Goal: Transaction & Acquisition: Purchase product/service

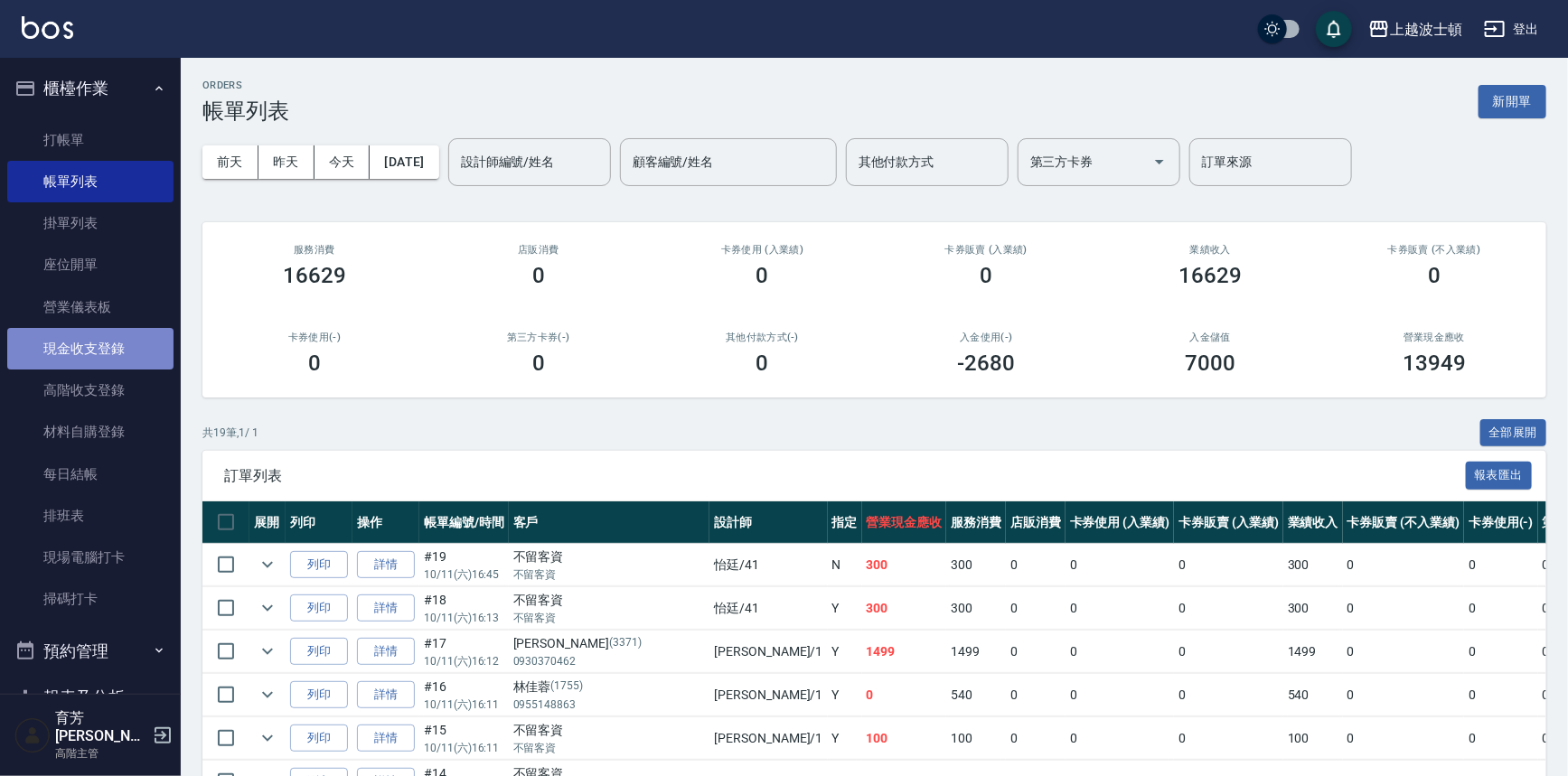
click at [107, 334] on link "現金收支登錄" at bounding box center [90, 348] width 166 height 42
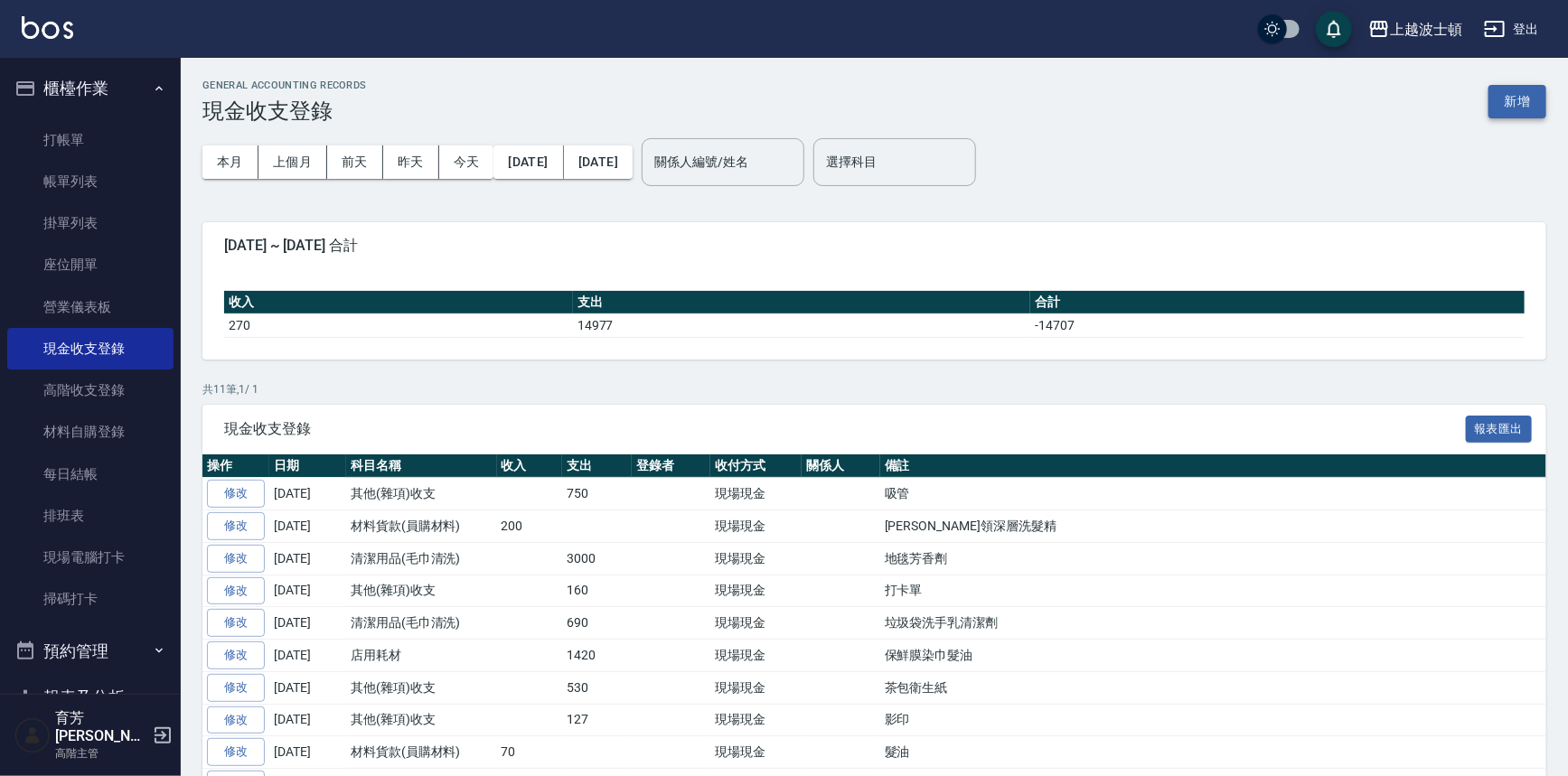
click at [1533, 99] on button "新增" at bounding box center [1517, 101] width 58 height 34
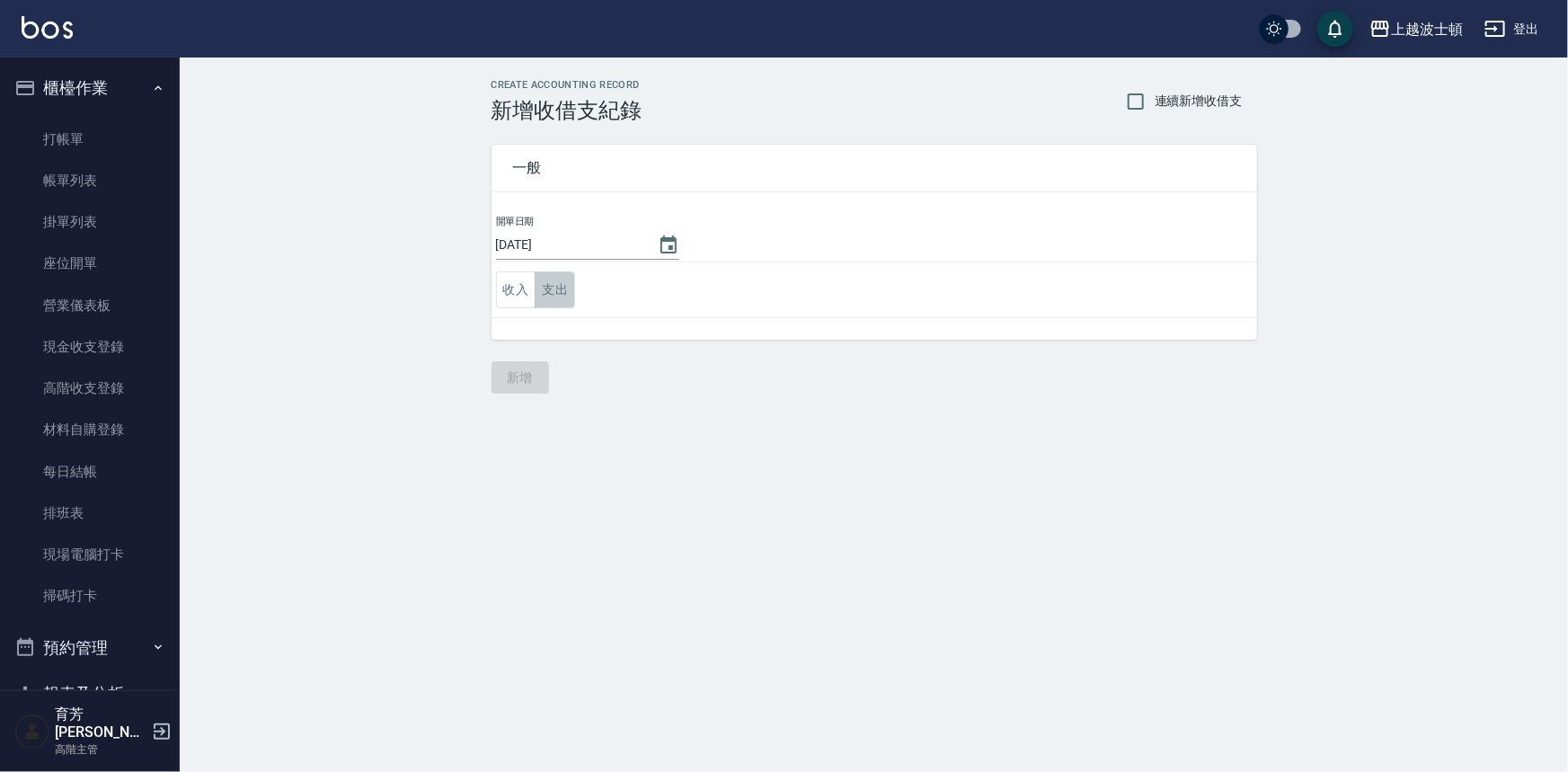
click at [541, 297] on button "支出" at bounding box center [555, 290] width 40 height 36
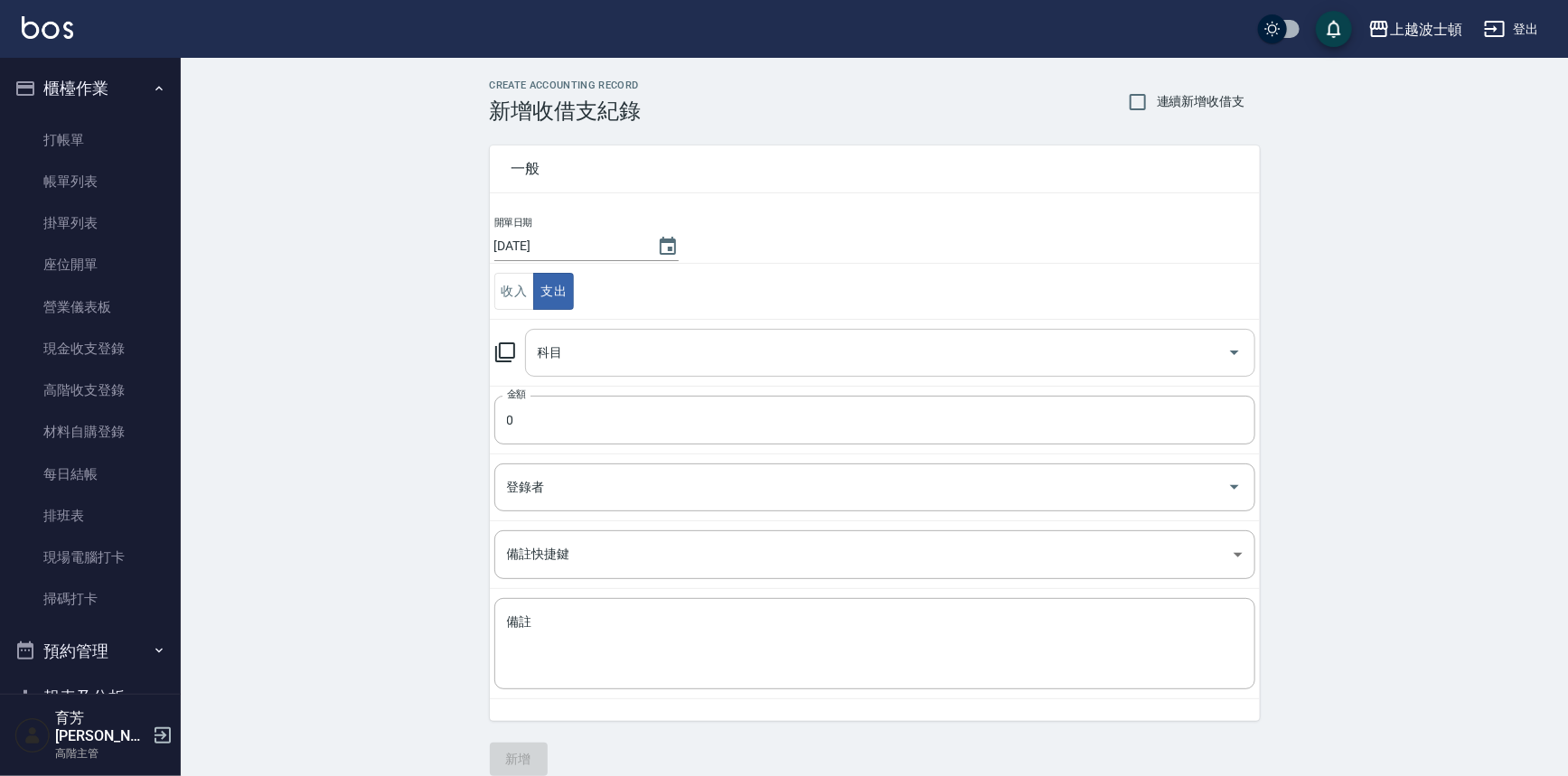
click at [561, 355] on input "科目" at bounding box center [876, 352] width 687 height 32
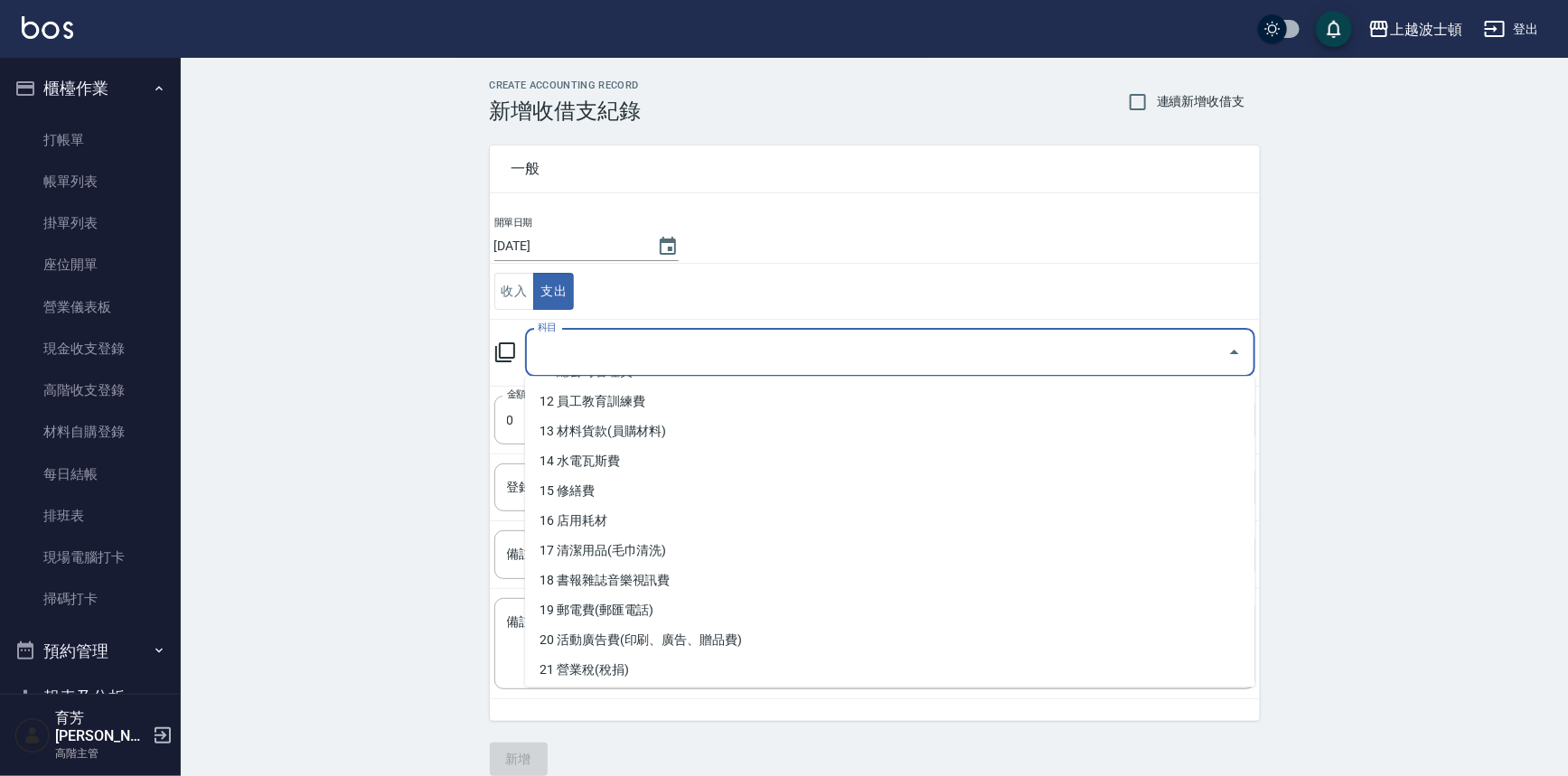
scroll to position [357, 0]
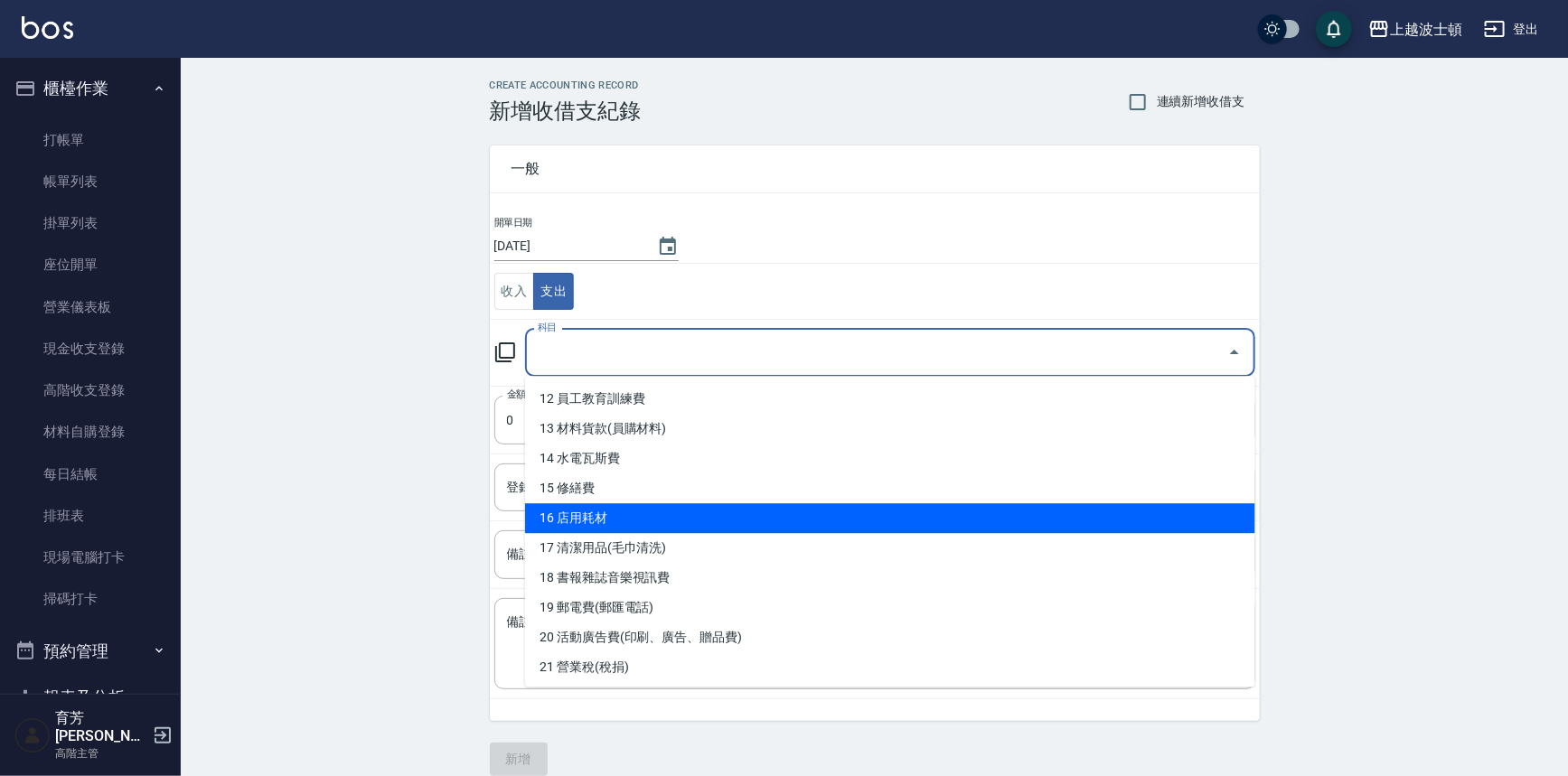
click at [570, 518] on li "16 店用耗材" at bounding box center [890, 518] width 730 height 30
type input "16 店用耗材"
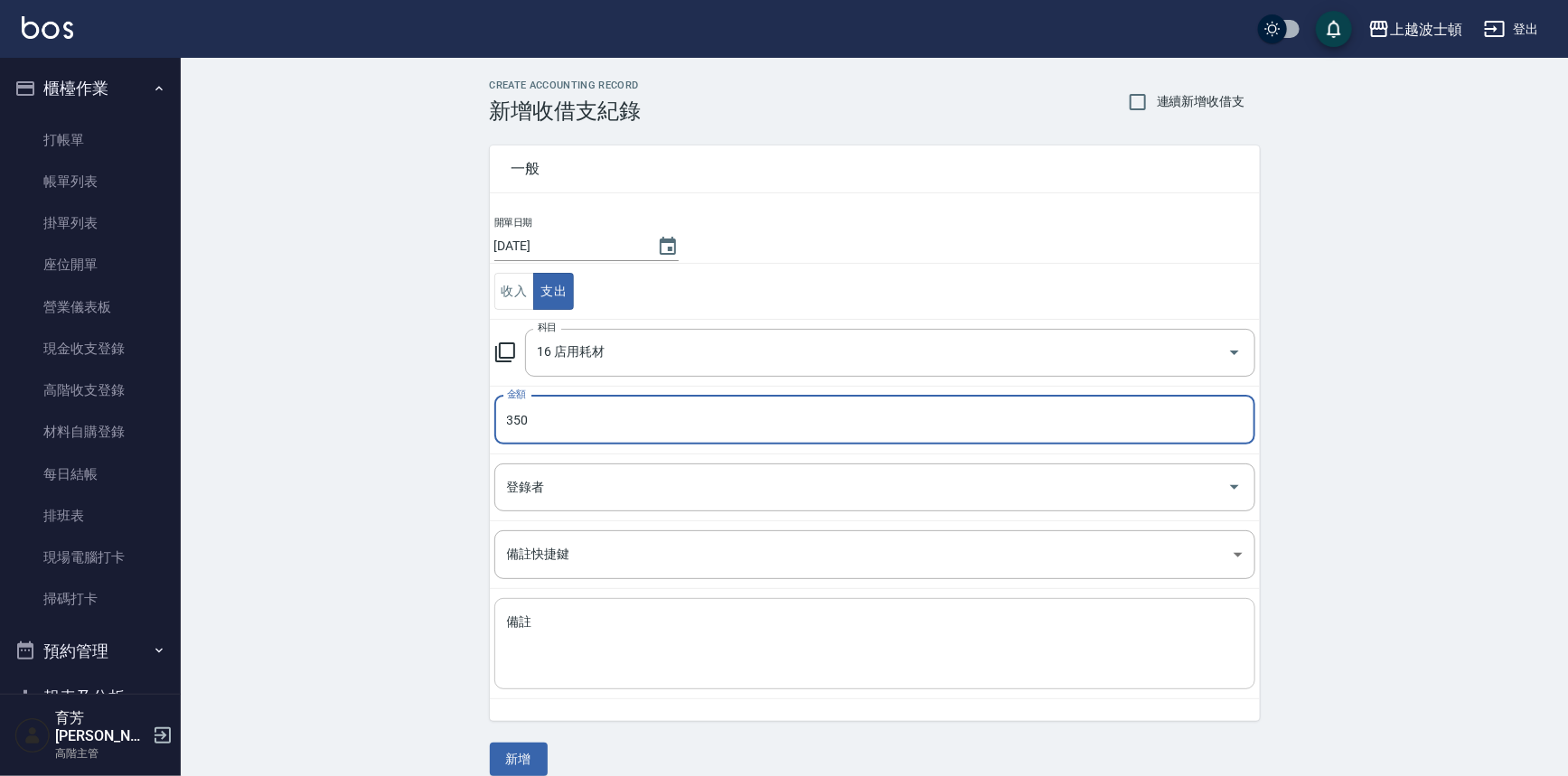
type input "350"
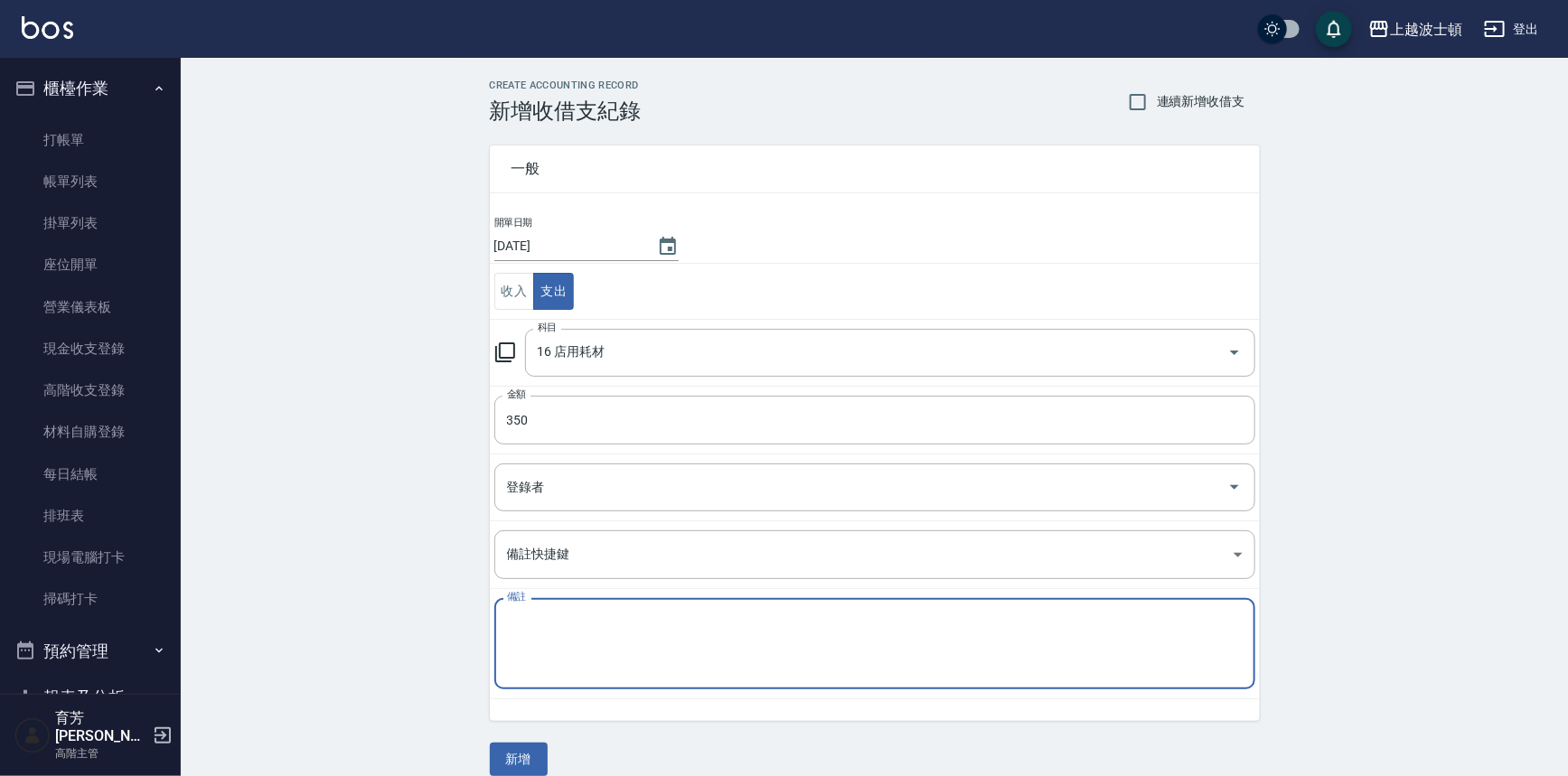
click at [575, 627] on textarea "備註" at bounding box center [874, 645] width 735 height 62
type textarea "宣紙橡皮筋毛夾"
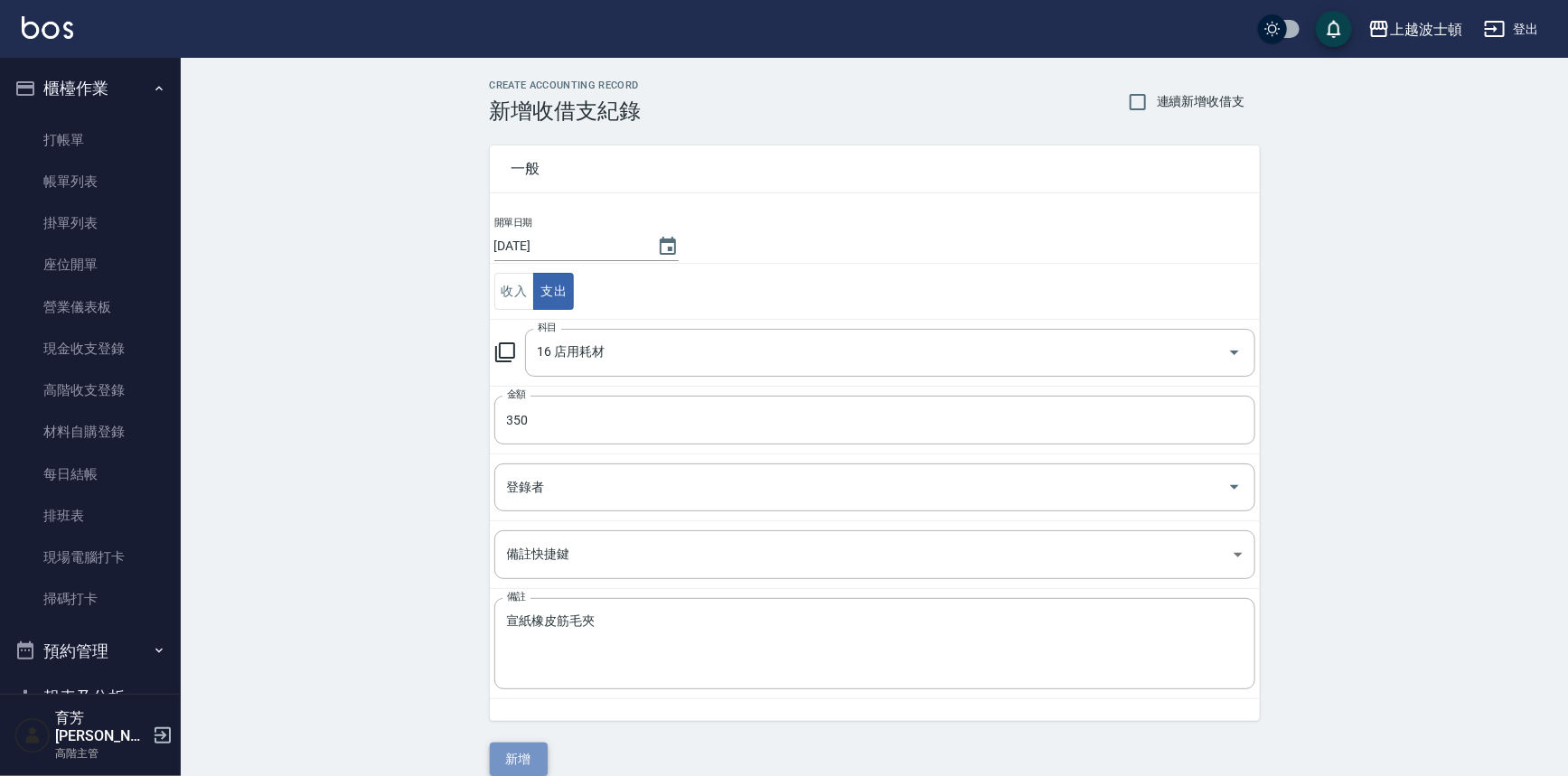
click at [517, 759] on button "新增" at bounding box center [518, 760] width 58 height 34
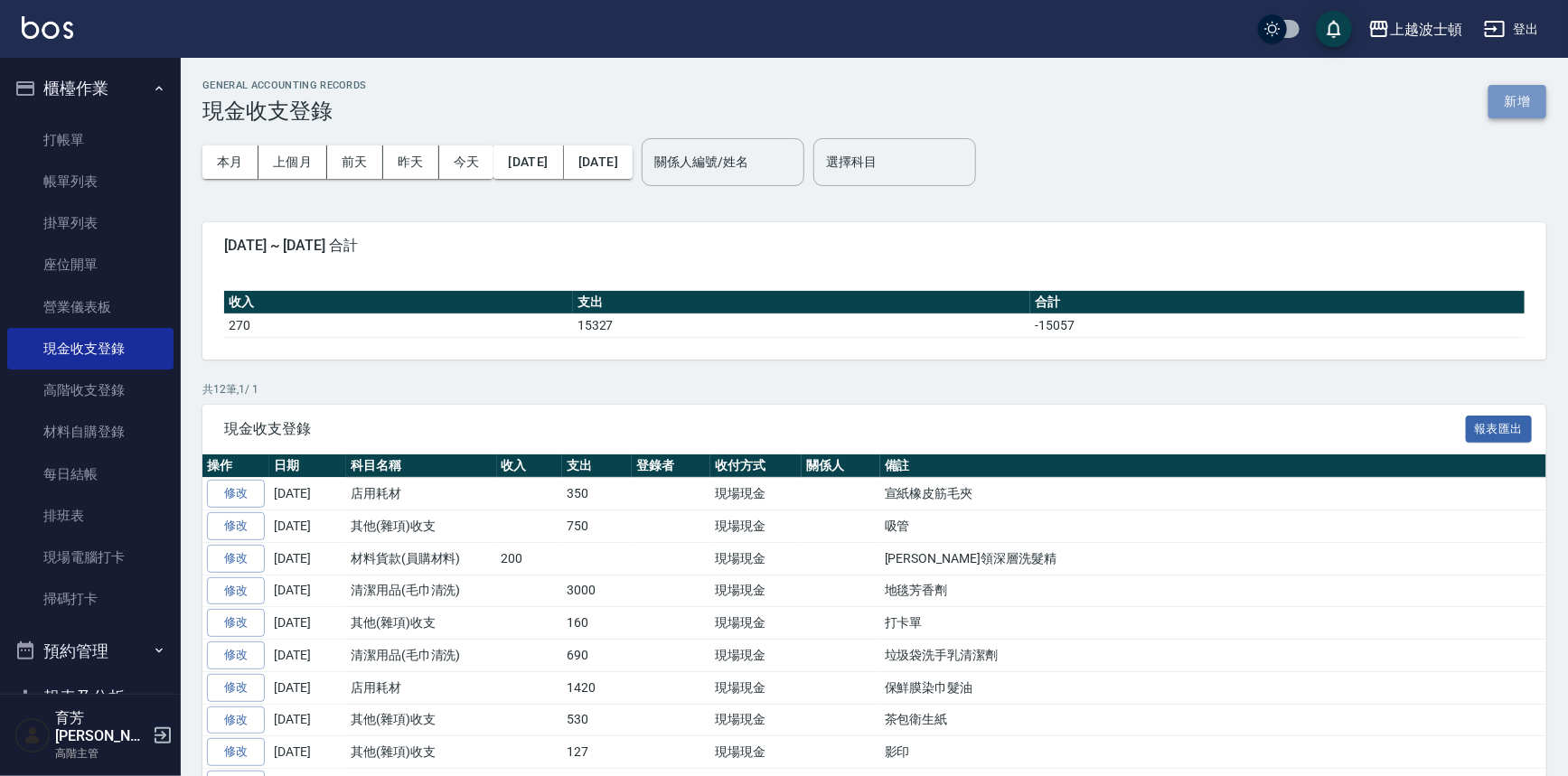
click at [1518, 106] on button "新增" at bounding box center [1517, 101] width 58 height 34
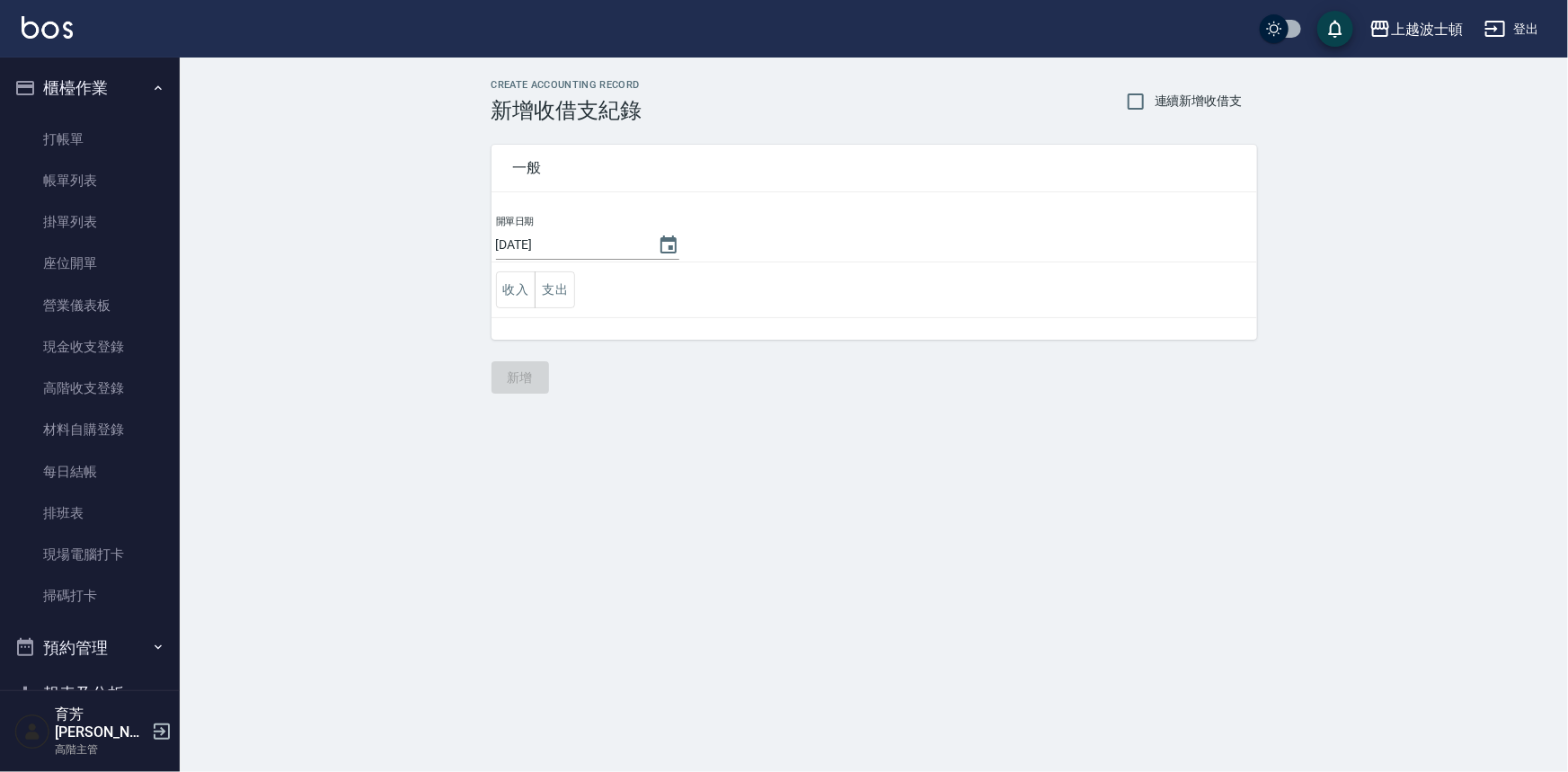
click at [600, 275] on td "收入 支出" at bounding box center [874, 290] width 766 height 56
click at [566, 283] on button "支出" at bounding box center [555, 290] width 40 height 36
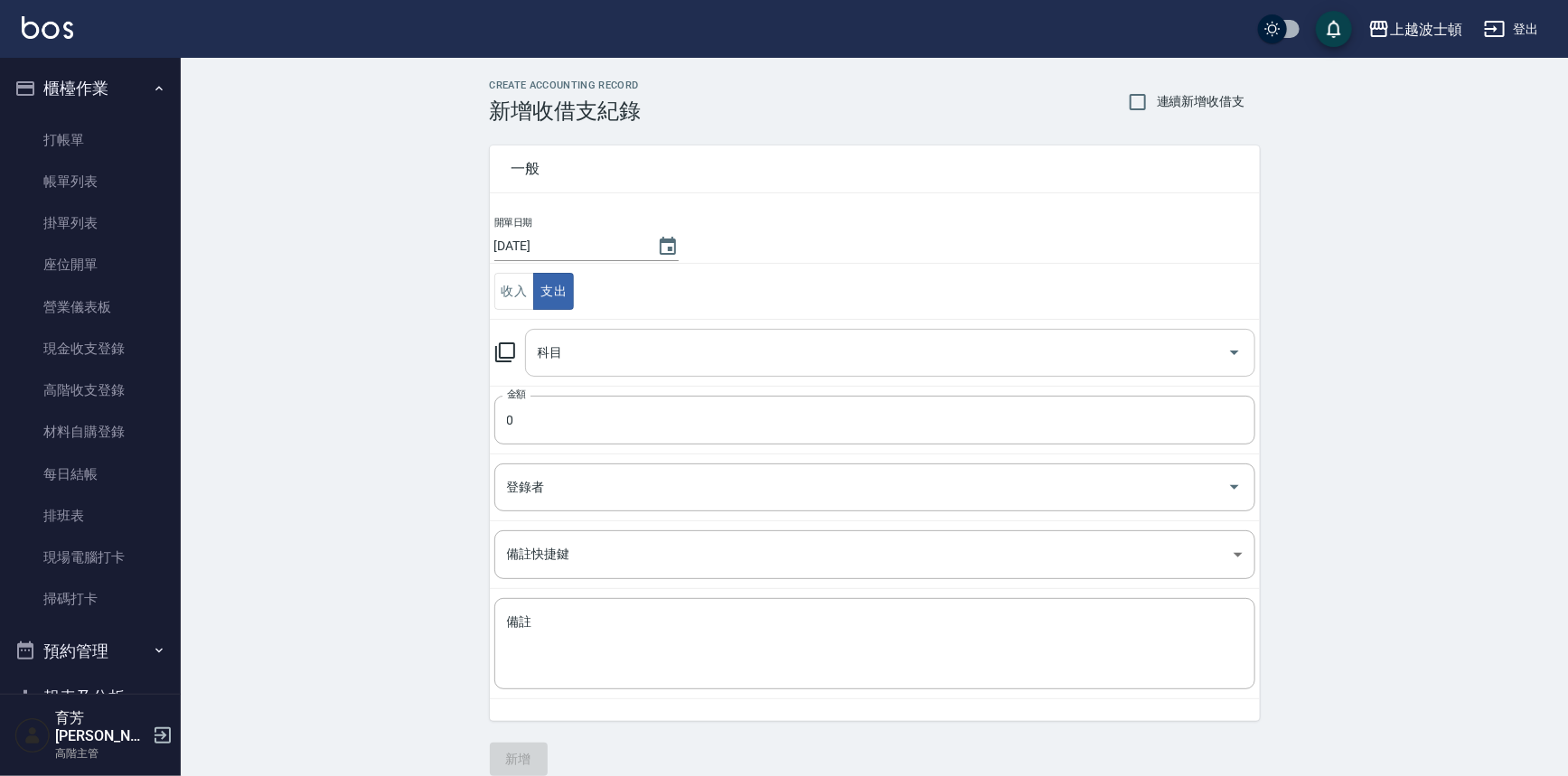
click at [687, 340] on input "科目" at bounding box center [876, 352] width 687 height 32
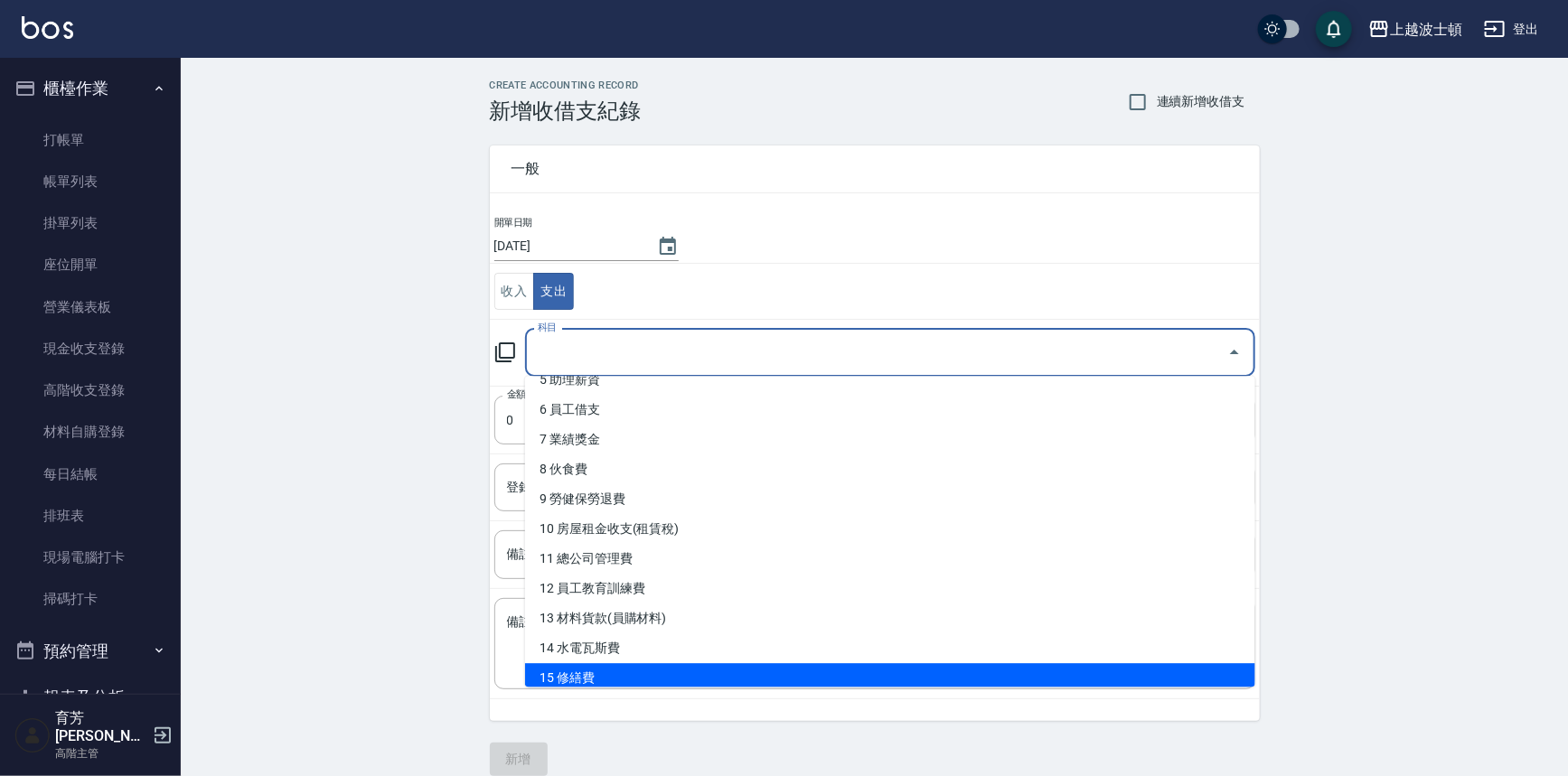
scroll to position [163, 0]
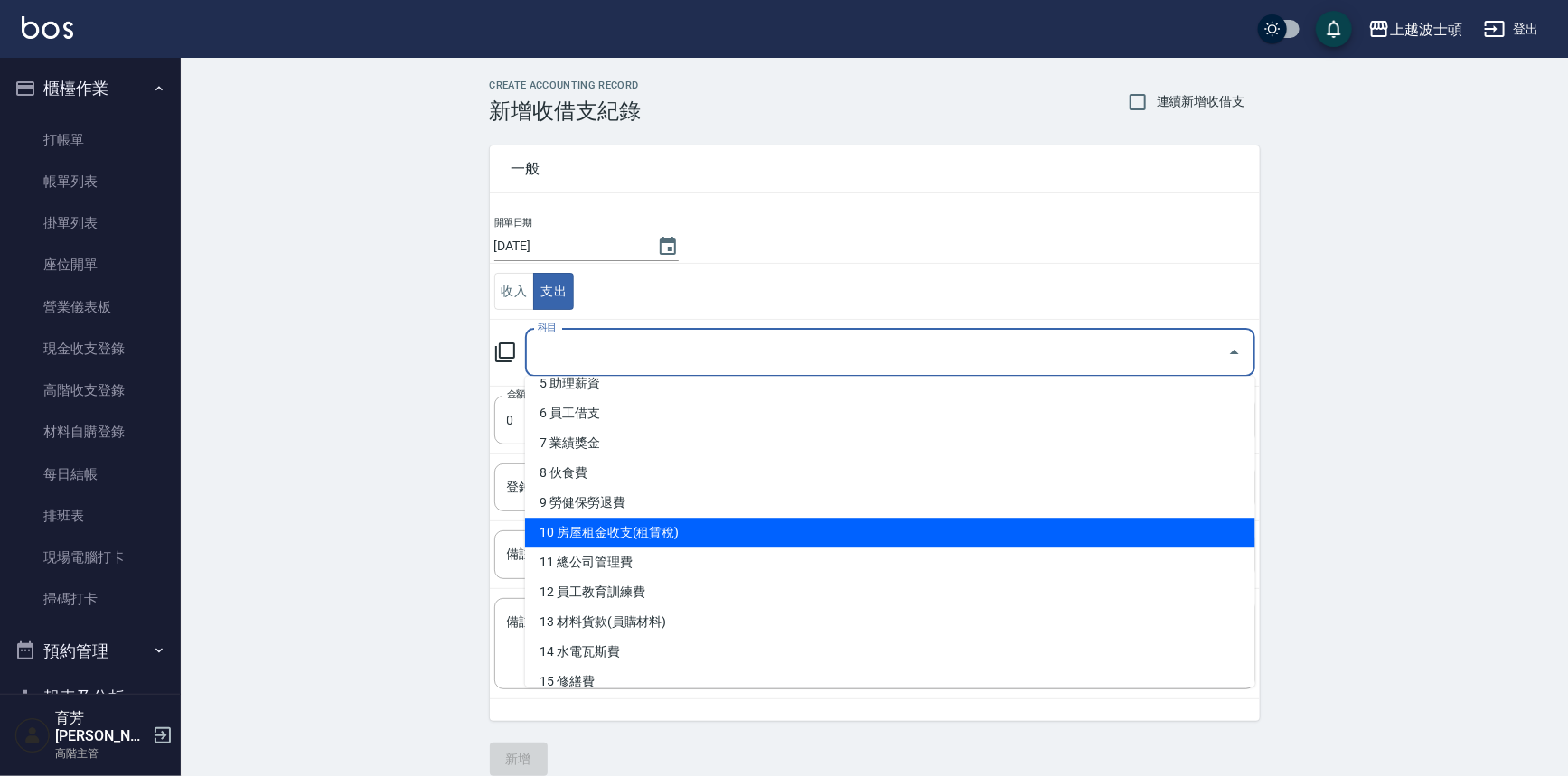
click at [646, 533] on li "10 房屋租金收支(租賃稅)" at bounding box center [890, 533] width 730 height 30
type input "10 房屋租金收支(租賃稅)"
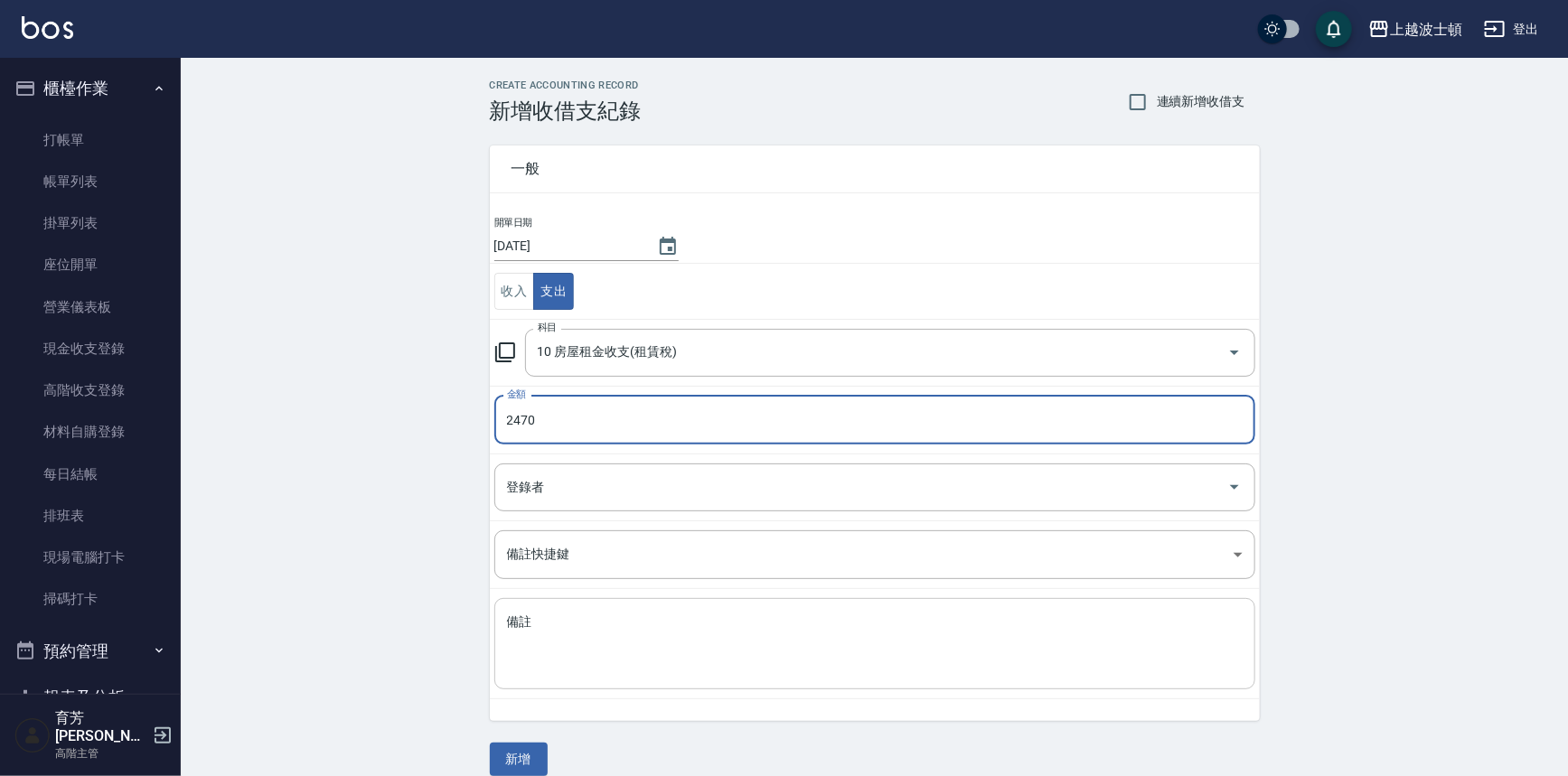
type input "2470"
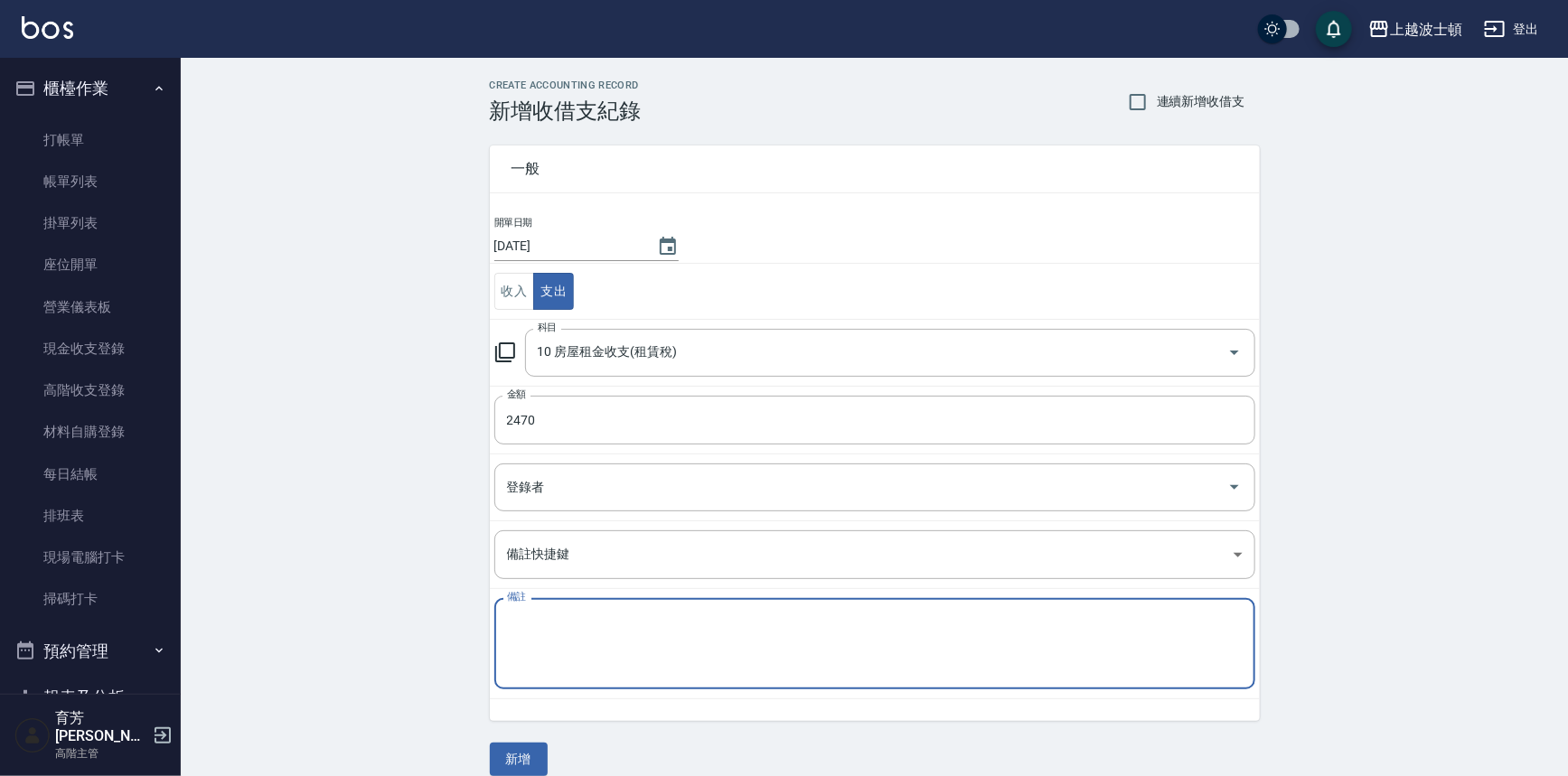
click at [614, 620] on textarea "備註" at bounding box center [874, 645] width 735 height 62
click at [569, 648] on textarea "大廈管理費" at bounding box center [874, 645] width 735 height 62
type textarea "大廈管理費"
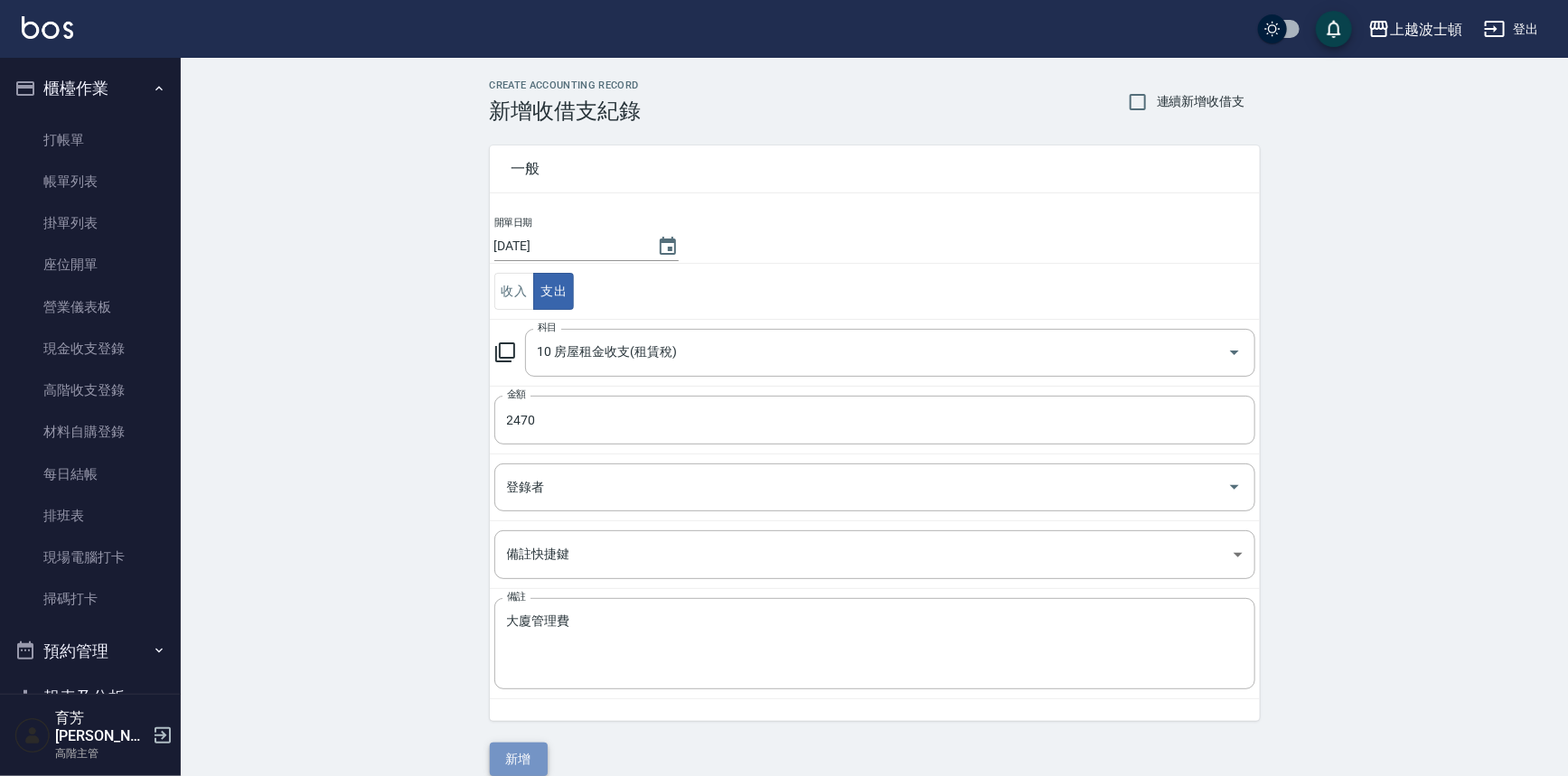
click at [535, 743] on button "新增" at bounding box center [518, 760] width 58 height 34
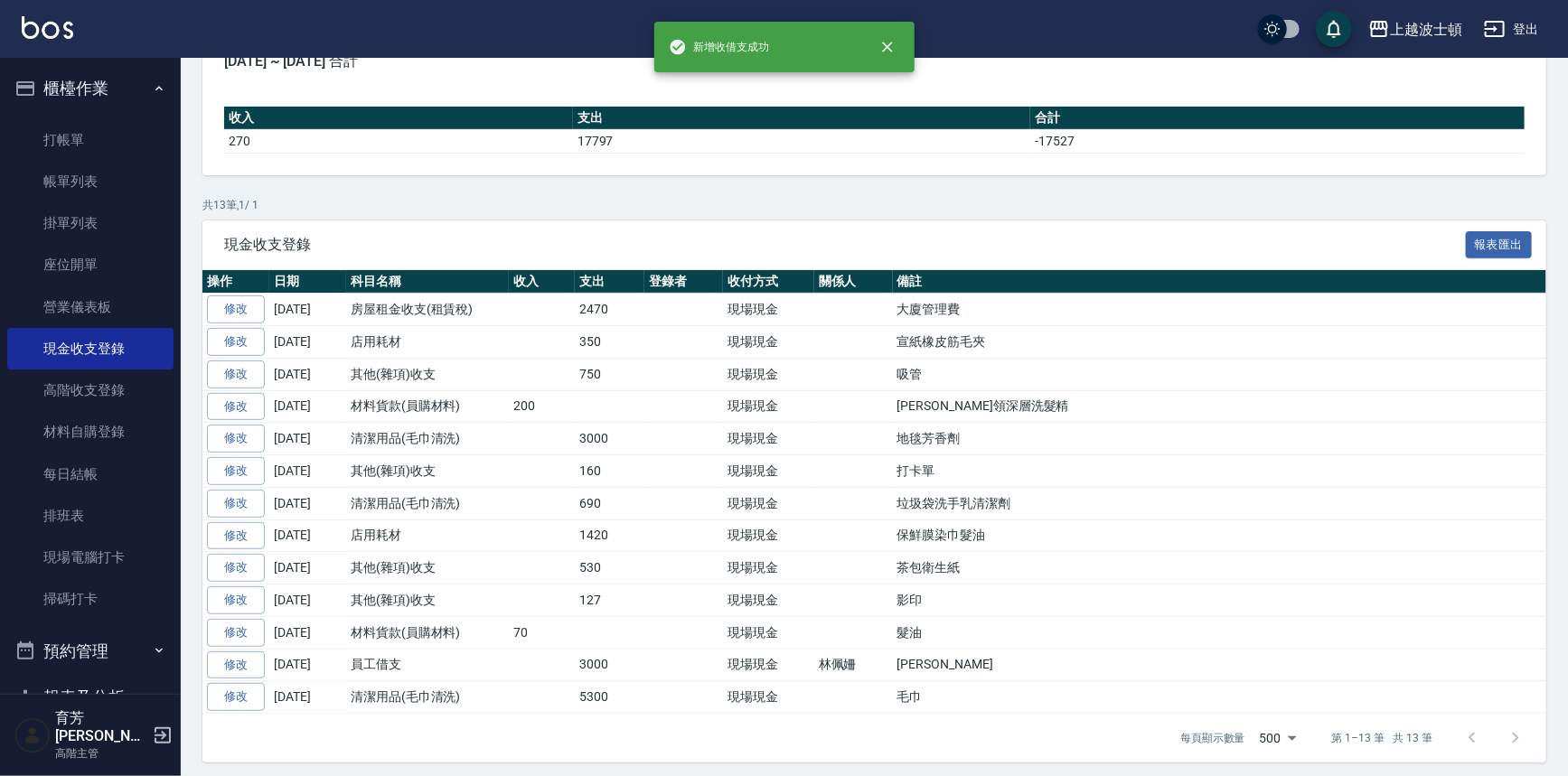
scroll to position [188, 0]
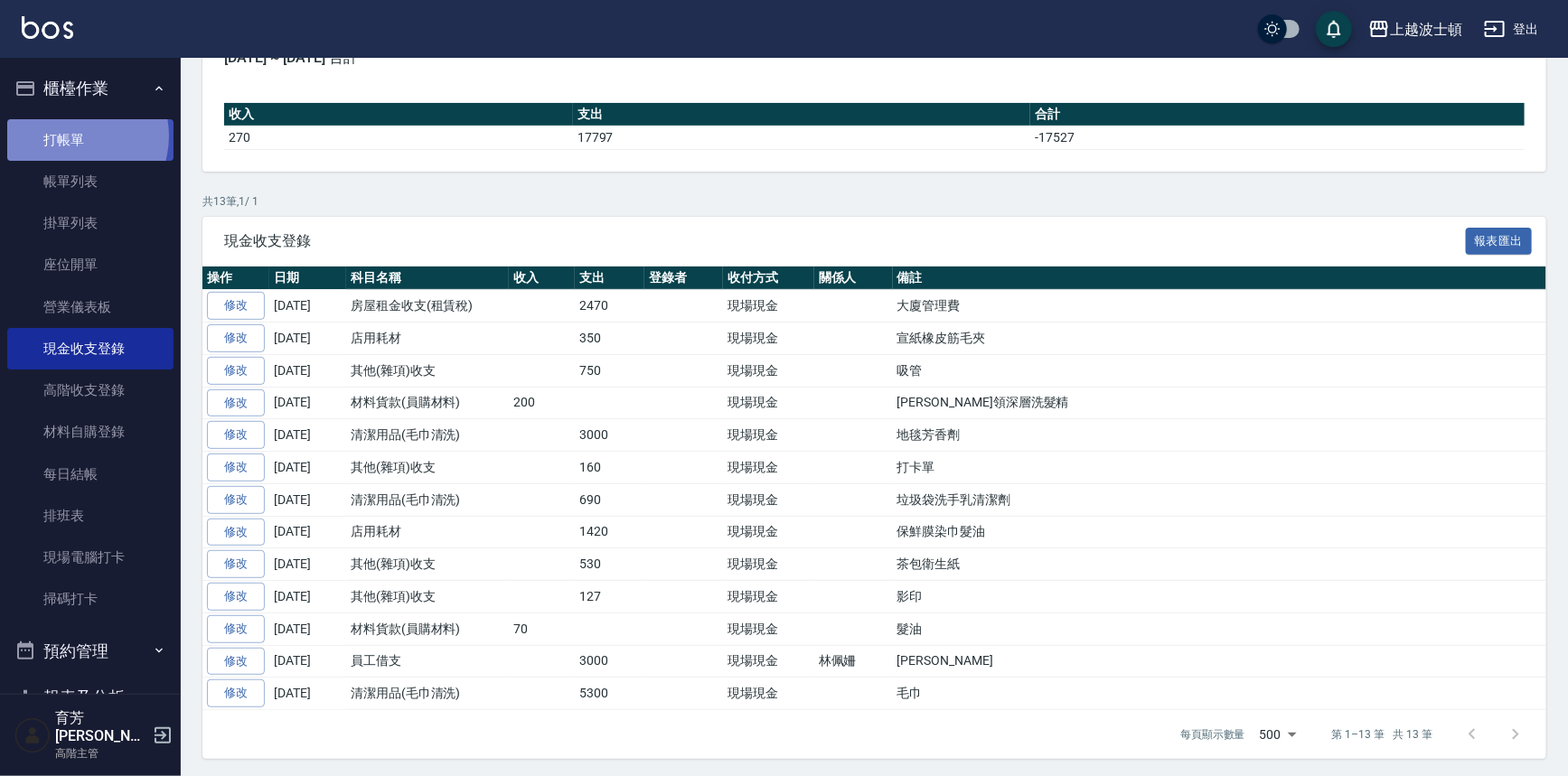
click at [70, 135] on link "打帳單" at bounding box center [90, 140] width 166 height 42
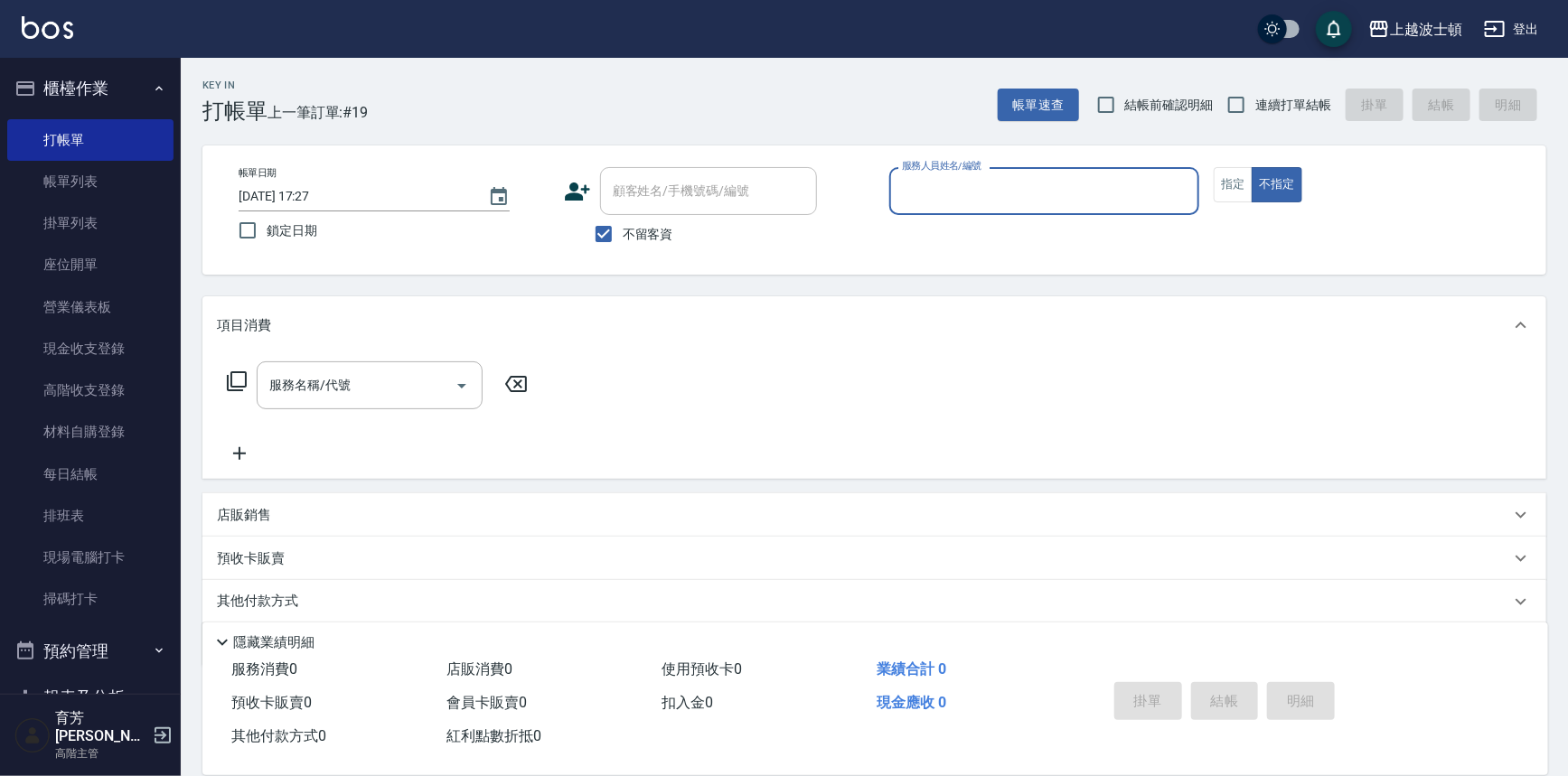
drag, startPoint x: 873, startPoint y: 180, endPoint x: 887, endPoint y: 182, distance: 14.1
click at [873, 180] on div "顧客姓名/手機號碼/編號 顧客姓名/手機號碼/編號" at bounding box center [719, 191] width 311 height 48
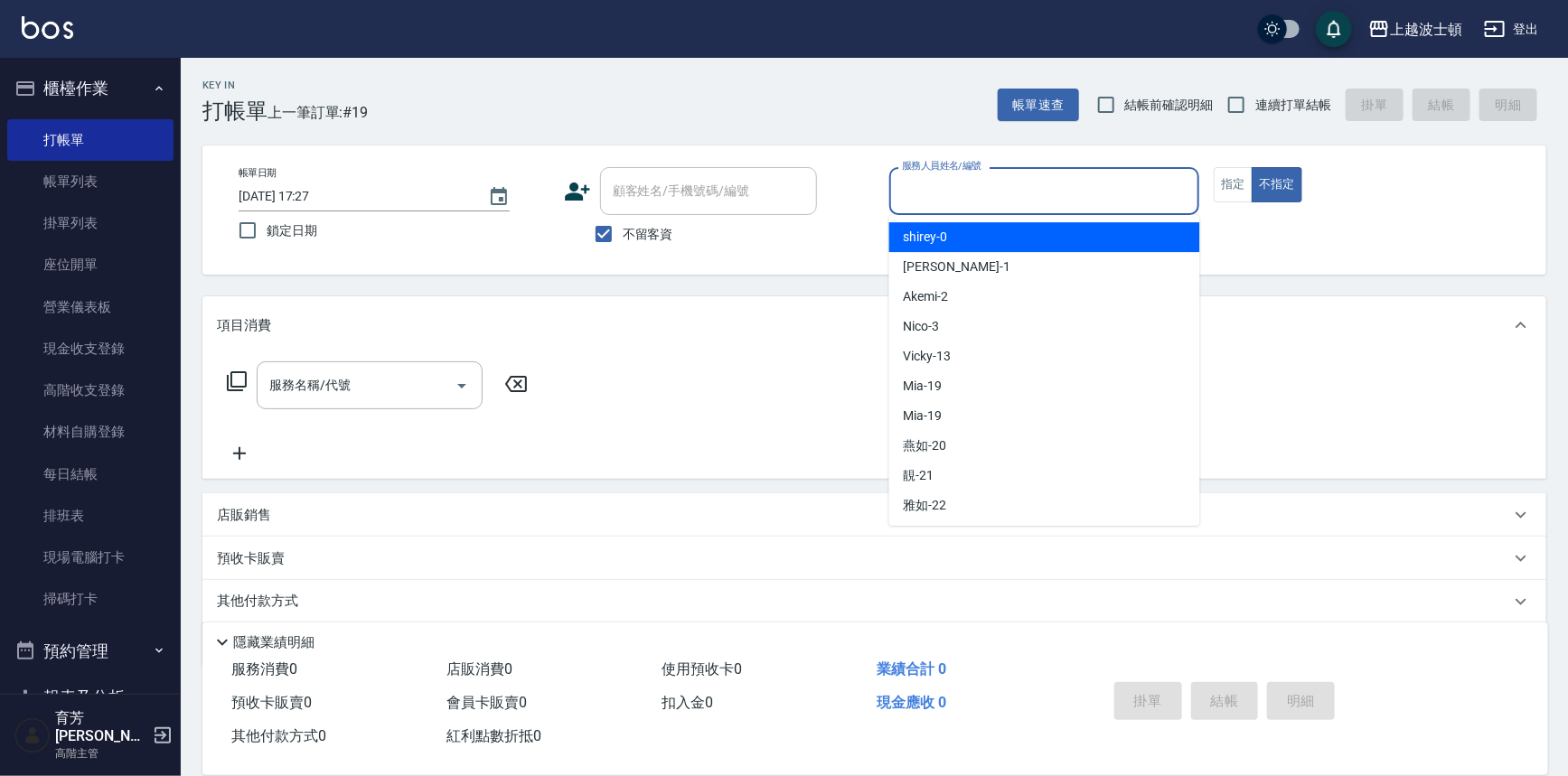
click at [953, 196] on input "服務人員姓名/編號" at bounding box center [1044, 191] width 294 height 32
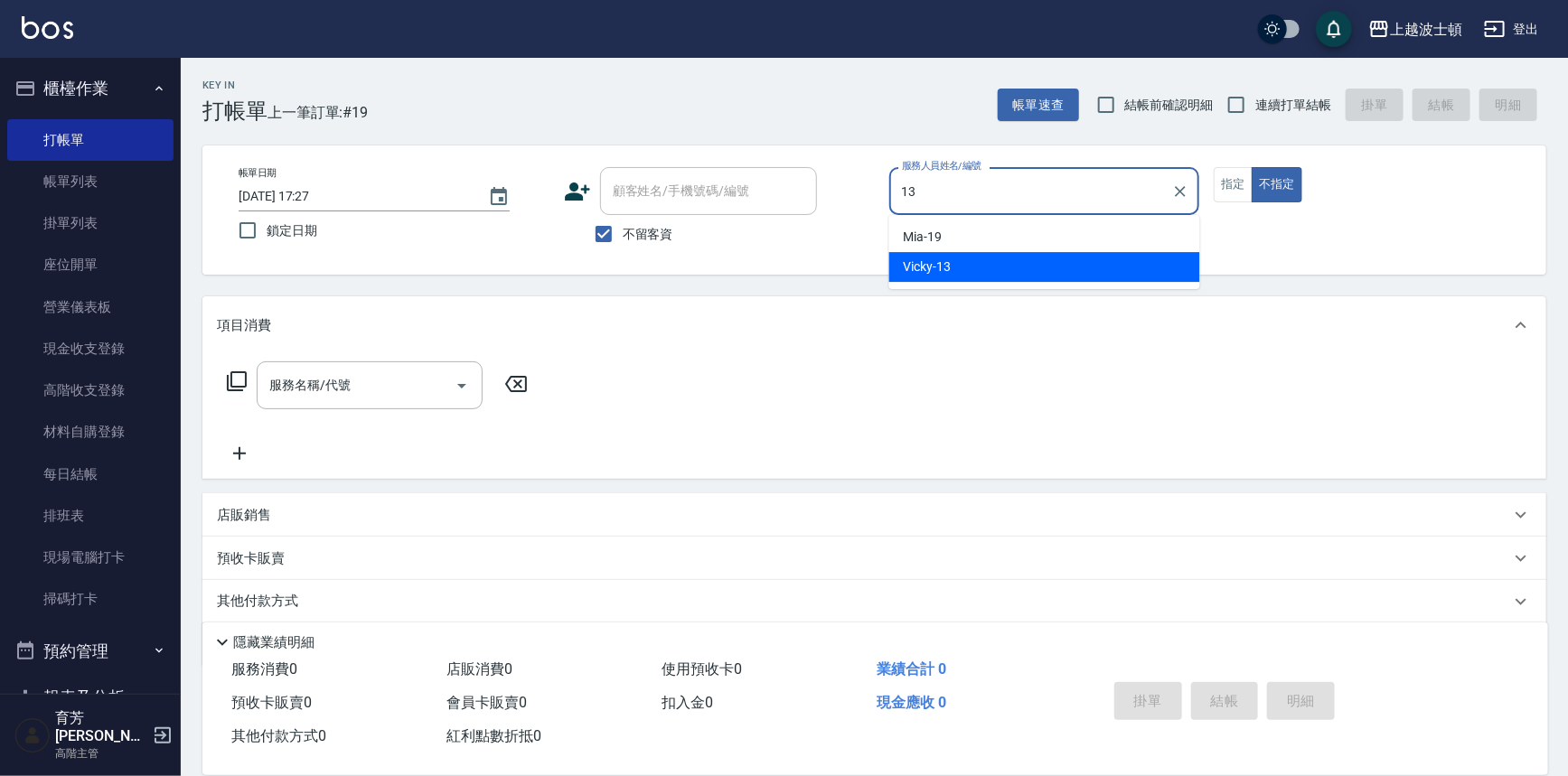
type input "Vicky-13"
type button "false"
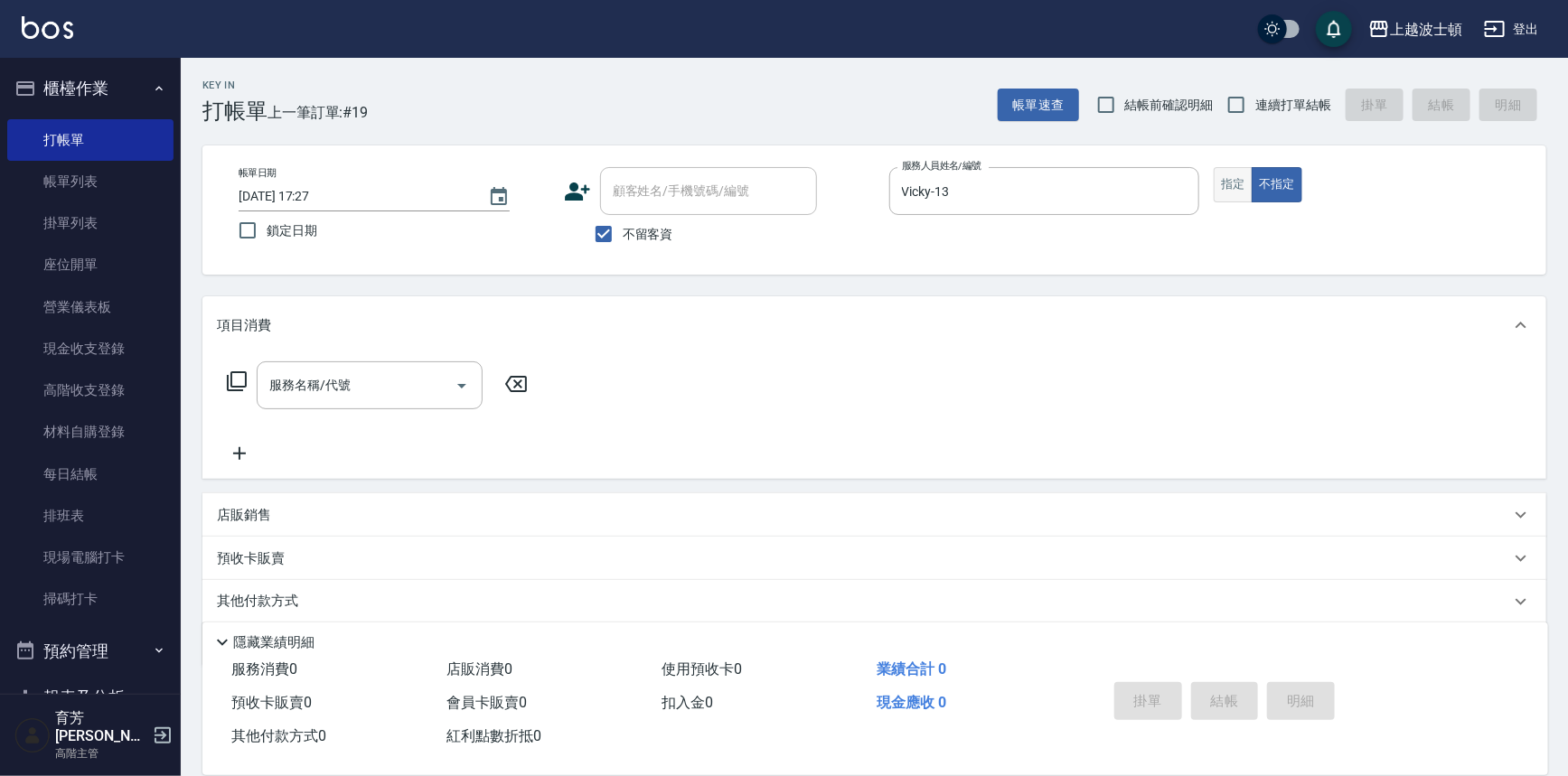
click at [1227, 173] on button "指定" at bounding box center [1233, 184] width 39 height 36
click at [379, 383] on input "服務名稱/代號" at bounding box center [355, 385] width 182 height 32
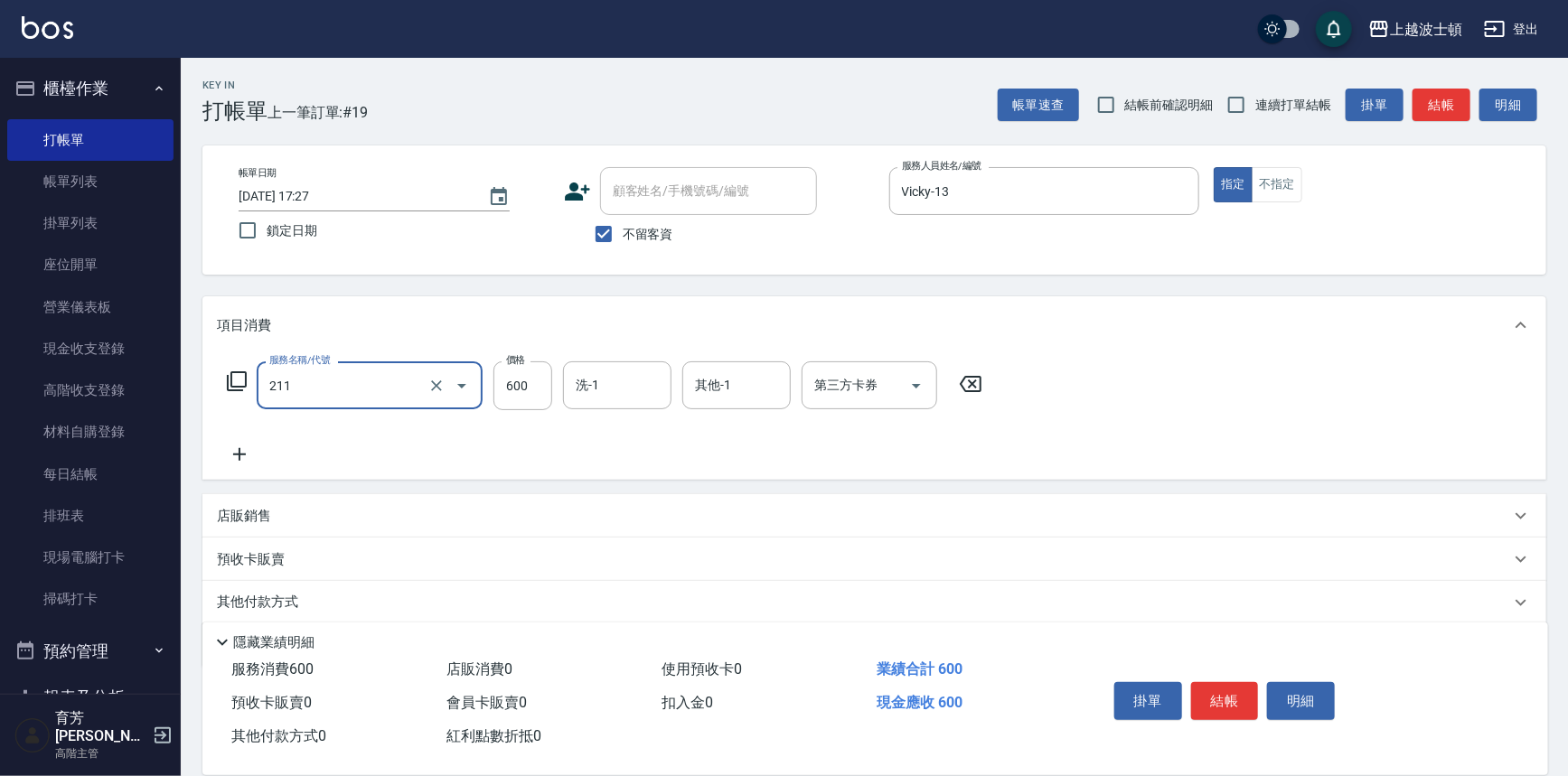
type input "舒壓洗髮(211)"
click at [235, 461] on icon at bounding box center [239, 455] width 45 height 21
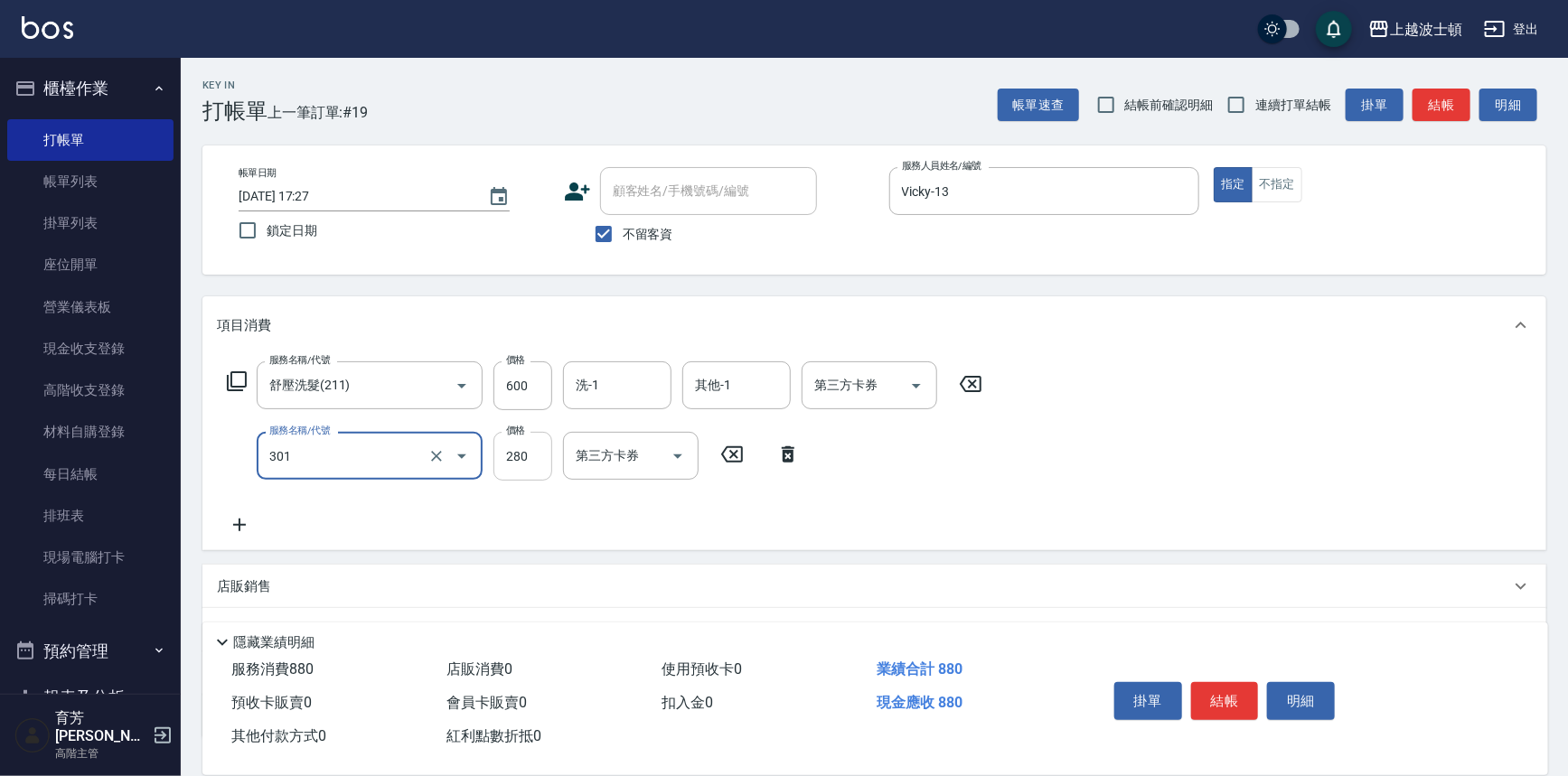
type input "學生剪髮(301)"
click at [514, 446] on input "280" at bounding box center [522, 457] width 59 height 49
type input "100"
click at [242, 528] on icon at bounding box center [239, 525] width 45 height 21
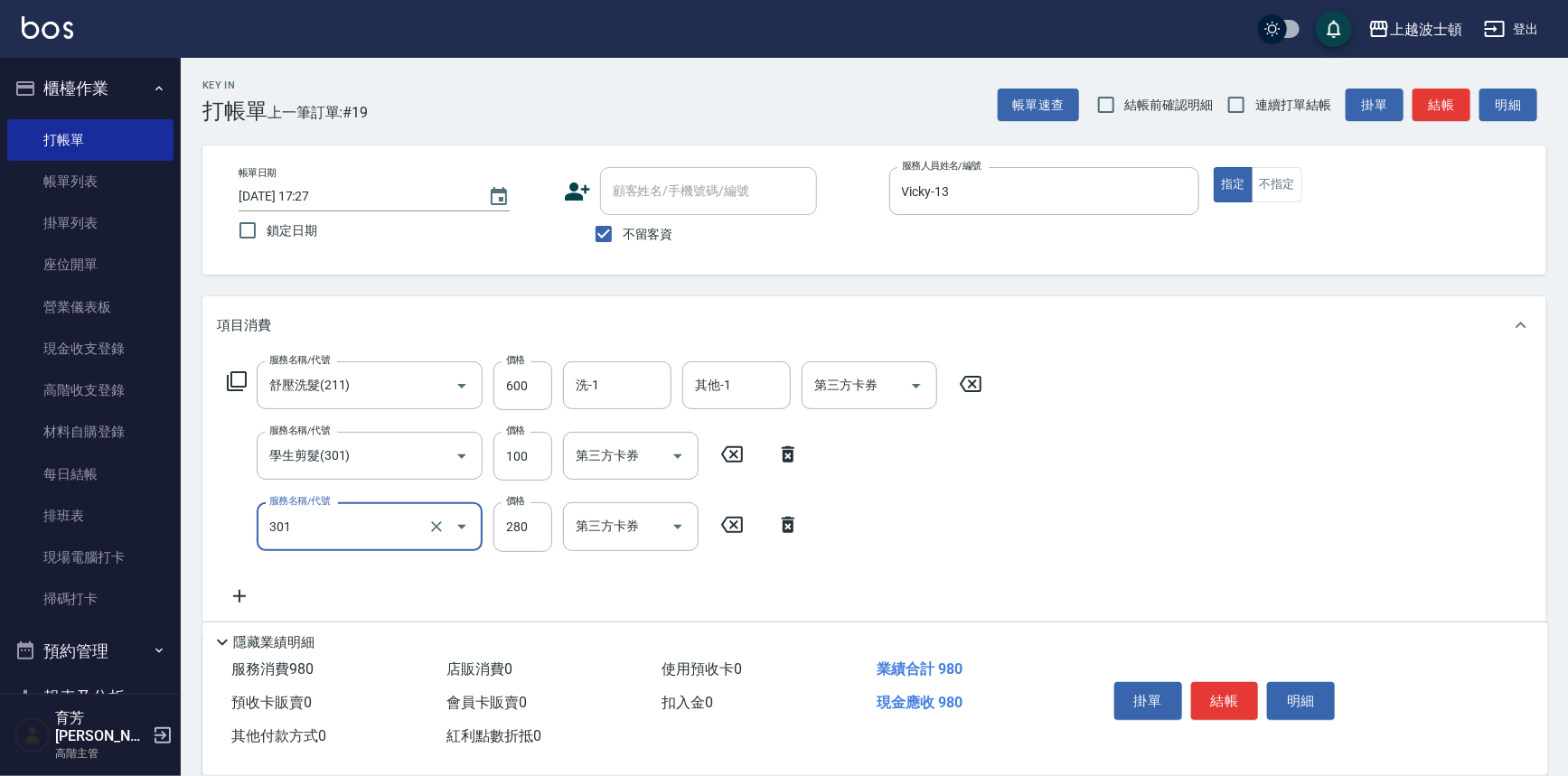
type input "學生剪髮(301)"
click at [238, 596] on icon at bounding box center [239, 596] width 13 height 13
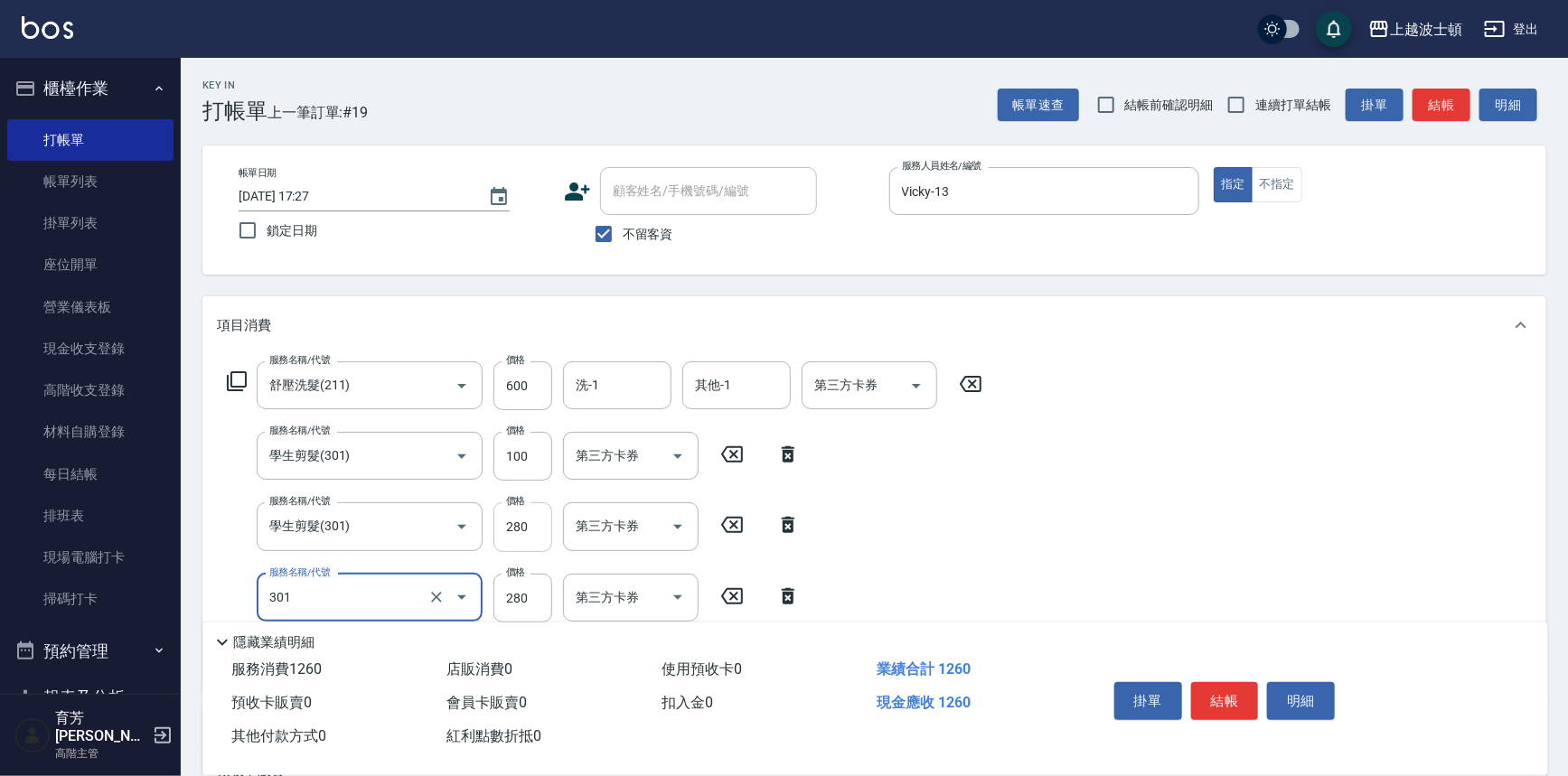
type input "學生剪髮(301)"
click at [517, 536] on input "280" at bounding box center [522, 527] width 59 height 49
type input "250"
click at [532, 519] on input "280" at bounding box center [522, 527] width 59 height 49
type input "250"
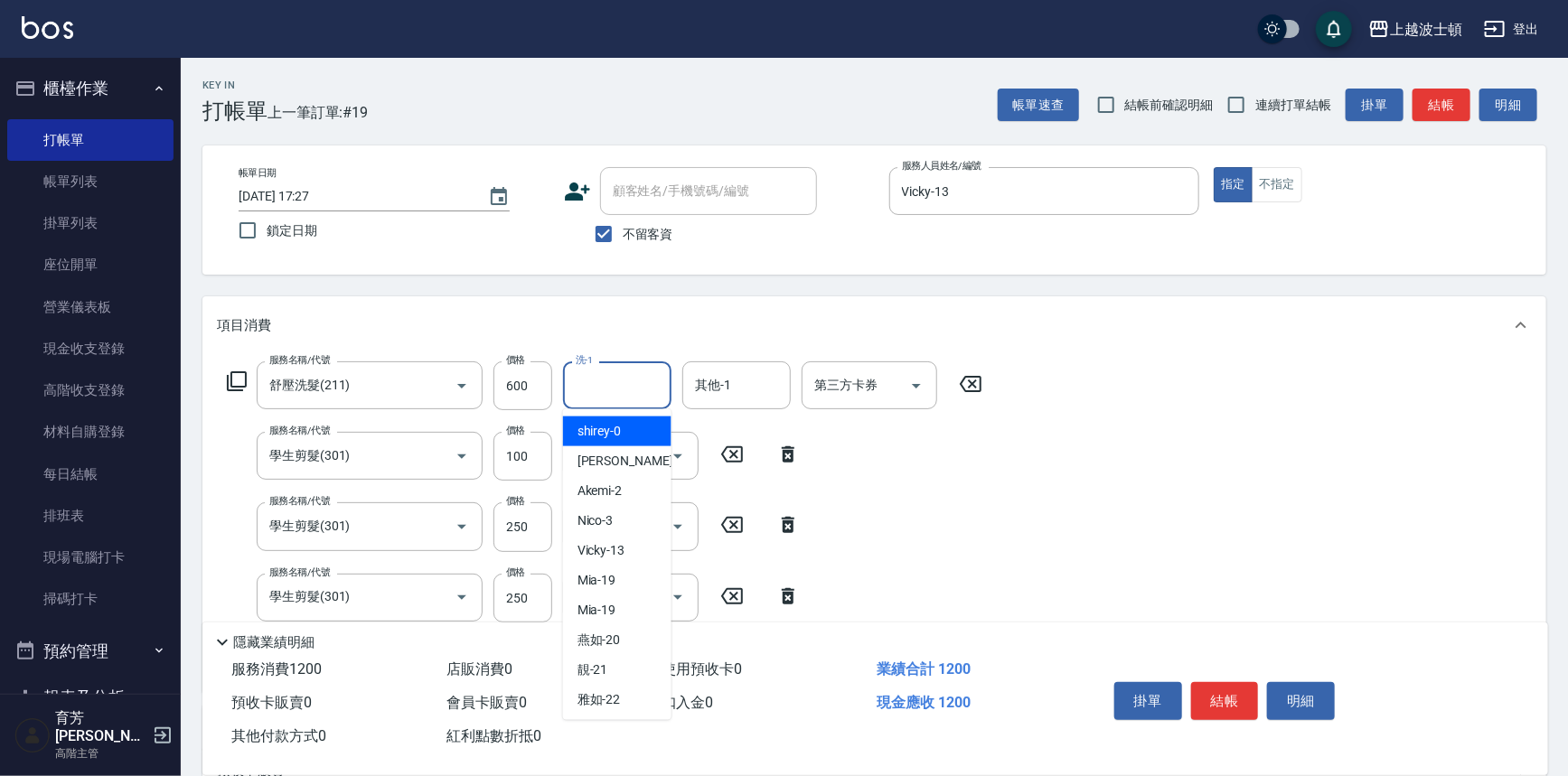
click at [615, 381] on input "洗-1" at bounding box center [618, 385] width 93 height 32
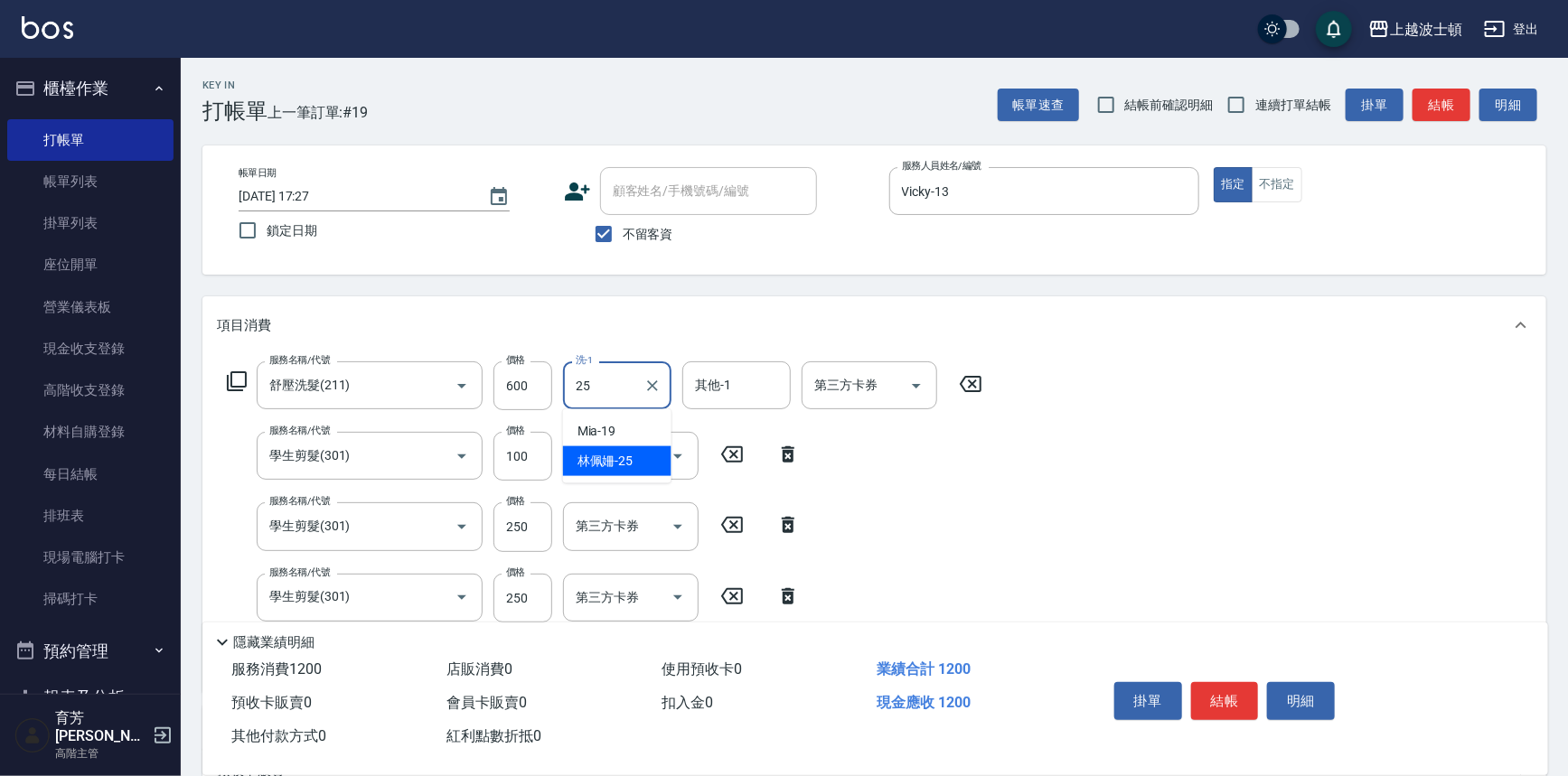
type input "林佩姍-25"
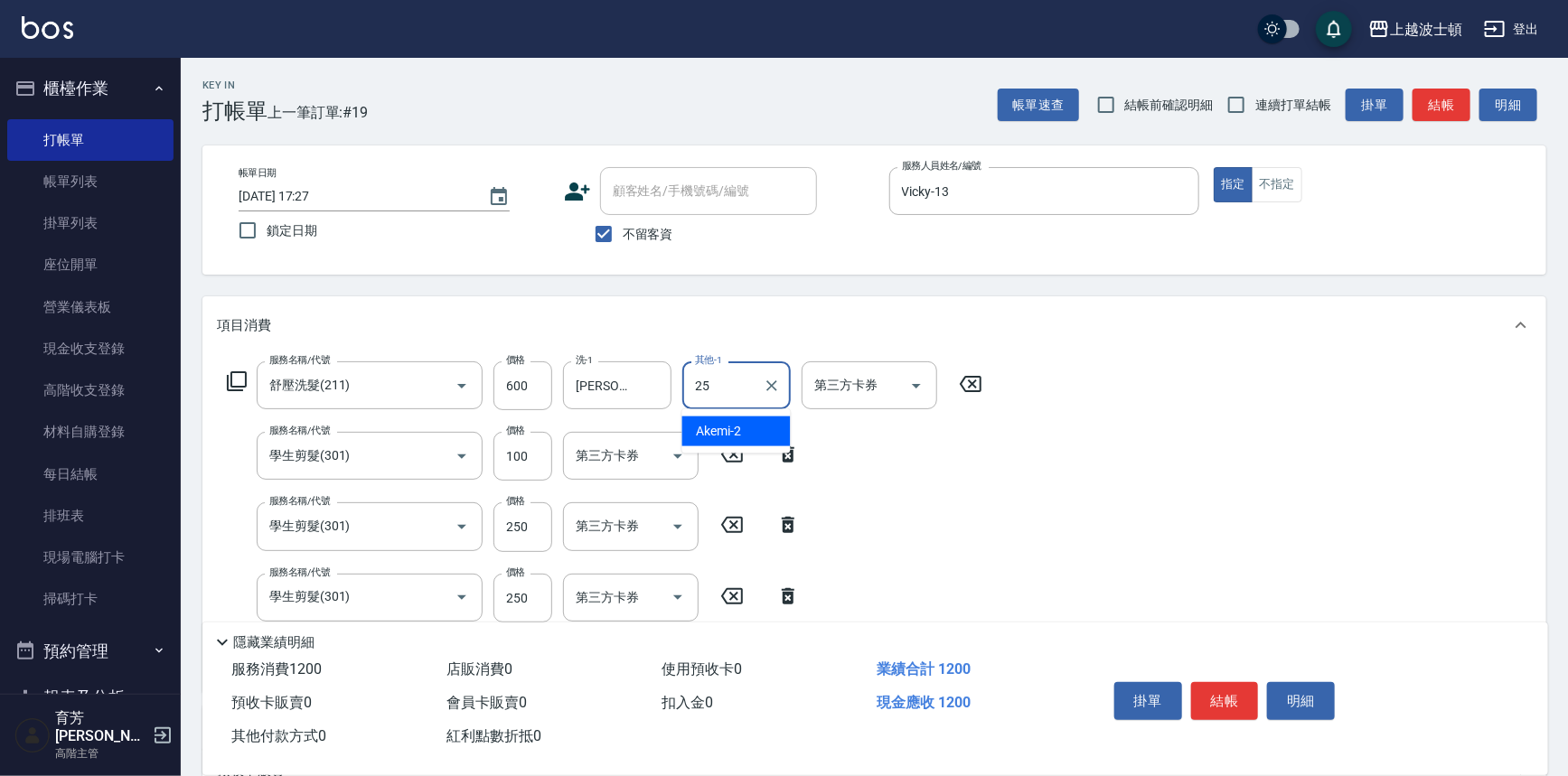
type input "林佩姍-25"
click at [1199, 692] on button "結帳" at bounding box center [1224, 701] width 68 height 38
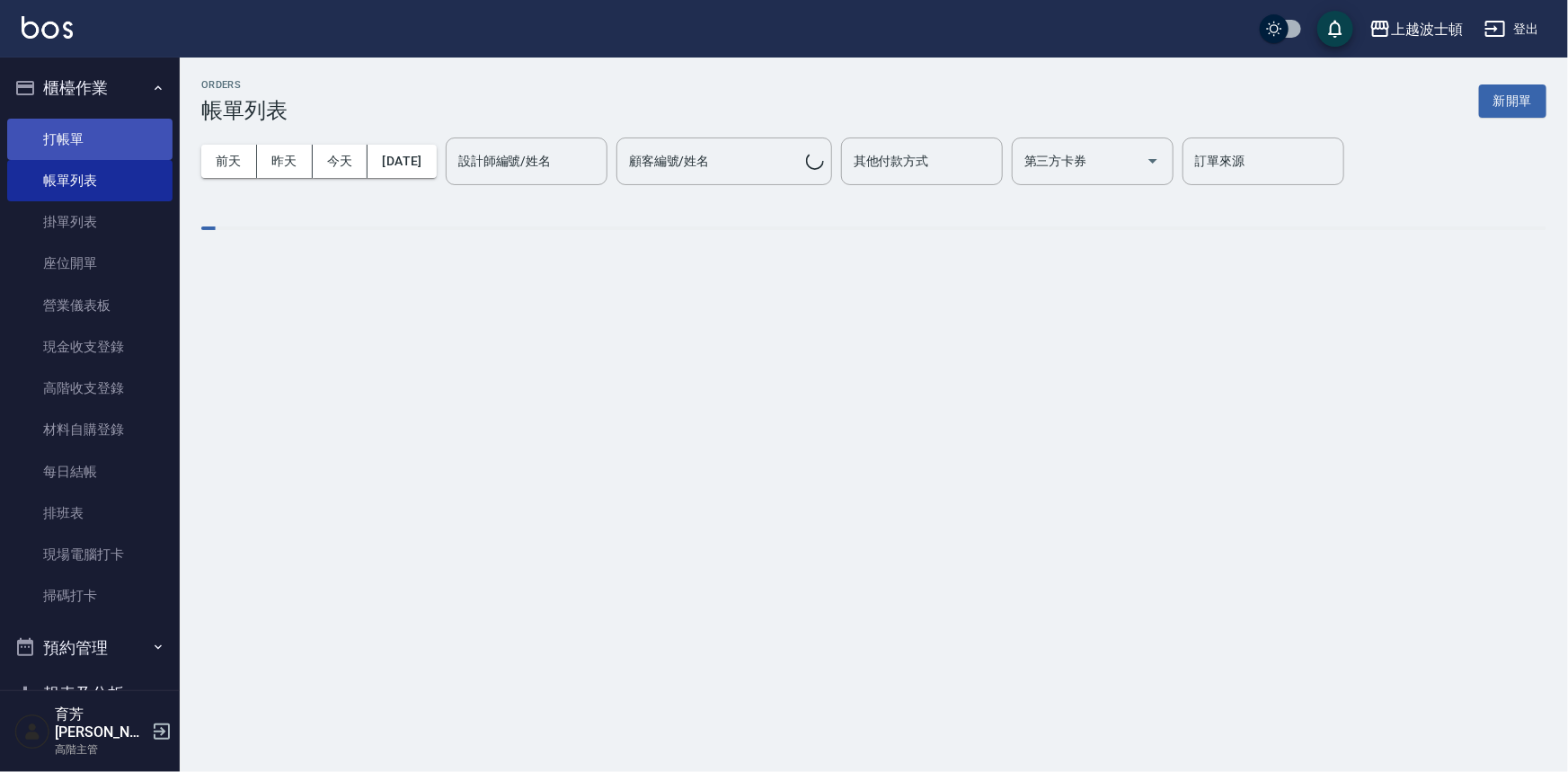
click at [72, 134] on link "打帳單" at bounding box center [89, 139] width 165 height 41
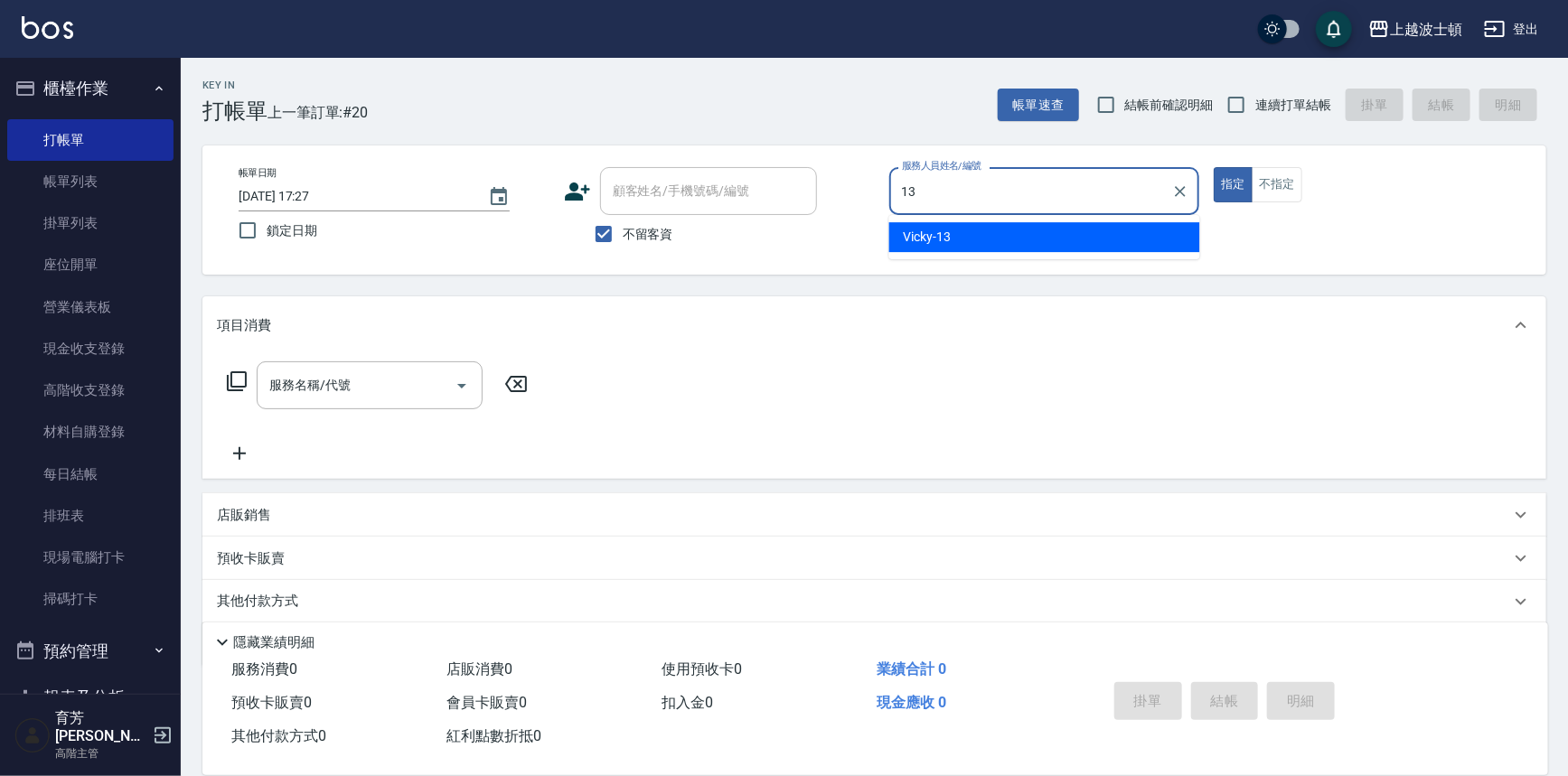
type input "Vicky-13"
type button "true"
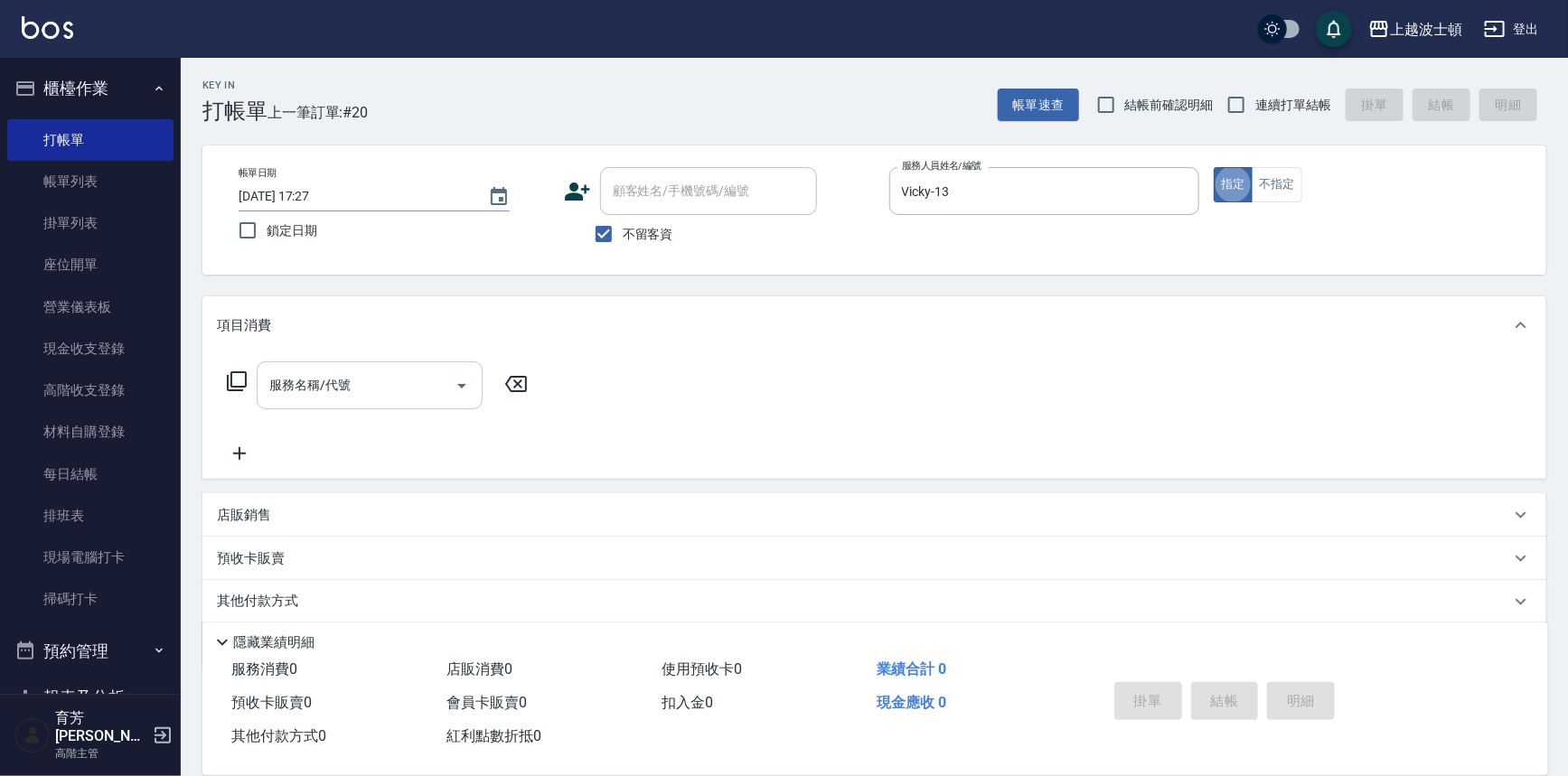
click at [334, 387] on input "服務名稱/代號" at bounding box center [355, 385] width 182 height 32
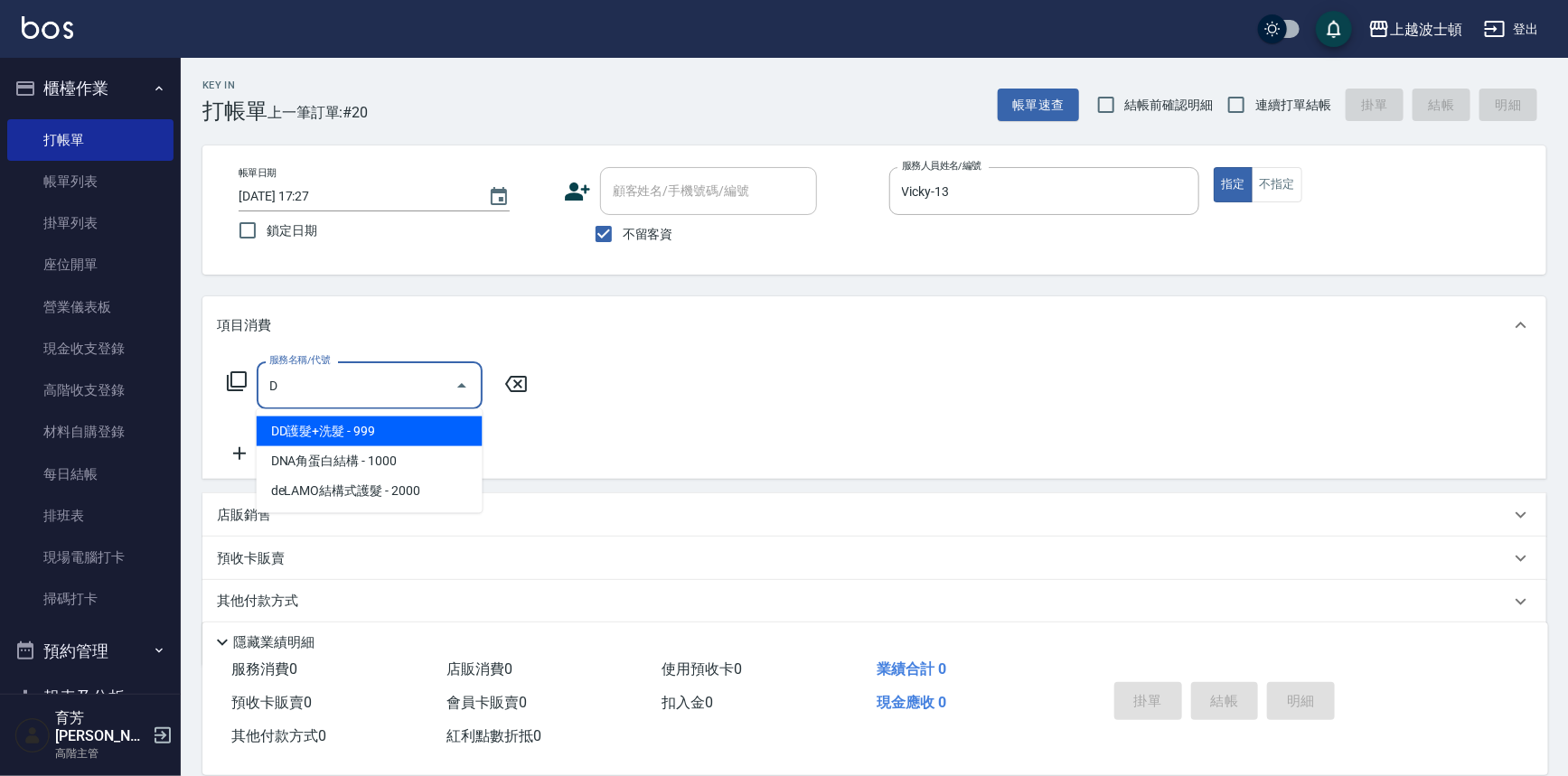
click at [329, 427] on span "DD護髮+洗髮 - 999" at bounding box center [370, 431] width 226 height 30
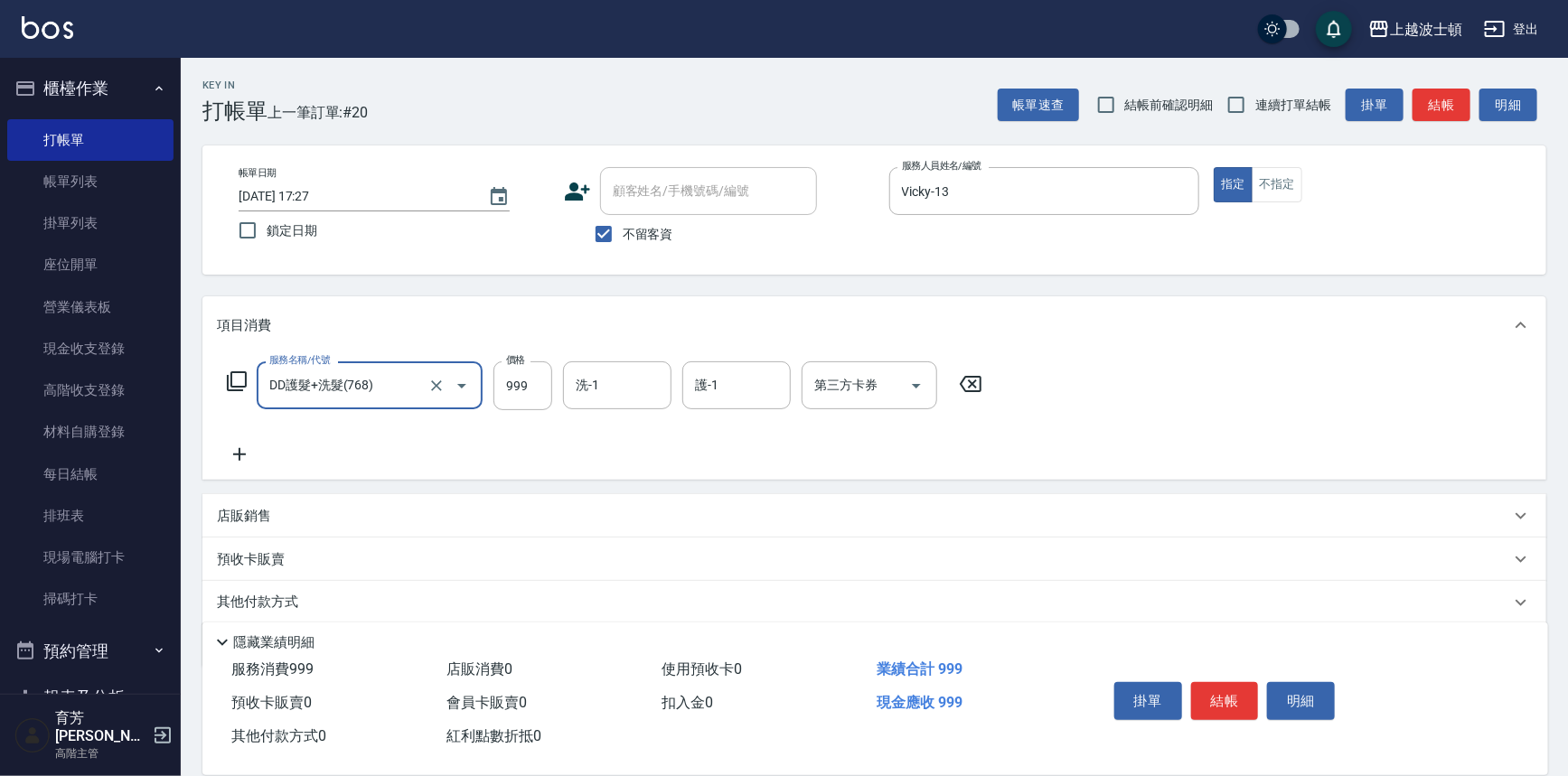
type input "DD護髮+洗髮(768)"
click at [241, 451] on icon at bounding box center [239, 455] width 45 height 21
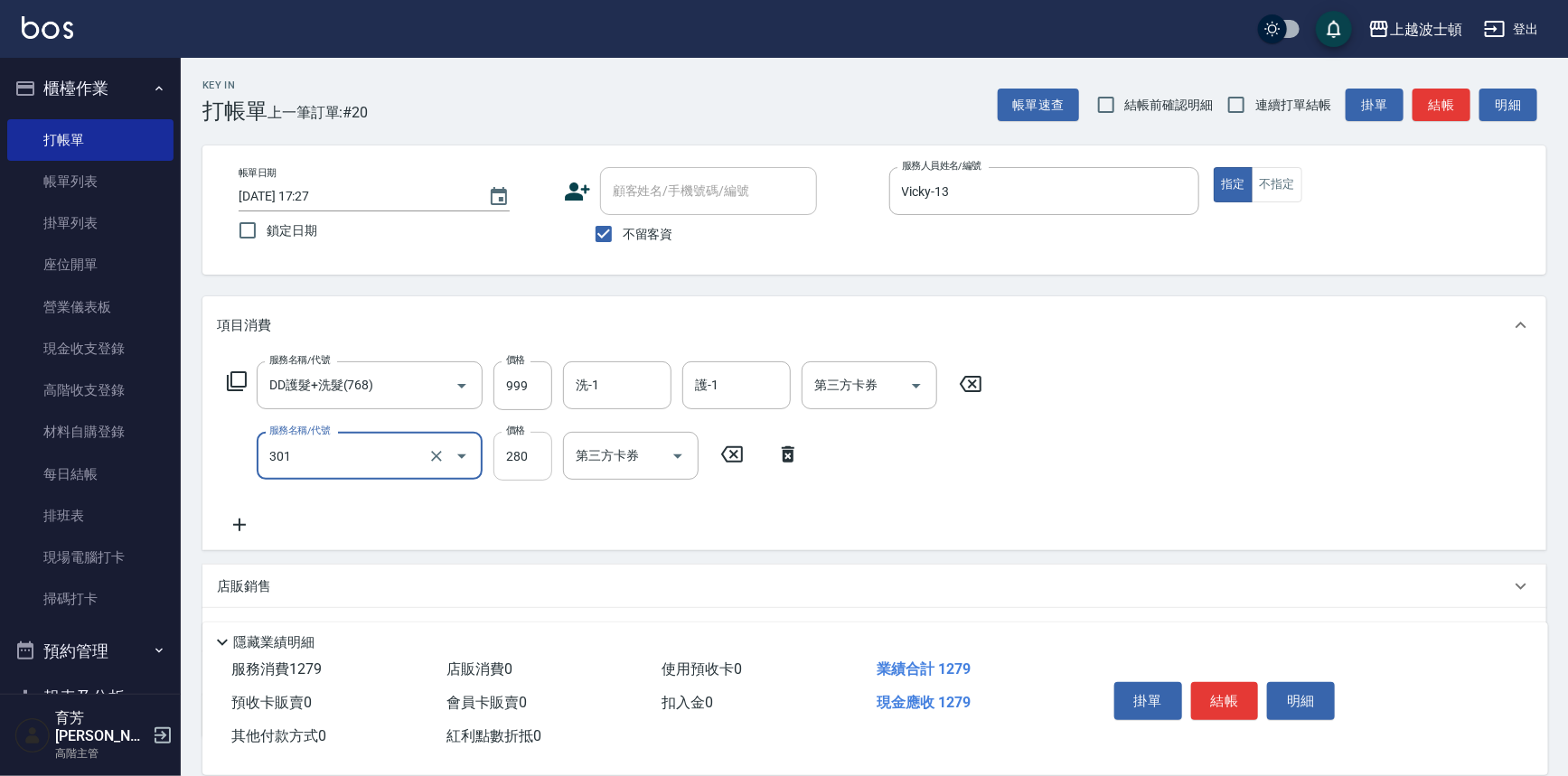
type input "學生剪髮(301)"
type input "100"
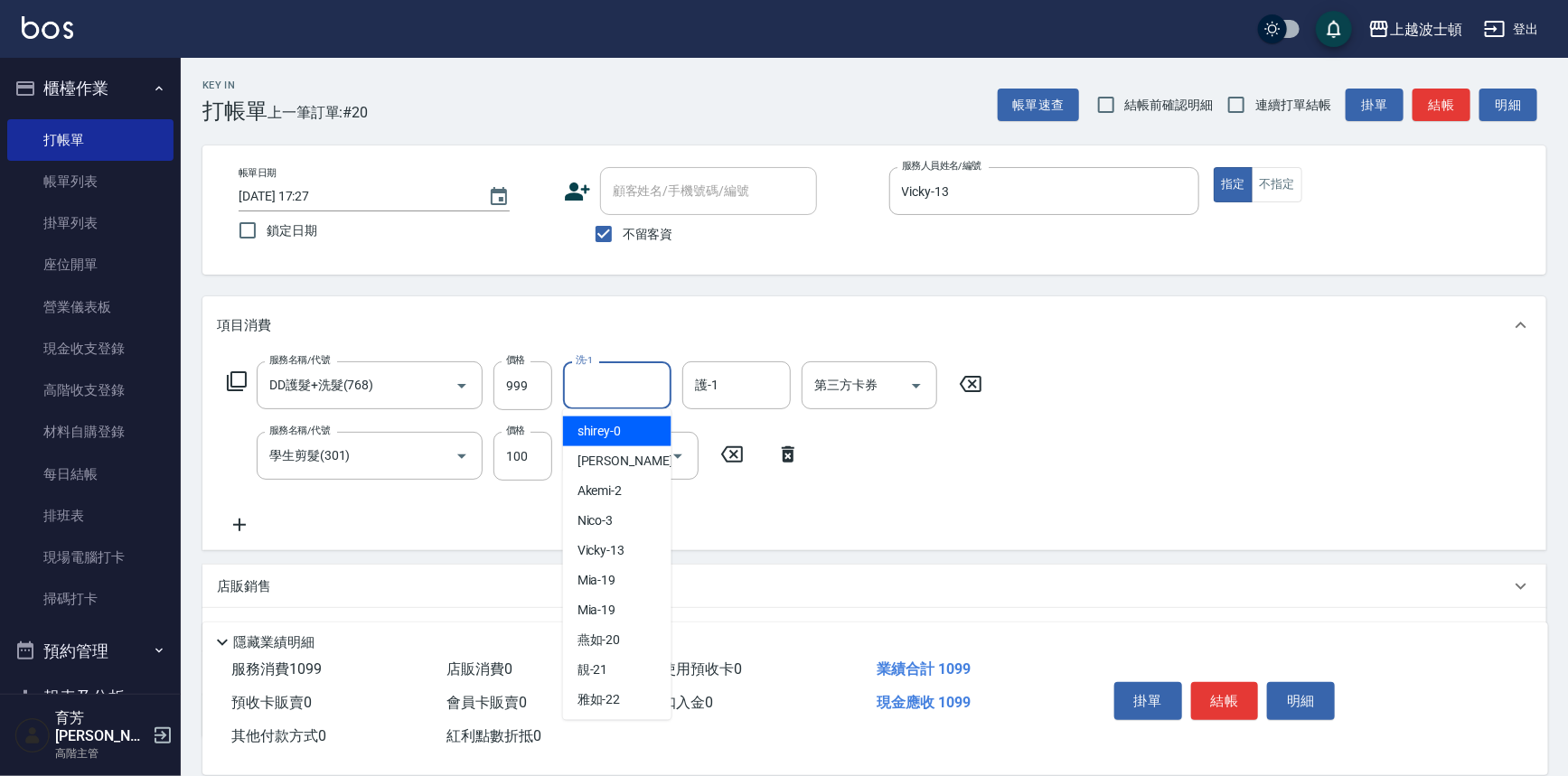
click at [591, 389] on input "洗-1" at bounding box center [618, 385] width 93 height 32
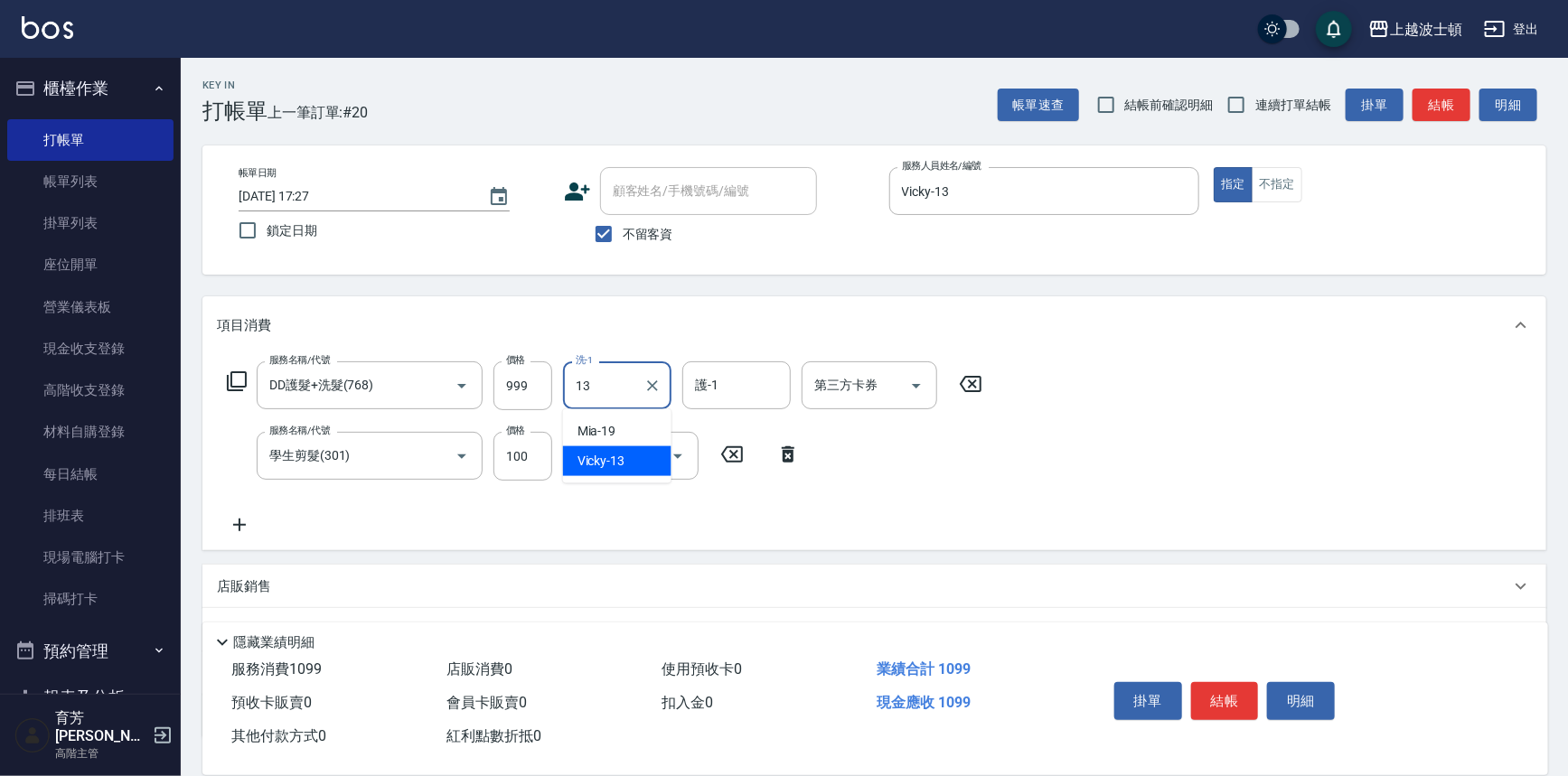
type input "Vicky-13"
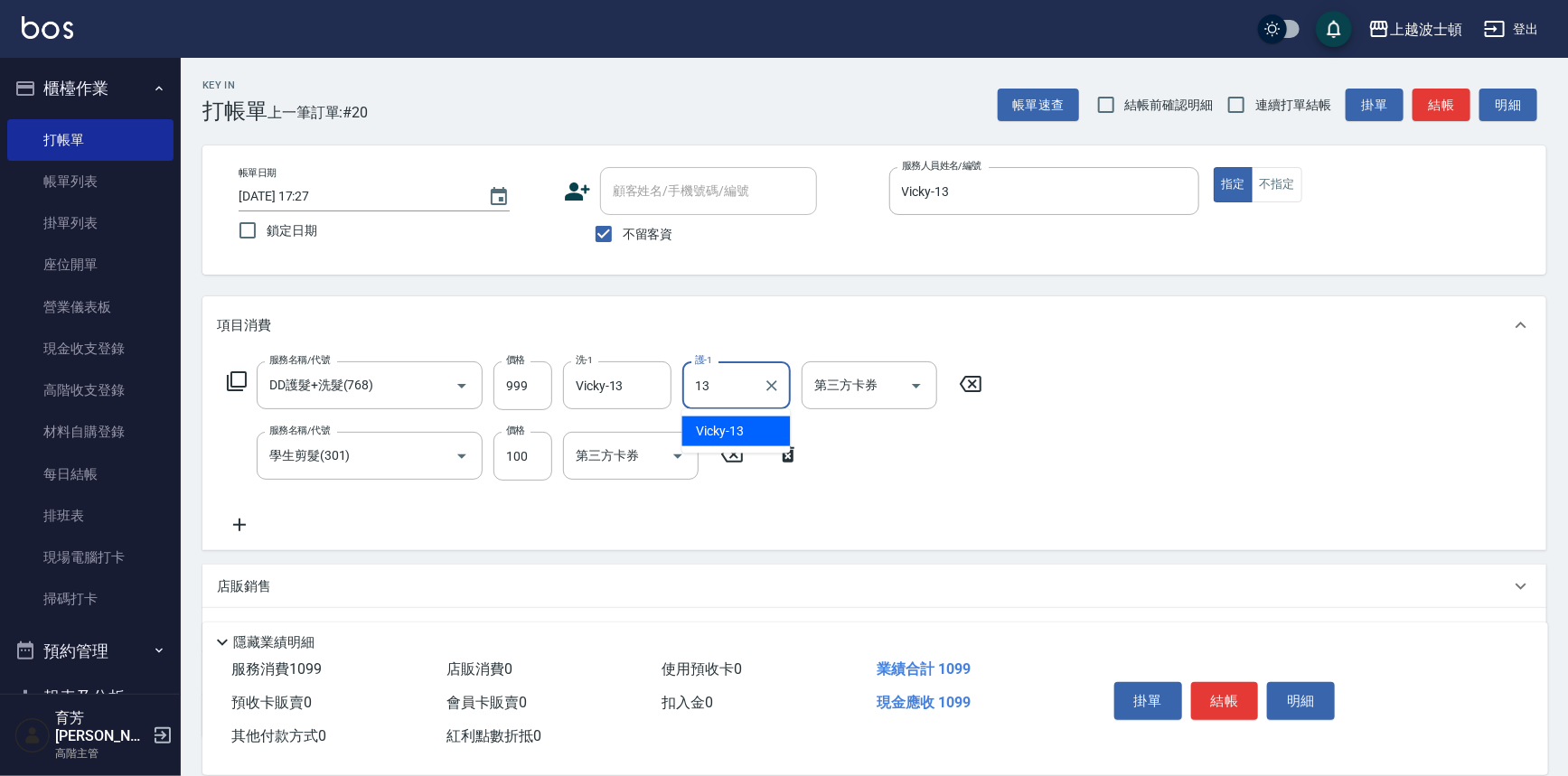
type input "Vicky-13"
click at [1225, 696] on button "結帳" at bounding box center [1224, 701] width 68 height 38
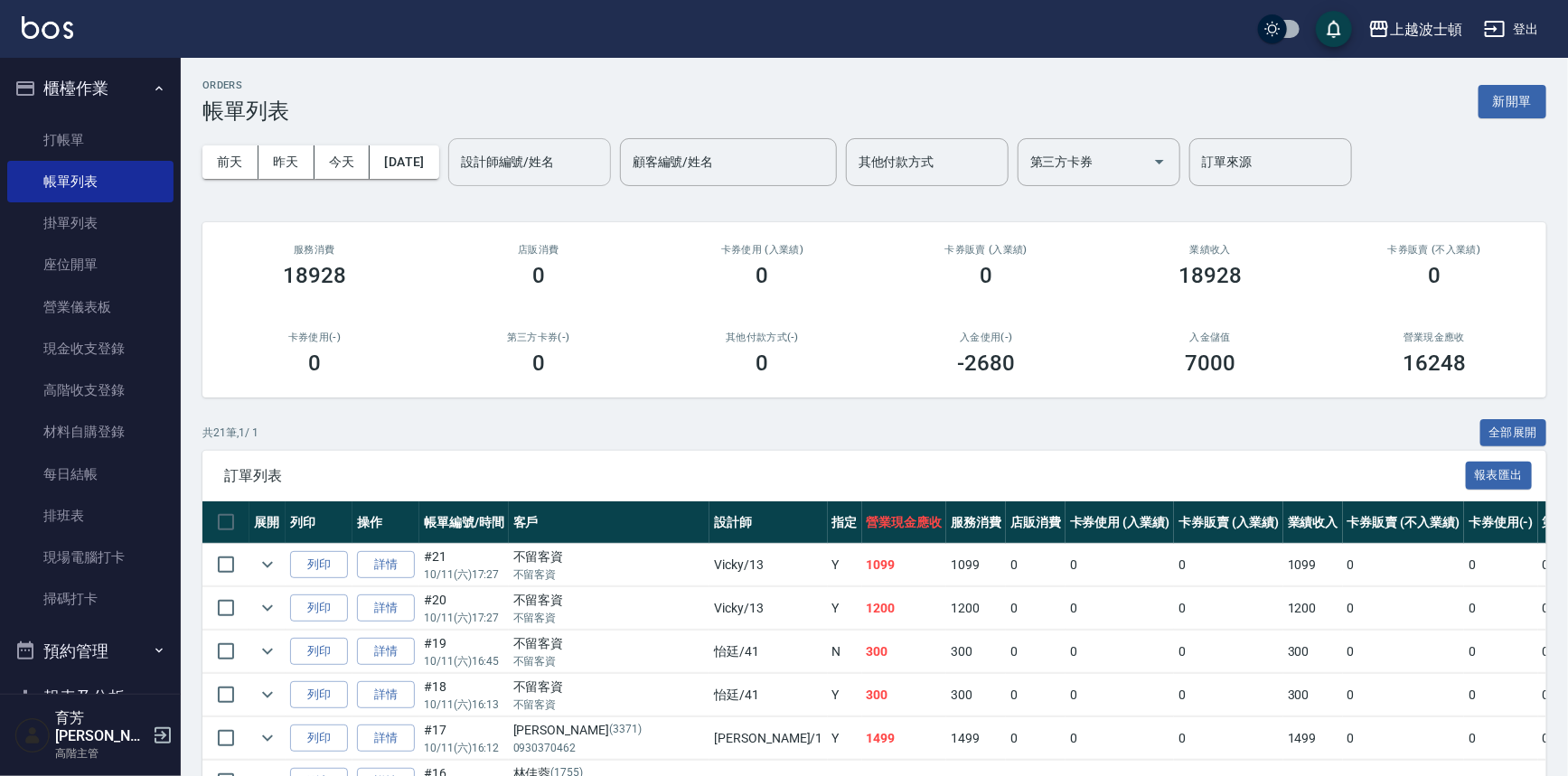
click at [546, 170] on input "設計師編號/姓名" at bounding box center [530, 162] width 147 height 32
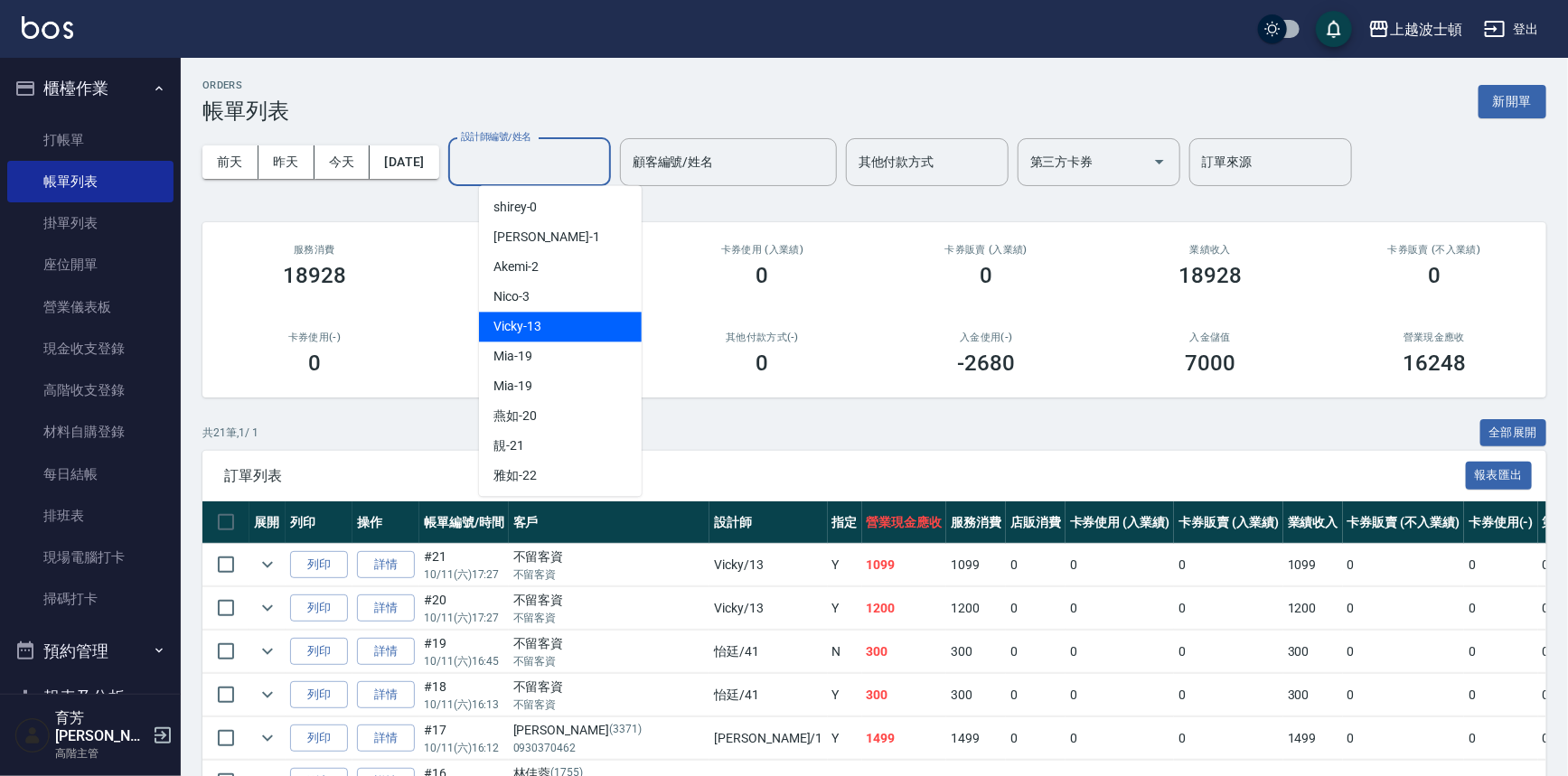
click at [525, 330] on span "Vicky -13" at bounding box center [517, 327] width 48 height 19
type input "Vicky-13"
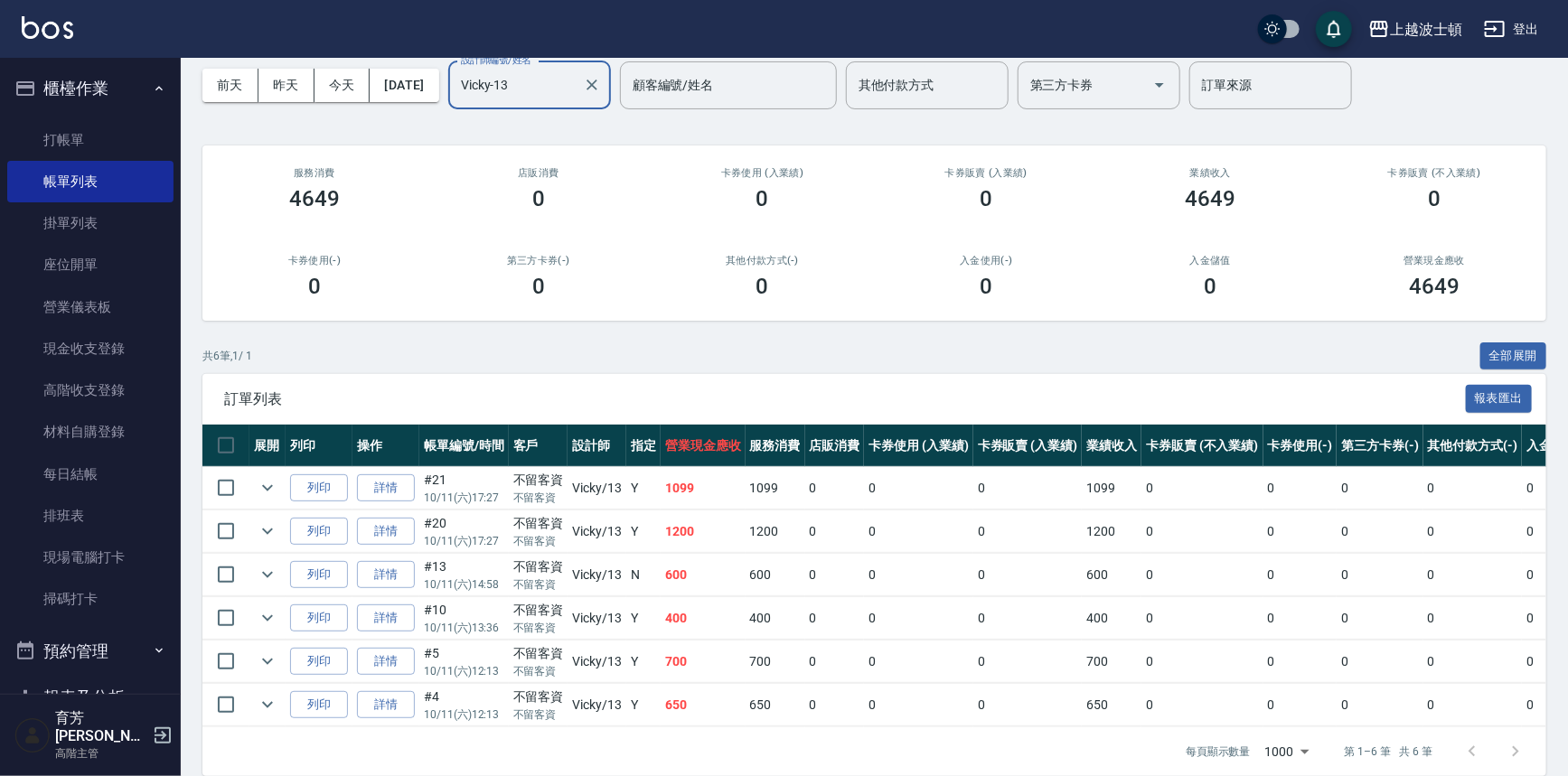
scroll to position [55, 0]
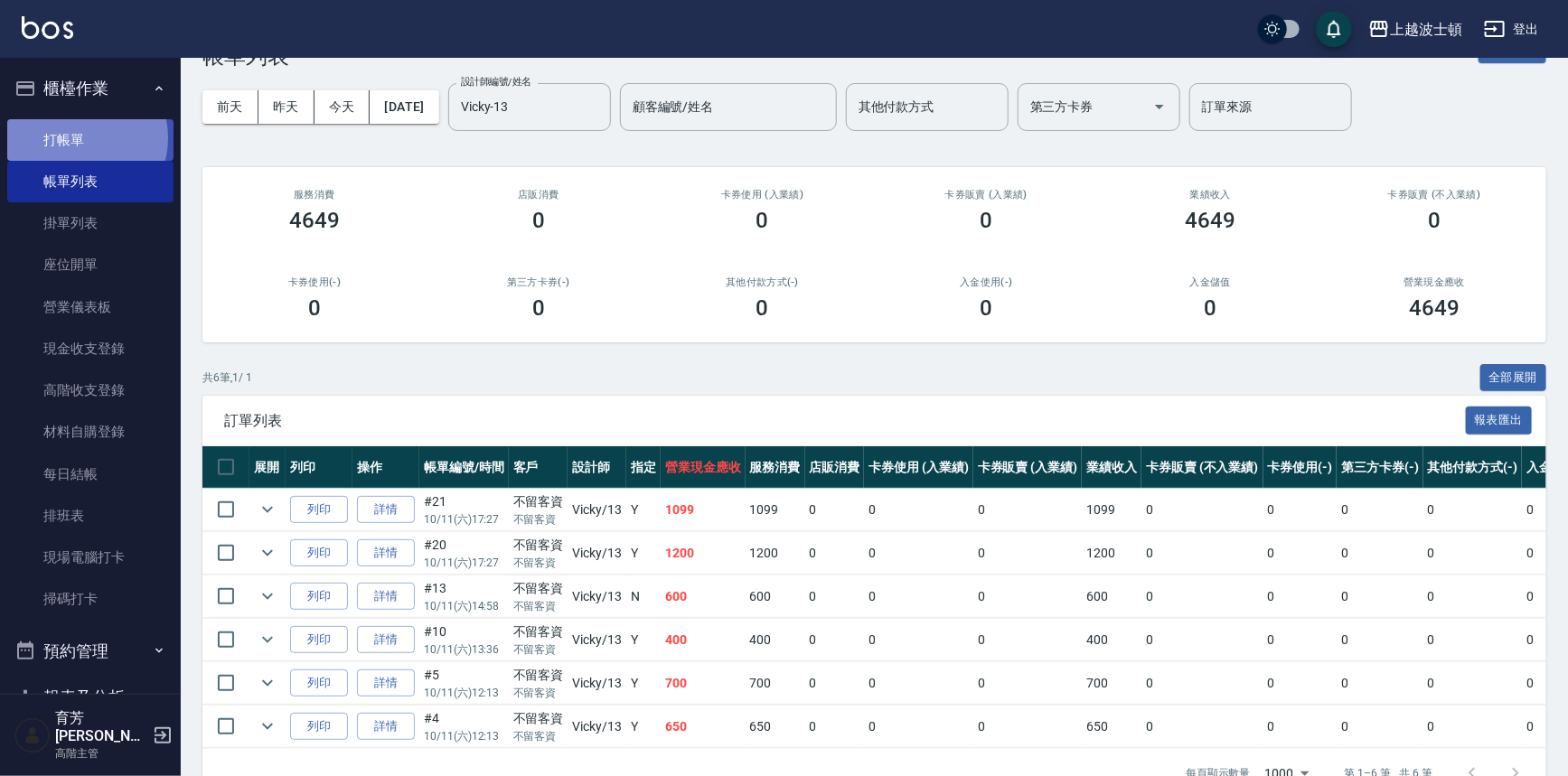
click at [78, 137] on link "打帳單" at bounding box center [90, 140] width 166 height 42
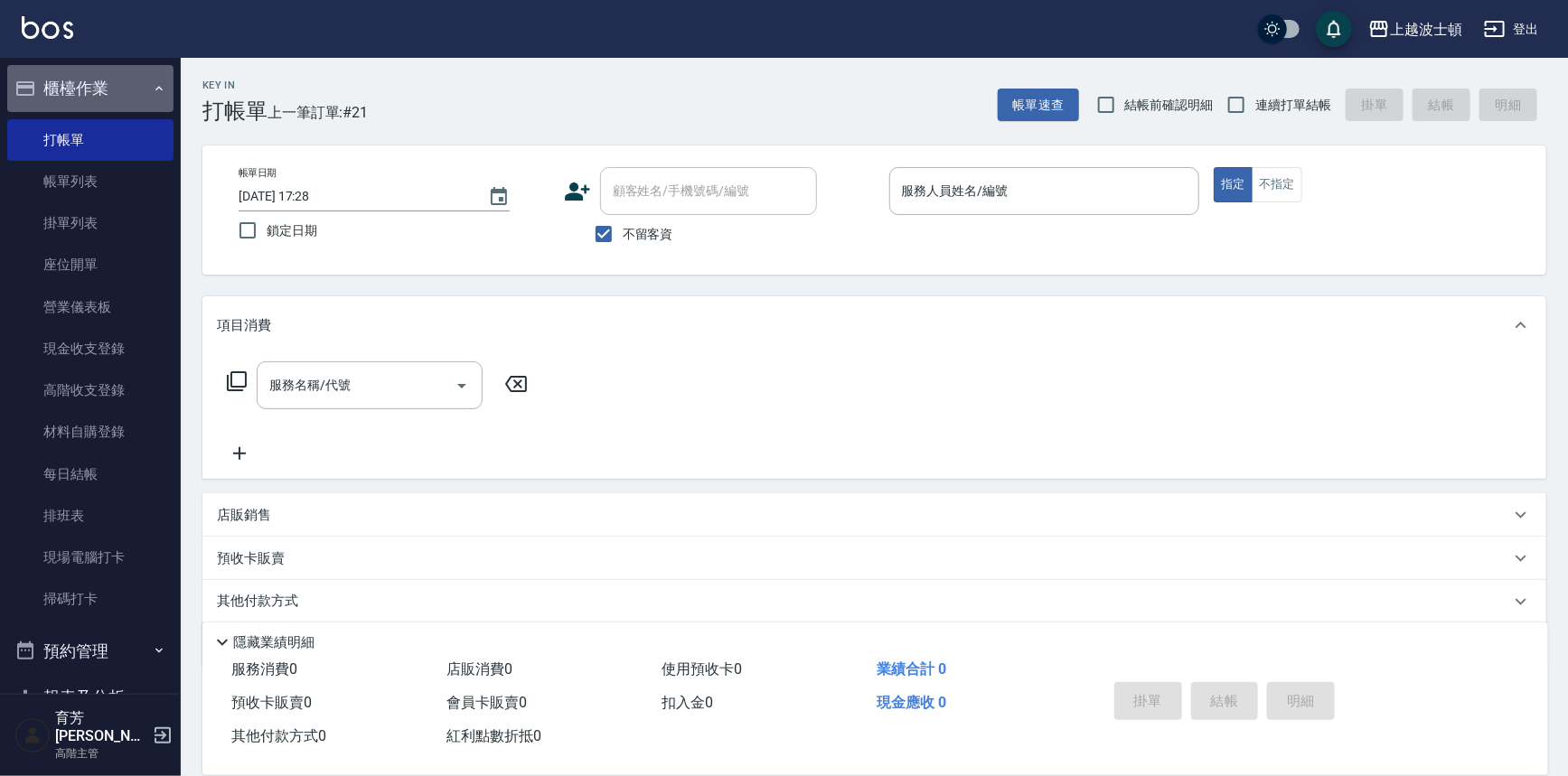
click at [107, 81] on button "櫃檯作業" at bounding box center [90, 88] width 166 height 47
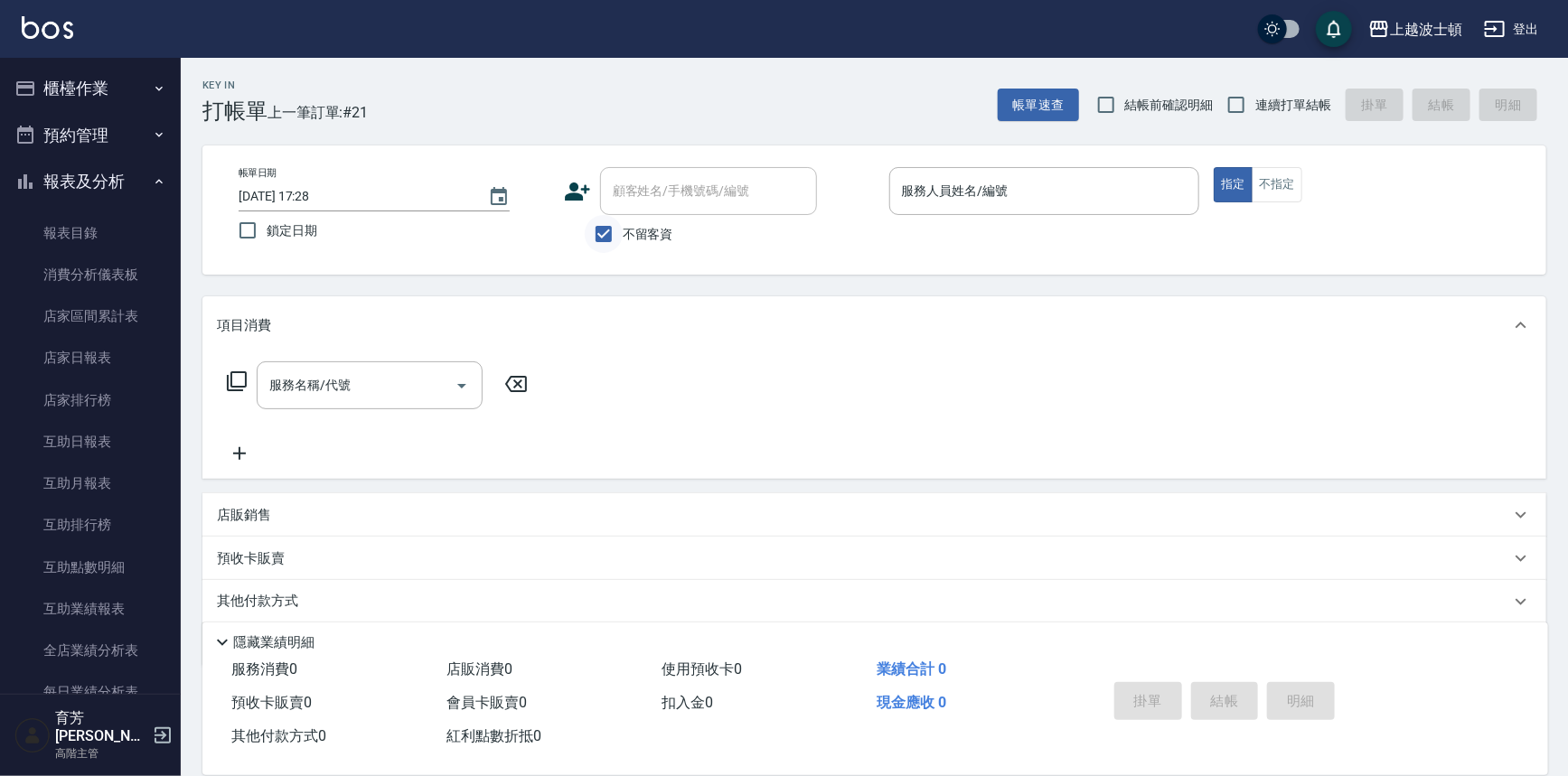
click at [613, 235] on input "不留客資" at bounding box center [603, 234] width 38 height 38
checkbox input "false"
click at [683, 199] on input "顧客姓名/手機號碼/編號" at bounding box center [695, 191] width 174 height 32
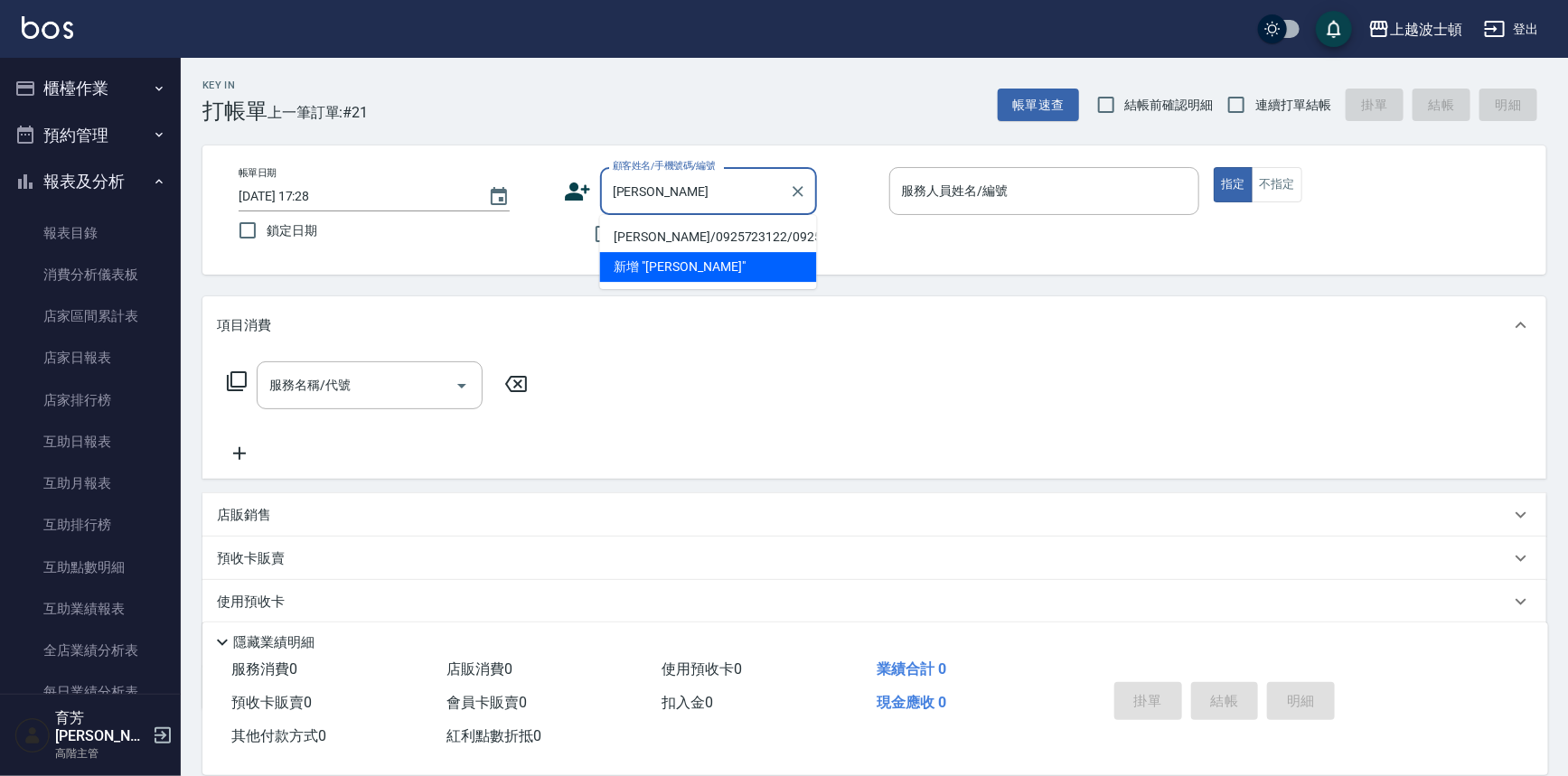
click at [646, 237] on li "魏羽倫/0925723122/0925723" at bounding box center [708, 236] width 217 height 30
type input "魏羽倫/0925723122/0925723"
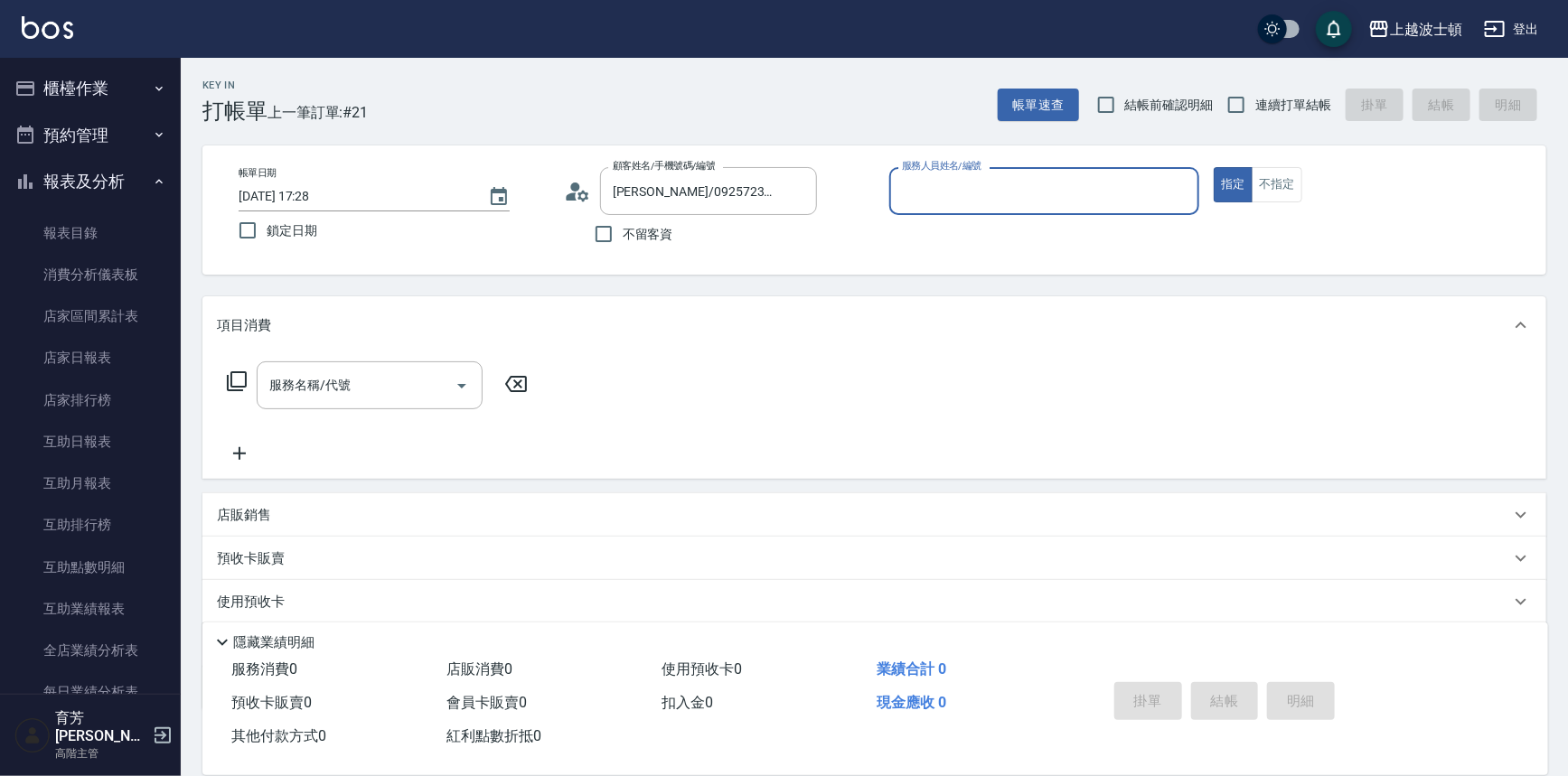
type input "Akemi-2"
click at [427, 388] on input "服務名稱/代號" at bounding box center [355, 385] width 182 height 32
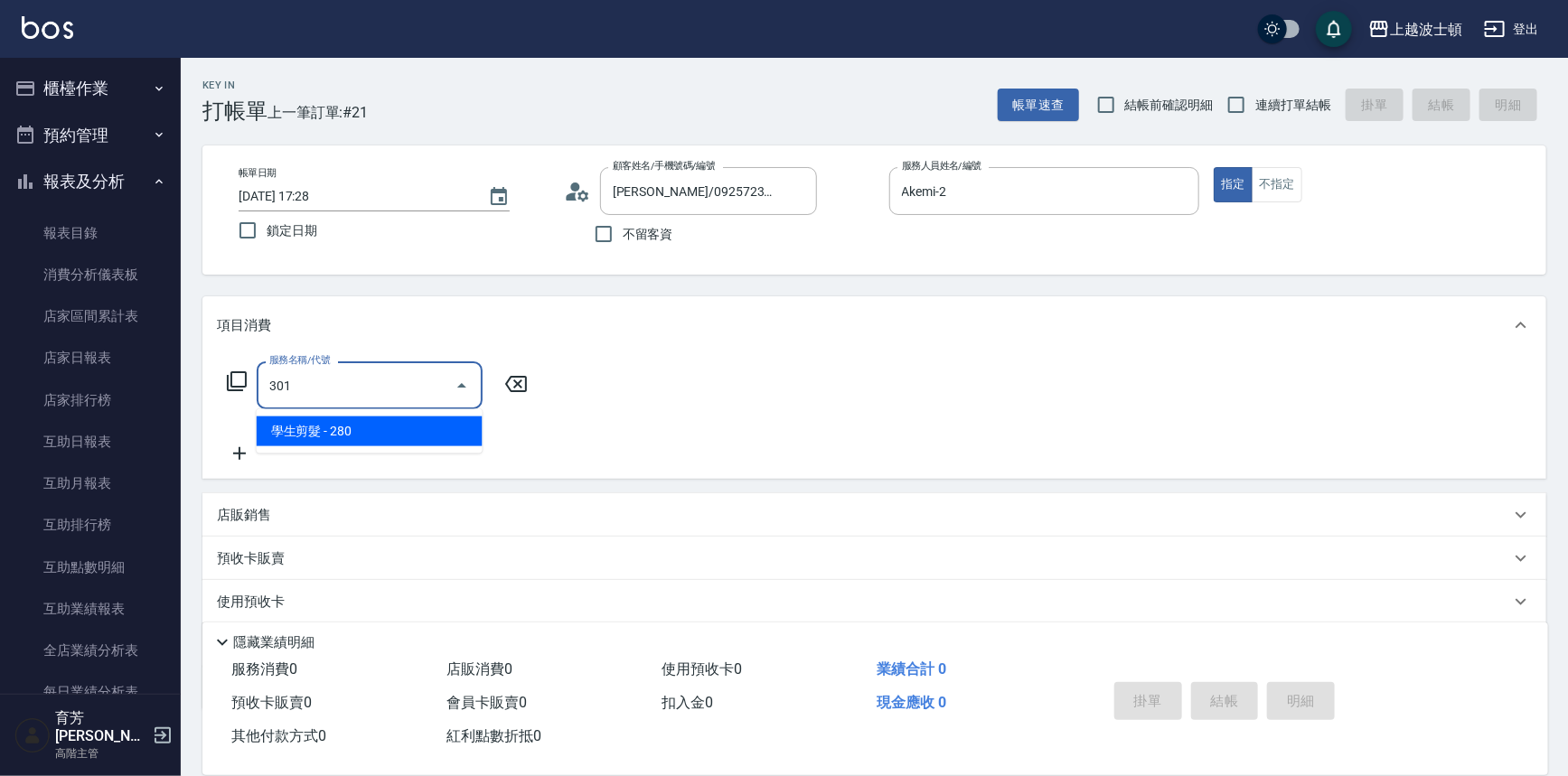
click at [458, 433] on span "學生剪髮 - 280" at bounding box center [370, 431] width 226 height 30
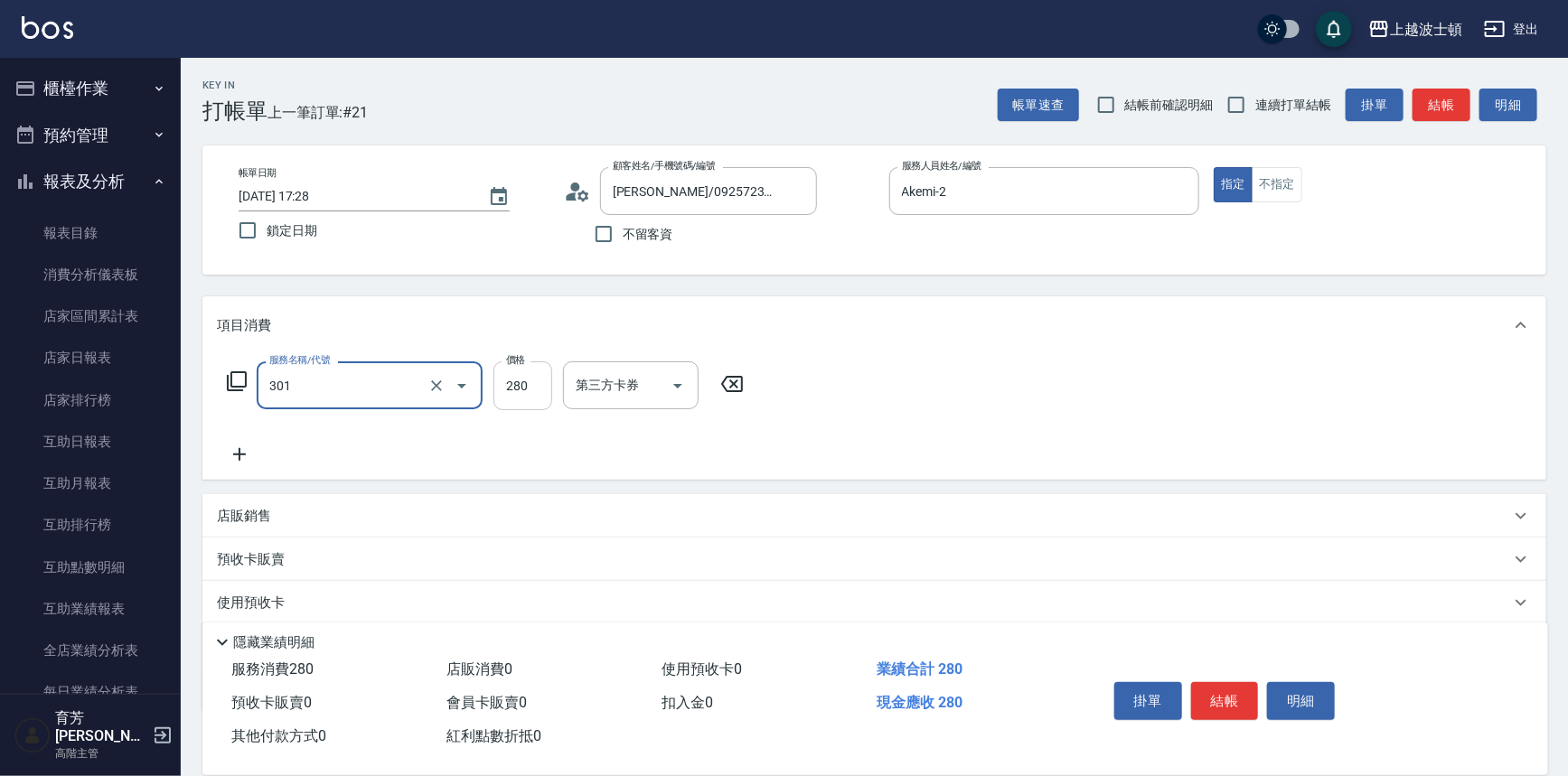
type input "學生剪髮(301)"
click at [511, 390] on input "280" at bounding box center [522, 386] width 59 height 49
type input "300"
click at [860, 362] on div "服務名稱/代號 學生剪髮(301) 服務名稱/代號 價格 300 價格 第三方卡券 第三方卡券" at bounding box center [874, 417] width 1343 height 125
click at [1219, 689] on button "結帳" at bounding box center [1224, 701] width 68 height 38
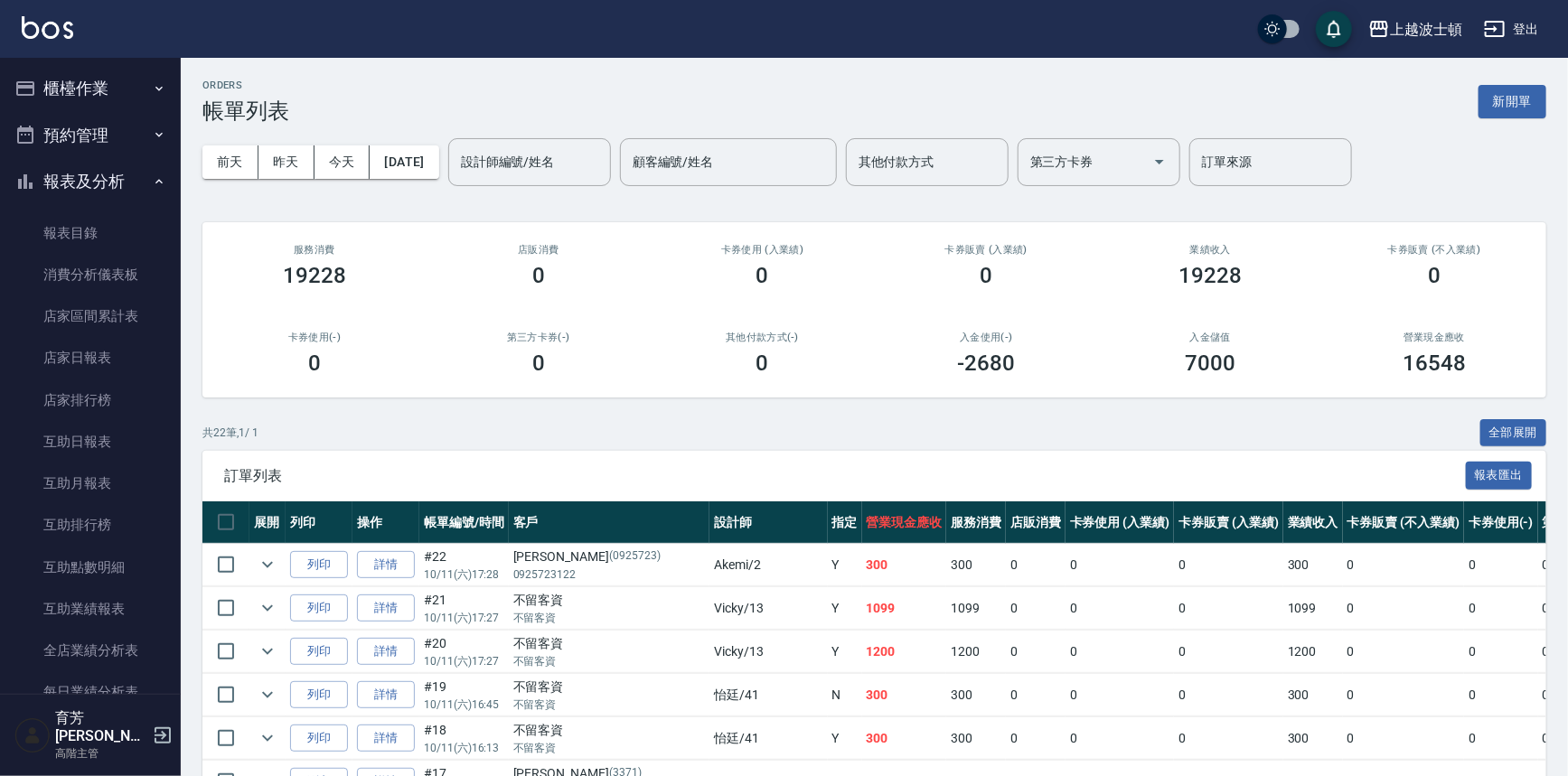
click at [93, 86] on button "櫃檯作業" at bounding box center [90, 88] width 166 height 47
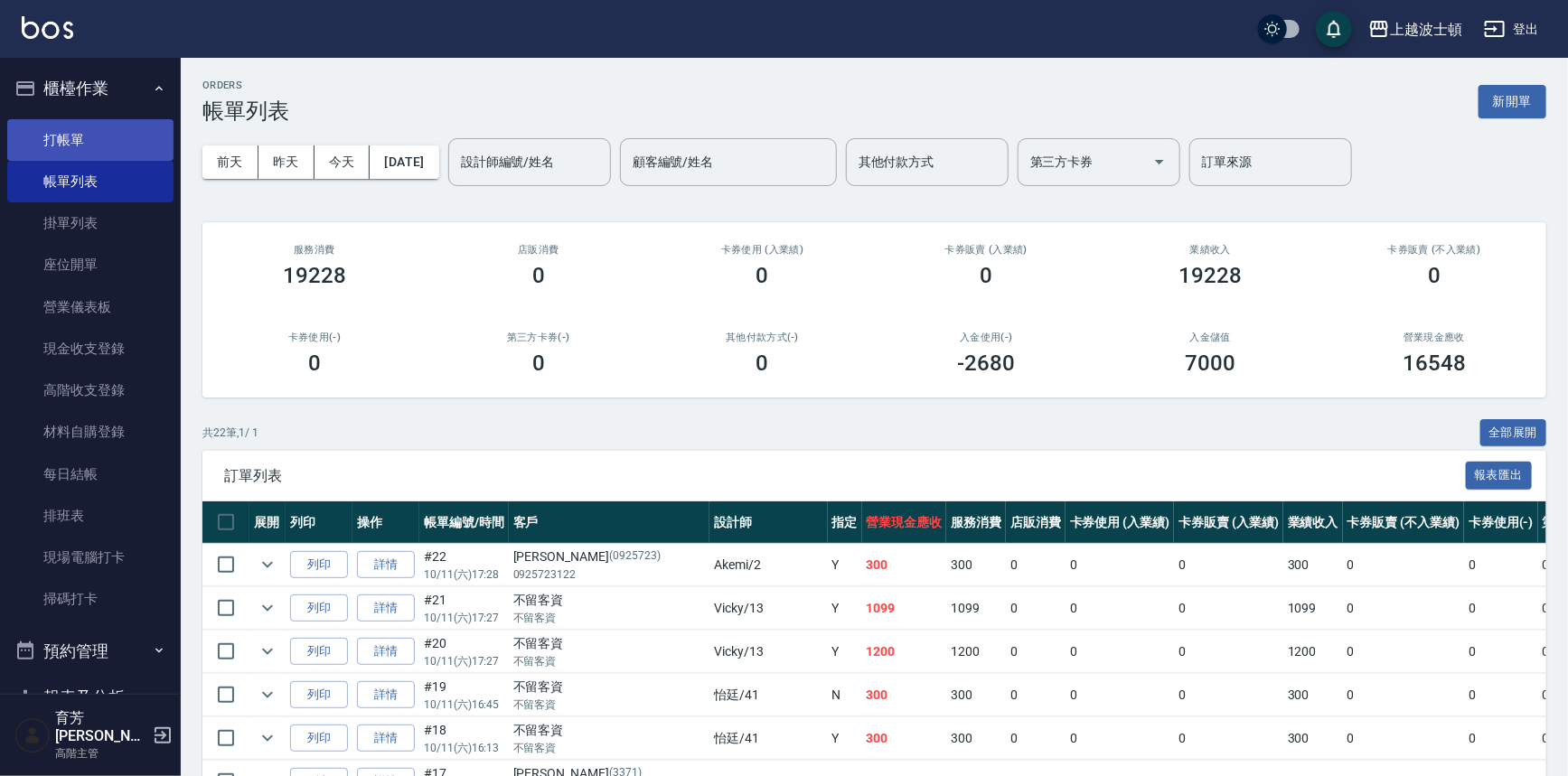
click at [139, 147] on link "打帳單" at bounding box center [90, 140] width 166 height 42
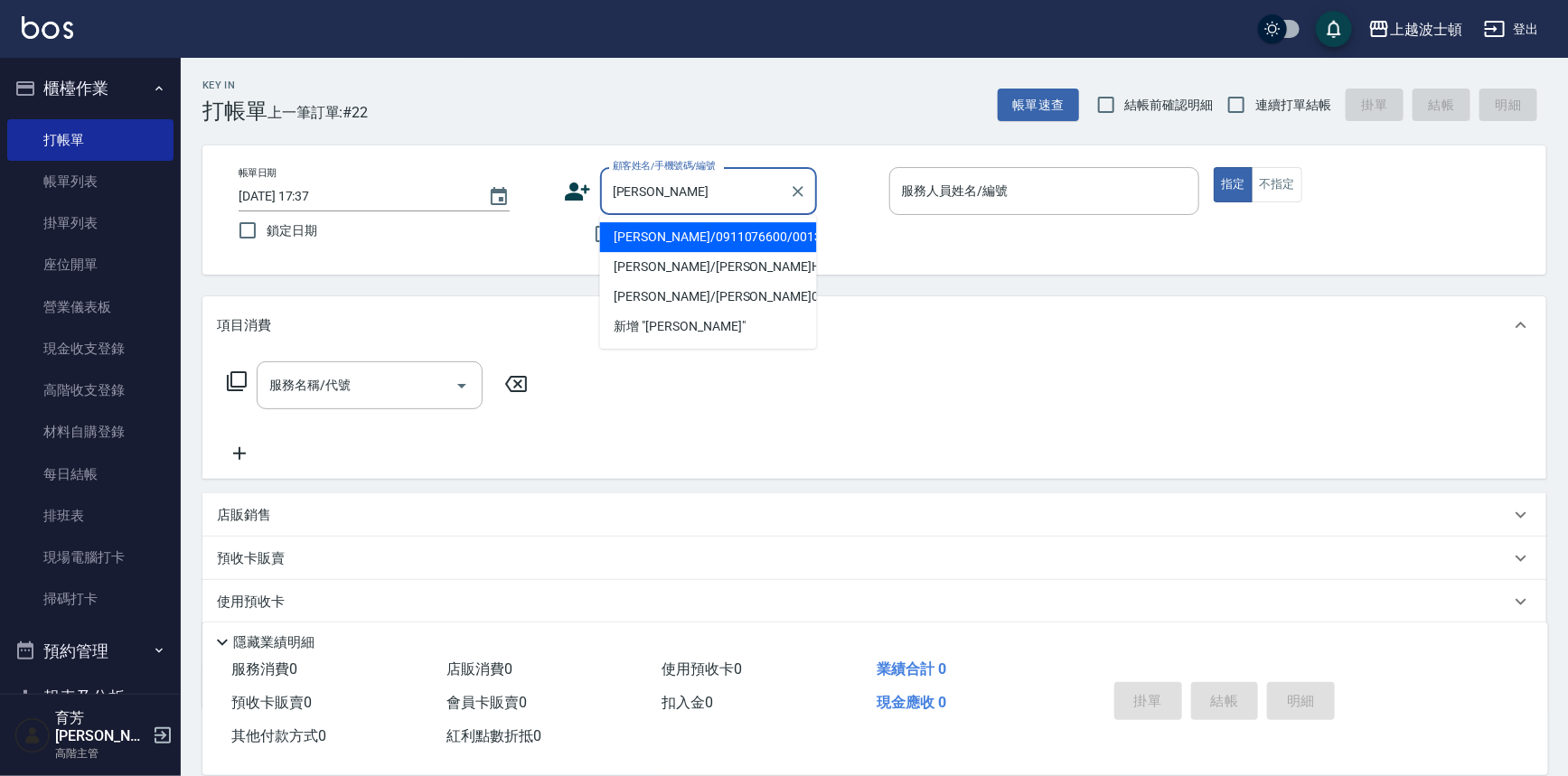
click at [653, 238] on li "黃春玉/0911076600/001381" at bounding box center [708, 236] width 217 height 30
type input "黃春玉/0911076600/001381"
type input "Akemi-2"
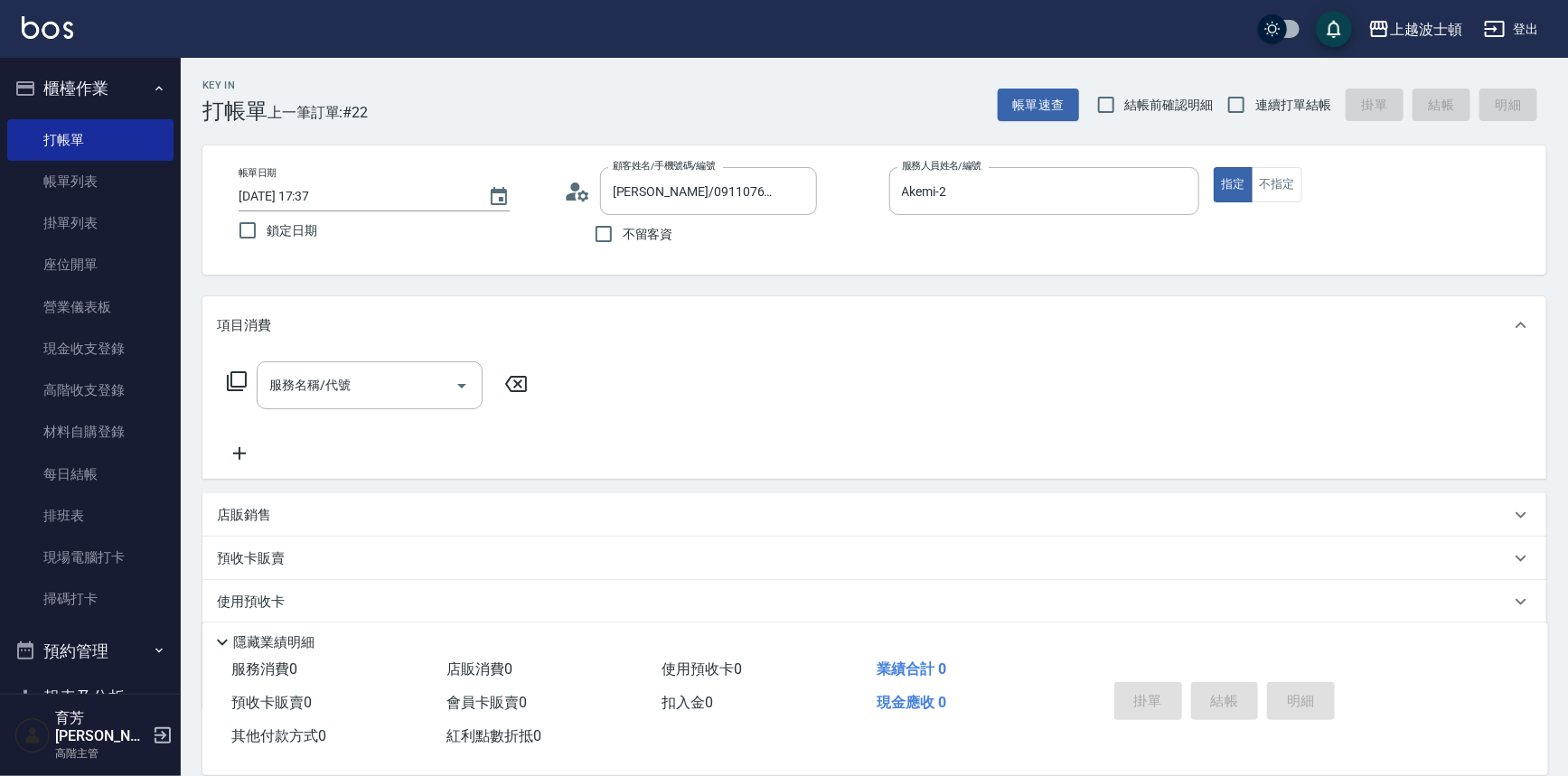
click at [583, 191] on icon at bounding box center [582, 195] width 11 height 11
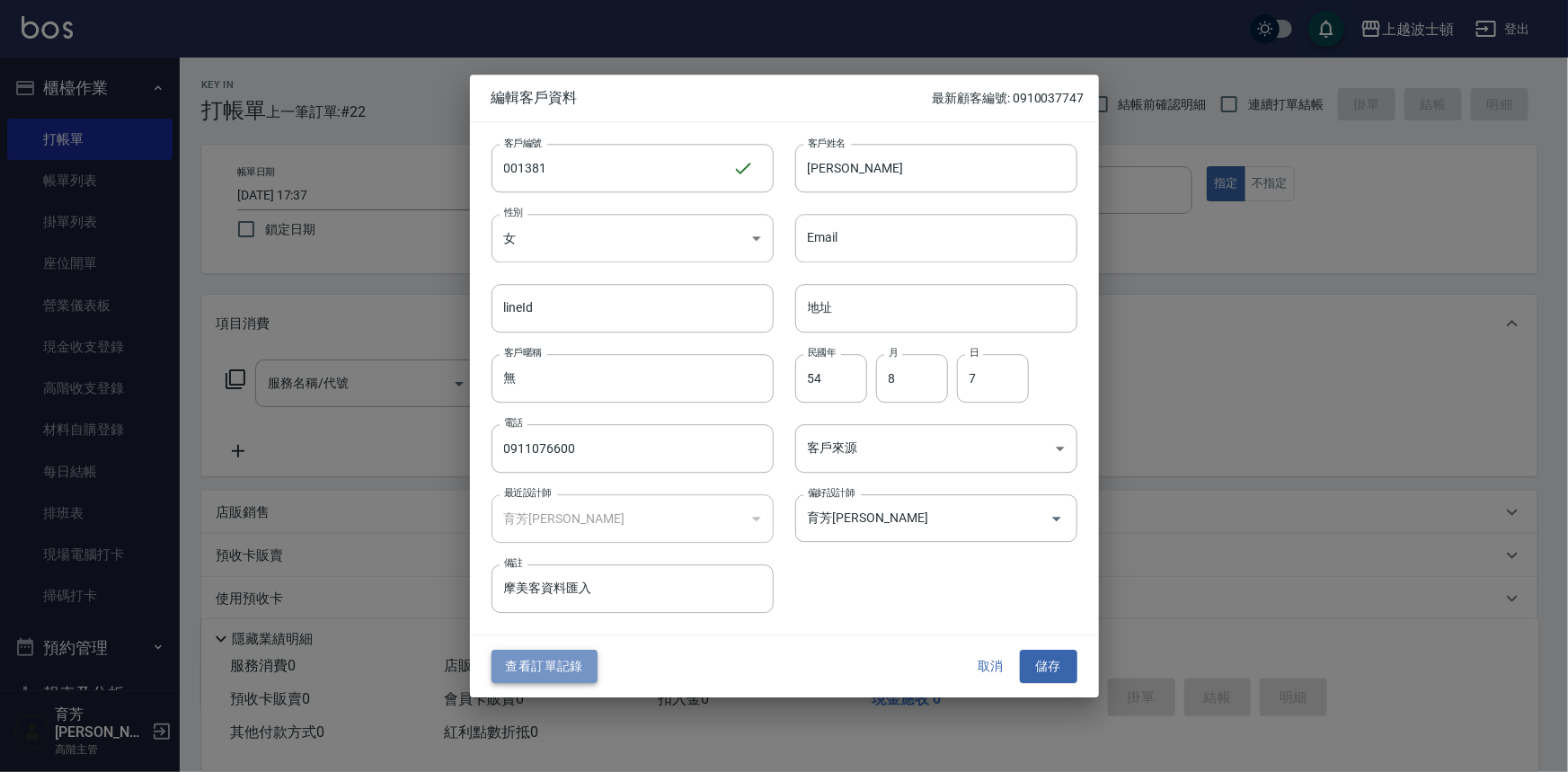
click at [554, 670] on button "查看訂單記錄" at bounding box center [544, 667] width 106 height 34
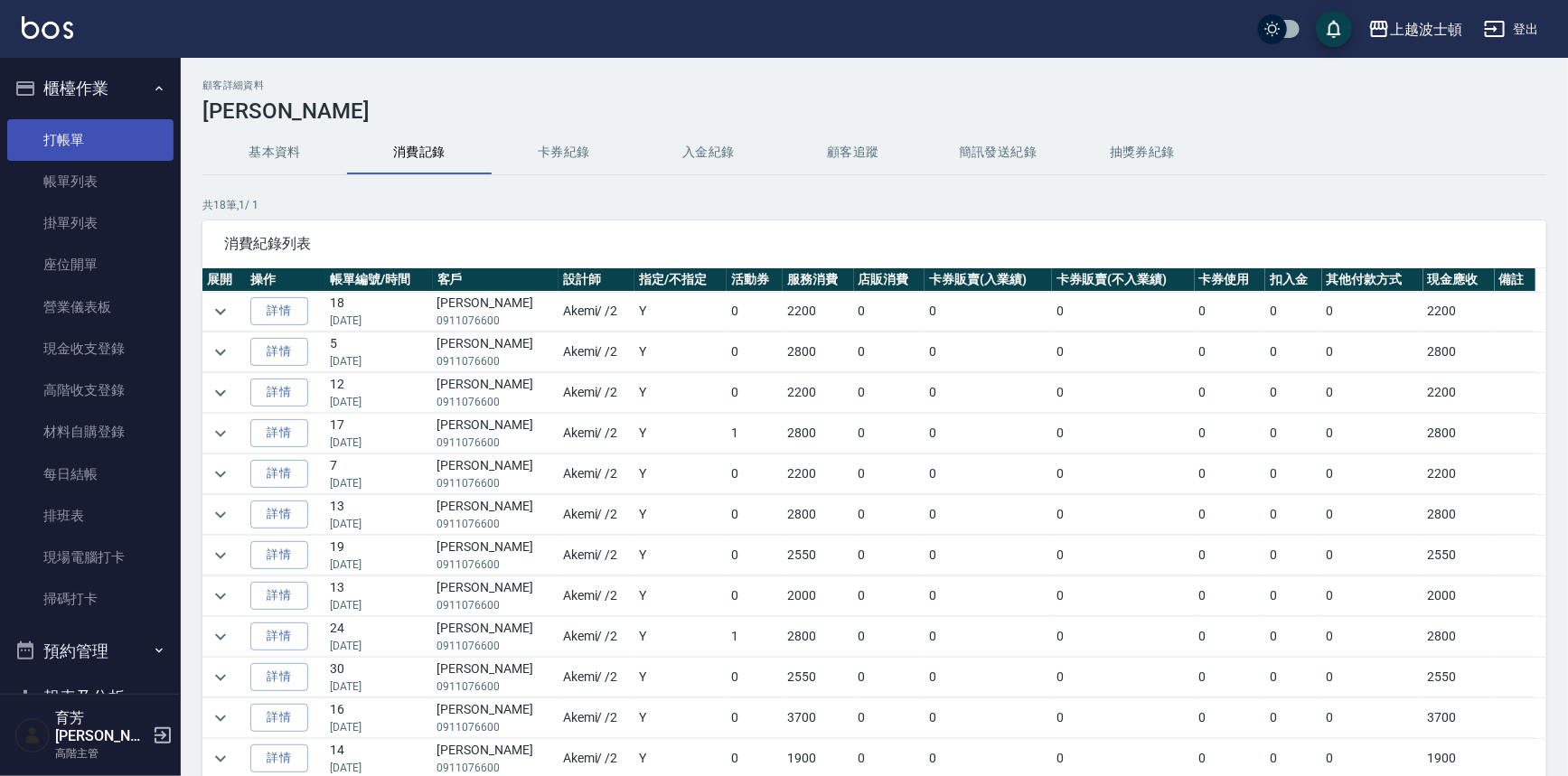
click at [97, 144] on link "打帳單" at bounding box center [90, 140] width 166 height 42
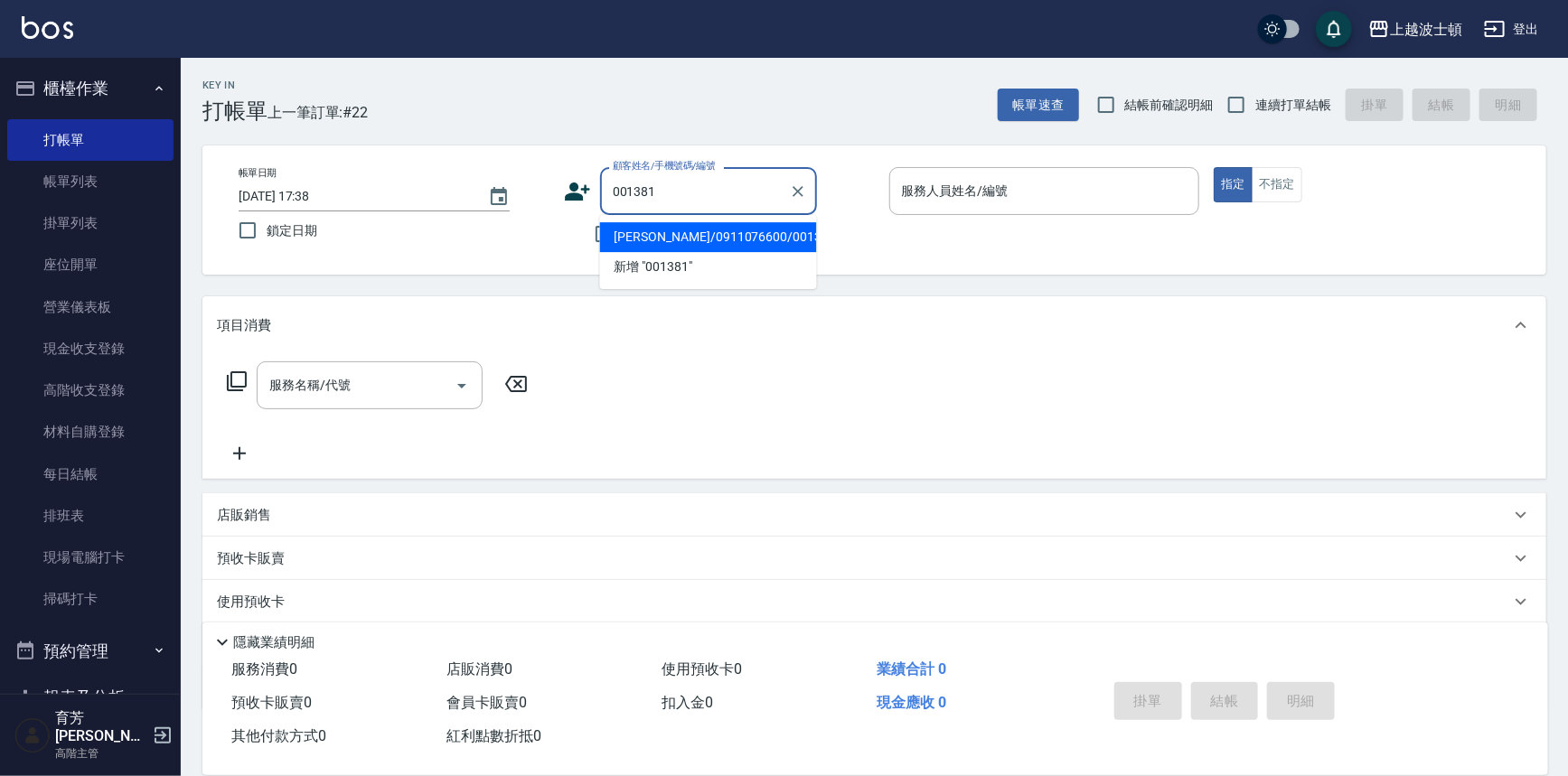
click at [732, 240] on li "黃春玉/0911076600/001381" at bounding box center [708, 236] width 217 height 30
type input "黃春玉/0911076600/001381"
type input "Akemi-2"
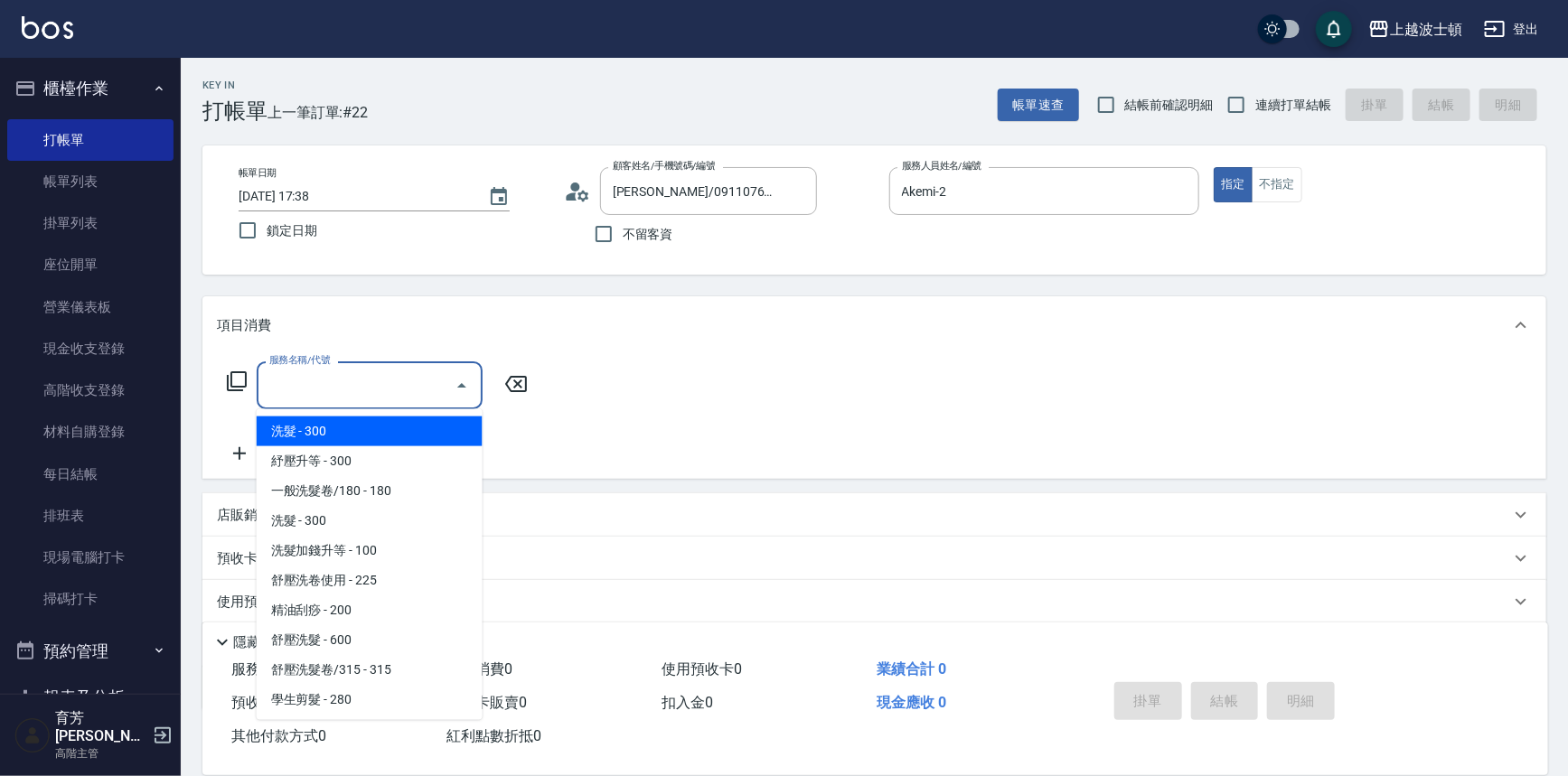
click at [408, 386] on input "服務名稱/代號" at bounding box center [355, 385] width 182 height 32
click at [232, 379] on icon at bounding box center [236, 381] width 20 height 20
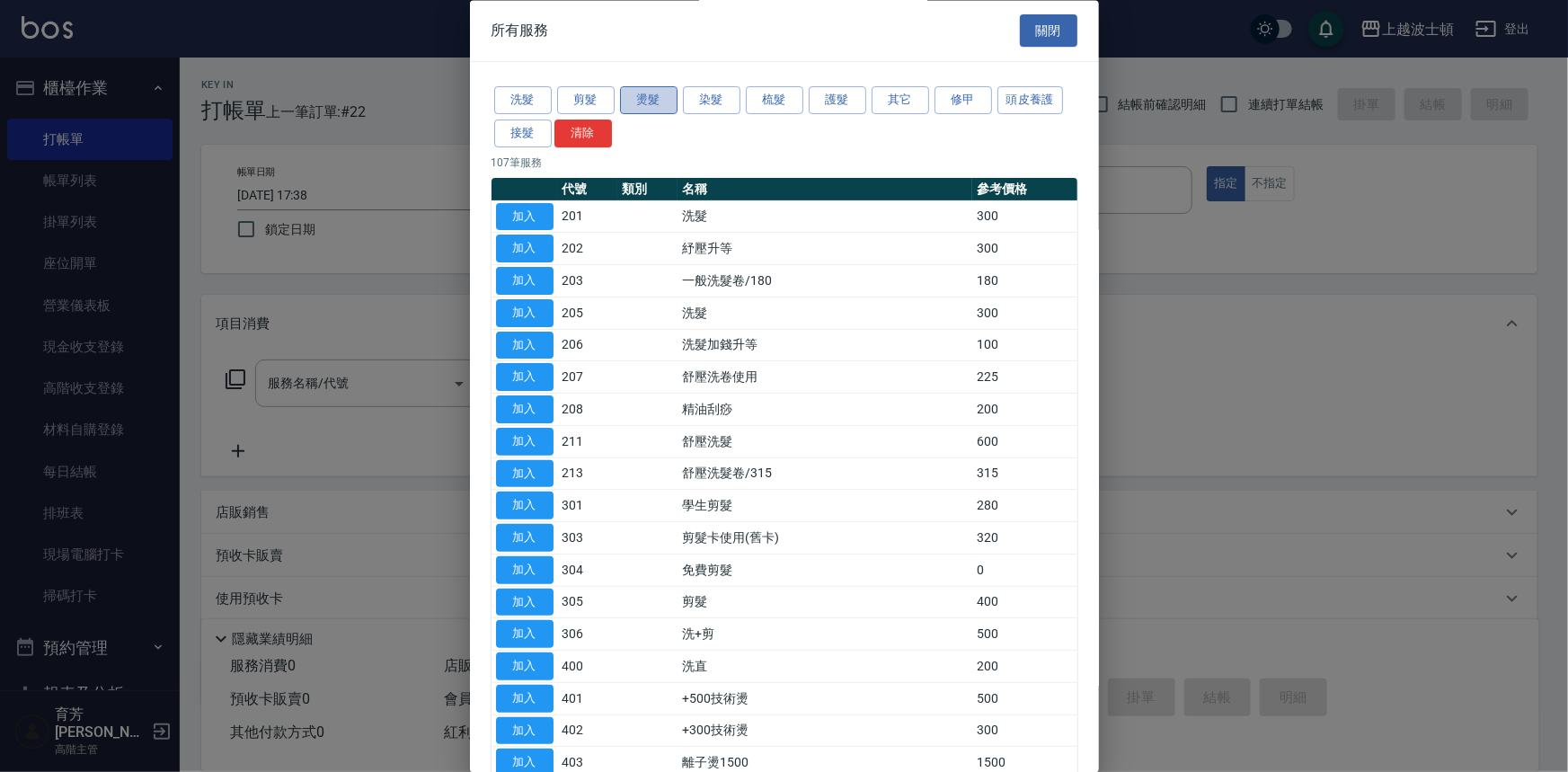
click at [670, 98] on button "燙髮" at bounding box center [649, 101] width 58 height 28
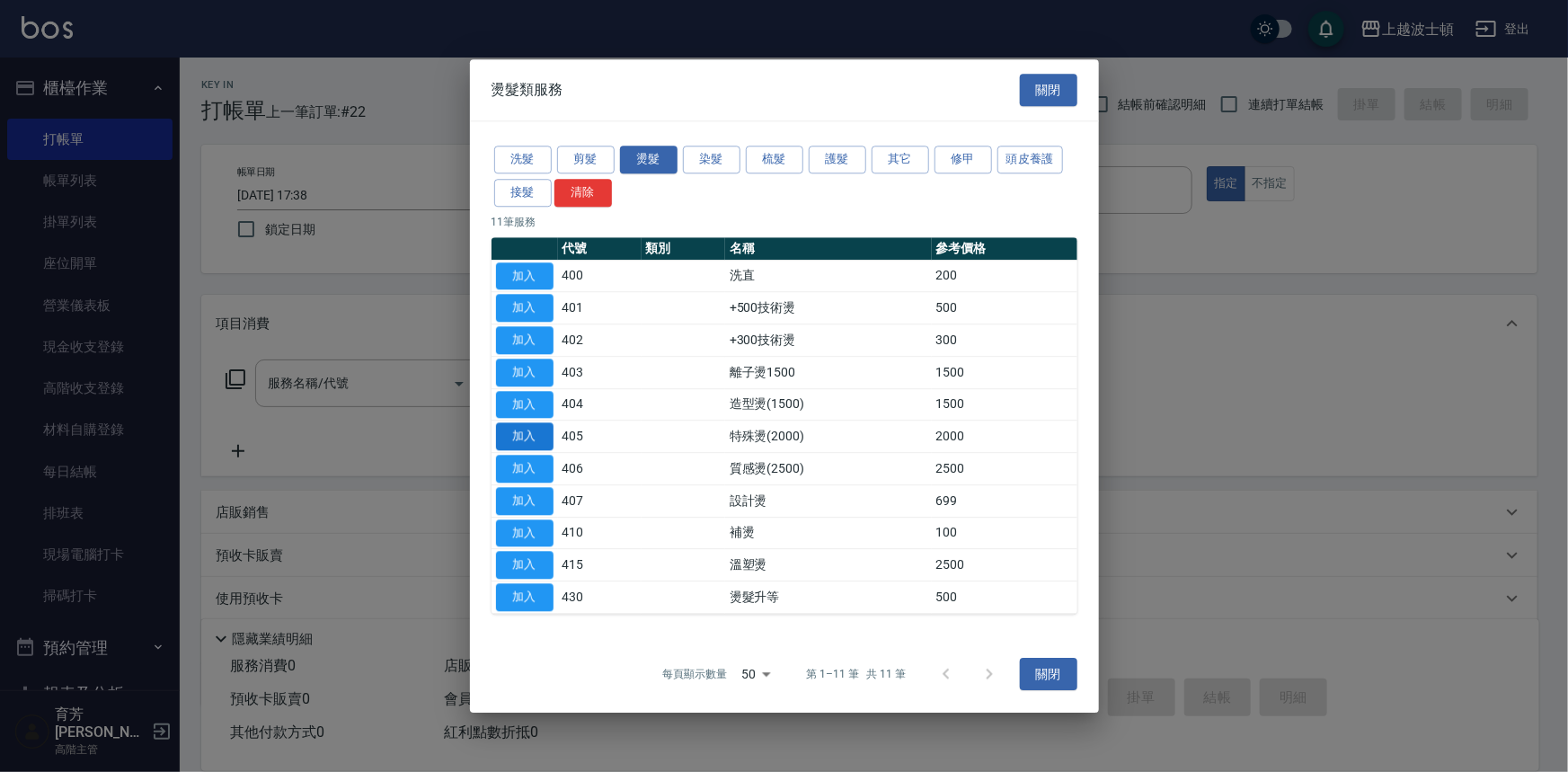
click at [531, 440] on button "加入" at bounding box center [525, 437] width 58 height 28
type input "特殊燙(2000)(405)"
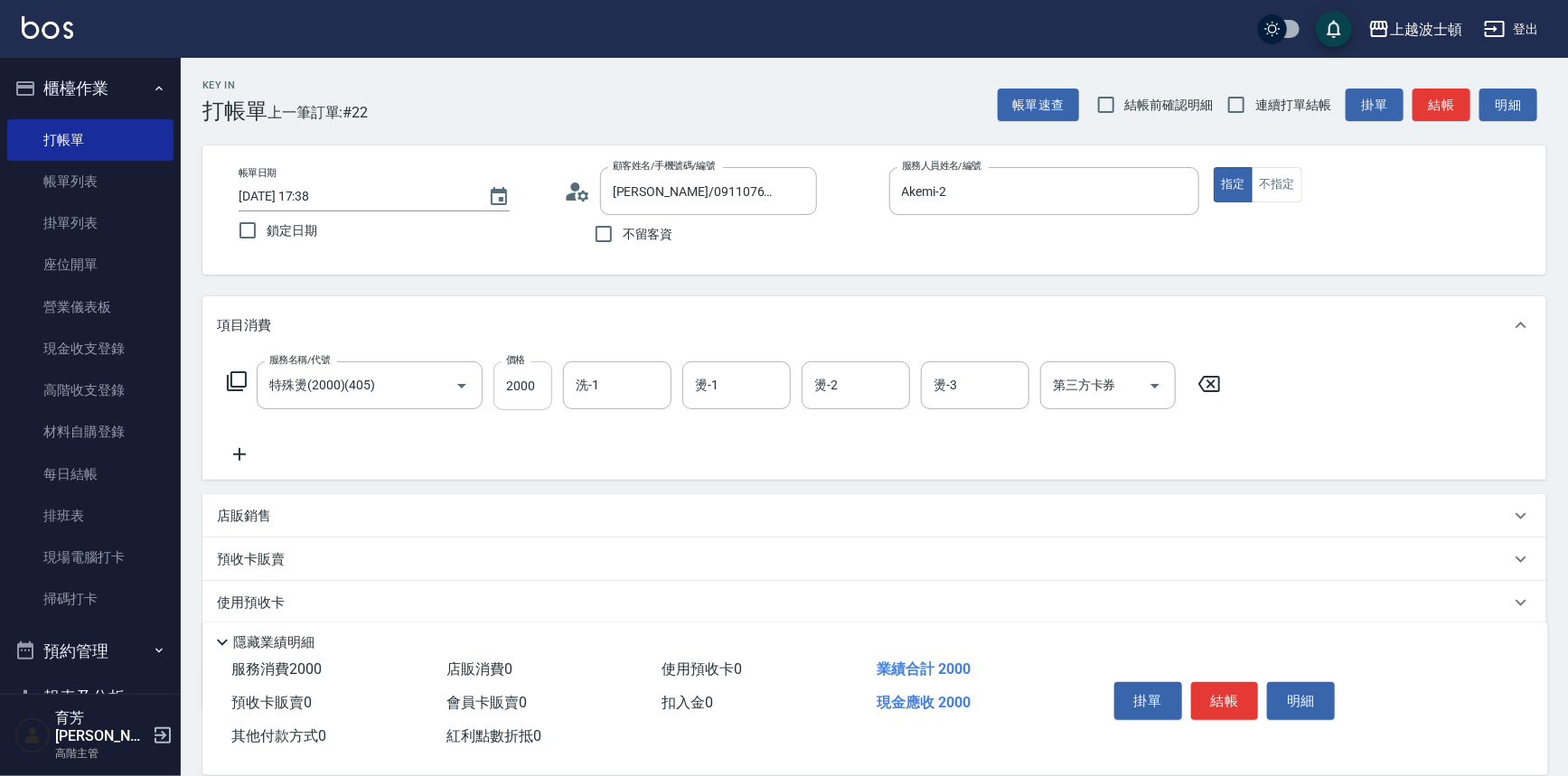
click at [536, 396] on input "2000" at bounding box center [522, 386] width 59 height 49
type input "1500"
click at [642, 396] on input "洗-1" at bounding box center [618, 385] width 93 height 32
click at [638, 421] on div "Akemi -2" at bounding box center [617, 431] width 108 height 30
type input "Akemi-2"
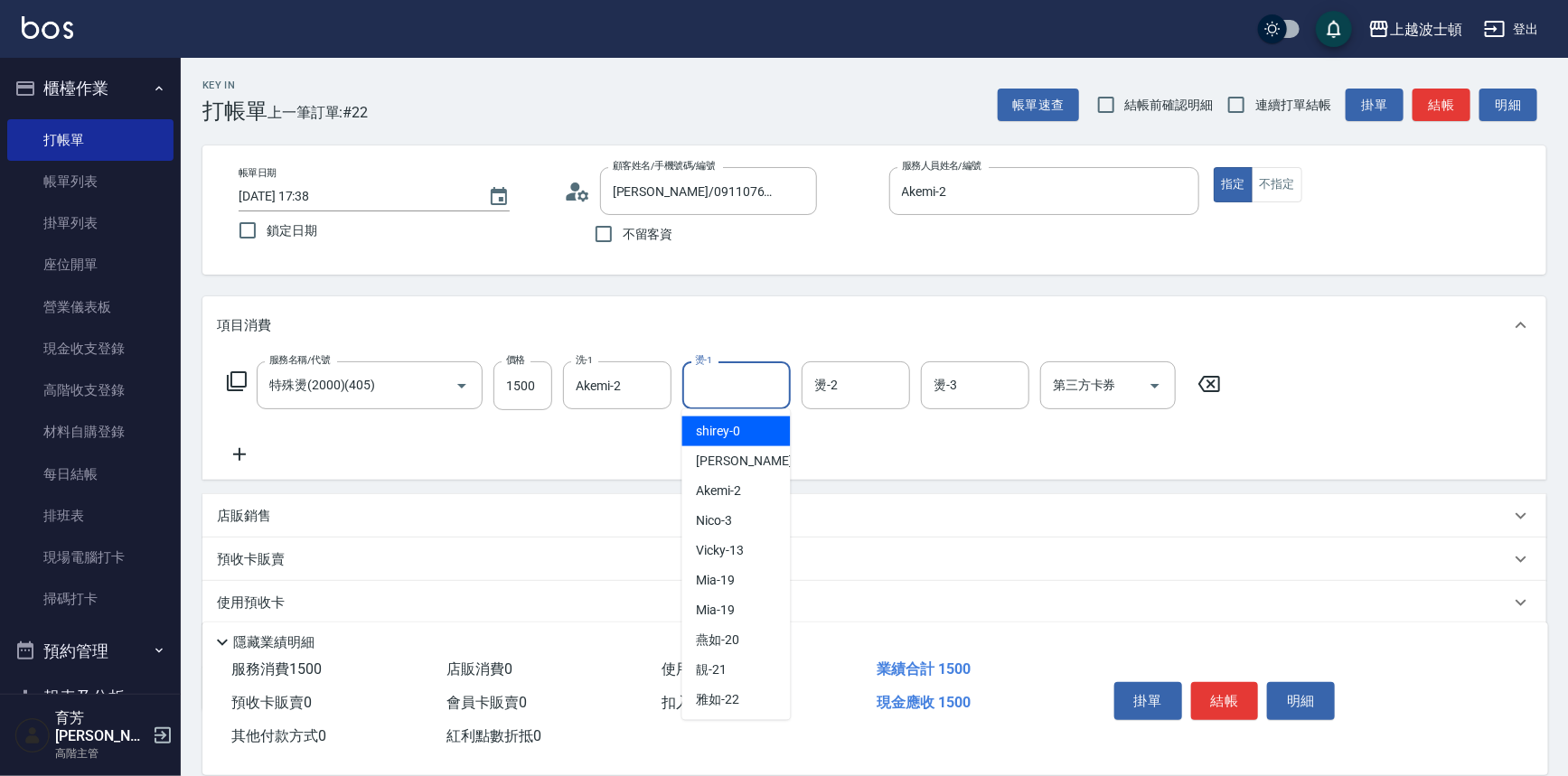
click at [774, 393] on input "燙-1" at bounding box center [736, 385] width 93 height 32
click at [771, 422] on div "Akemi -2" at bounding box center [736, 431] width 108 height 30
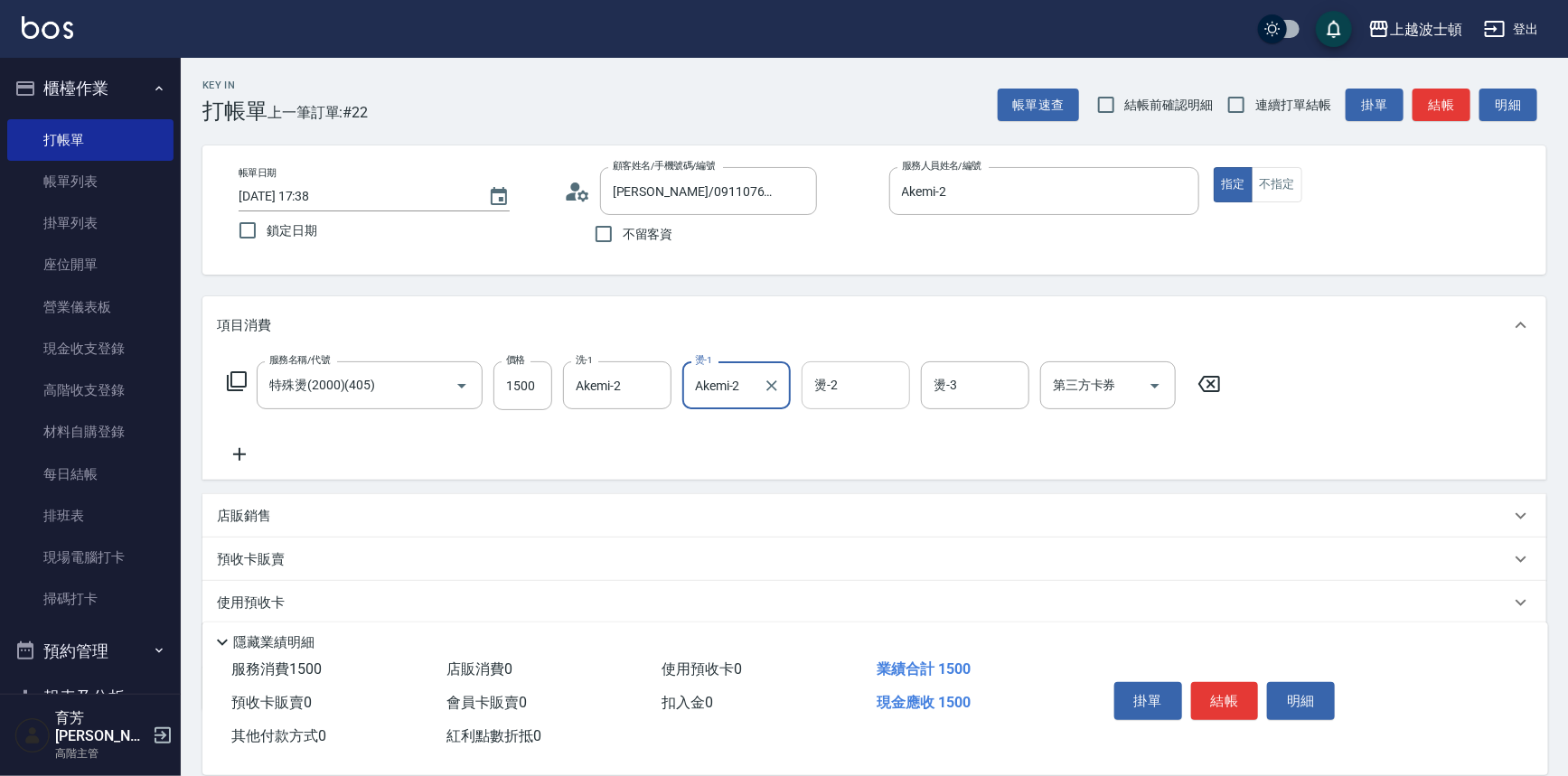
type input "Akemi-2"
click at [835, 391] on input "燙-2" at bounding box center [856, 385] width 93 height 32
click at [851, 432] on span "Akemi -2" at bounding box center [839, 431] width 45 height 19
type input "Akemi-2"
click at [955, 390] on input "燙-3" at bounding box center [976, 385] width 93 height 32
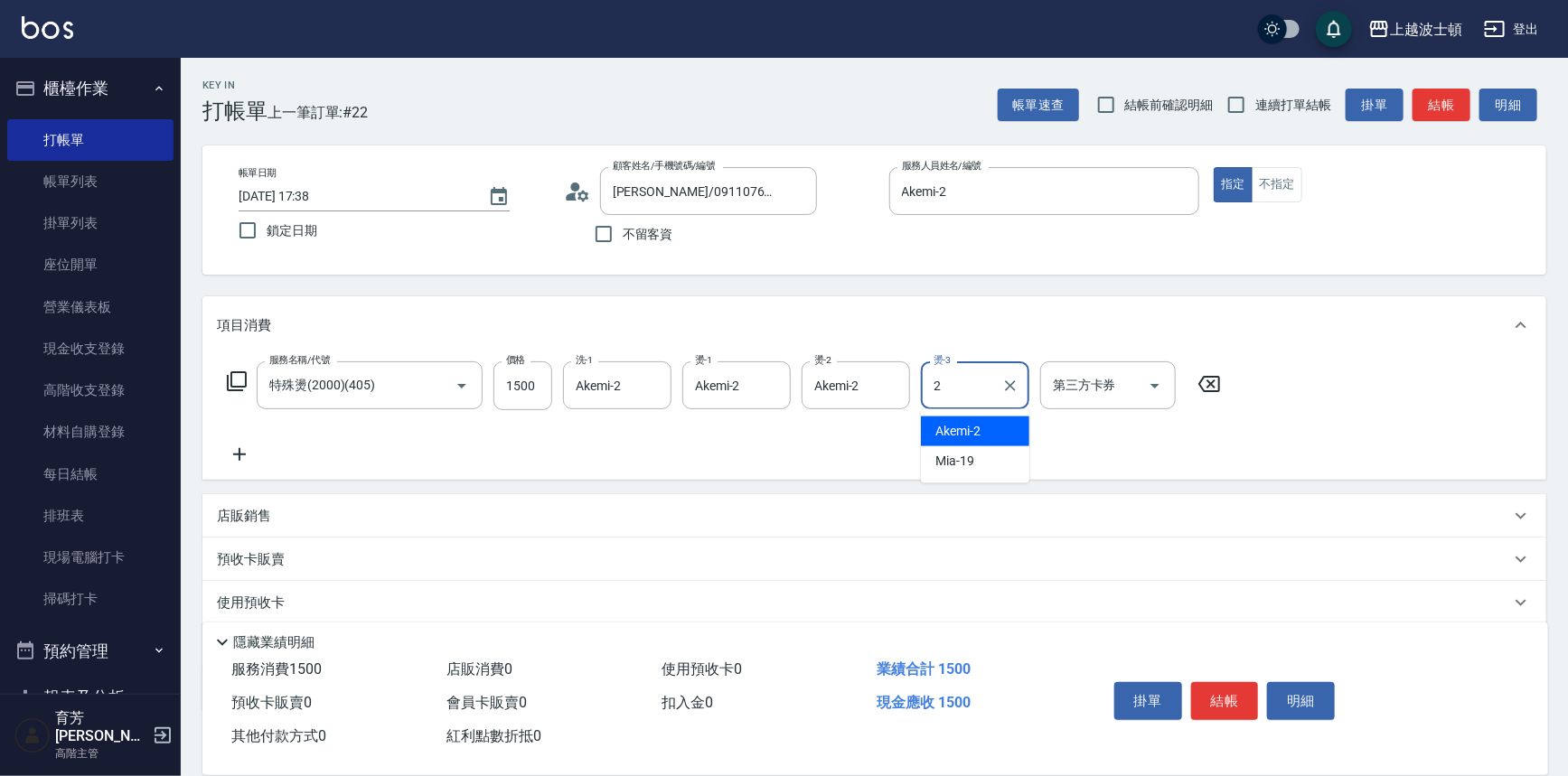
click at [969, 428] on span "Akemi -2" at bounding box center [957, 431] width 45 height 19
type input "Akemi-2"
click at [244, 453] on icon at bounding box center [239, 455] width 45 height 21
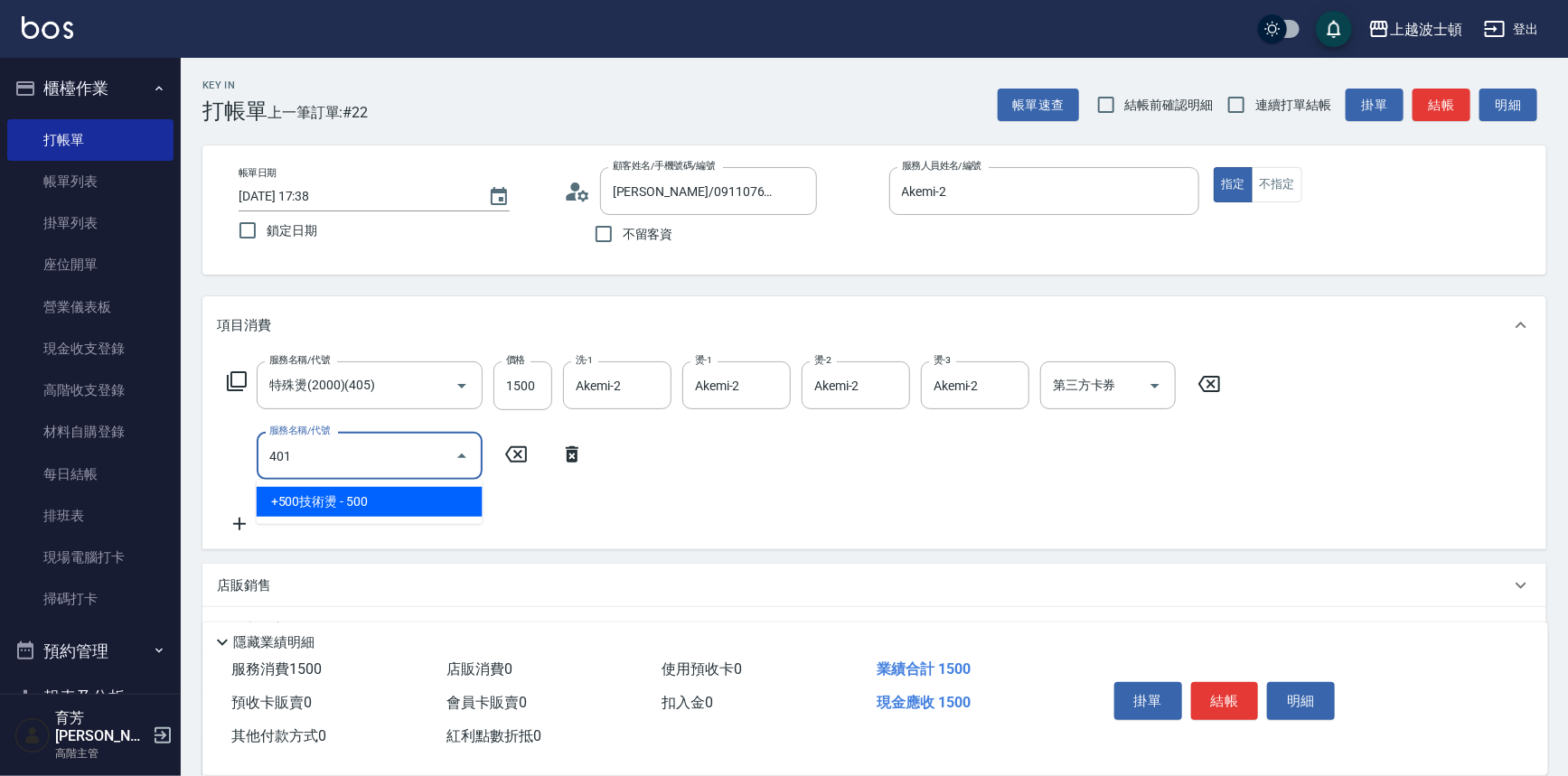
click at [359, 504] on span "+500技術燙 - 500" at bounding box center [370, 502] width 226 height 30
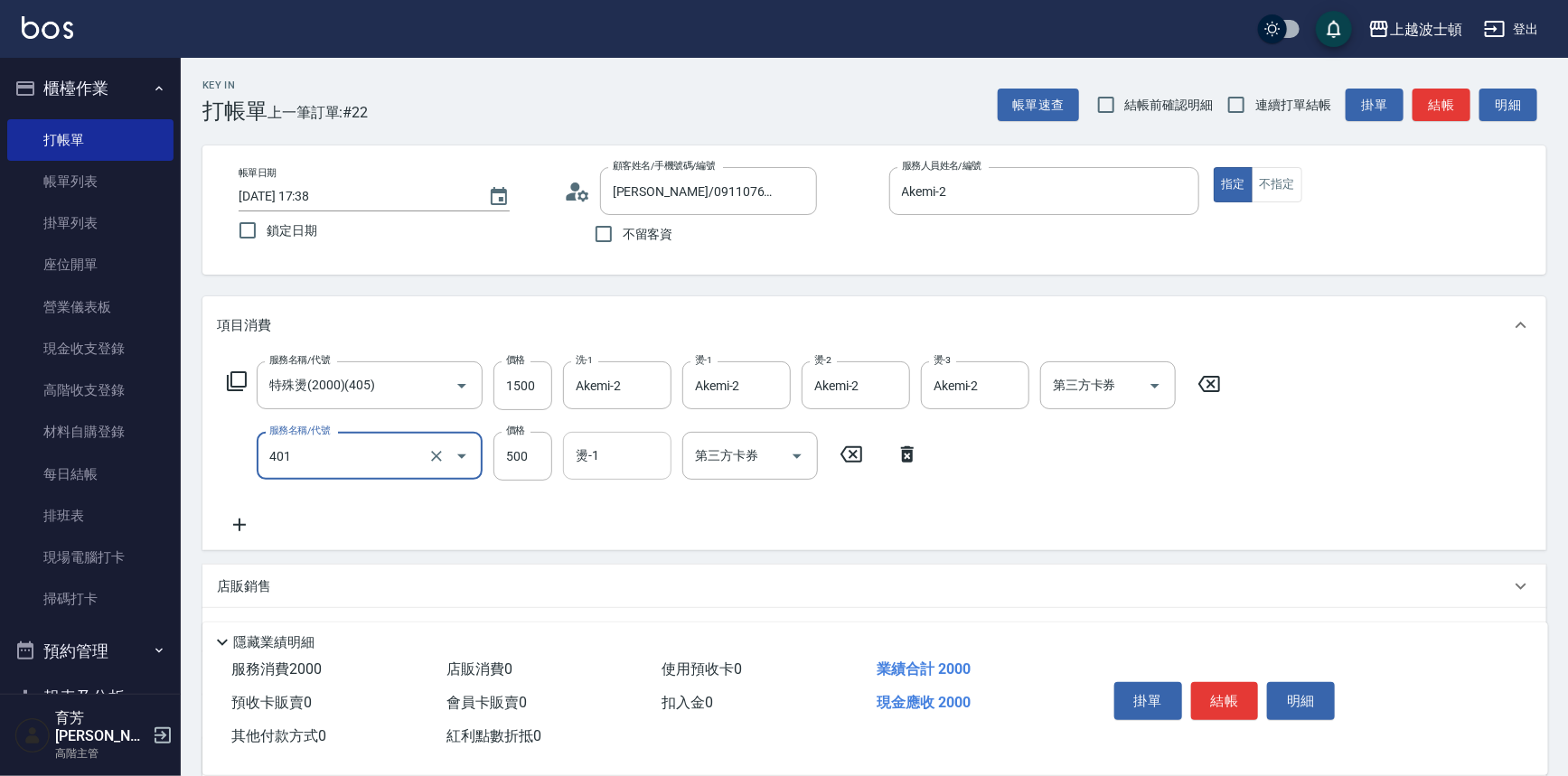
type input "+500技術燙(401)"
click at [624, 470] on input "燙-1" at bounding box center [618, 456] width 93 height 32
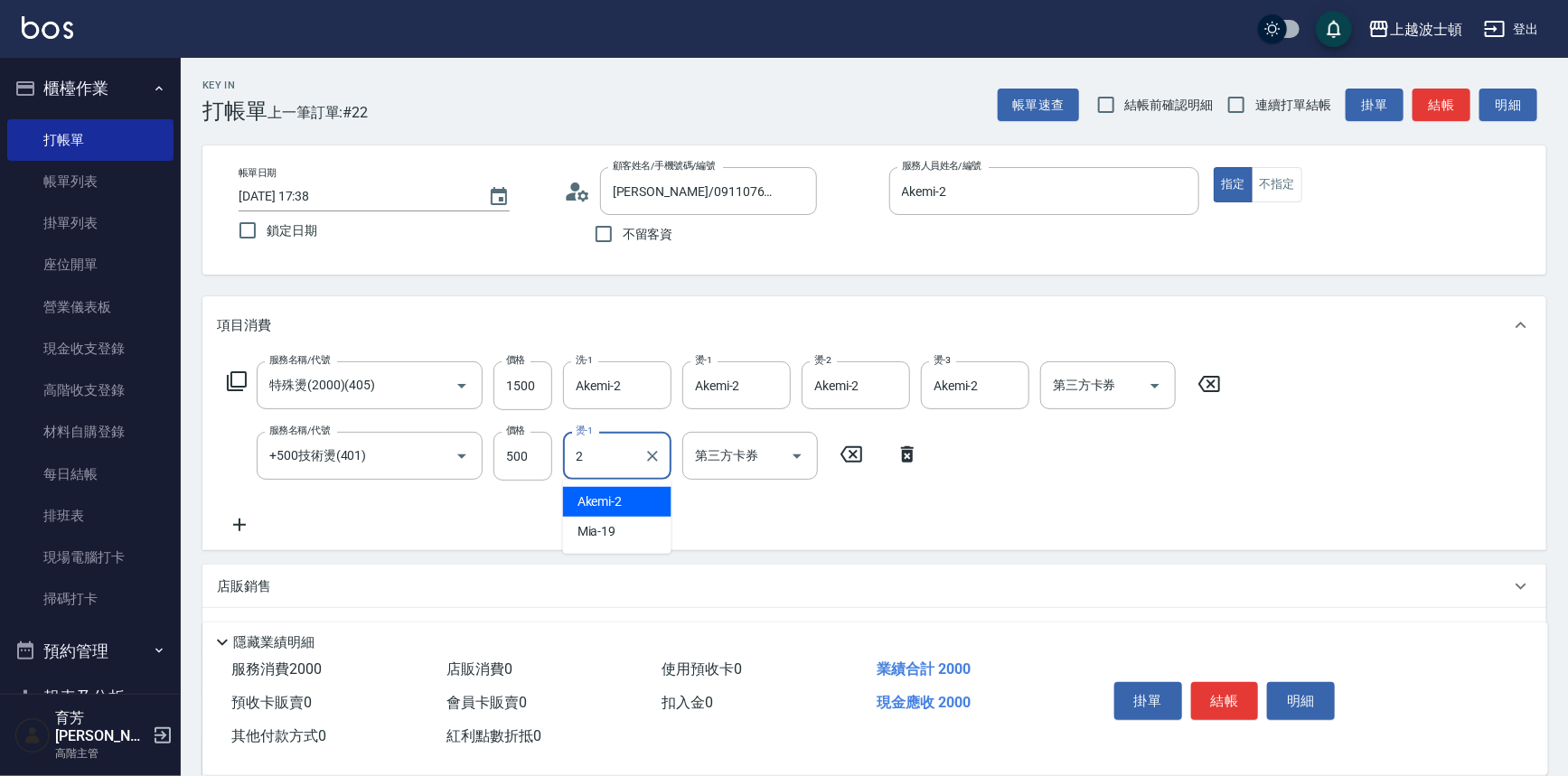
click at [617, 506] on span "Akemi -2" at bounding box center [599, 502] width 45 height 19
type input "Akemi-2"
click at [234, 518] on icon at bounding box center [239, 525] width 45 height 21
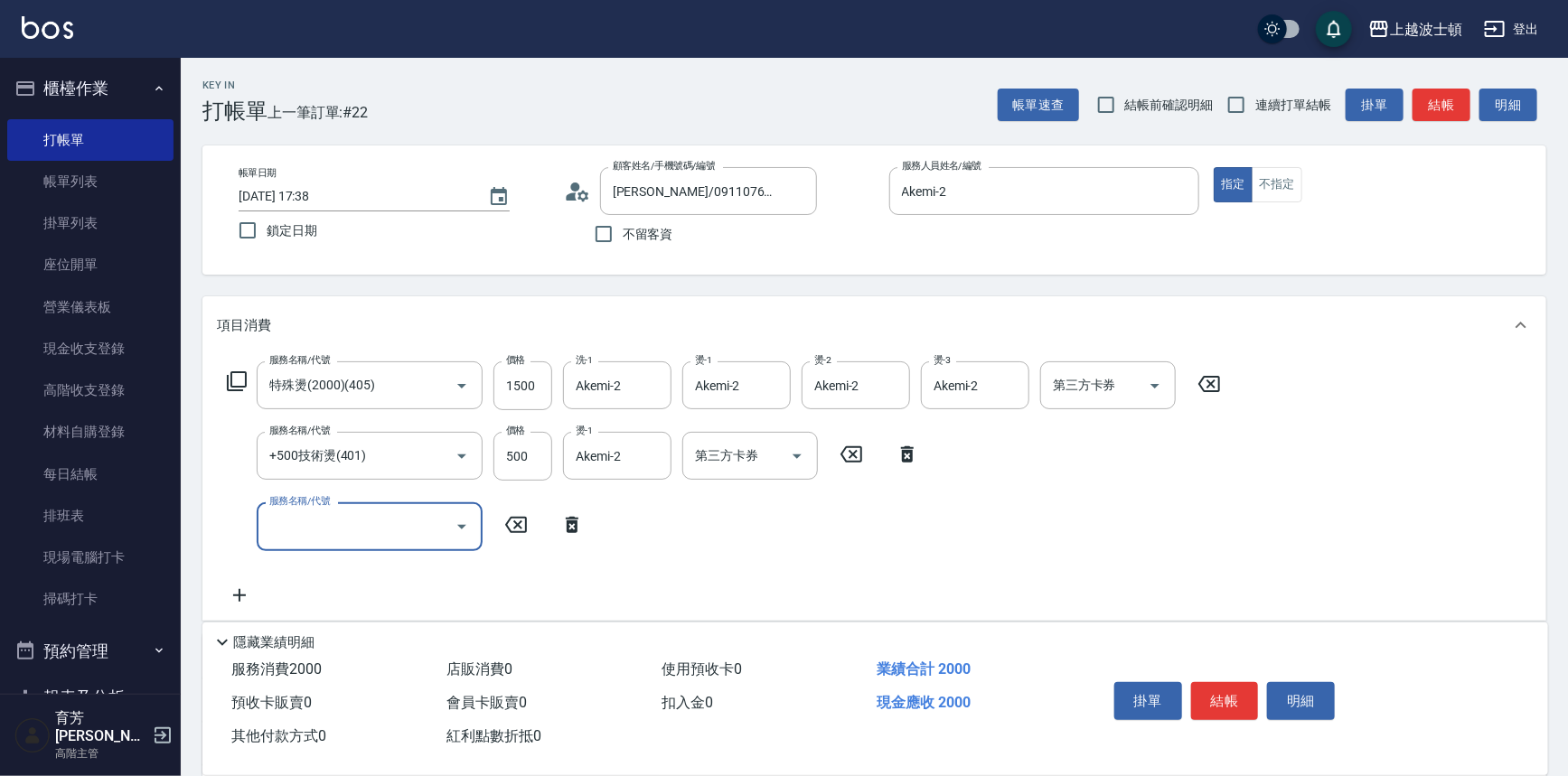
type input "3"
click at [447, 575] on span "自備防護 - 500" at bounding box center [370, 572] width 226 height 30
type input "自備防護(709)"
click at [504, 540] on input "500" at bounding box center [522, 527] width 59 height 49
type input "300"
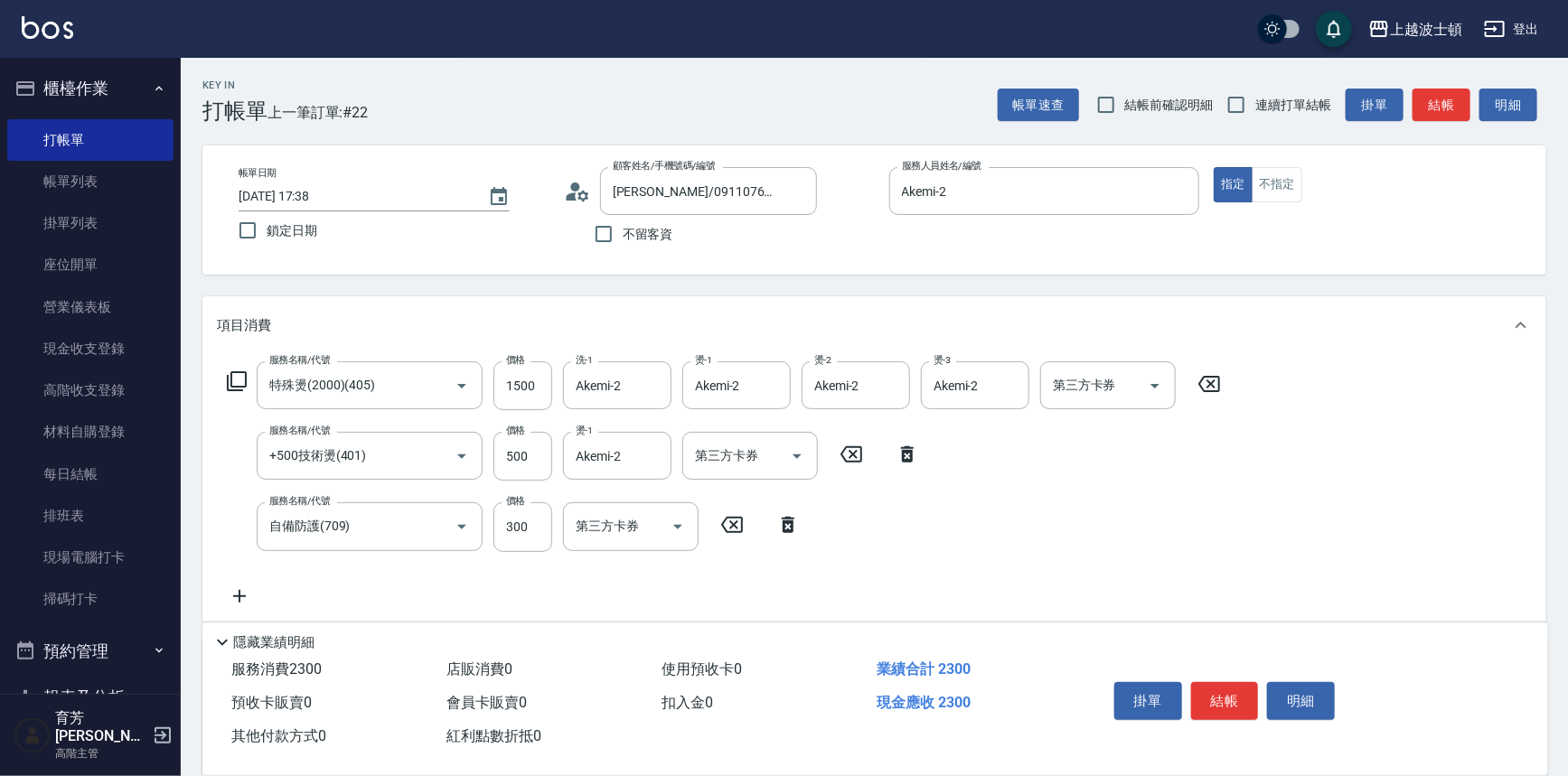
click at [240, 379] on icon at bounding box center [236, 381] width 21 height 21
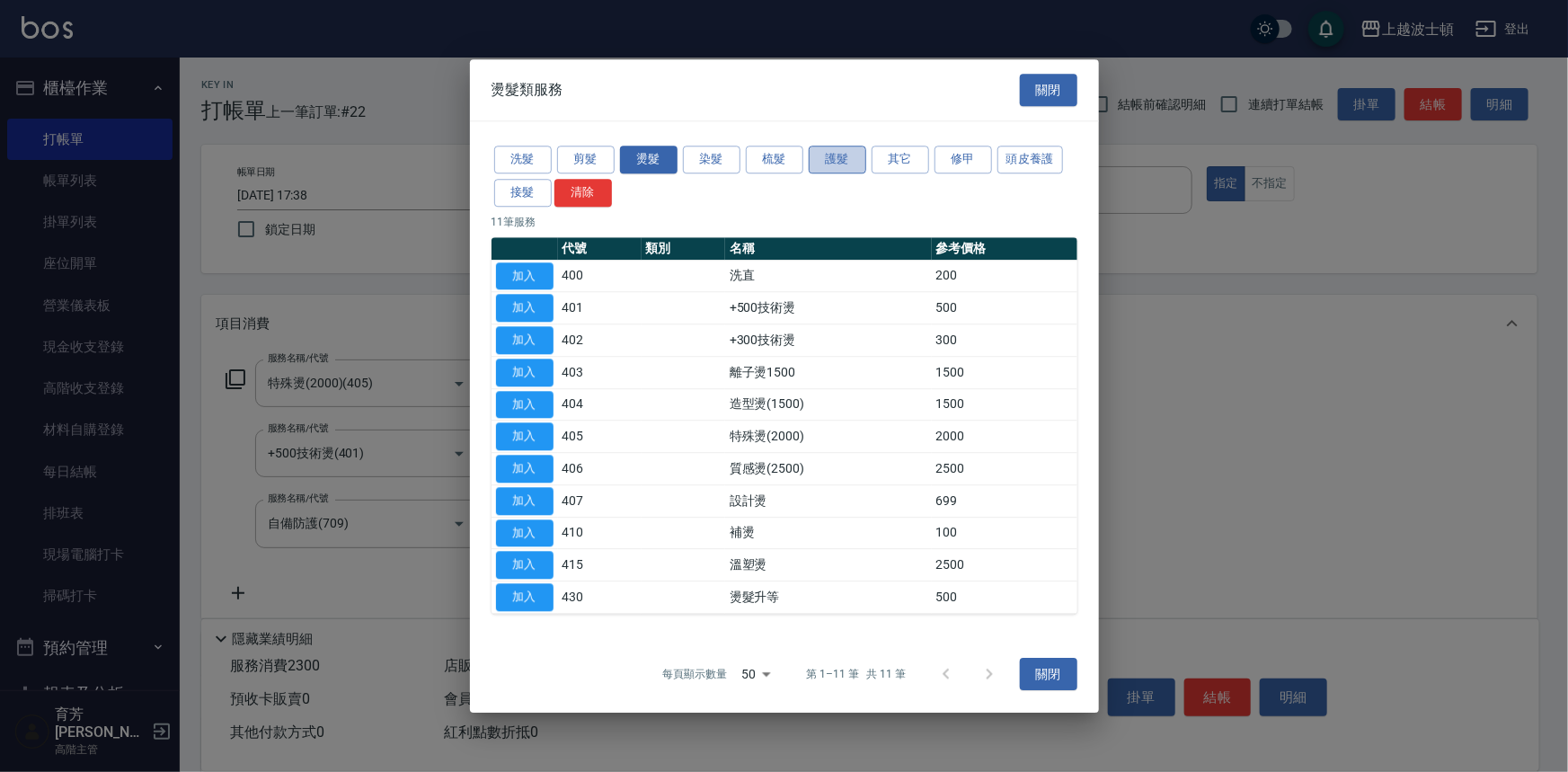
click at [838, 160] on button "護髮" at bounding box center [838, 159] width 58 height 28
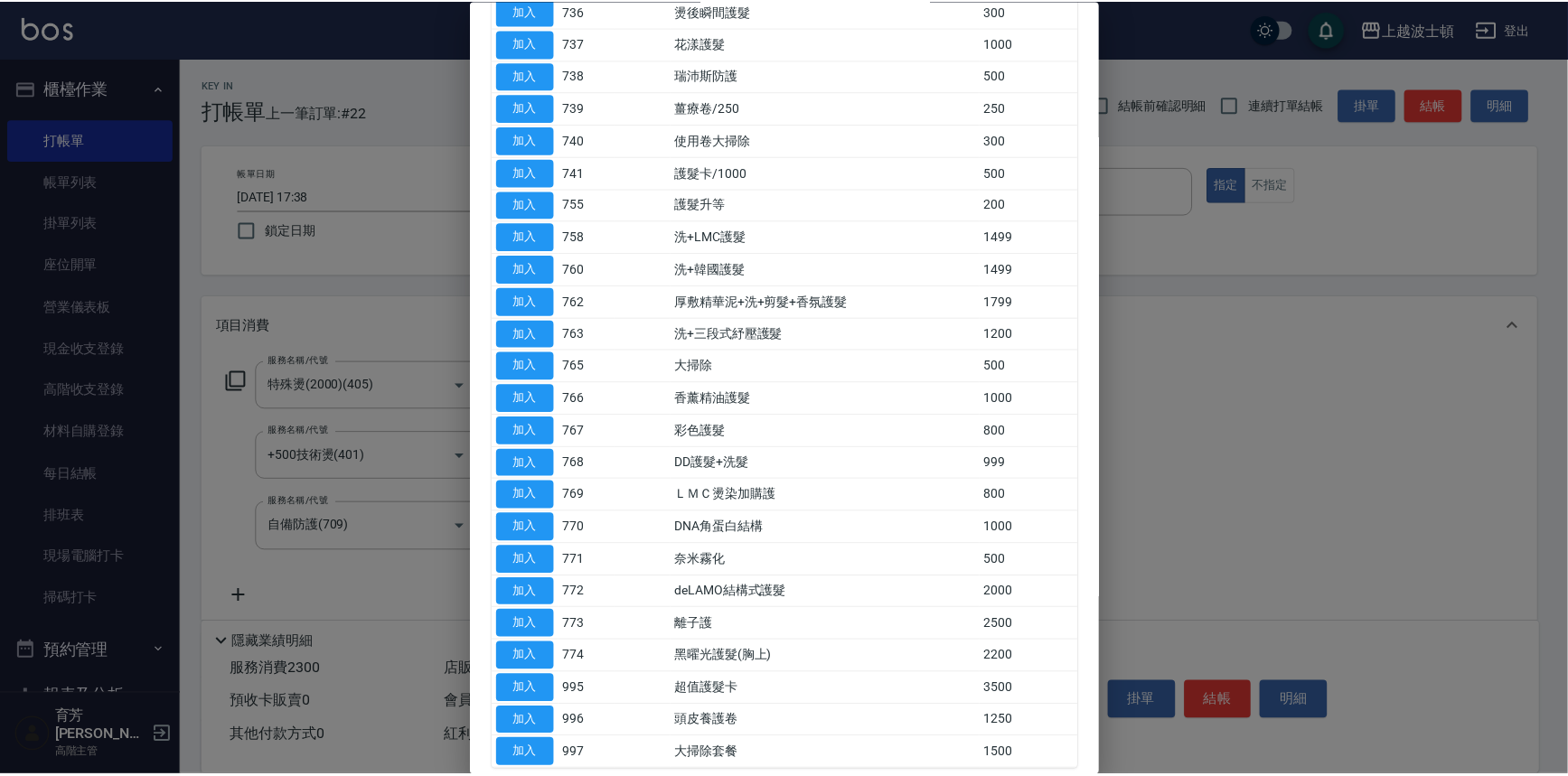
scroll to position [785, 0]
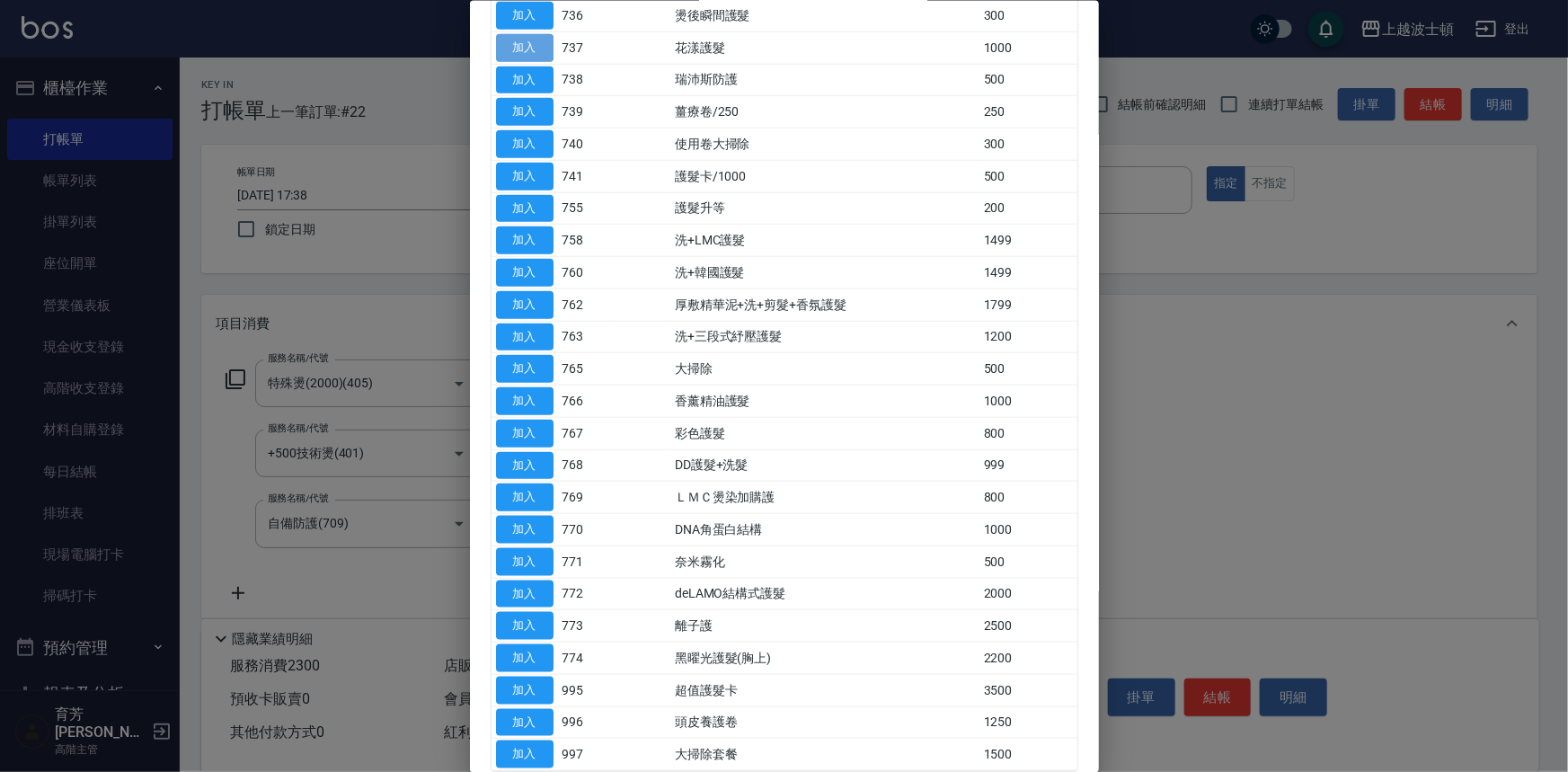
click at [536, 42] on button "加入" at bounding box center [525, 47] width 58 height 28
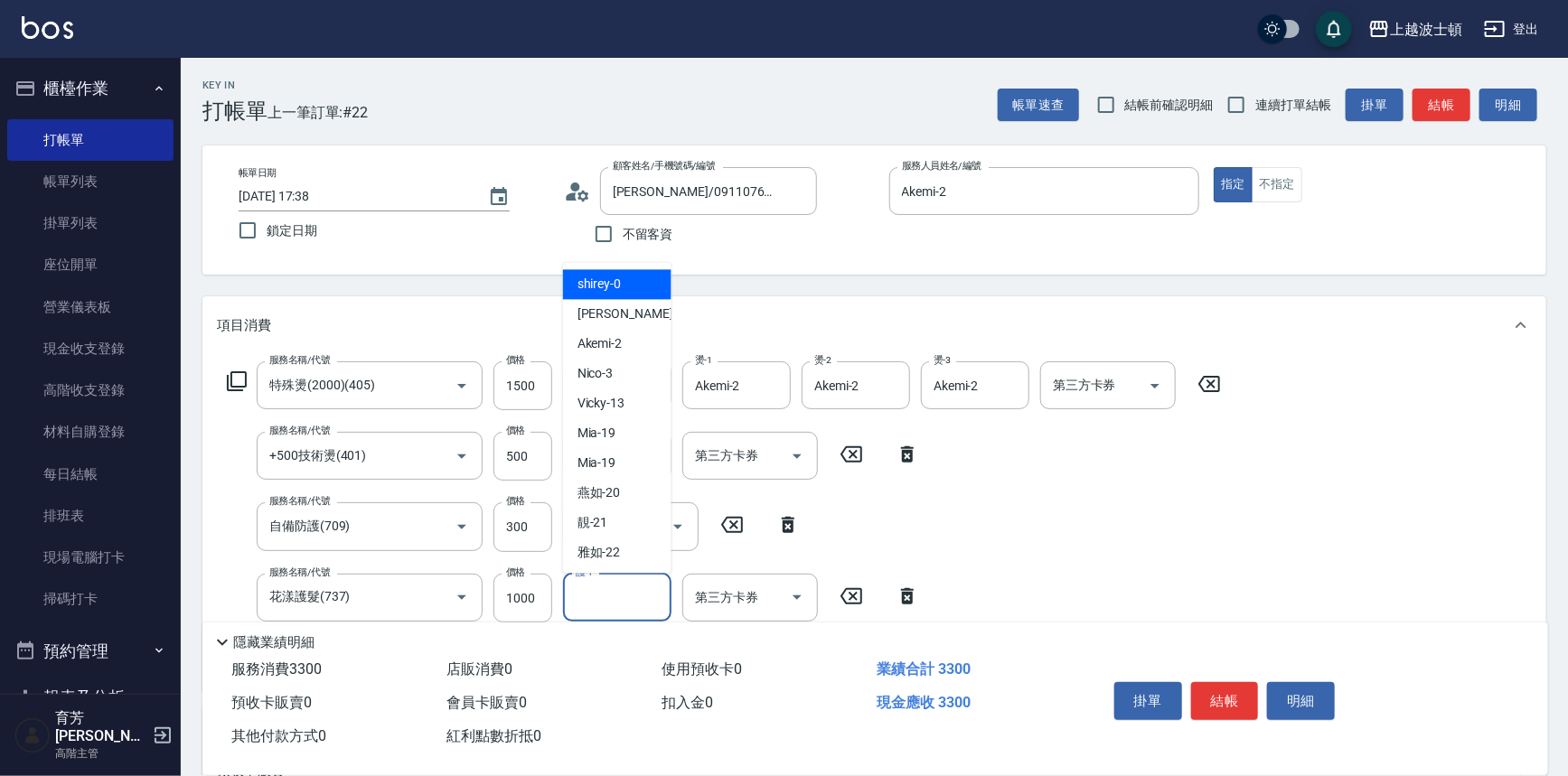
click at [642, 606] on input "護-1" at bounding box center [618, 597] width 93 height 32
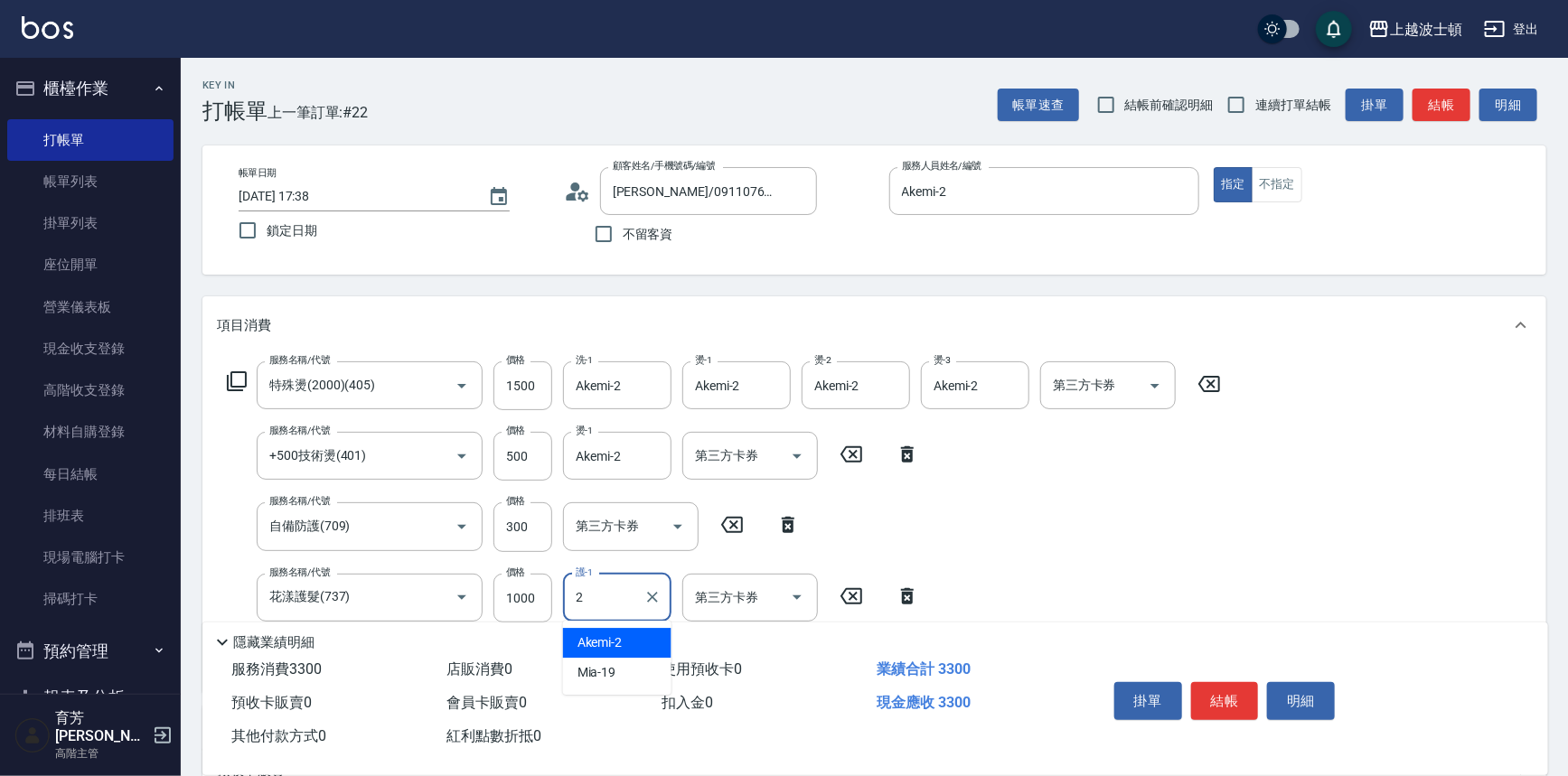
click at [642, 642] on div "Akemi -2" at bounding box center [617, 643] width 108 height 30
type input "Akemi-2"
click at [1120, 519] on div "服務名稱/代號 特殊燙(2000)(405) 服務名稱/代號 價格 1500 價格 洗-1 Akemi-2 洗-1 燙-1 Akemi-2 燙-1 燙-2 A…" at bounding box center [725, 520] width 1015 height 317
click at [515, 593] on input "1000" at bounding box center [522, 598] width 59 height 49
click at [1490, 471] on div "服務名稱/代號 特殊燙(2000)(405) 服務名稱/代號 價格 1500 價格 洗-1 Akemi-2 洗-1 燙-1 Akemi-2 燙-1 燙-2 A…" at bounding box center [874, 523] width 1343 height 338
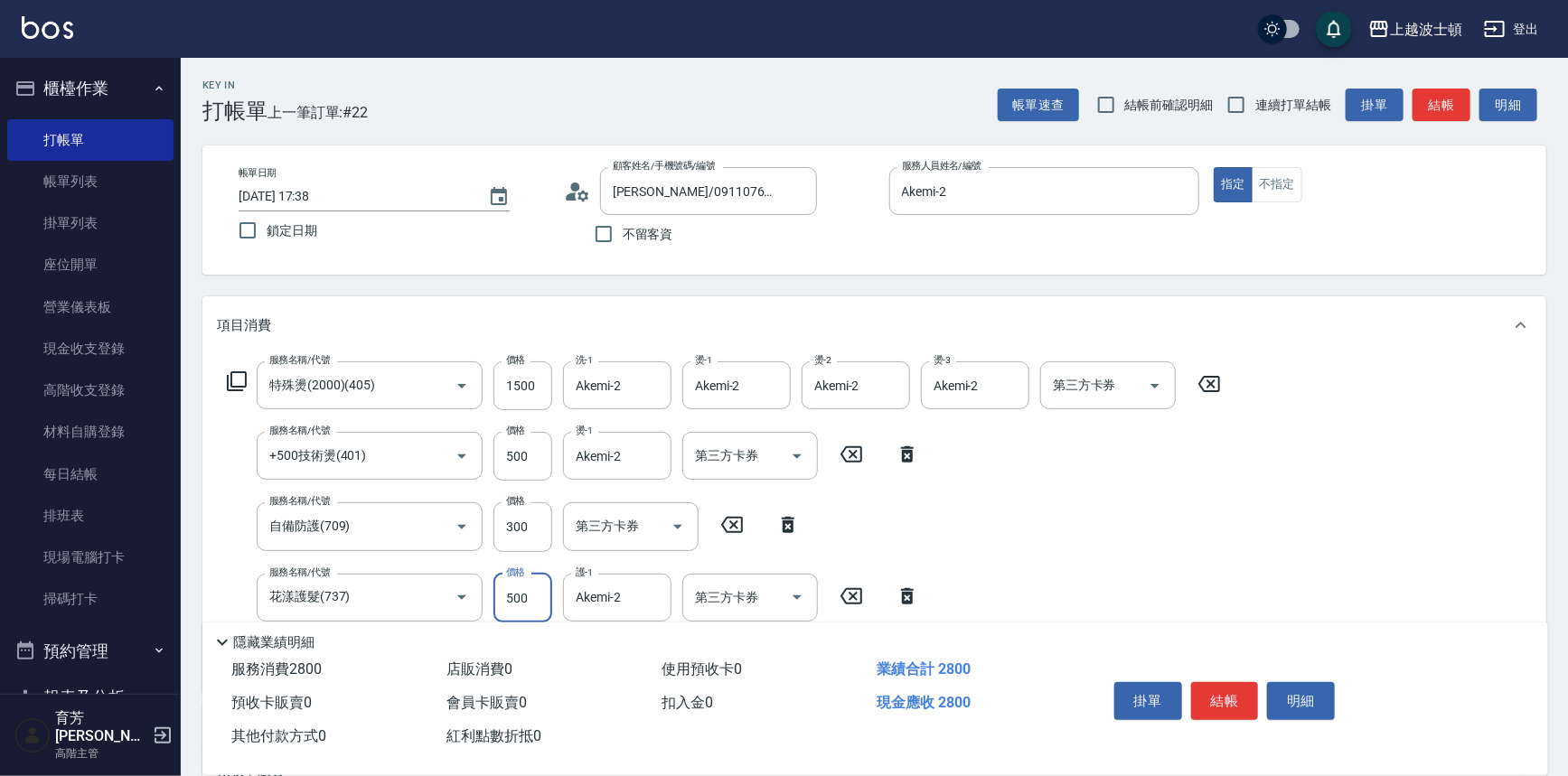
type input "500"
click at [1130, 528] on div "服務名稱/代號 特殊燙(2000)(405) 服務名稱/代號 價格 1500 價格 洗-1 Akemi-2 洗-1 燙-1 Akemi-2 燙-1 燙-2 A…" at bounding box center [725, 520] width 1015 height 317
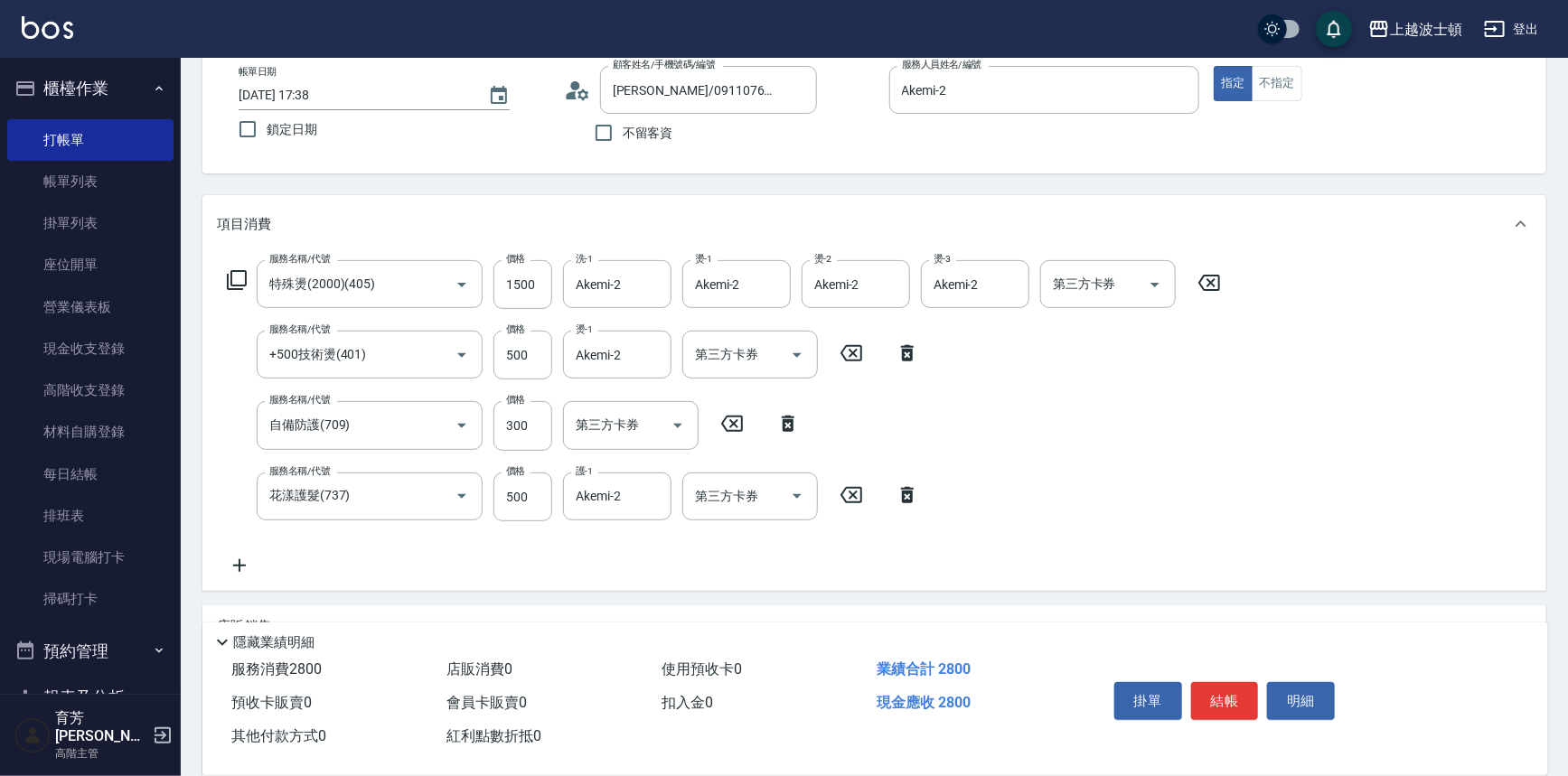
scroll to position [0, 0]
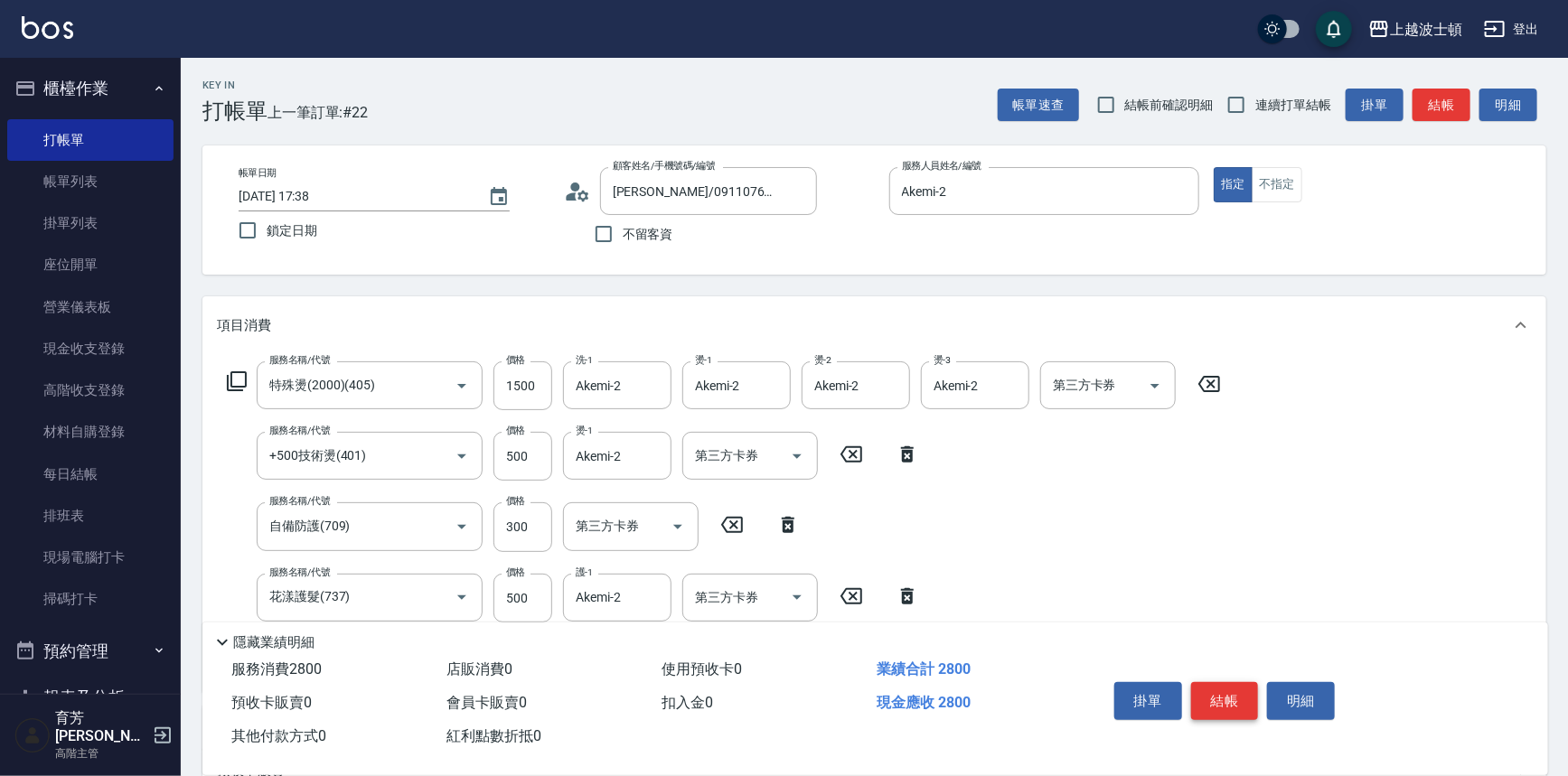
click at [1217, 691] on button "結帳" at bounding box center [1224, 701] width 68 height 38
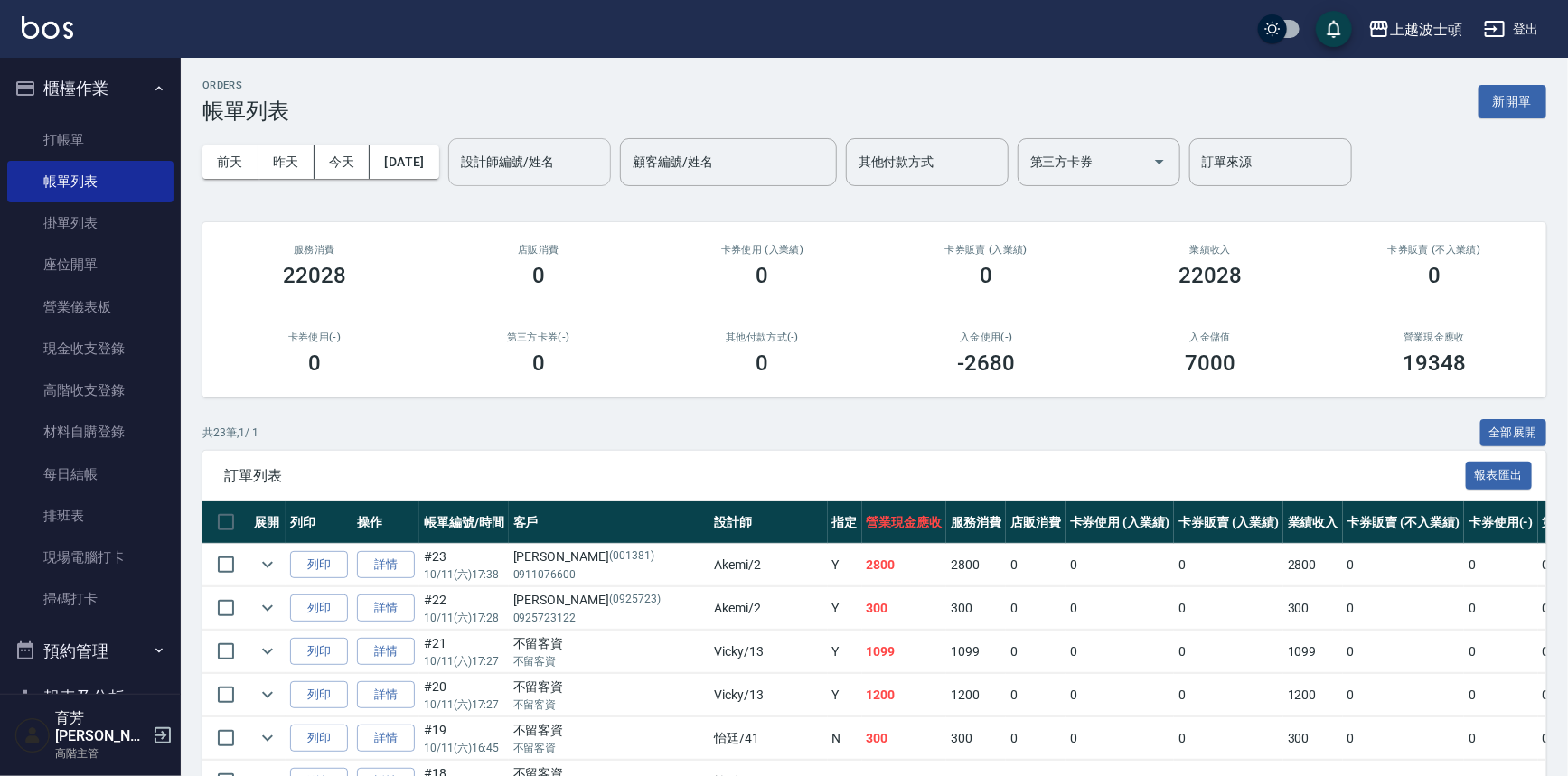
click at [592, 171] on input "設計師編號/姓名" at bounding box center [530, 162] width 147 height 32
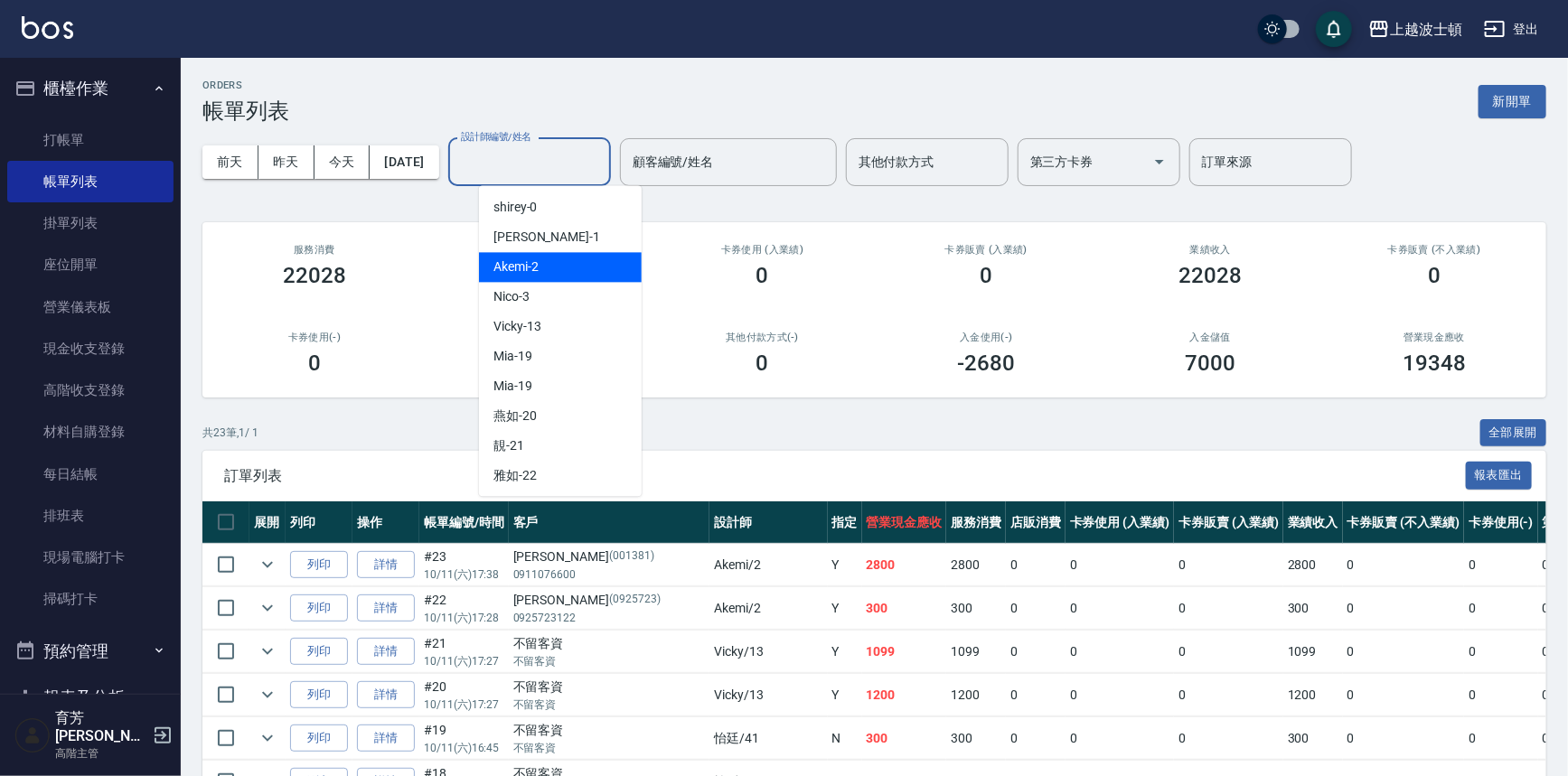
click at [621, 271] on div "Akemi -2" at bounding box center [560, 266] width 163 height 30
type input "Akemi-2"
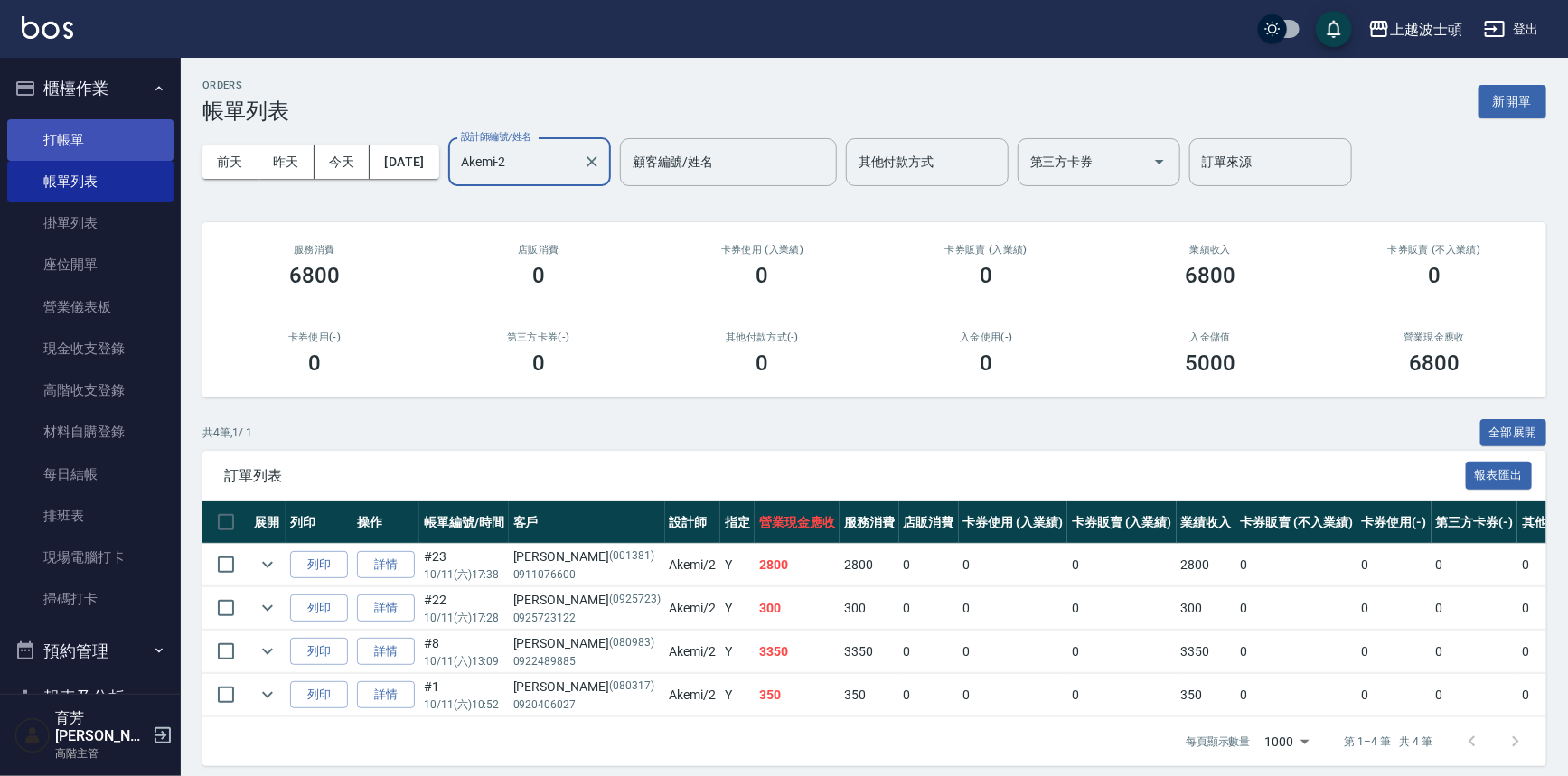
click at [64, 147] on link "打帳單" at bounding box center [90, 140] width 166 height 42
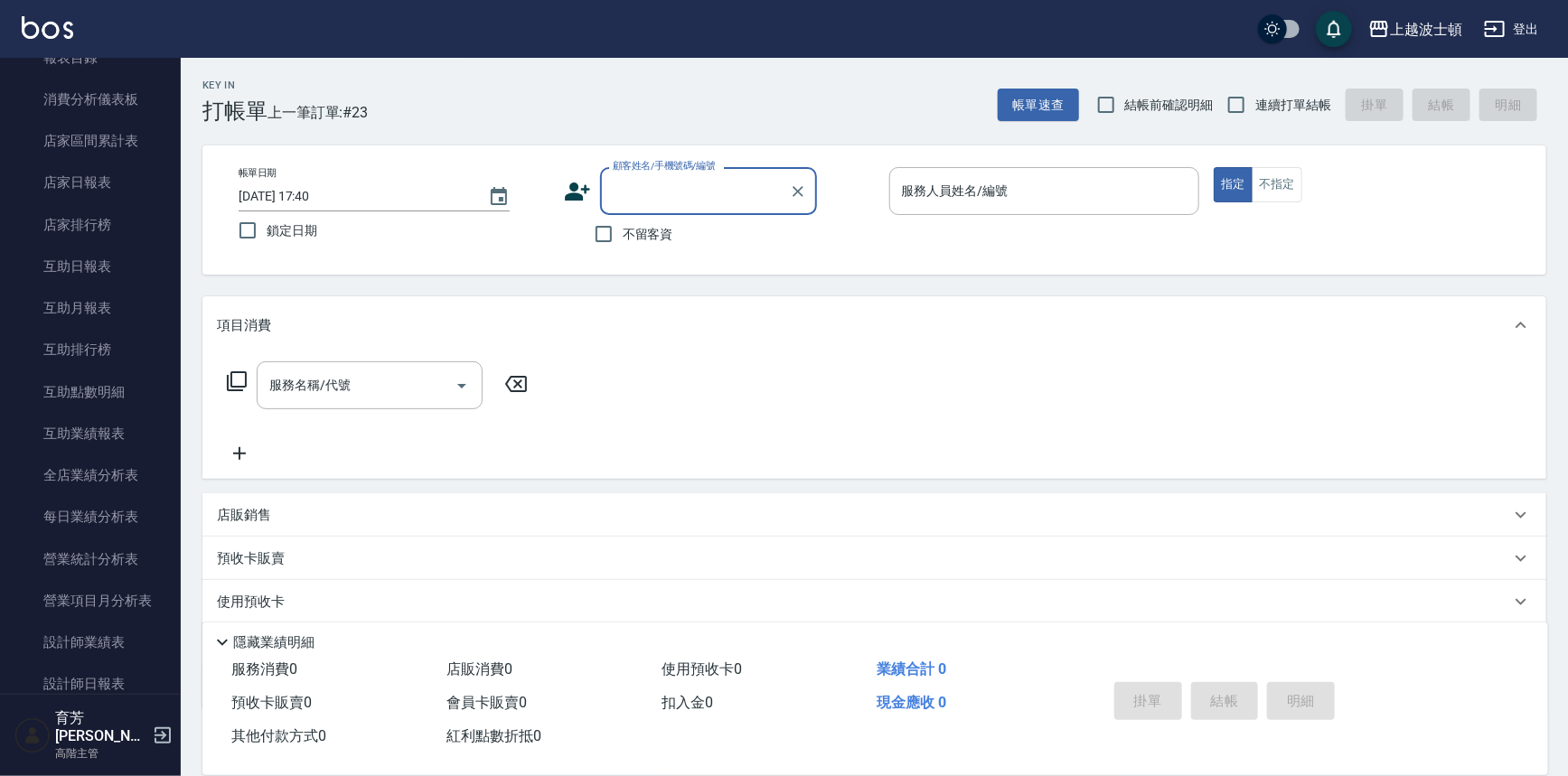
scroll to position [915, 0]
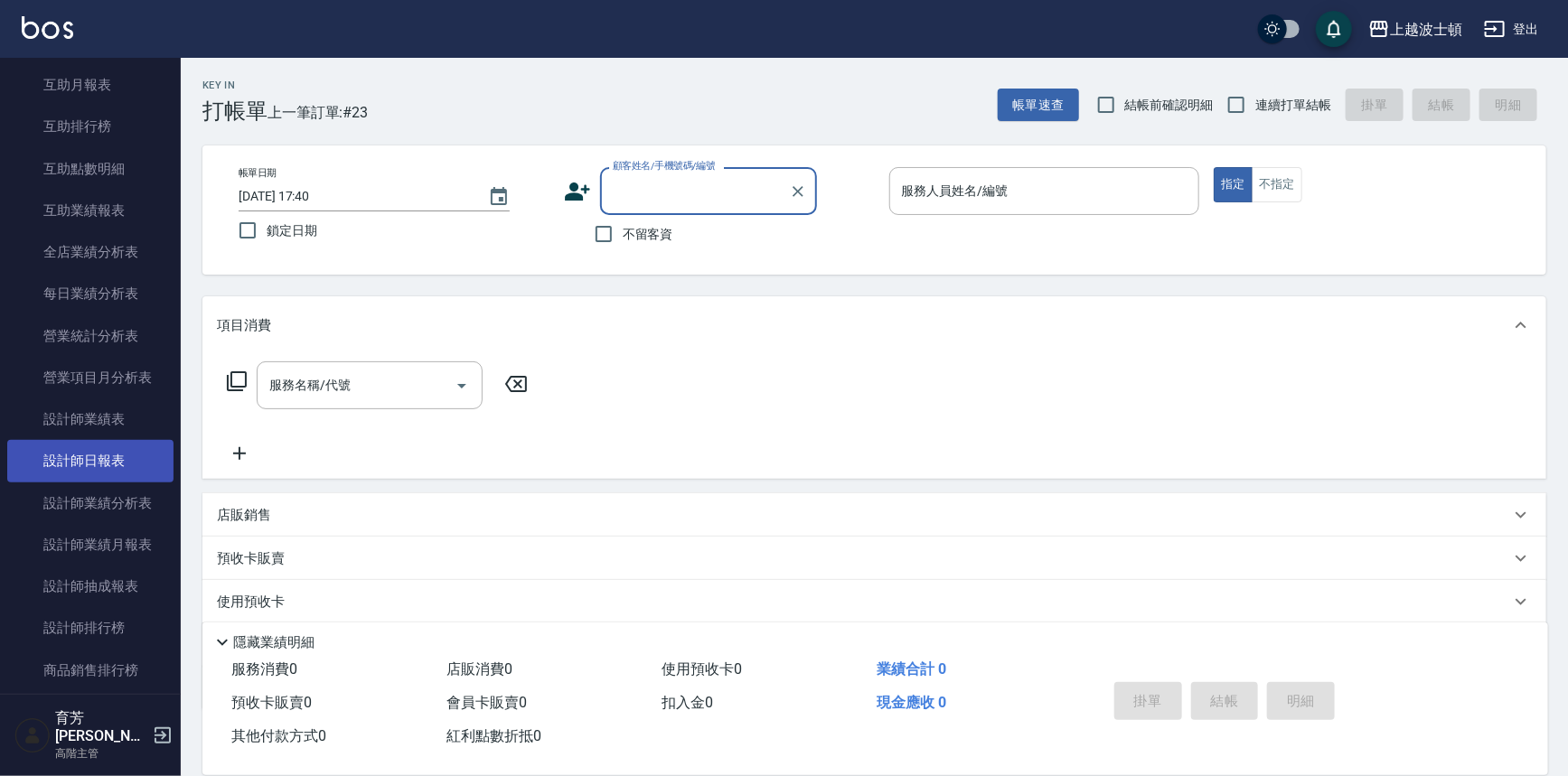
click at [109, 457] on link "設計師日報表" at bounding box center [90, 460] width 166 height 42
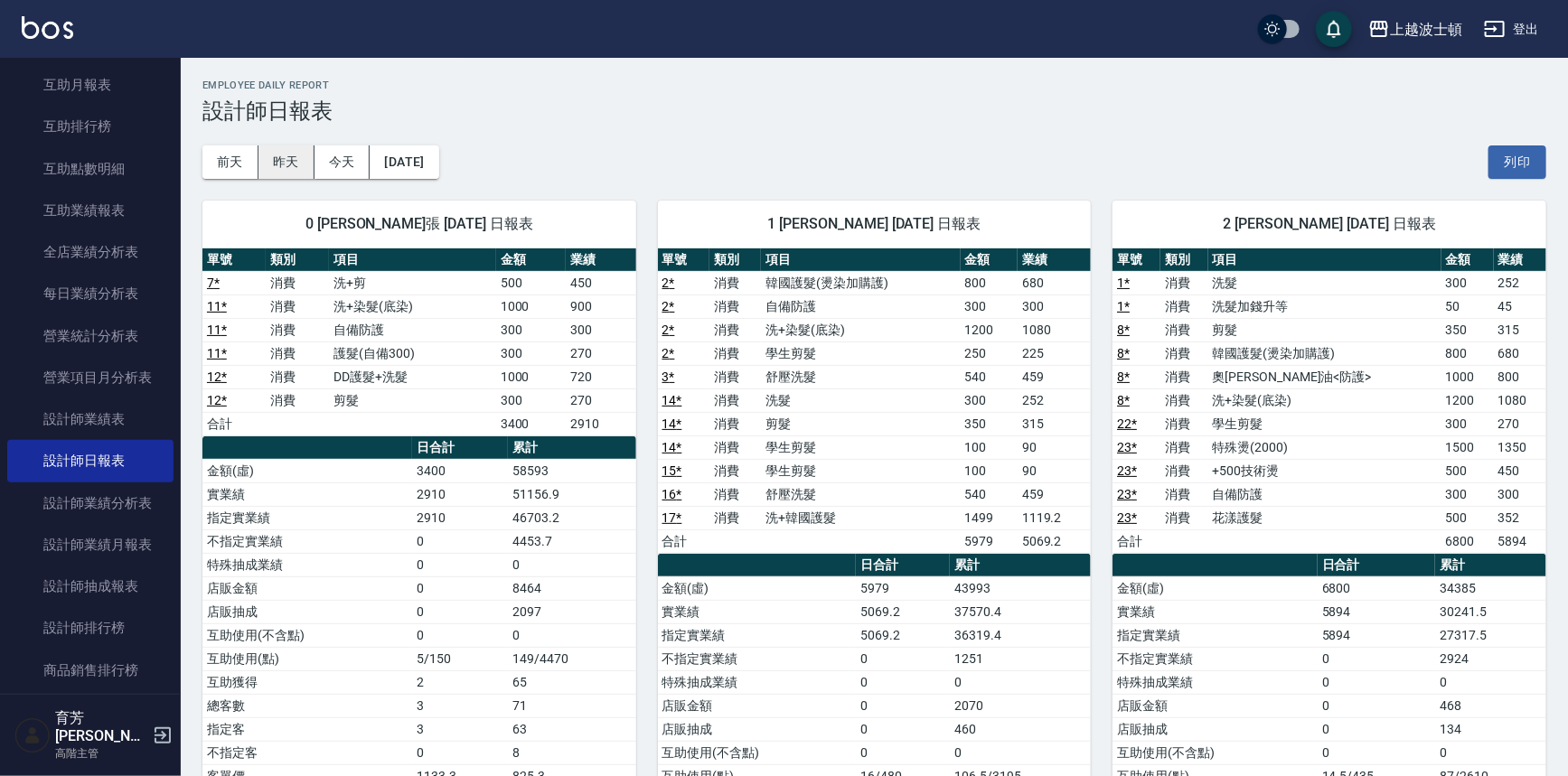
click at [274, 169] on button "昨天" at bounding box center [287, 162] width 56 height 34
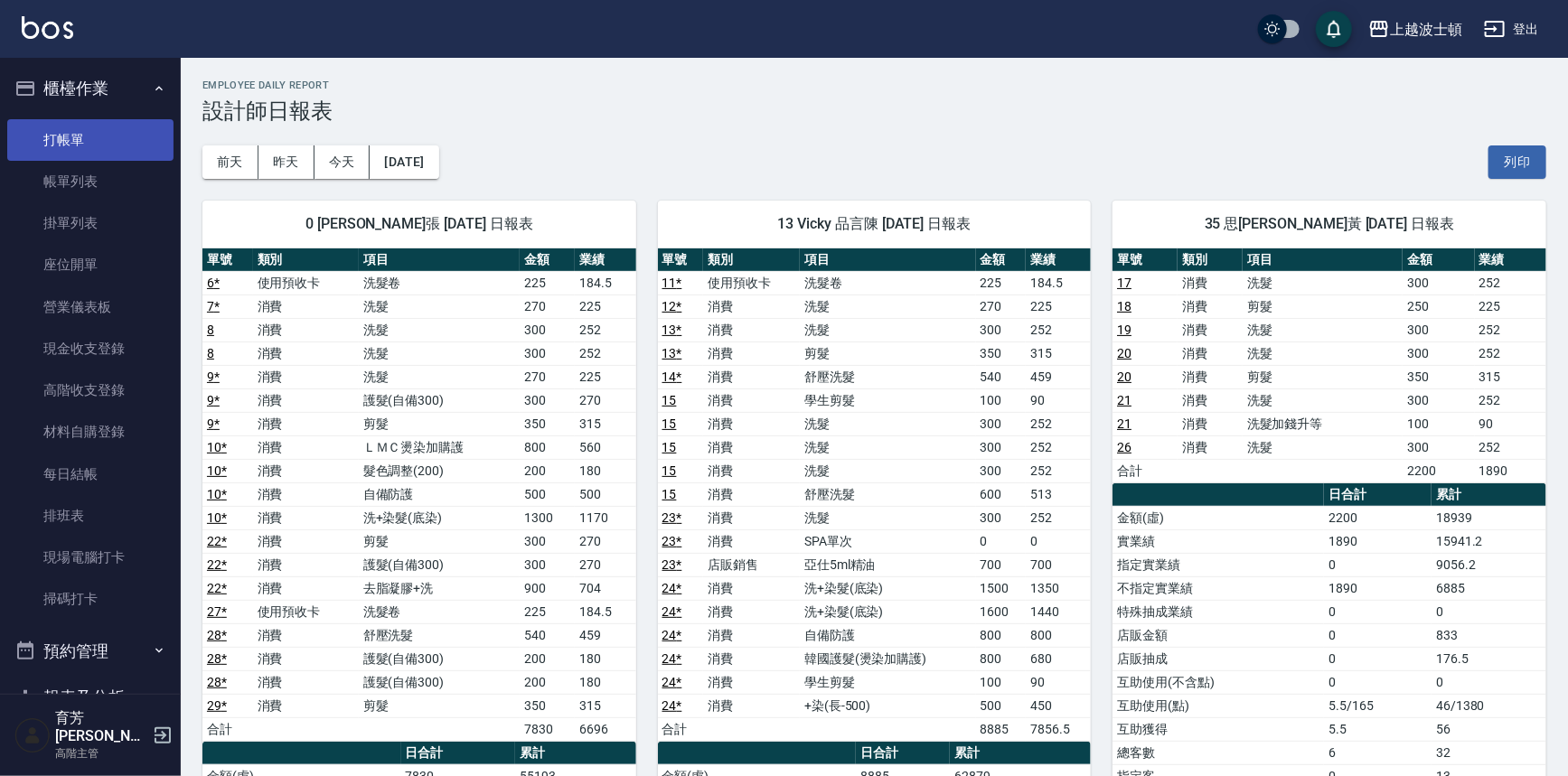
click at [119, 141] on link "打帳單" at bounding box center [90, 140] width 166 height 42
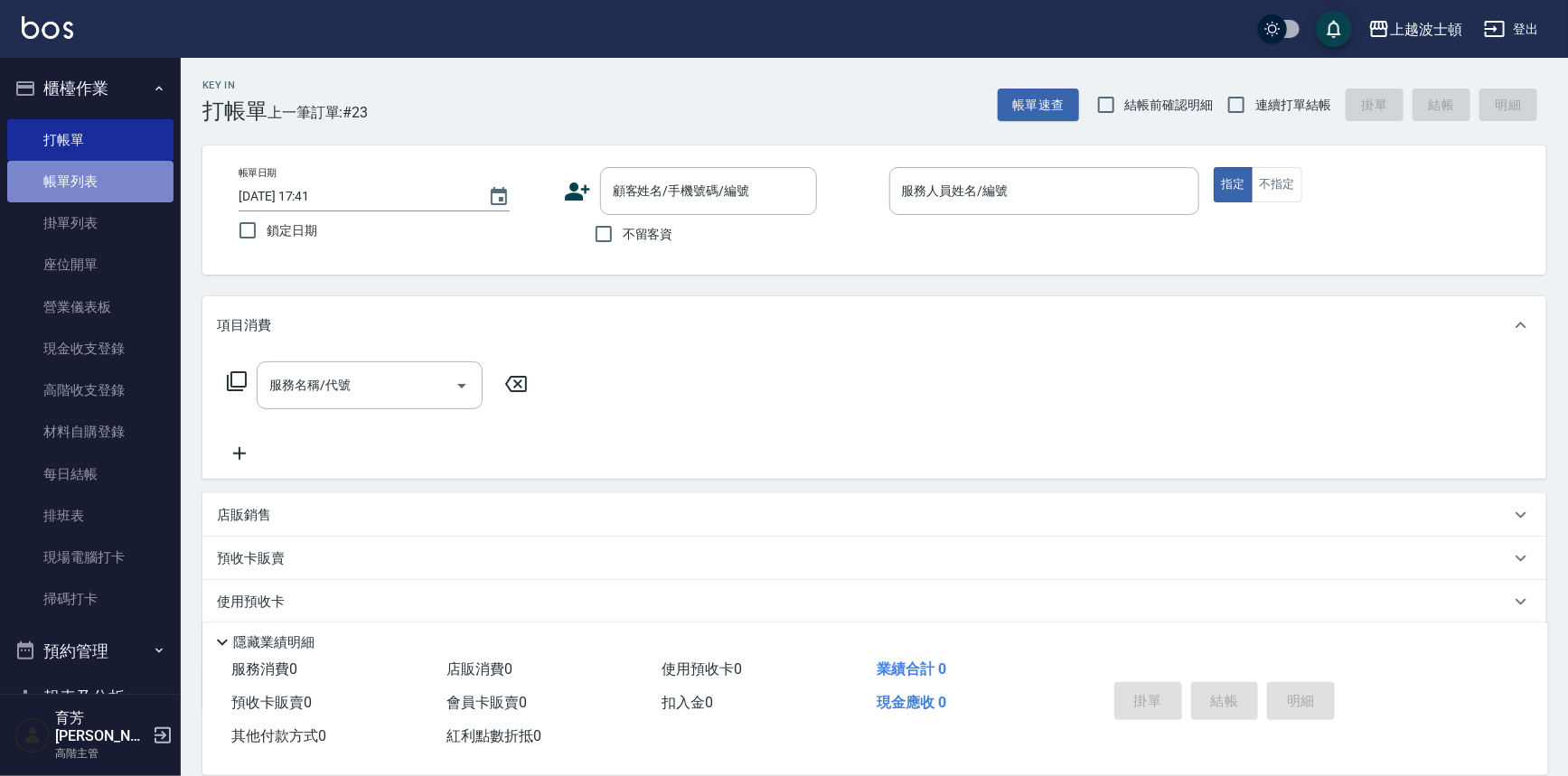
click at [127, 179] on link "帳單列表" at bounding box center [90, 181] width 166 height 42
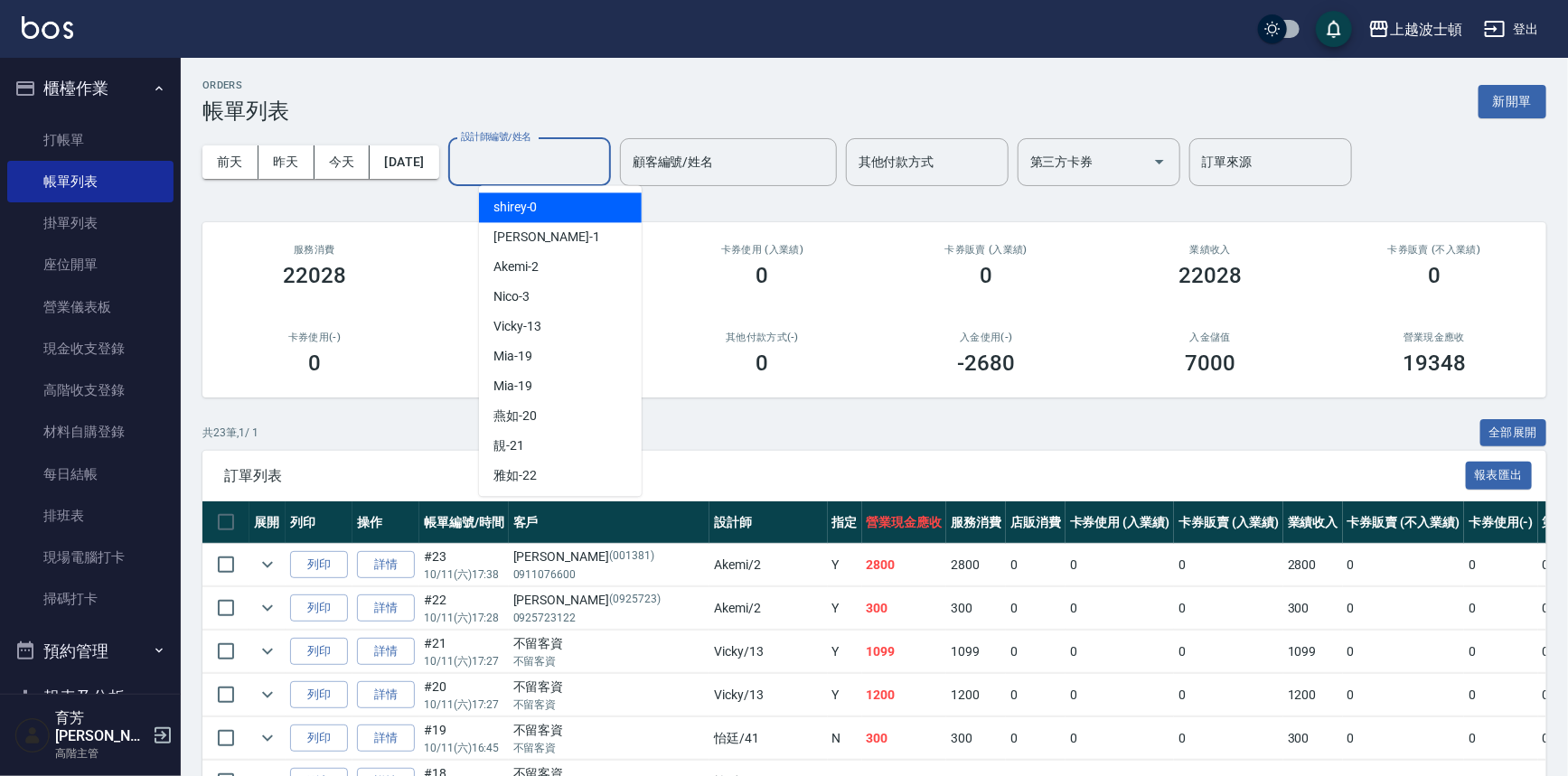
click at [524, 152] on input "設計師編號/姓名" at bounding box center [530, 162] width 147 height 32
click at [519, 215] on span "shirey -0" at bounding box center [515, 208] width 44 height 19
type input "shirey-0"
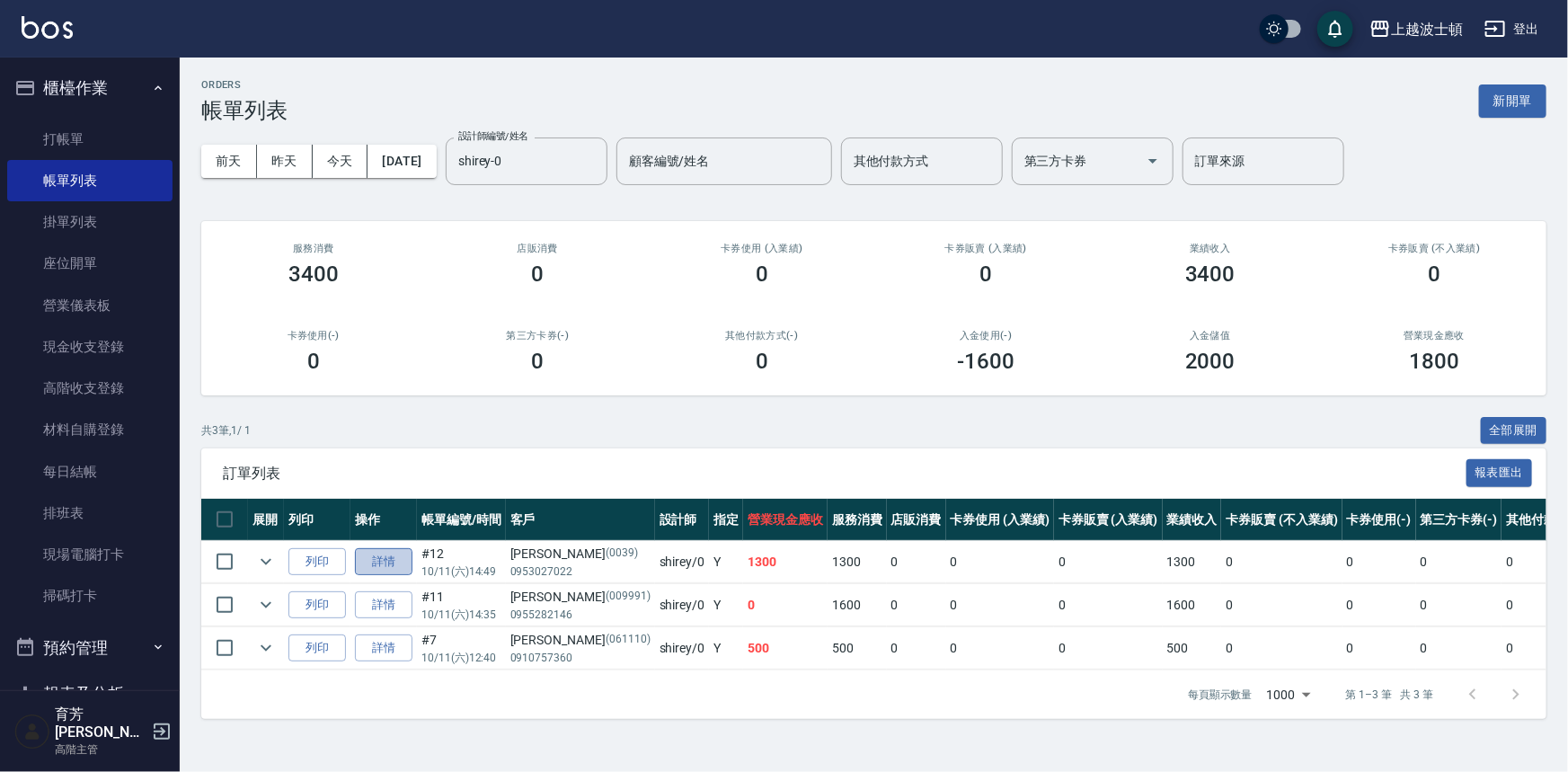
click at [381, 558] on link "詳情" at bounding box center [384, 562] width 58 height 28
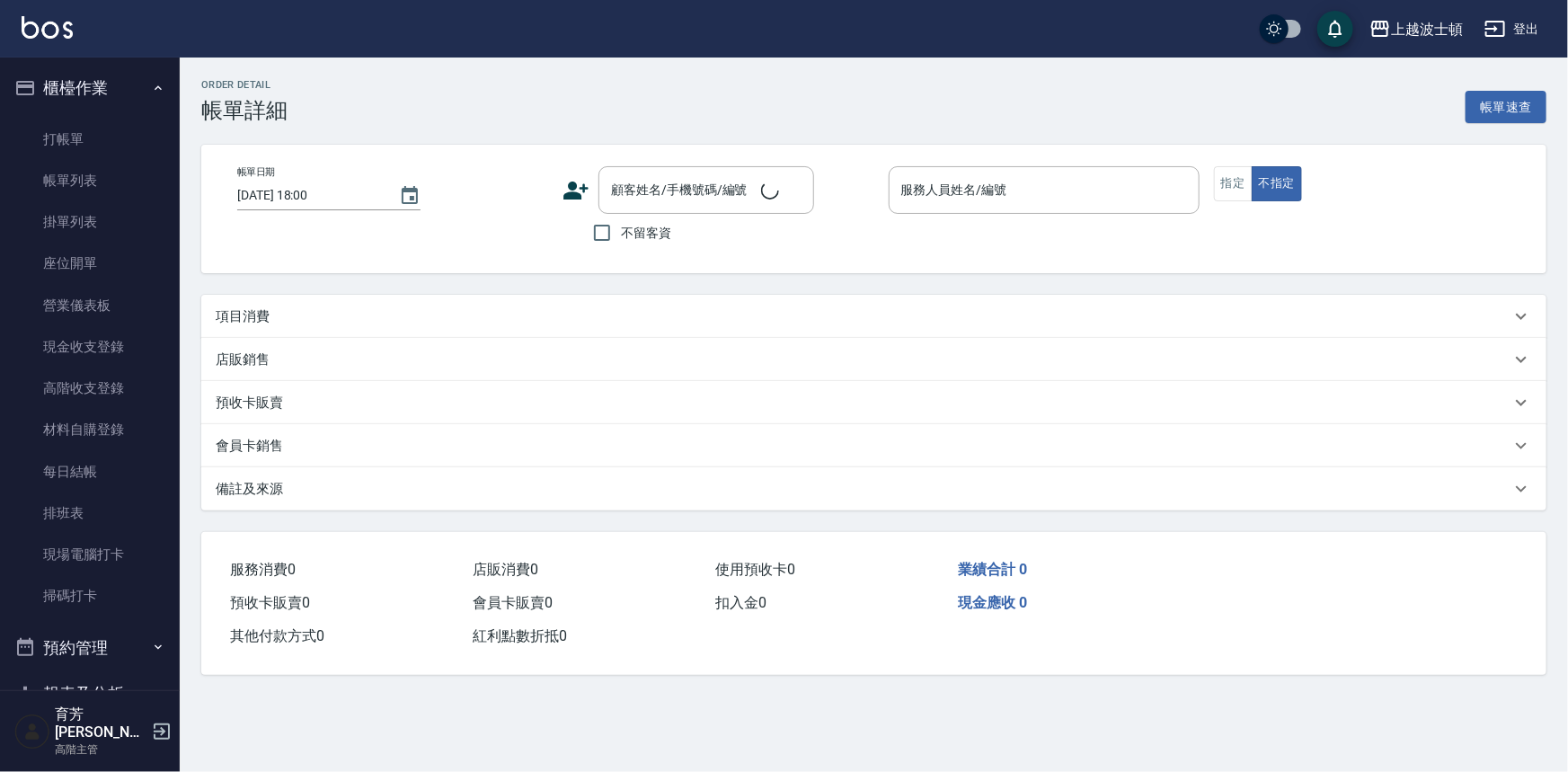
type input "2025/10/11 14:49"
type input "shirey-0"
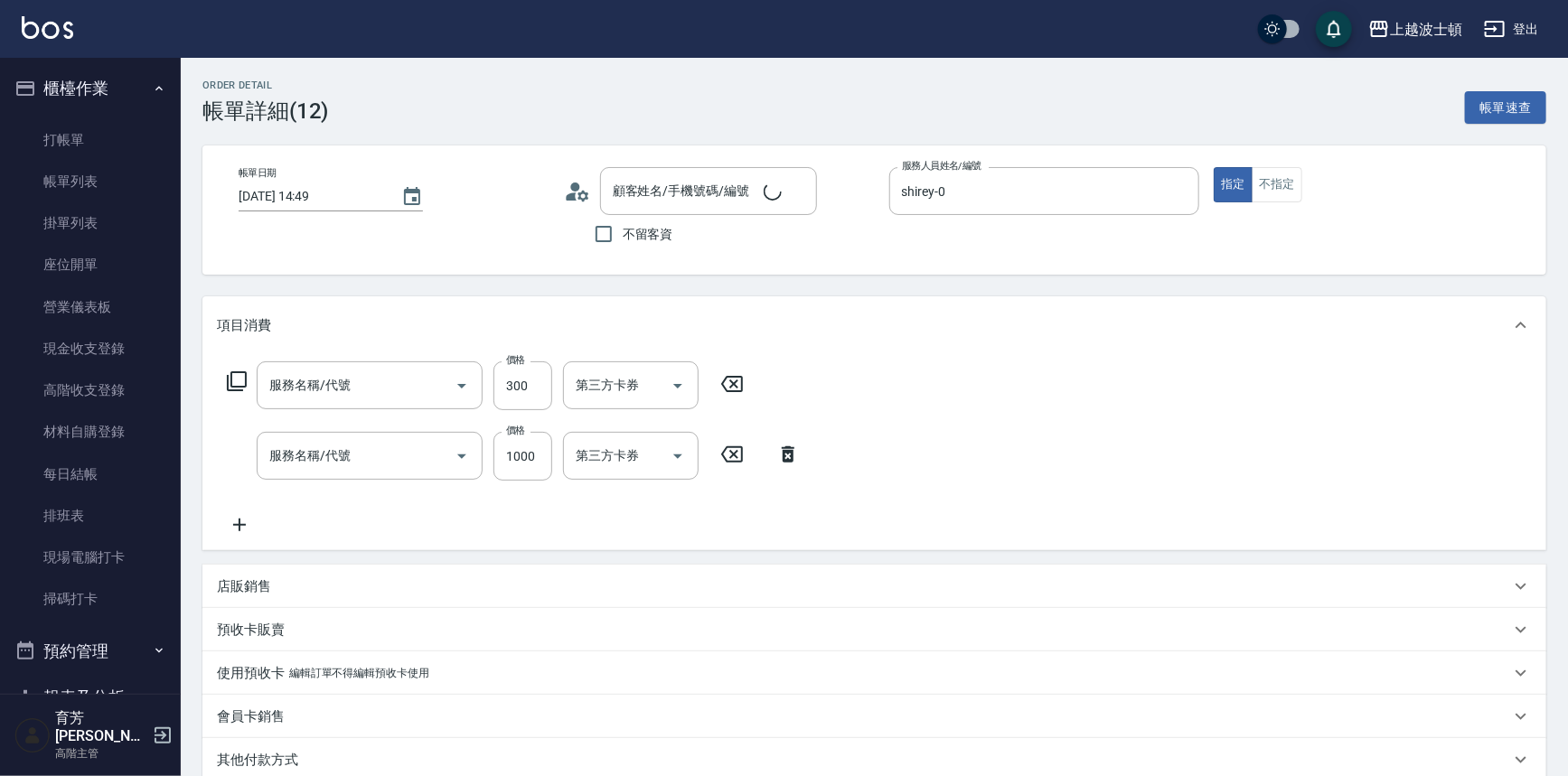
type input "李維淑/0953027022/0039"
type input "剪髮(305)"
type input "DD護髮+洗髮(768)"
click at [650, 457] on input "洗-1" at bounding box center [618, 456] width 93 height 32
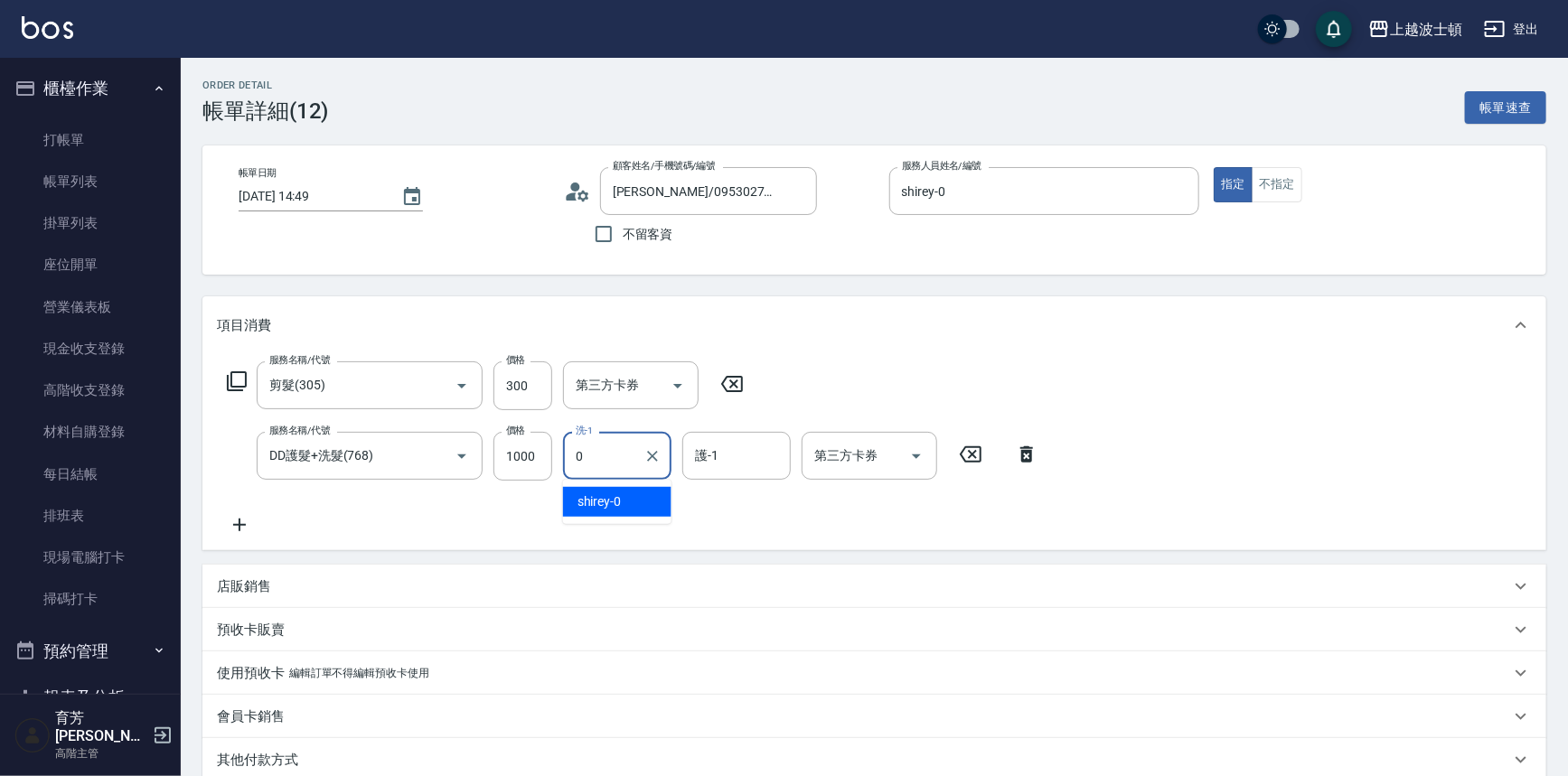
drag, startPoint x: 650, startPoint y: 501, endPoint x: 746, endPoint y: 452, distance: 107.8
click at [661, 493] on div "shirey -0" at bounding box center [617, 502] width 108 height 30
type input "shirey-0"
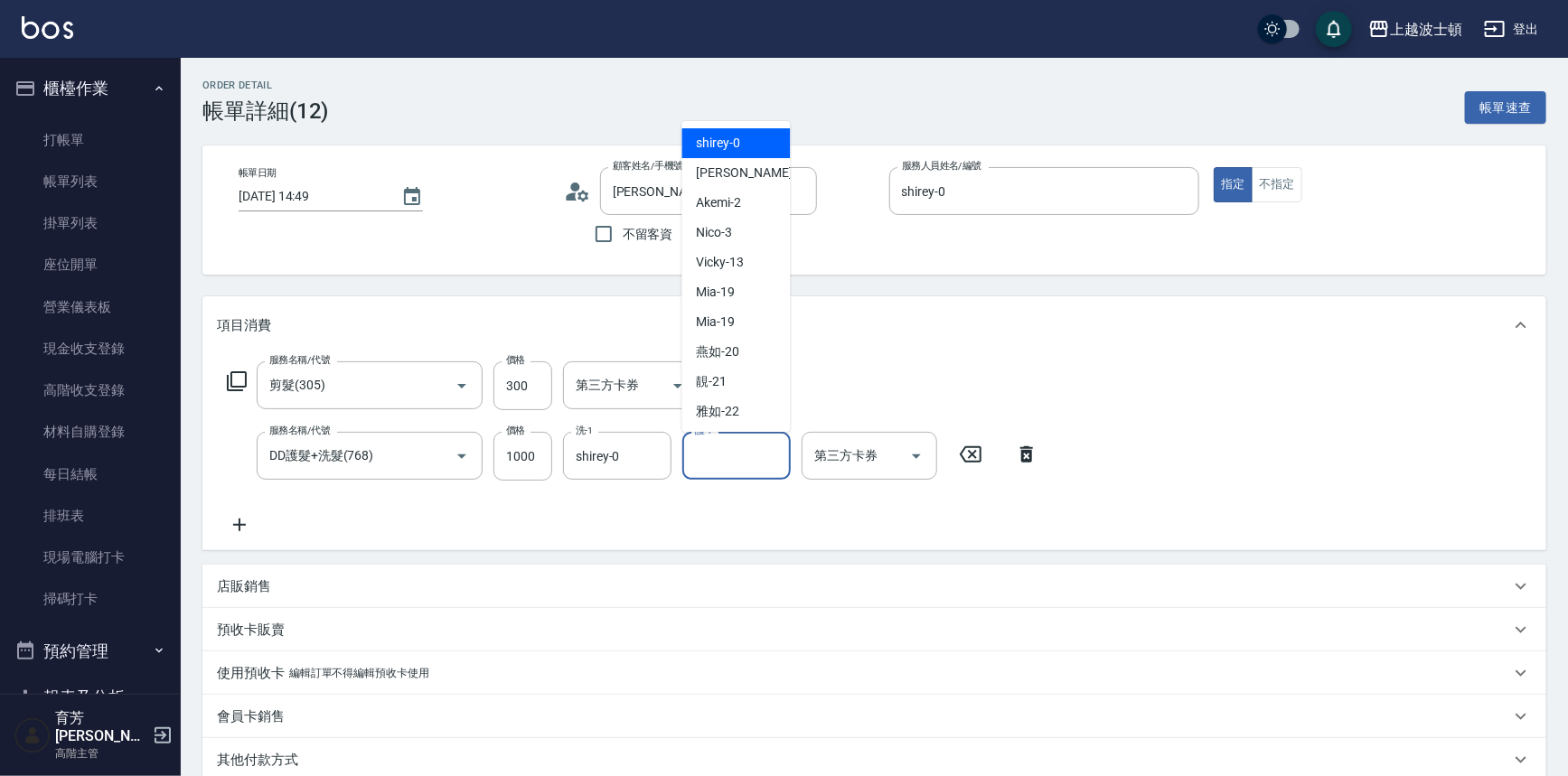
click at [746, 452] on input "護-1" at bounding box center [736, 456] width 93 height 32
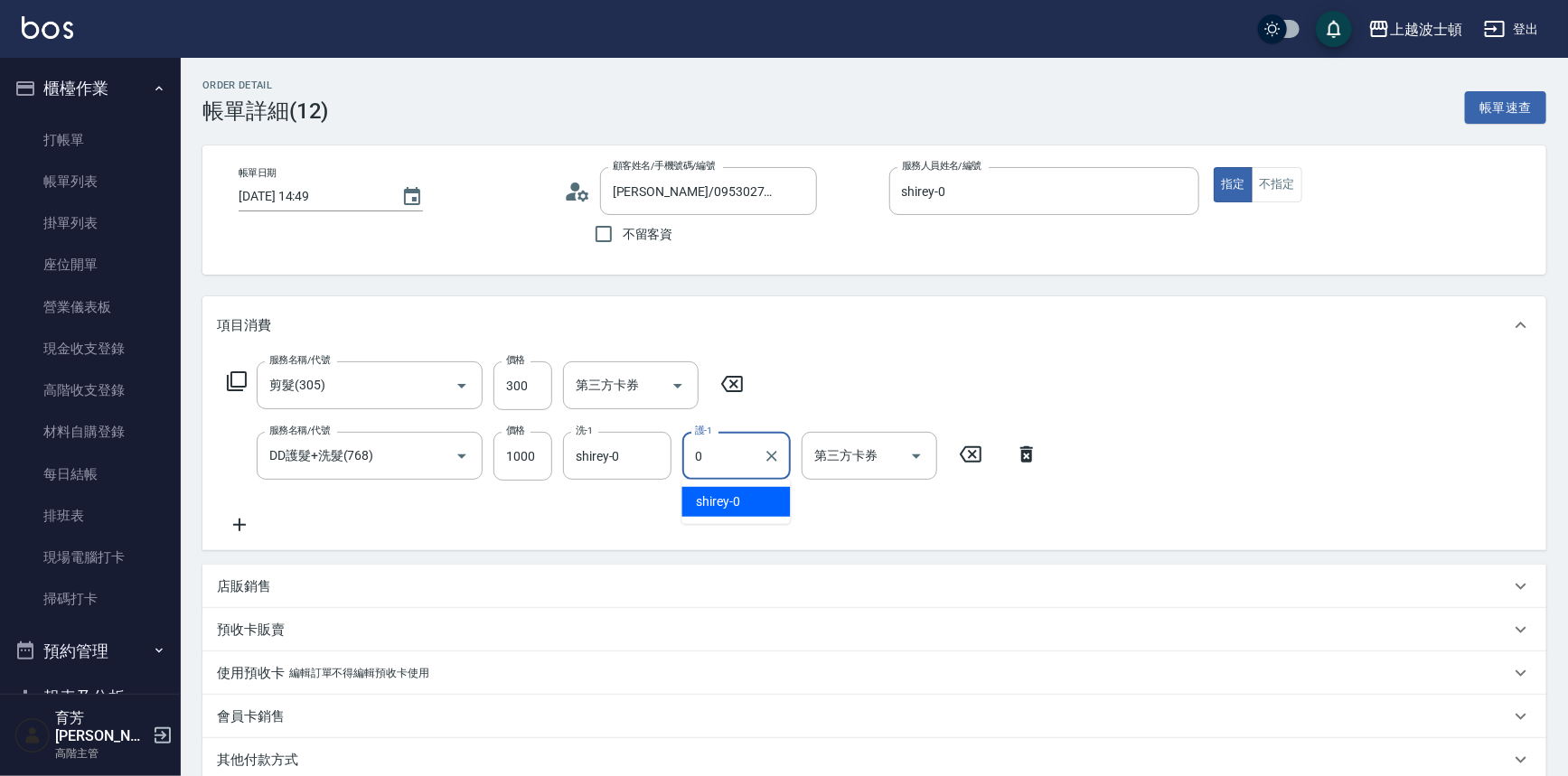
click at [729, 505] on span "shirey -0" at bounding box center [719, 502] width 44 height 19
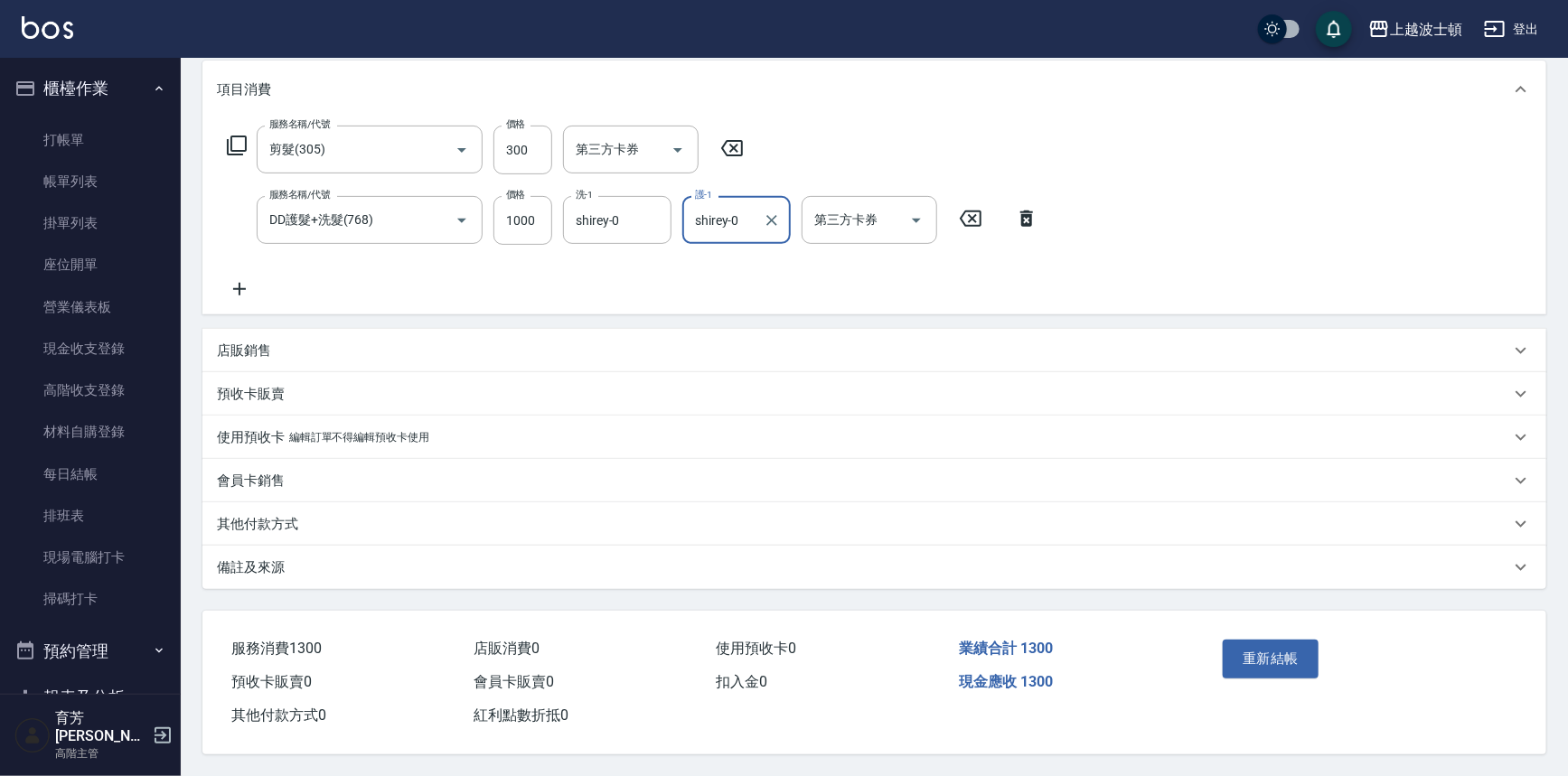
type input "shirey-0"
click at [298, 519] on div "其他付款方式" at bounding box center [864, 525] width 1293 height 19
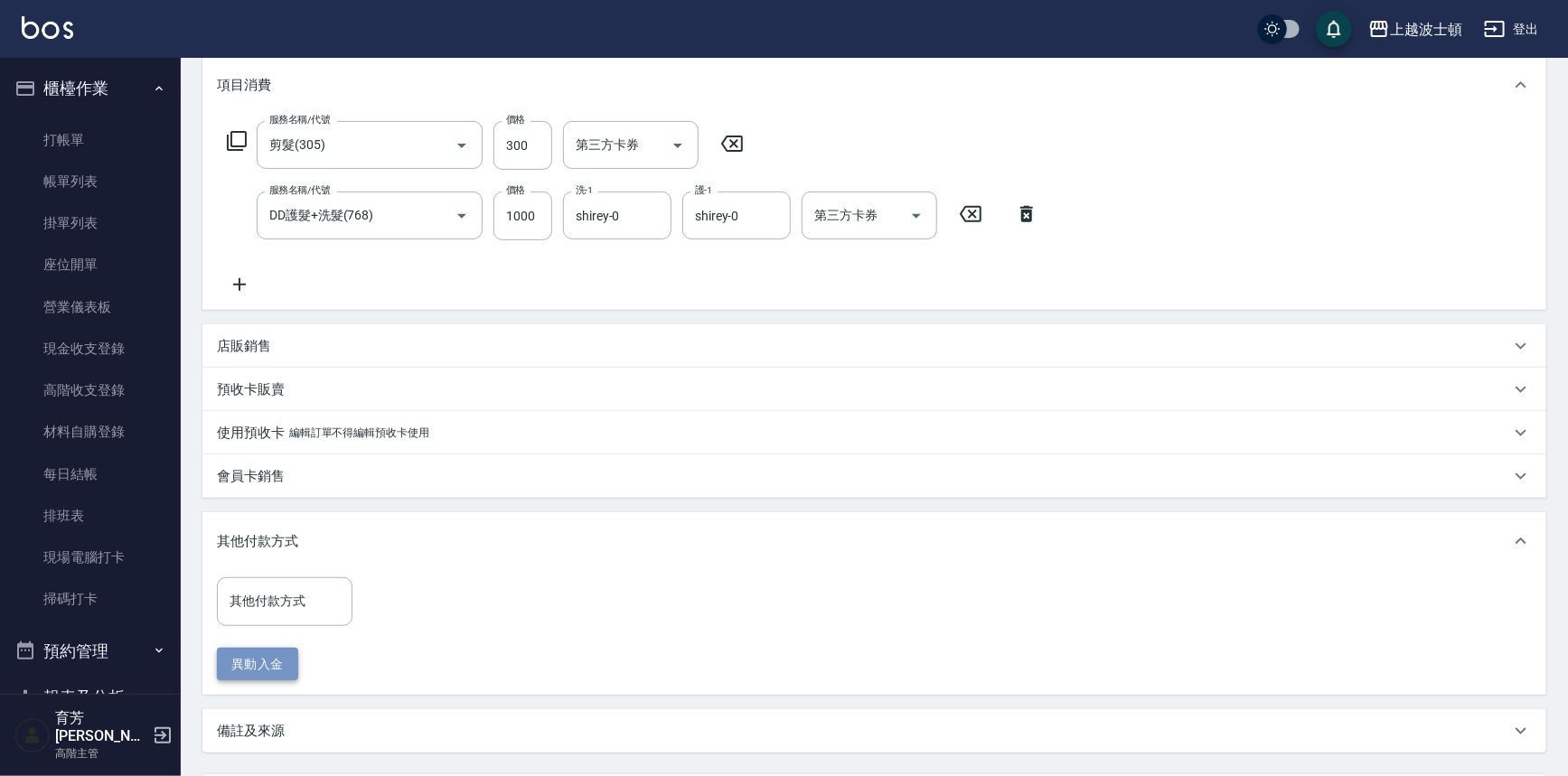
click at [262, 658] on button "異動入金" at bounding box center [258, 664] width 81 height 34
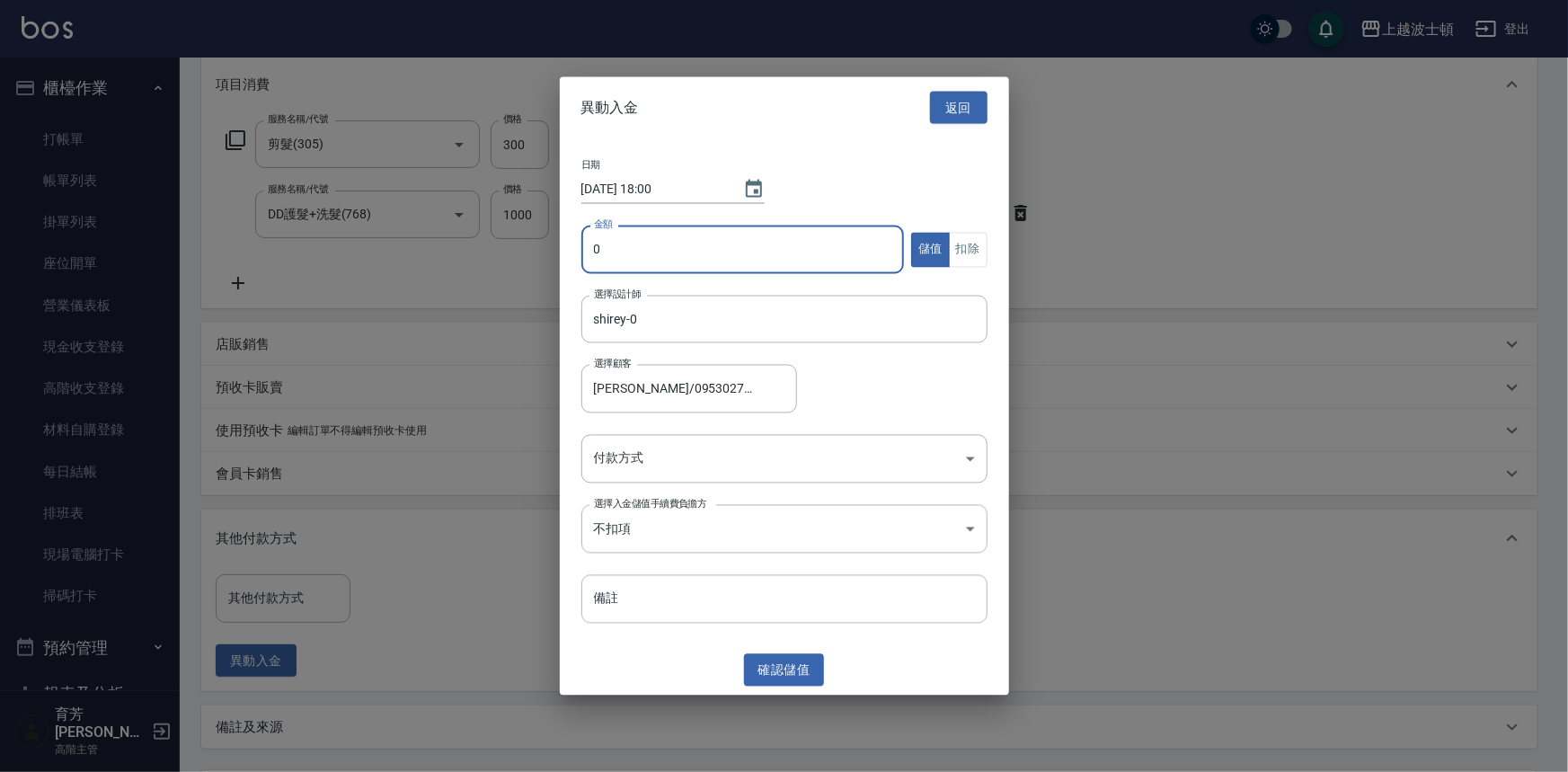
click at [643, 251] on input "0" at bounding box center [743, 250] width 323 height 49
type input "2100"
click at [966, 455] on body "上越波士頓 登出 櫃檯作業 打帳單 帳單列表 掛單列表 座位開單 營業儀表板 現金收支登錄 高階收支登錄 材料自購登錄 每日結帳 排班表 現場電腦打卡 掃碼打…" at bounding box center [784, 348] width 1568 height 1174
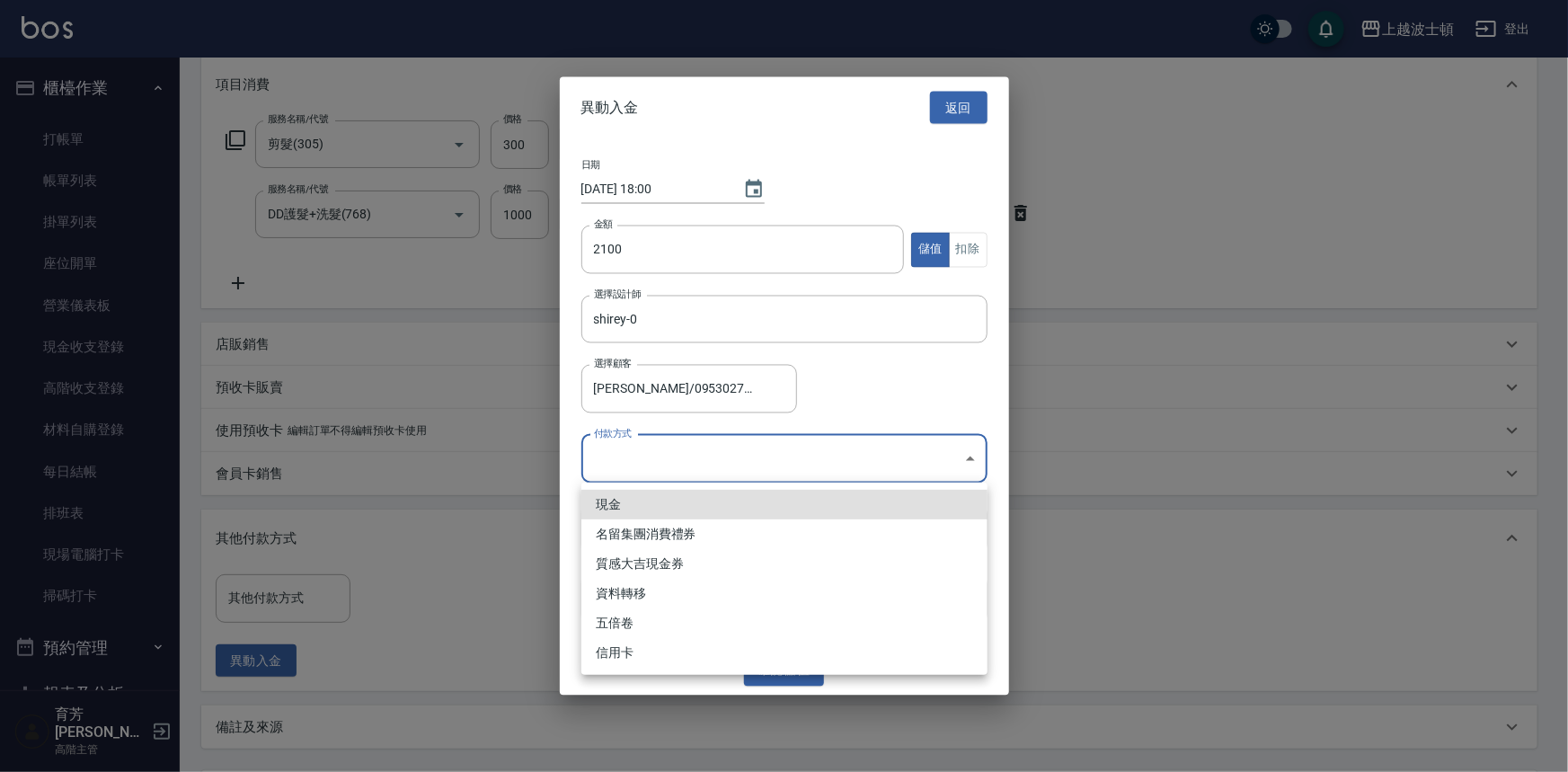
drag, startPoint x: 631, startPoint y: 512, endPoint x: 646, endPoint y: 512, distance: 15.0
click at [635, 512] on li "現金" at bounding box center [784, 504] width 406 height 30
type input "現金"
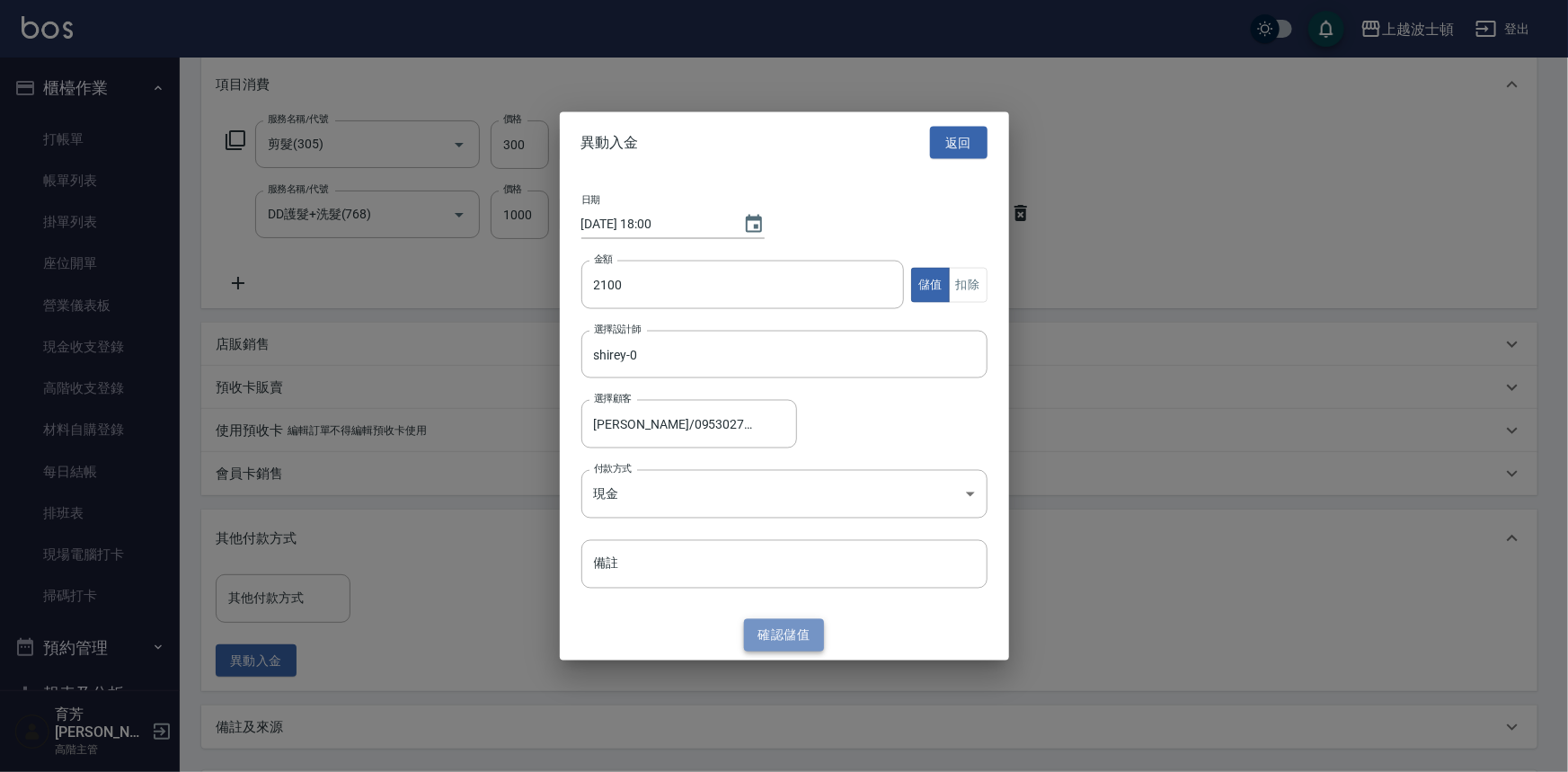
click at [765, 623] on button "確認 儲值" at bounding box center [784, 635] width 81 height 34
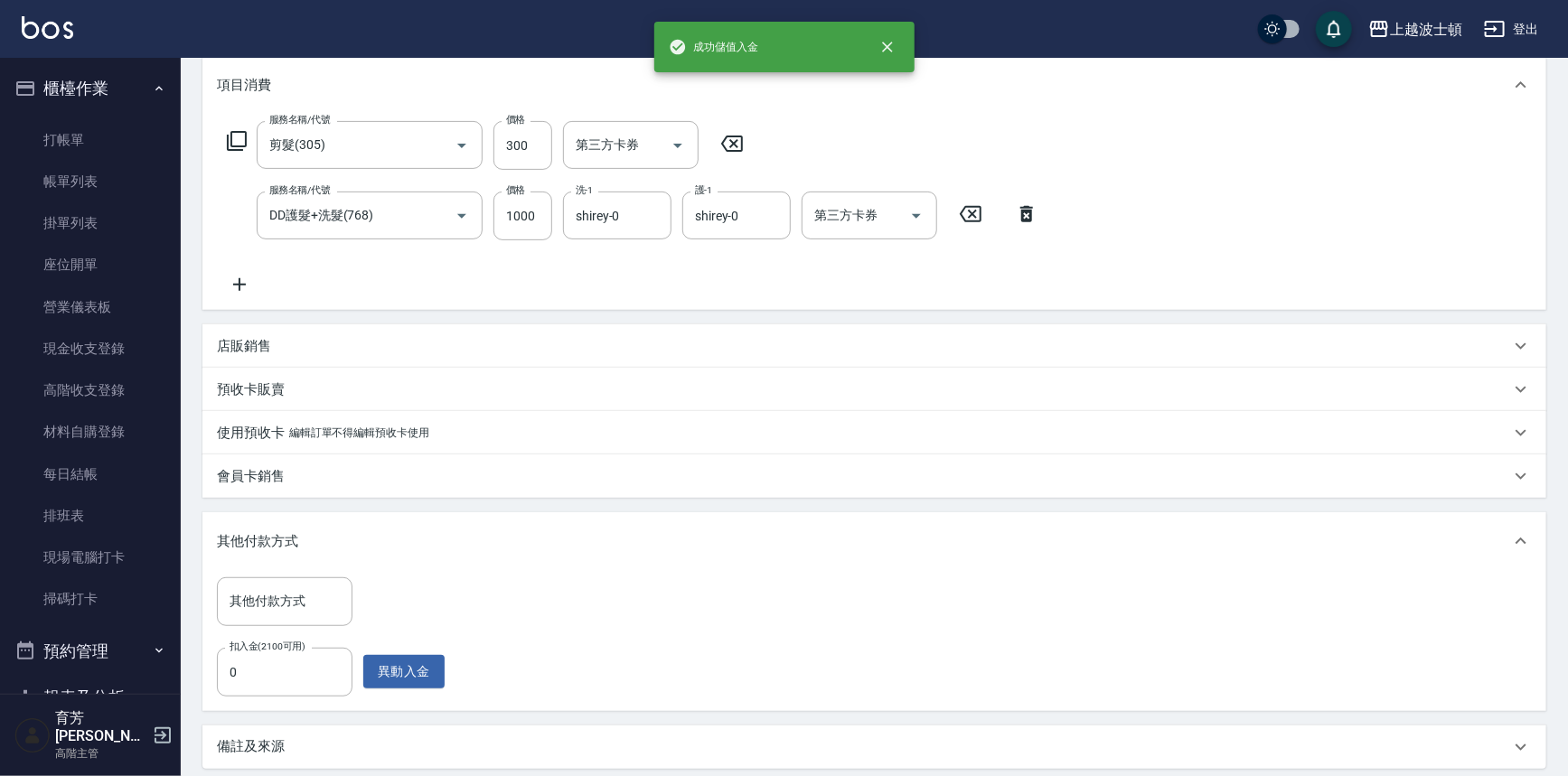
click at [239, 350] on p "店販銷售" at bounding box center [244, 346] width 54 height 19
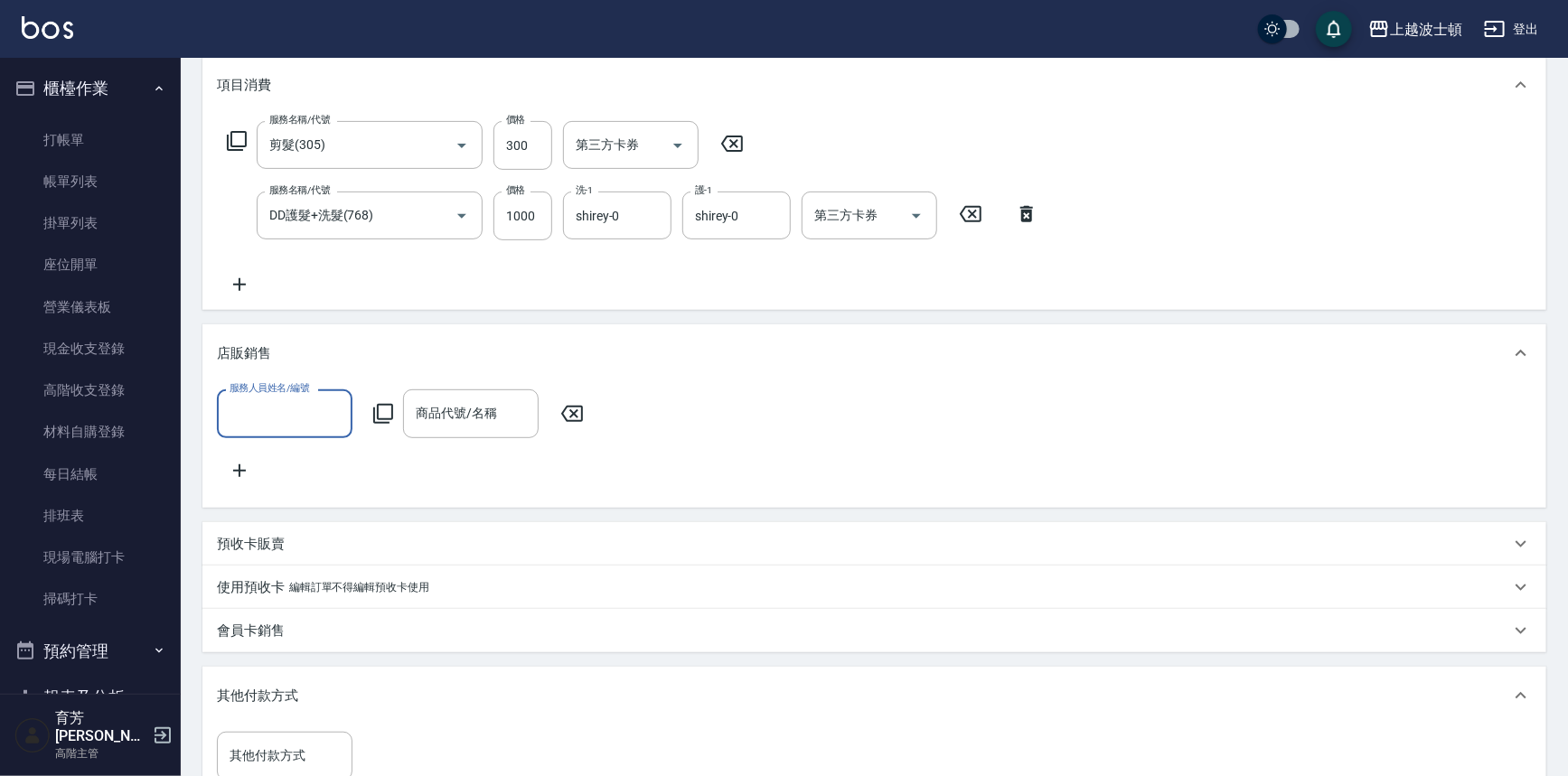
scroll to position [0, 0]
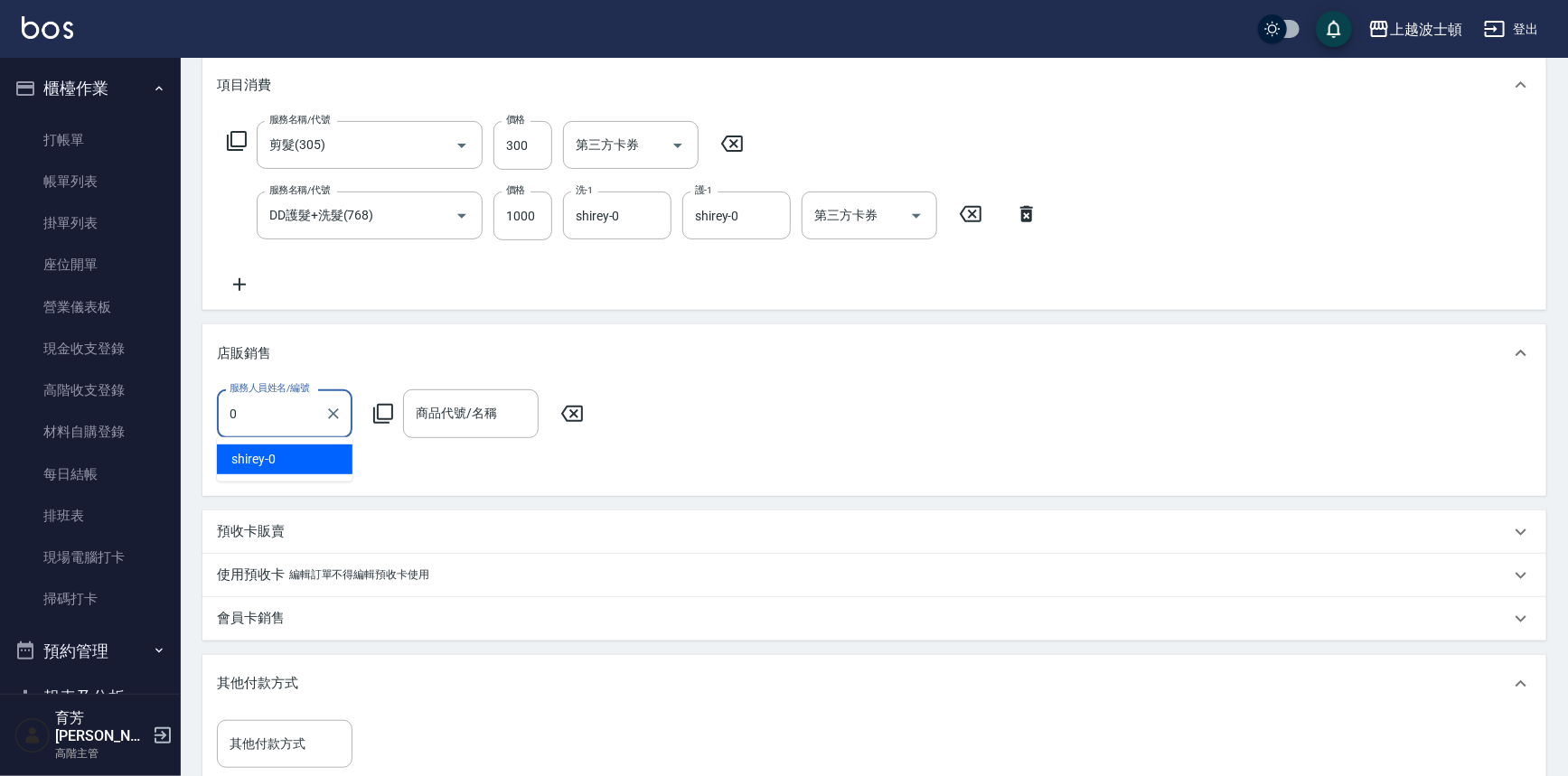
drag, startPoint x: 317, startPoint y: 456, endPoint x: 346, endPoint y: 456, distance: 29.0
click at [318, 456] on div "shirey -0" at bounding box center [285, 459] width 135 height 30
type input "shirey-0"
click at [390, 409] on icon at bounding box center [383, 414] width 21 height 21
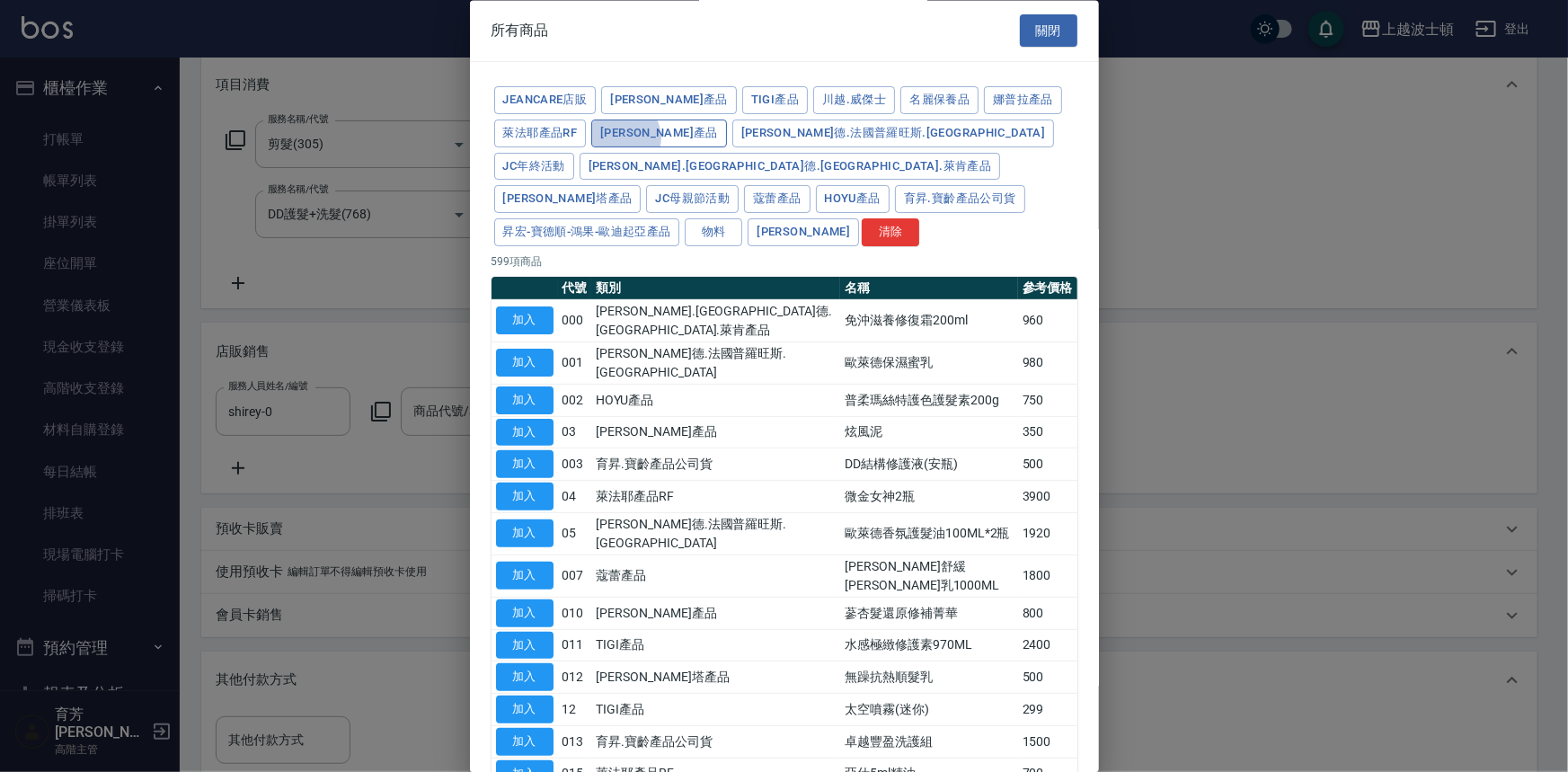
click at [624, 137] on button "里歐產品" at bounding box center [658, 133] width 135 height 28
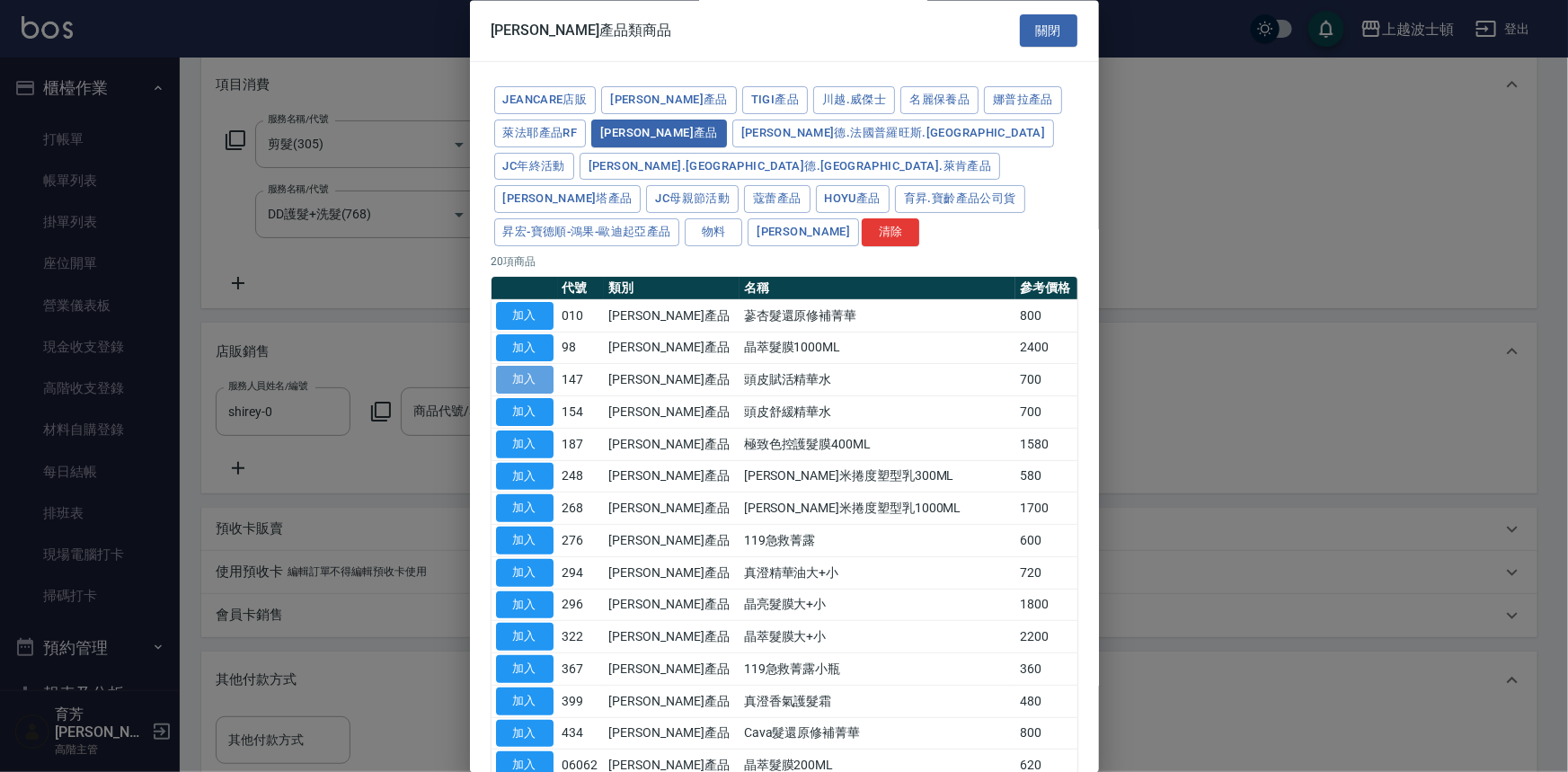
click at [528, 367] on button "加入" at bounding box center [525, 380] width 58 height 28
type input "頭皮賦活精華水"
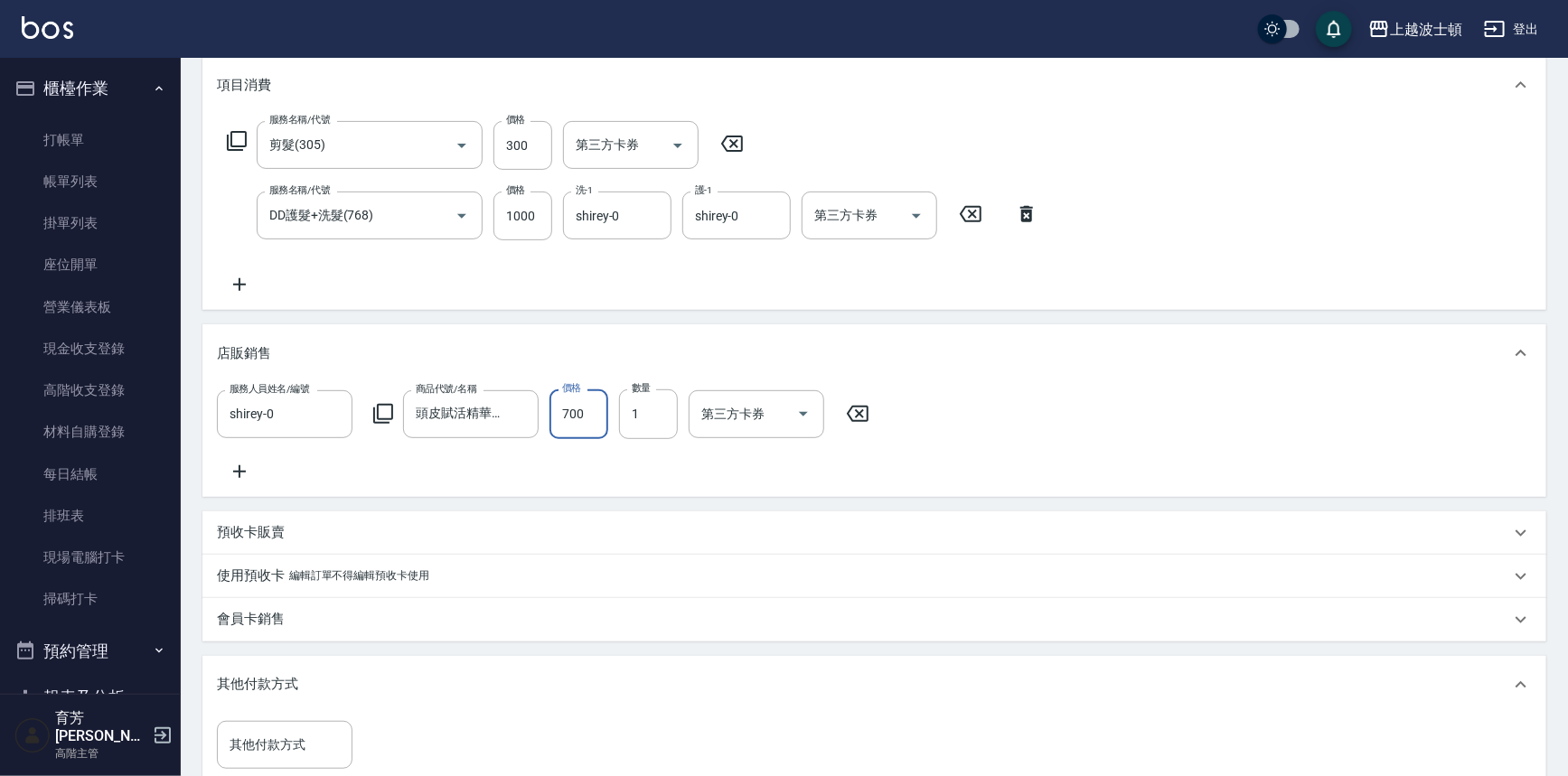
click at [589, 395] on input "700" at bounding box center [578, 414] width 59 height 49
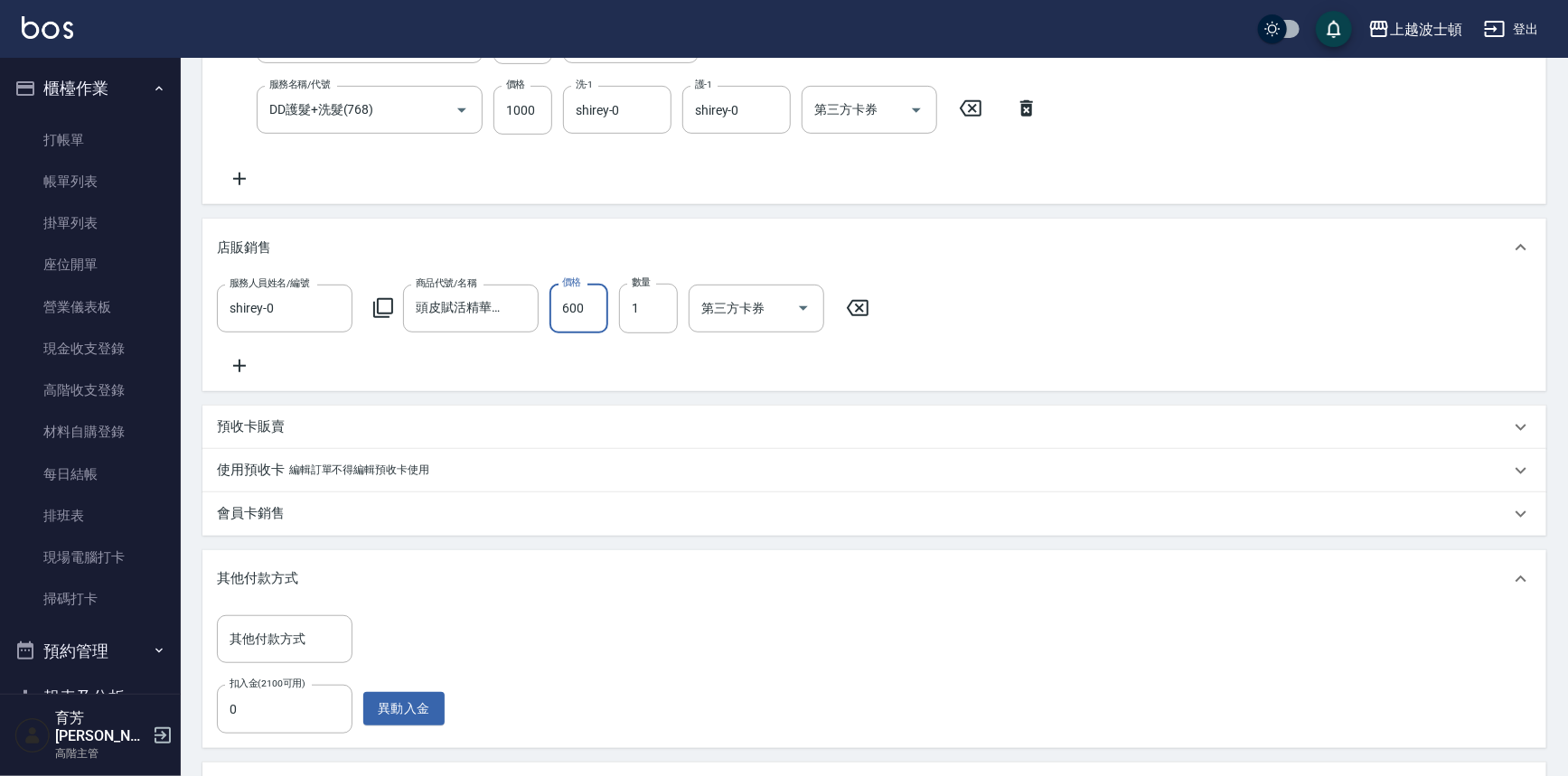
scroll to position [262, 0]
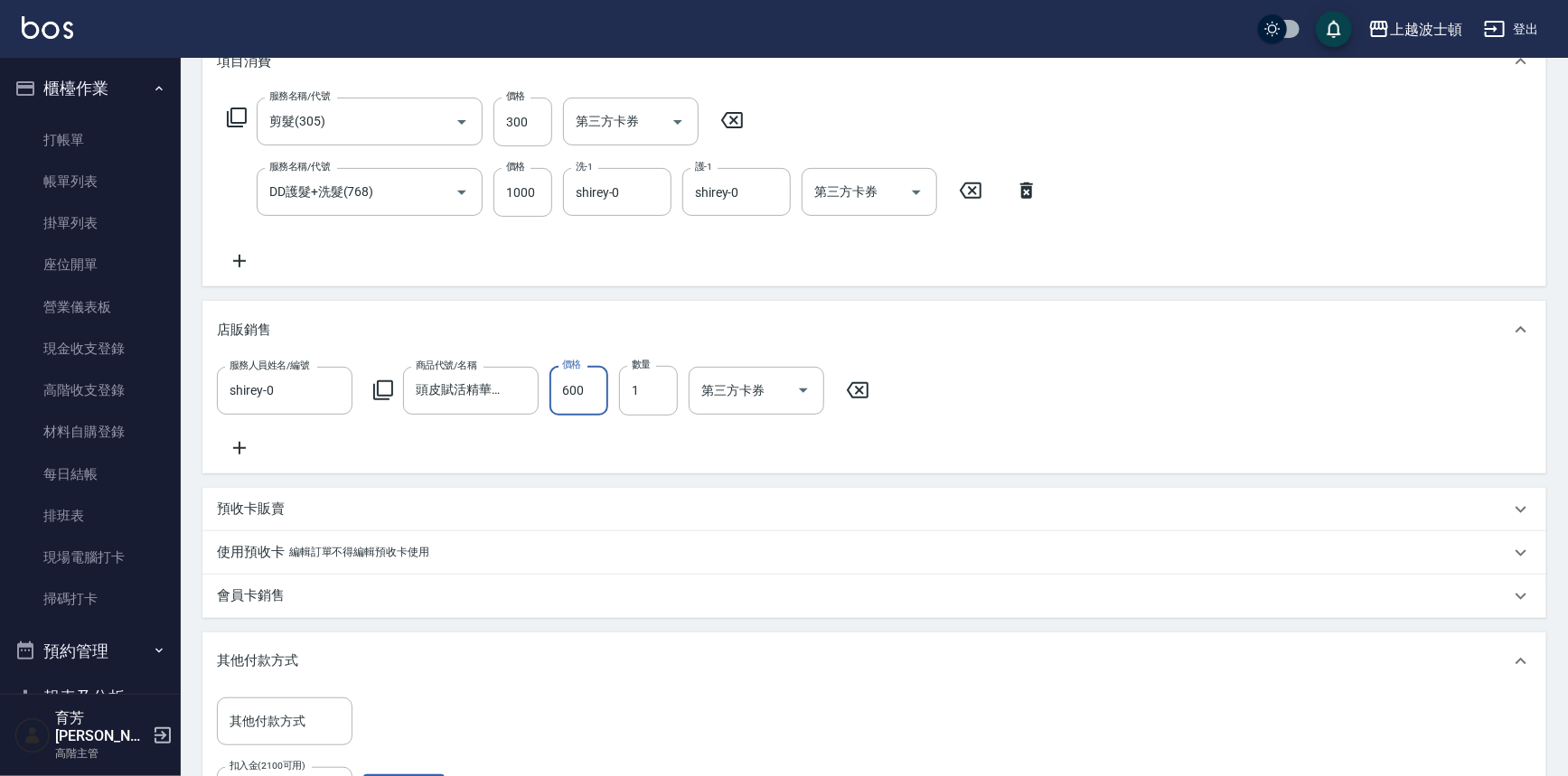
type input "600"
drag, startPoint x: 1551, startPoint y: 330, endPoint x: 1548, endPoint y: 301, distance: 29.2
click at [1548, 301] on div "Order detail 帳單詳細 (12) 帳單速查 帳單日期 2025/10/11 14:49 顧客姓名/手機號碼/編號 李維淑/0953027022/0…" at bounding box center [873, 437] width 1387 height 1282
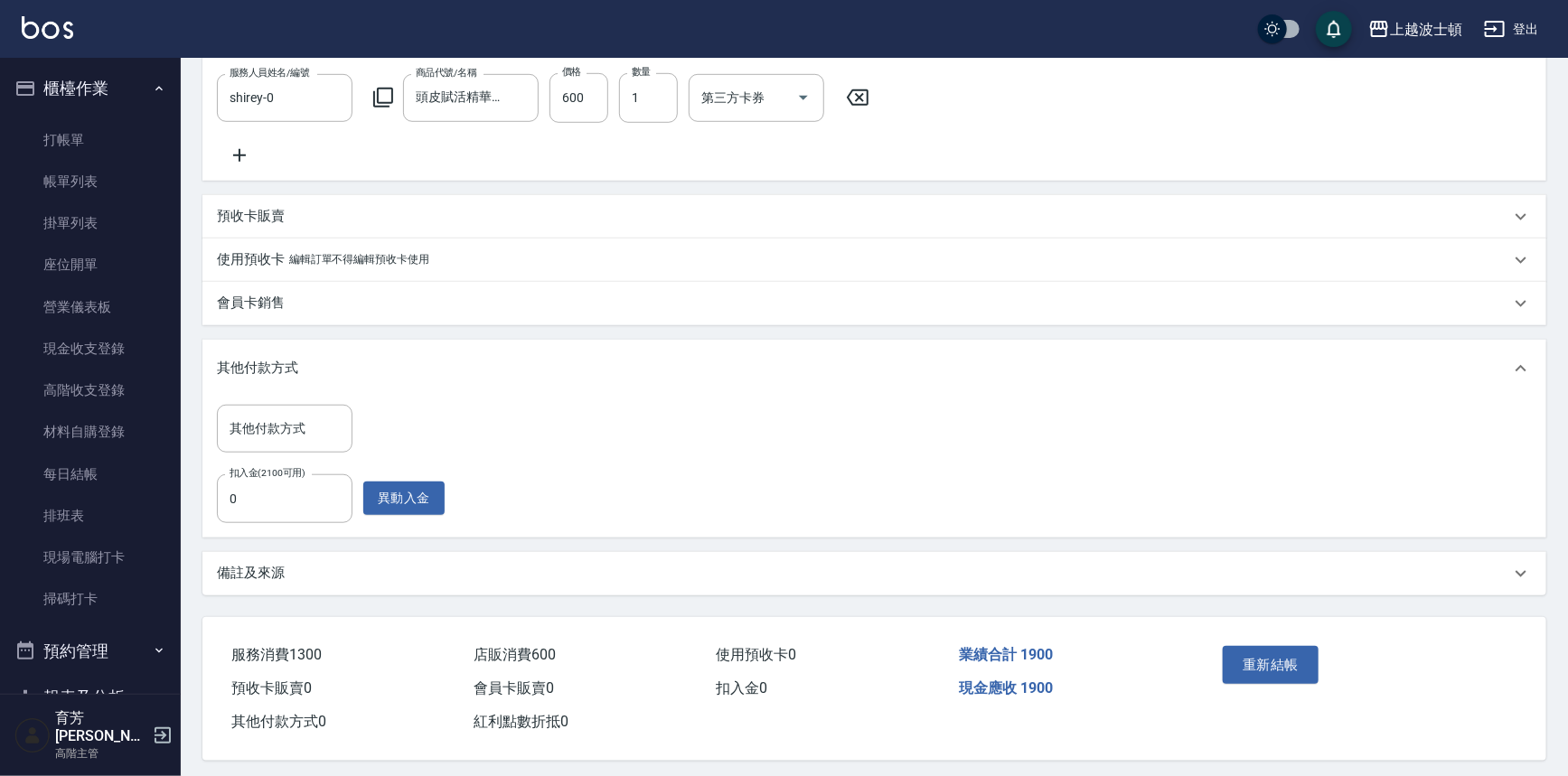
scroll to position [563, 0]
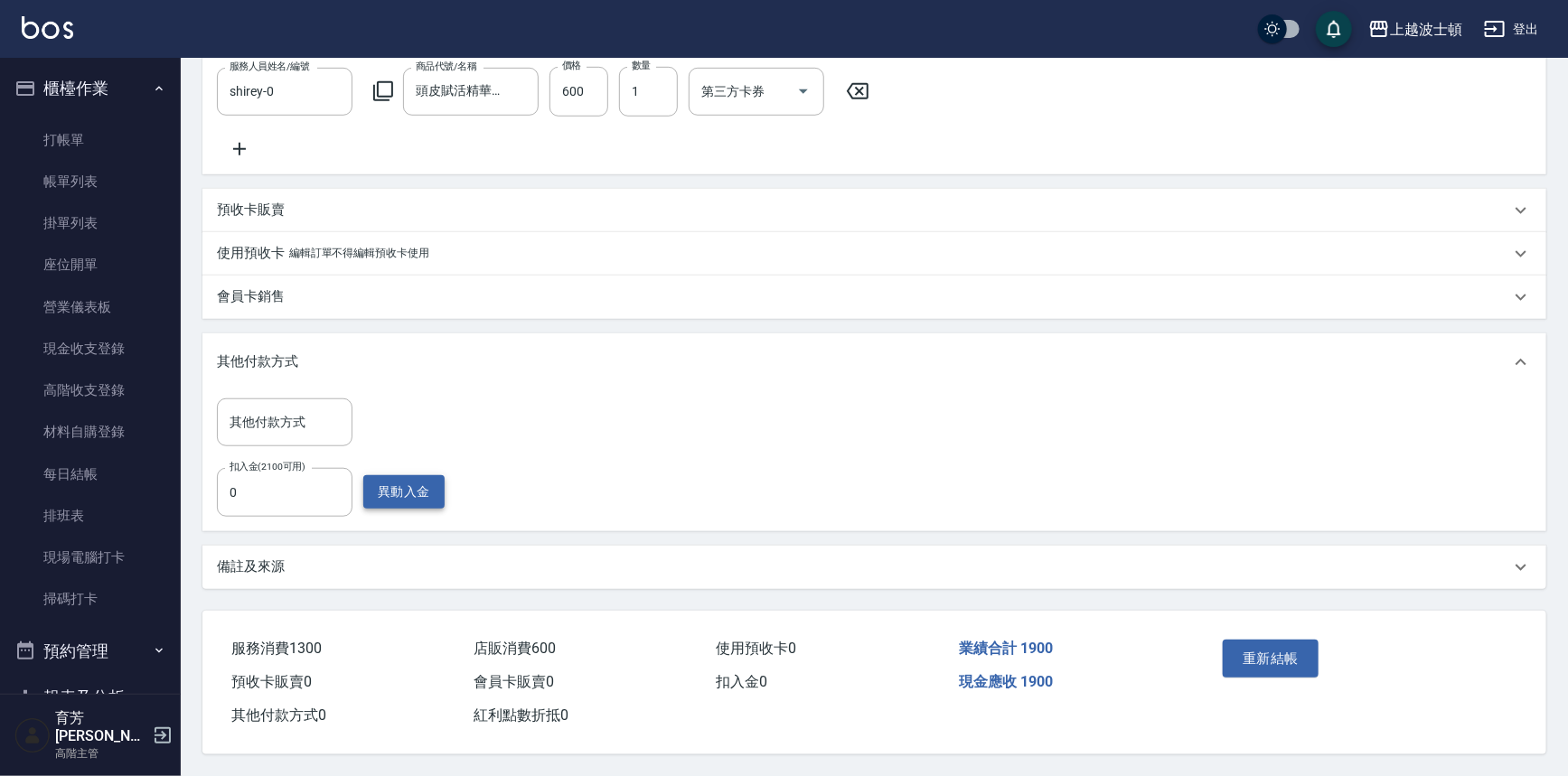
click at [404, 509] on button "異動入金" at bounding box center [403, 492] width 81 height 34
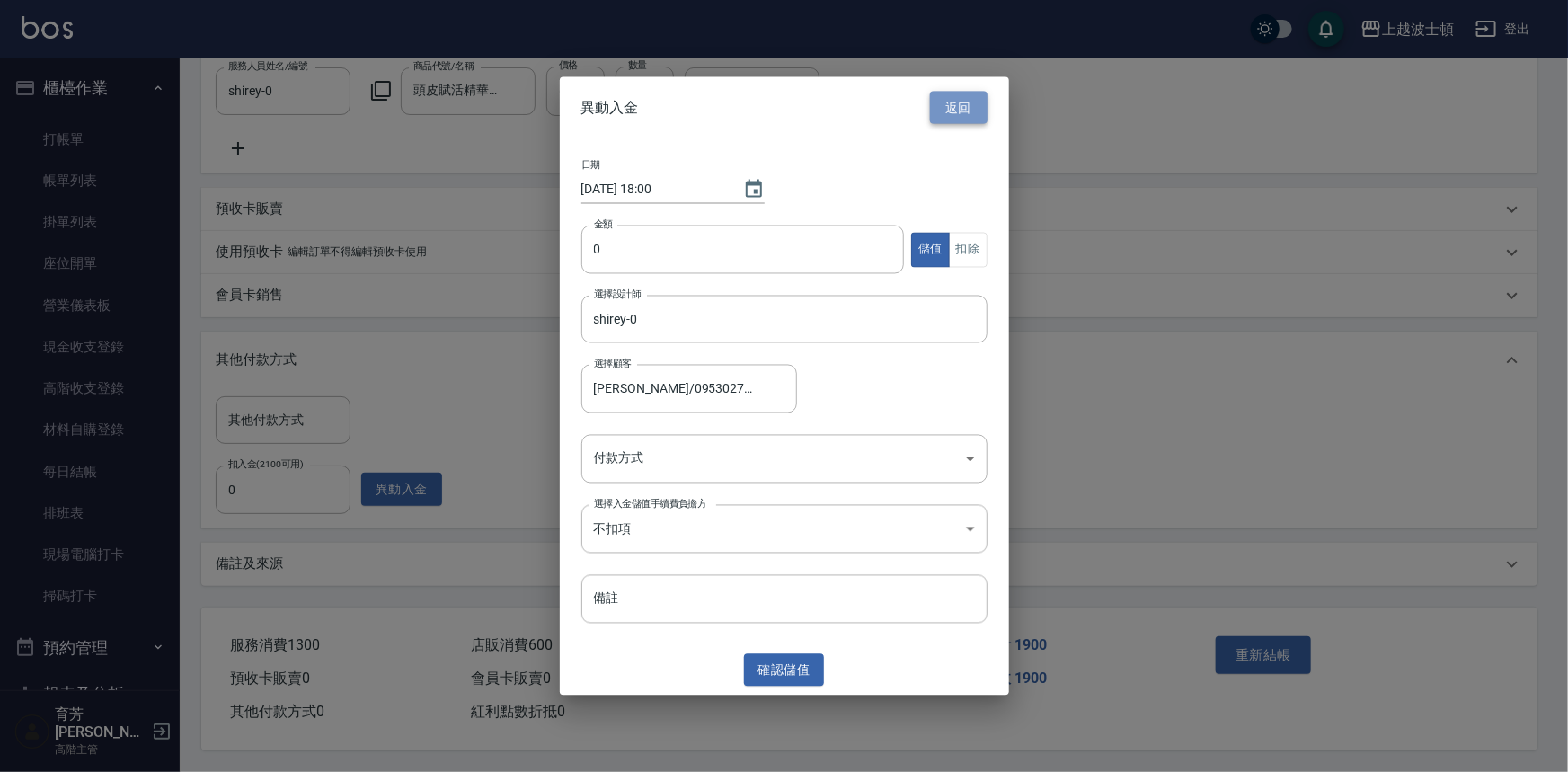
click at [969, 116] on button "返回" at bounding box center [959, 108] width 58 height 34
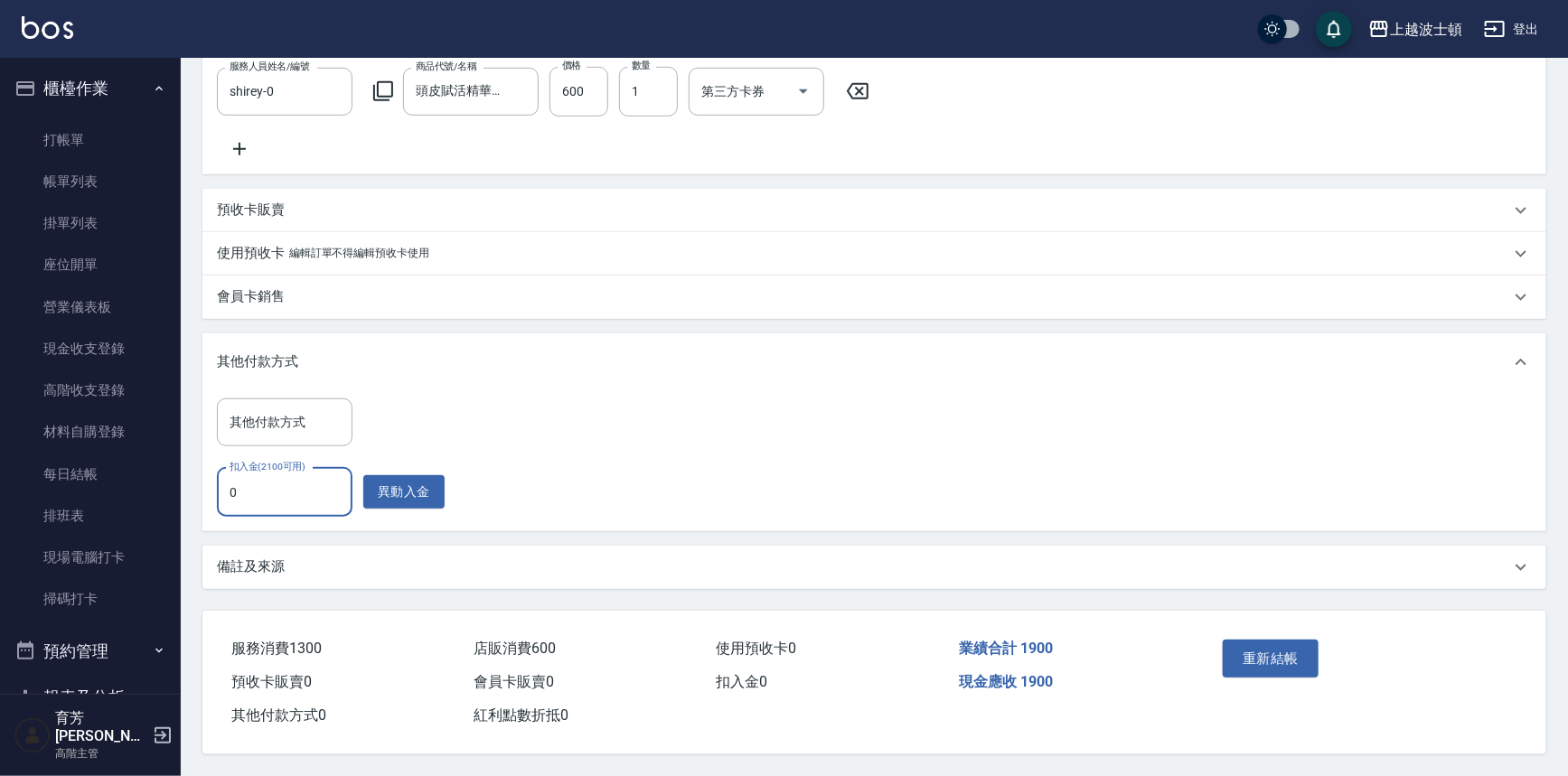
click at [273, 504] on input "0" at bounding box center [285, 492] width 135 height 49
type input "1900"
click at [1256, 671] on button "重新結帳" at bounding box center [1270, 658] width 96 height 38
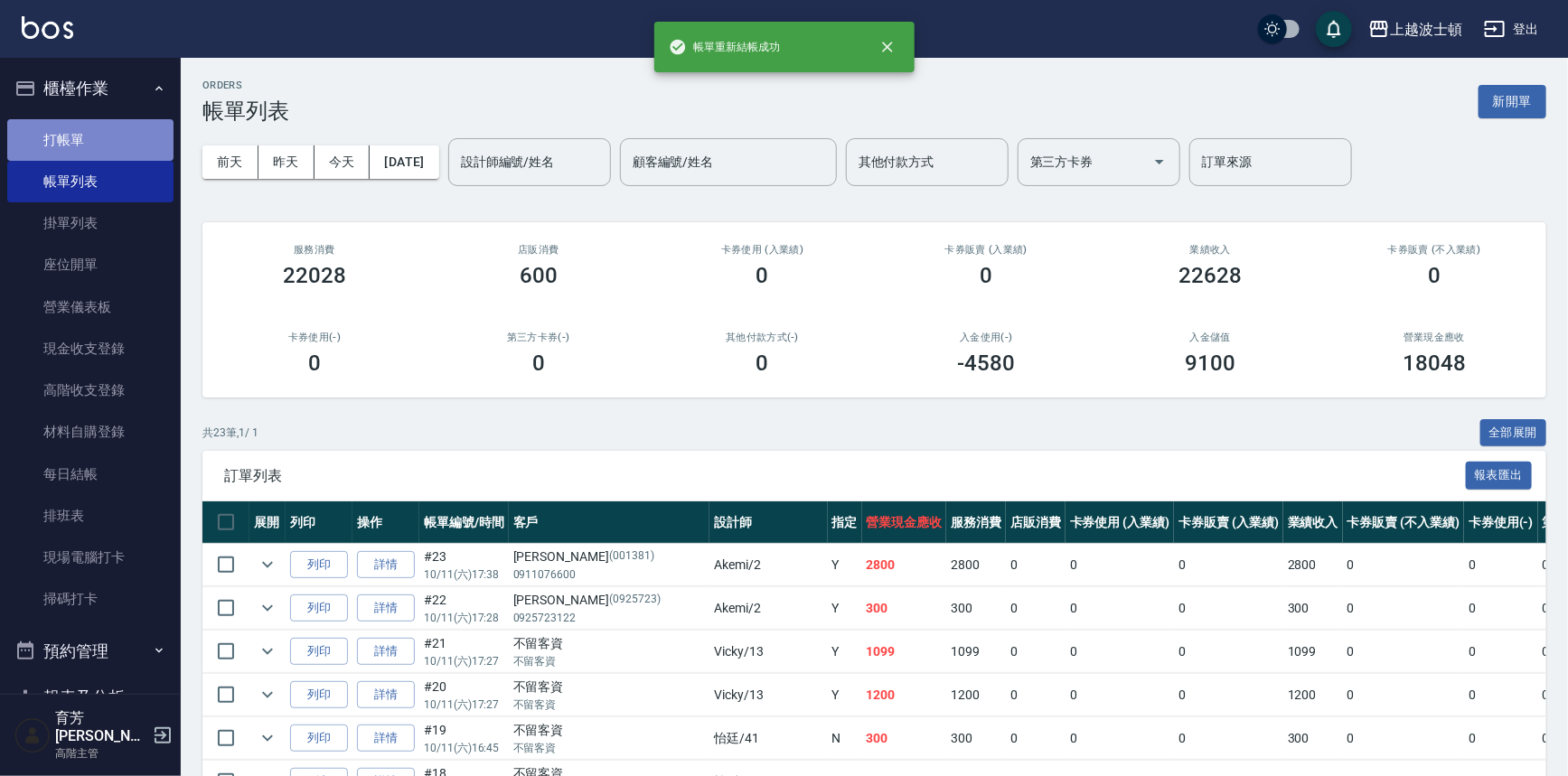
click at [95, 143] on link "打帳單" at bounding box center [90, 140] width 166 height 42
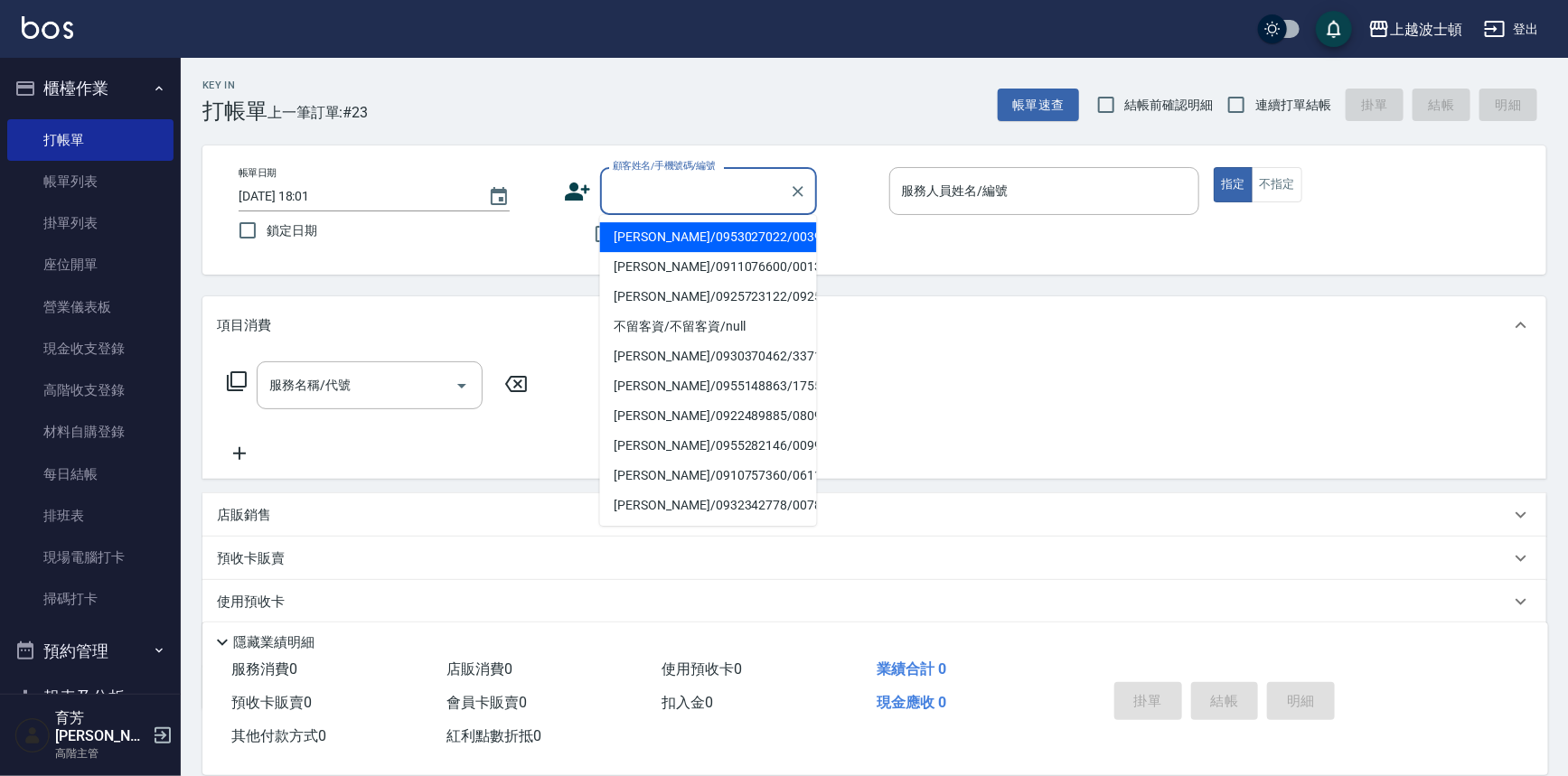
click at [637, 203] on input "顧客姓名/手機號碼/編號" at bounding box center [695, 191] width 174 height 32
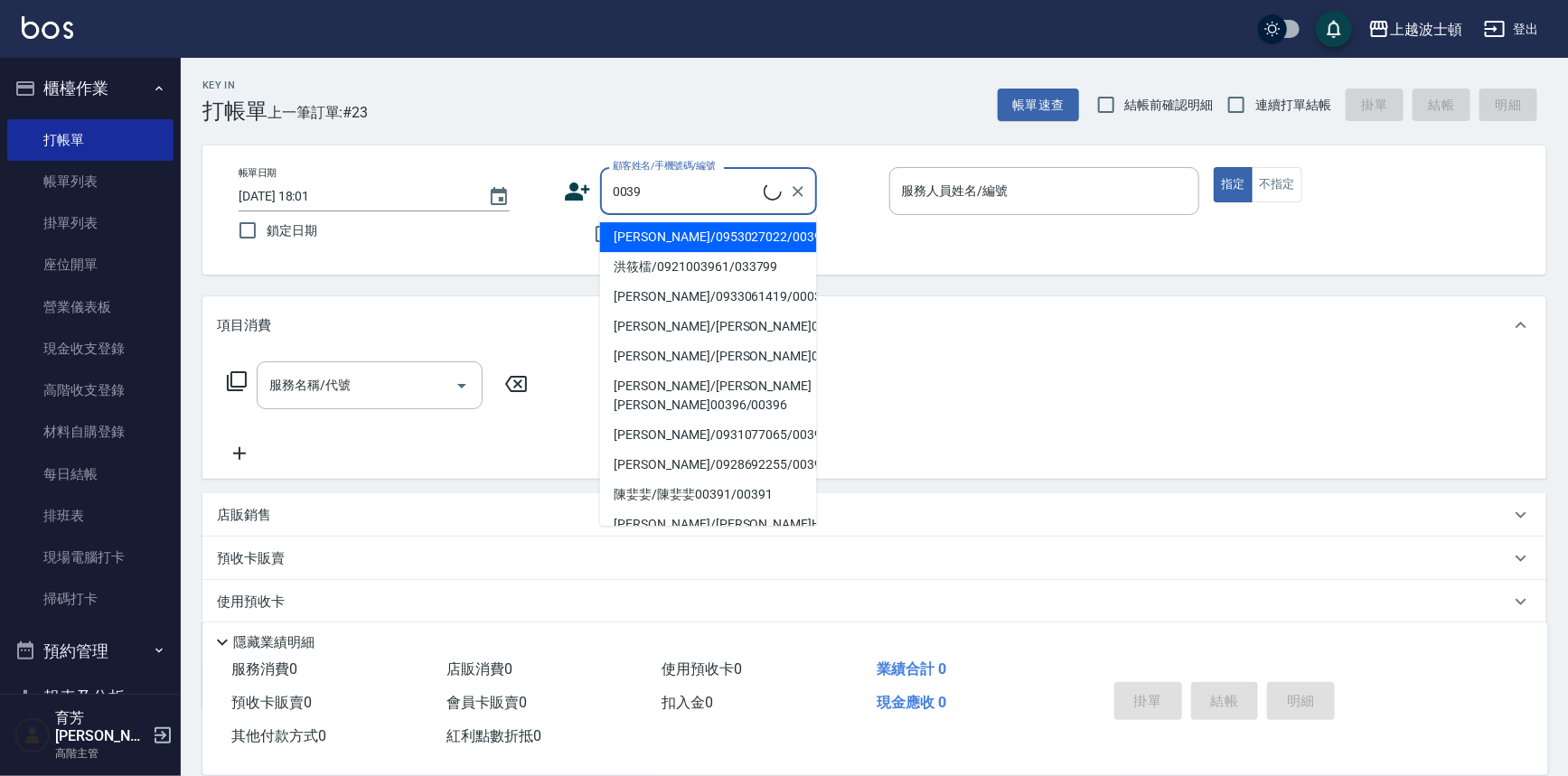
click at [657, 241] on li "李維淑/0953027022/0039" at bounding box center [708, 236] width 217 height 30
type input "李維淑/0953027022/0039"
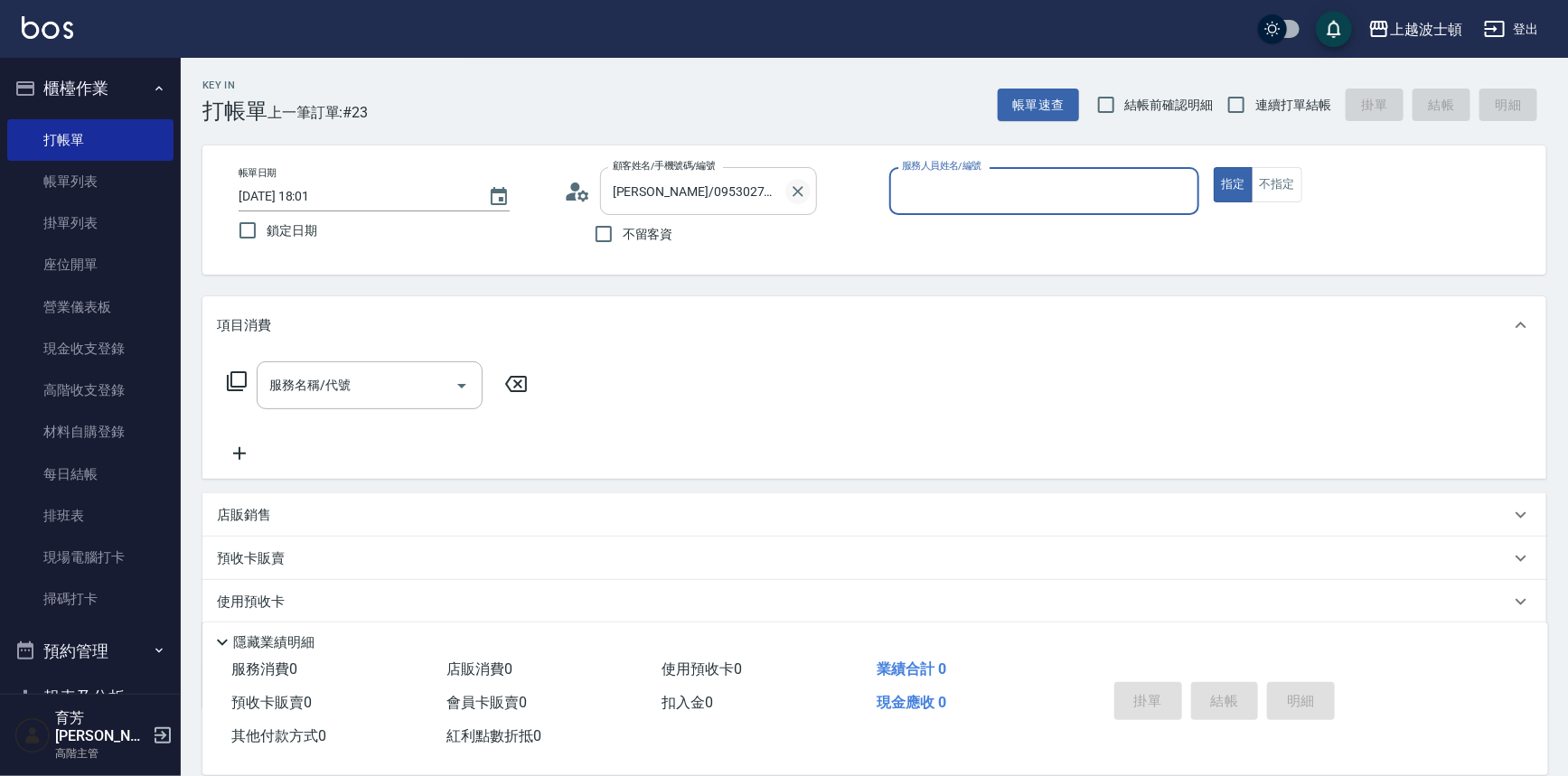
click at [802, 189] on icon "Clear" at bounding box center [797, 191] width 18 height 18
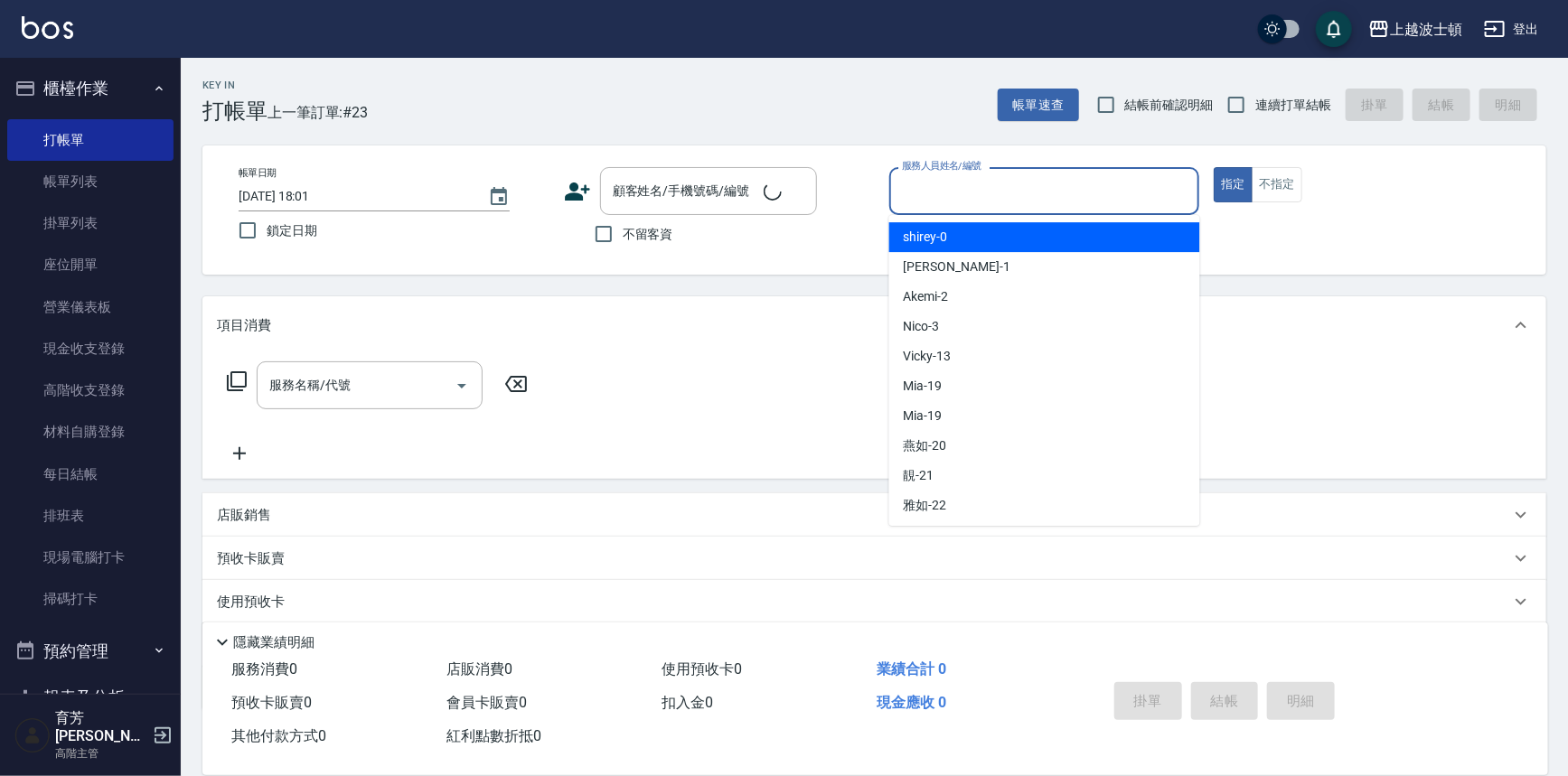
click at [932, 190] on input "服務人員姓名/編號" at bounding box center [1044, 191] width 294 height 32
click at [933, 228] on span "shirey -0" at bounding box center [925, 237] width 44 height 19
type input "shirey-0"
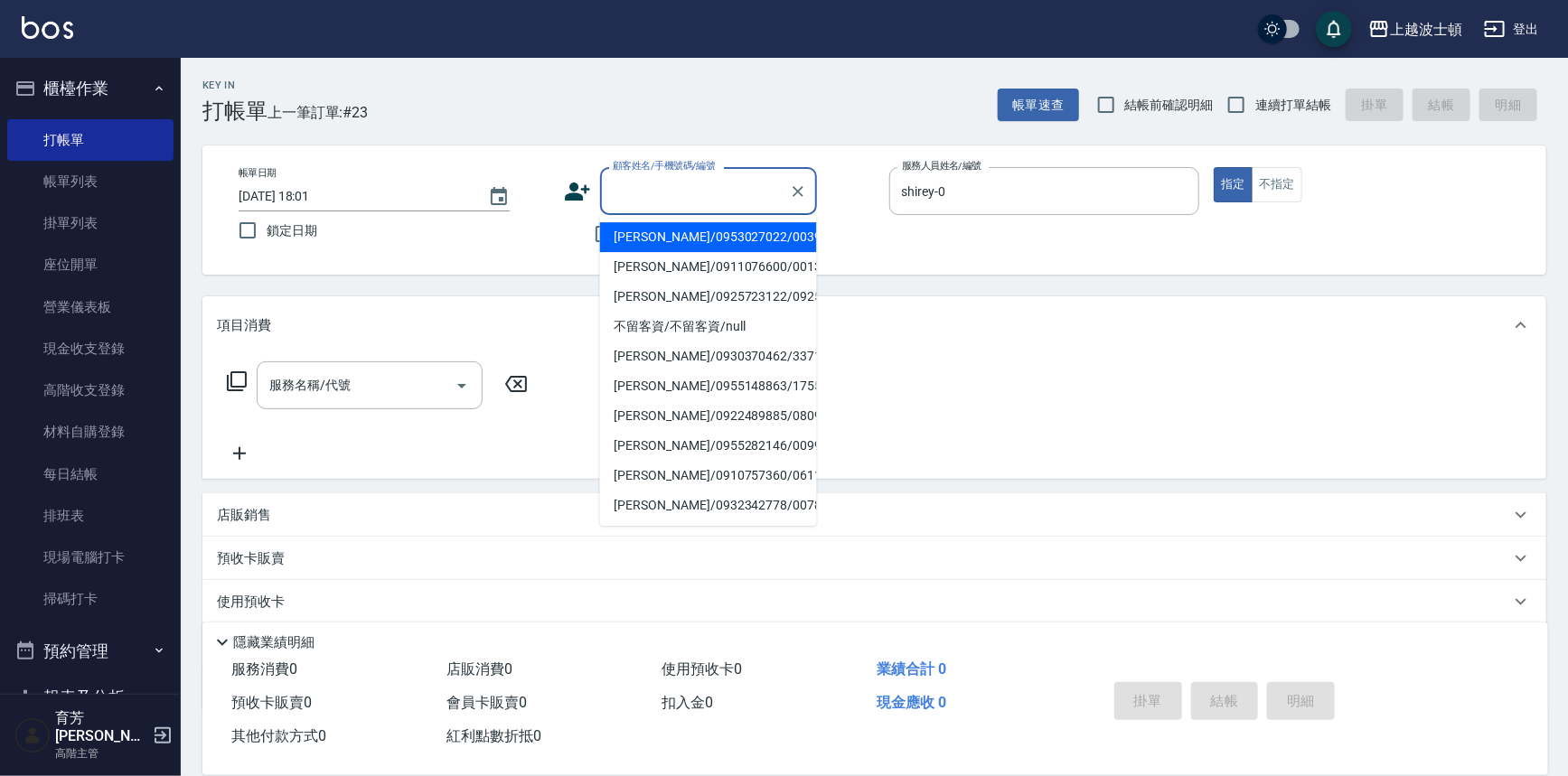
click at [669, 180] on input "顧客姓名/手機號碼/編號" at bounding box center [695, 191] width 174 height 32
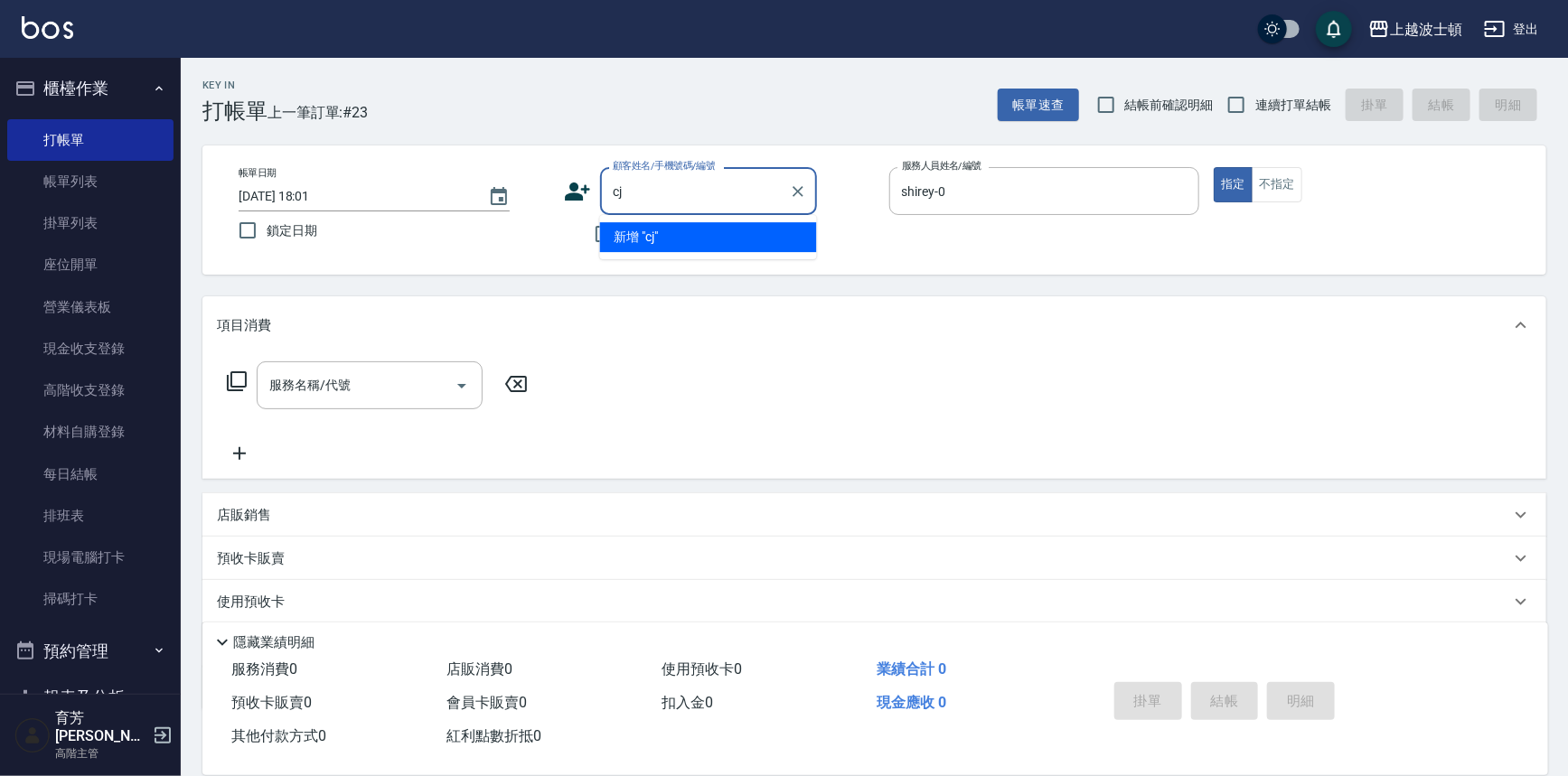
type input "c"
click at [626, 196] on input "顧客姓名/手機號碼/編號" at bounding box center [695, 191] width 174 height 32
type input "ㄏ"
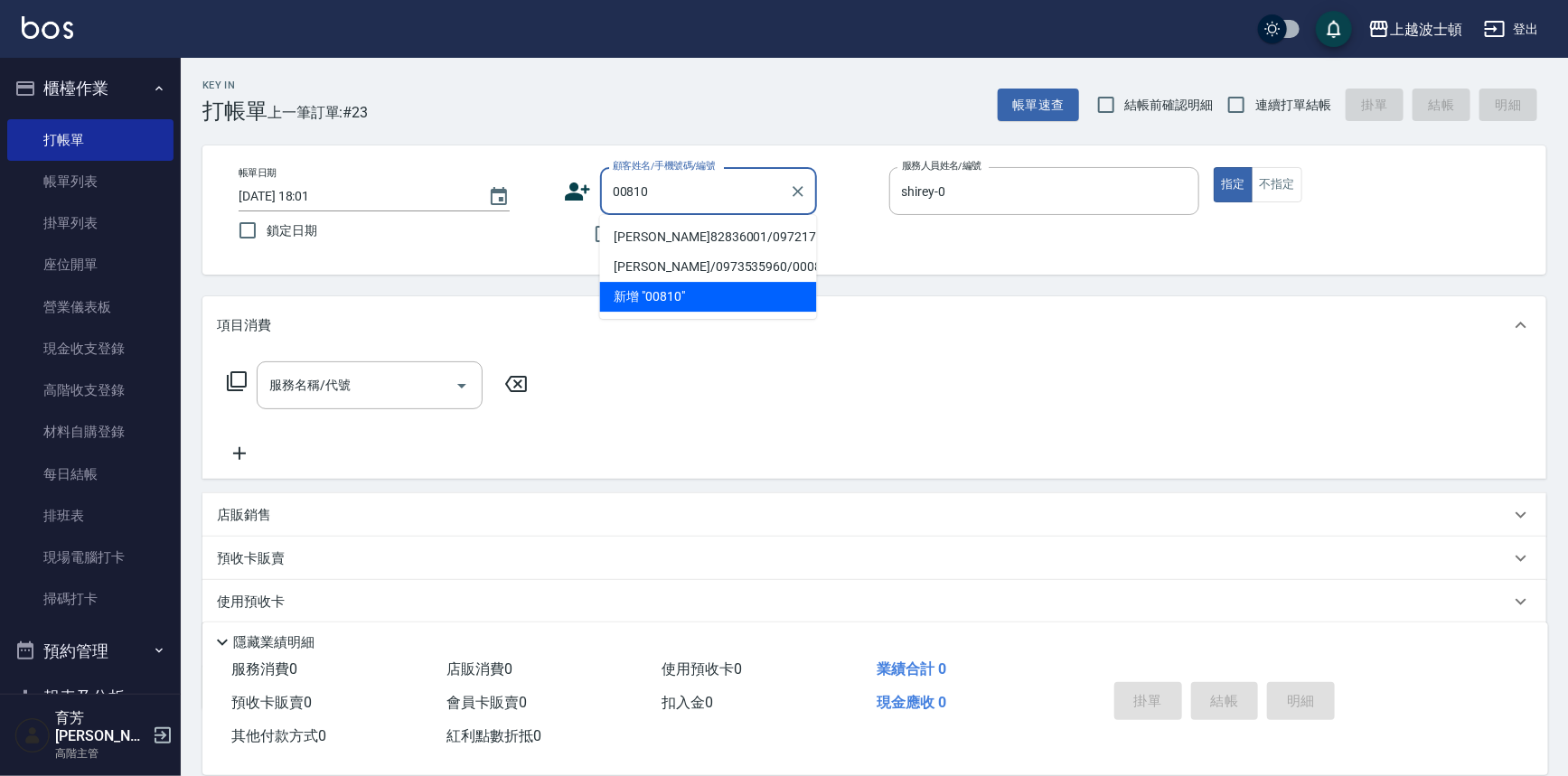
click at [660, 244] on li "林明德82836001/0972171896/00810" at bounding box center [708, 236] width 217 height 30
type input "林明德82836001/0972171896/00810"
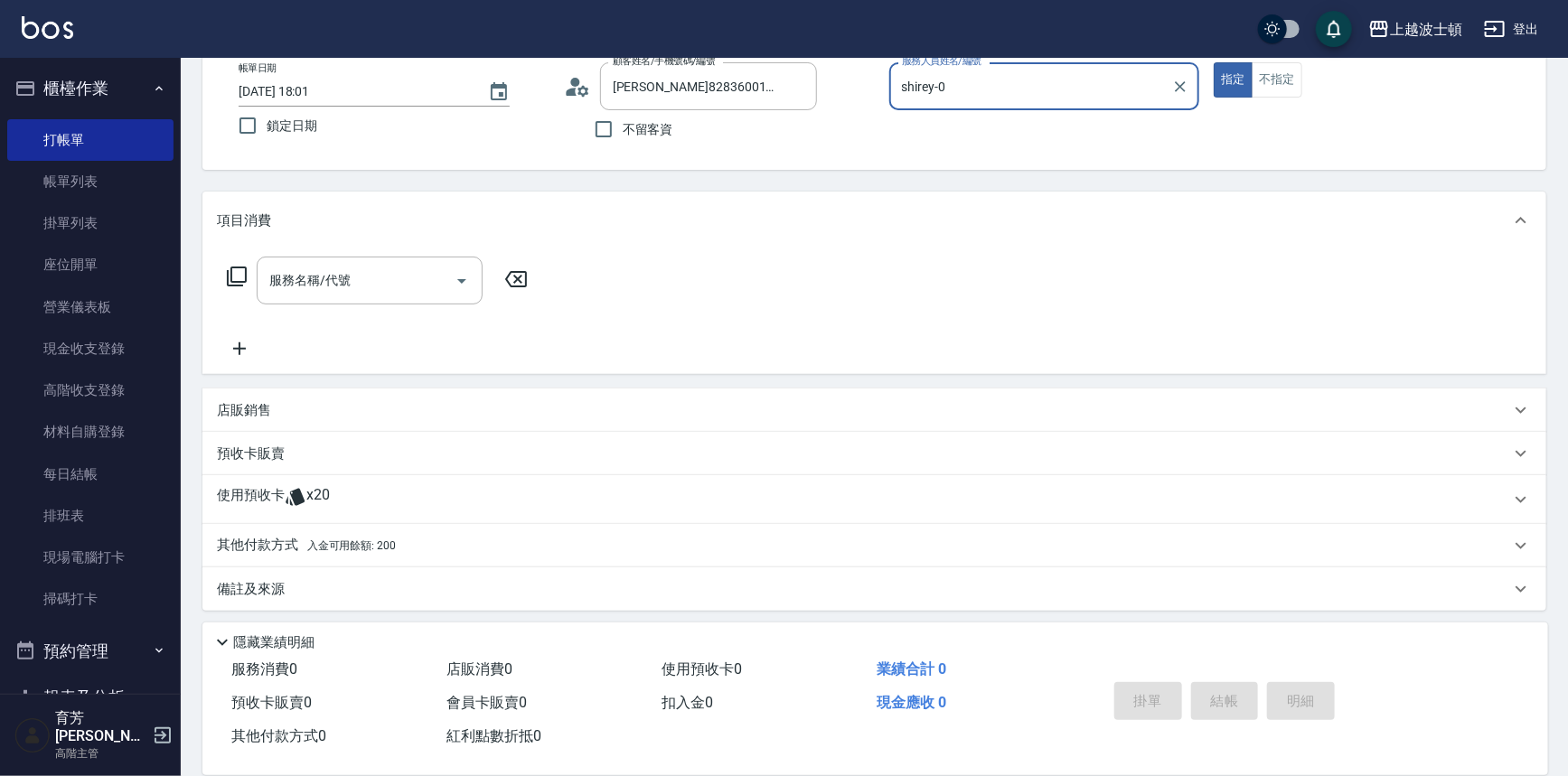
scroll to position [108, 0]
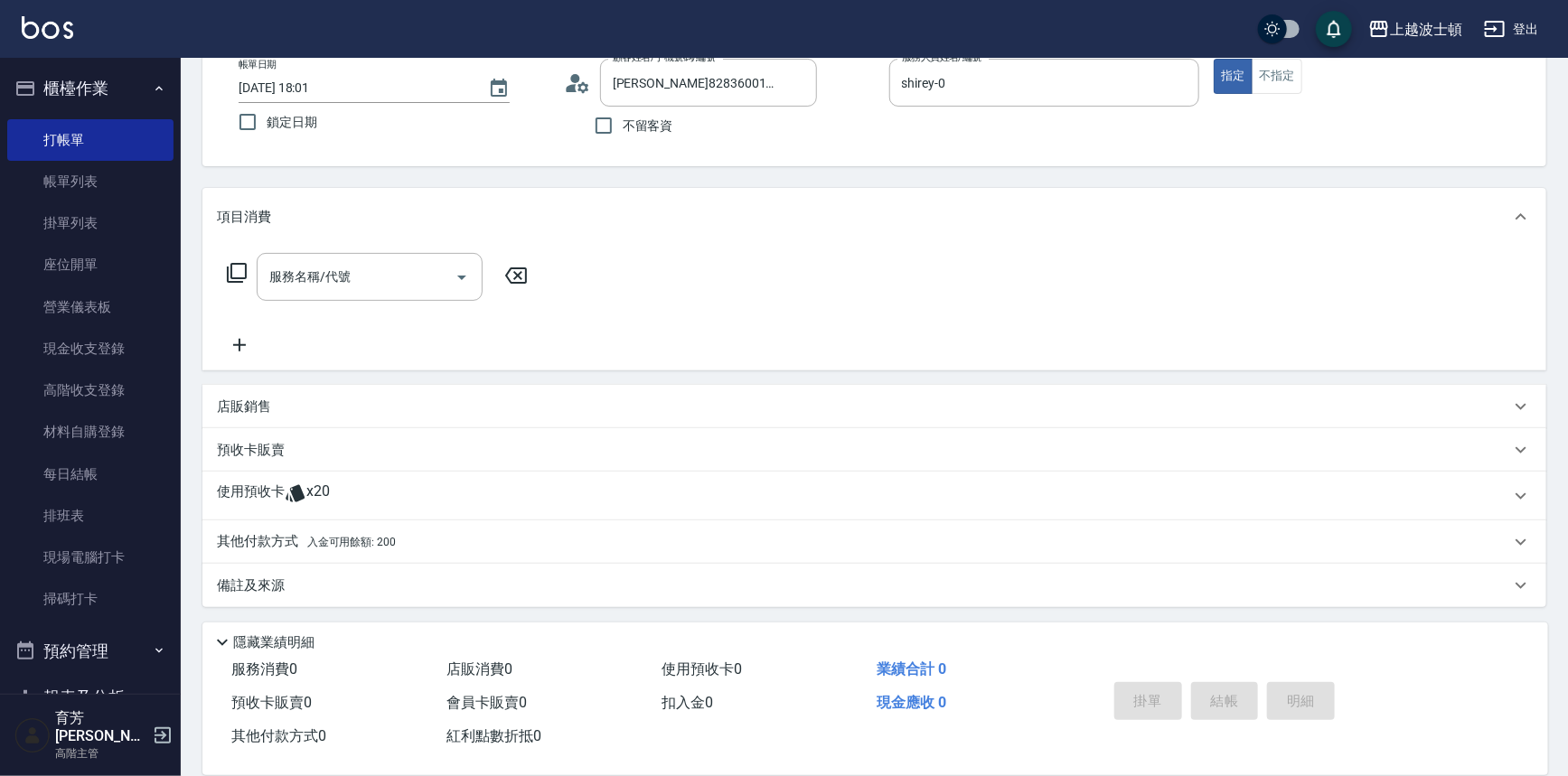
click at [235, 265] on icon at bounding box center [236, 273] width 21 height 21
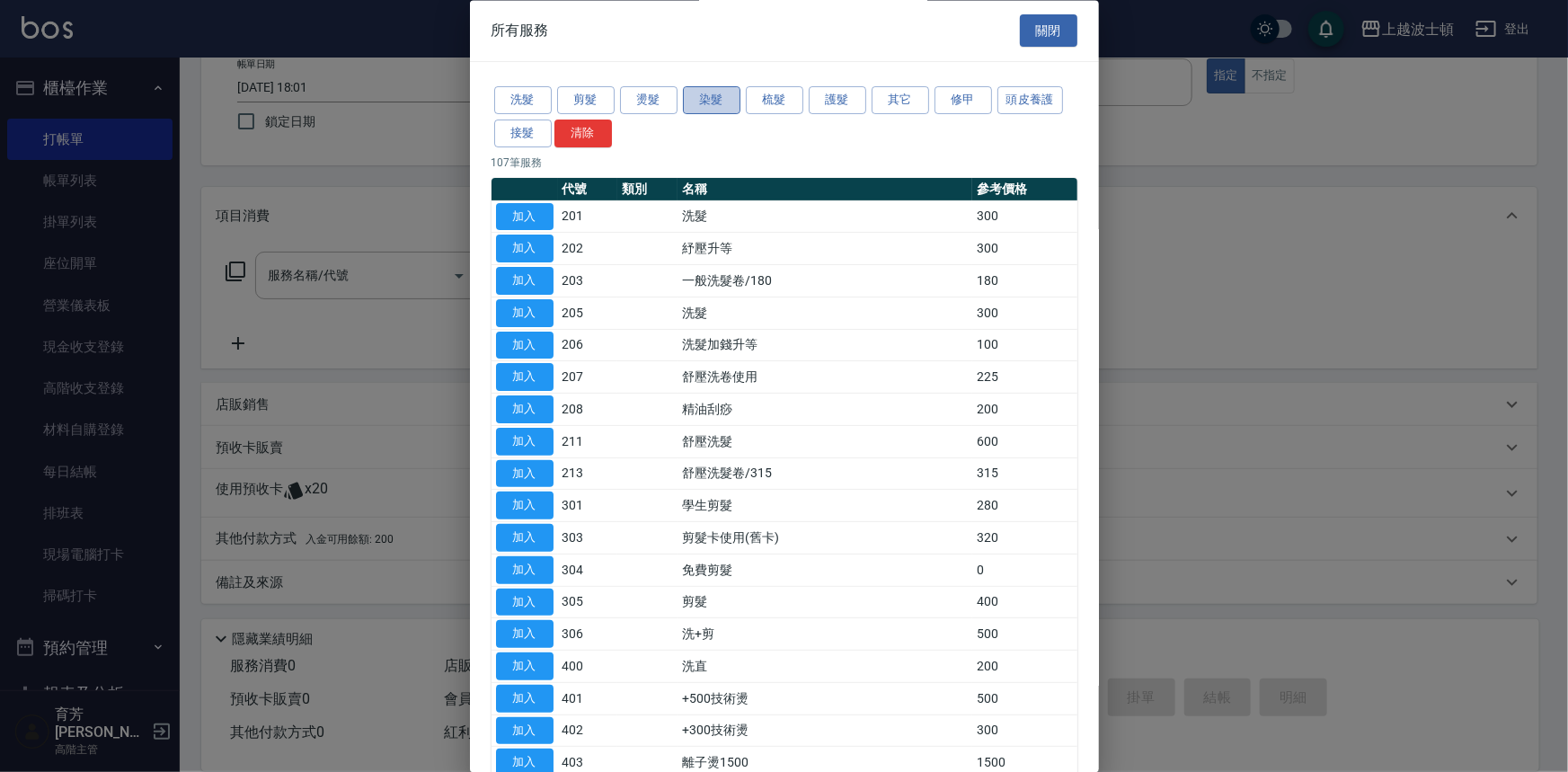
click at [712, 107] on button "染髮" at bounding box center [712, 101] width 58 height 28
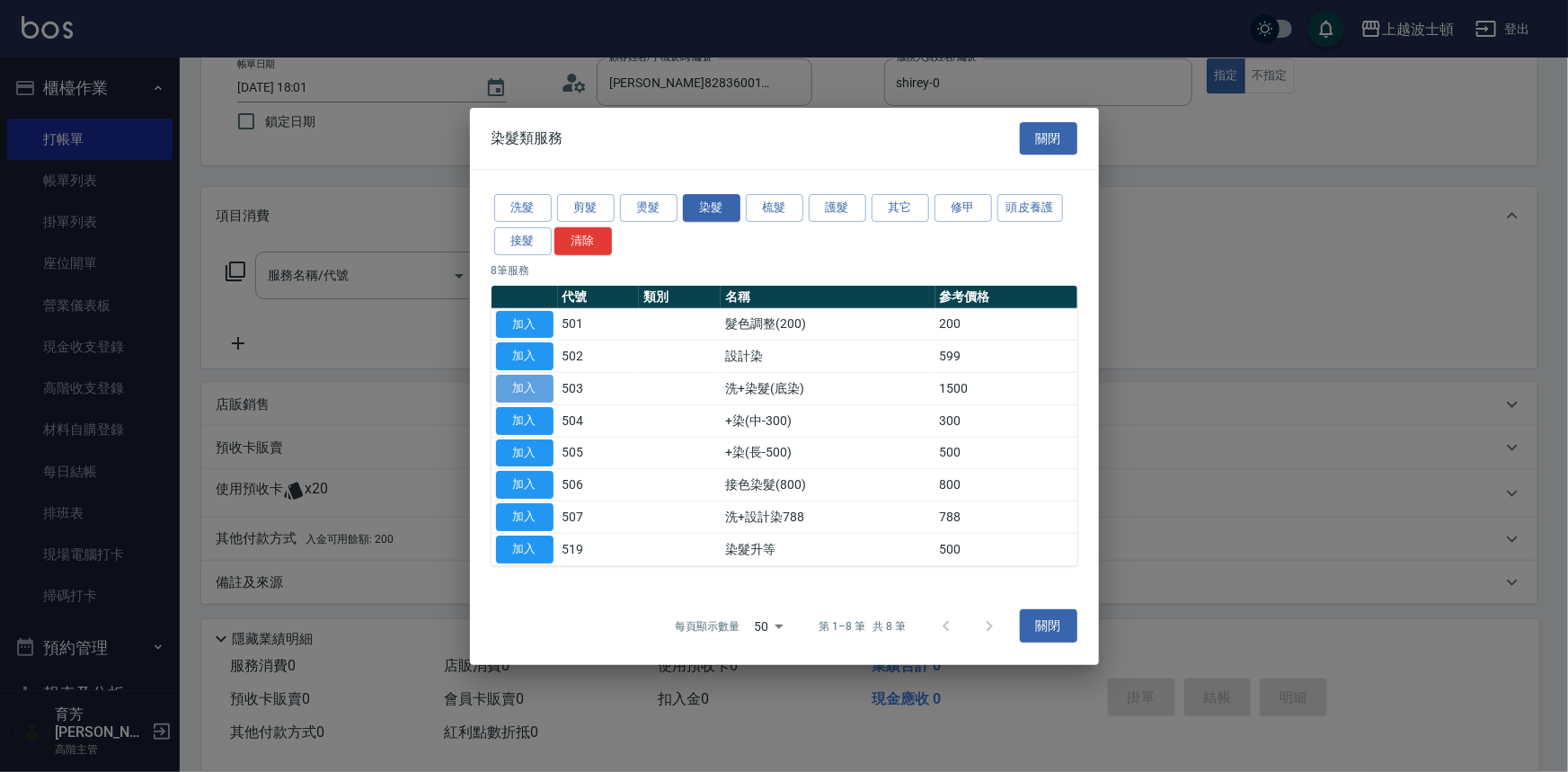
click at [535, 385] on button "加入" at bounding box center [525, 388] width 58 height 28
type input "洗+染髮(底染)(503)"
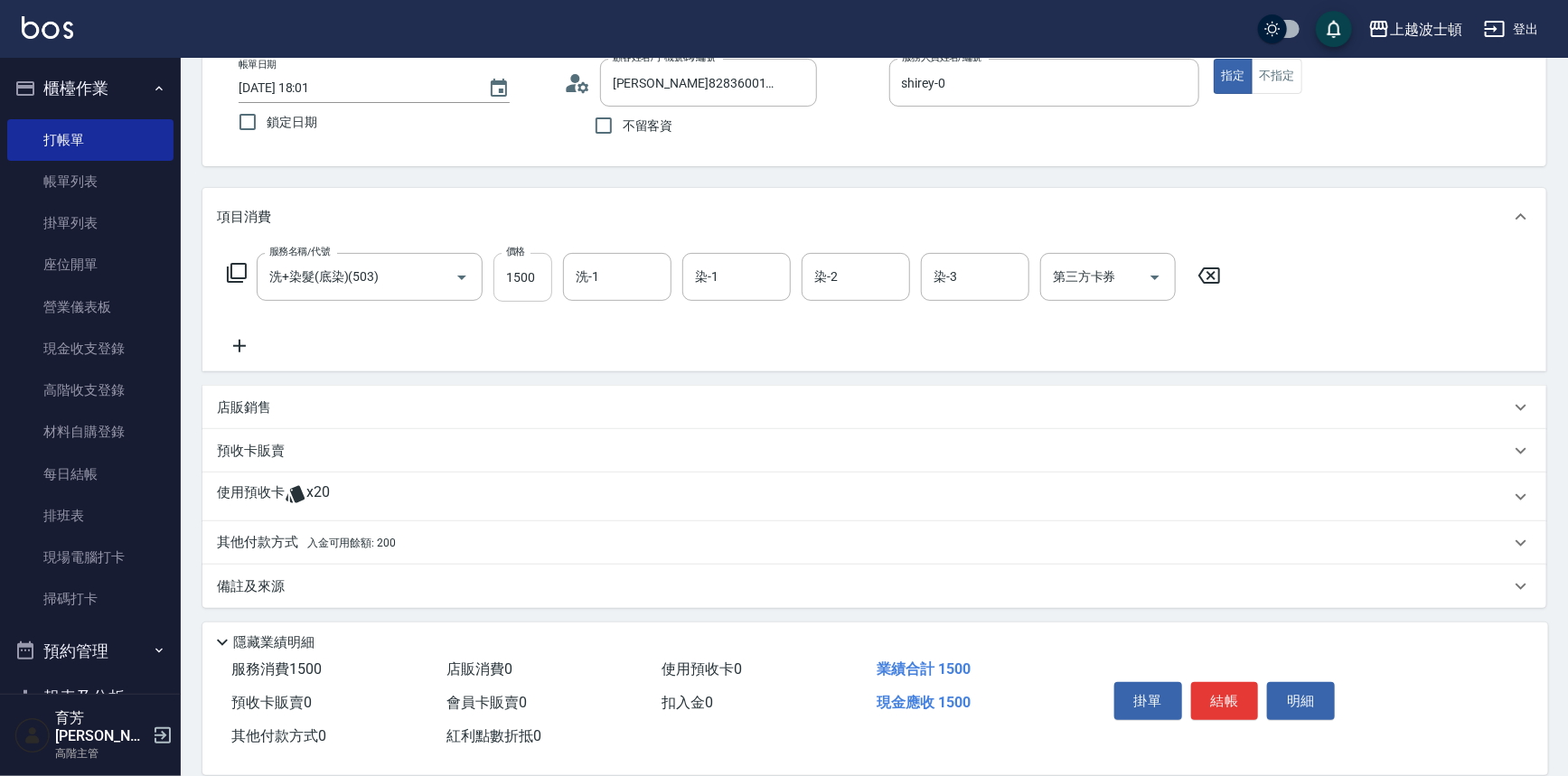
click at [540, 272] on input "1500" at bounding box center [522, 277] width 59 height 49
click at [238, 273] on icon at bounding box center [236, 273] width 21 height 21
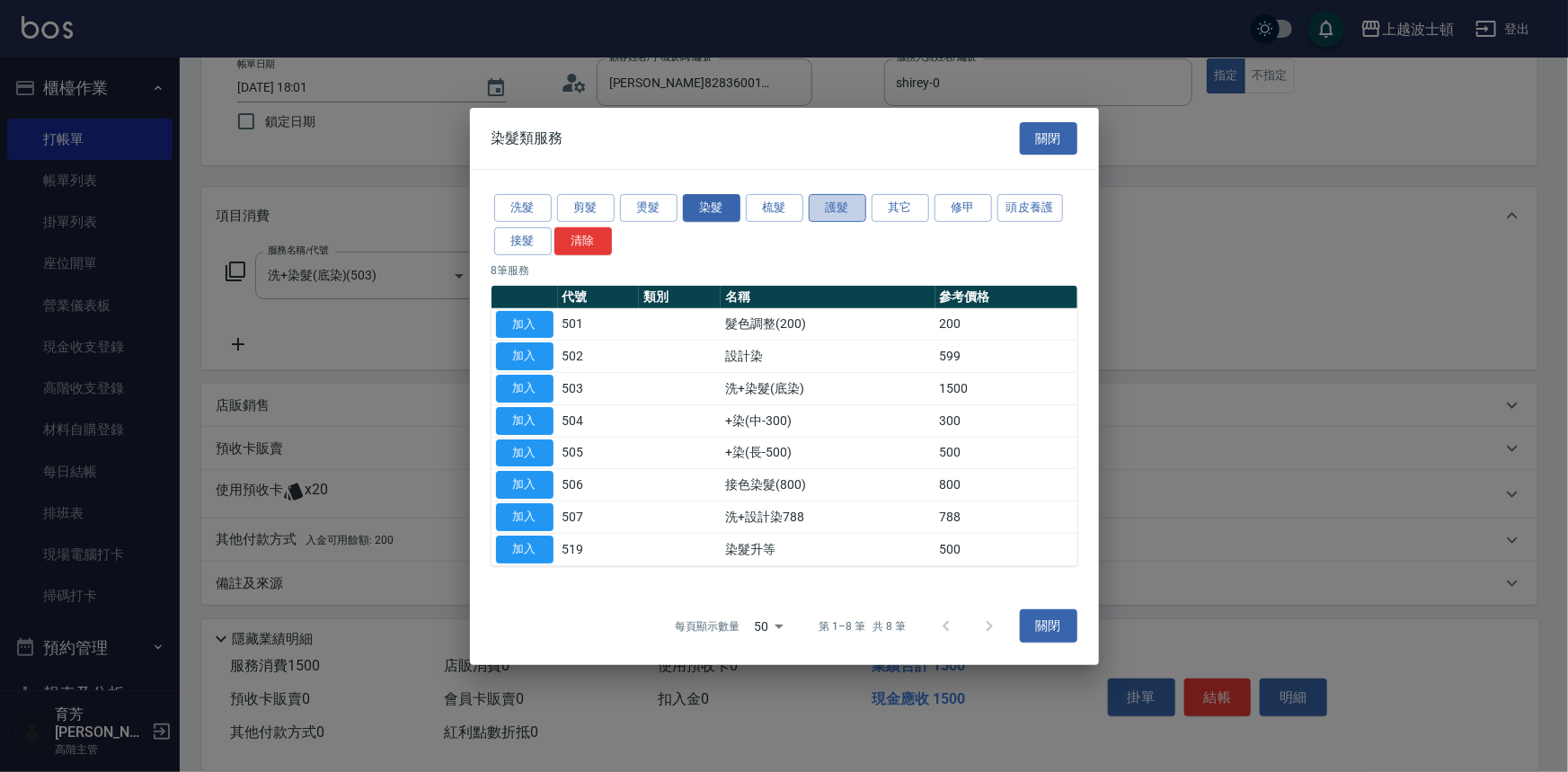
click at [816, 205] on button "護髮" at bounding box center [838, 207] width 58 height 28
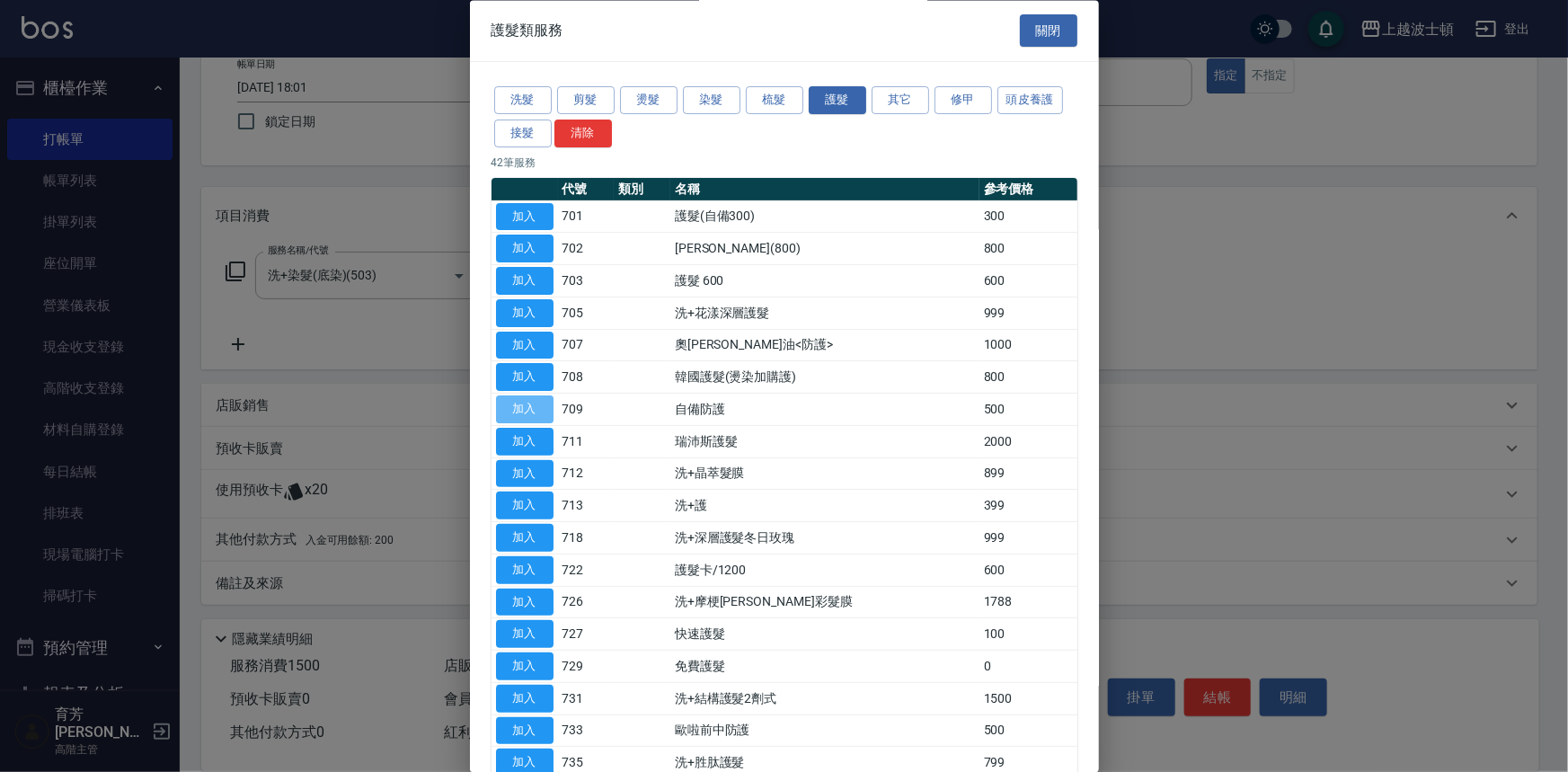
click at [522, 399] on button "加入" at bounding box center [525, 410] width 58 height 28
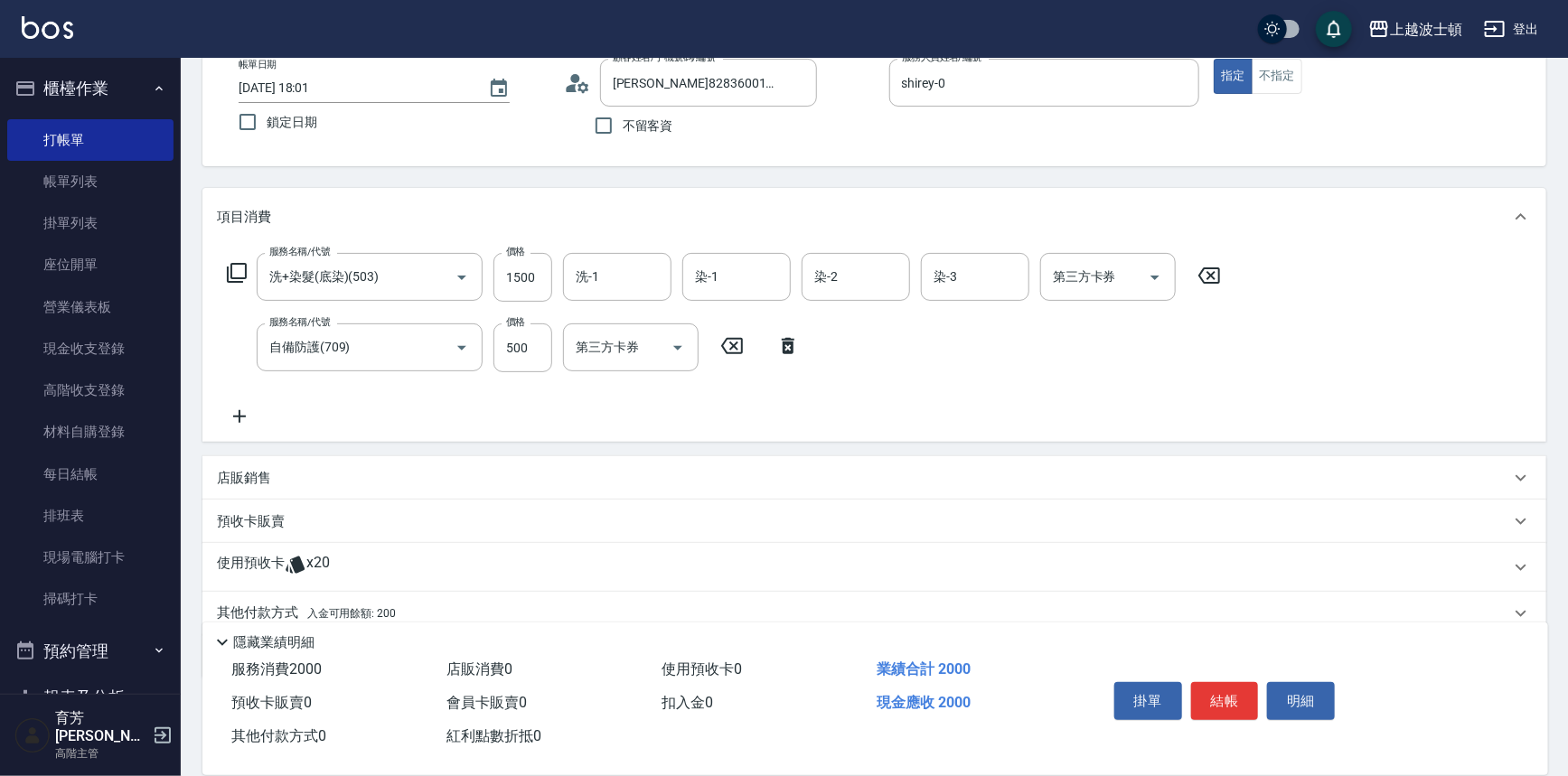
click at [234, 273] on icon at bounding box center [236, 273] width 21 height 21
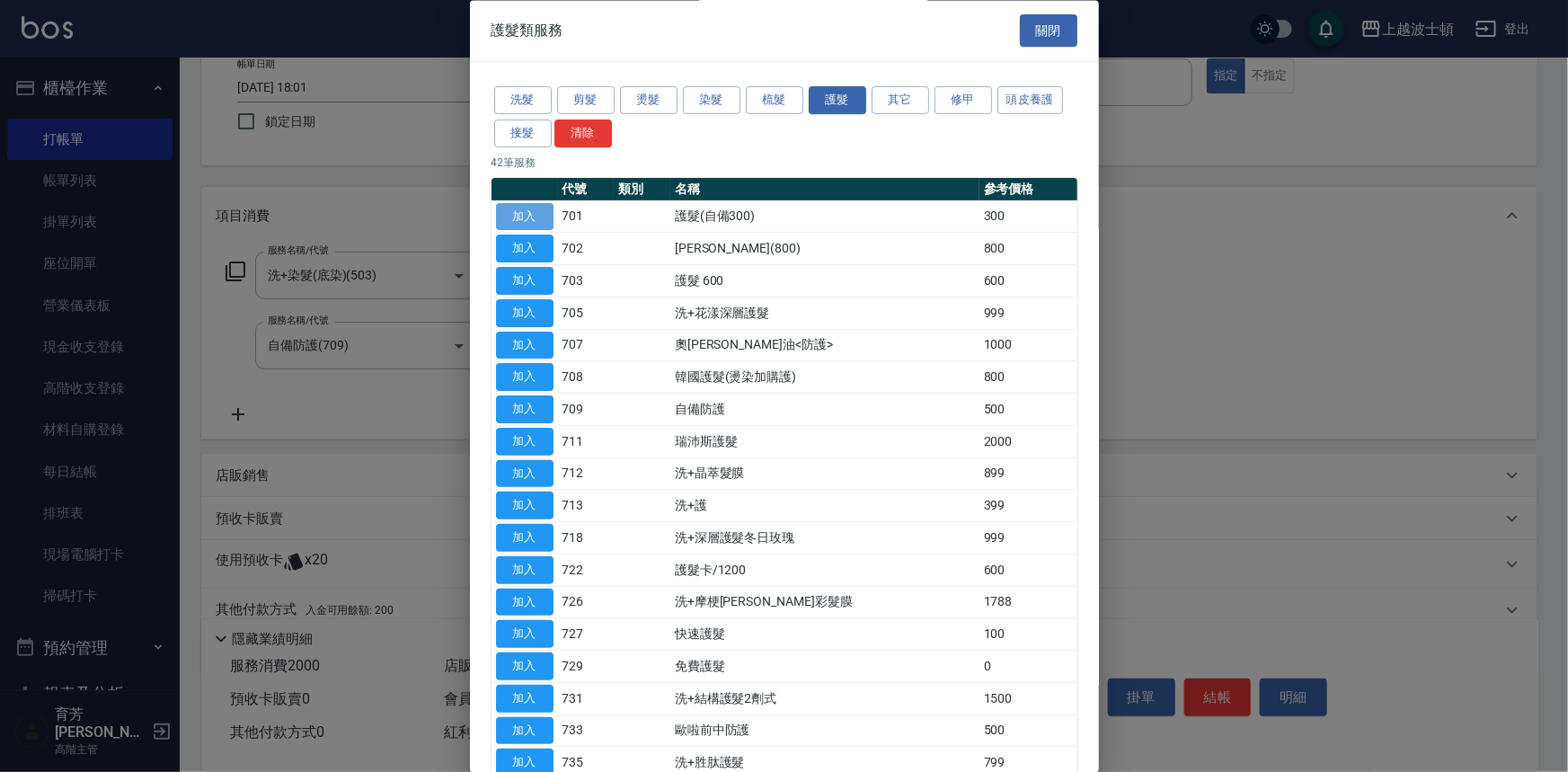
click at [549, 213] on button "加入" at bounding box center [525, 217] width 58 height 28
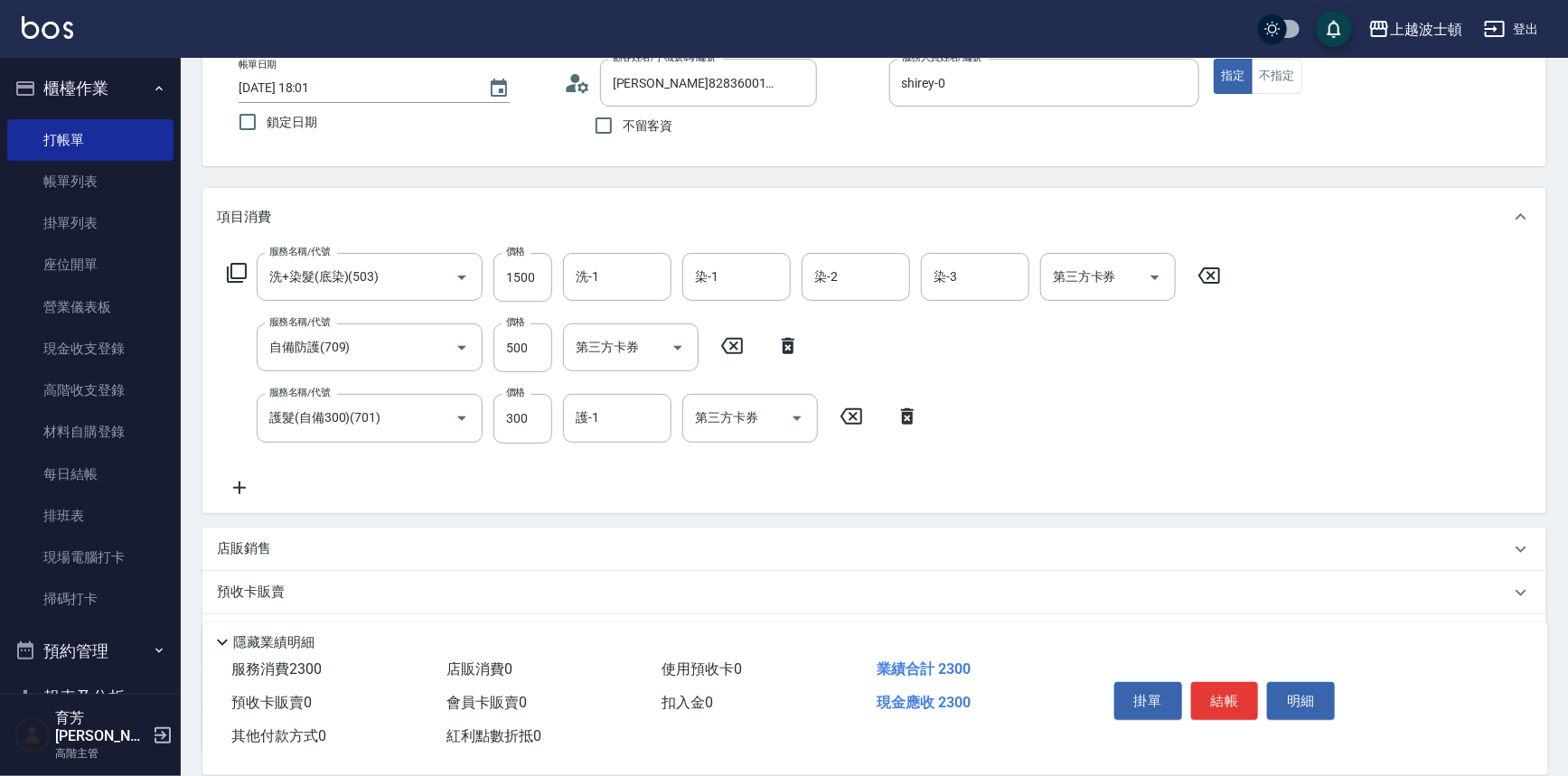
scroll to position [179, 0]
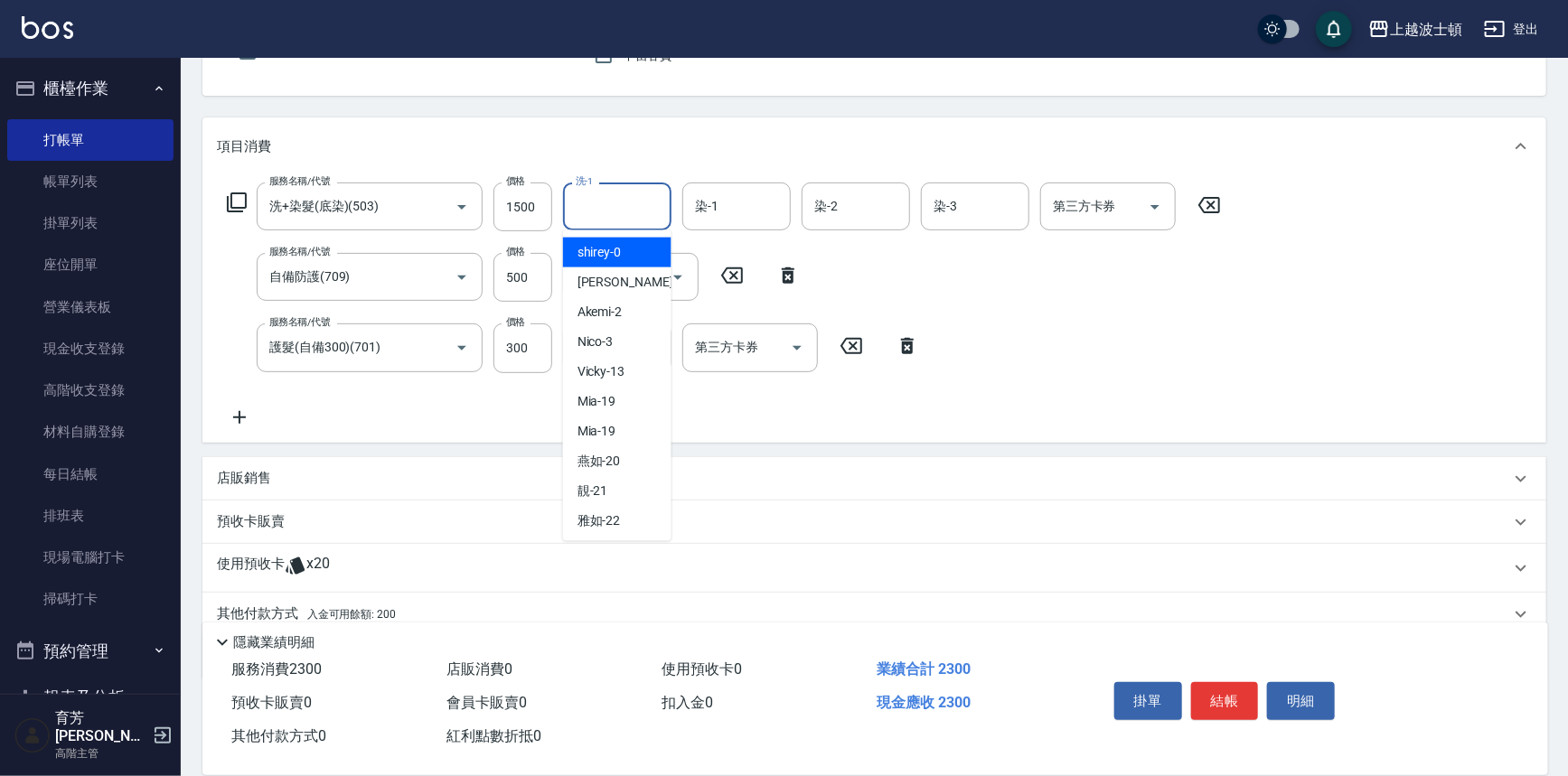
click at [642, 215] on input "洗-1" at bounding box center [618, 207] width 93 height 32
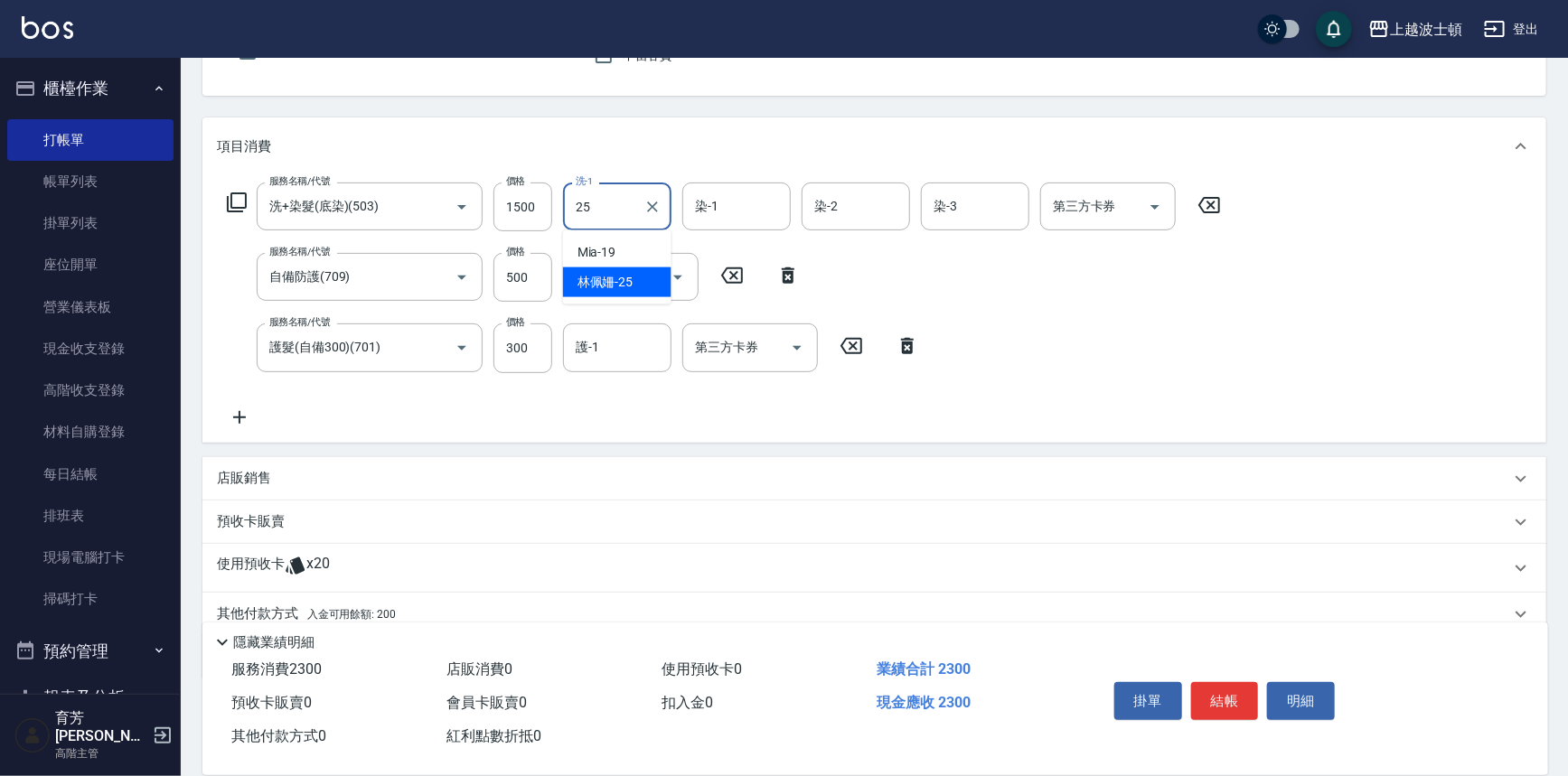
click at [617, 288] on span "林佩姍 -25" at bounding box center [605, 283] width 56 height 19
click at [702, 223] on div "染-1" at bounding box center [736, 207] width 108 height 48
type input "林佩姍-25"
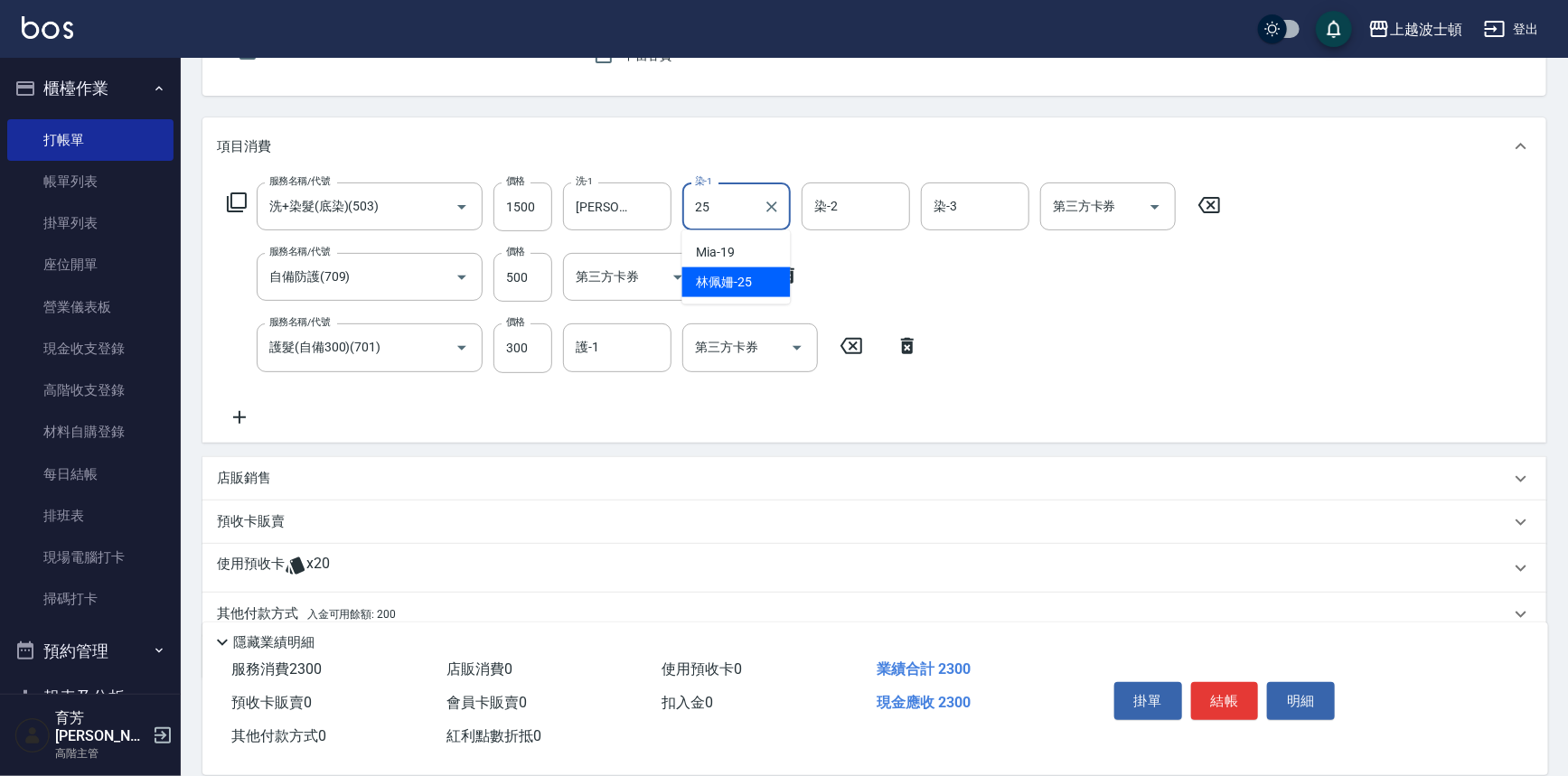
click at [701, 279] on span "林佩姍 -25" at bounding box center [725, 283] width 56 height 19
type input "林佩姍-25"
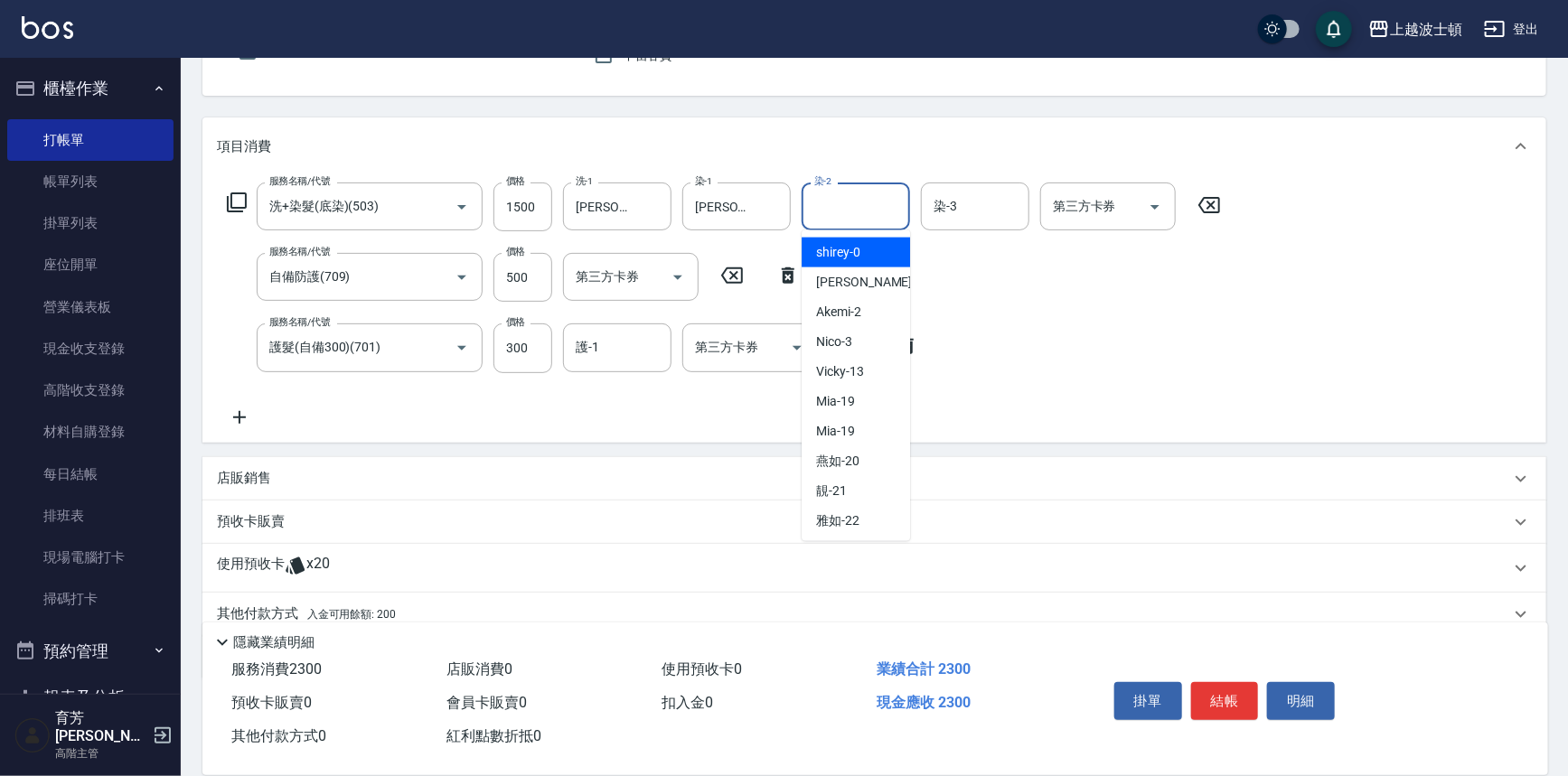
click at [837, 217] on input "染-2" at bounding box center [856, 207] width 93 height 32
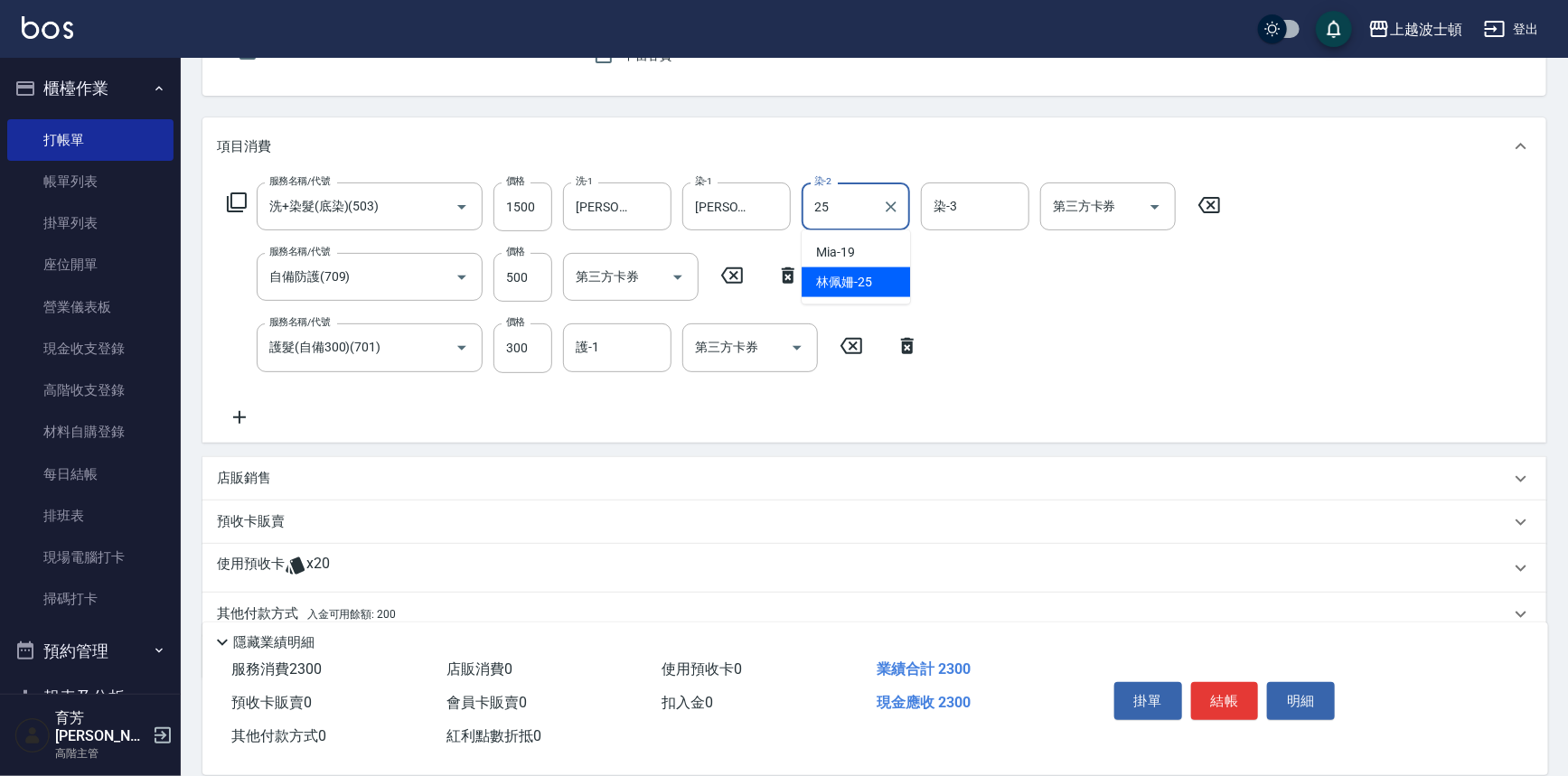
drag, startPoint x: 845, startPoint y: 283, endPoint x: 900, endPoint y: 260, distance: 59.6
click at [849, 281] on span "林佩姍 -25" at bounding box center [844, 283] width 56 height 19
type input "林佩姍-25"
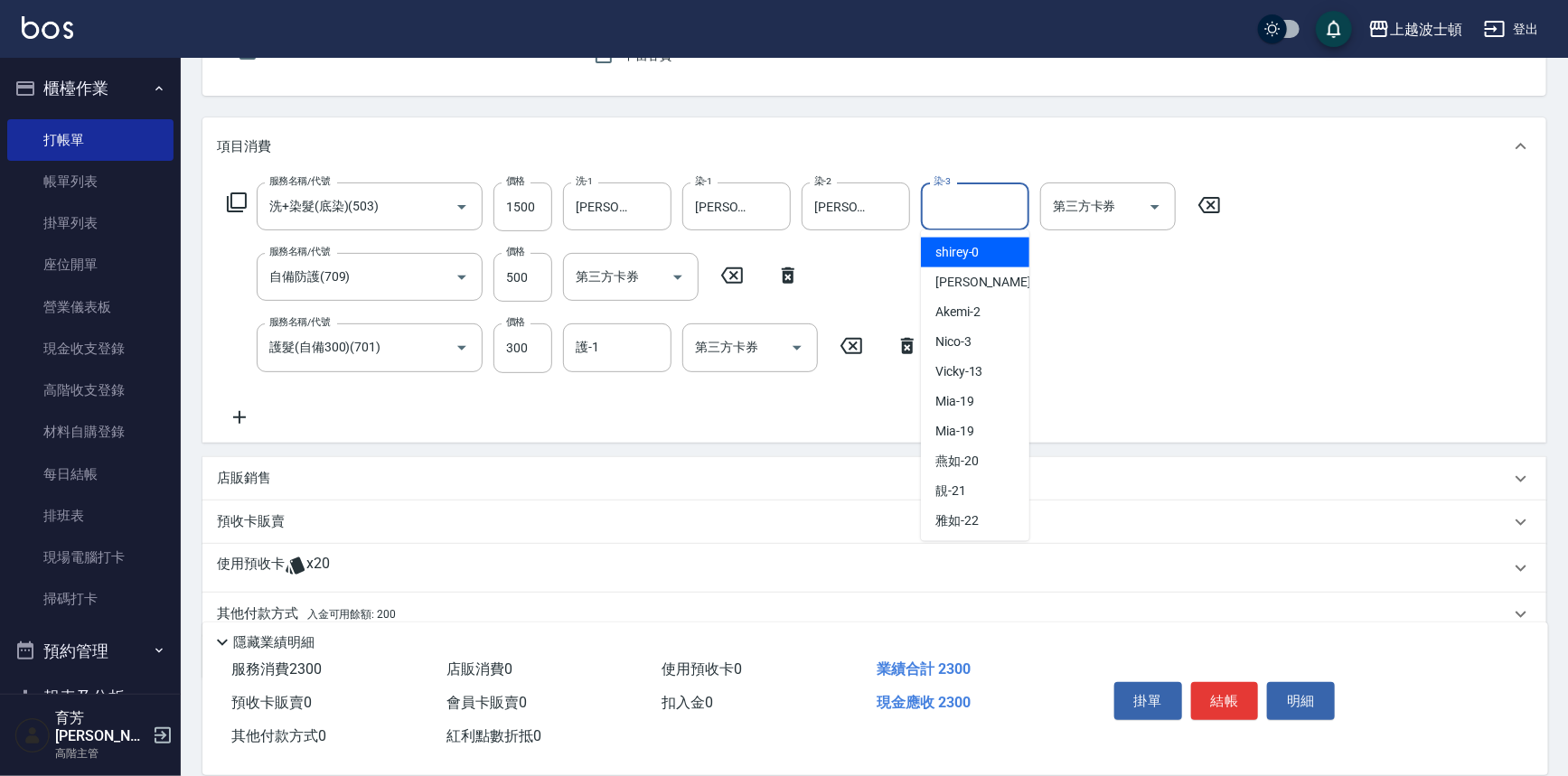
click at [960, 210] on input "染-3" at bounding box center [976, 207] width 93 height 32
click at [967, 245] on span "shirey -0" at bounding box center [957, 253] width 44 height 19
type input "shirey-0"
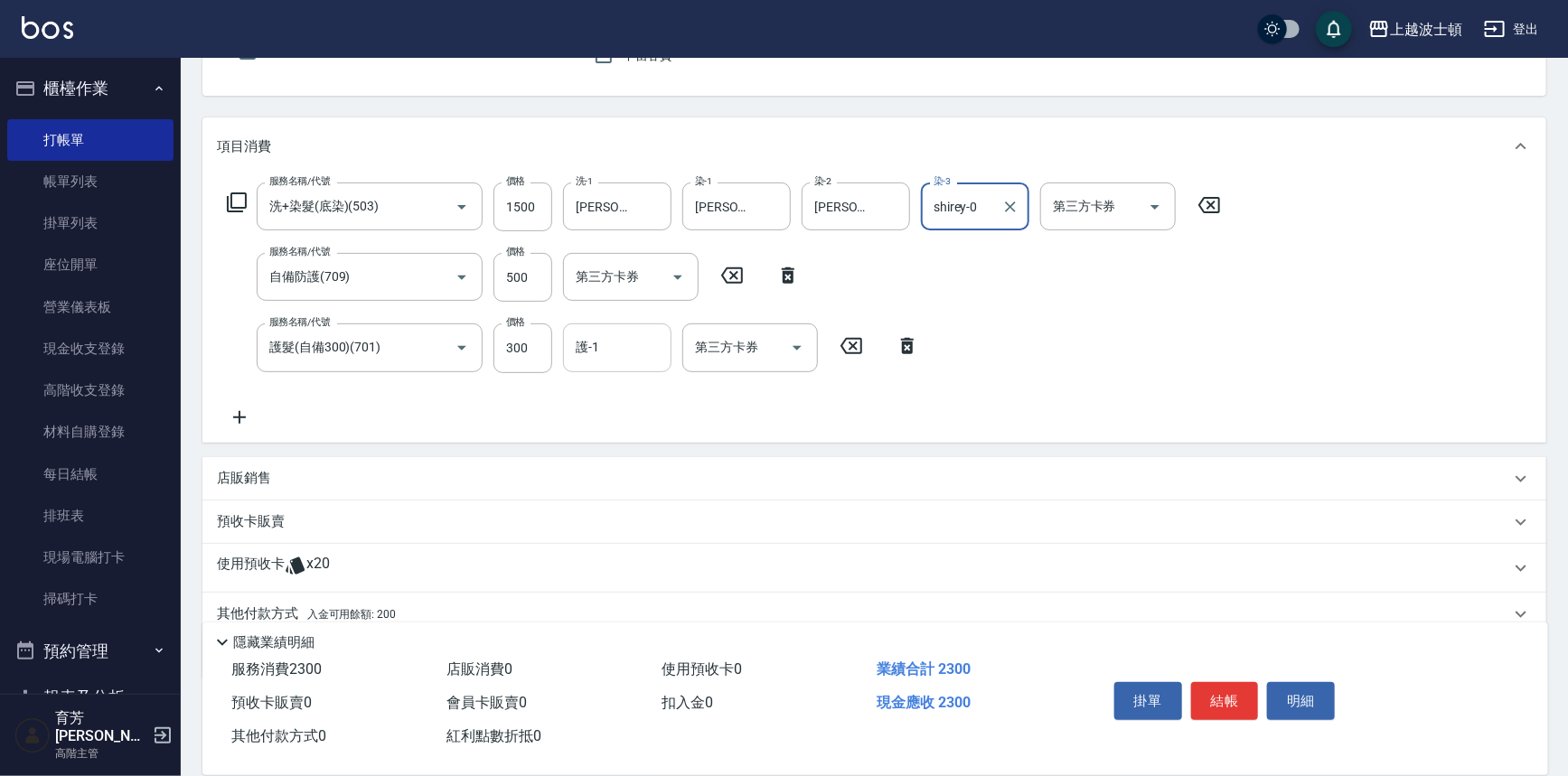
click at [623, 336] on input "護-1" at bounding box center [618, 347] width 93 height 32
click at [615, 416] on span "林佩姍 -25" at bounding box center [605, 424] width 56 height 19
type input "林佩姍-25"
click at [288, 552] on div "使用預收卡 x20" at bounding box center [874, 568] width 1343 height 49
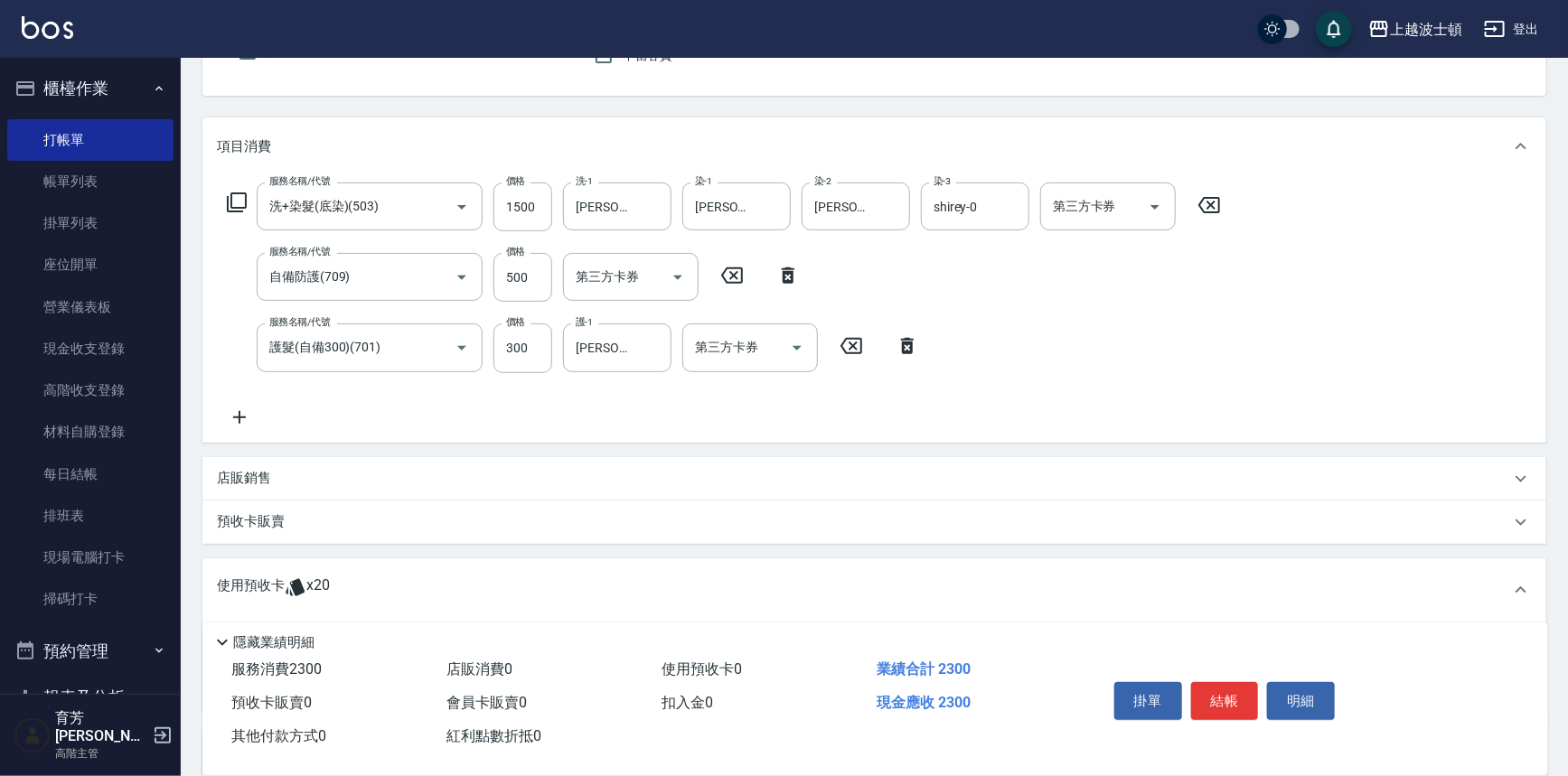
scroll to position [385, 0]
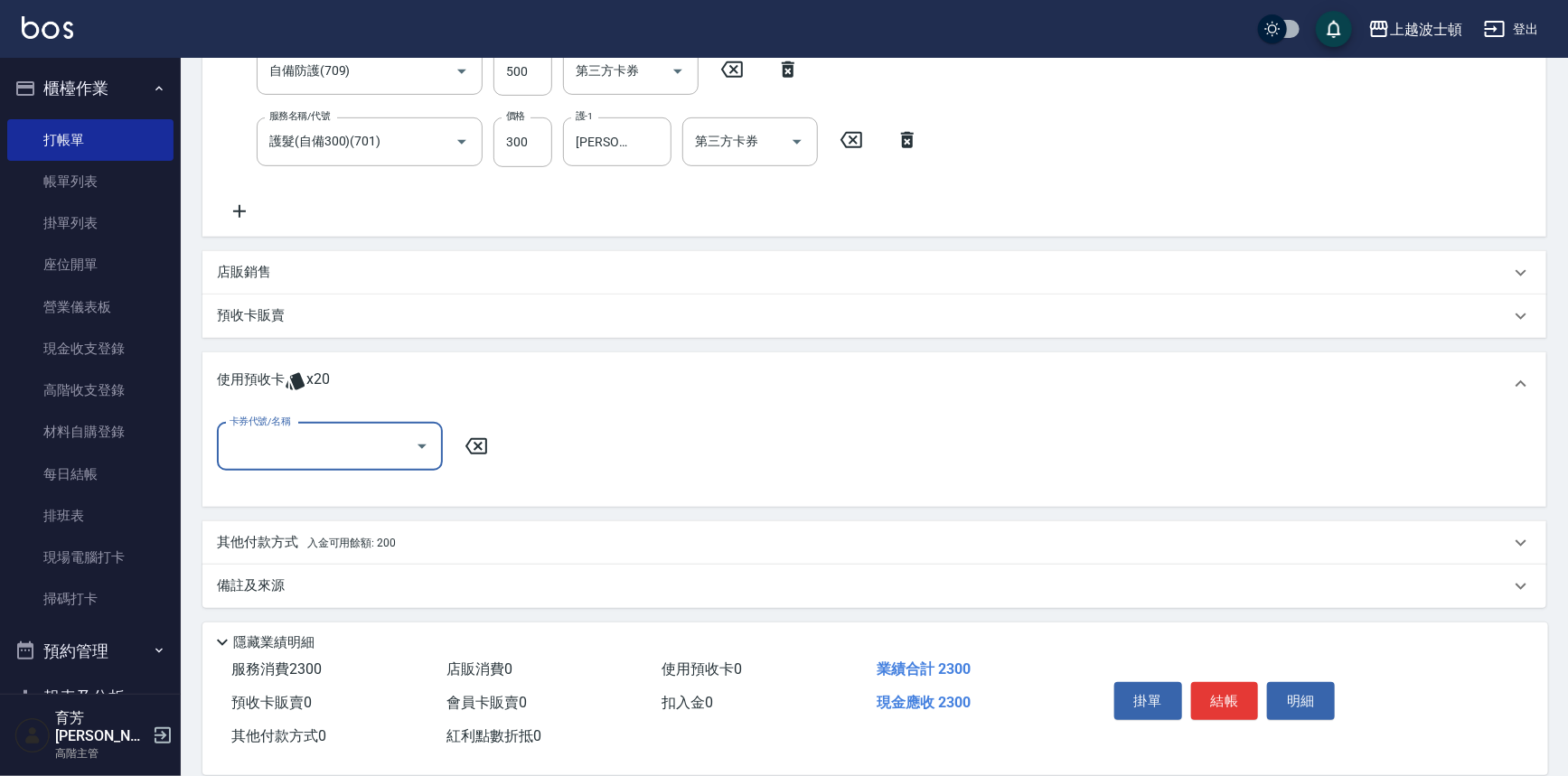
click at [407, 444] on button "Open" at bounding box center [422, 447] width 29 height 29
click at [401, 506] on div "剪髮卡 剩餘5張" at bounding box center [330, 520] width 226 height 30
type input "剪髮卡"
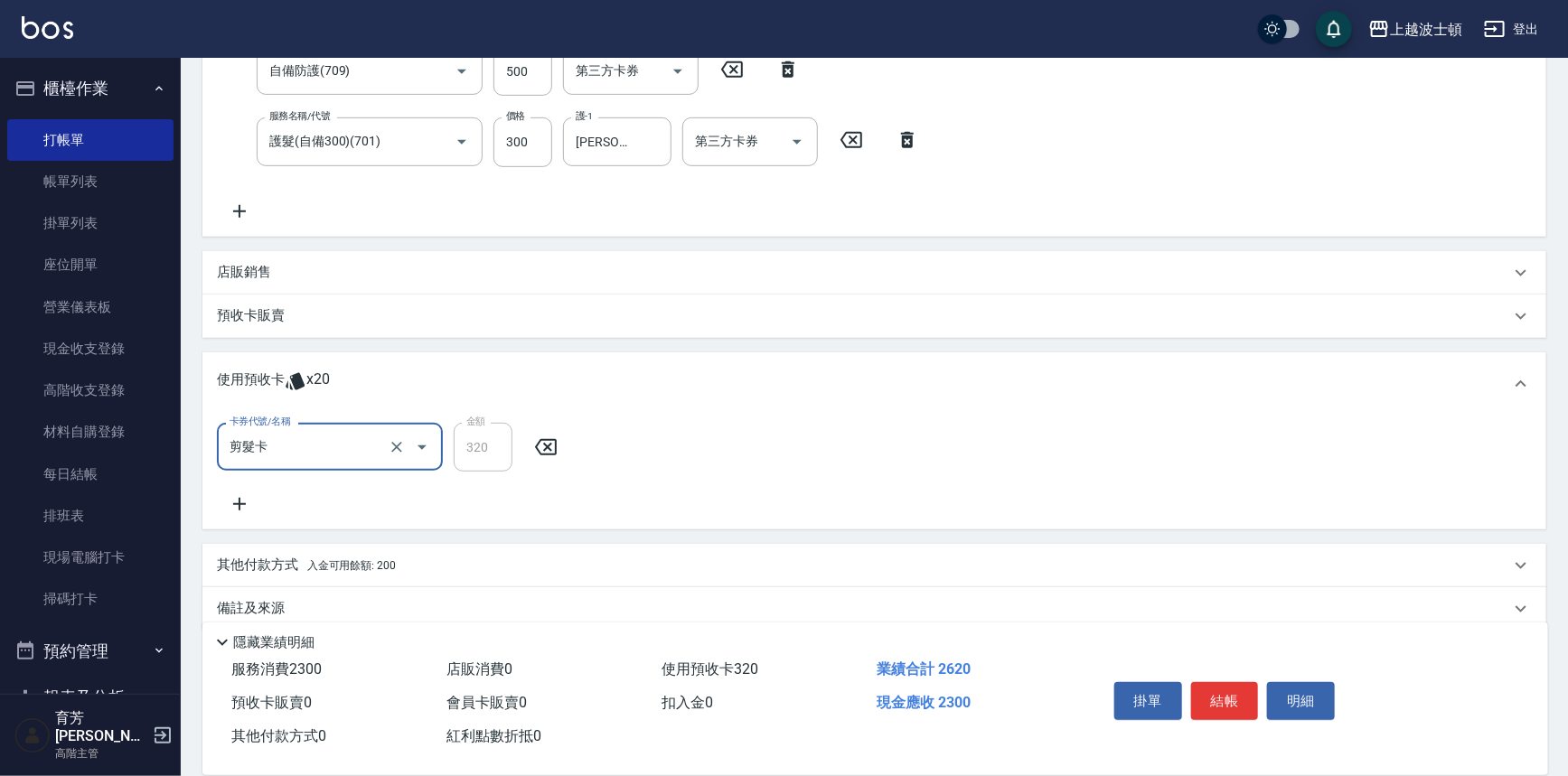
scroll to position [407, 0]
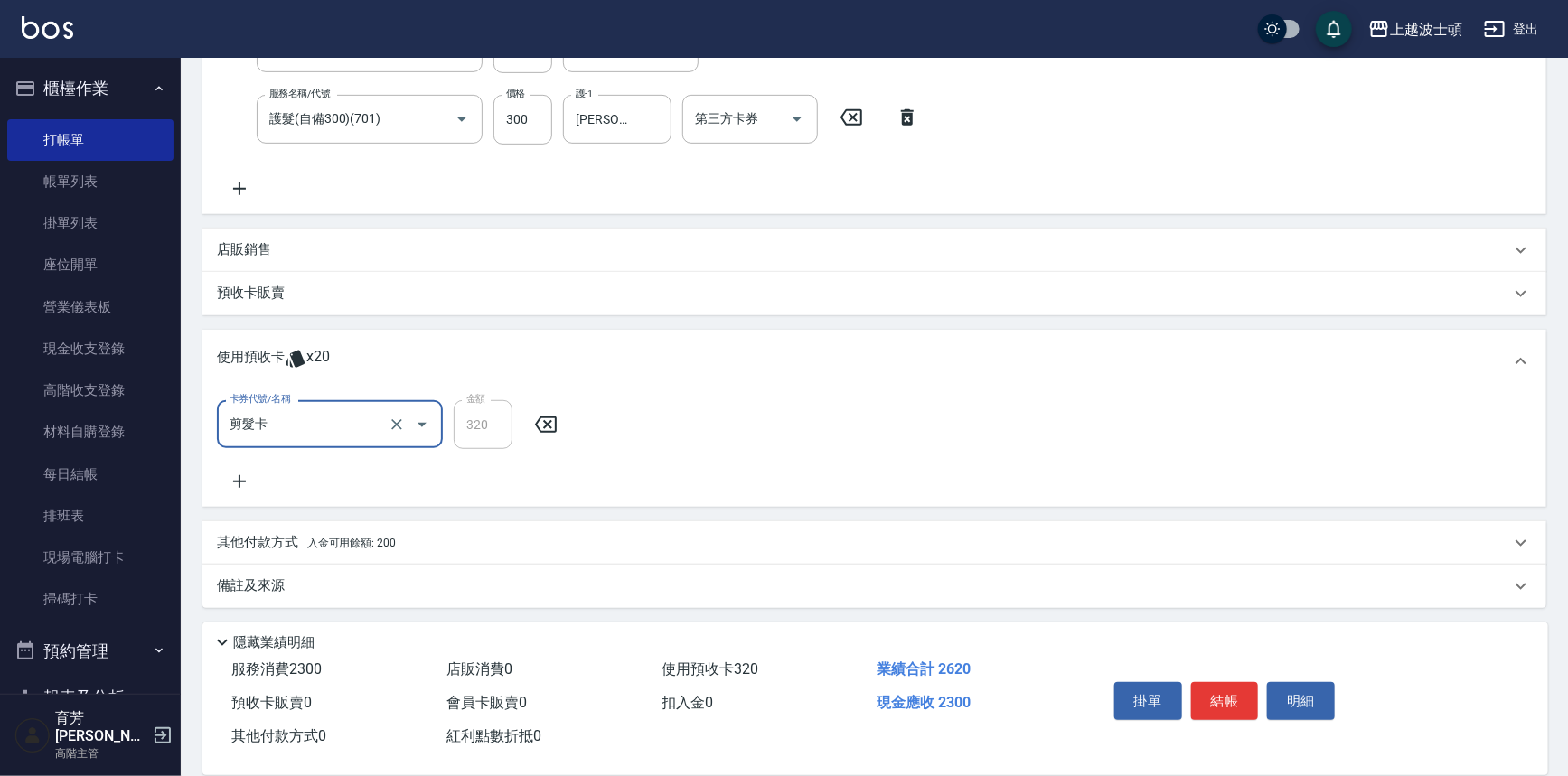
click at [237, 482] on icon at bounding box center [239, 482] width 45 height 21
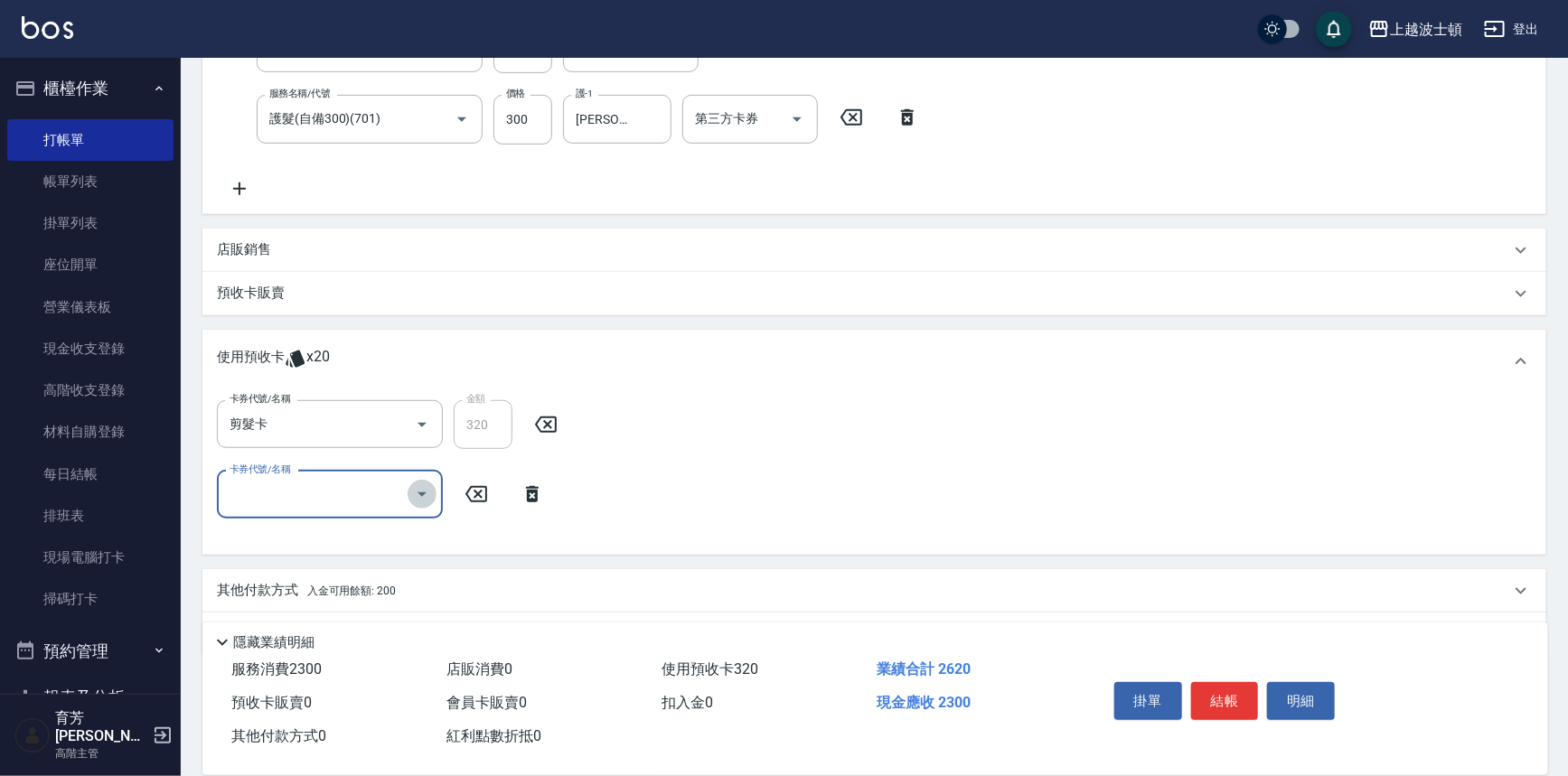
click at [433, 489] on button "Open" at bounding box center [422, 494] width 29 height 29
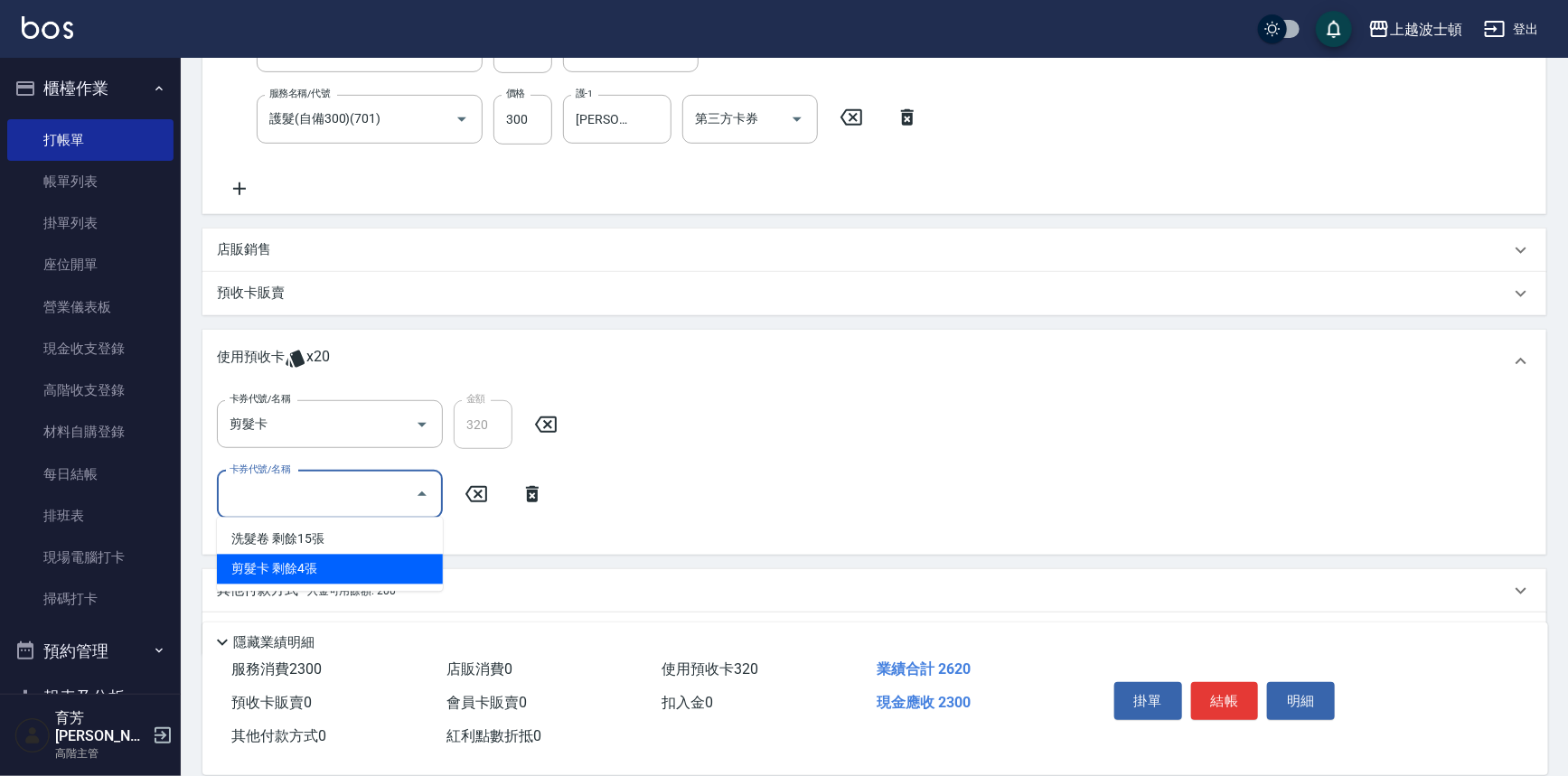
scroll to position [456, 0]
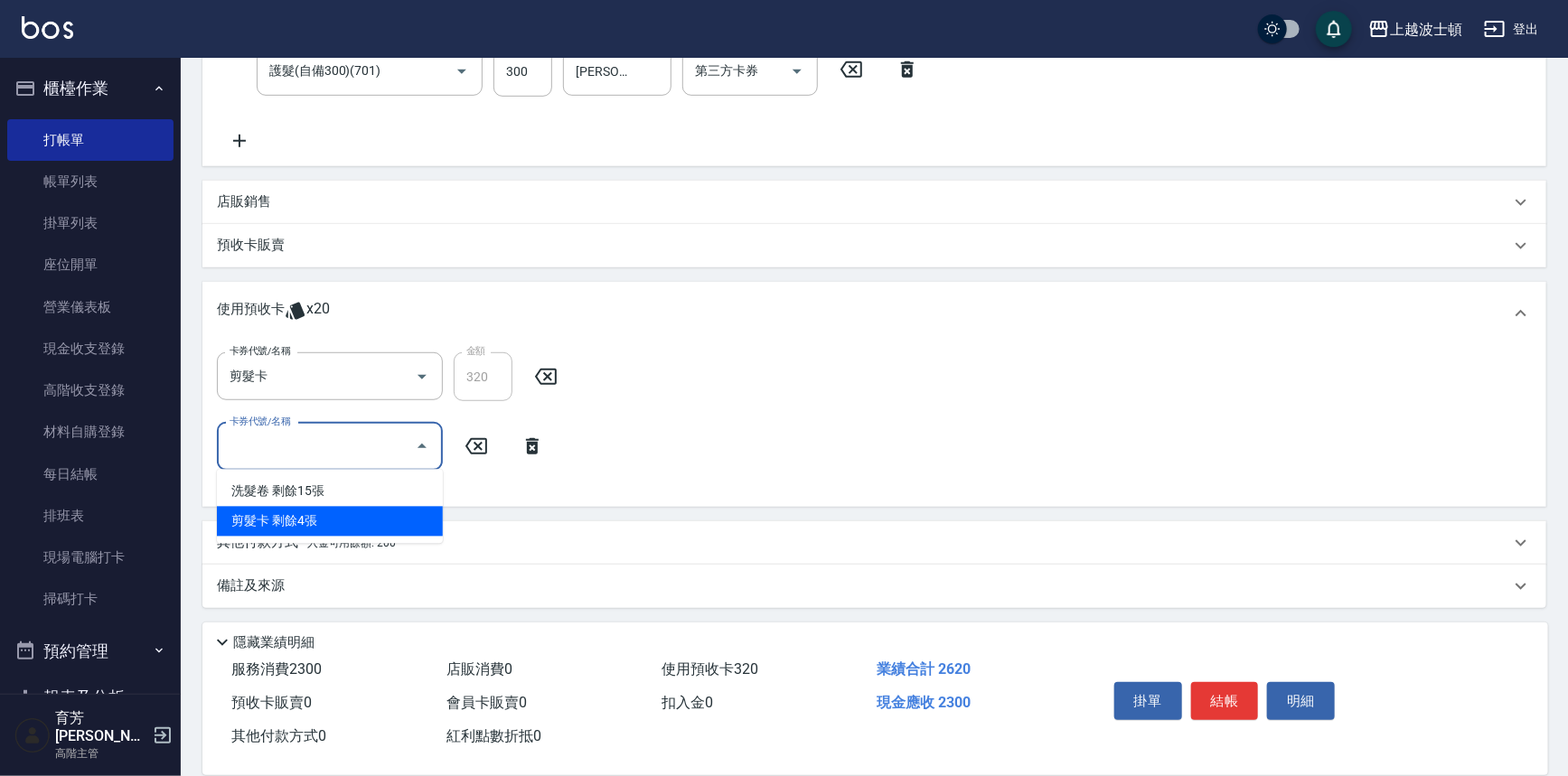
click at [352, 526] on div "剪髮卡 剩餘4張" at bounding box center [330, 521] width 226 height 30
type input "剪髮卡"
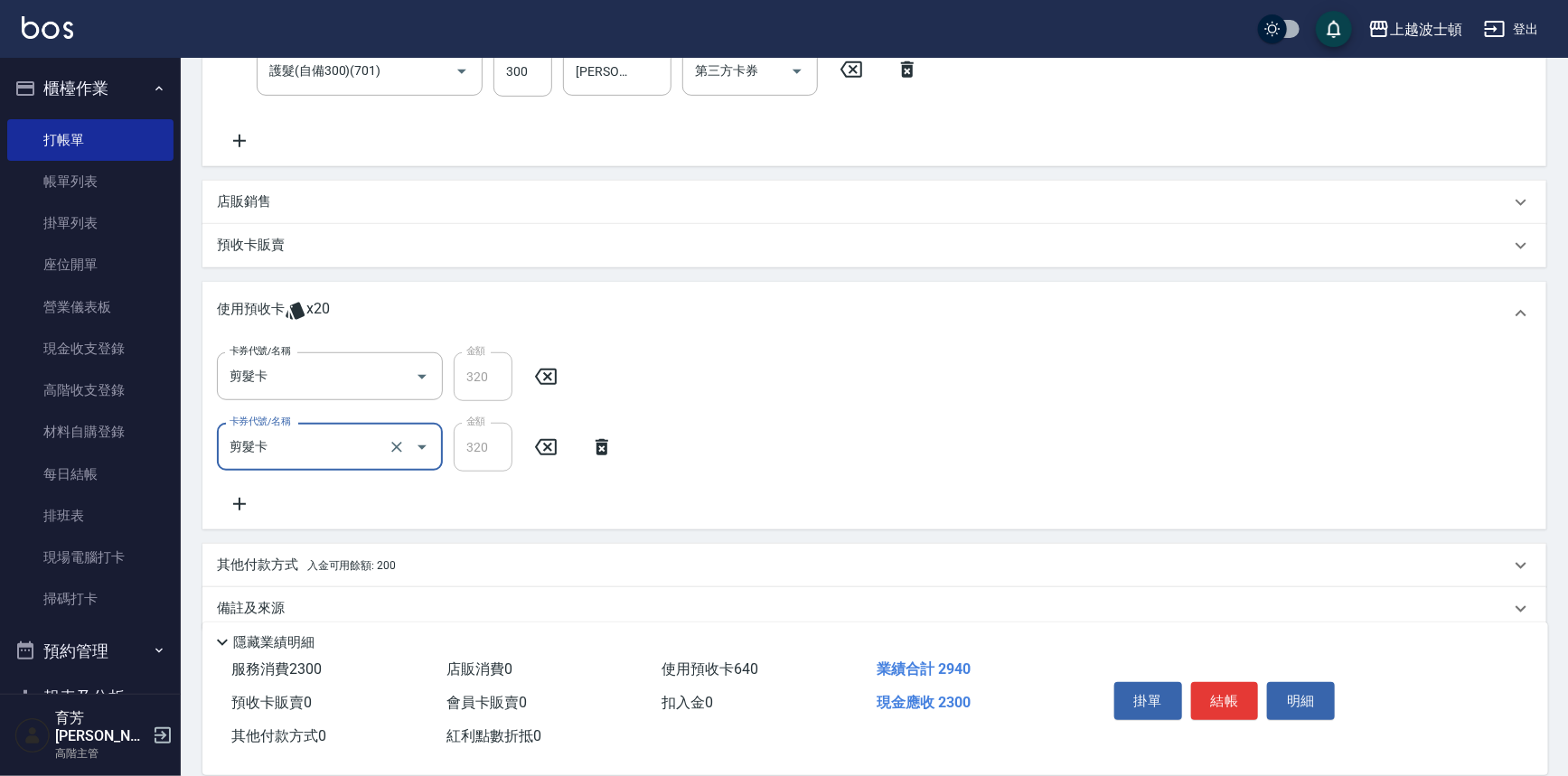
click at [244, 501] on icon at bounding box center [239, 504] width 45 height 21
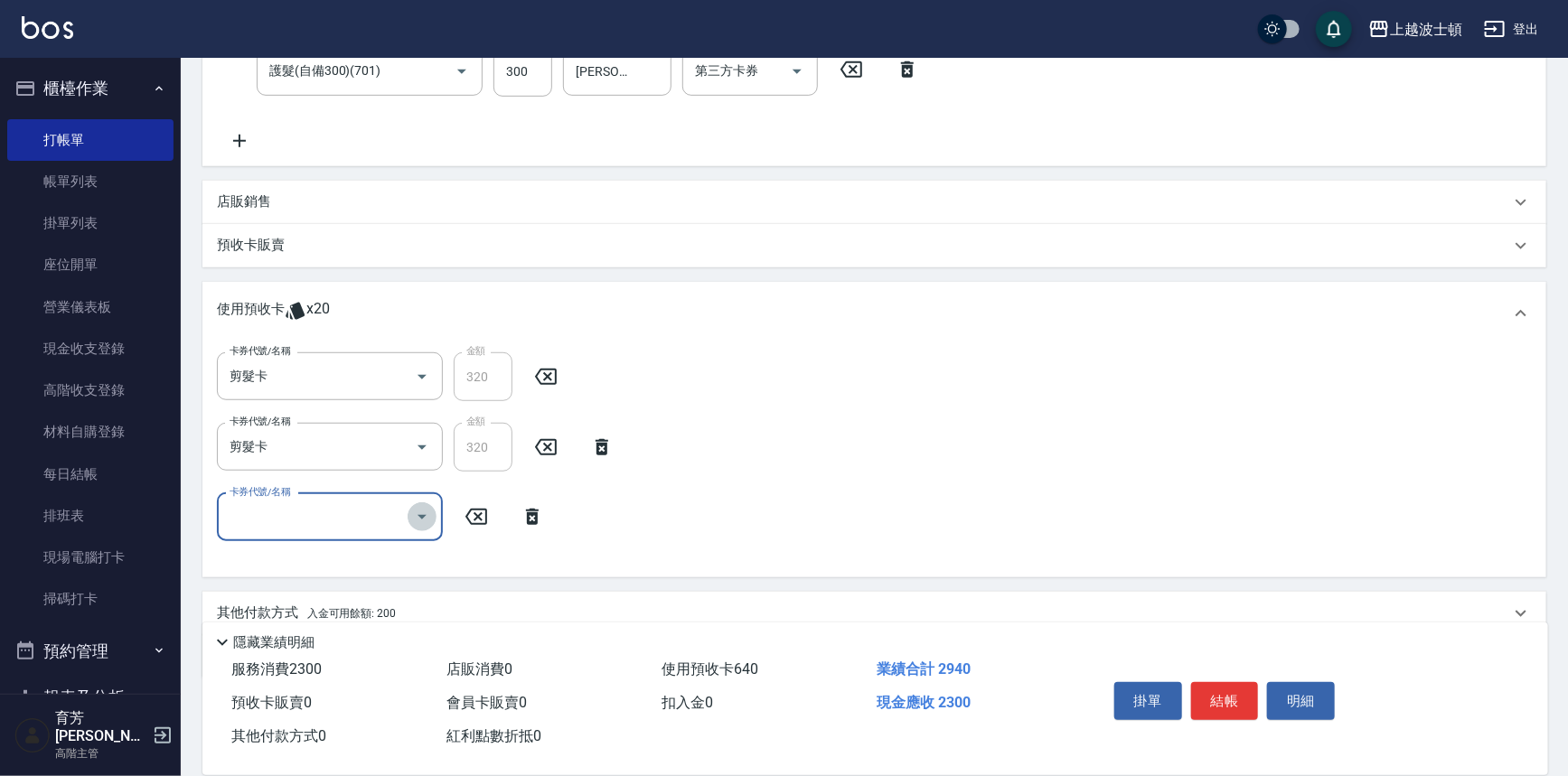
click at [420, 513] on icon "Open" at bounding box center [422, 516] width 21 height 21
click at [388, 560] on div "洗髮卷 剩餘15張" at bounding box center [330, 562] width 226 height 30
type input "洗髮卷"
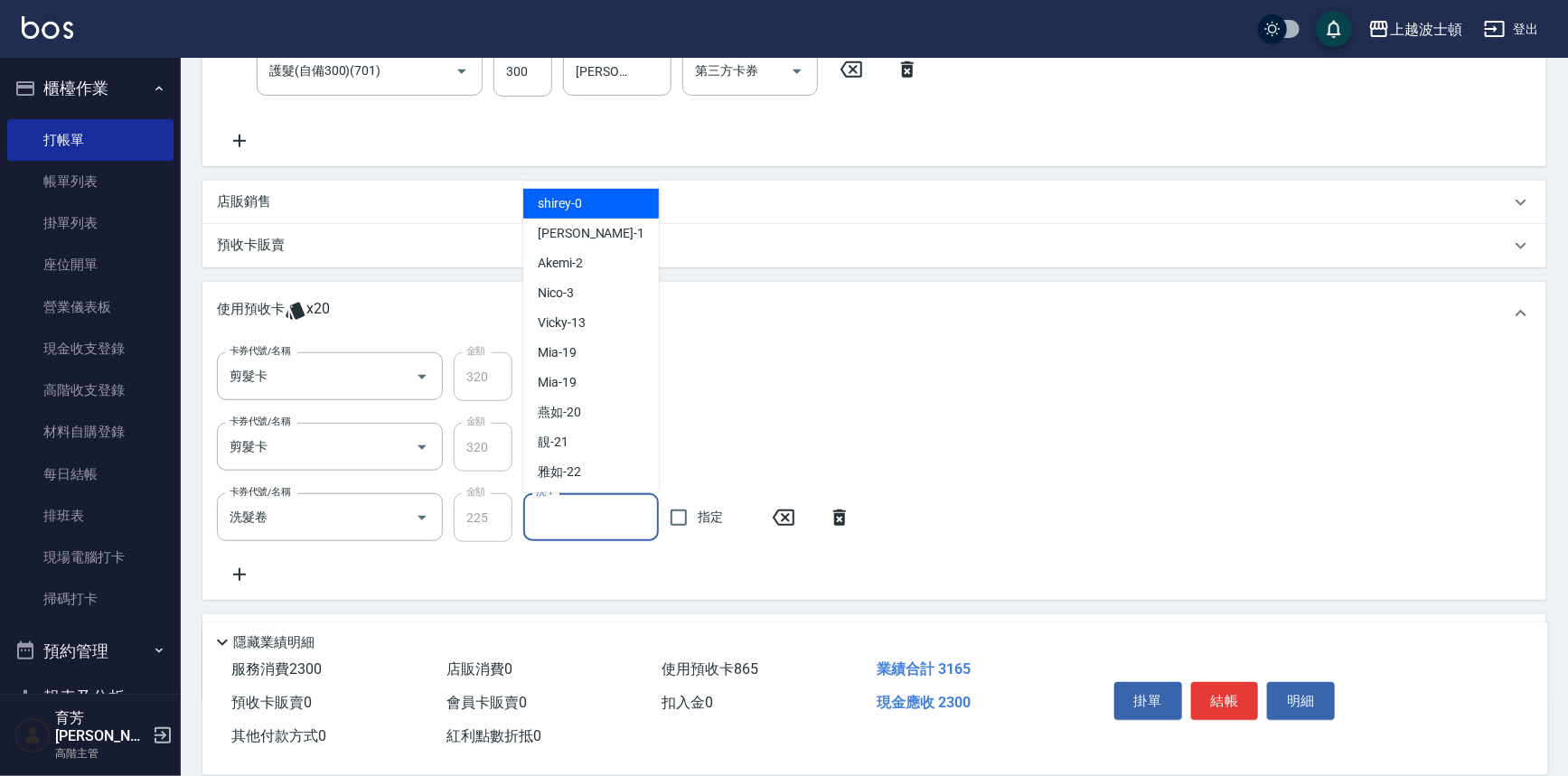
click at [589, 515] on input "洗-1" at bounding box center [591, 517] width 120 height 32
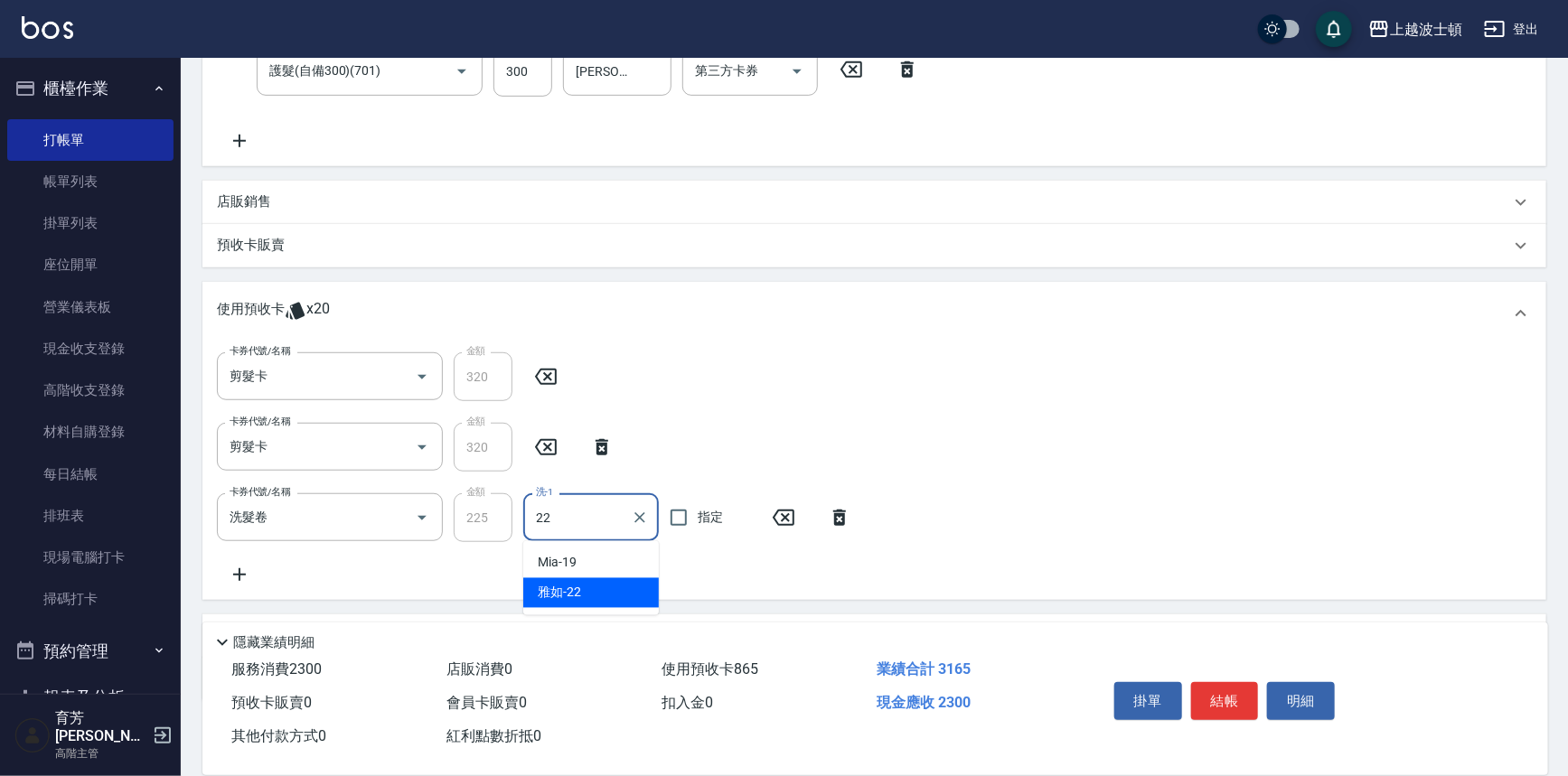
click at [591, 596] on div "雅如 -22" at bounding box center [591, 593] width 135 height 30
type input "雅如-22"
click at [245, 134] on icon at bounding box center [239, 141] width 45 height 21
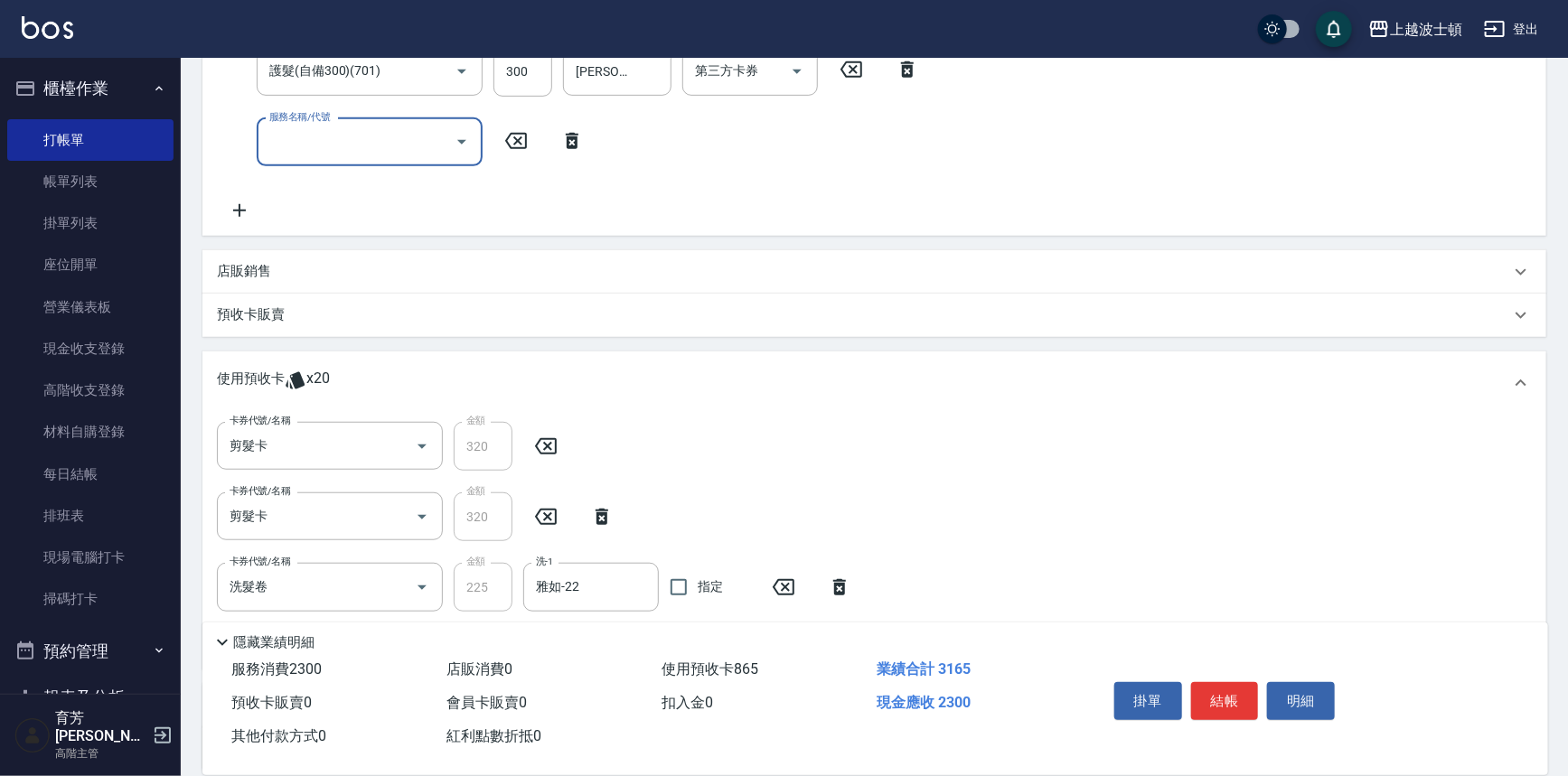
scroll to position [0, 0]
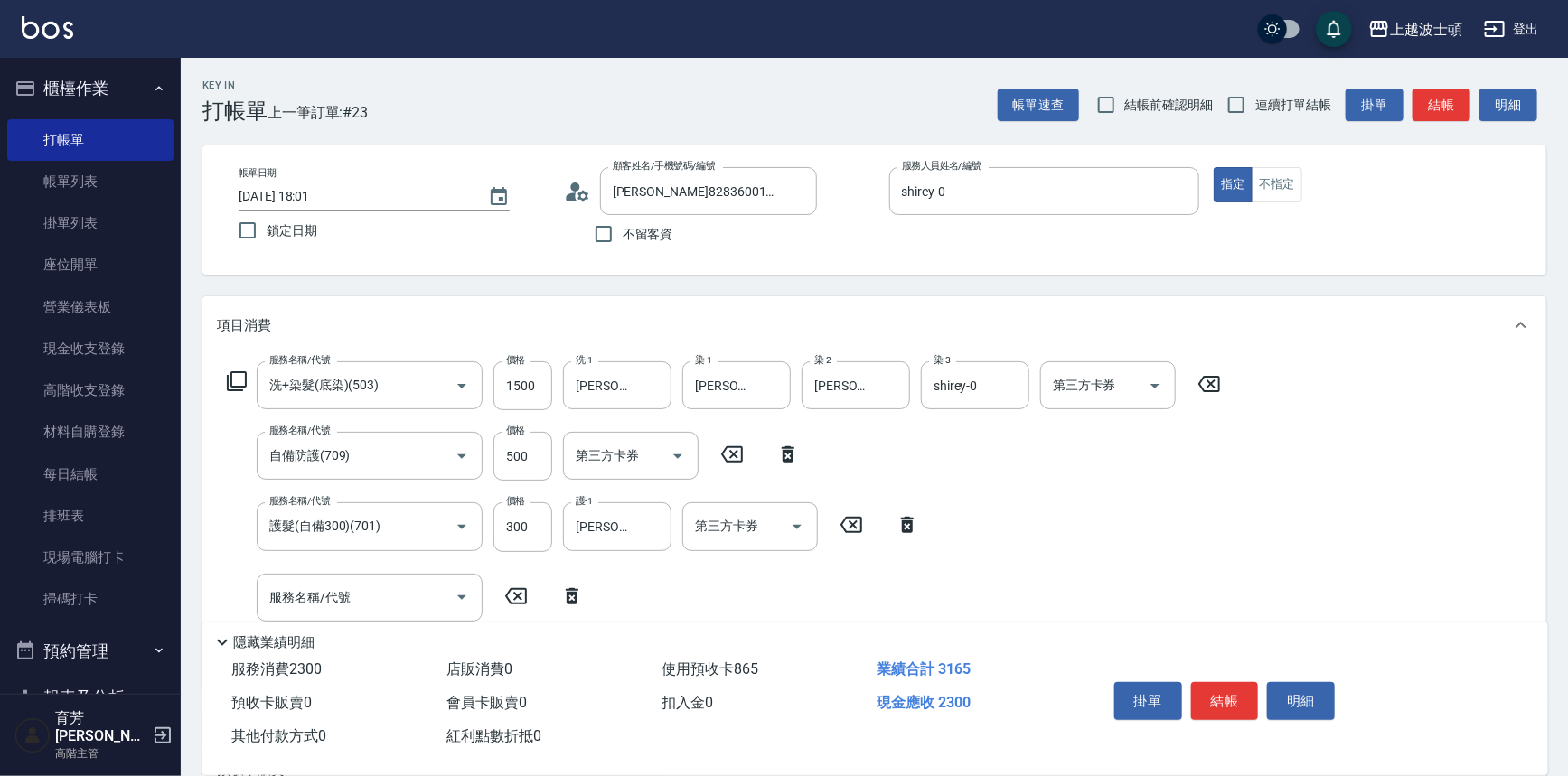
click at [235, 378] on icon at bounding box center [236, 381] width 21 height 21
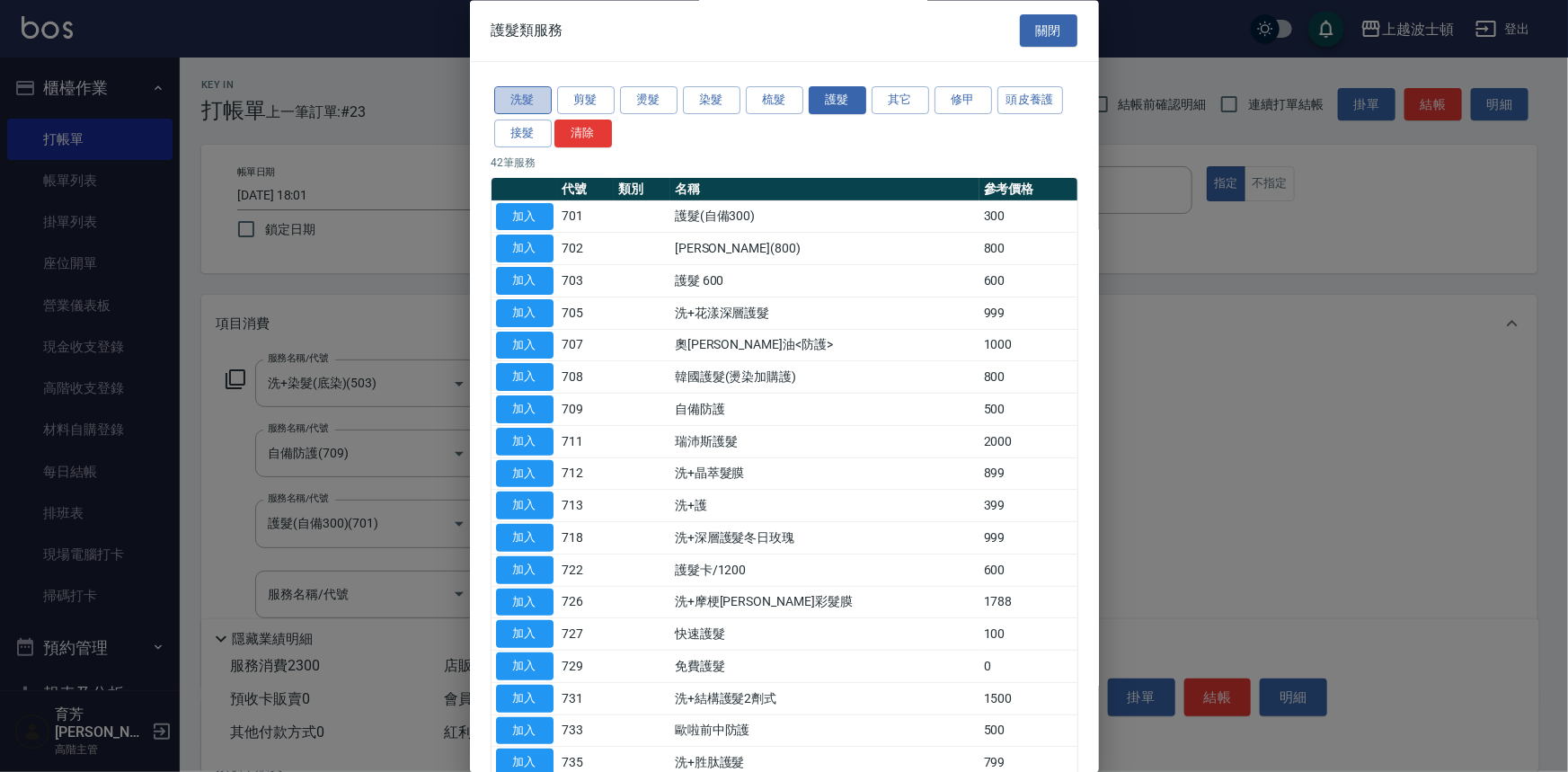
click at [522, 93] on button "洗髮" at bounding box center [523, 101] width 58 height 28
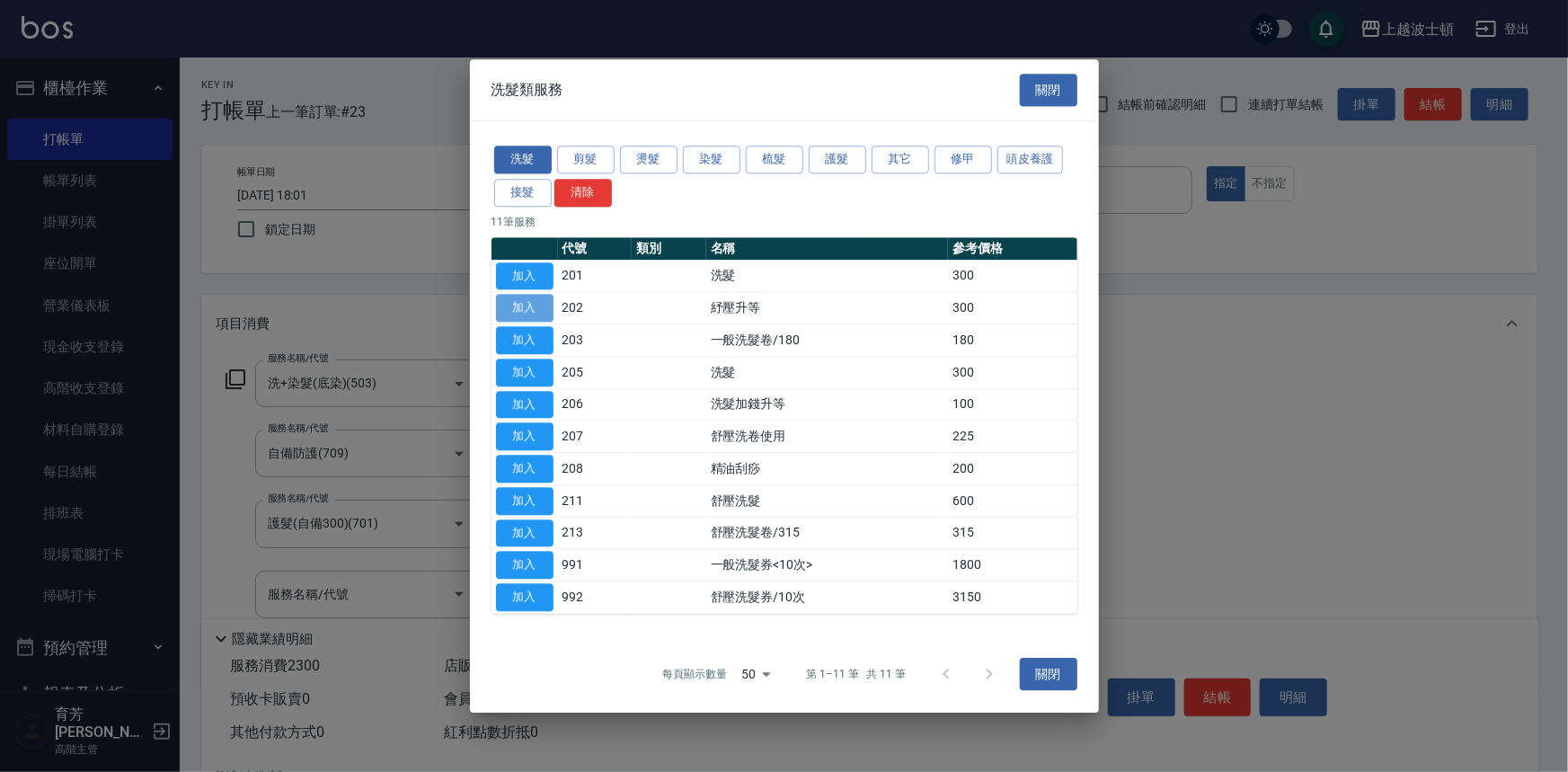
click at [547, 301] on button "加入" at bounding box center [525, 308] width 58 height 28
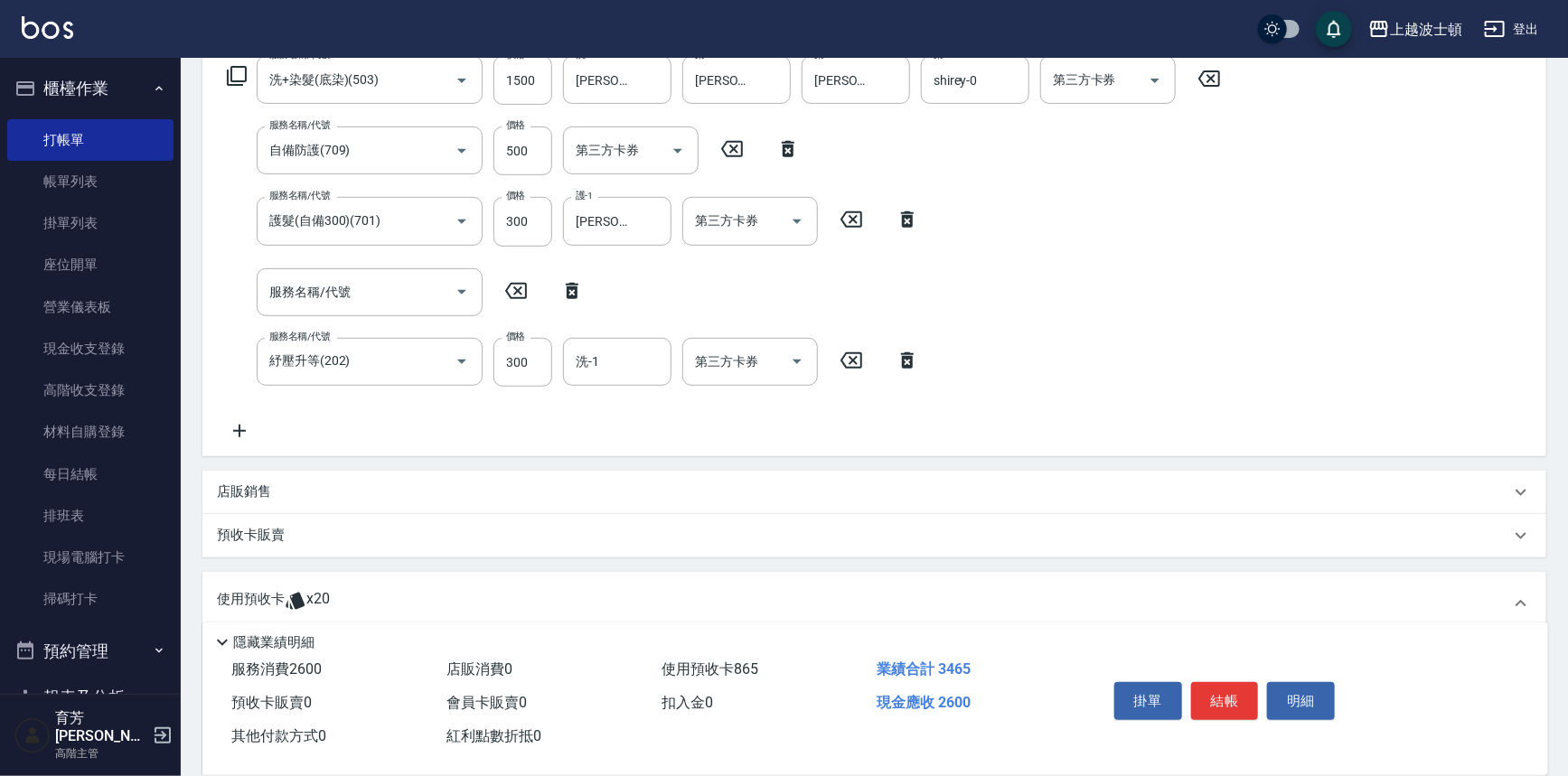
scroll to position [299, 0]
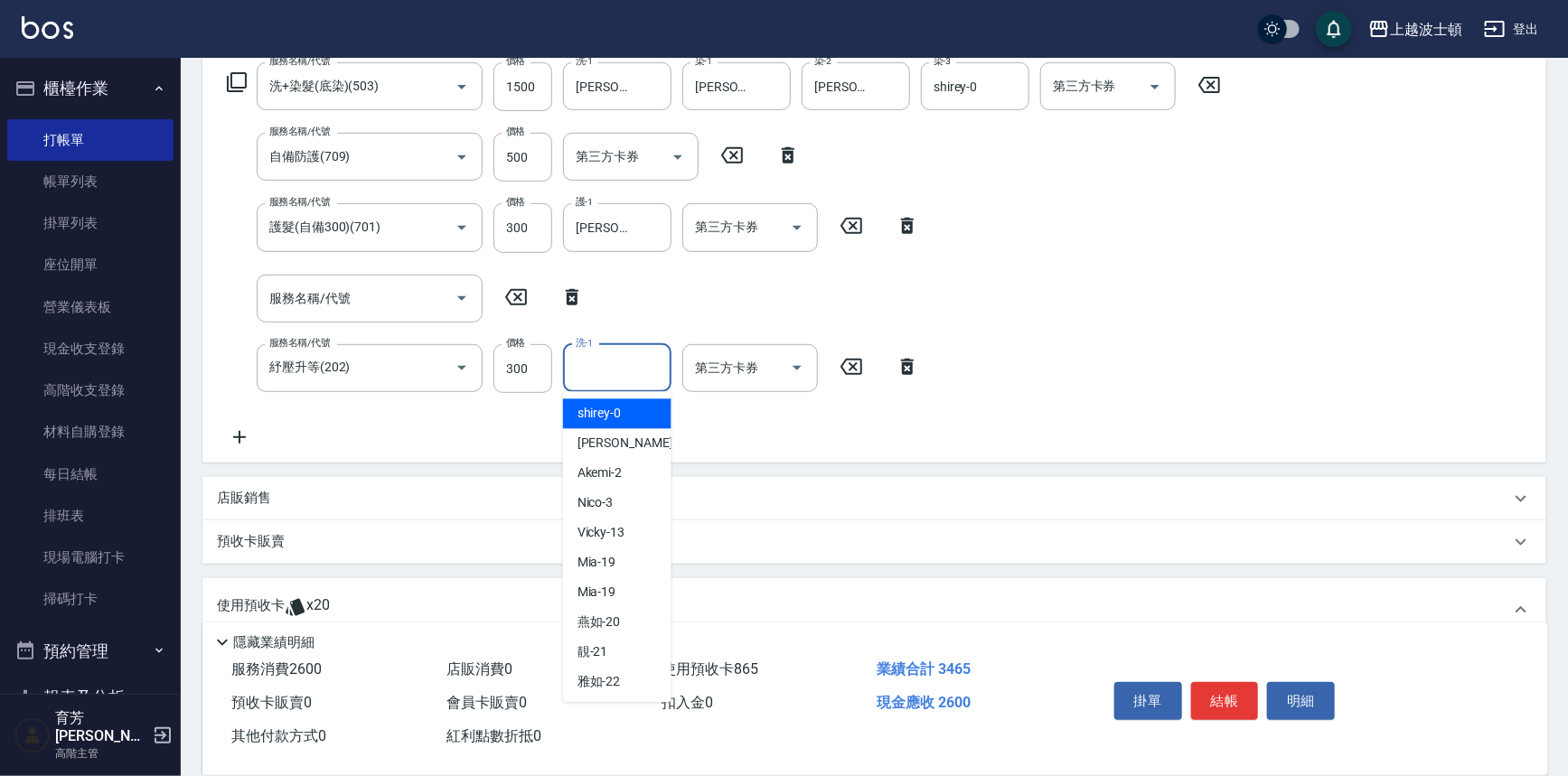
click at [642, 352] on input "洗-1" at bounding box center [618, 368] width 93 height 32
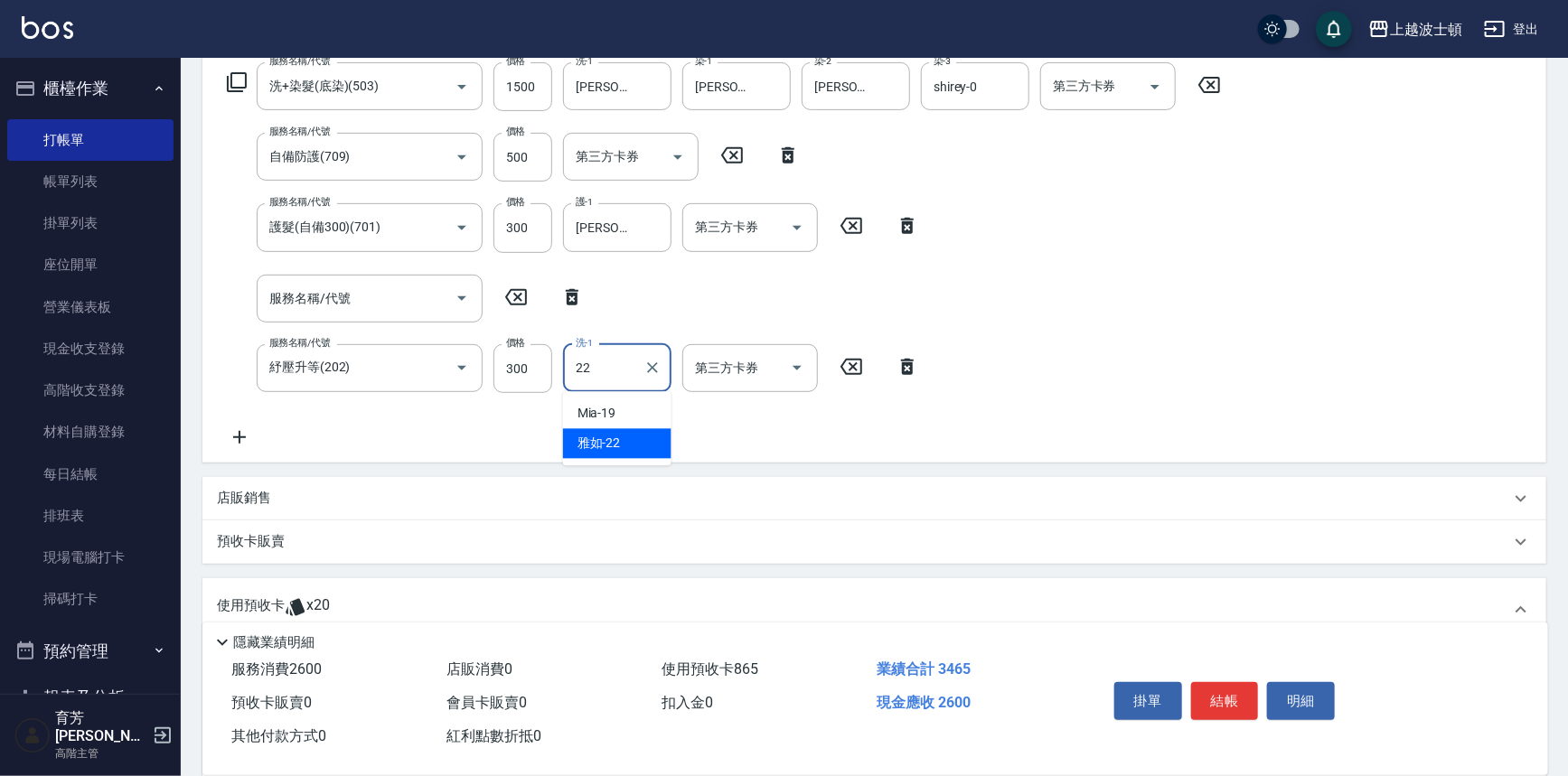
click at [623, 451] on div "雅如 -22" at bounding box center [617, 444] width 108 height 30
type input "雅如-22"
click at [234, 80] on icon at bounding box center [236, 82] width 21 height 21
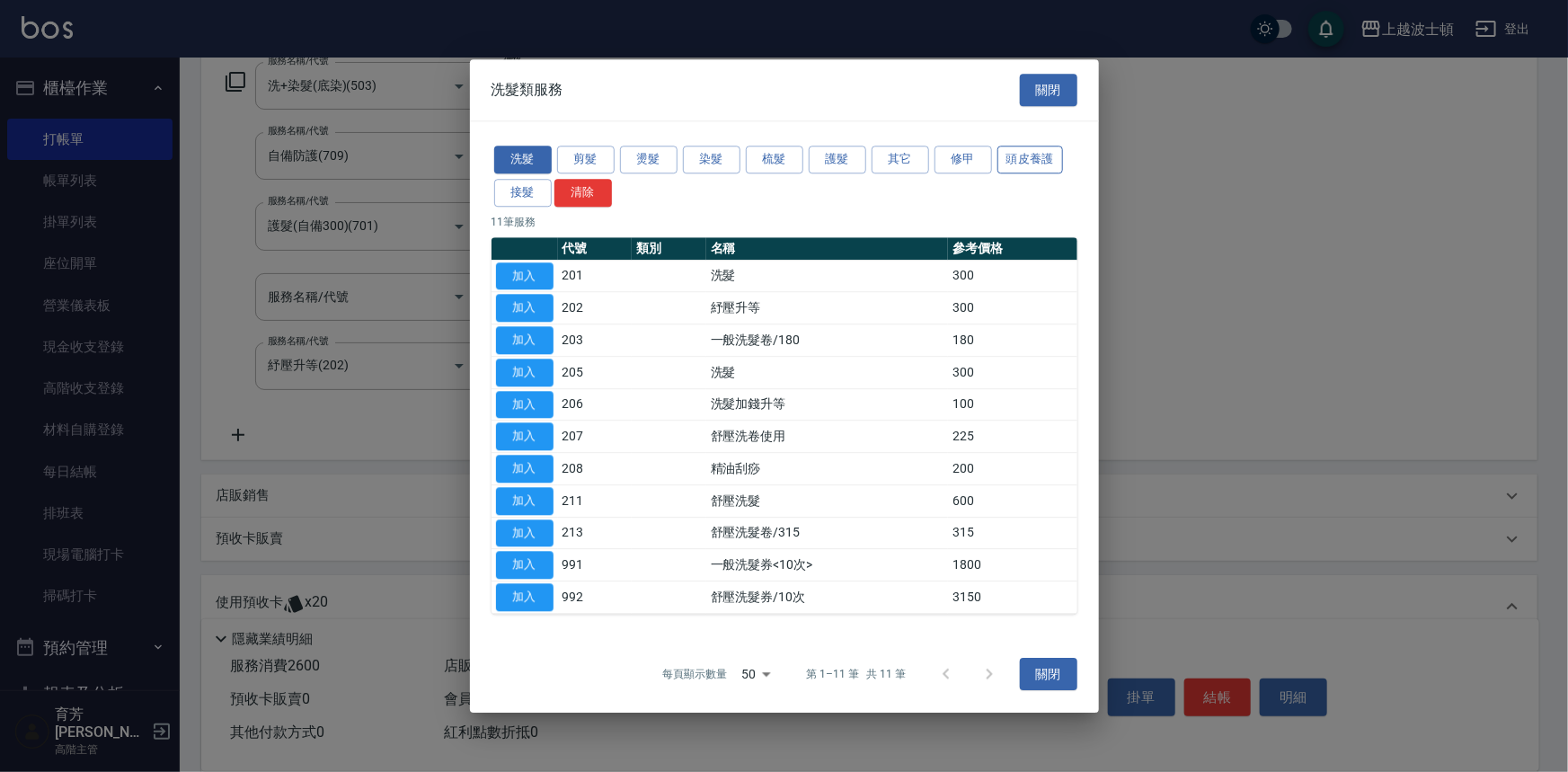
click at [1036, 165] on button "頭皮養護" at bounding box center [1030, 159] width 66 height 28
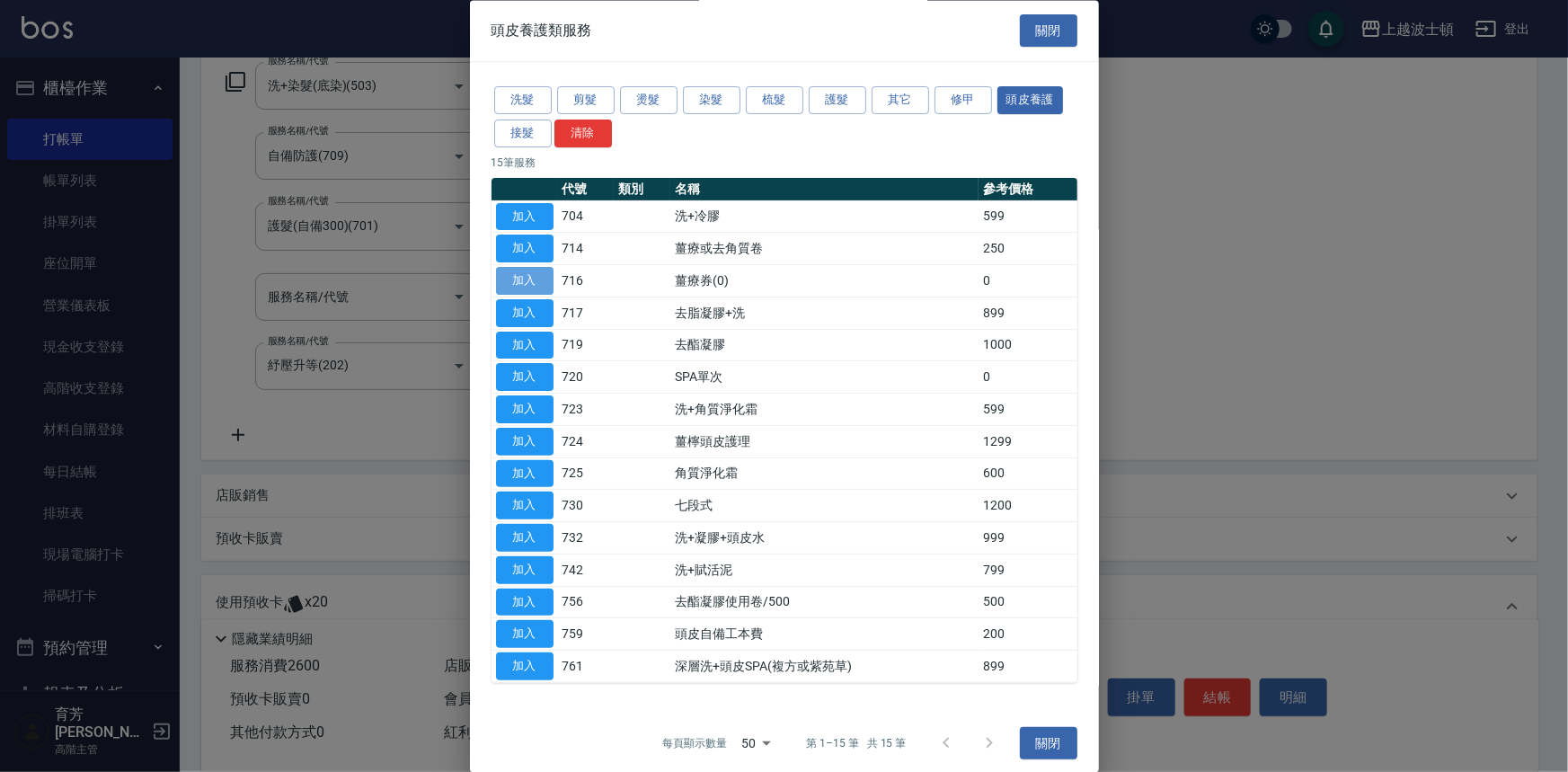
click at [536, 280] on button "加入" at bounding box center [525, 281] width 58 height 28
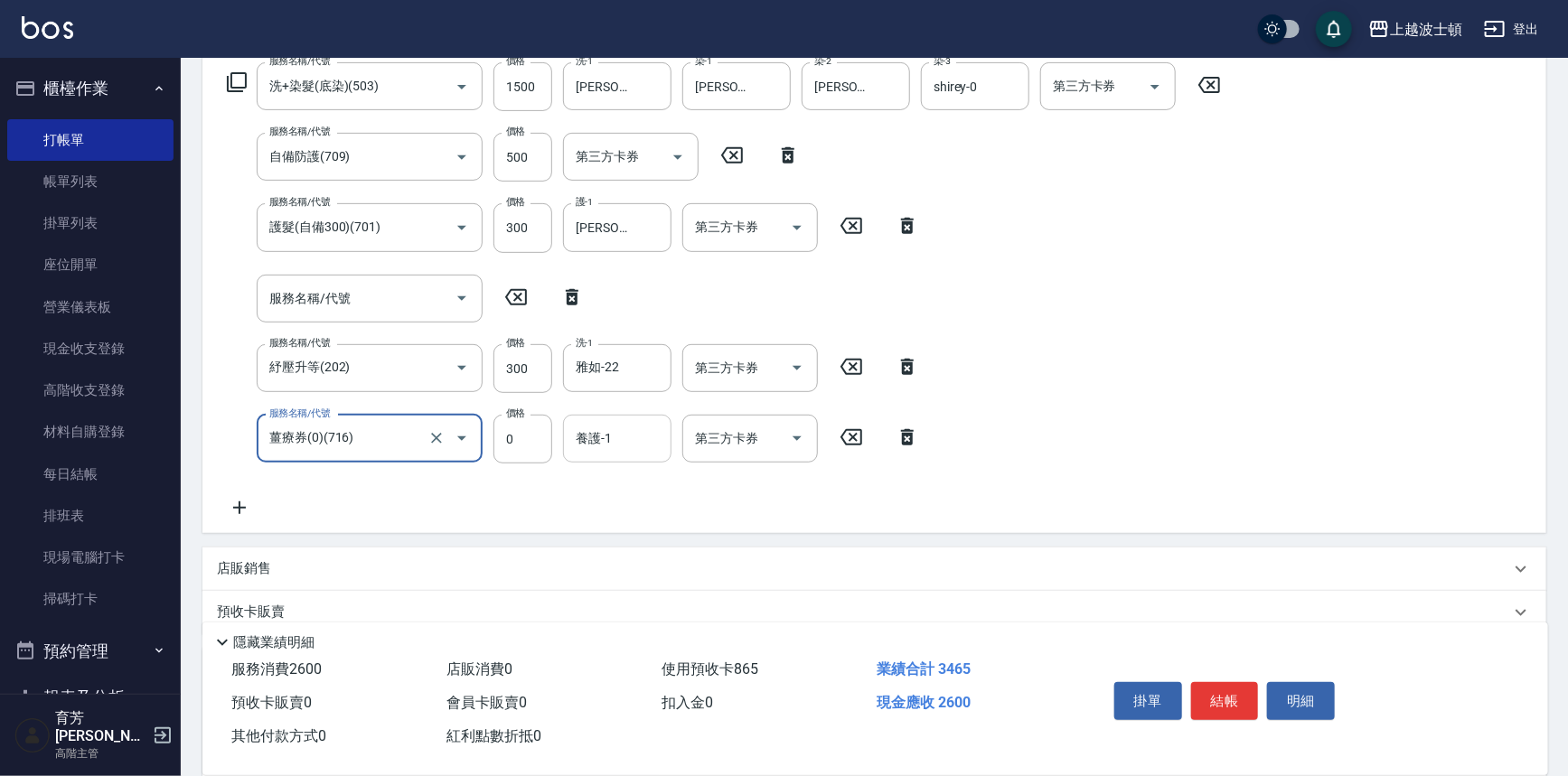
click at [608, 441] on input "養護-1" at bounding box center [618, 438] width 93 height 32
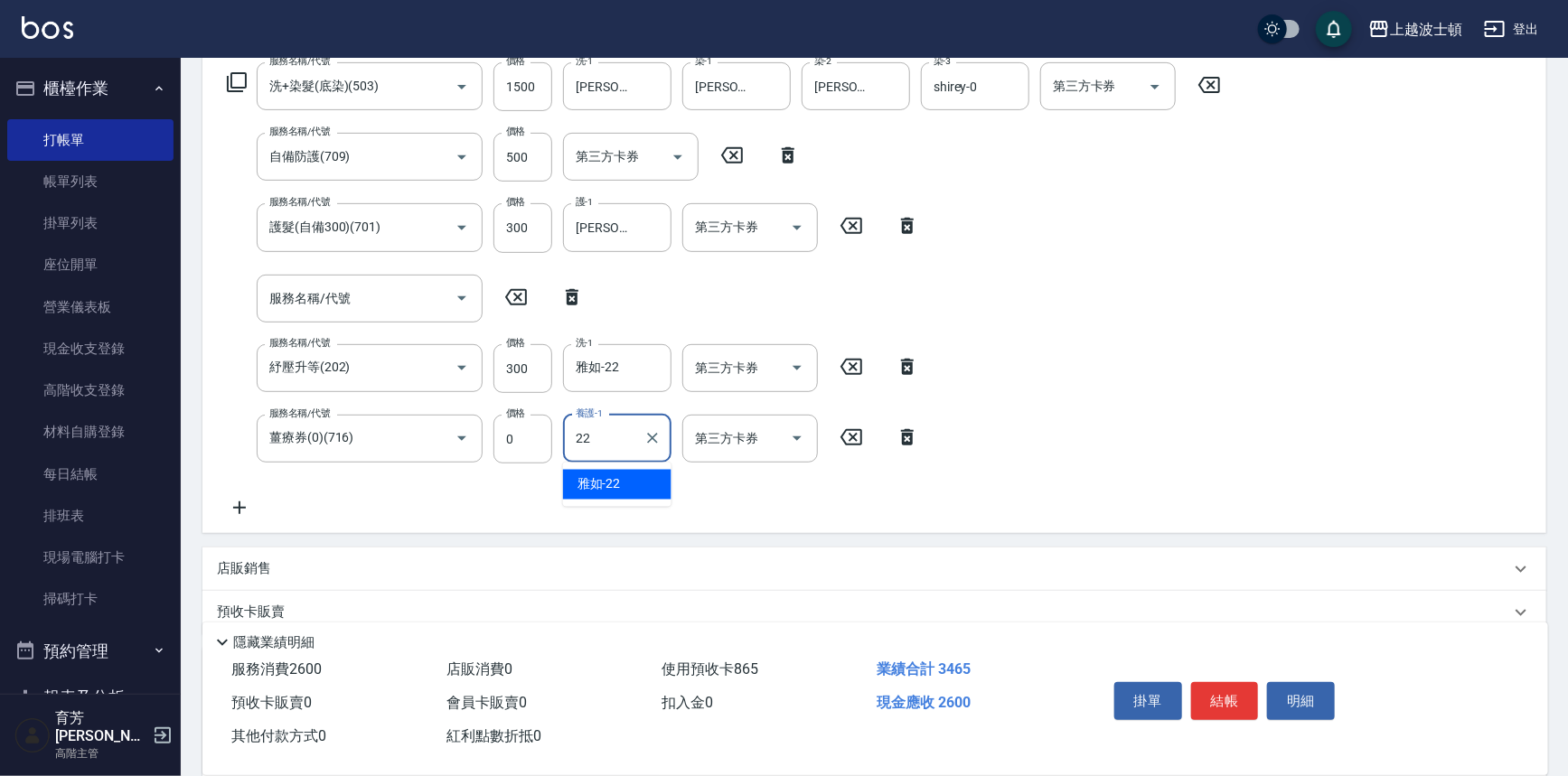
click at [644, 471] on div "雅如 -22" at bounding box center [617, 485] width 108 height 30
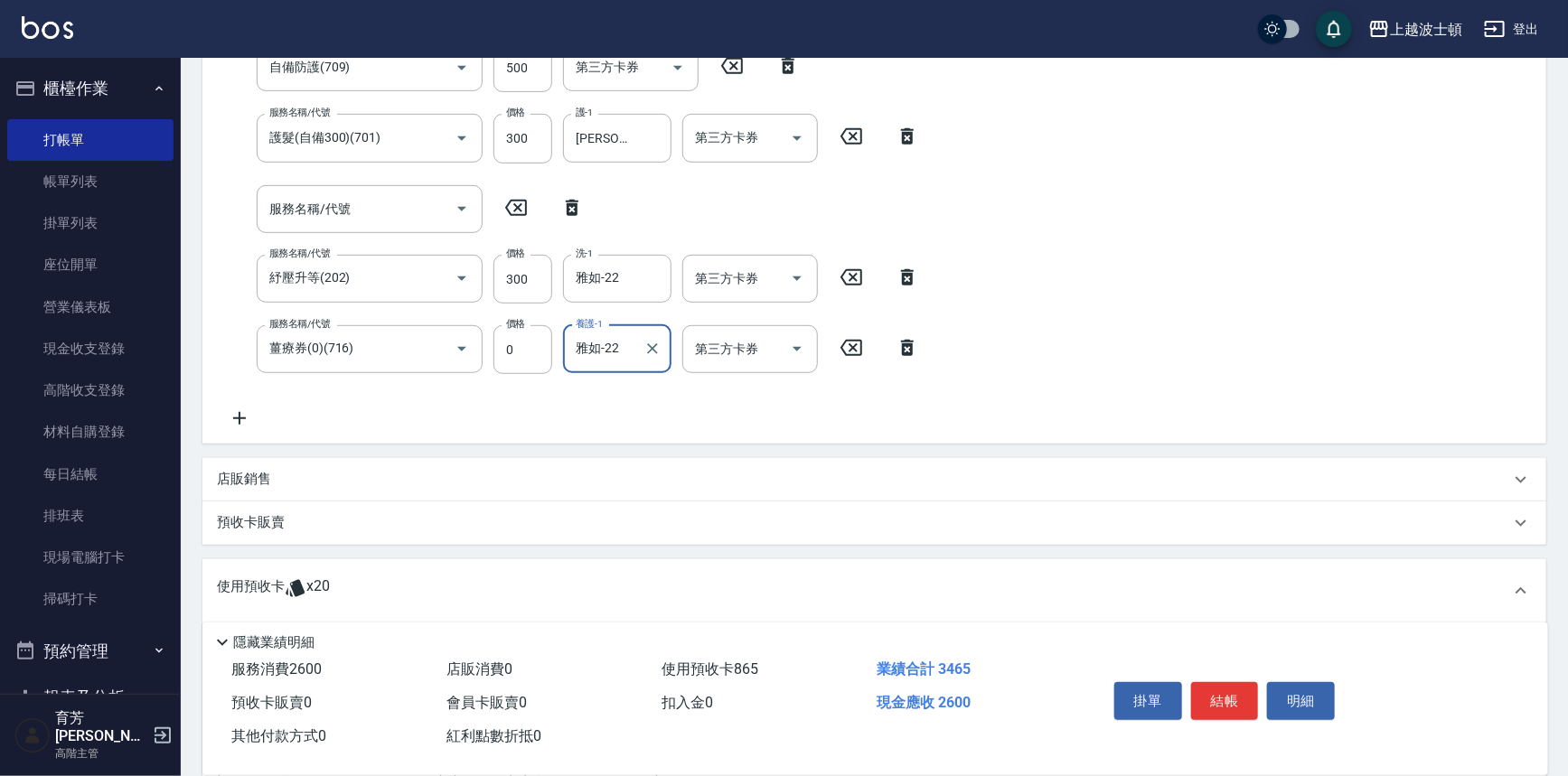
scroll to position [392, 0]
type input "雅如-22"
click at [575, 206] on icon at bounding box center [571, 204] width 13 height 16
type input "紓壓升等(202)"
type input "薑療券(0)(716)"
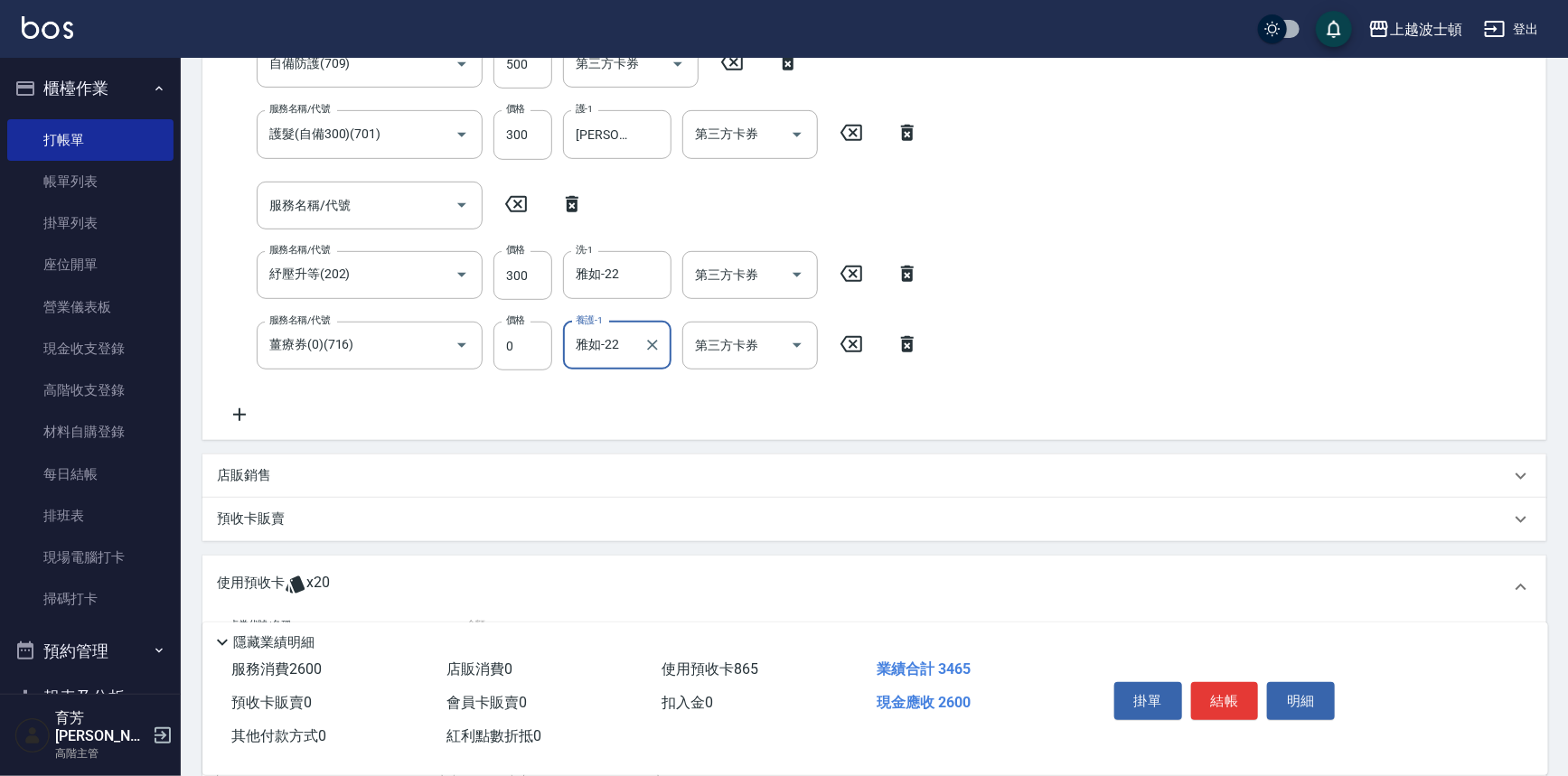
type input "0"
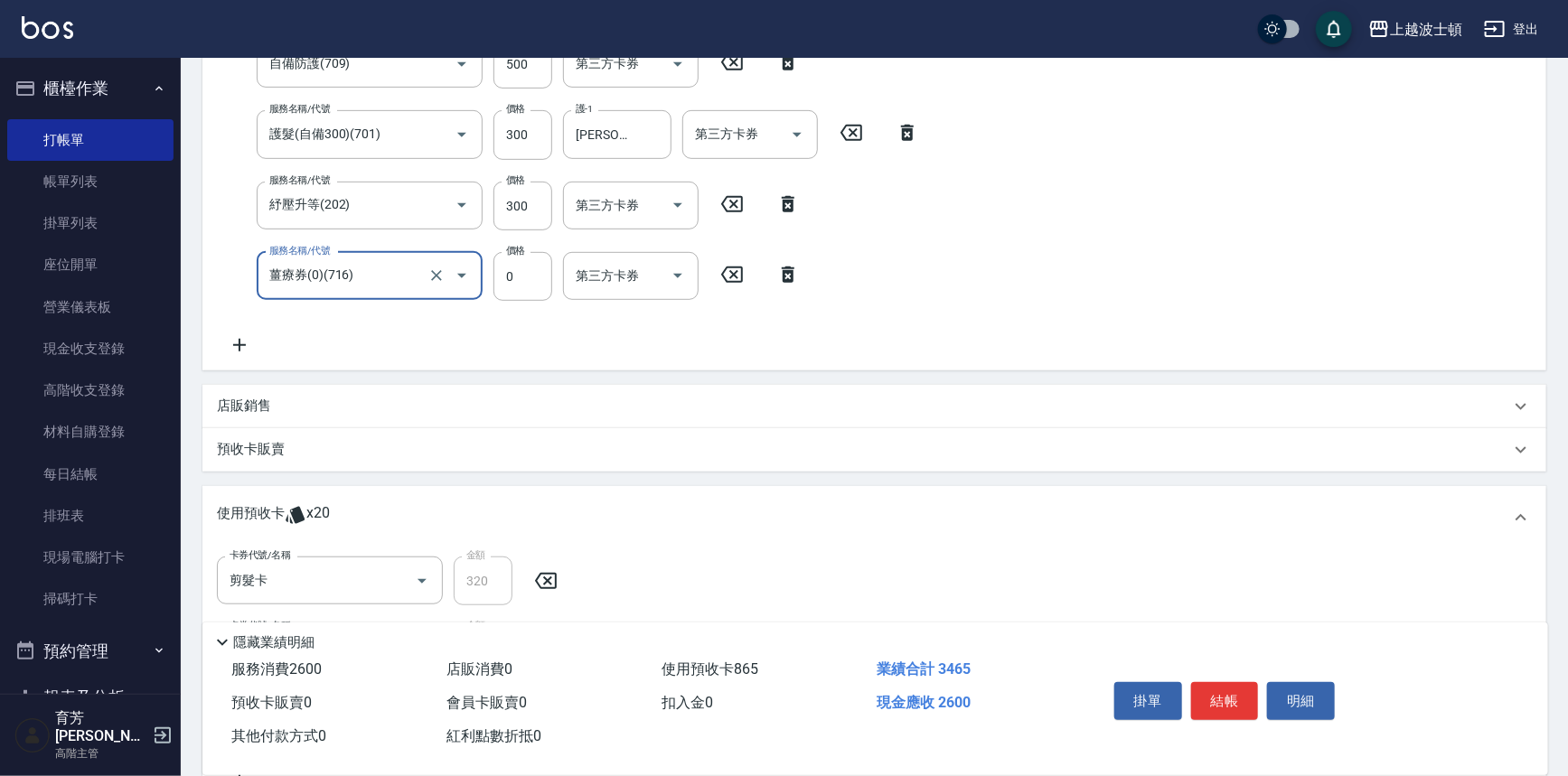
scroll to position [370, 0]
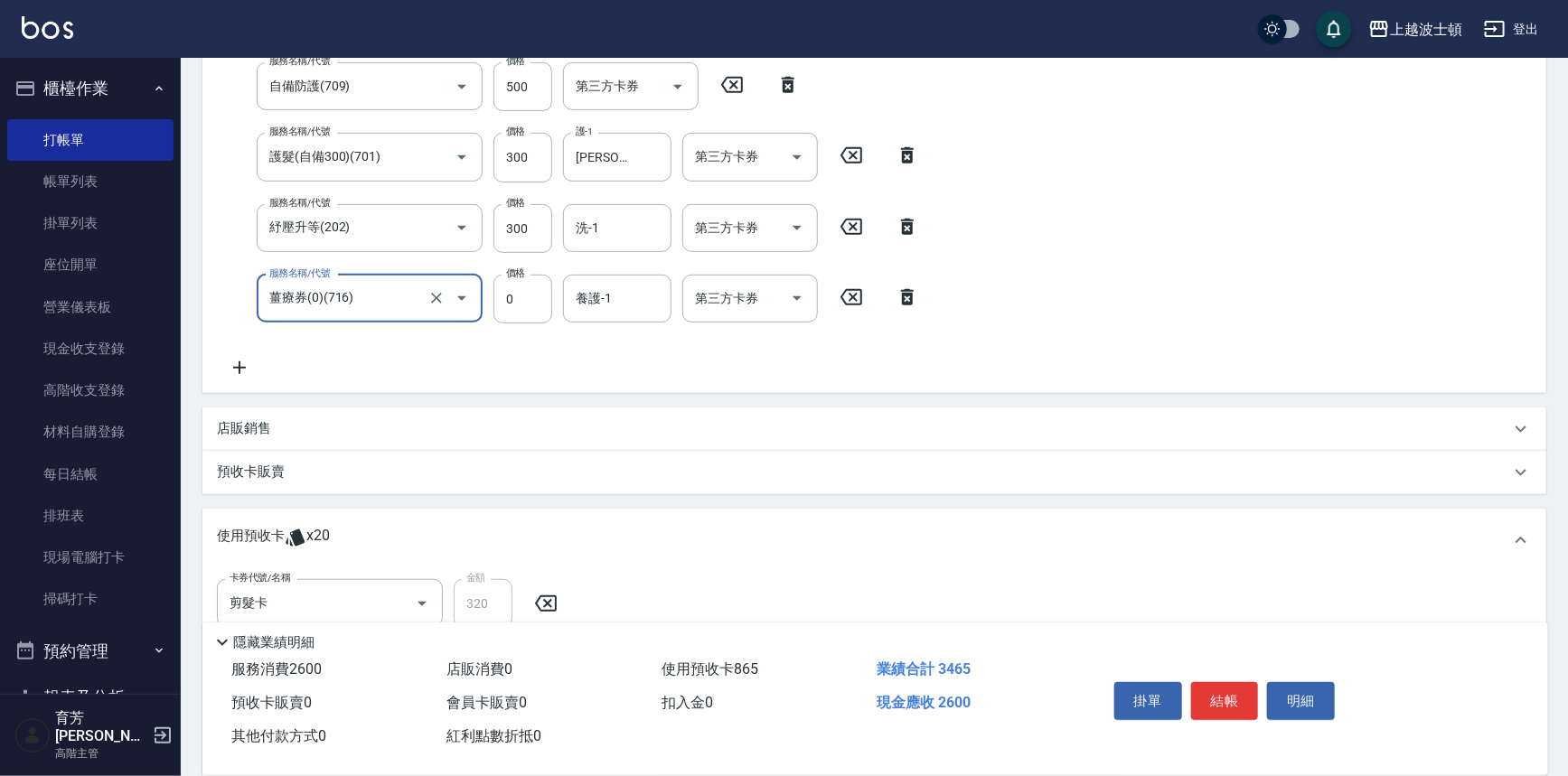
click at [258, 436] on p "店販銷售" at bounding box center [244, 429] width 54 height 19
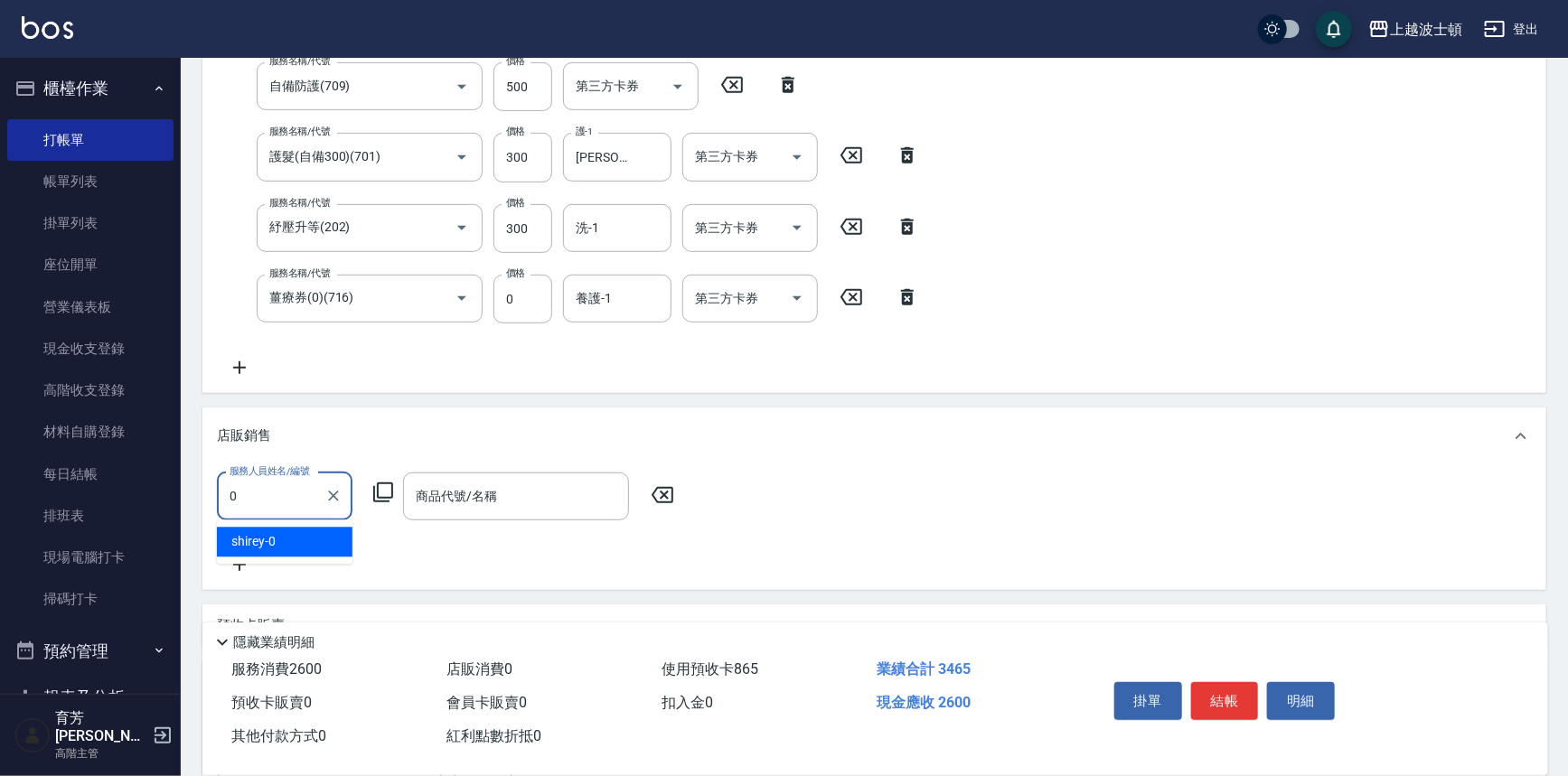
scroll to position [0, 0]
click at [302, 556] on div "shirey -0" at bounding box center [285, 542] width 135 height 30
type input "shirey-0"
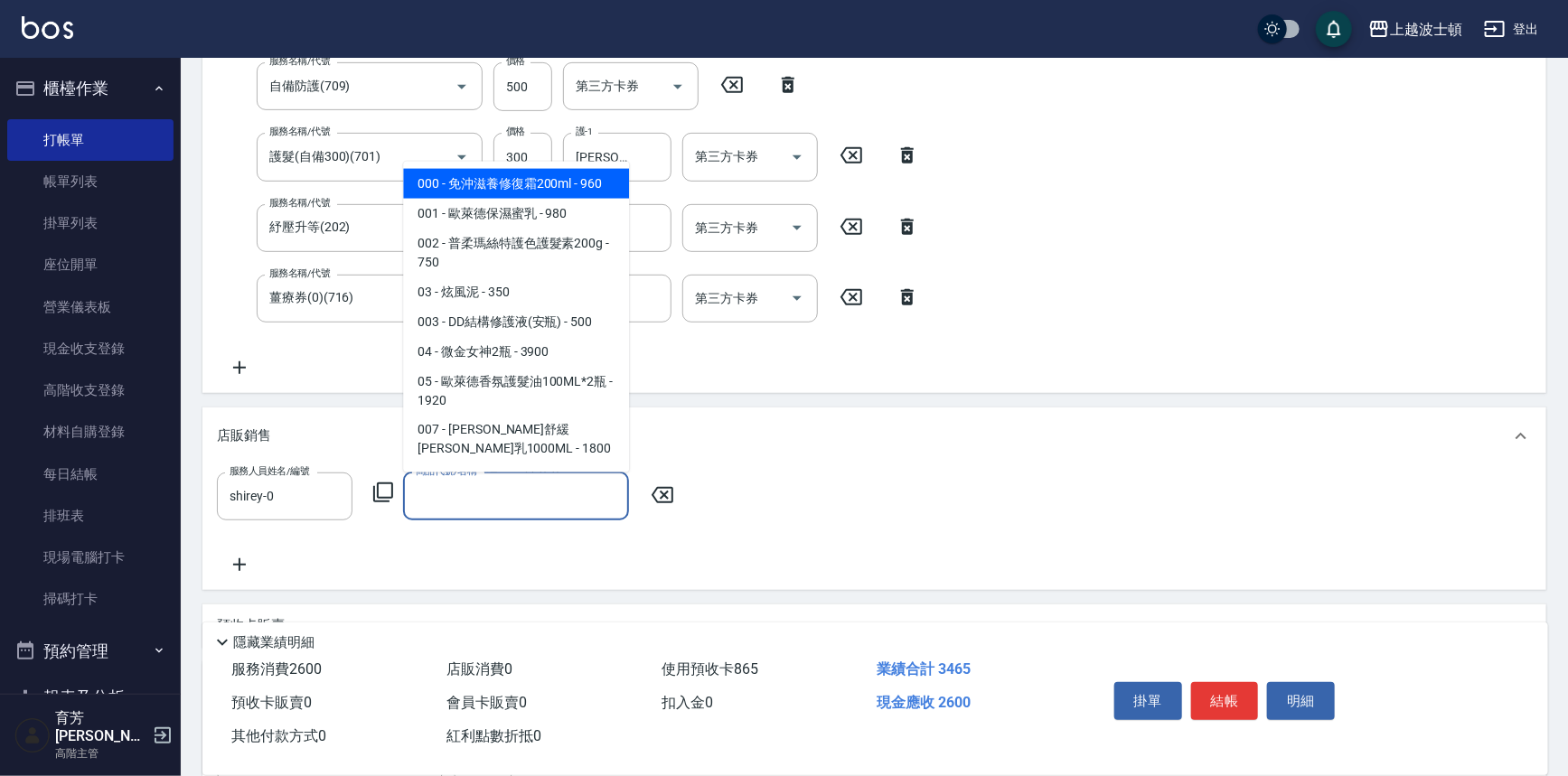
click at [489, 497] on input "商品代號/名稱" at bounding box center [515, 496] width 209 height 32
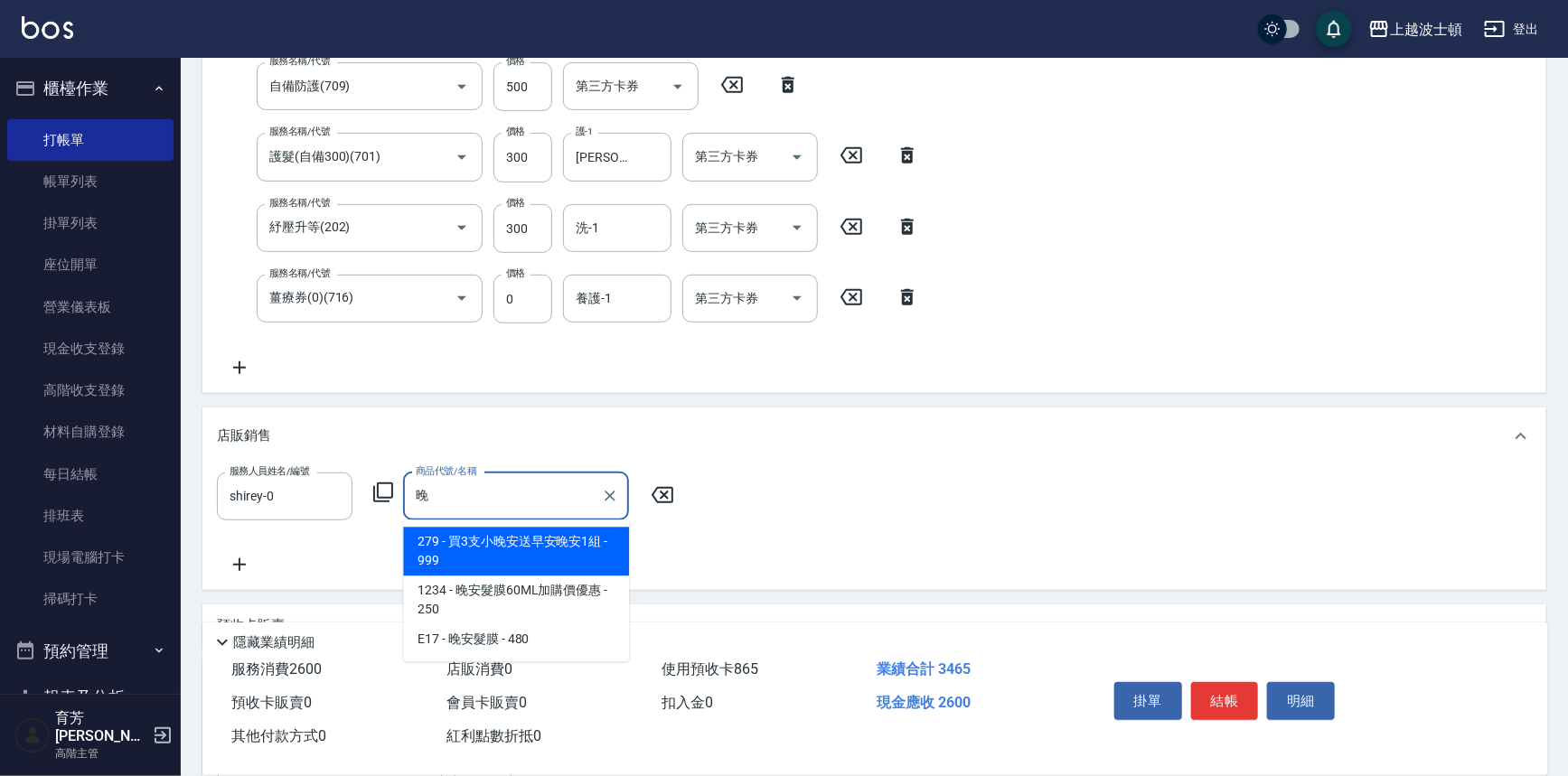
click at [536, 608] on span "1234 - 晚安髮膜60ML加購價優惠 - 250" at bounding box center [516, 600] width 226 height 49
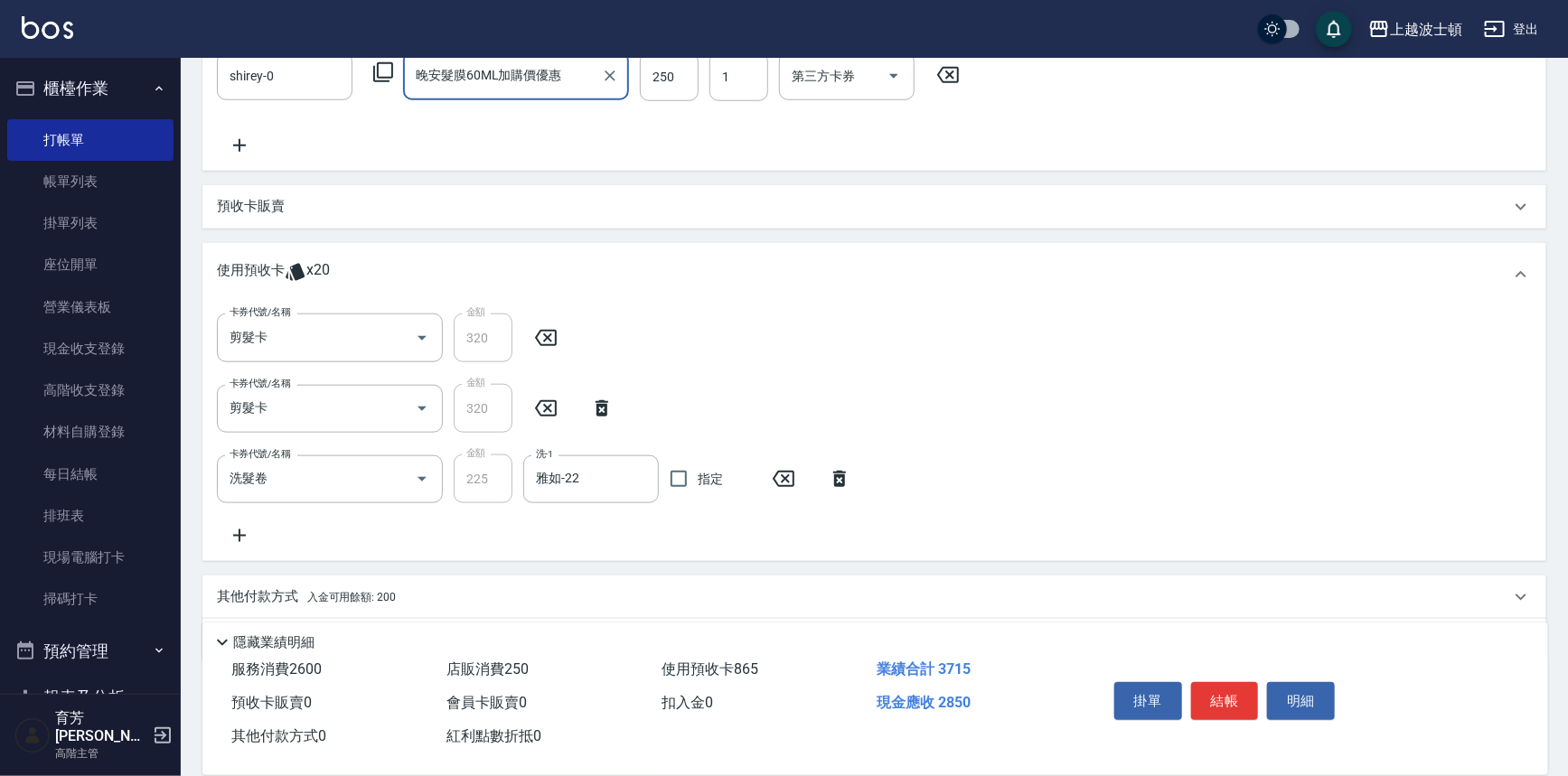
scroll to position [845, 0]
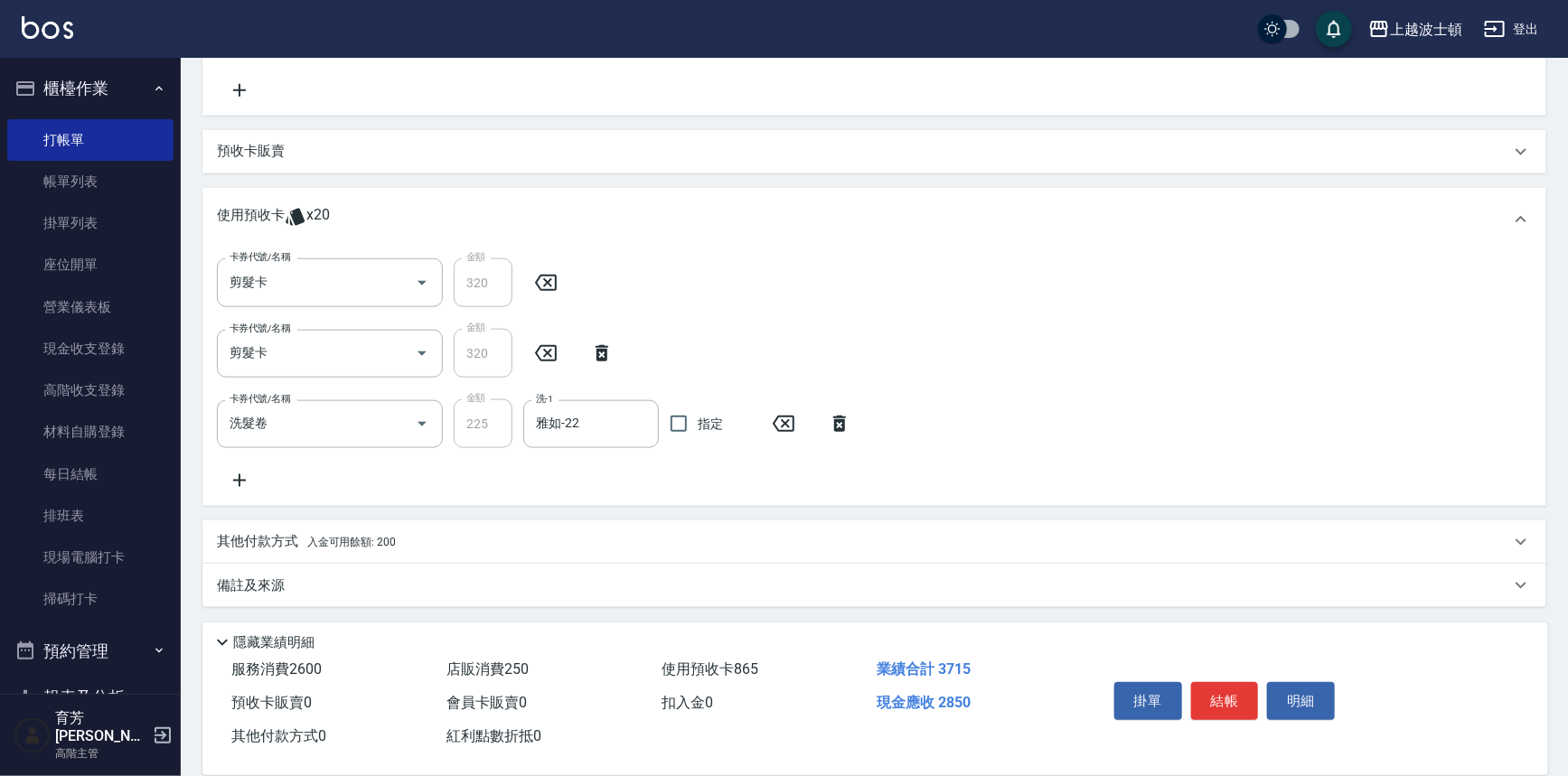
type input "晚安髮膜60ML加購價優惠"
click at [395, 551] on div "其他付款方式 入金可用餘額: 200" at bounding box center [874, 541] width 1343 height 43
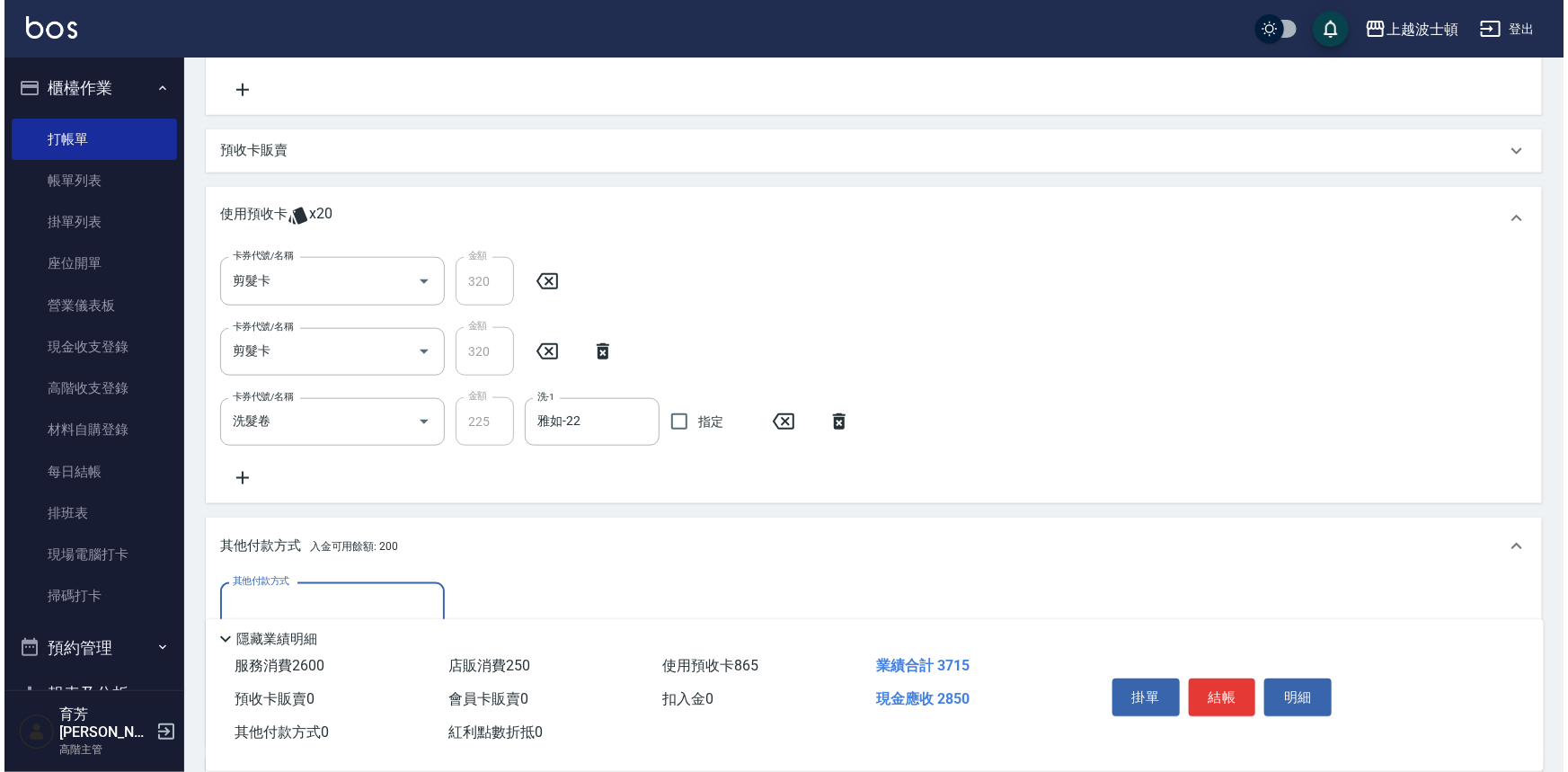
scroll to position [1038, 0]
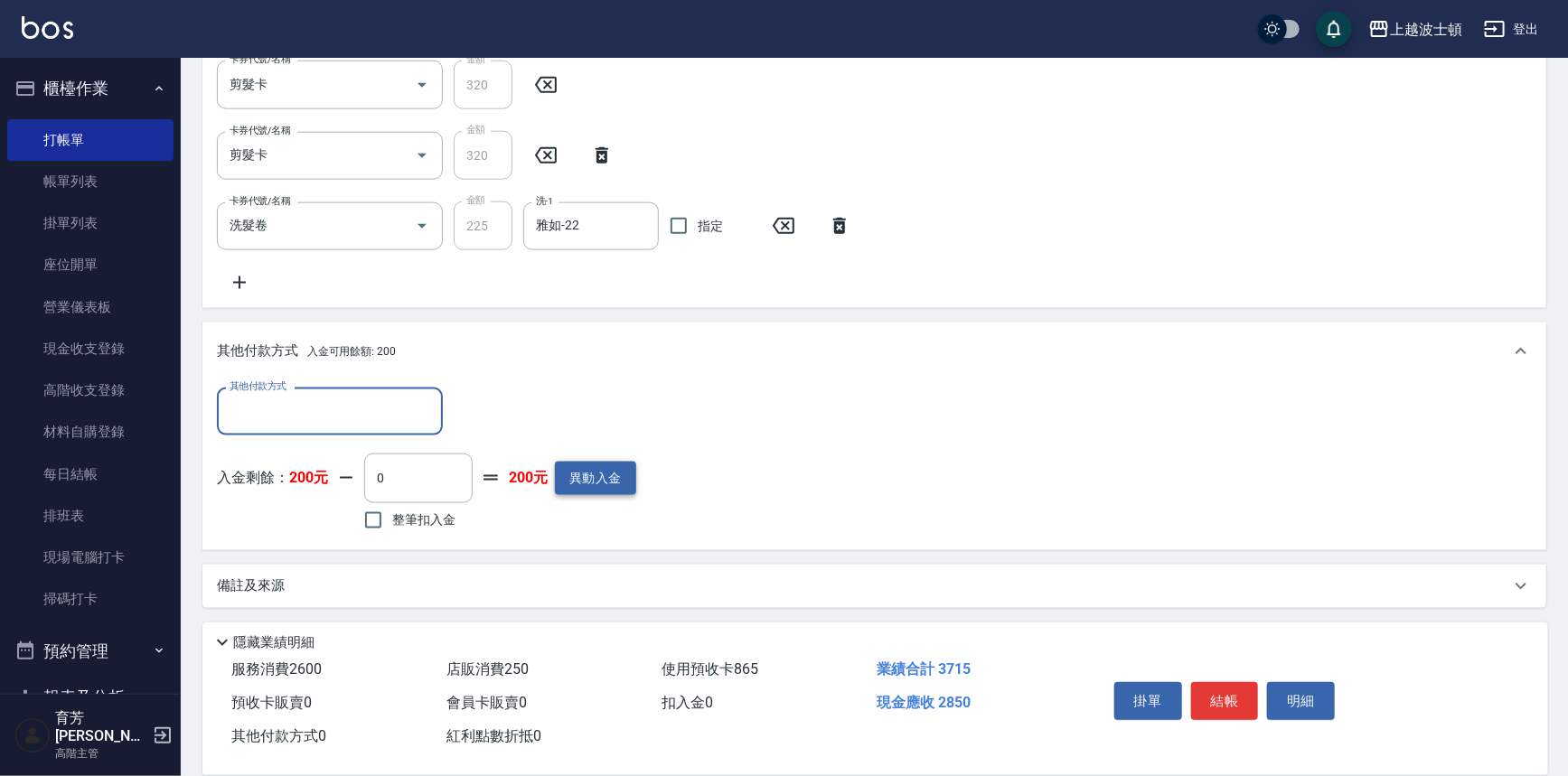
click at [595, 474] on button "異動入金" at bounding box center [595, 478] width 81 height 34
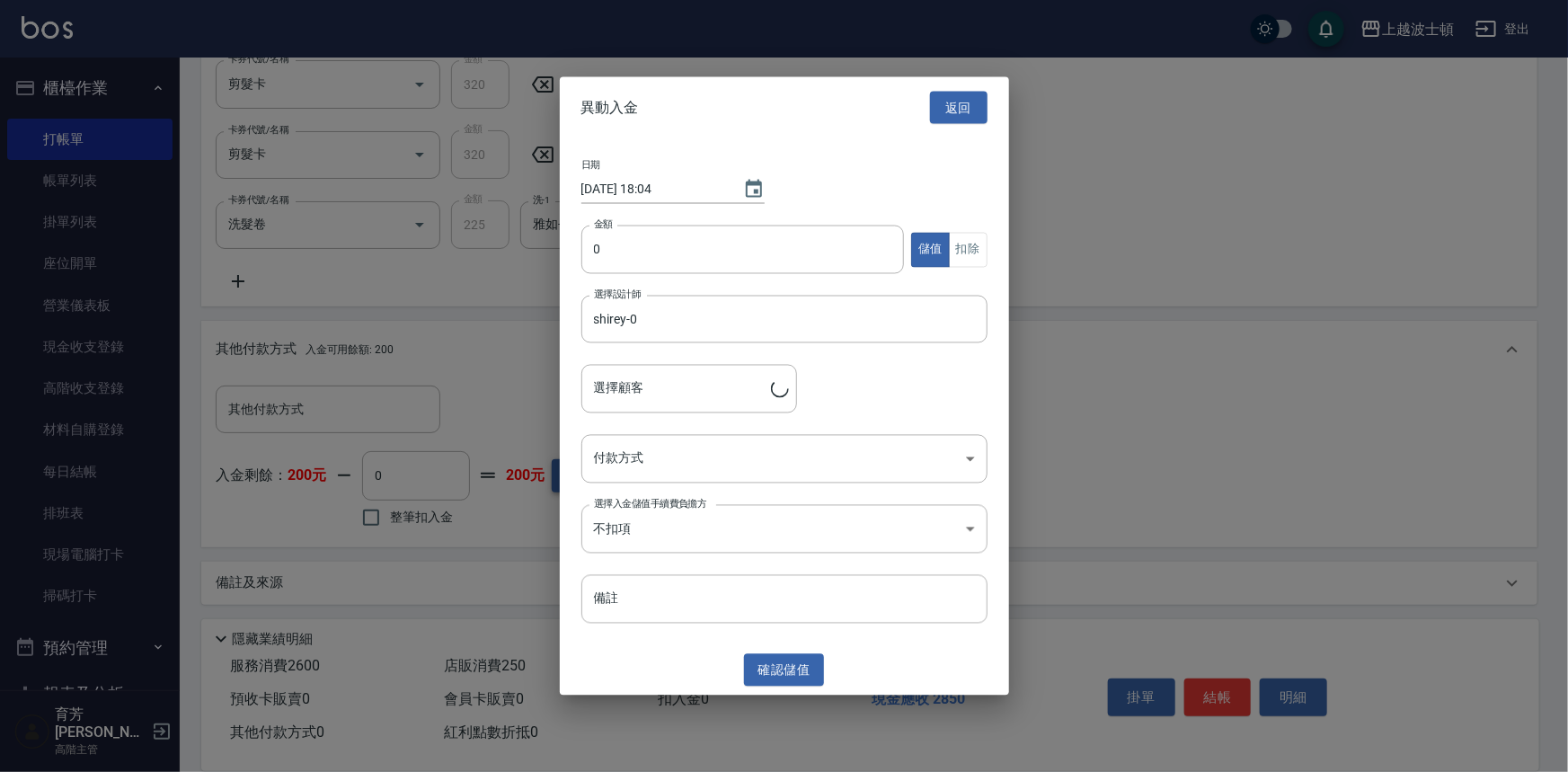
type input "林明德82836001/0972171896/00810"
click at [667, 252] on input "0" at bounding box center [743, 250] width 323 height 49
type input "2900"
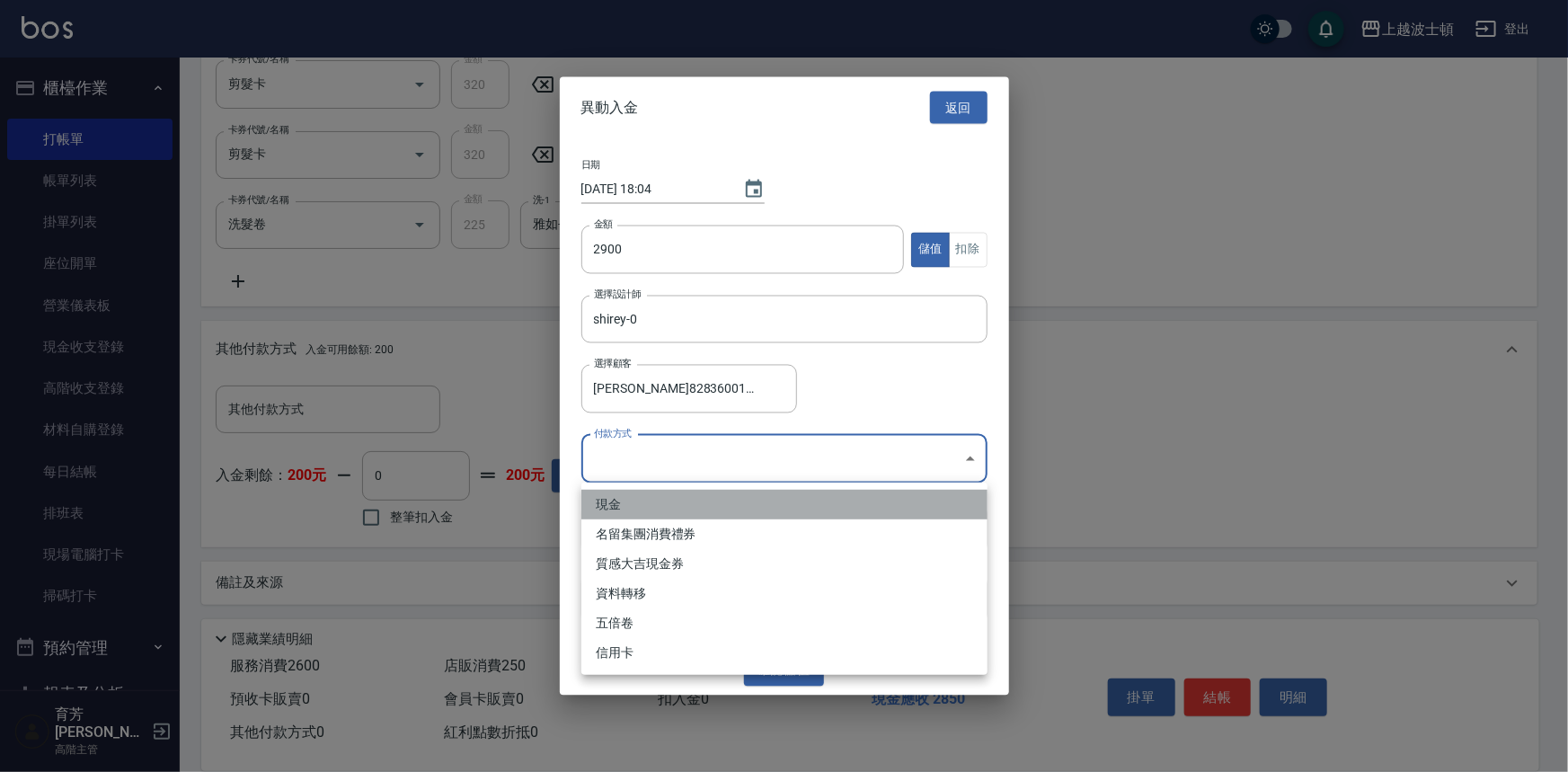
click at [673, 501] on li "現金" at bounding box center [784, 504] width 406 height 30
type input "現金"
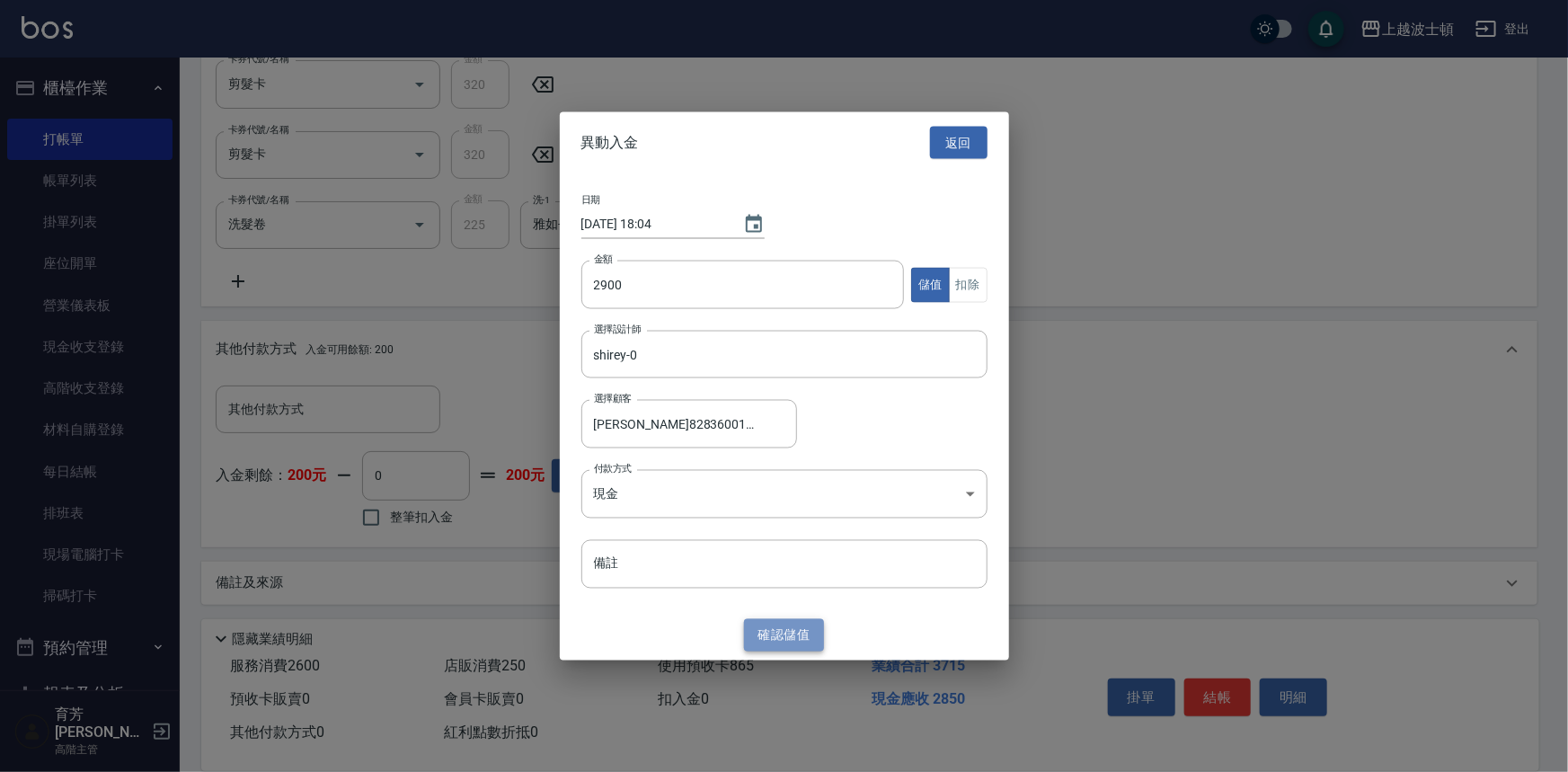
click at [765, 639] on button "確認 儲值" at bounding box center [784, 635] width 81 height 34
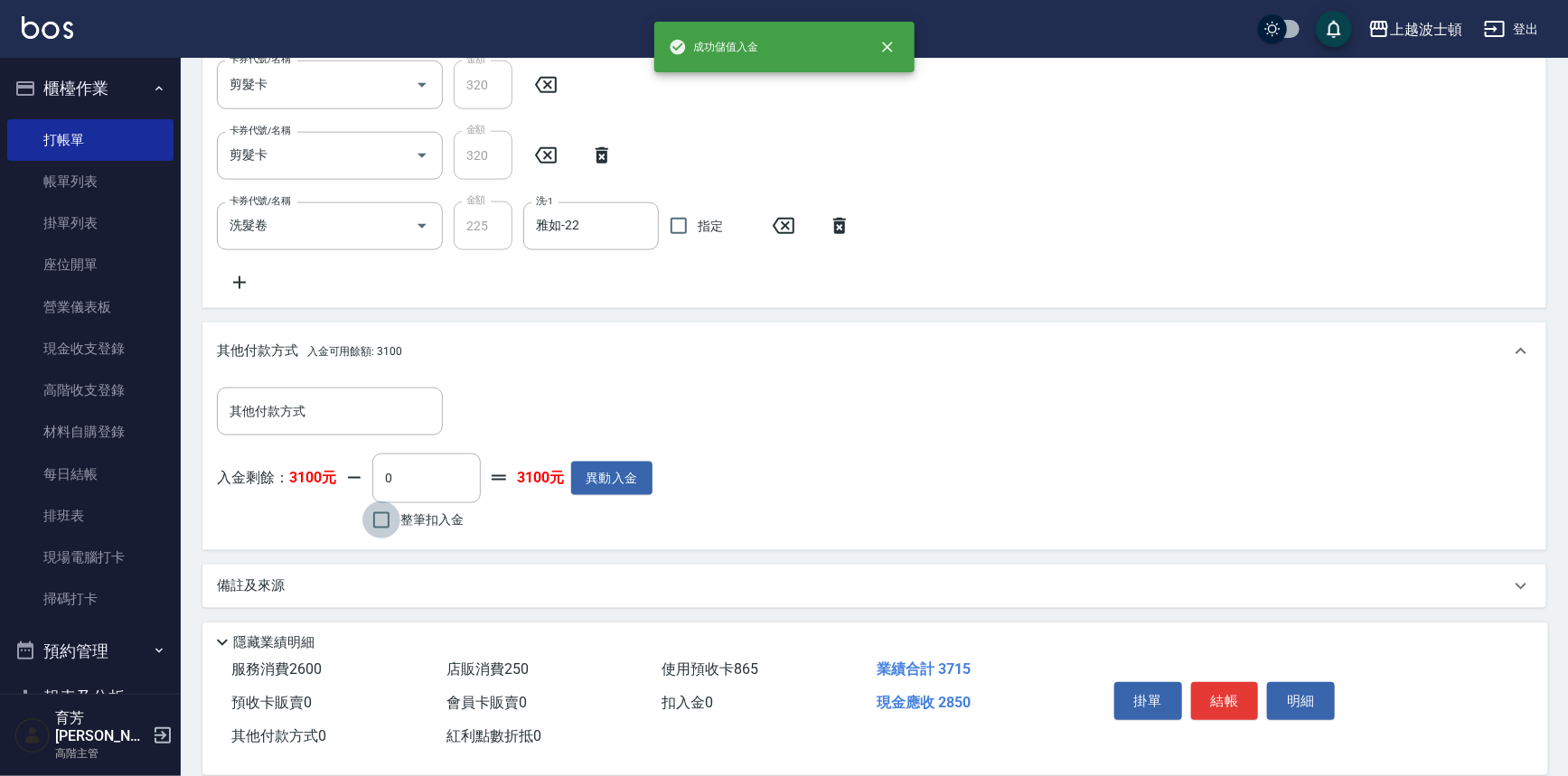
click at [380, 515] on input "整筆扣入金" at bounding box center [380, 520] width 38 height 38
checkbox input "true"
type input "2850"
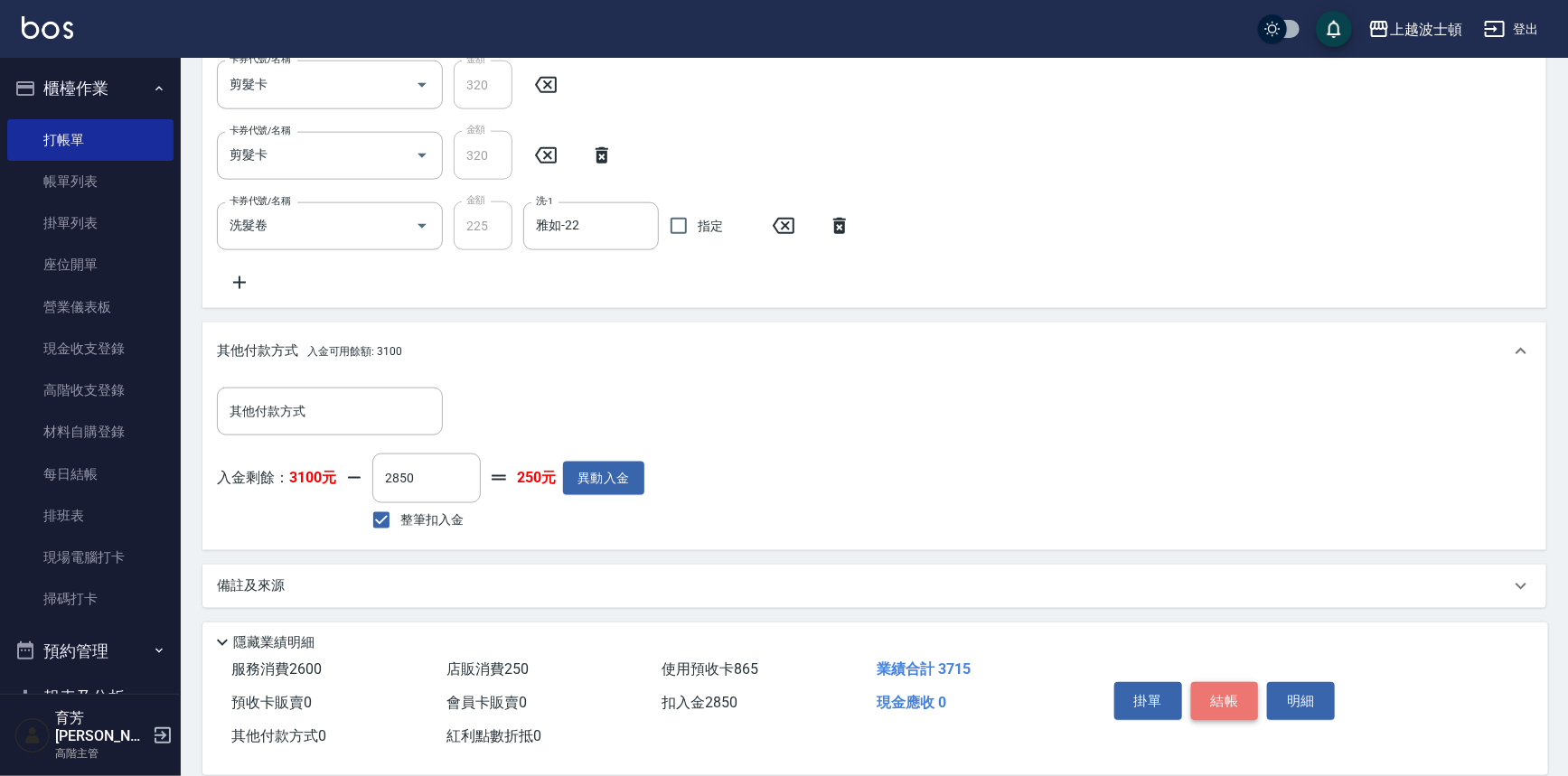
click at [1226, 687] on button "結帳" at bounding box center [1224, 701] width 68 height 38
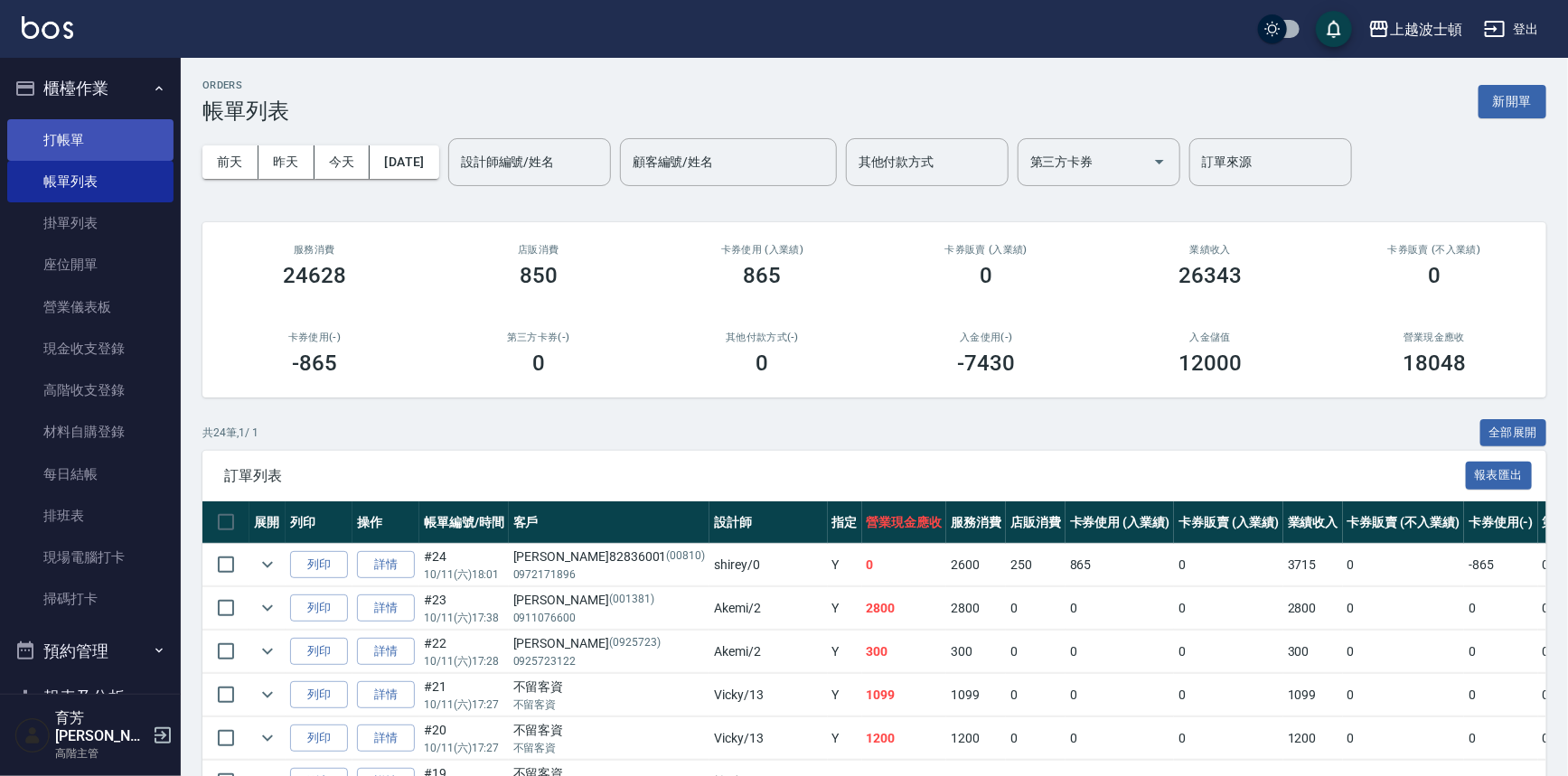
click at [60, 144] on link "打帳單" at bounding box center [90, 140] width 166 height 42
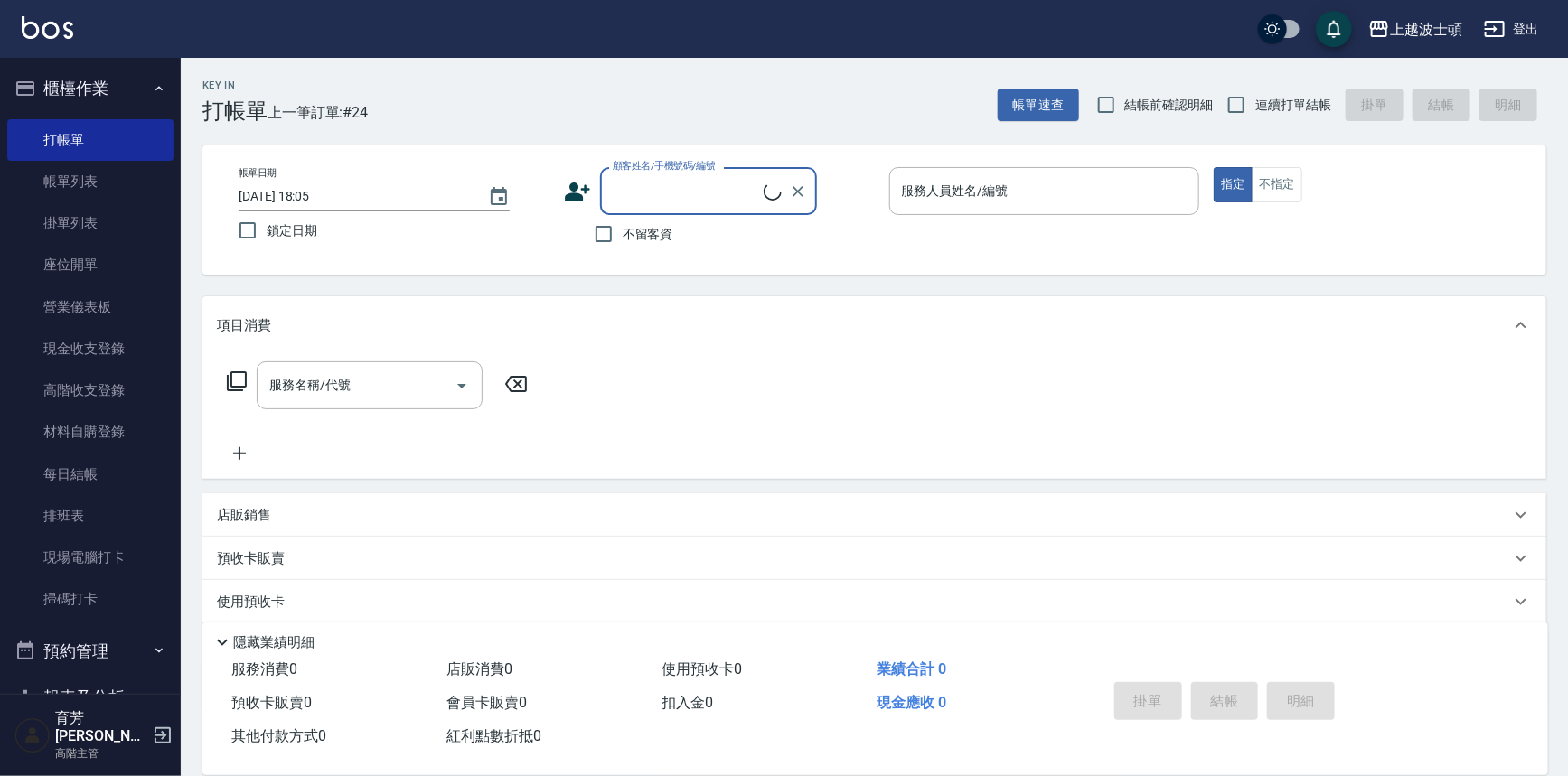
click at [617, 184] on input "顧客姓名/手機號碼/編號" at bounding box center [685, 191] width 155 height 32
type input "00810"
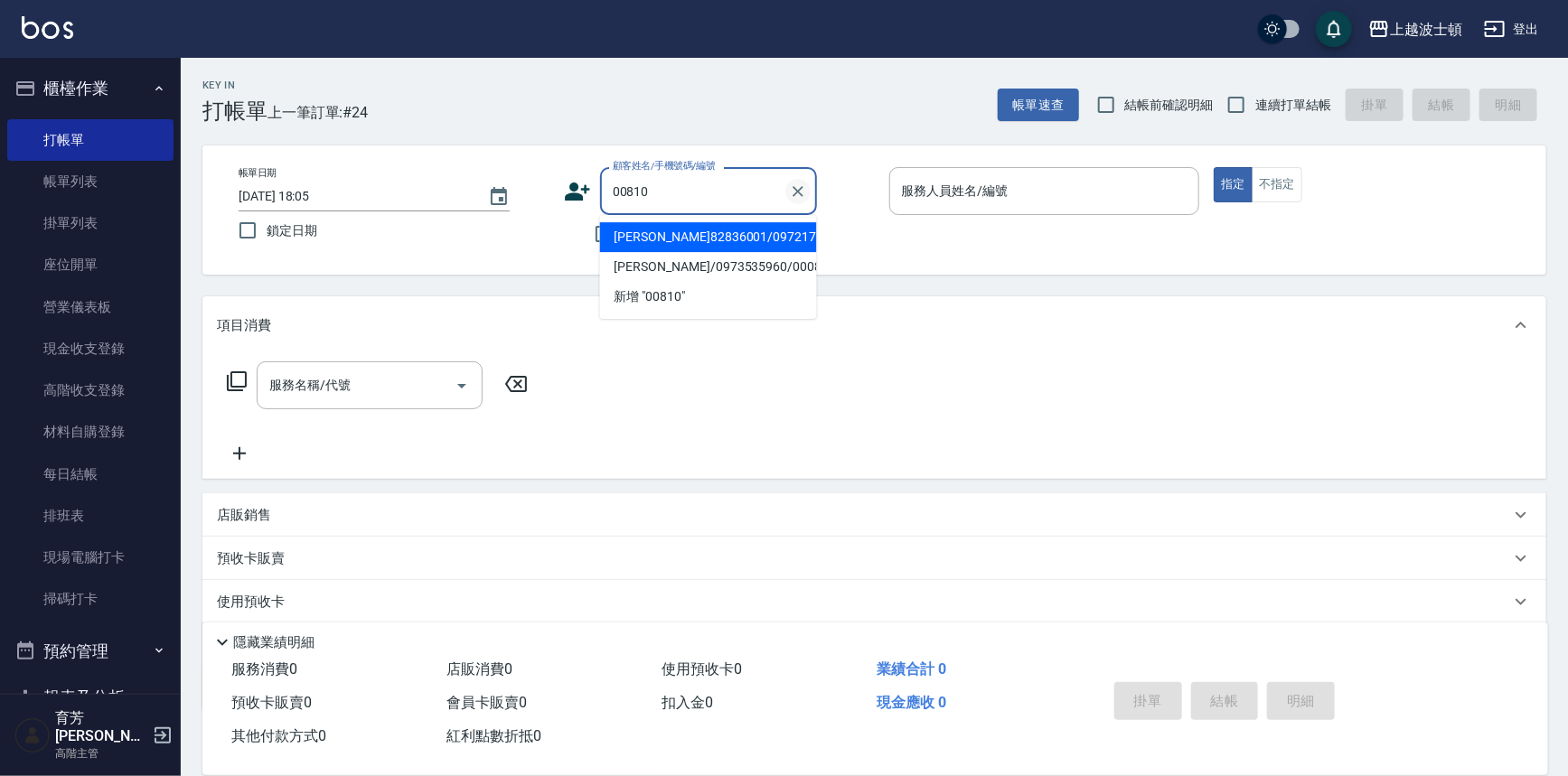
click at [802, 183] on icon "Clear" at bounding box center [797, 191] width 18 height 18
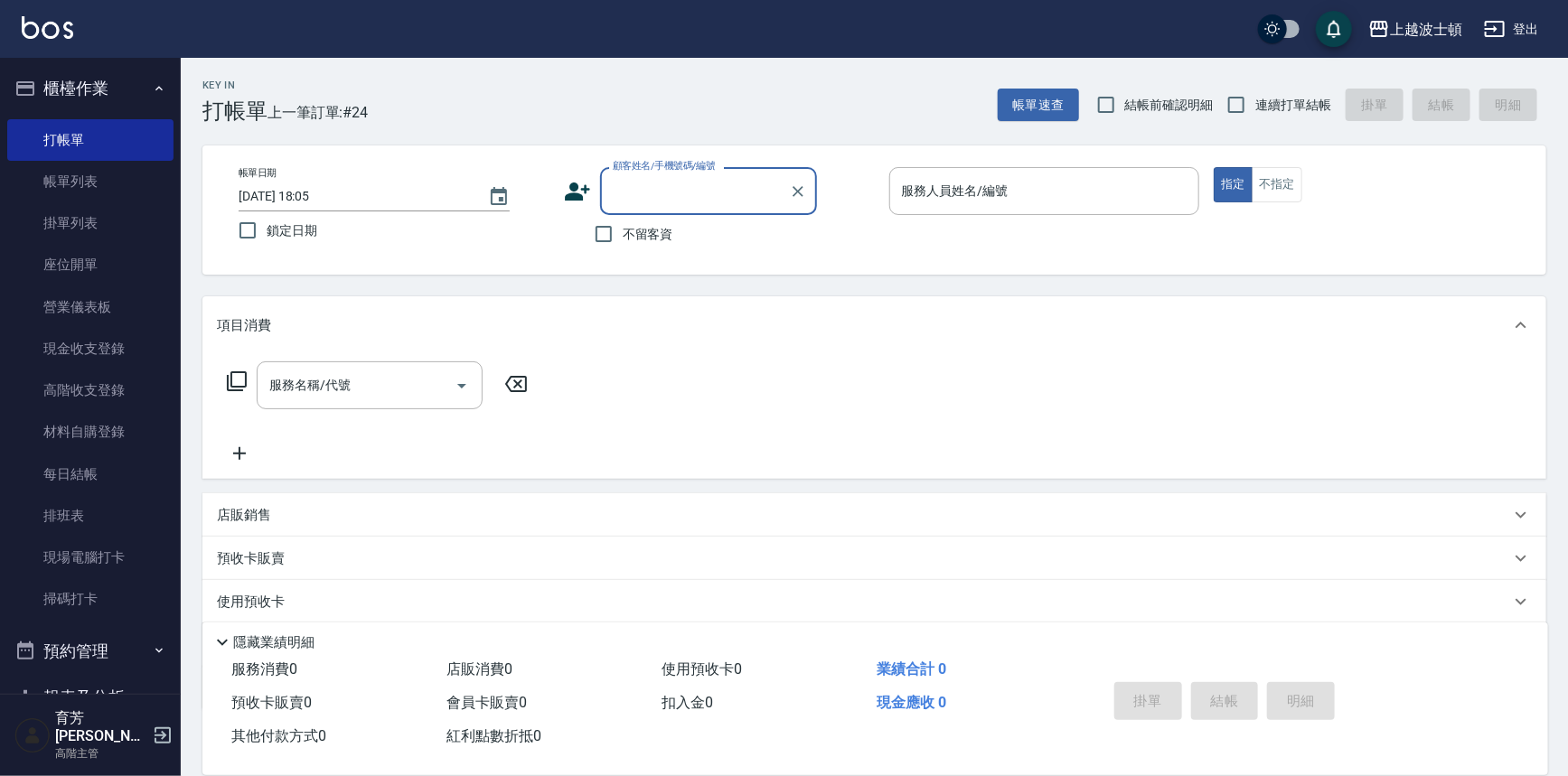
click at [738, 193] on input "顧客姓名/手機號碼/編號" at bounding box center [695, 191] width 174 height 32
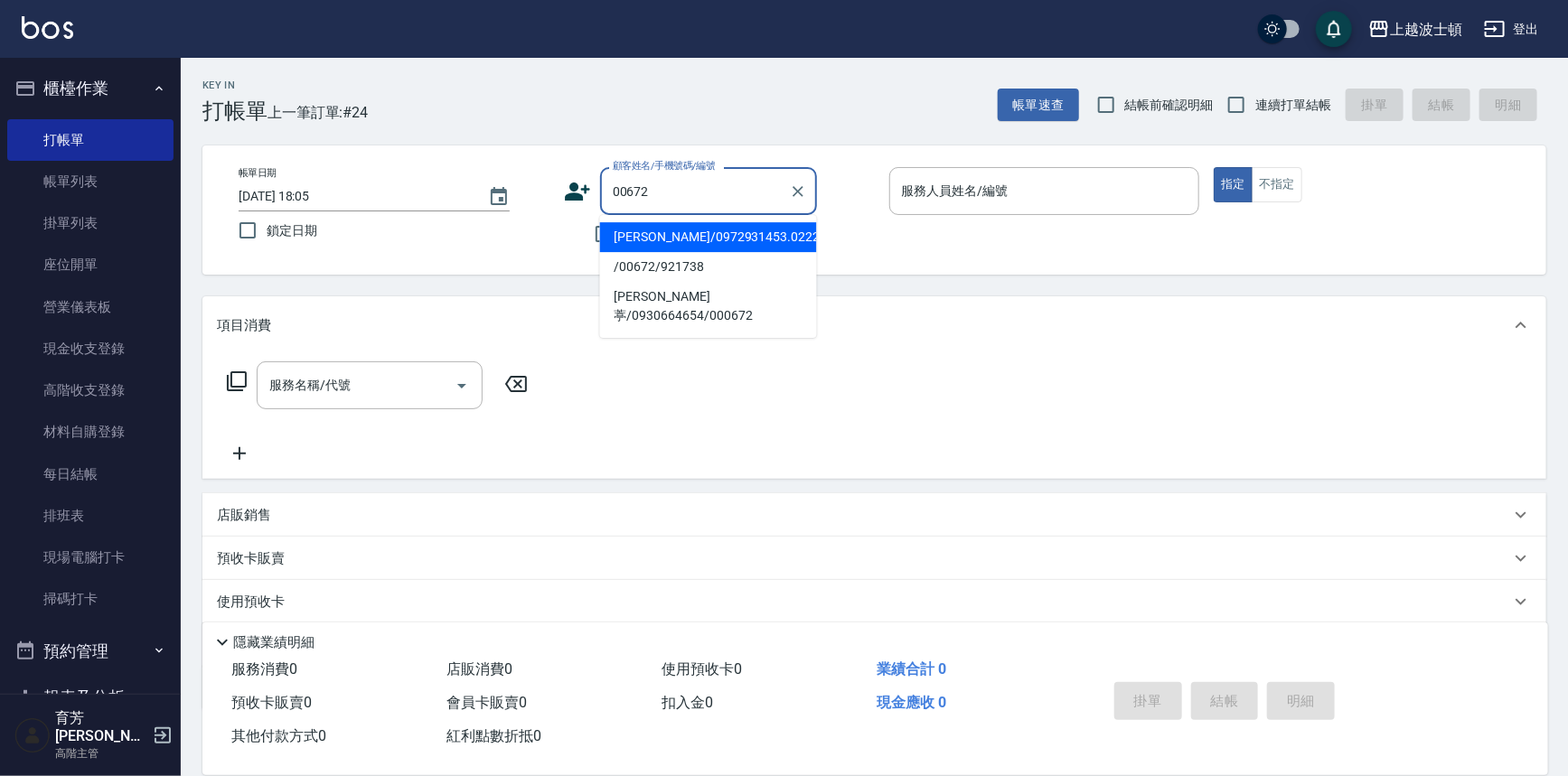
click at [723, 244] on li "胡碧燕/0972931453.0222815158/00672" at bounding box center [708, 236] width 217 height 30
type input "胡碧燕/0972931453.0222815158/00672"
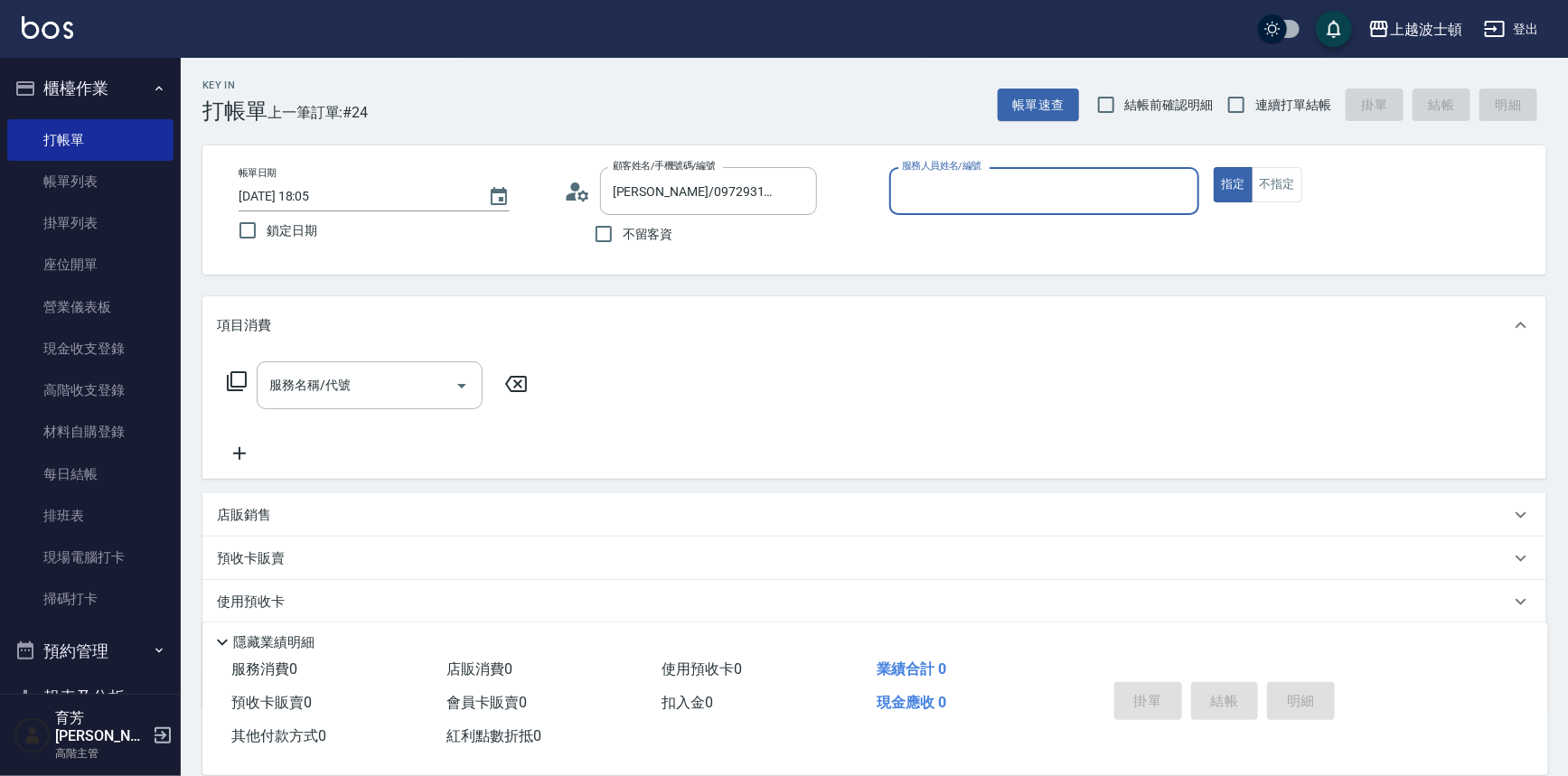
type input "shirey-0"
click at [957, 207] on div "shirey-0 服務人員姓名/編號" at bounding box center [1044, 191] width 311 height 48
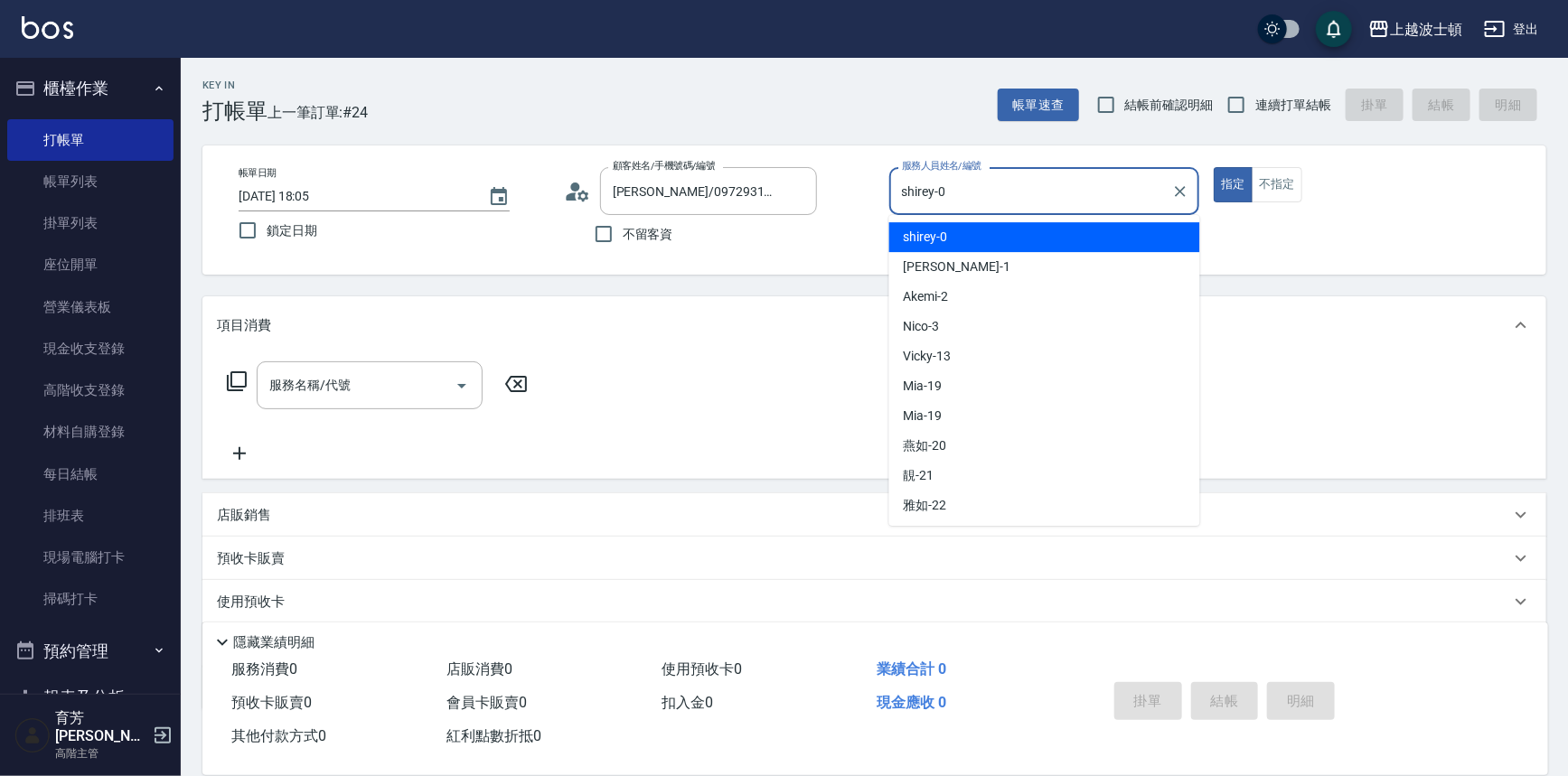
drag, startPoint x: 967, startPoint y: 225, endPoint x: 1413, endPoint y: 239, distance: 446.2
click at [968, 226] on div "shirey -0" at bounding box center [1044, 236] width 311 height 30
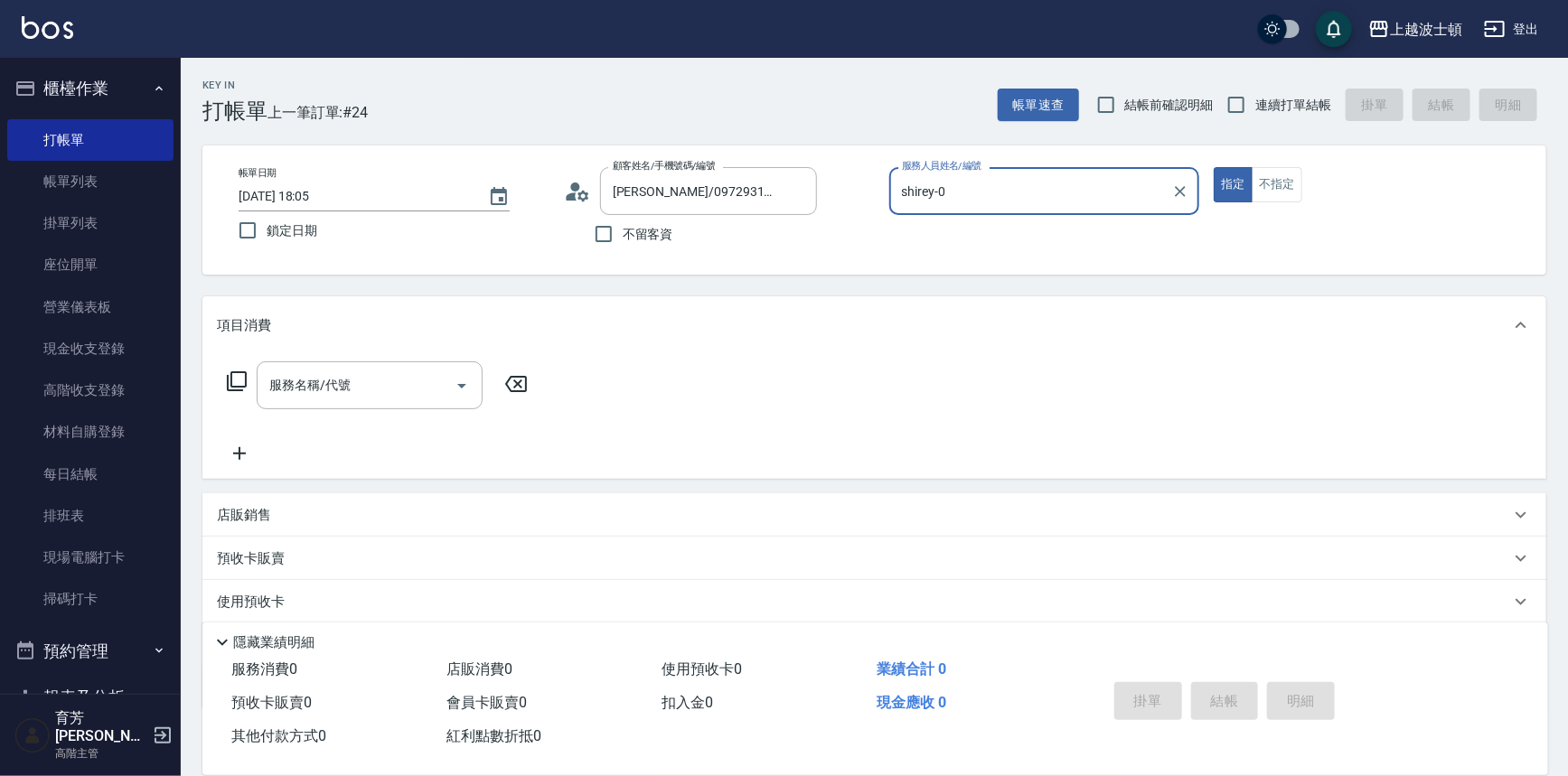
scroll to position [103, 0]
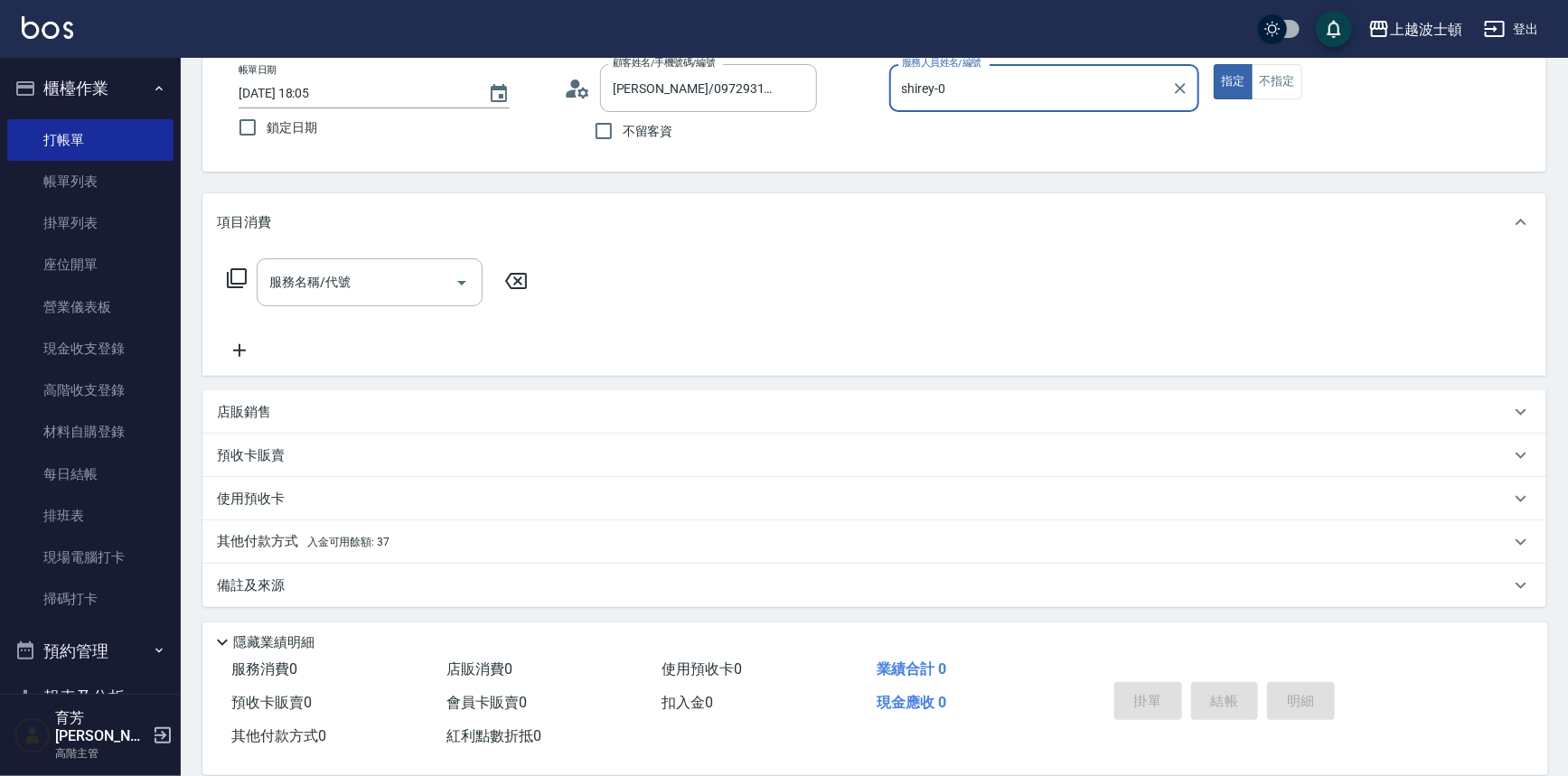
click at [383, 545] on span "入金可用餘額: 37" at bounding box center [348, 541] width 83 height 13
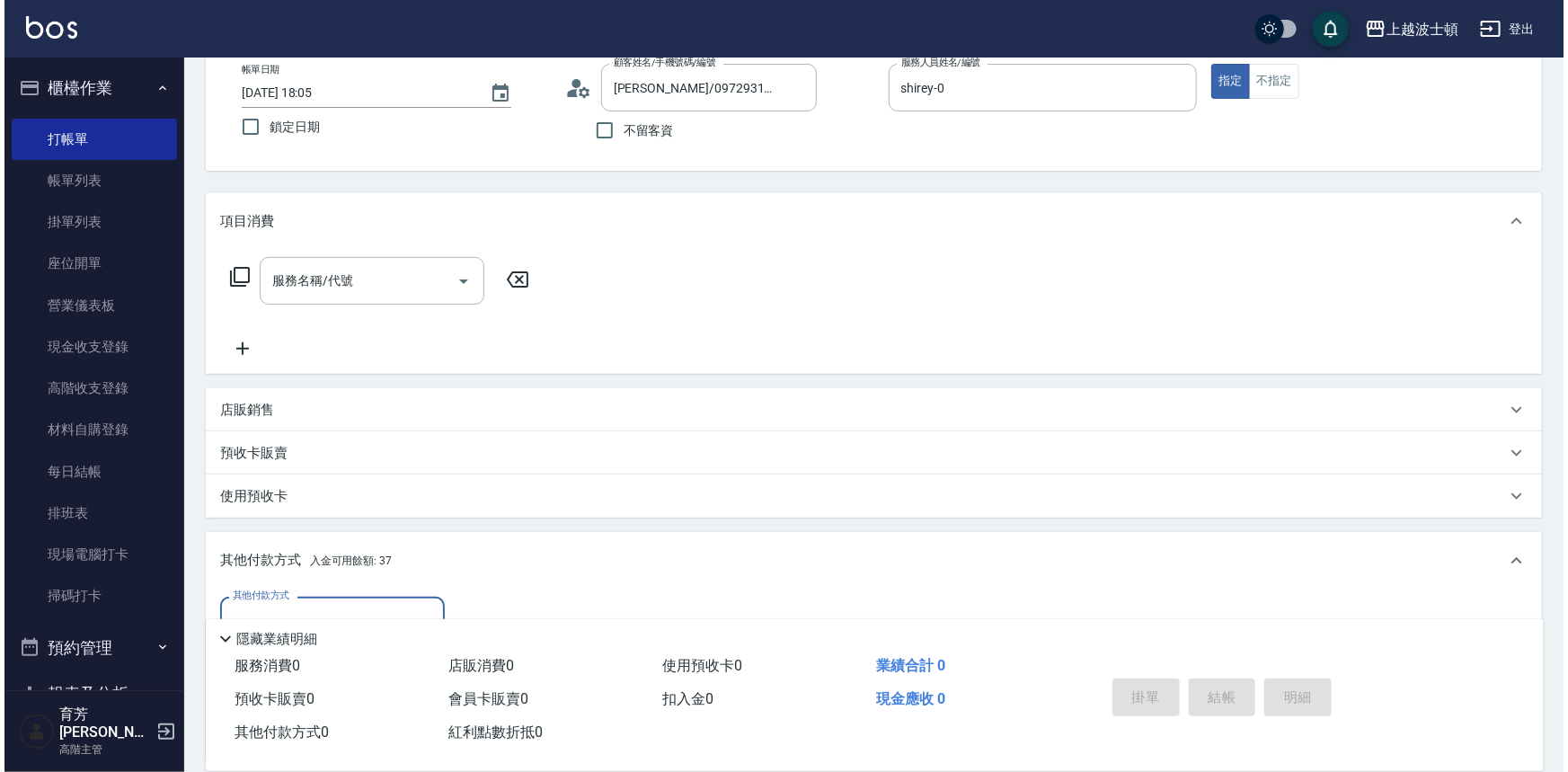
scroll to position [315, 0]
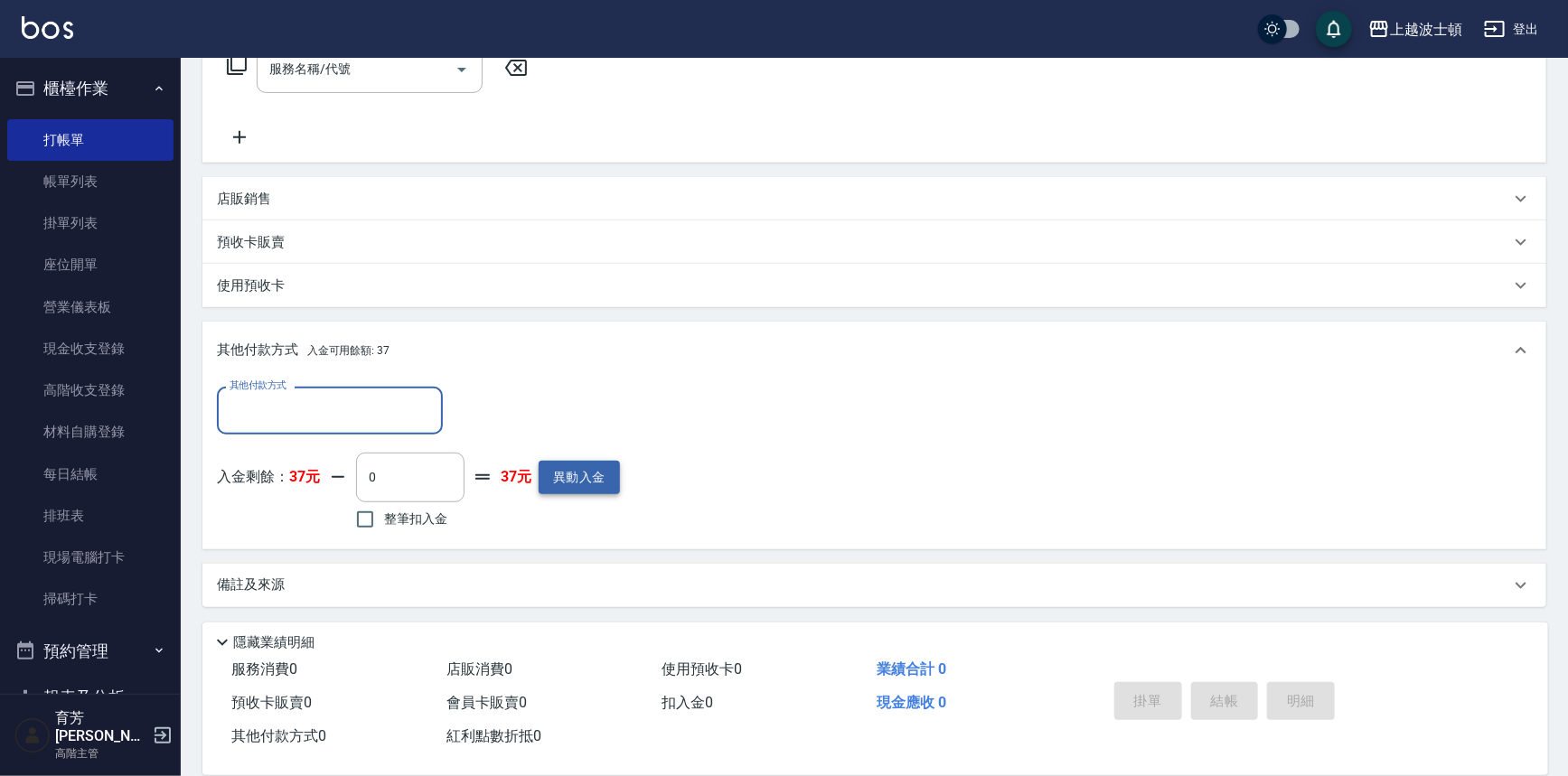
click at [567, 482] on button "異動入金" at bounding box center [579, 478] width 81 height 34
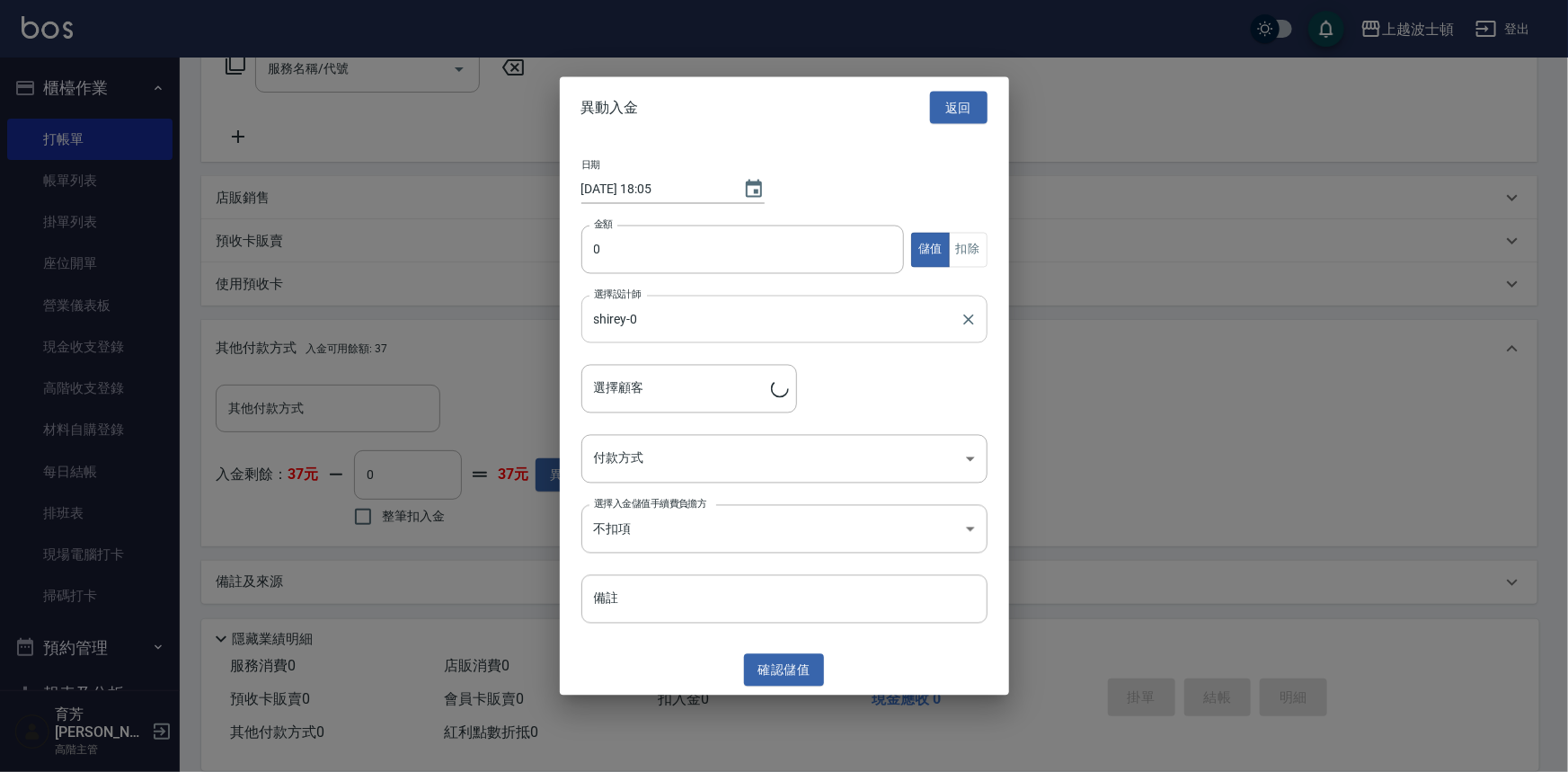
type input "胡碧燕/0972931453.0222815158/00672"
click at [620, 217] on div "日期 2025/10/11 18:05 金額 0 金額 儲值 扣除 選擇設計師 shirey-0 選擇設計師 選擇顧客 胡碧燕/0972931453.0222…" at bounding box center [784, 392] width 449 height 507
click at [620, 227] on input "0" at bounding box center [743, 250] width 323 height 49
type input "5000"
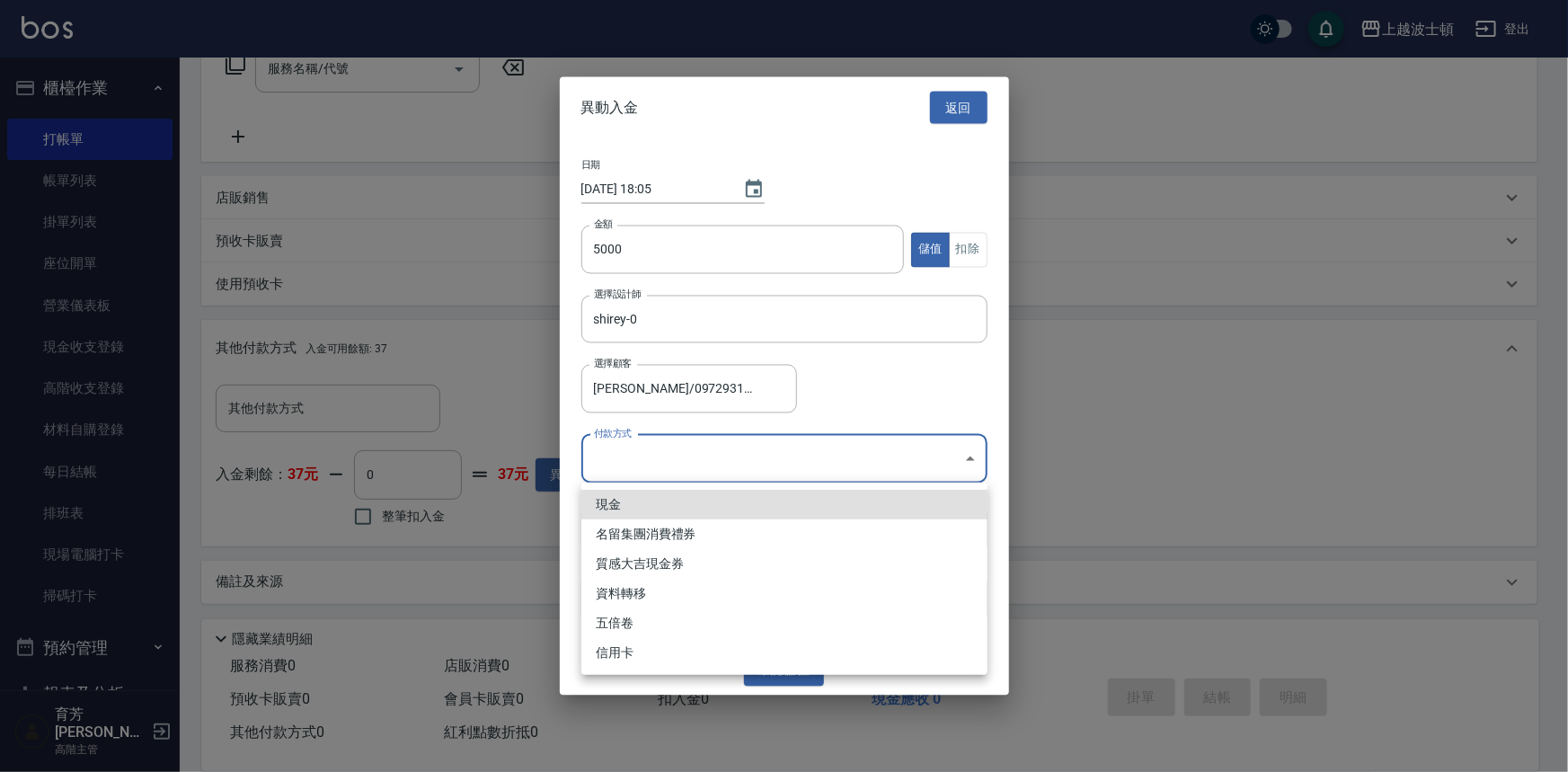
click at [966, 457] on body "上越波士頓 登出 櫃檯作業 打帳單 帳單列表 掛單列表 座位開單 營業儀表板 現金收支登錄 高階收支登錄 材料自購登錄 每日結帳 排班表 現場電腦打卡 掃碼打…" at bounding box center [784, 229] width 1568 height 1088
click at [610, 505] on li "現金" at bounding box center [784, 504] width 406 height 30
type input "現金"
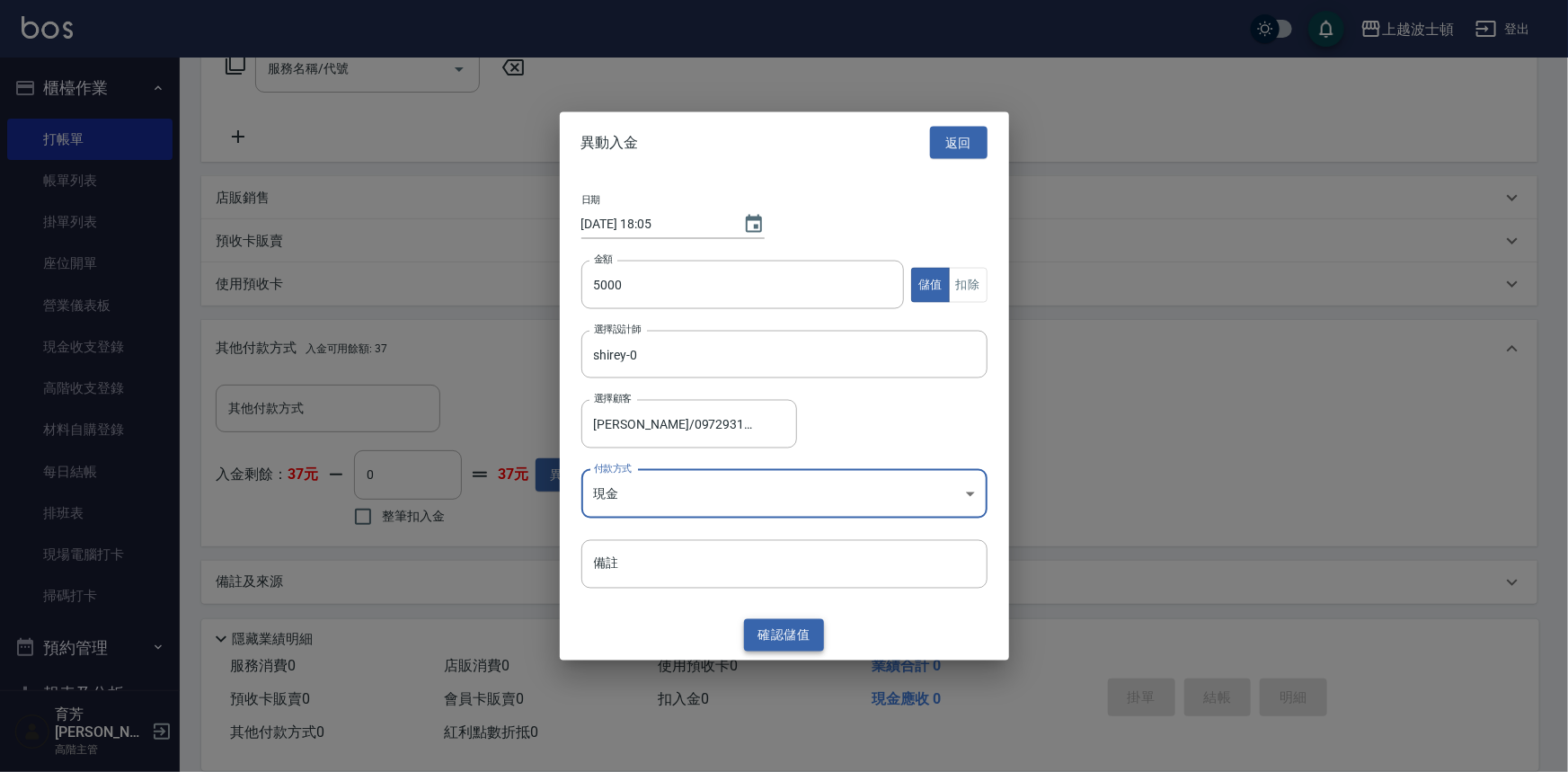
click at [764, 634] on button "確認 儲值" at bounding box center [784, 635] width 81 height 34
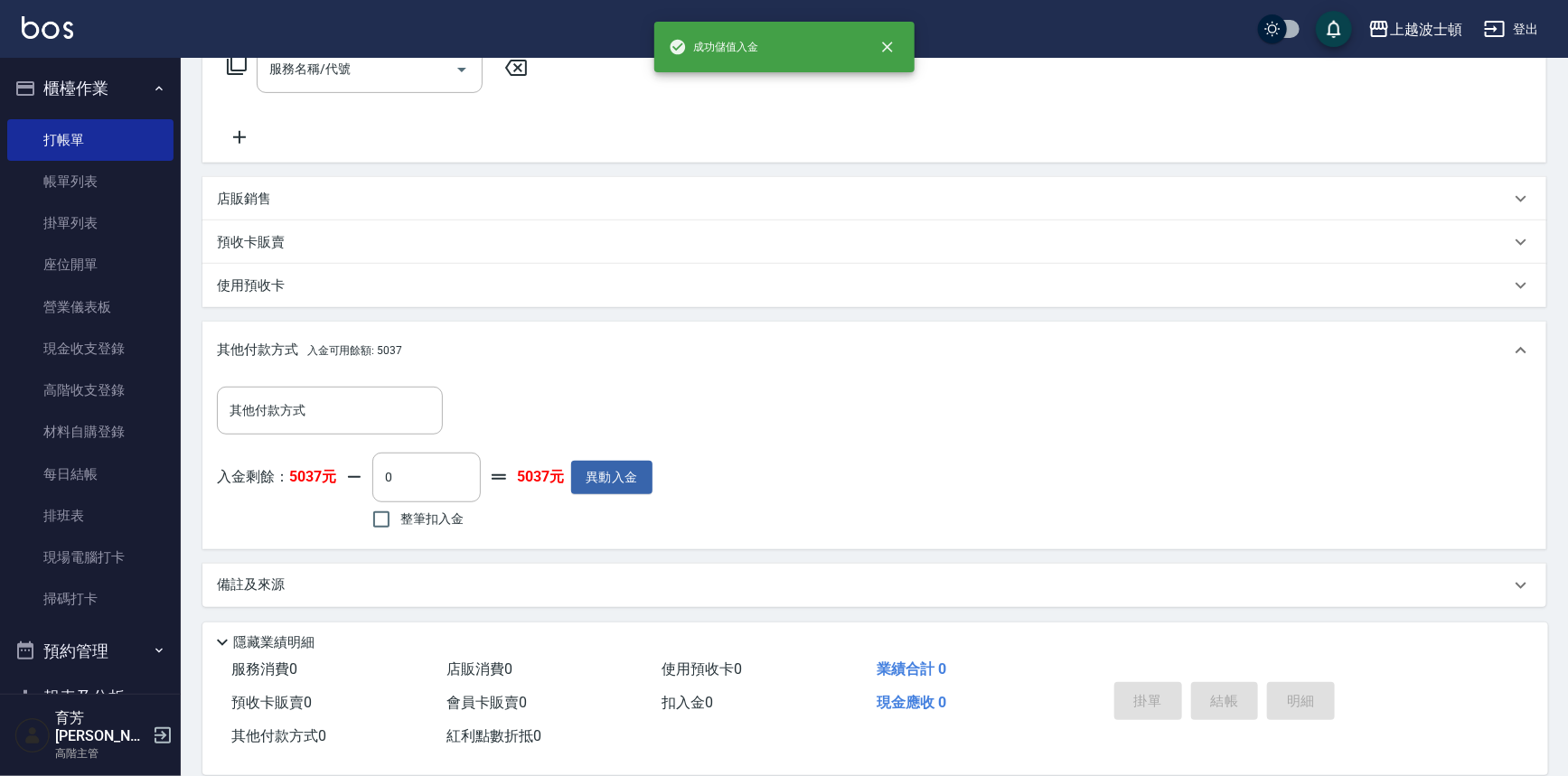
click at [234, 56] on div "上越波士頓 登出" at bounding box center [784, 29] width 1568 height 58
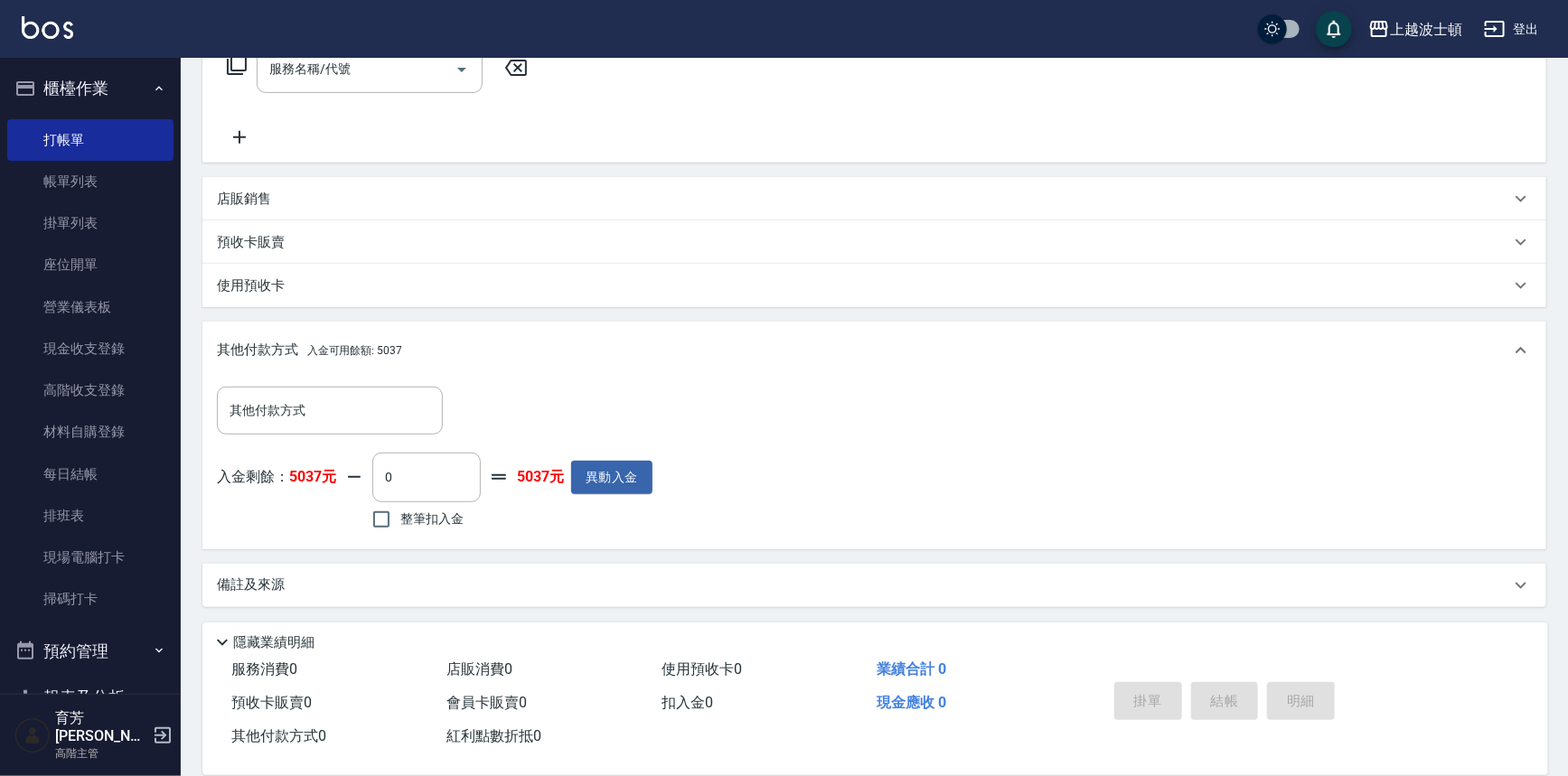
click at [236, 65] on icon at bounding box center [236, 65] width 21 height 21
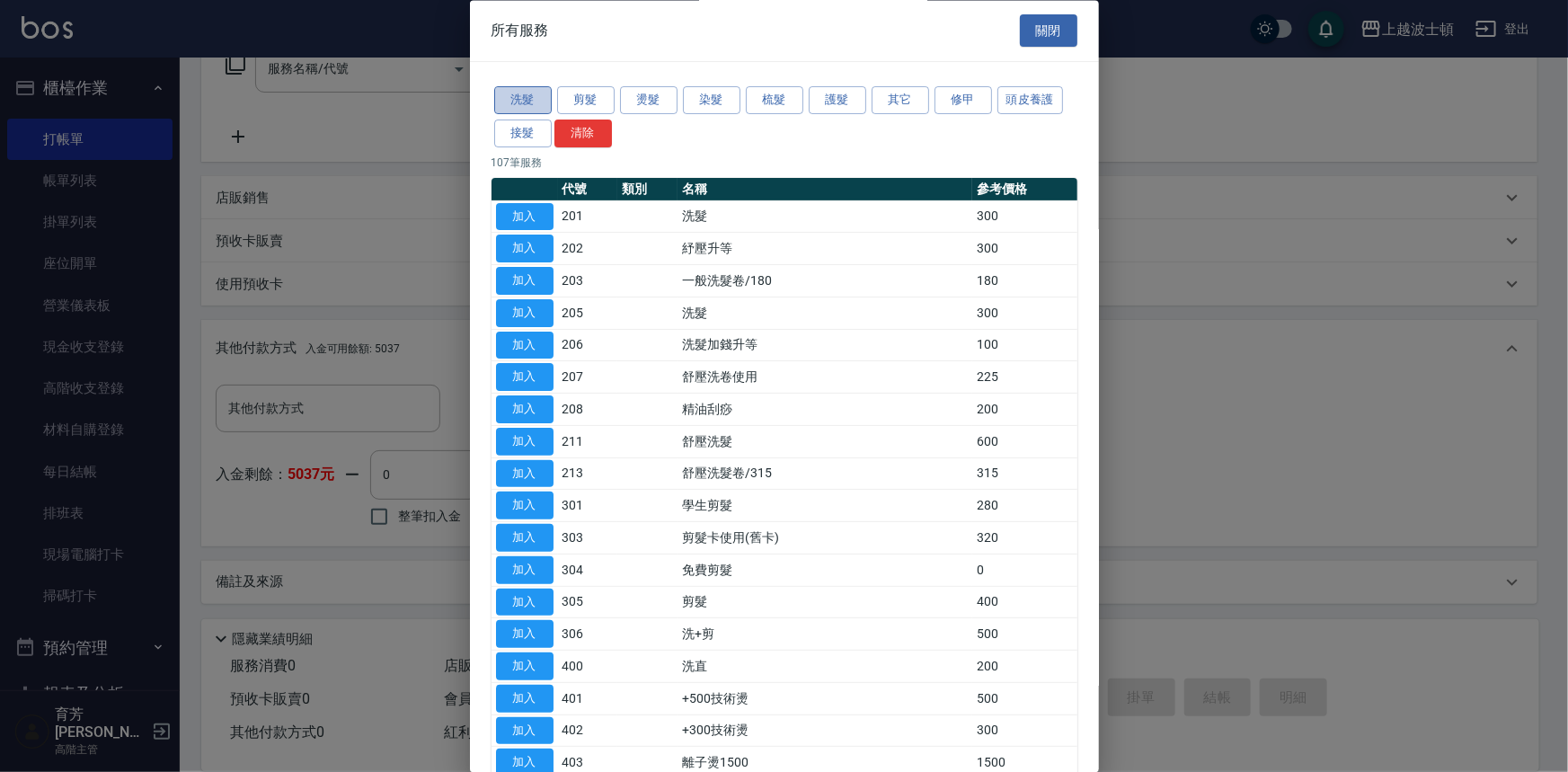
click at [540, 90] on button "洗髮" at bounding box center [523, 101] width 58 height 28
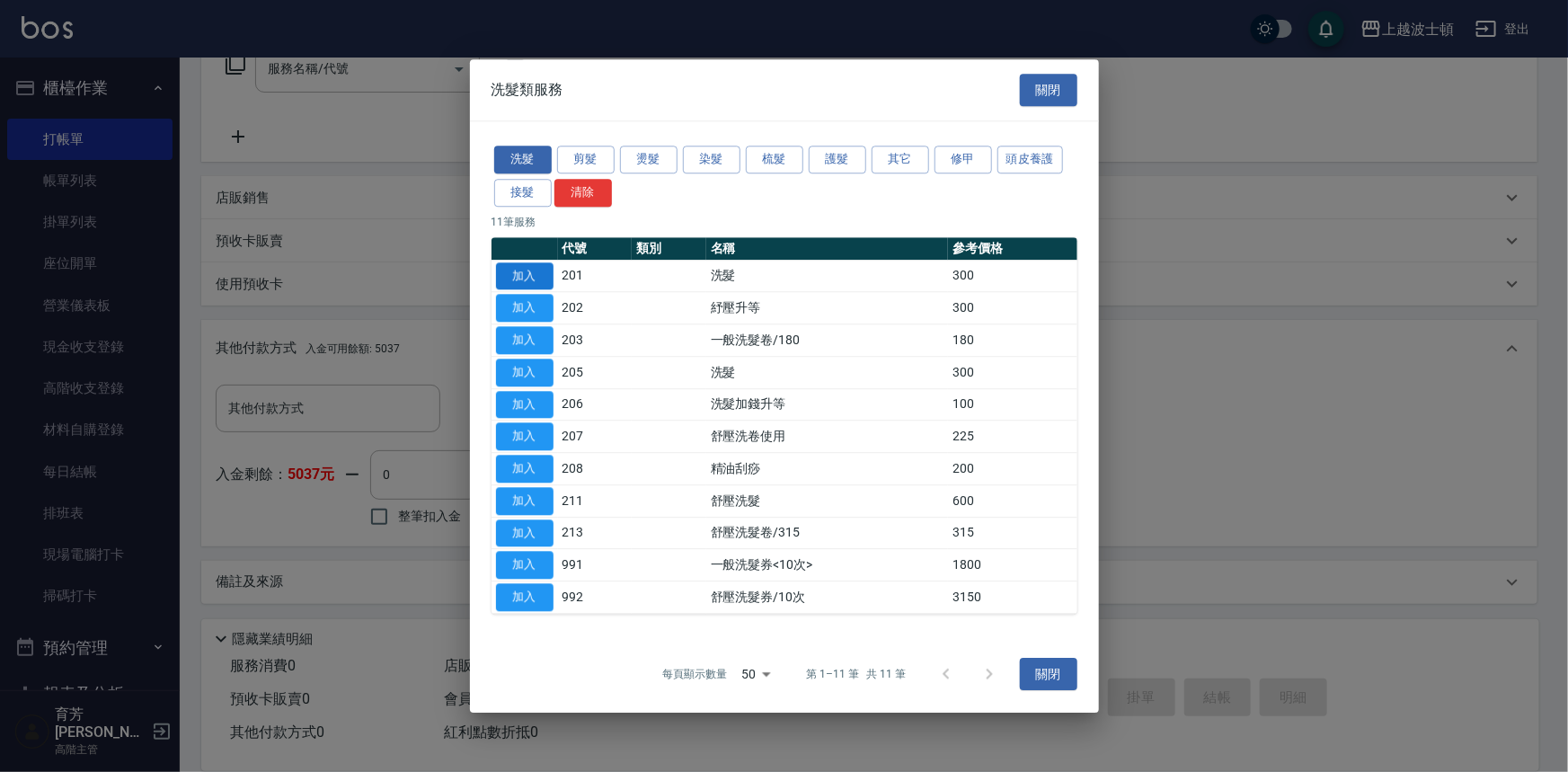
click at [545, 270] on button "加入" at bounding box center [525, 276] width 58 height 28
type input "洗髮(201)"
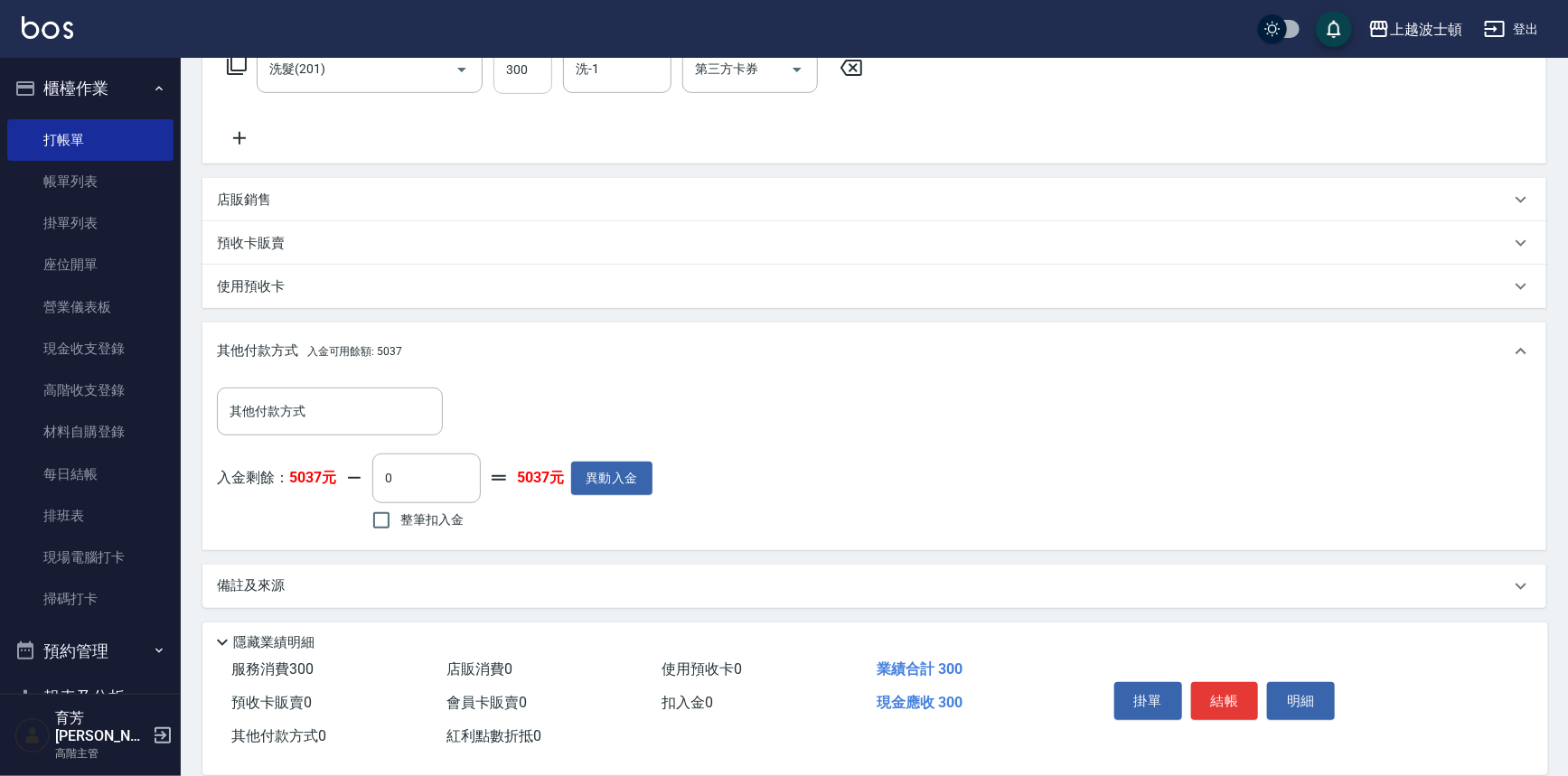
click at [528, 81] on input "300" at bounding box center [522, 69] width 59 height 49
type input "270"
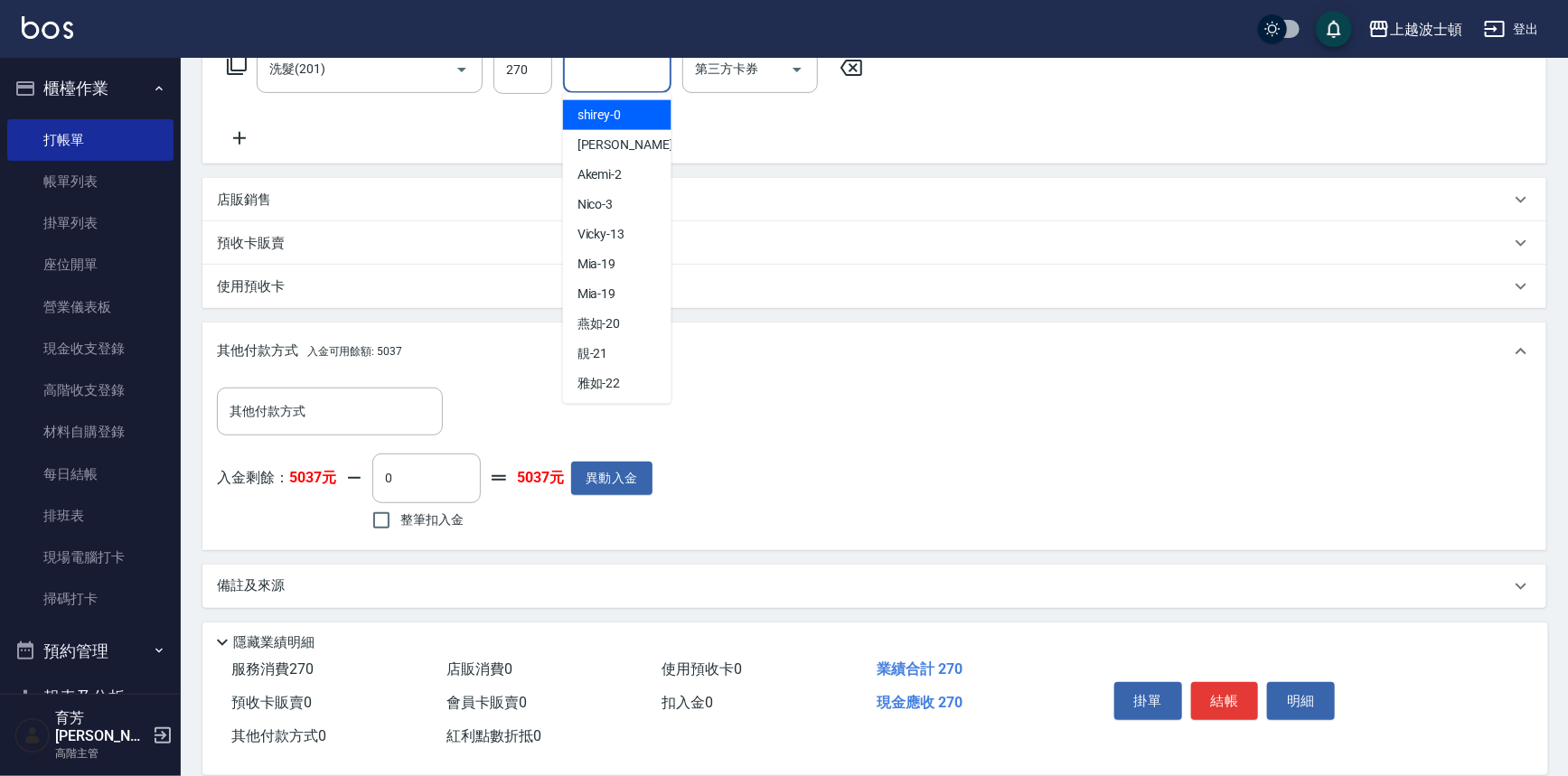
click at [619, 77] on input "洗-1" at bounding box center [618, 69] width 93 height 32
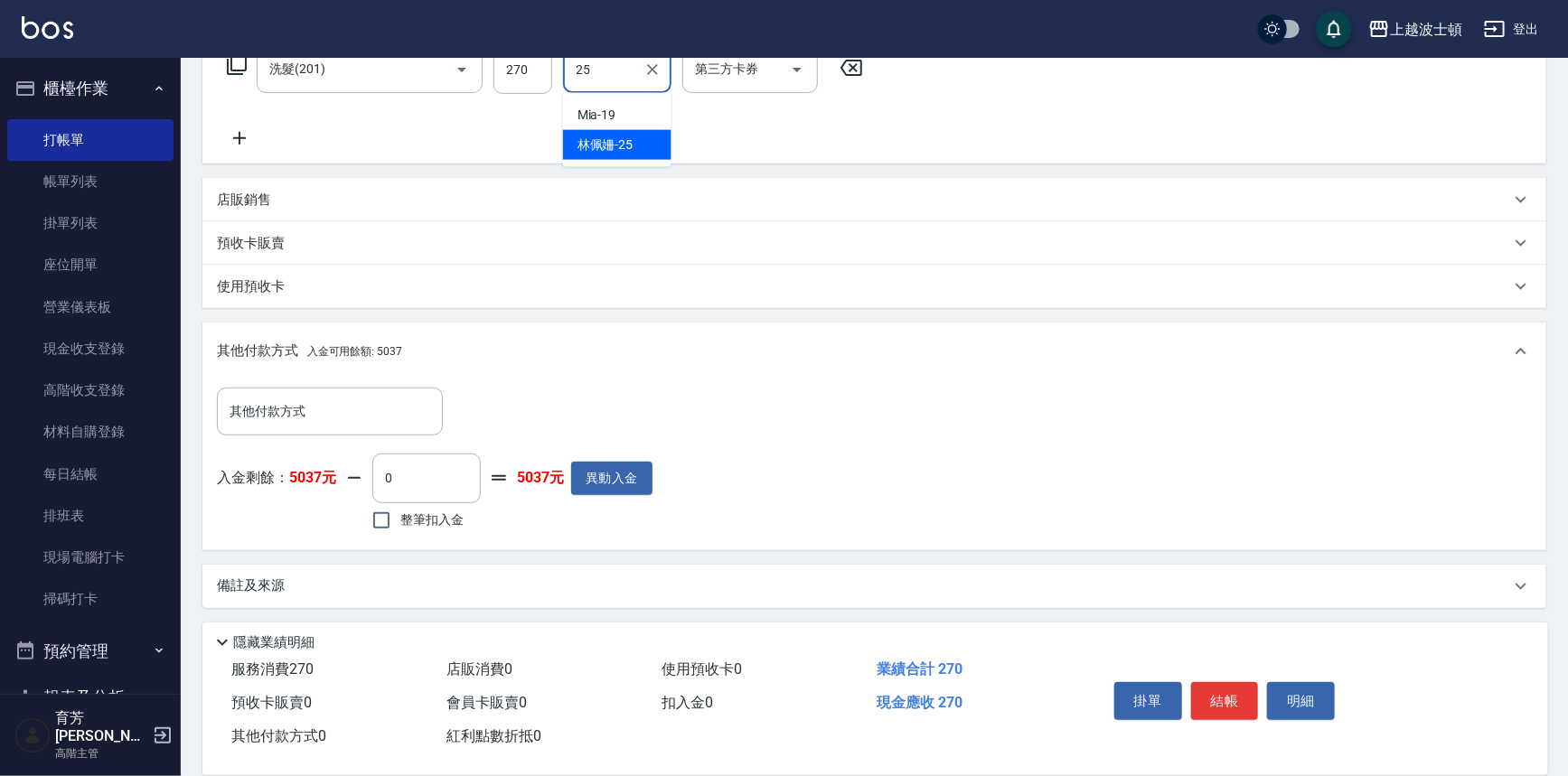
click at [622, 140] on span "林佩姍 -25" at bounding box center [605, 145] width 56 height 19
type input "林佩姍-25"
click at [395, 525] on input "整筆扣入金" at bounding box center [380, 520] width 38 height 38
checkbox input "true"
type input "270"
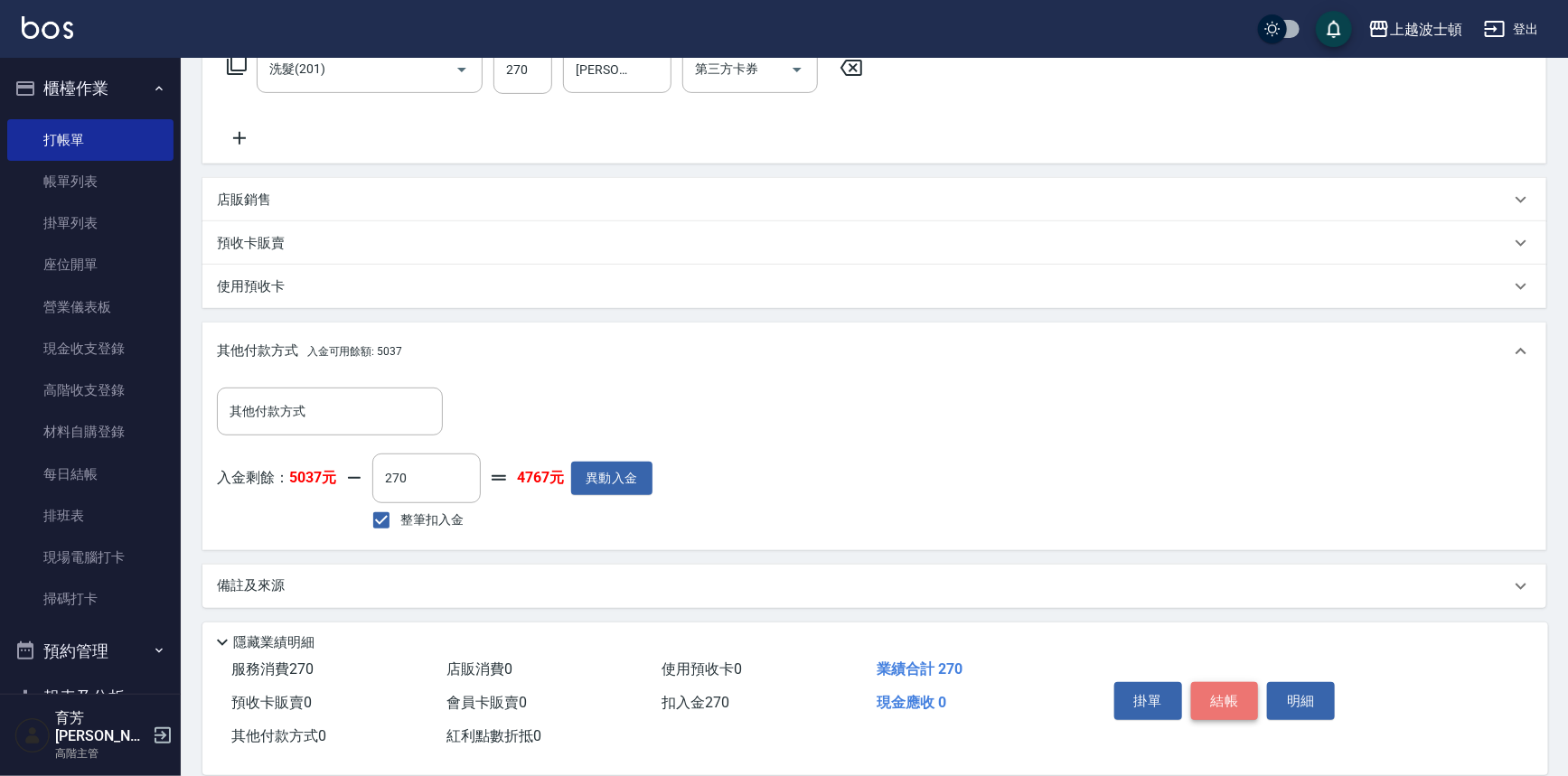
click at [1239, 692] on button "結帳" at bounding box center [1224, 701] width 68 height 38
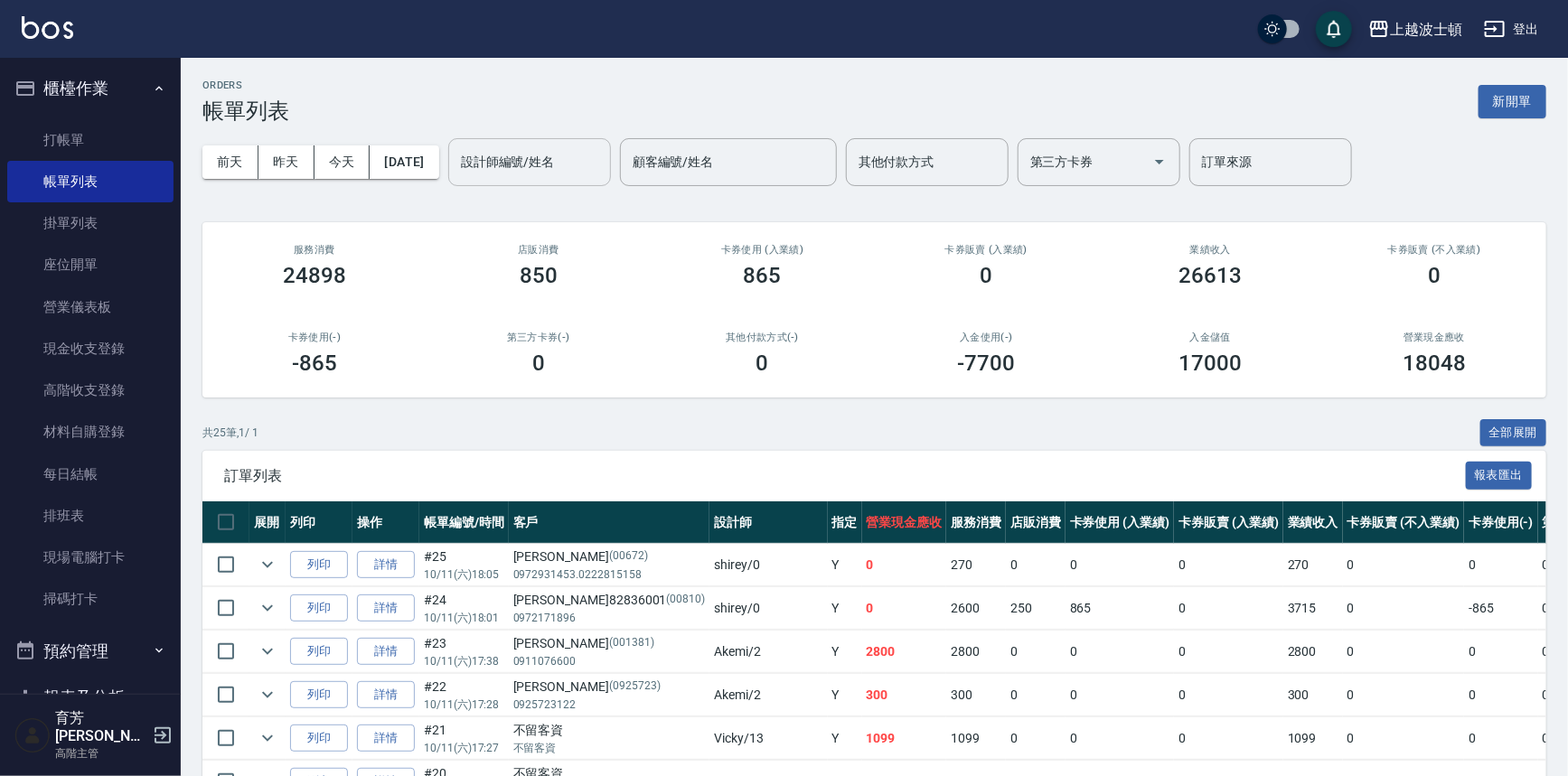
click at [539, 171] on input "設計師編號/姓名" at bounding box center [530, 162] width 147 height 32
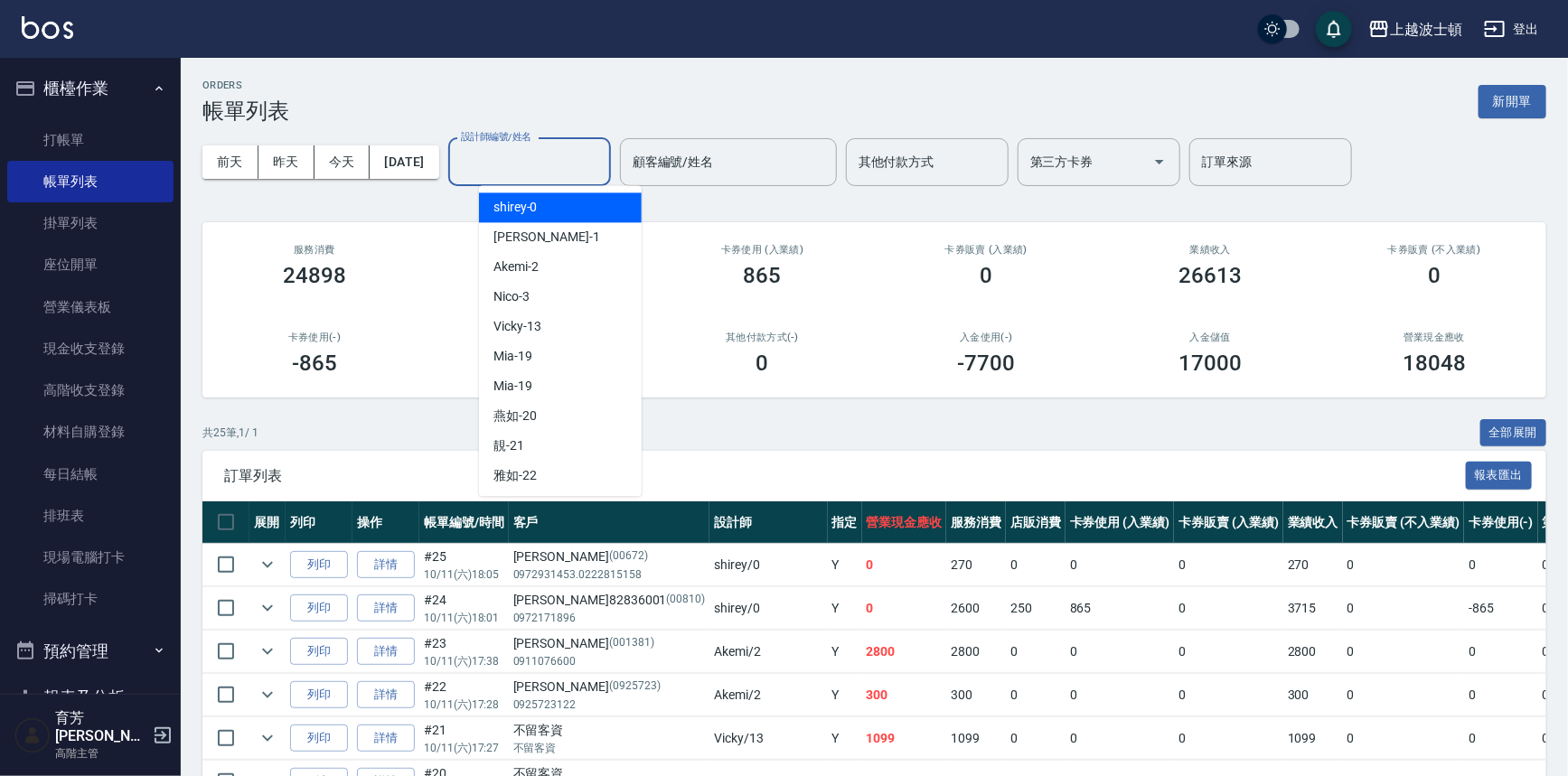
click at [536, 201] on div "shirey -0" at bounding box center [560, 207] width 163 height 30
type input "shirey-0"
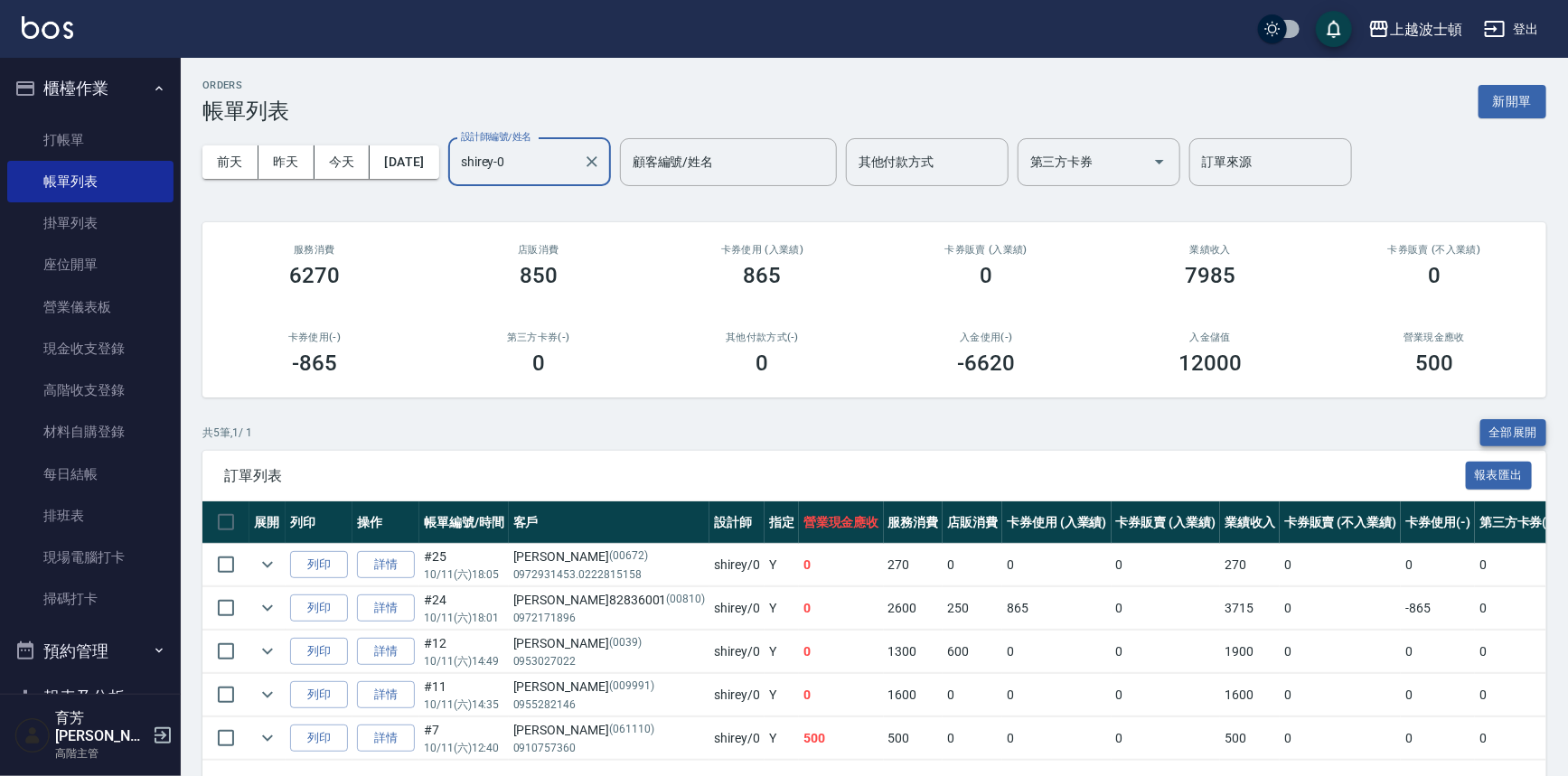
click at [1525, 433] on button "全部展開" at bounding box center [1513, 432] width 67 height 28
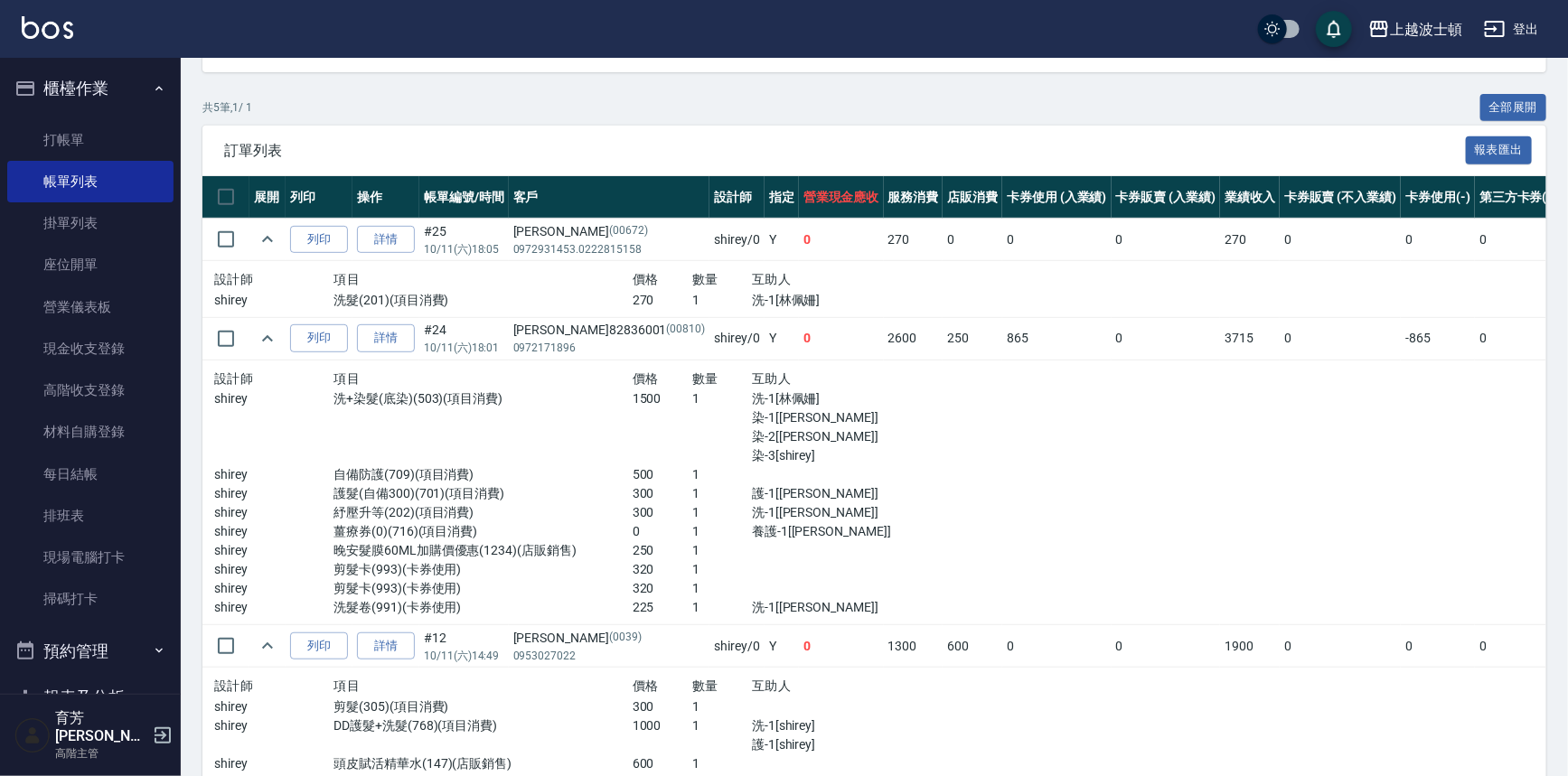
scroll to position [322, 0]
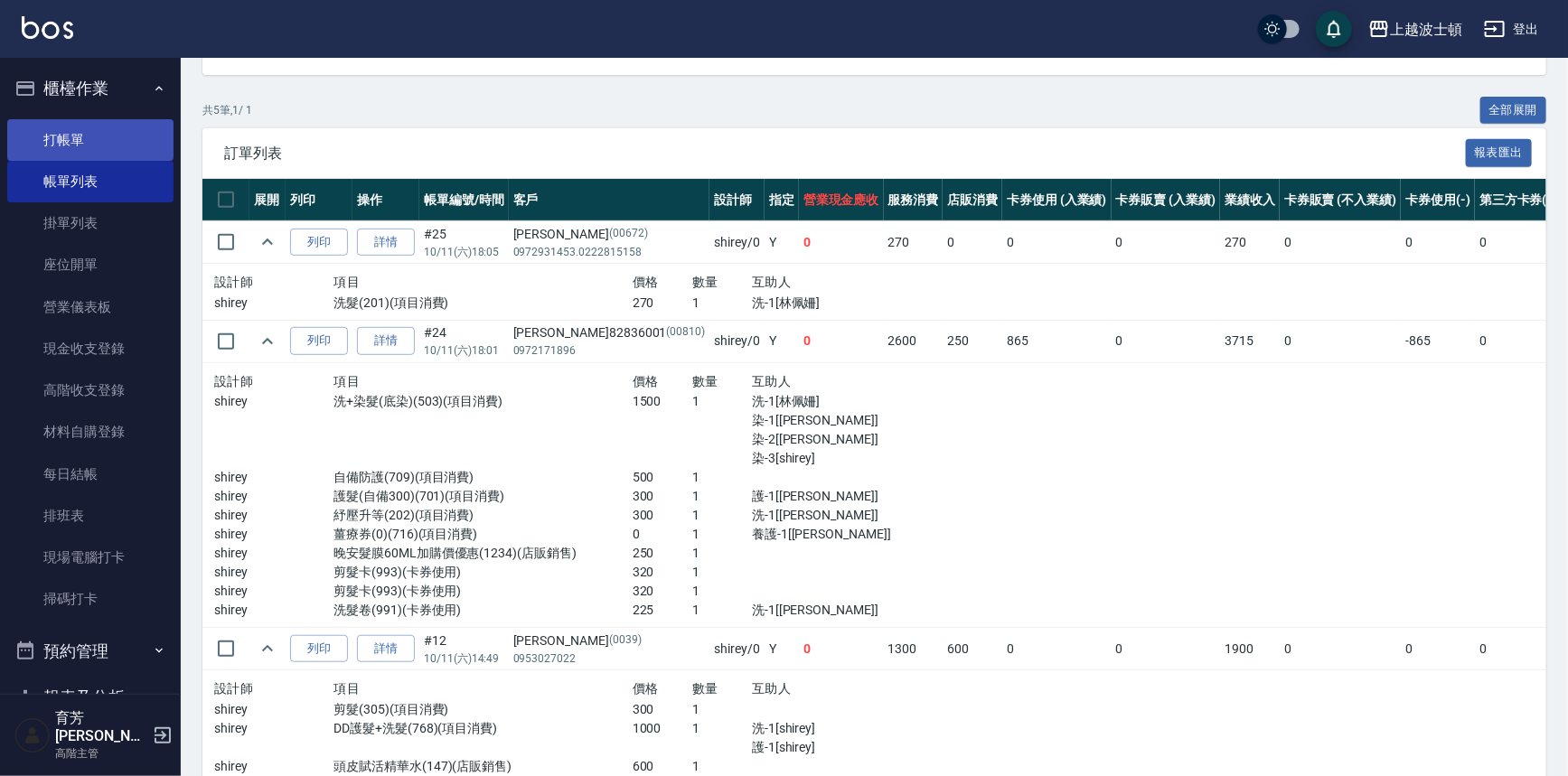
click at [56, 125] on link "打帳單" at bounding box center [90, 140] width 166 height 42
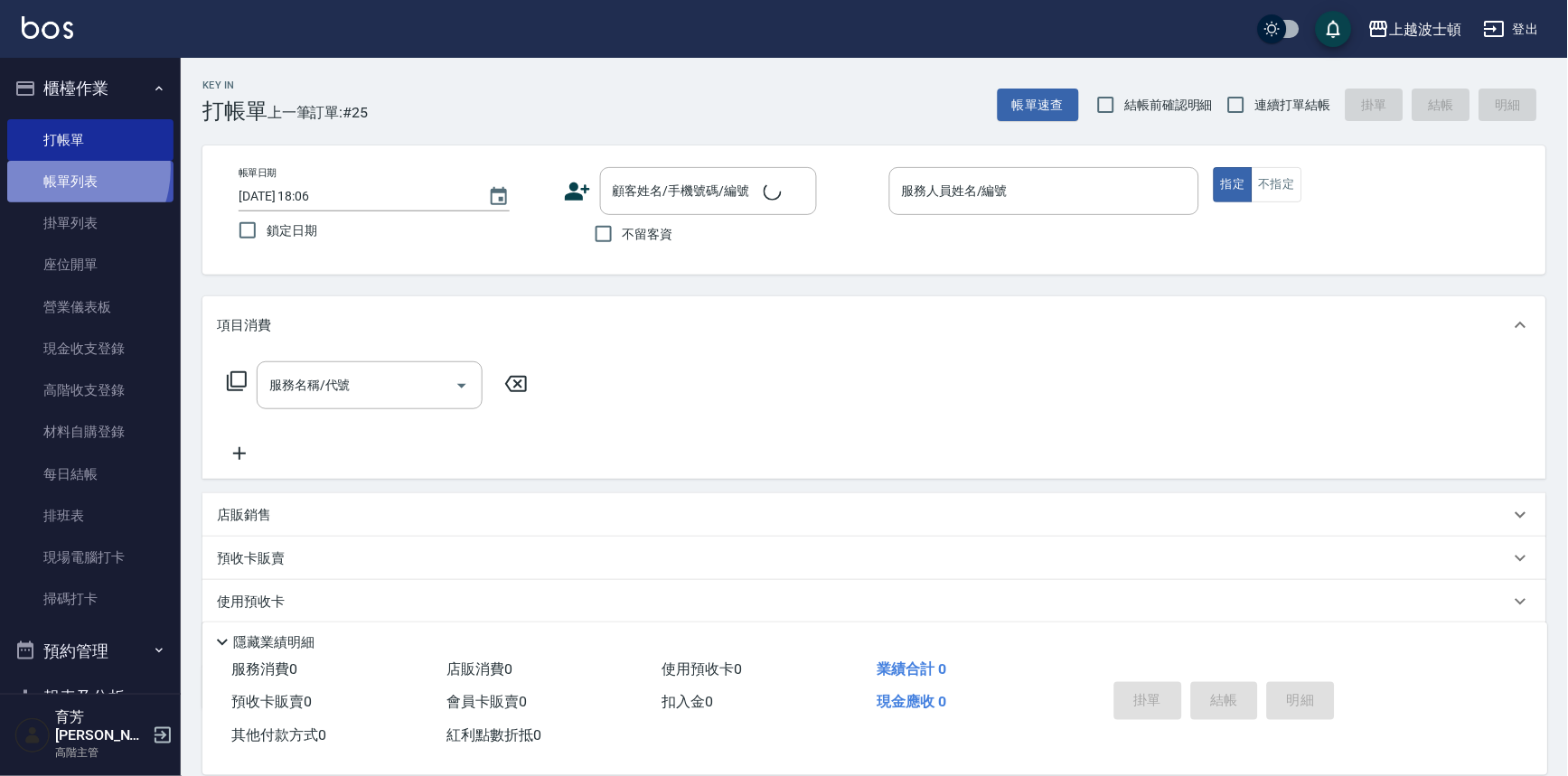
click at [54, 169] on link "帳單列表" at bounding box center [90, 181] width 166 height 42
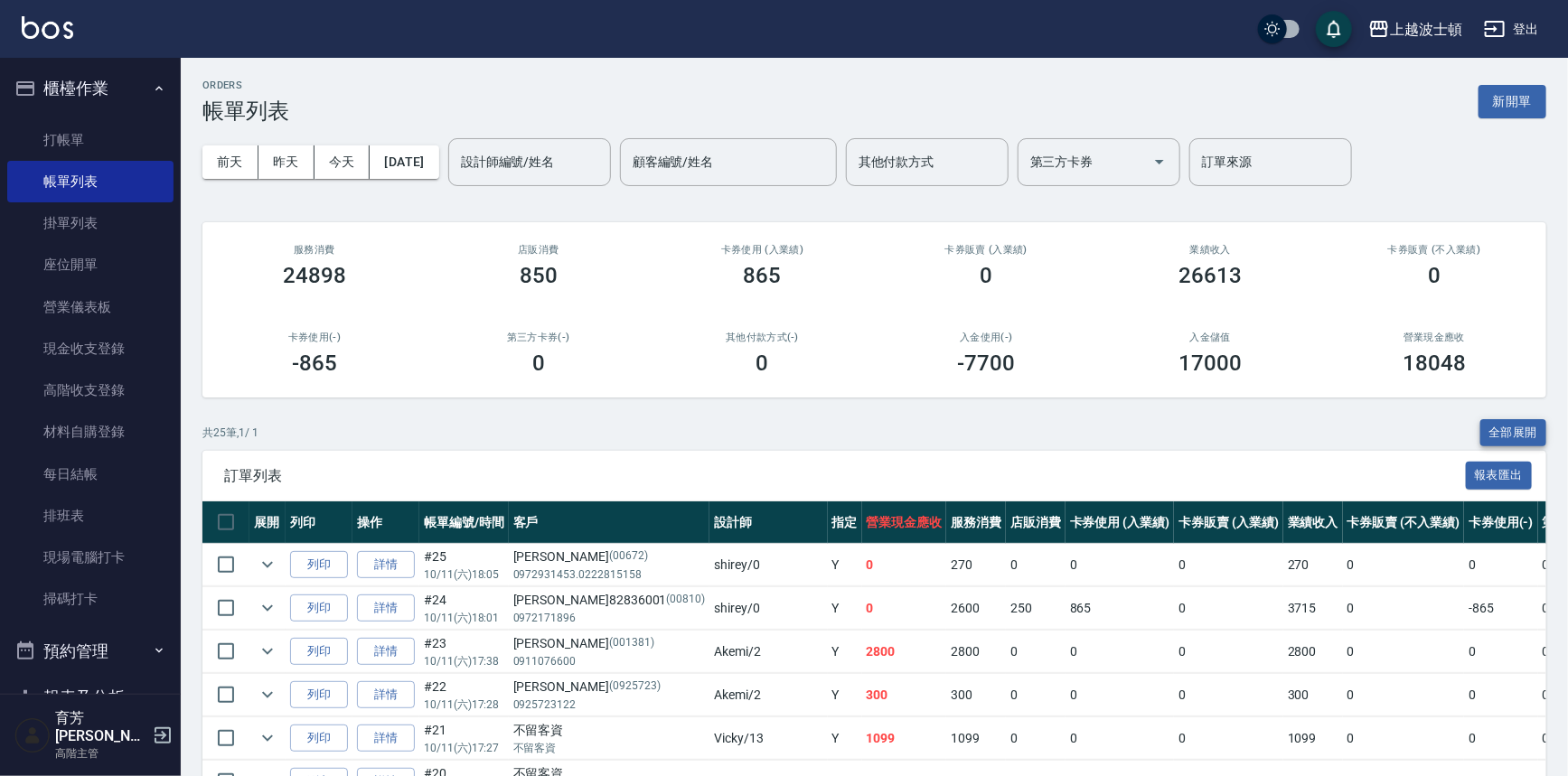
click at [1537, 431] on button "全部展開" at bounding box center [1513, 432] width 67 height 28
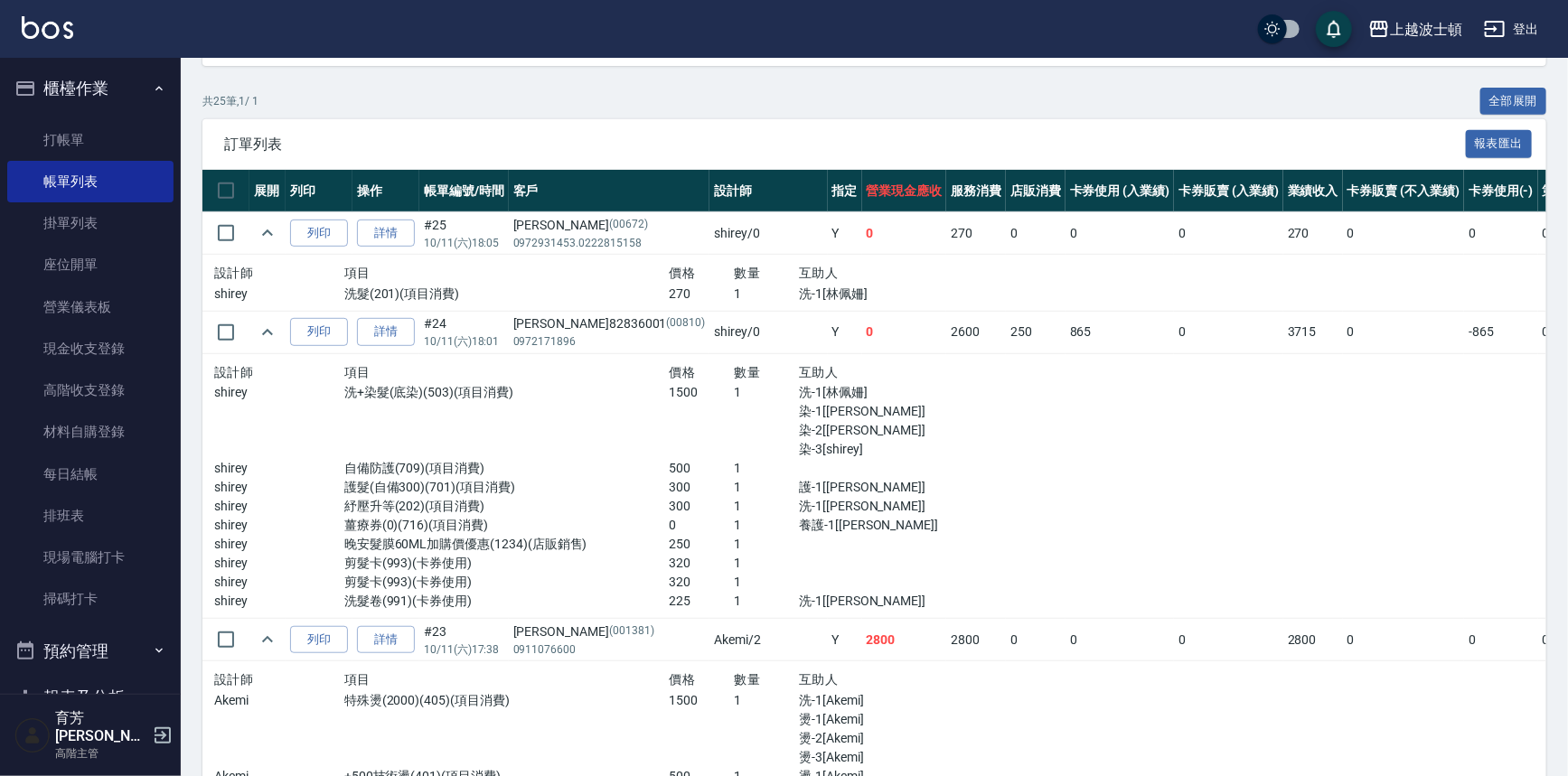
scroll to position [296, 0]
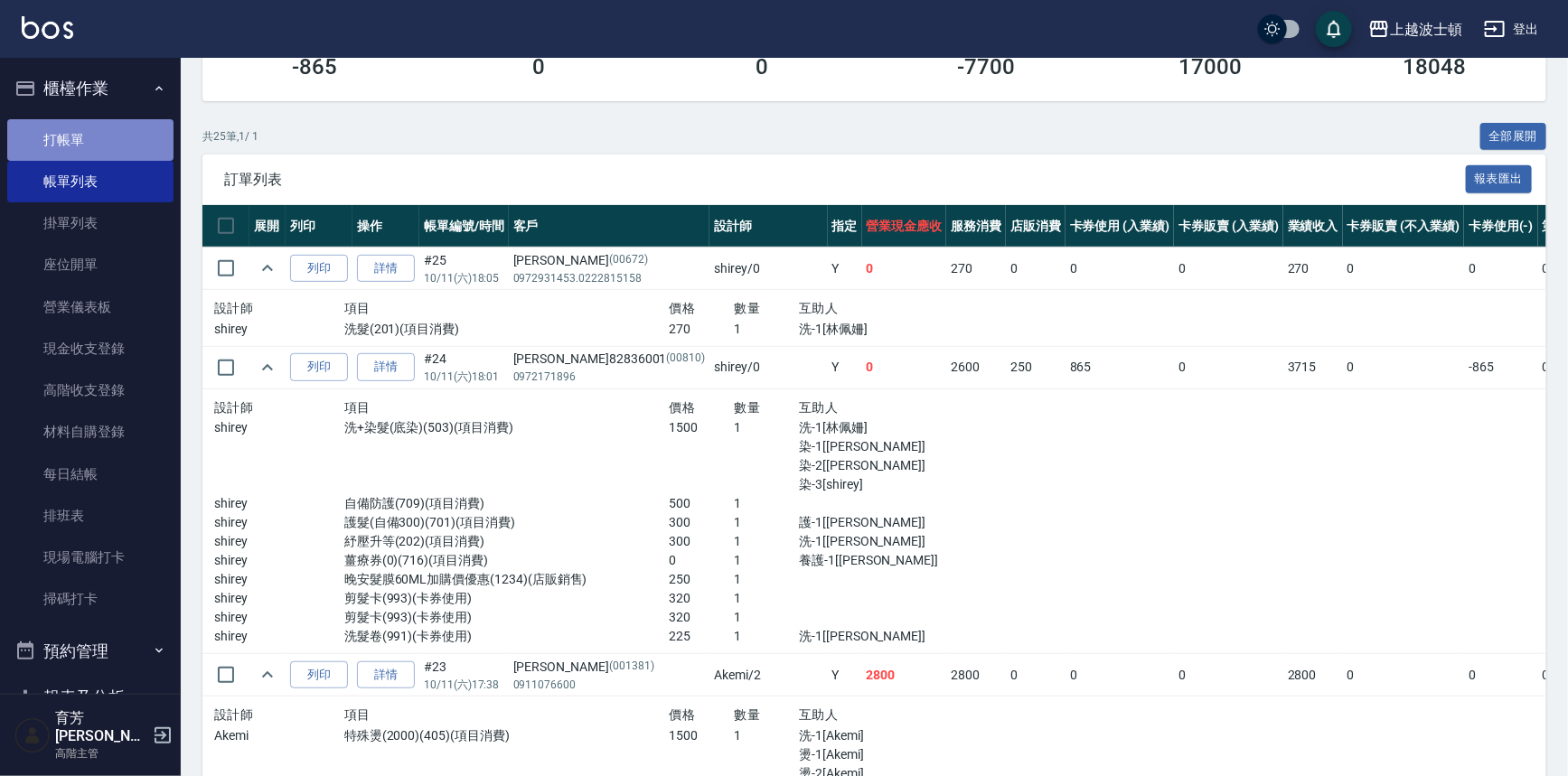
click at [99, 121] on link "打帳單" at bounding box center [90, 140] width 166 height 42
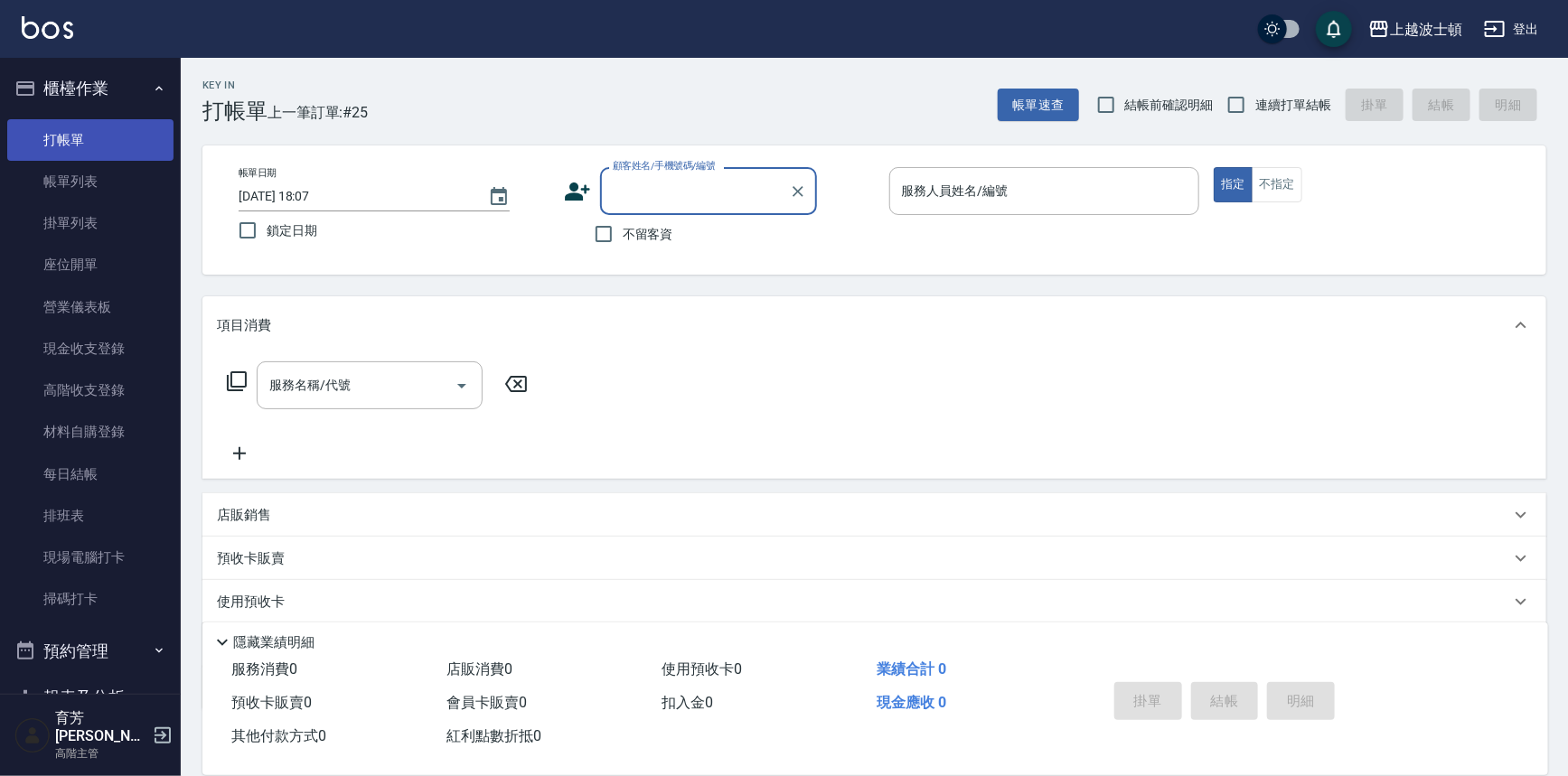
click at [57, 151] on link "打帳單" at bounding box center [90, 140] width 166 height 42
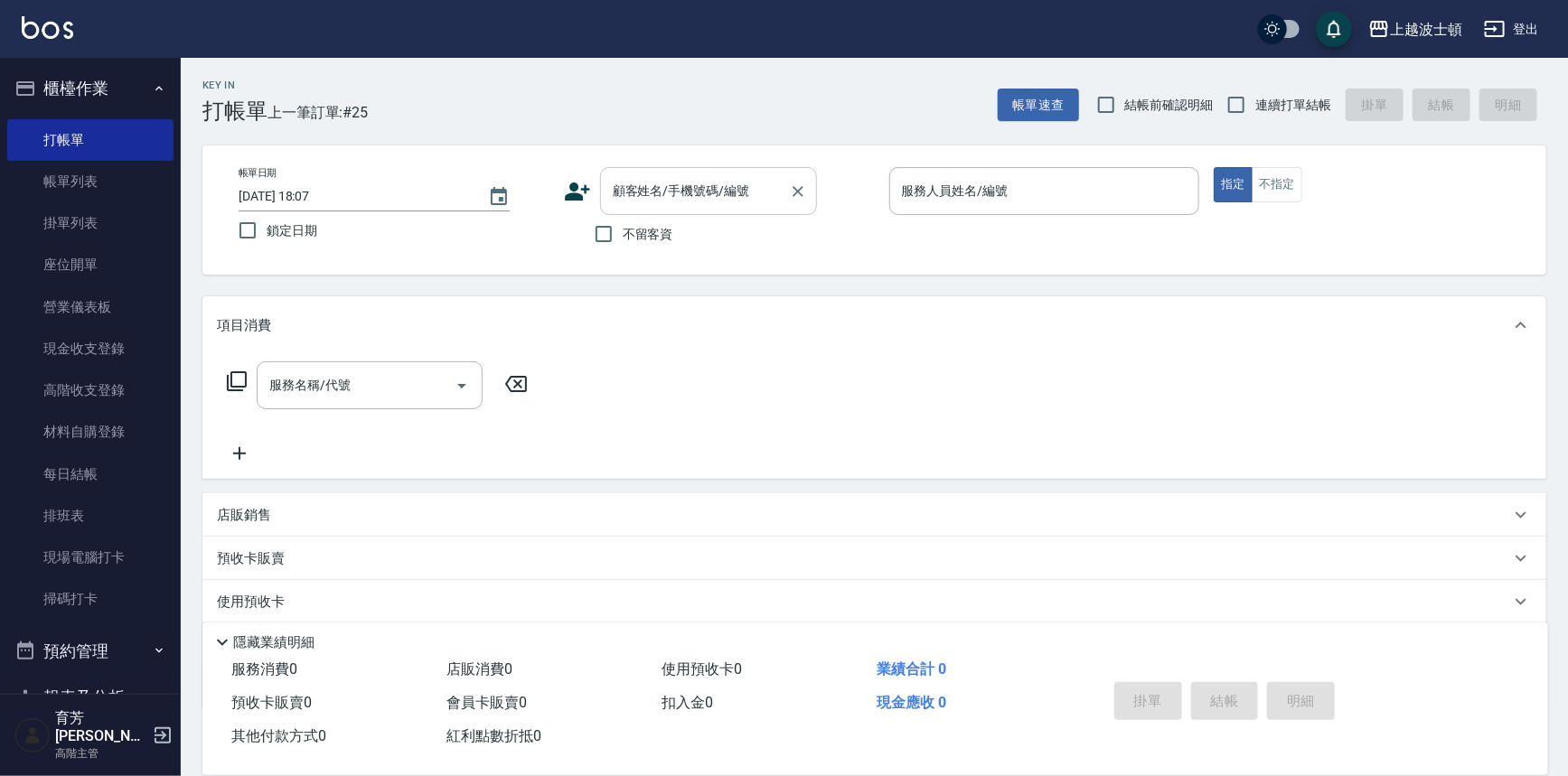
click at [637, 209] on div "顧客姓名/手機號碼/編號" at bounding box center [708, 191] width 217 height 48
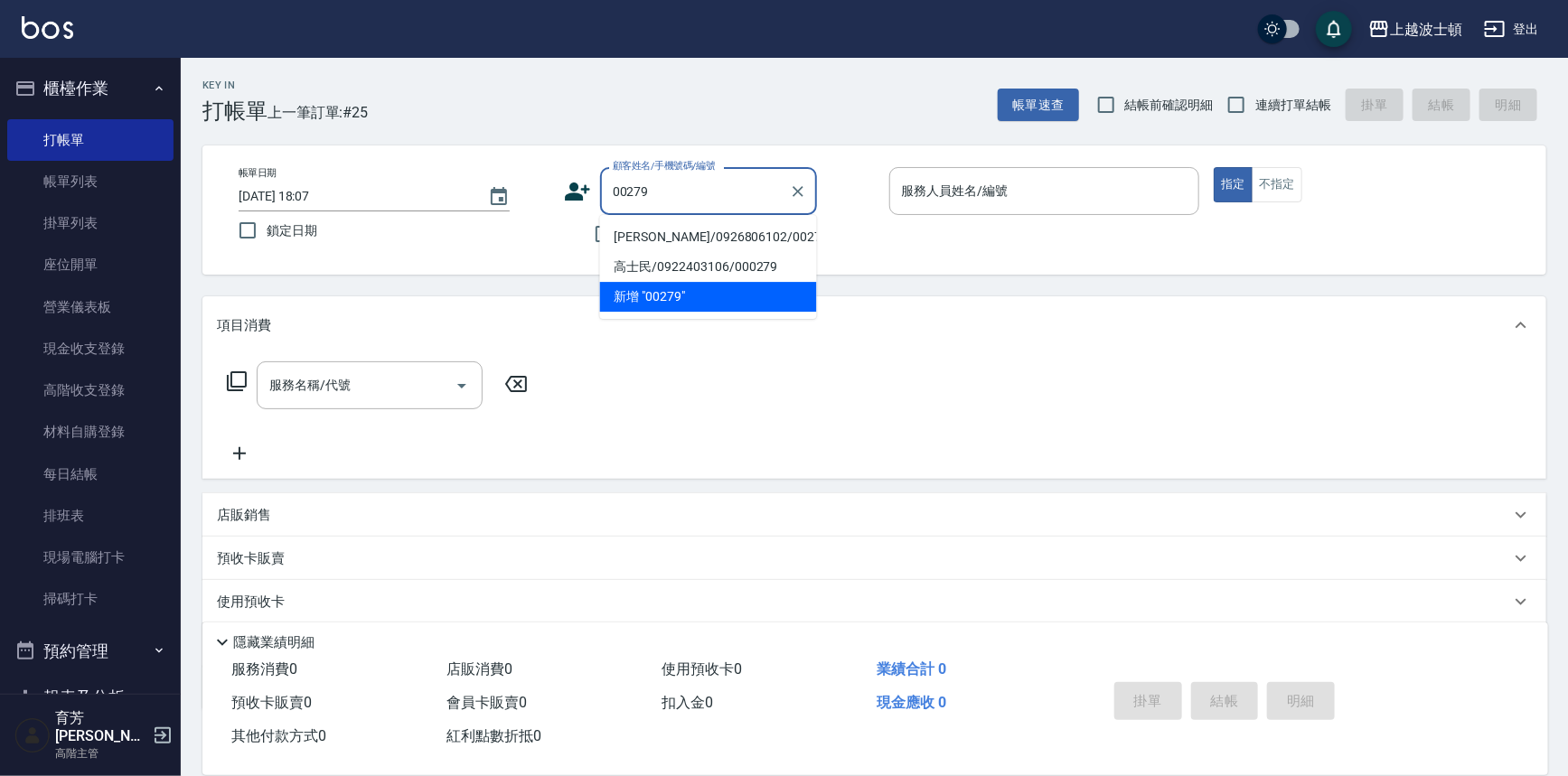
click at [660, 239] on li "林涵鈺/0926806102/00279" at bounding box center [708, 236] width 217 height 30
type input "林涵鈺/0926806102/00279"
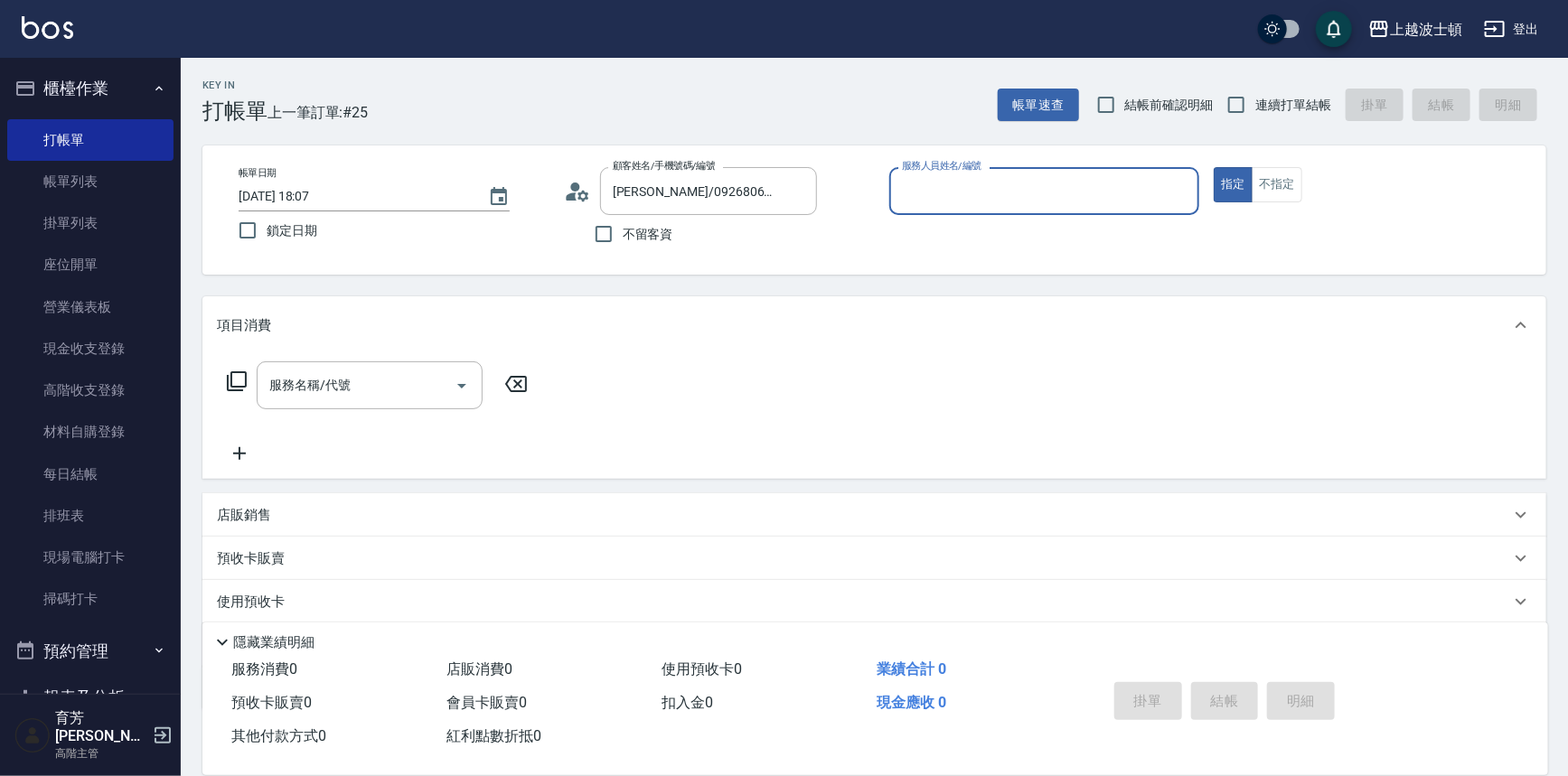
type input "Vicky-13"
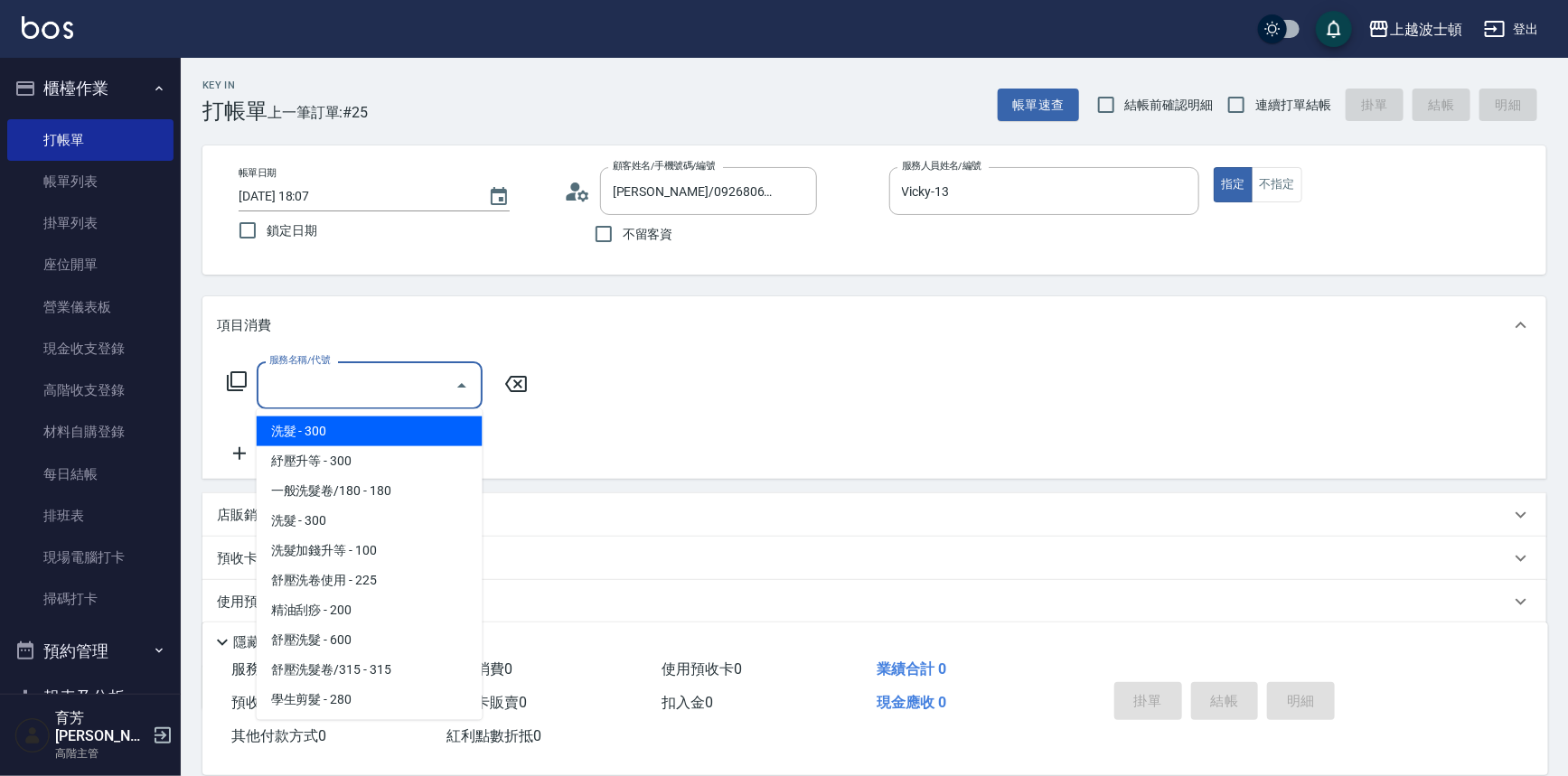
click at [430, 384] on input "服務名稱/代號" at bounding box center [355, 385] width 182 height 32
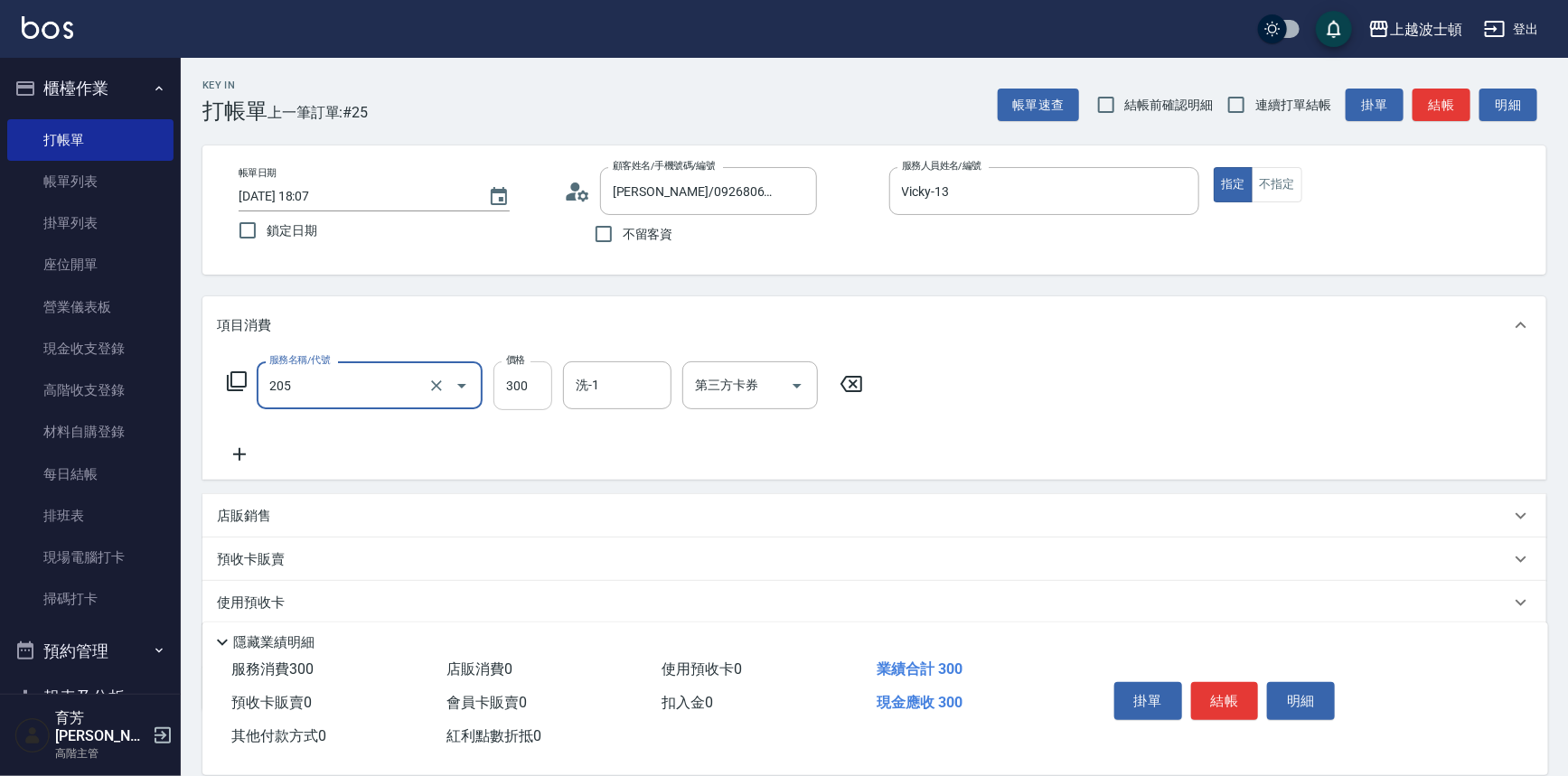
type input "洗髮(205)"
click at [512, 390] on input "300" at bounding box center [522, 386] width 59 height 49
type input "250"
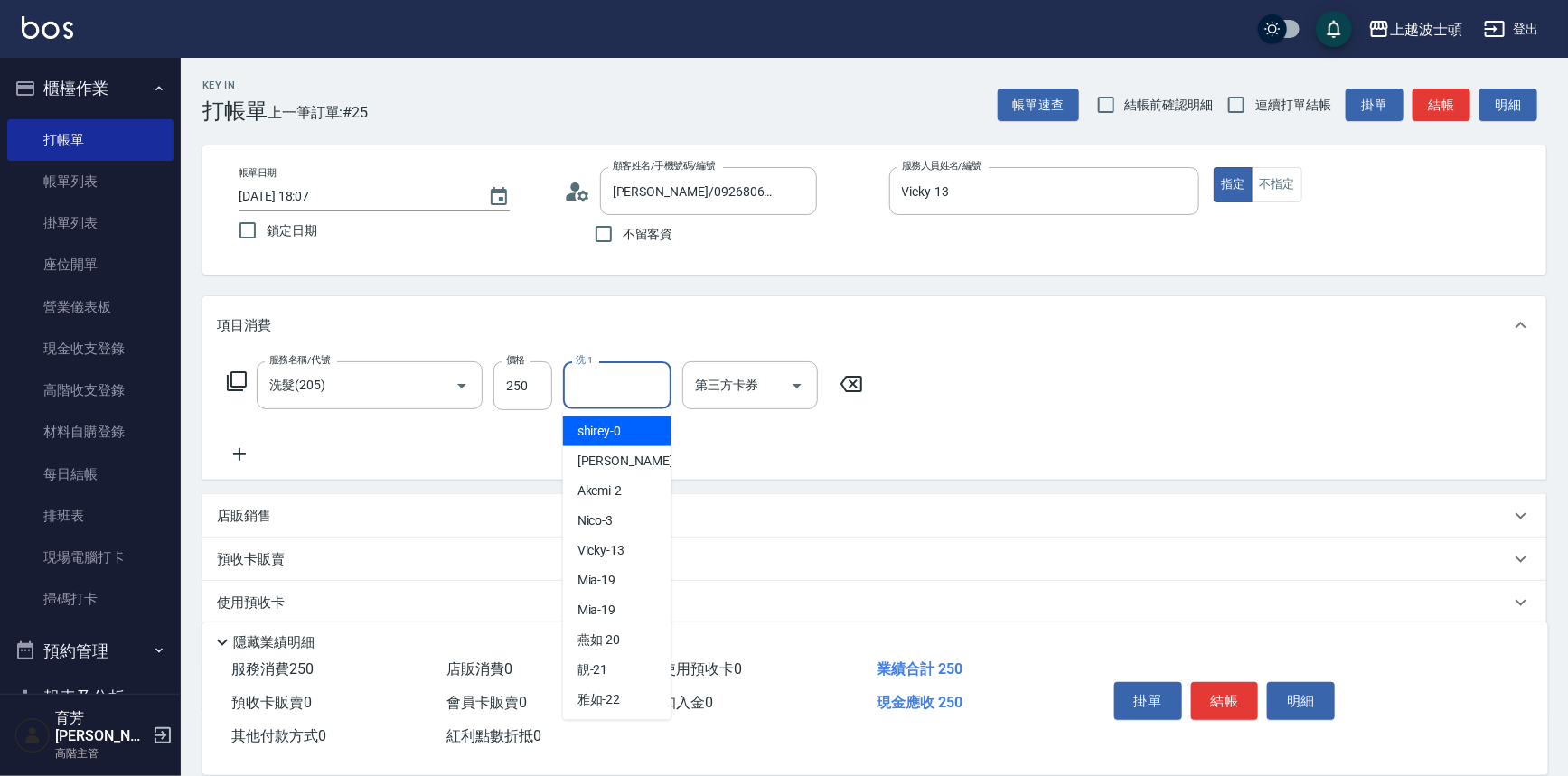
click at [629, 373] on input "洗-1" at bounding box center [618, 385] width 93 height 32
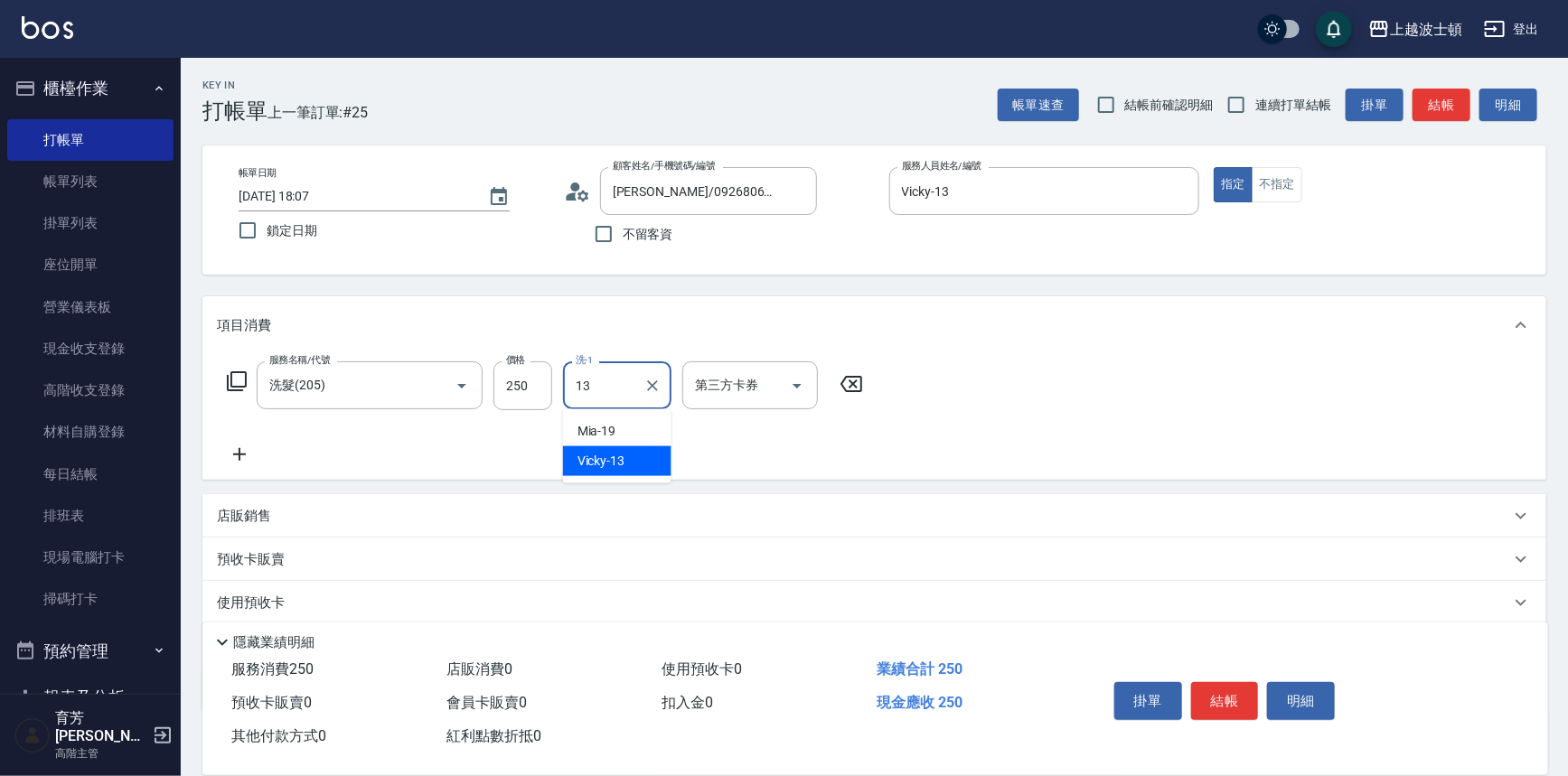
type input "Vicky-13"
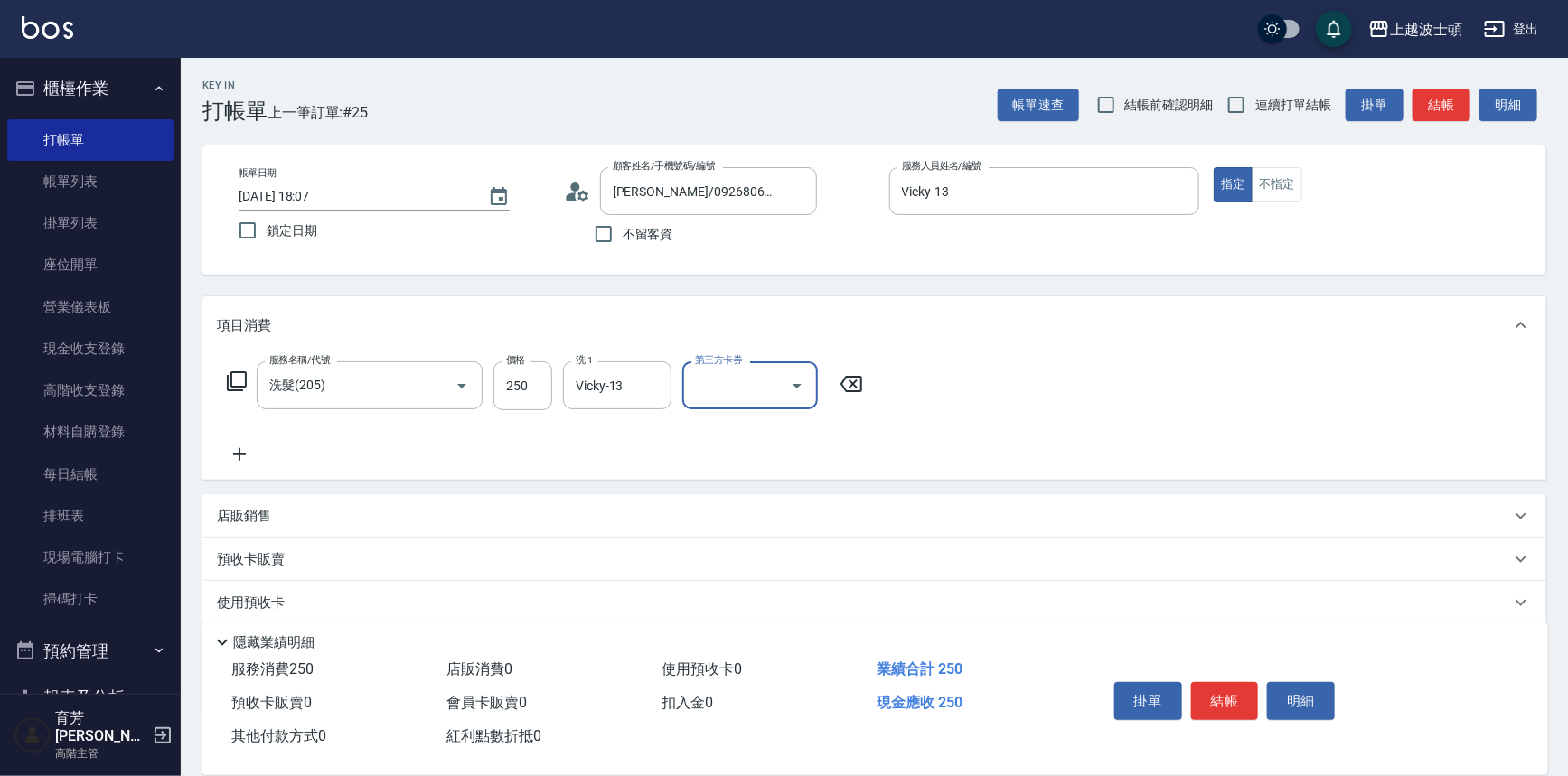
scroll to position [105, 0]
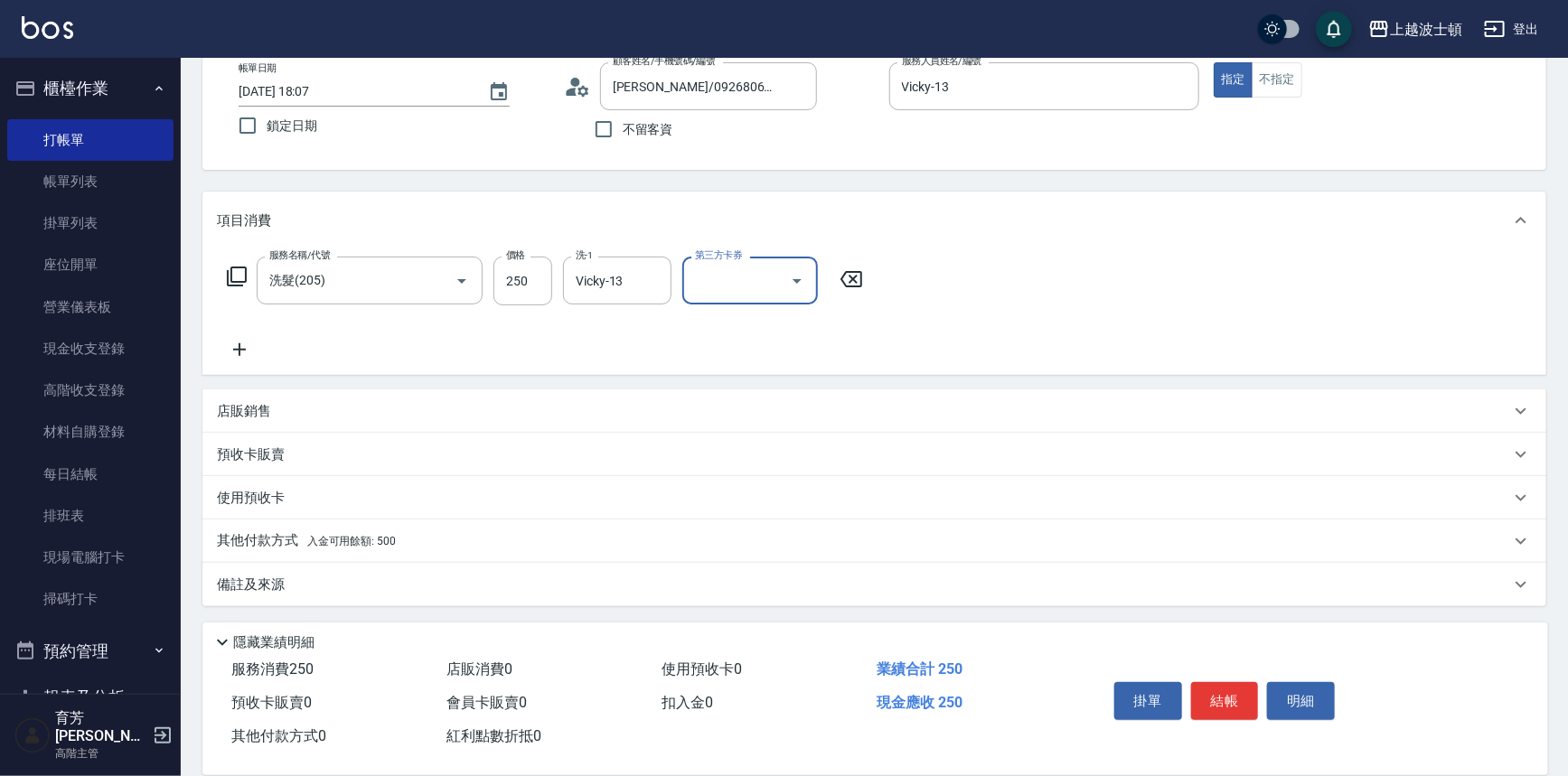
click at [267, 524] on div "其他付款方式 入金可用餘額: 500" at bounding box center [874, 540] width 1343 height 43
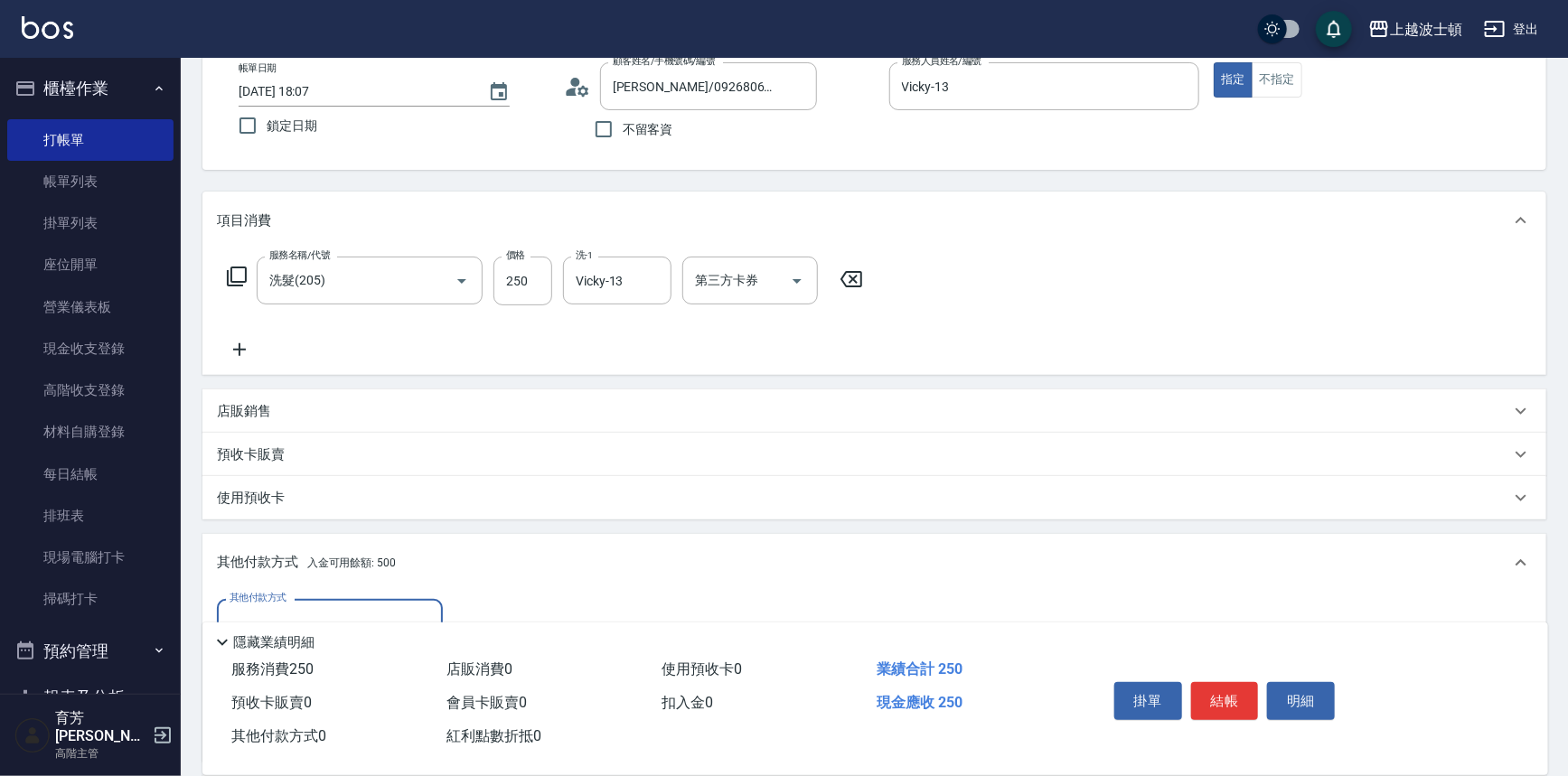
scroll to position [317, 0]
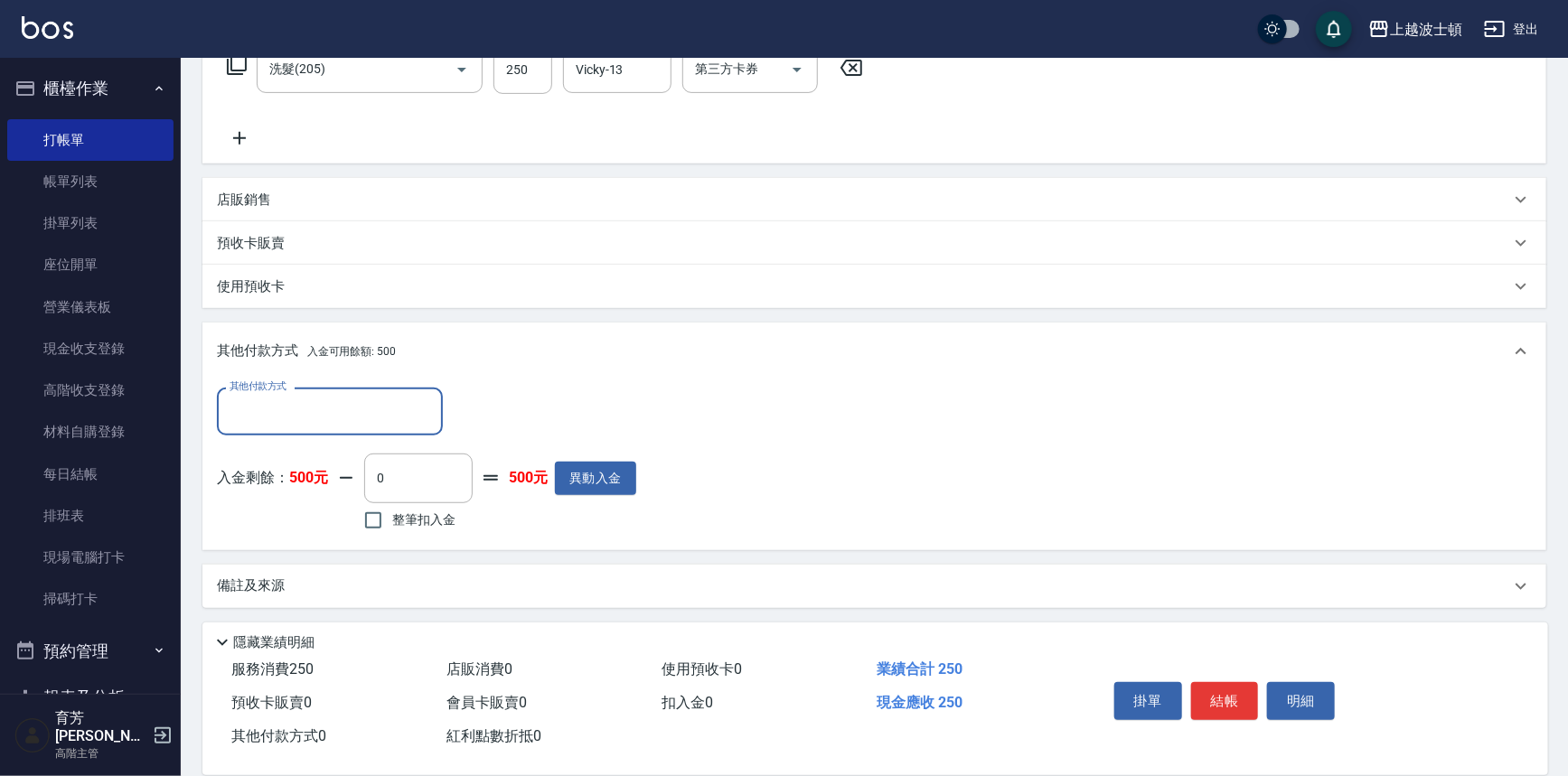
click at [416, 526] on span "整筆扣入金" at bounding box center [424, 520] width 64 height 19
click at [392, 526] on input "整筆扣入金" at bounding box center [372, 520] width 38 height 38
checkbox input "true"
type input "250"
click at [1215, 703] on button "結帳" at bounding box center [1224, 701] width 68 height 38
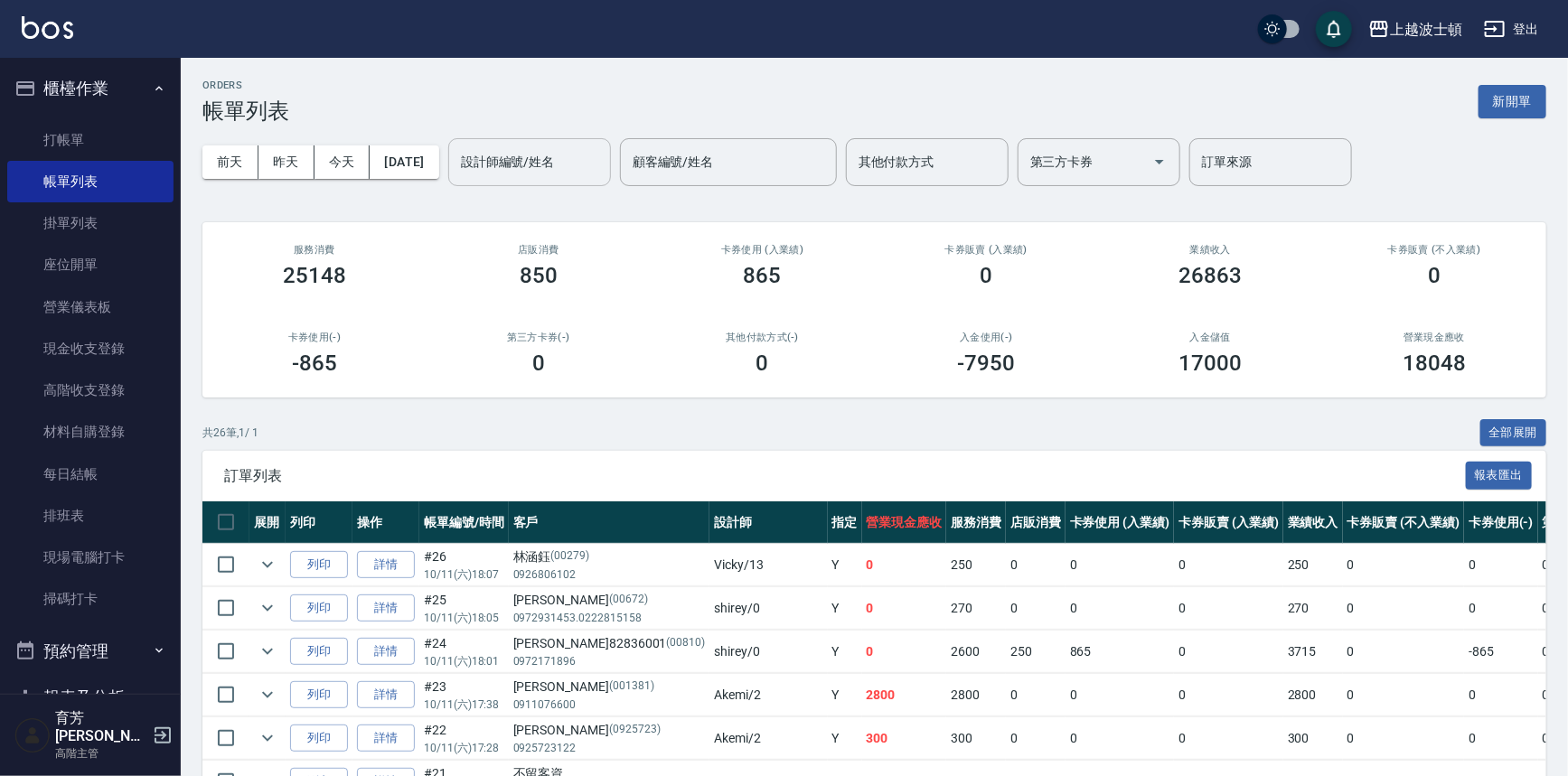
click at [550, 155] on input "設計師編號/姓名" at bounding box center [530, 162] width 147 height 32
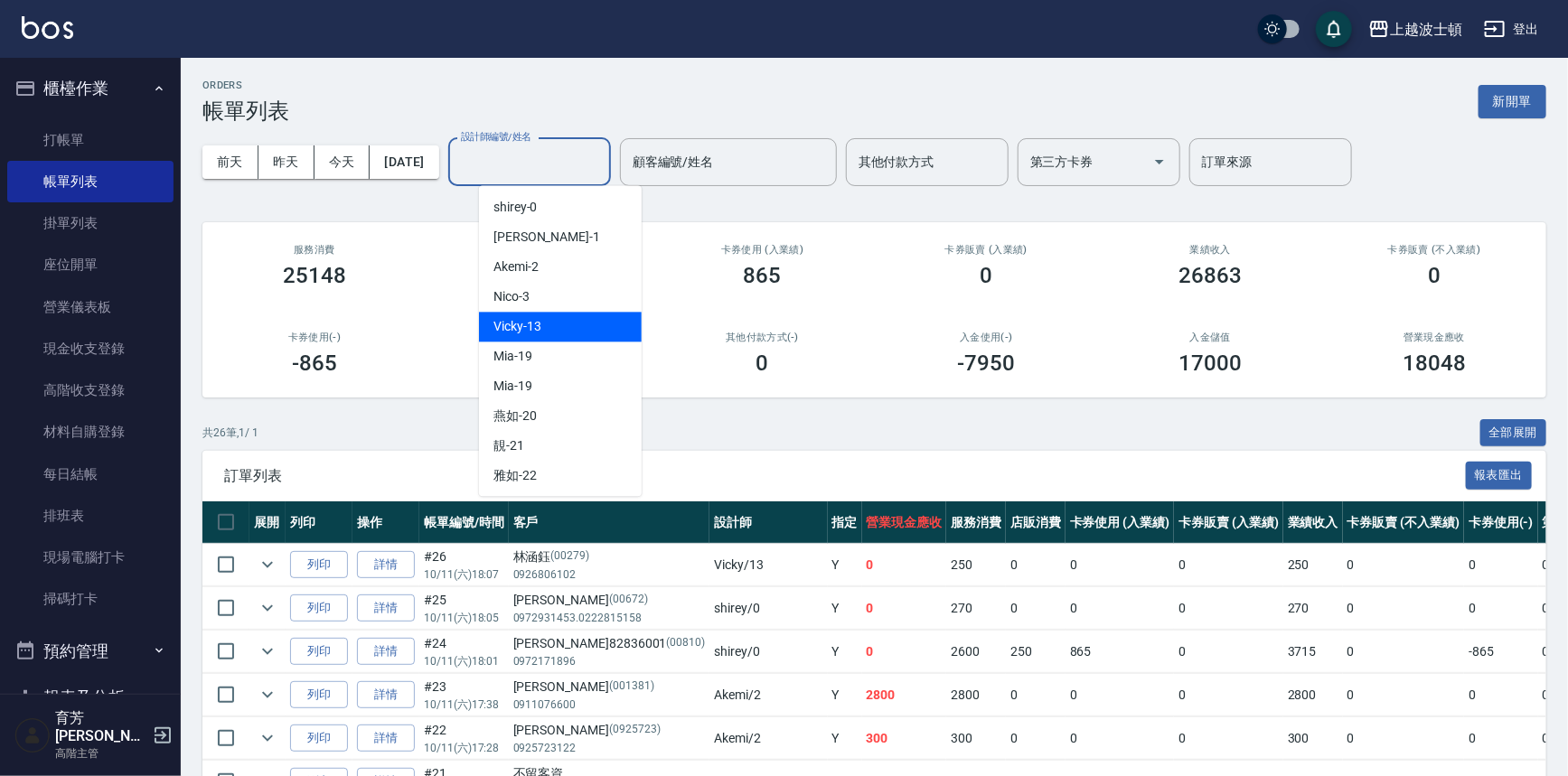
click at [524, 319] on span "Vicky -13" at bounding box center [517, 327] width 48 height 19
type input "Vicky-13"
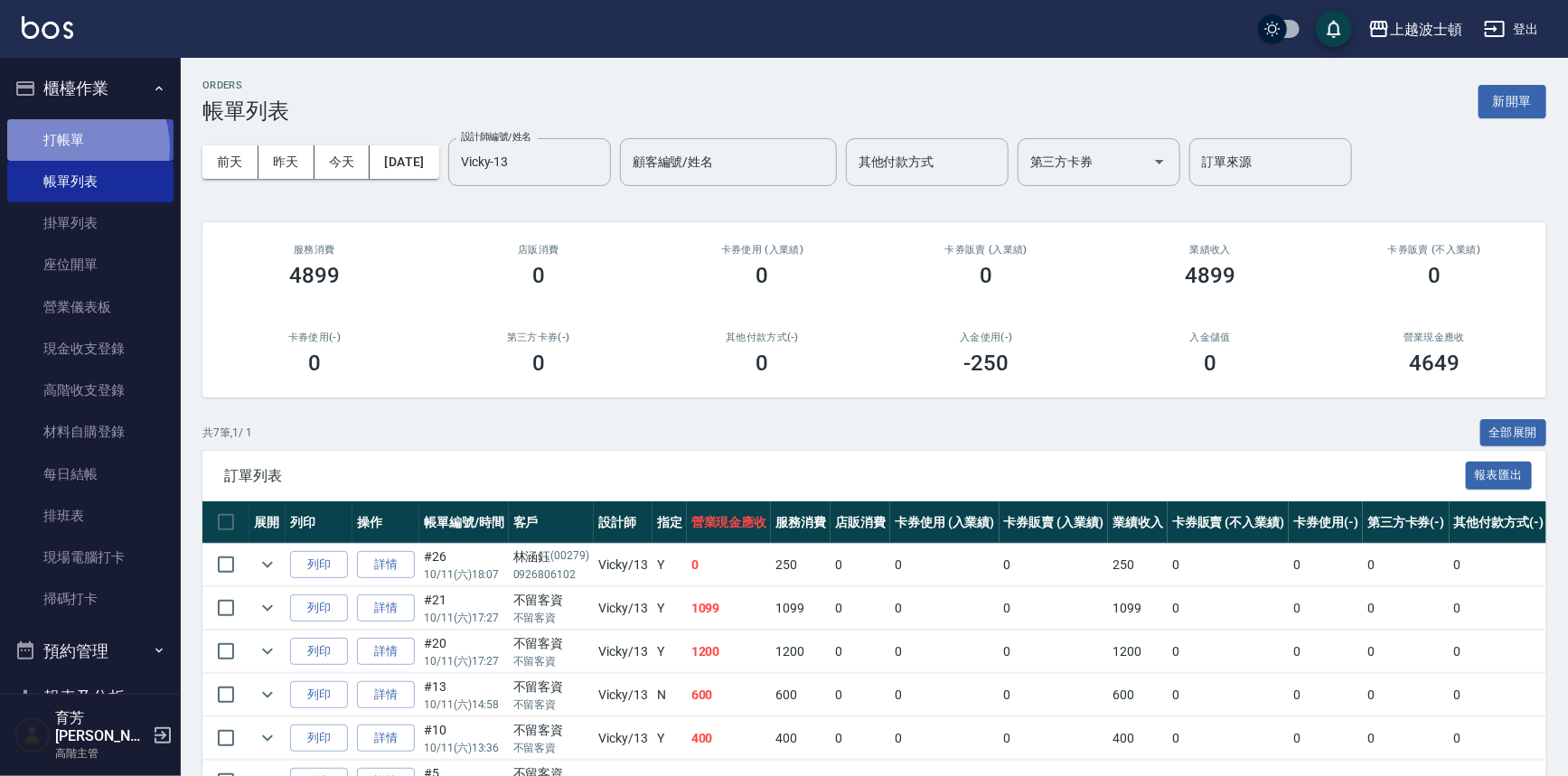
click at [71, 148] on link "打帳單" at bounding box center [90, 140] width 166 height 42
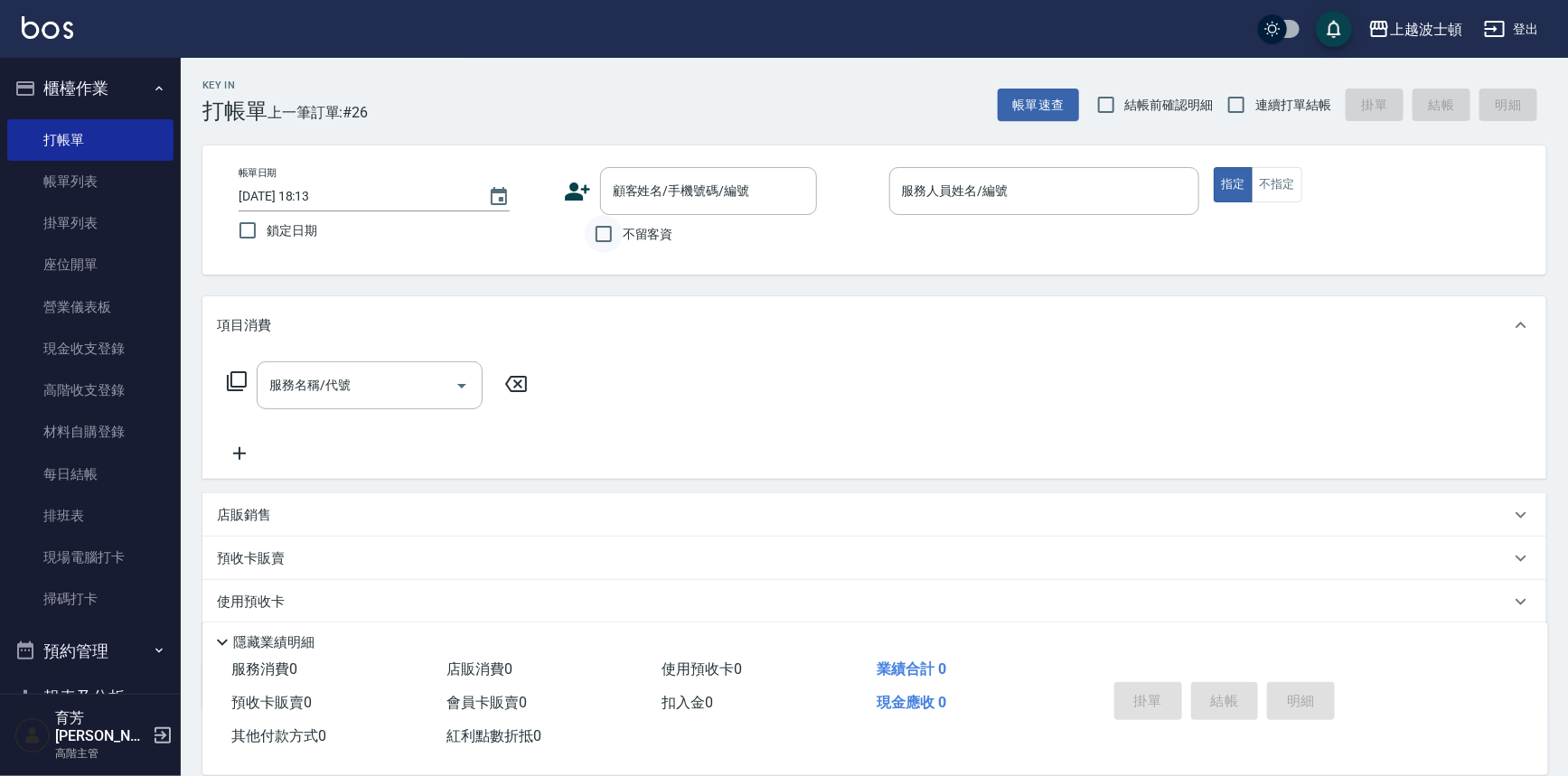
click at [615, 225] on input "不留客資" at bounding box center [603, 234] width 38 height 38
checkbox input "true"
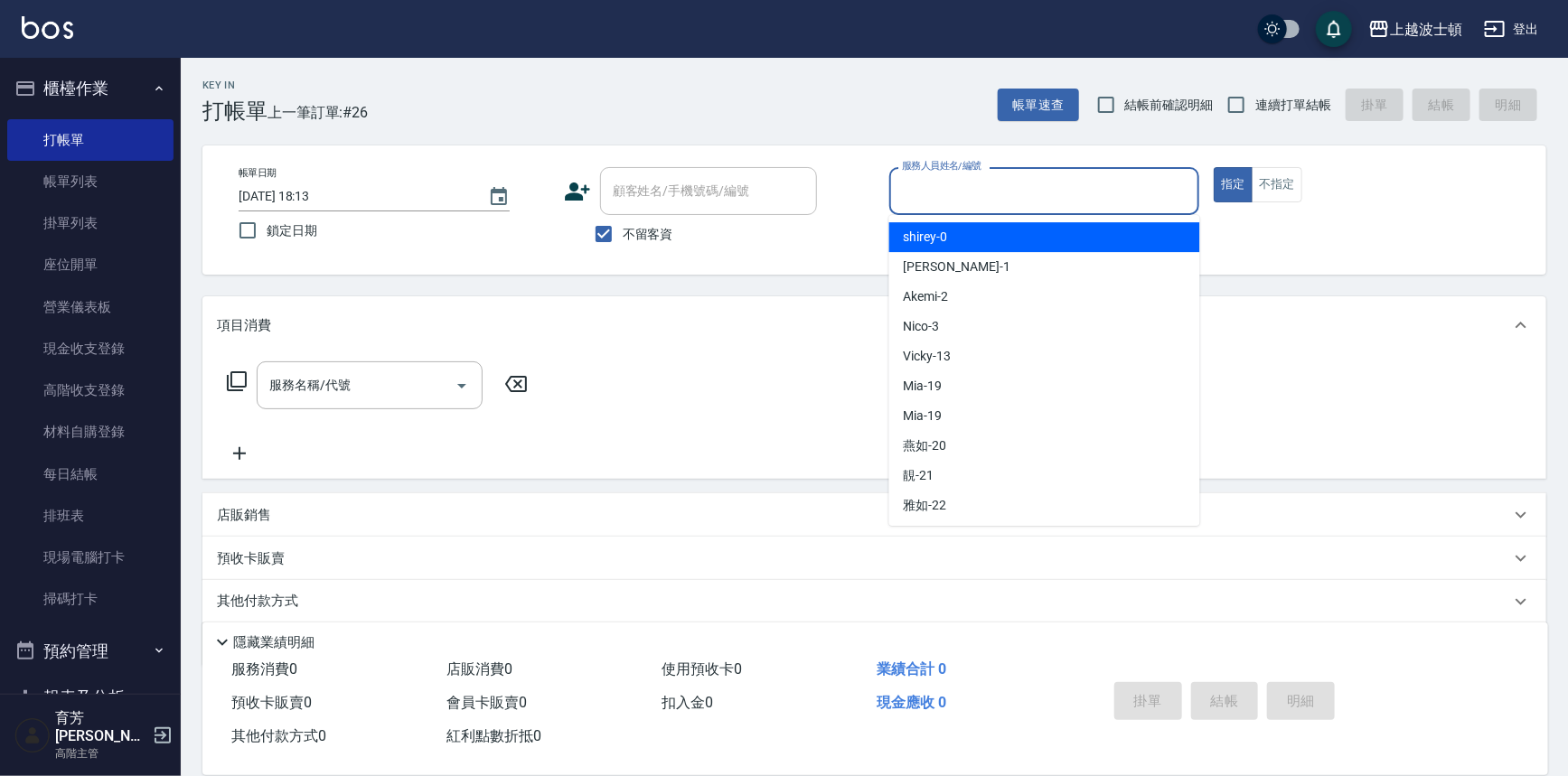
click at [988, 189] on input "服務人員姓名/編號" at bounding box center [1044, 191] width 294 height 32
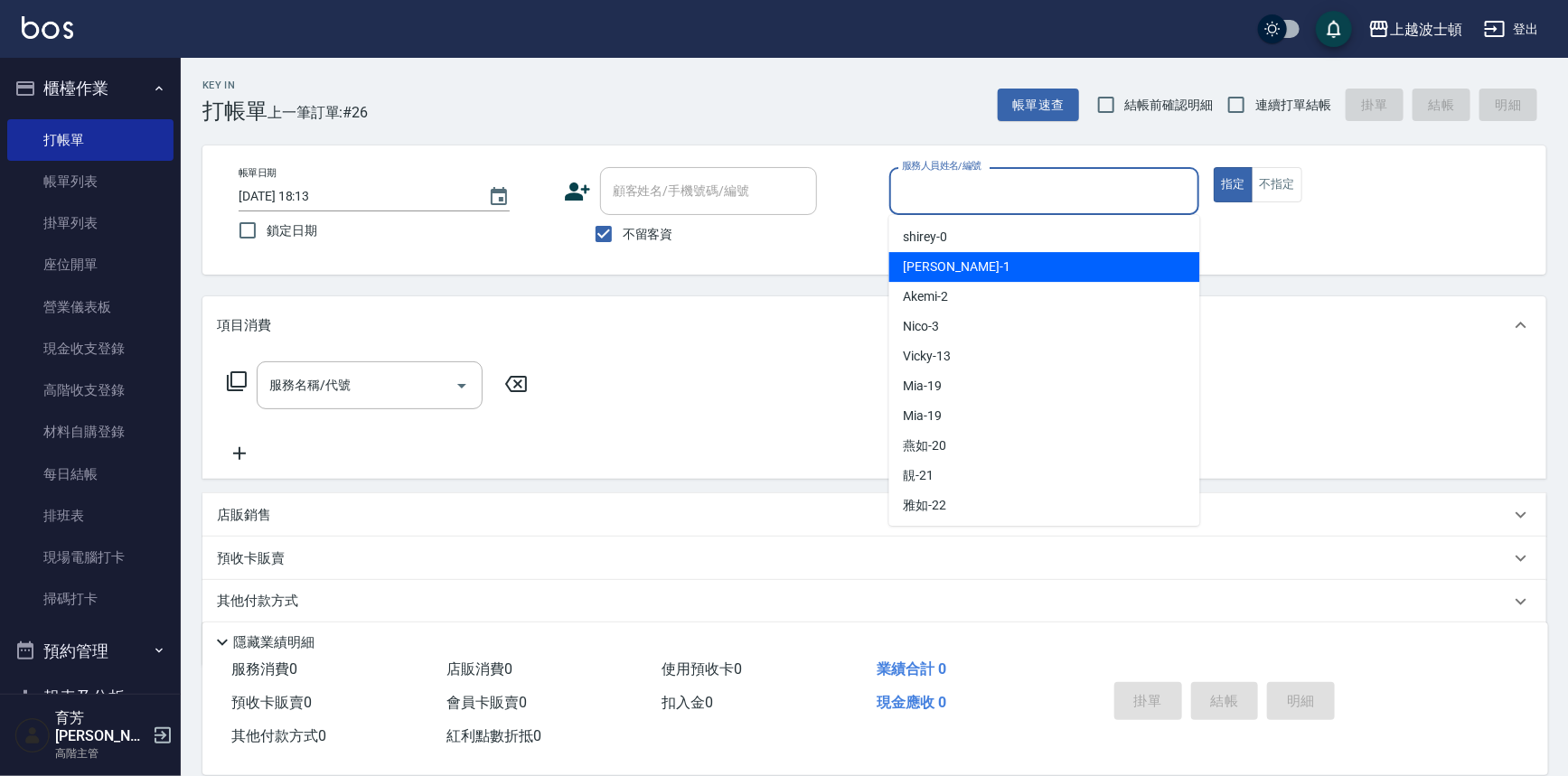
click at [967, 260] on div "麥可 -1" at bounding box center [1044, 266] width 311 height 30
type input "麥可-1"
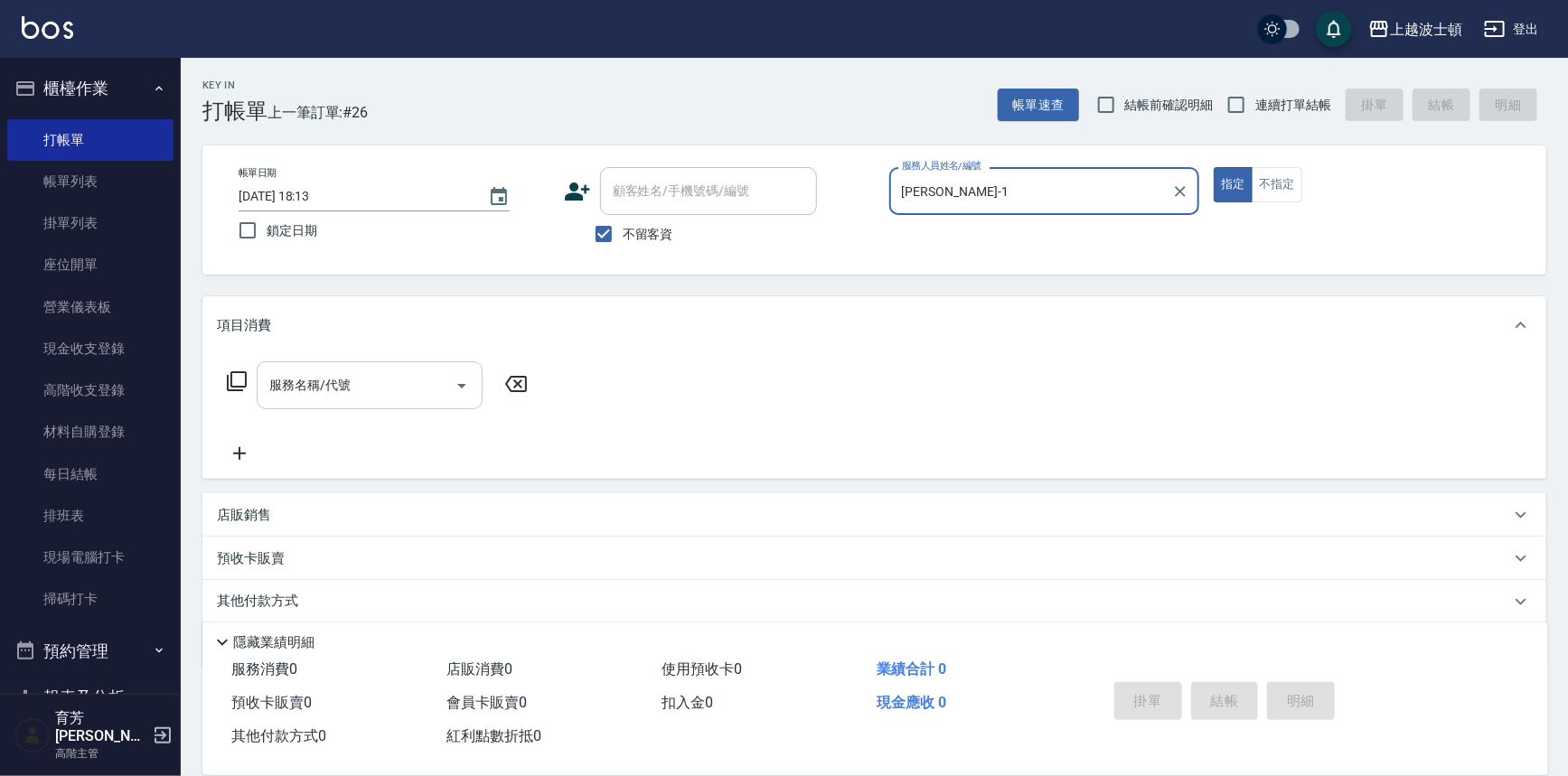
click at [323, 400] on div "服務名稱/代號" at bounding box center [370, 386] width 226 height 48
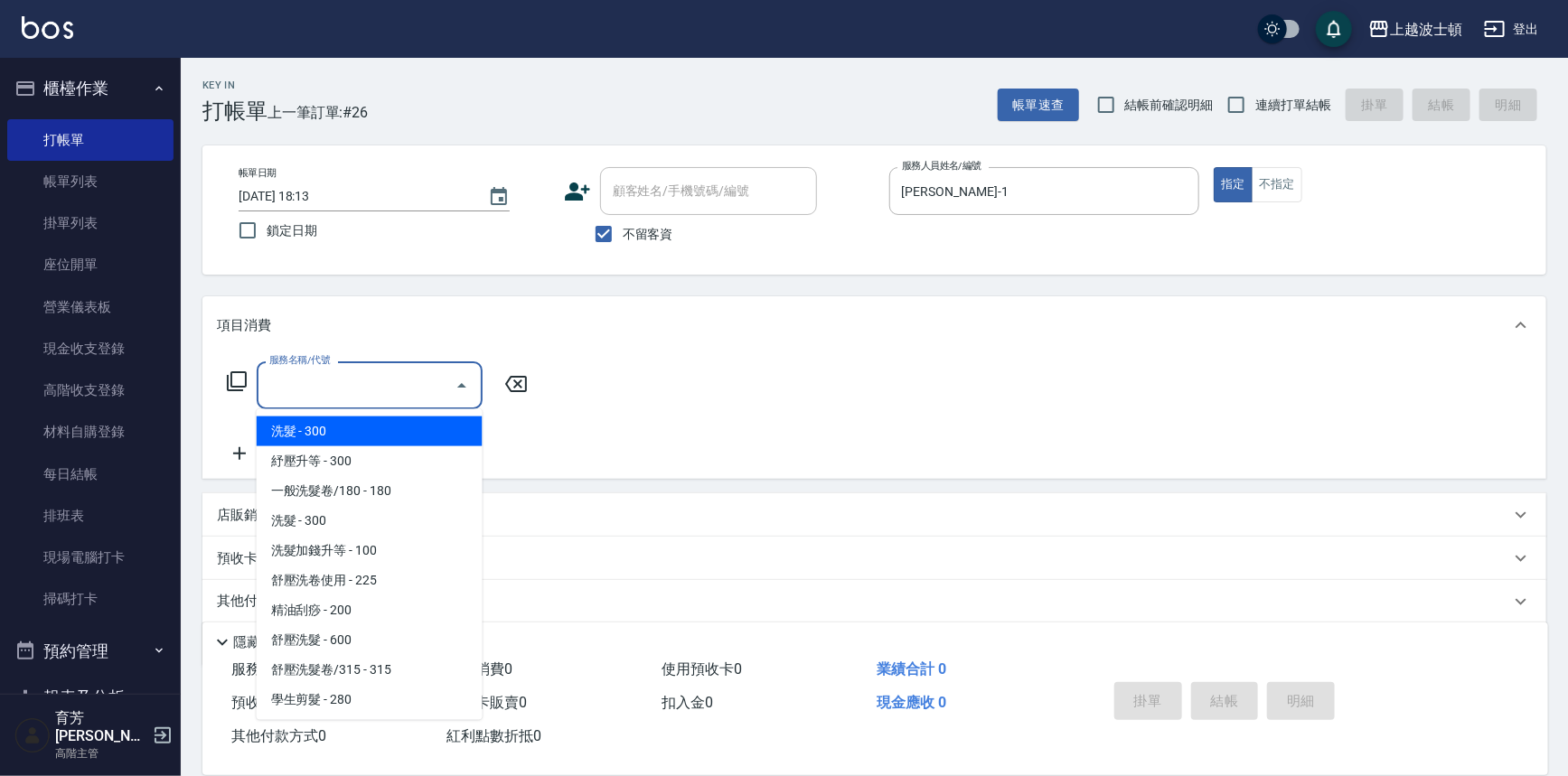
click at [321, 430] on span "洗髮 - 300" at bounding box center [370, 431] width 226 height 30
type input "洗髮(201)"
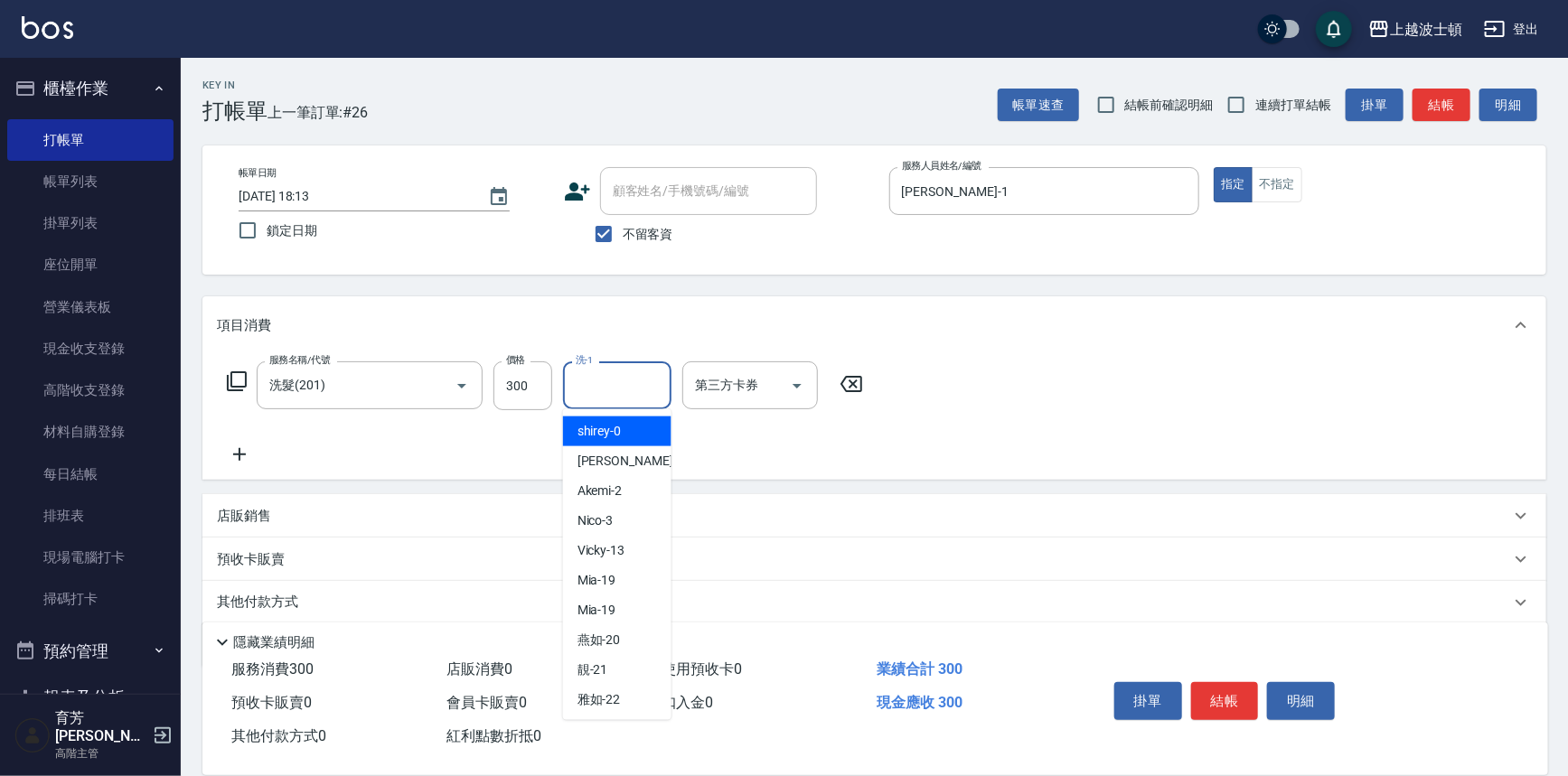
click at [591, 390] on input "洗-1" at bounding box center [618, 385] width 93 height 32
click at [623, 707] on div "雅如 -22" at bounding box center [617, 700] width 108 height 30
type input "雅如-22"
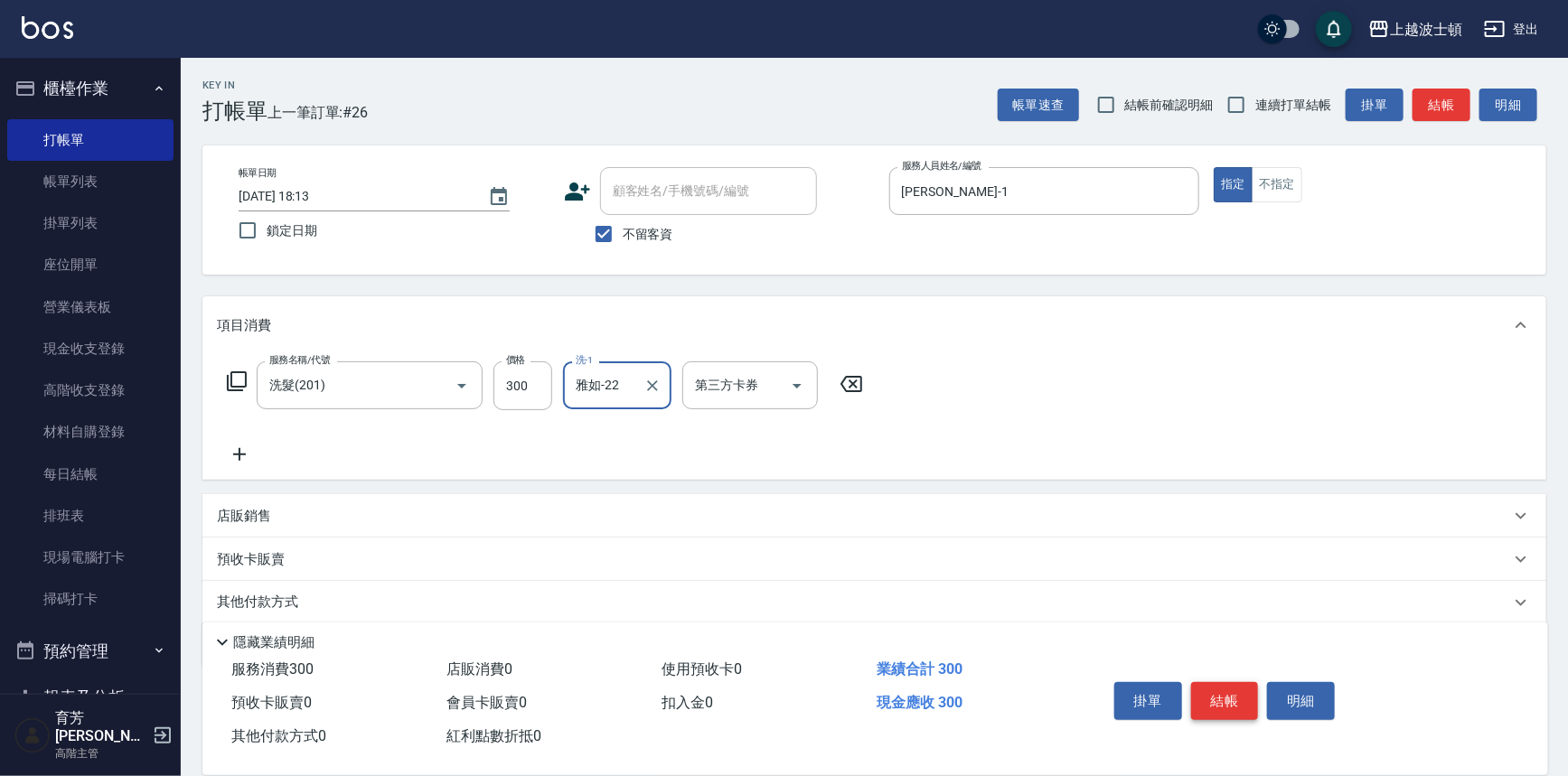
click at [1243, 691] on button "結帳" at bounding box center [1224, 701] width 68 height 38
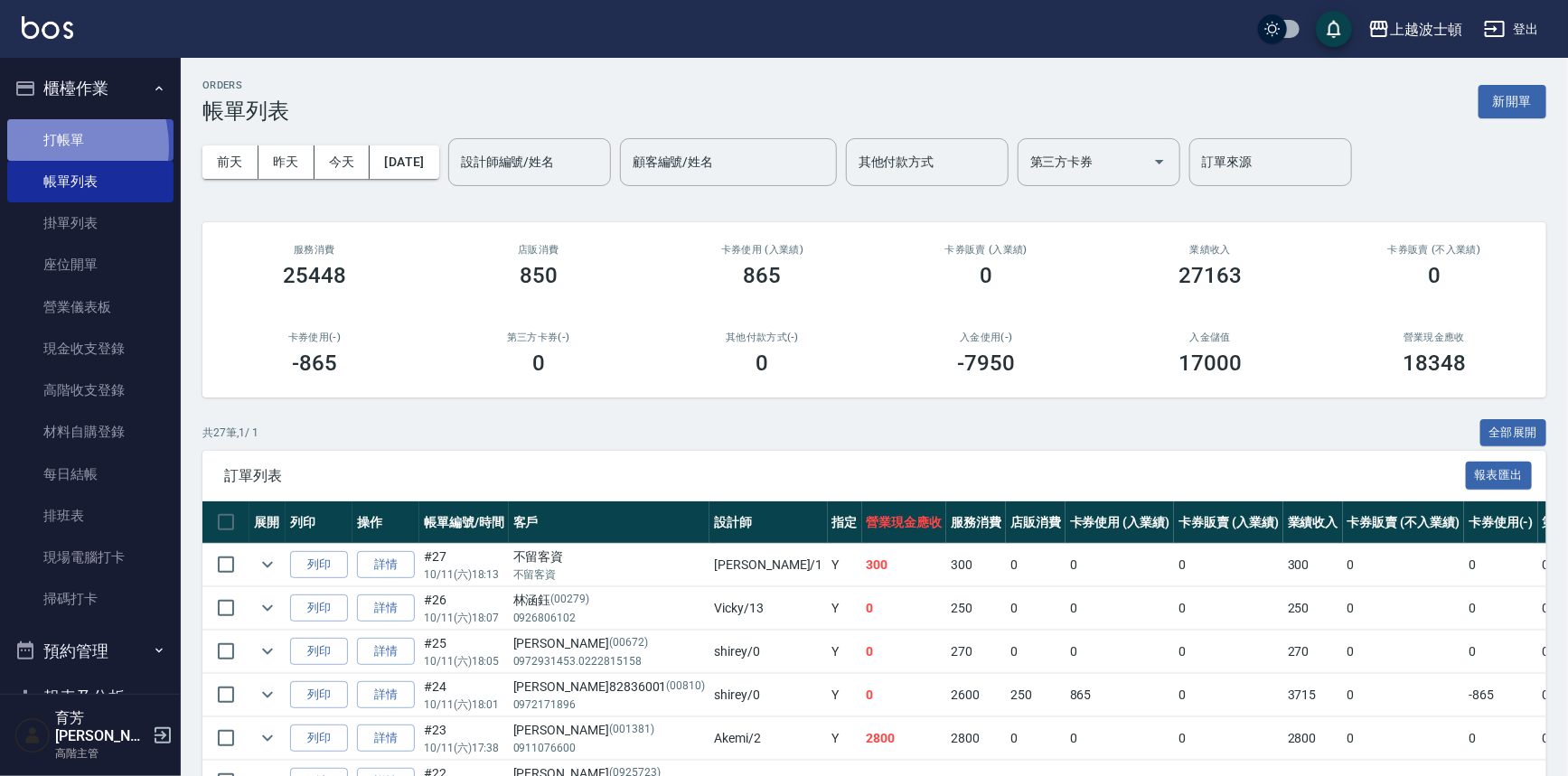
click at [46, 147] on link "打帳單" at bounding box center [90, 140] width 166 height 42
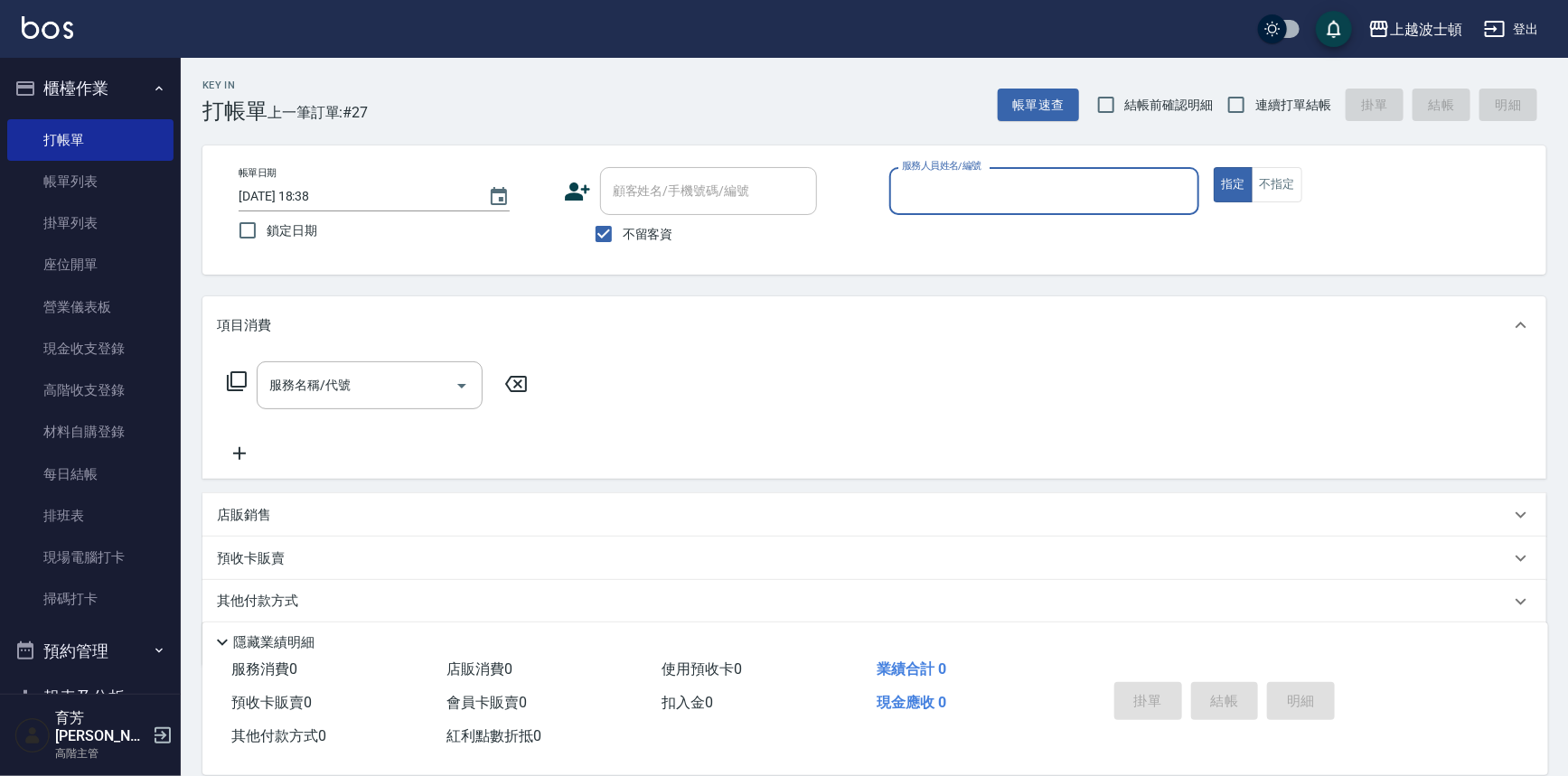
click at [932, 199] on input "服務人員姓名/編號" at bounding box center [1044, 191] width 294 height 32
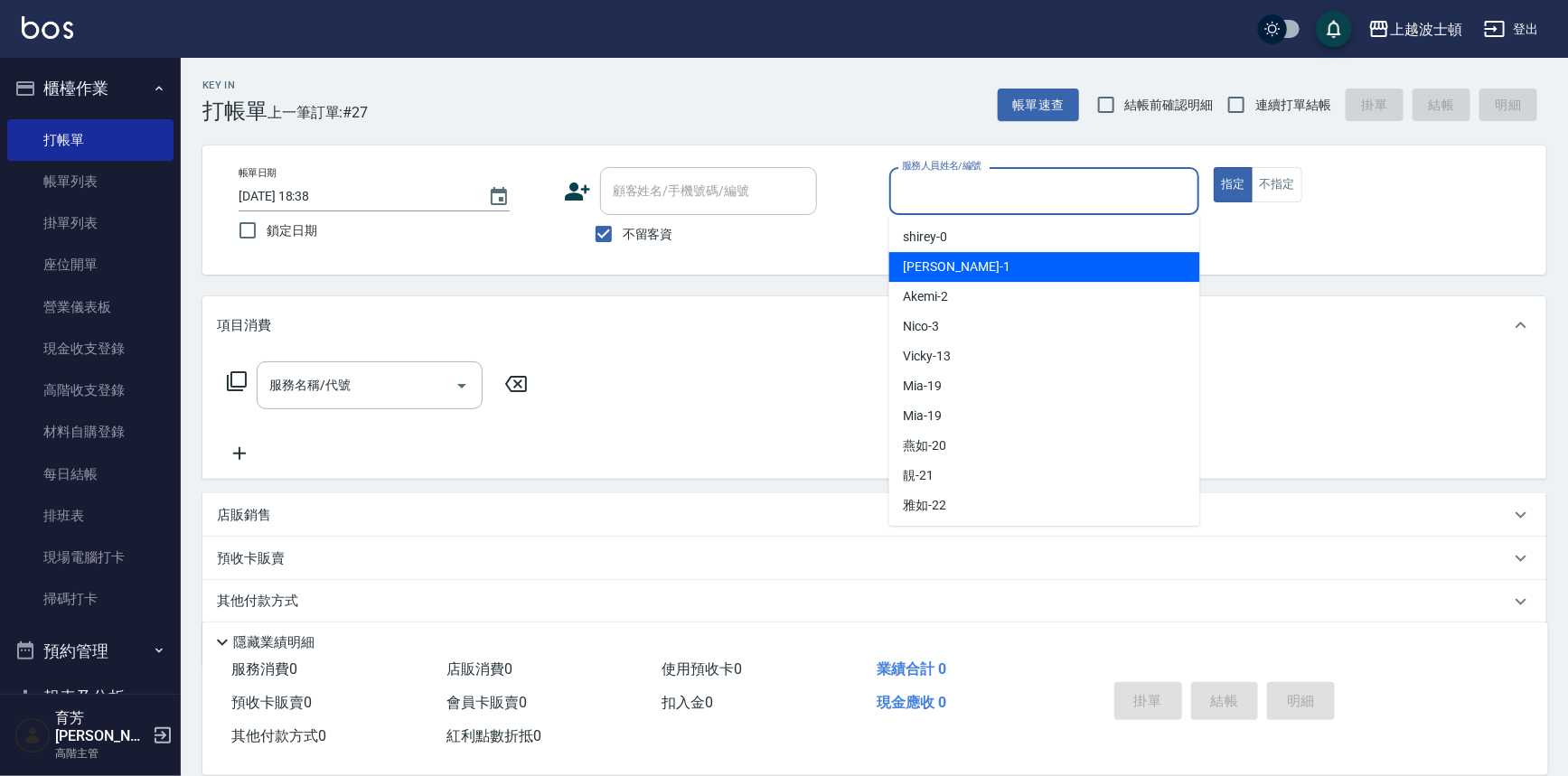
click at [941, 263] on div "麥可 -1" at bounding box center [1044, 266] width 311 height 30
type input "麥可-1"
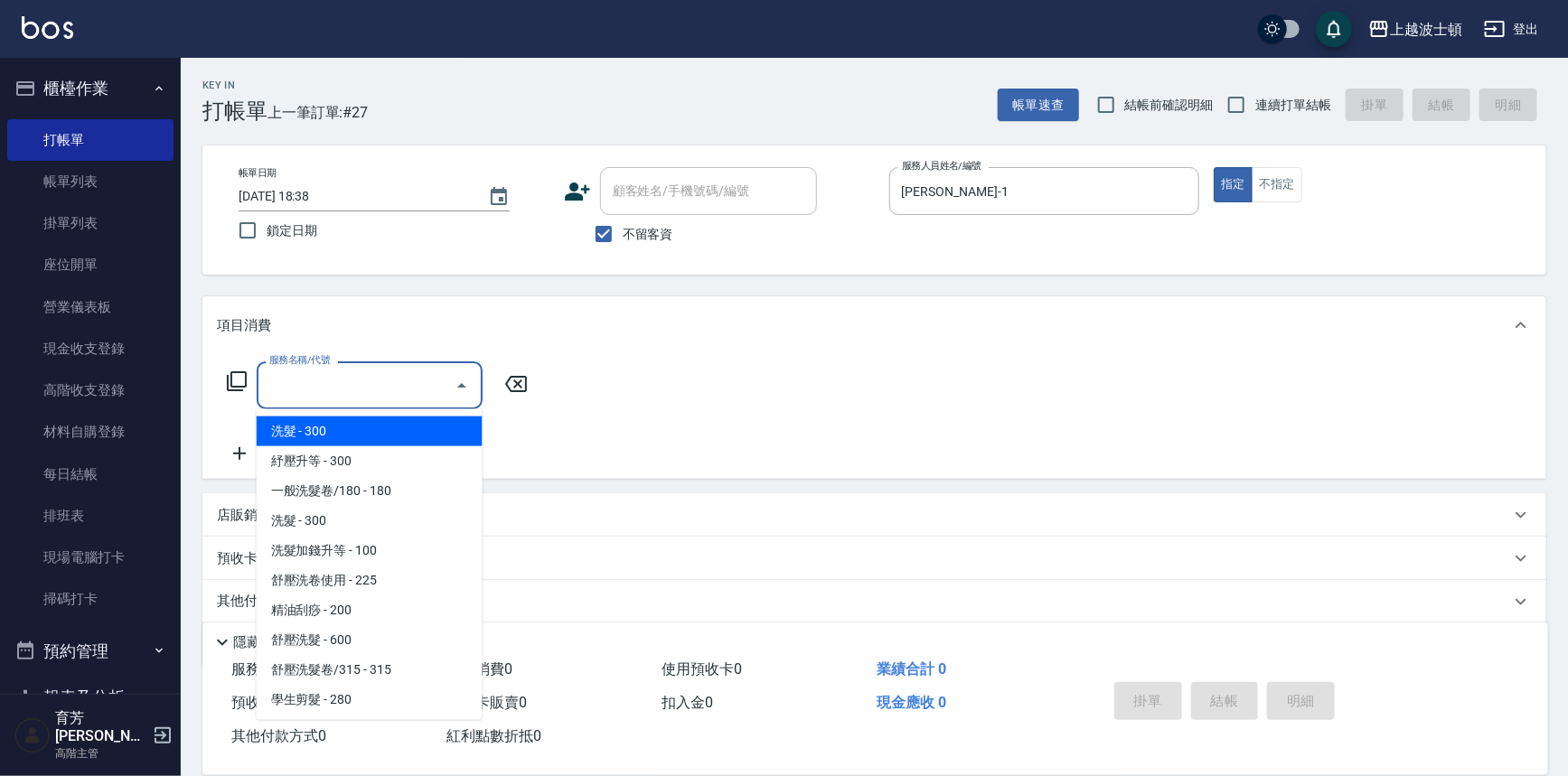
click at [362, 371] on input "服務名稱/代號" at bounding box center [355, 385] width 182 height 32
click at [368, 424] on span "洗髮 - 300" at bounding box center [370, 431] width 226 height 30
type input "洗髮(201)"
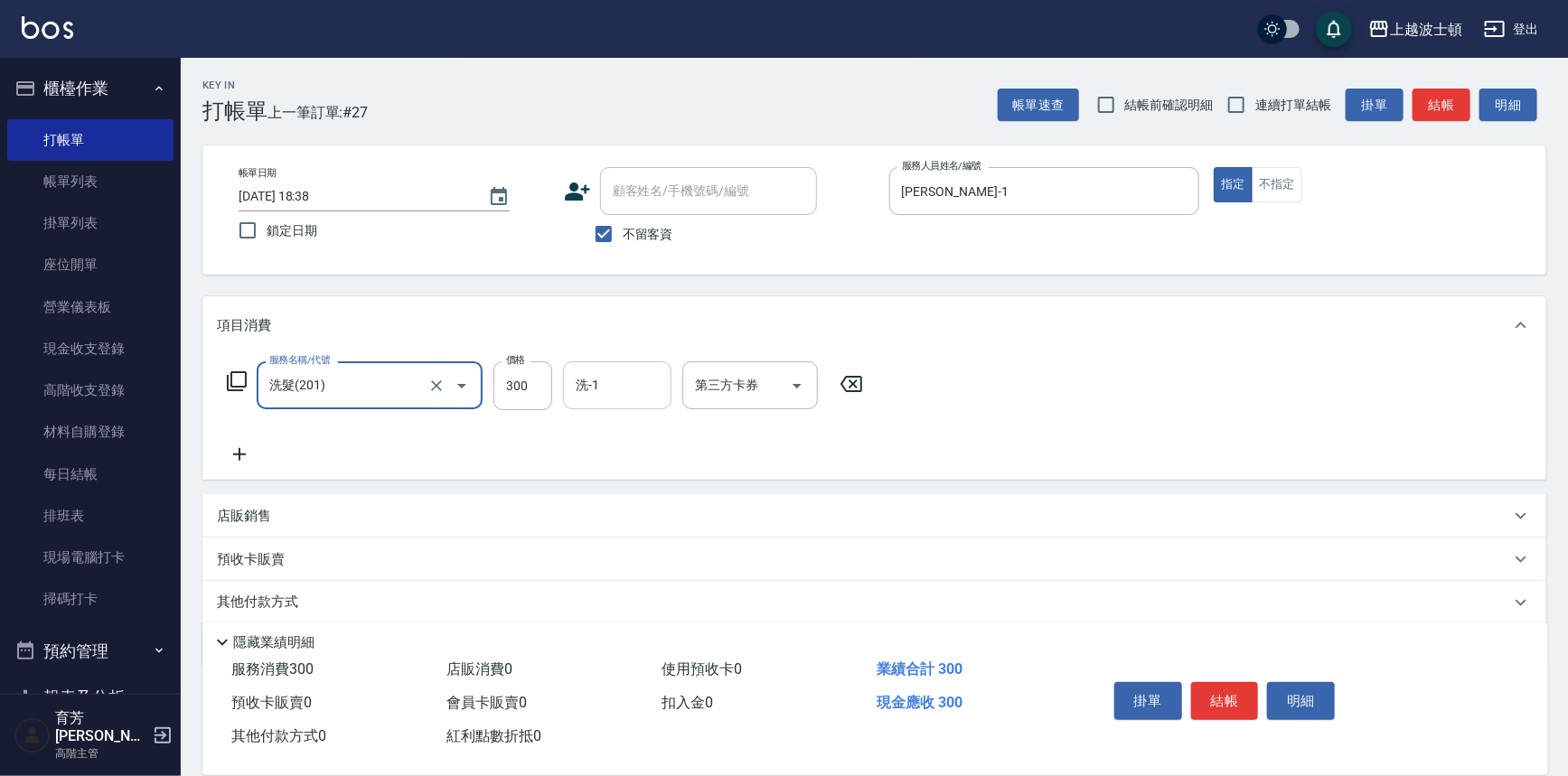
click at [626, 397] on input "洗-1" at bounding box center [618, 385] width 93 height 32
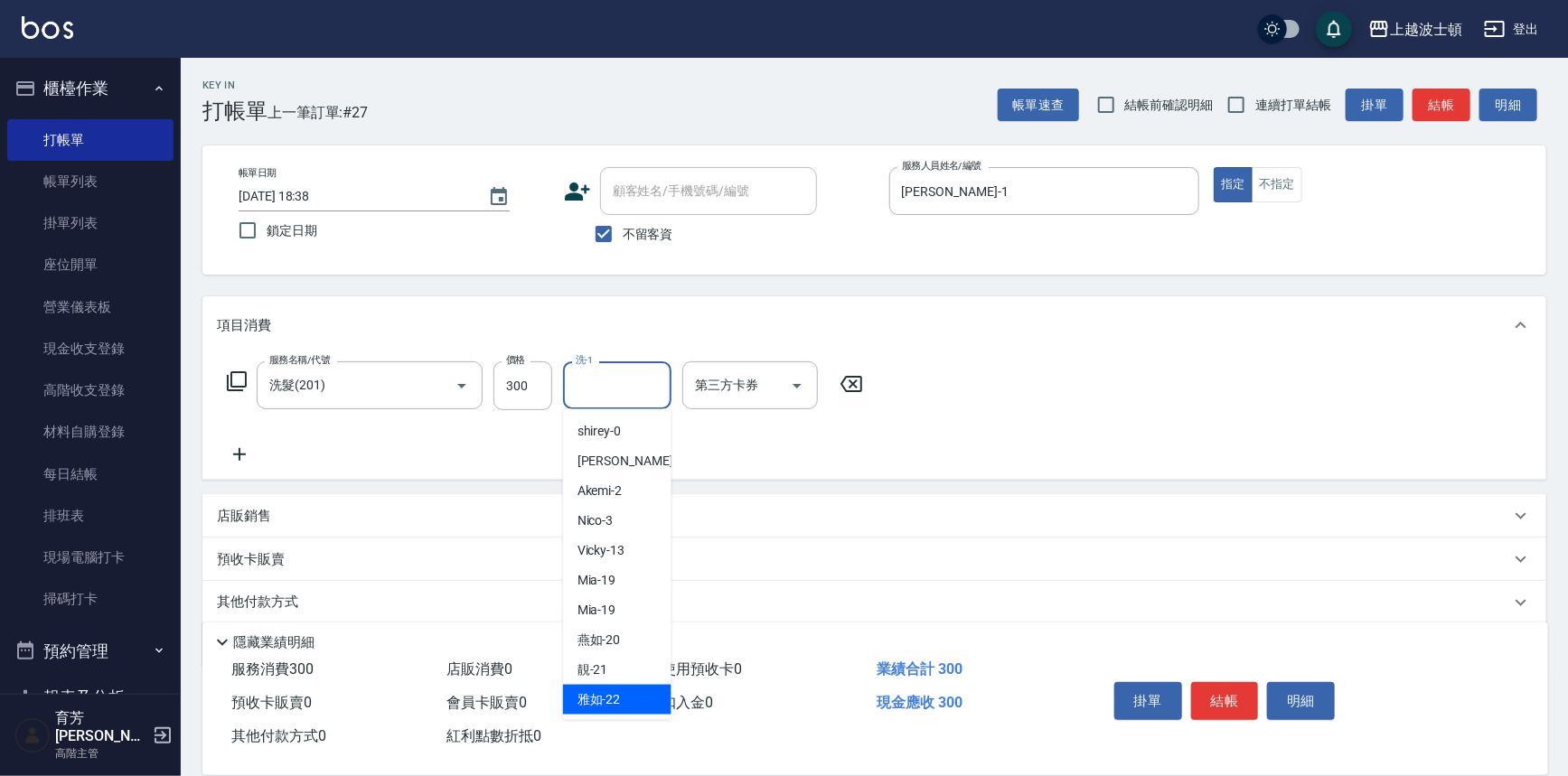
drag, startPoint x: 613, startPoint y: 698, endPoint x: 844, endPoint y: 651, distance: 235.7
click at [614, 696] on span "雅如 -22" at bounding box center [598, 700] width 43 height 19
type input "雅如-22"
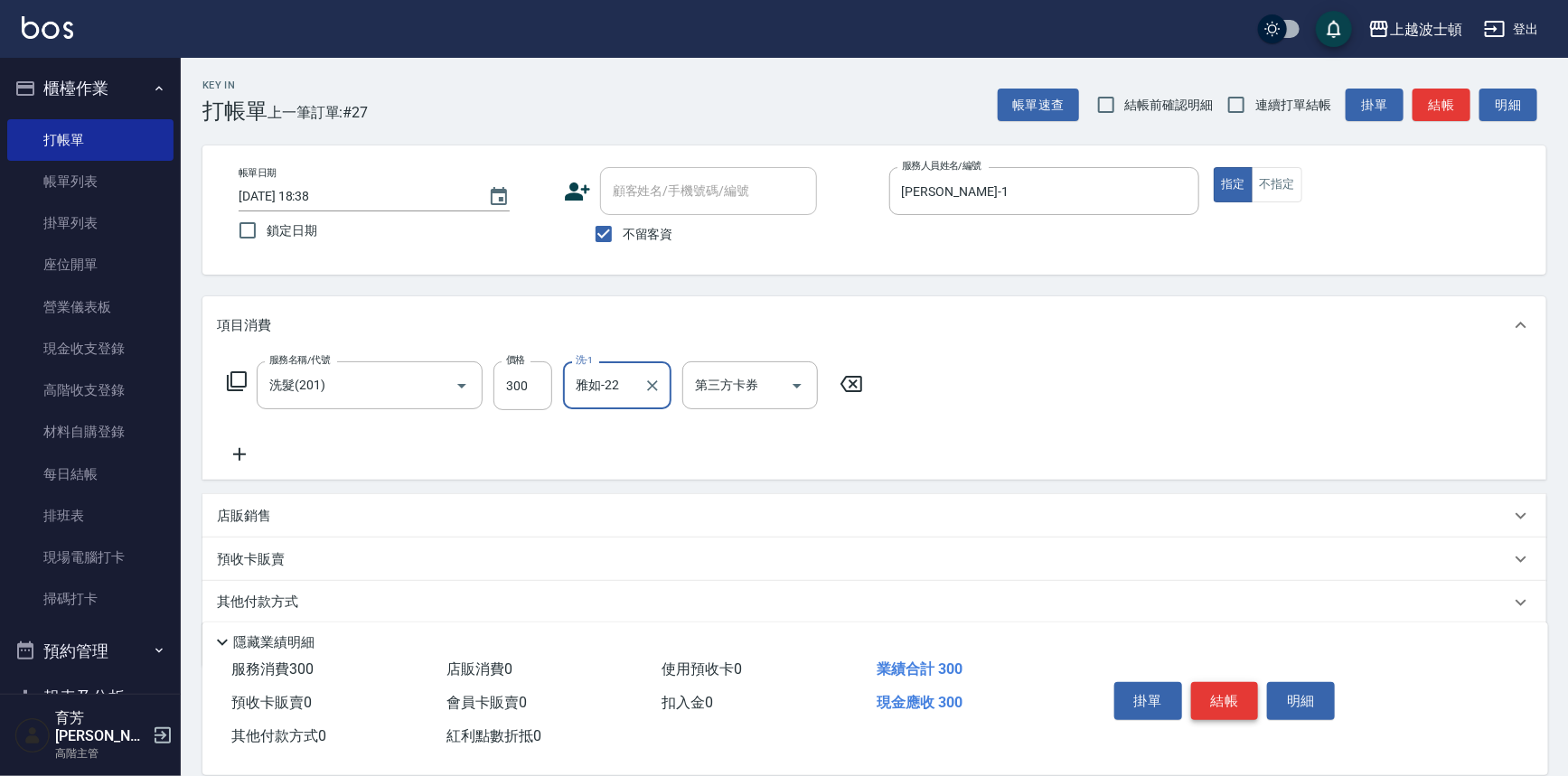
click at [1226, 700] on button "結帳" at bounding box center [1224, 701] width 68 height 38
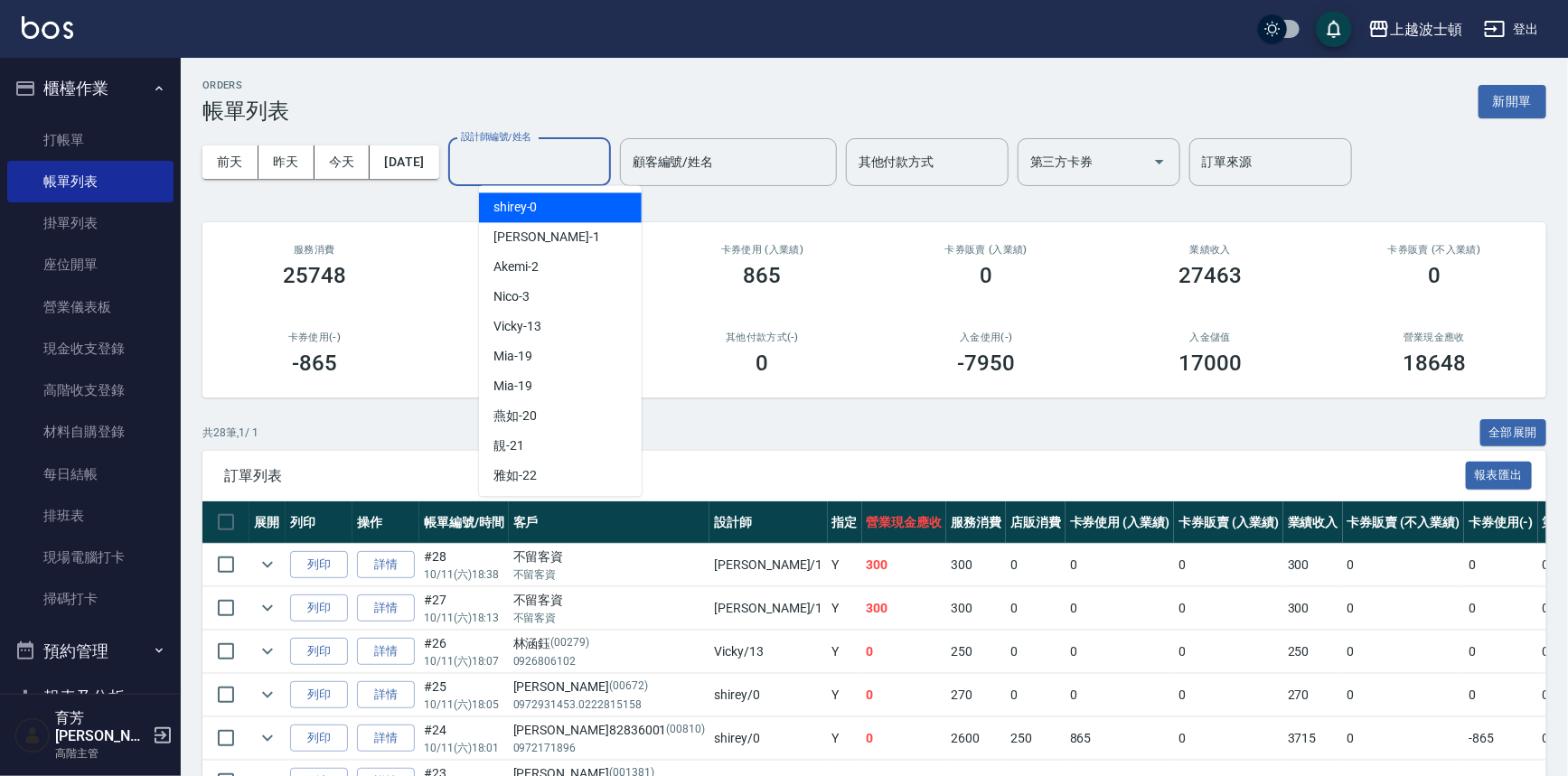
click at [589, 158] on input "設計師編號/姓名" at bounding box center [530, 162] width 147 height 32
click at [575, 239] on div "麥可 -1" at bounding box center [560, 236] width 163 height 30
type input "麥可-1"
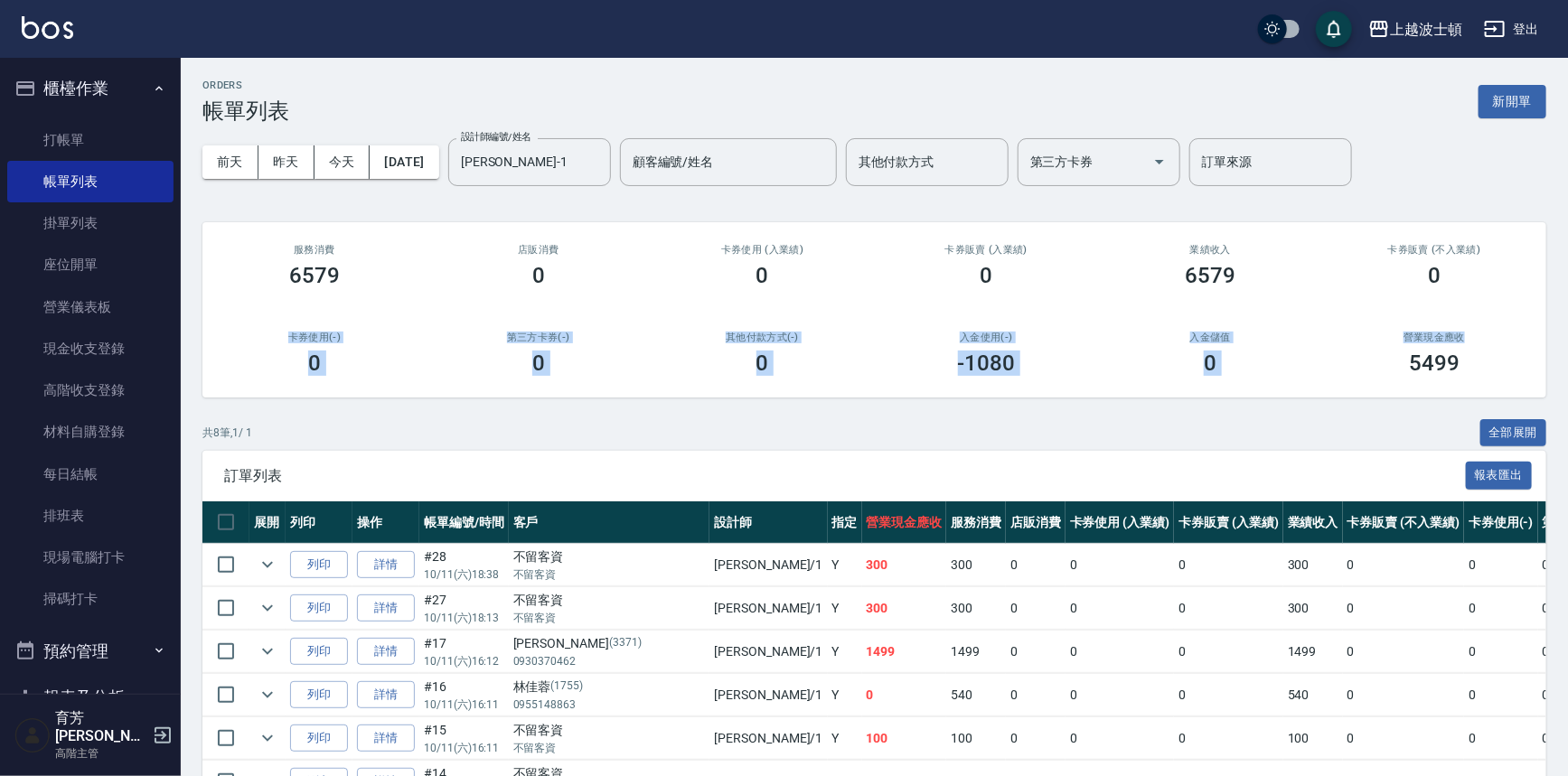
drag, startPoint x: 1566, startPoint y: 257, endPoint x: 1576, endPoint y: 324, distance: 67.7
click at [1567, 324] on html "上越波士頓 登出 櫃檯作業 打帳單 帳單列表 掛單列表 座位開單 營業儀表板 現金收支登錄 高階收支登錄 材料自購登錄 每日結帳 排班表 現場電腦打卡 掃碼打…" at bounding box center [784, 481] width 1568 height 961
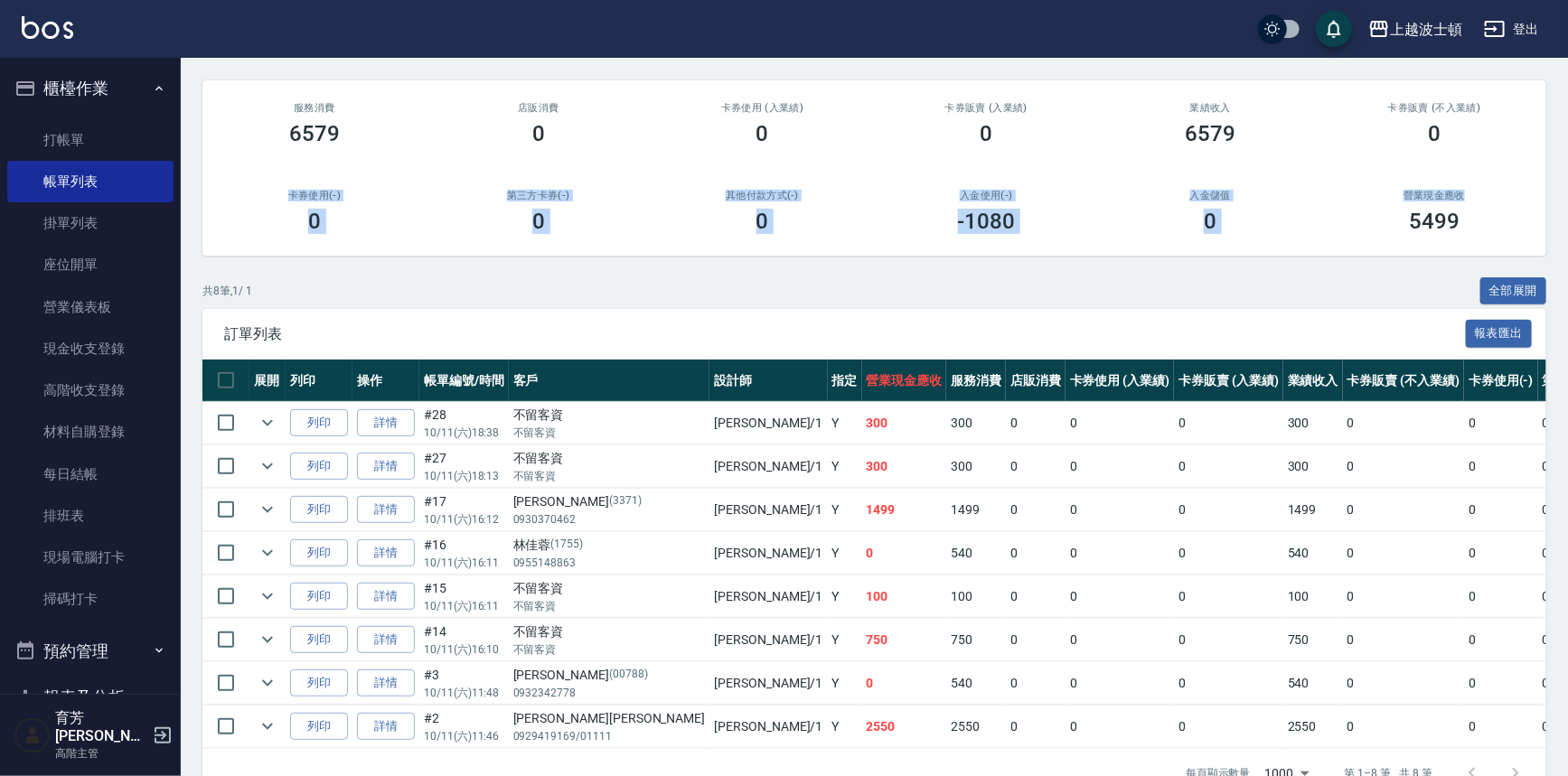
scroll to position [195, 0]
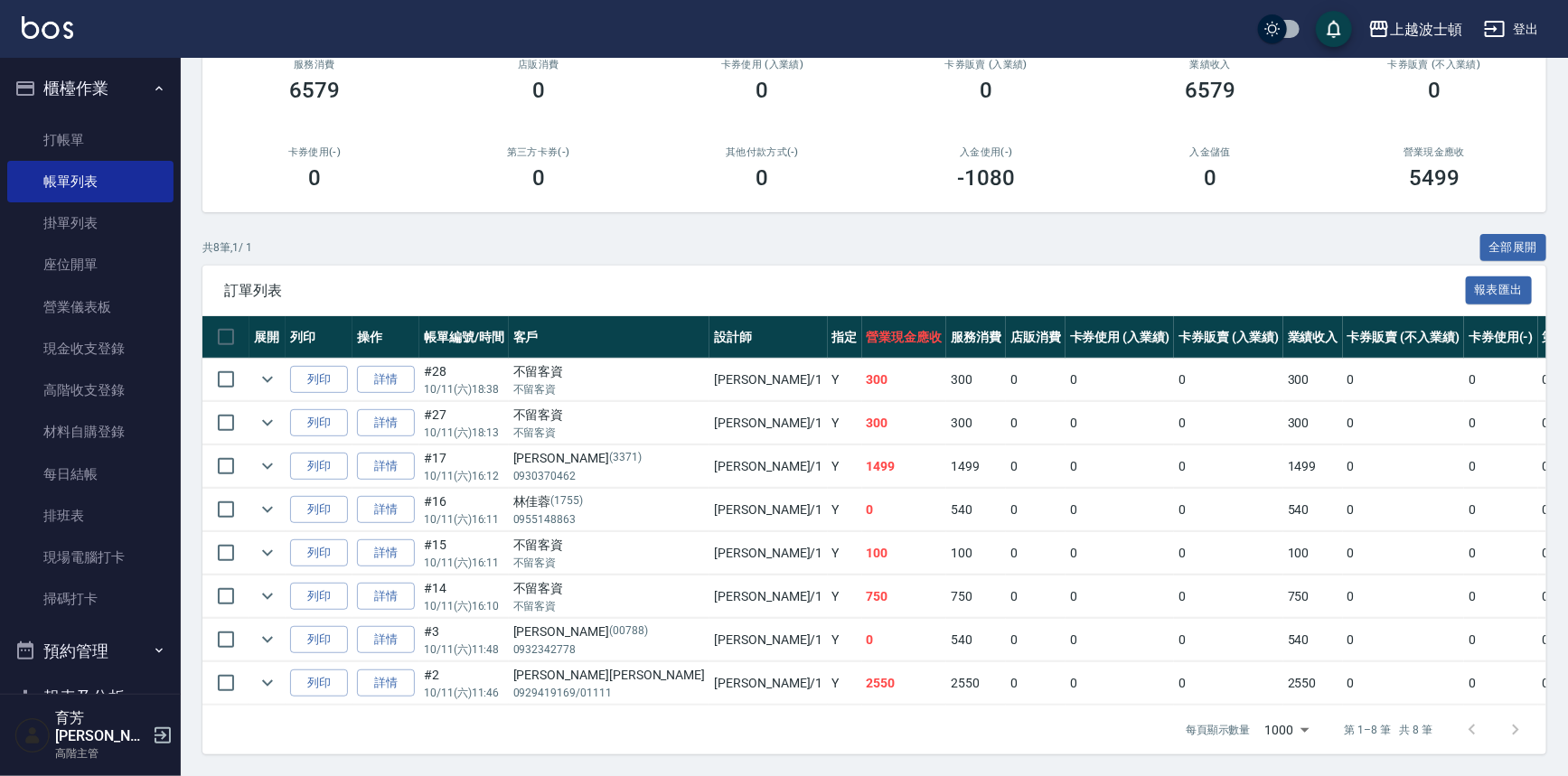
click at [1029, 206] on div "ORDERS 帳單列表 新開單 前天 昨天 今天 2025/10/11 設計師編號/姓名 麥可-1 設計師編號/姓名 顧客編號/姓名 顧客編號/姓名 其他付款…" at bounding box center [873, 324] width 1387 height 903
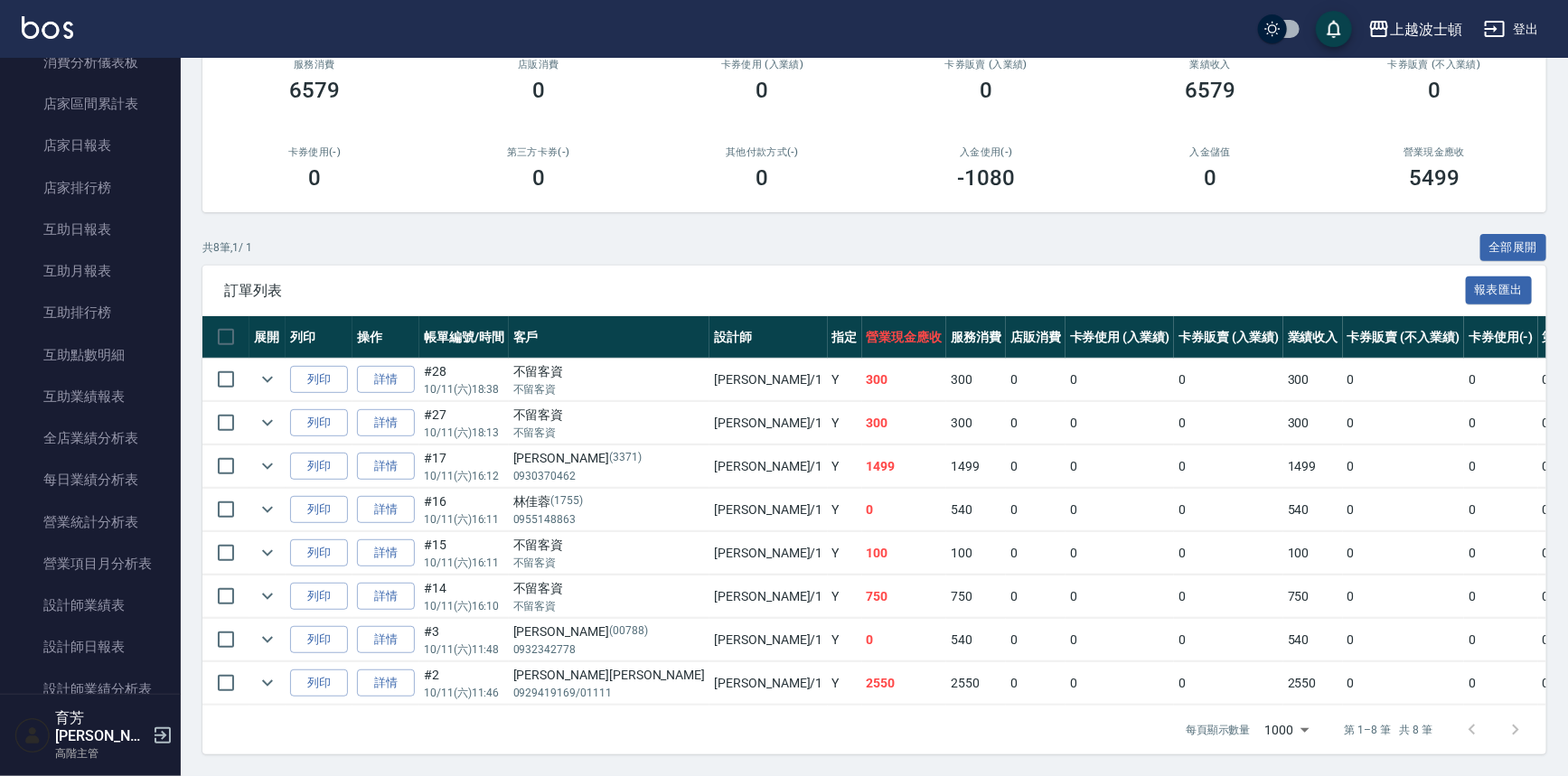
scroll to position [819, 0]
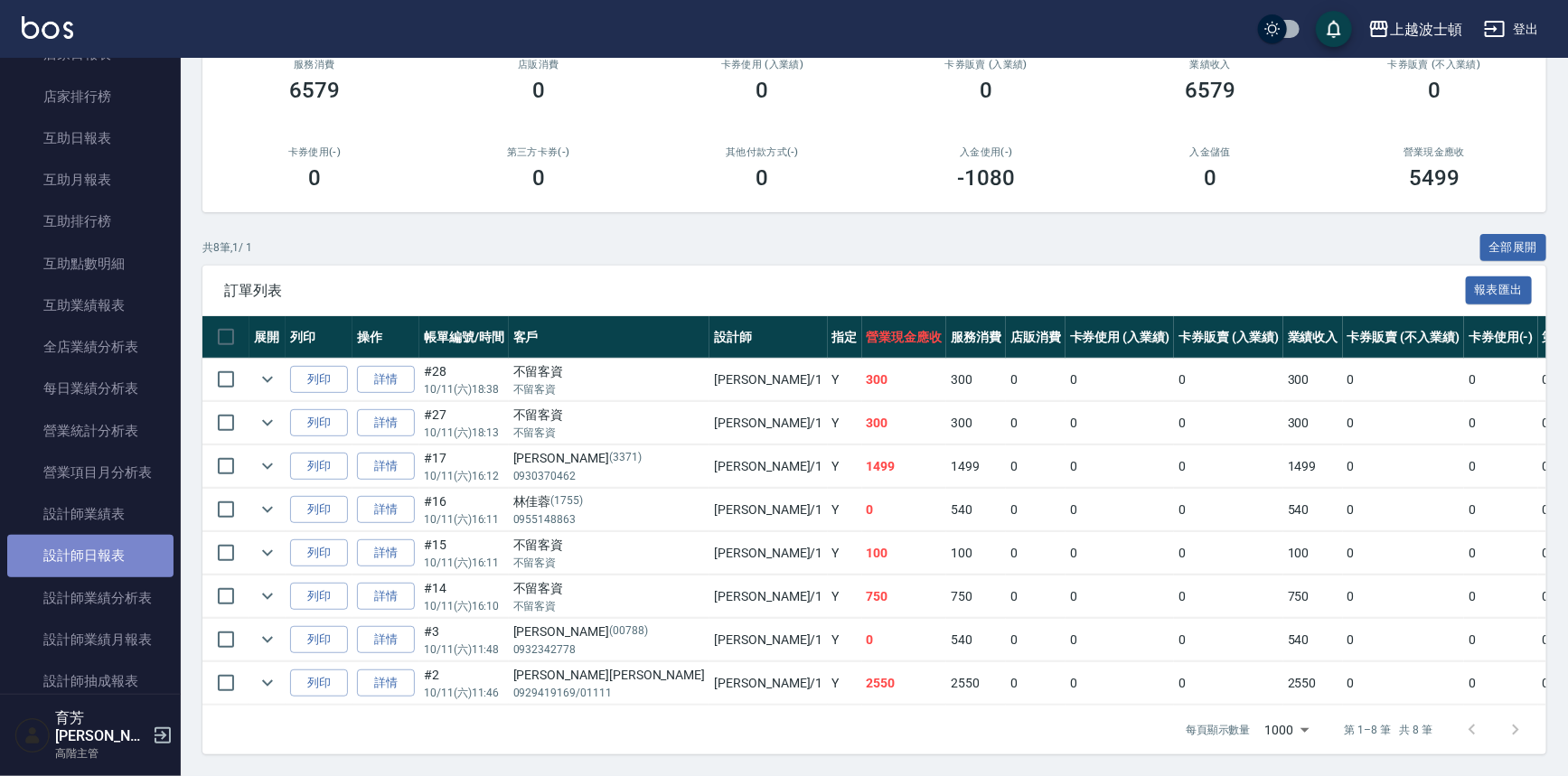
click at [118, 560] on link "設計師日報表" at bounding box center [90, 555] width 166 height 42
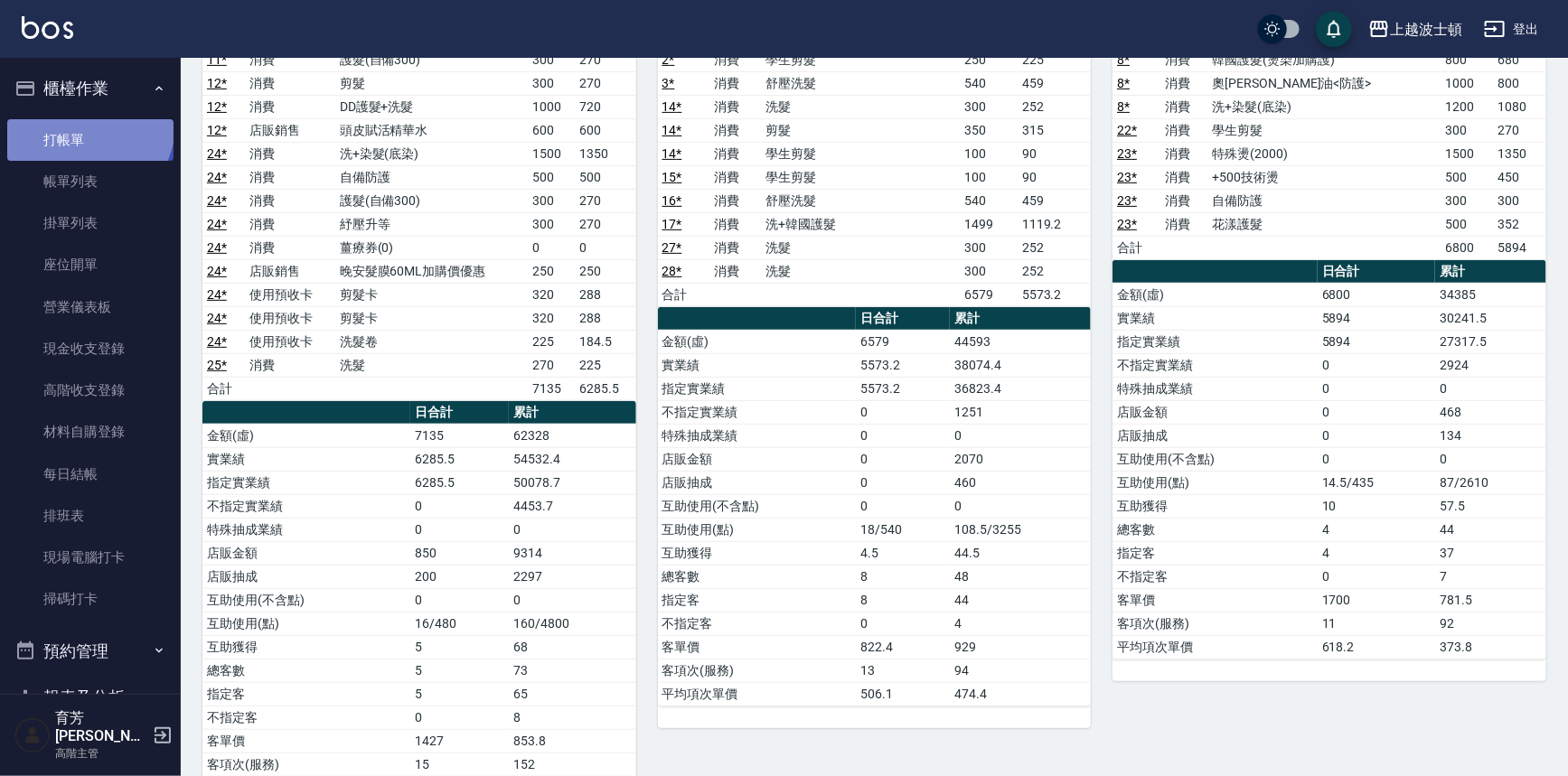
click at [87, 125] on link "打帳單" at bounding box center [90, 140] width 166 height 42
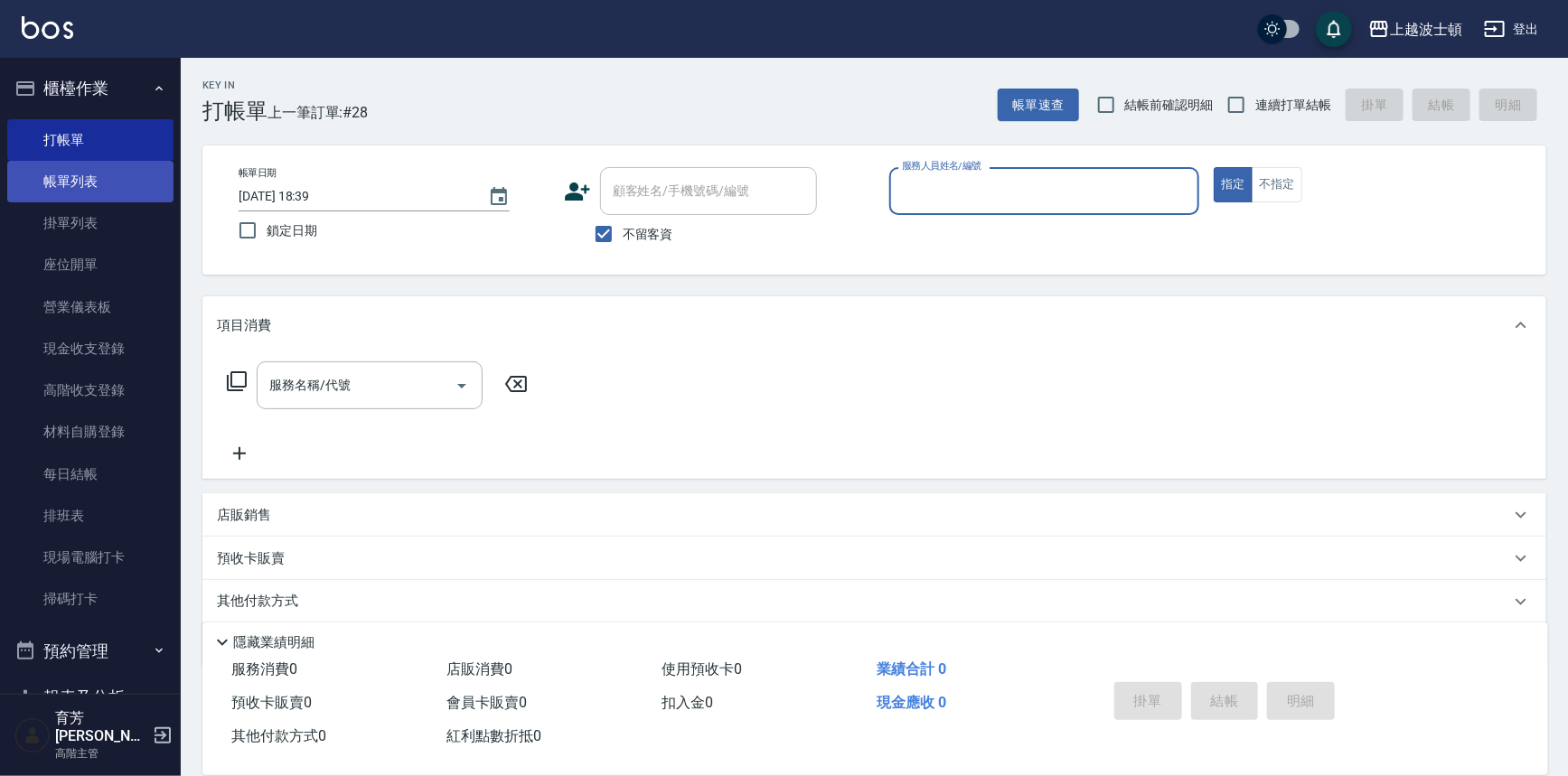
click at [108, 192] on link "帳單列表" at bounding box center [90, 181] width 166 height 42
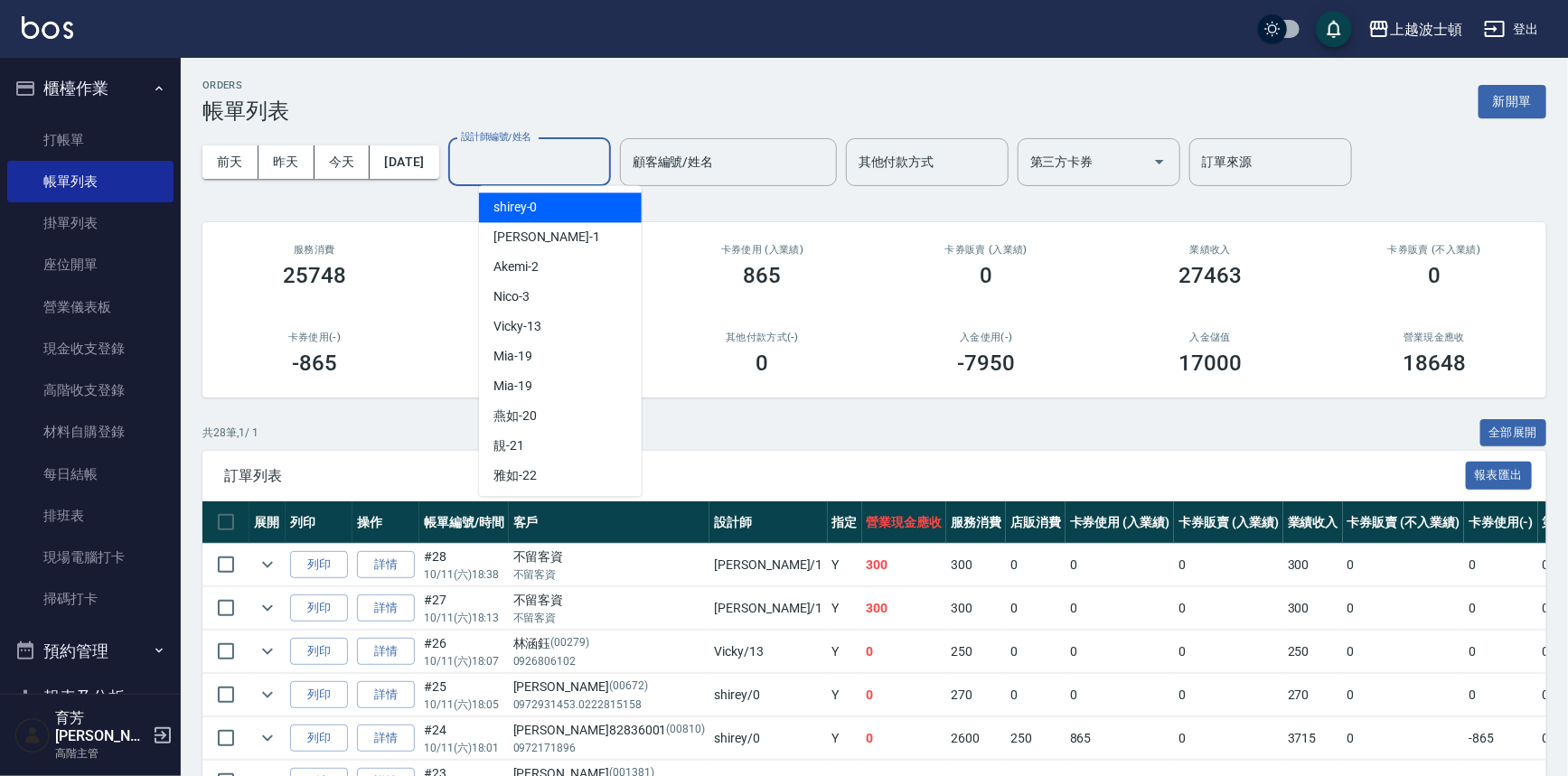
click at [565, 163] on input "設計師編號/姓名" at bounding box center [530, 162] width 147 height 32
click at [569, 206] on div "shirey -0" at bounding box center [560, 207] width 163 height 30
type input "shirey-0"
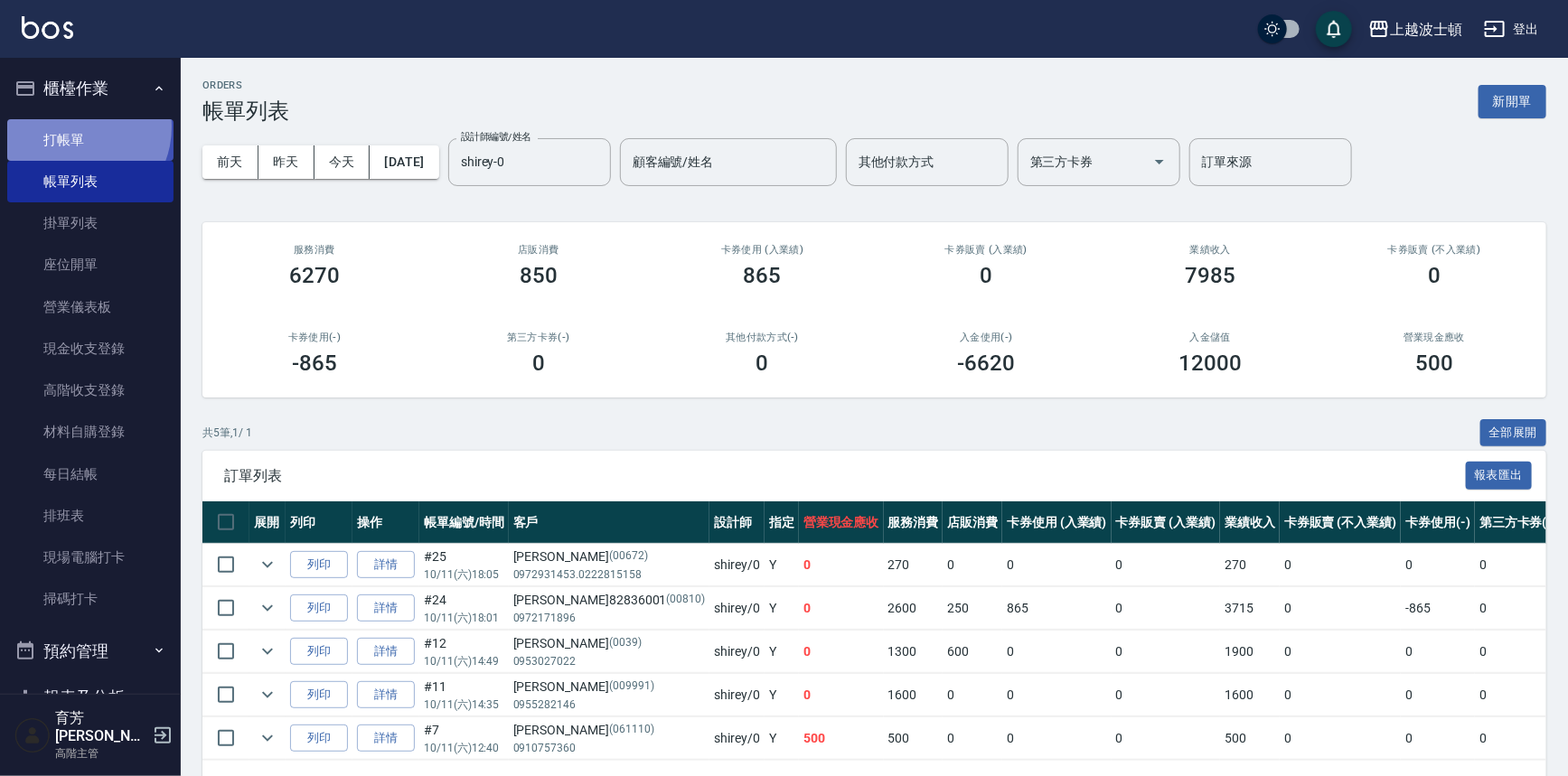
click at [76, 126] on link "打帳單" at bounding box center [90, 140] width 166 height 42
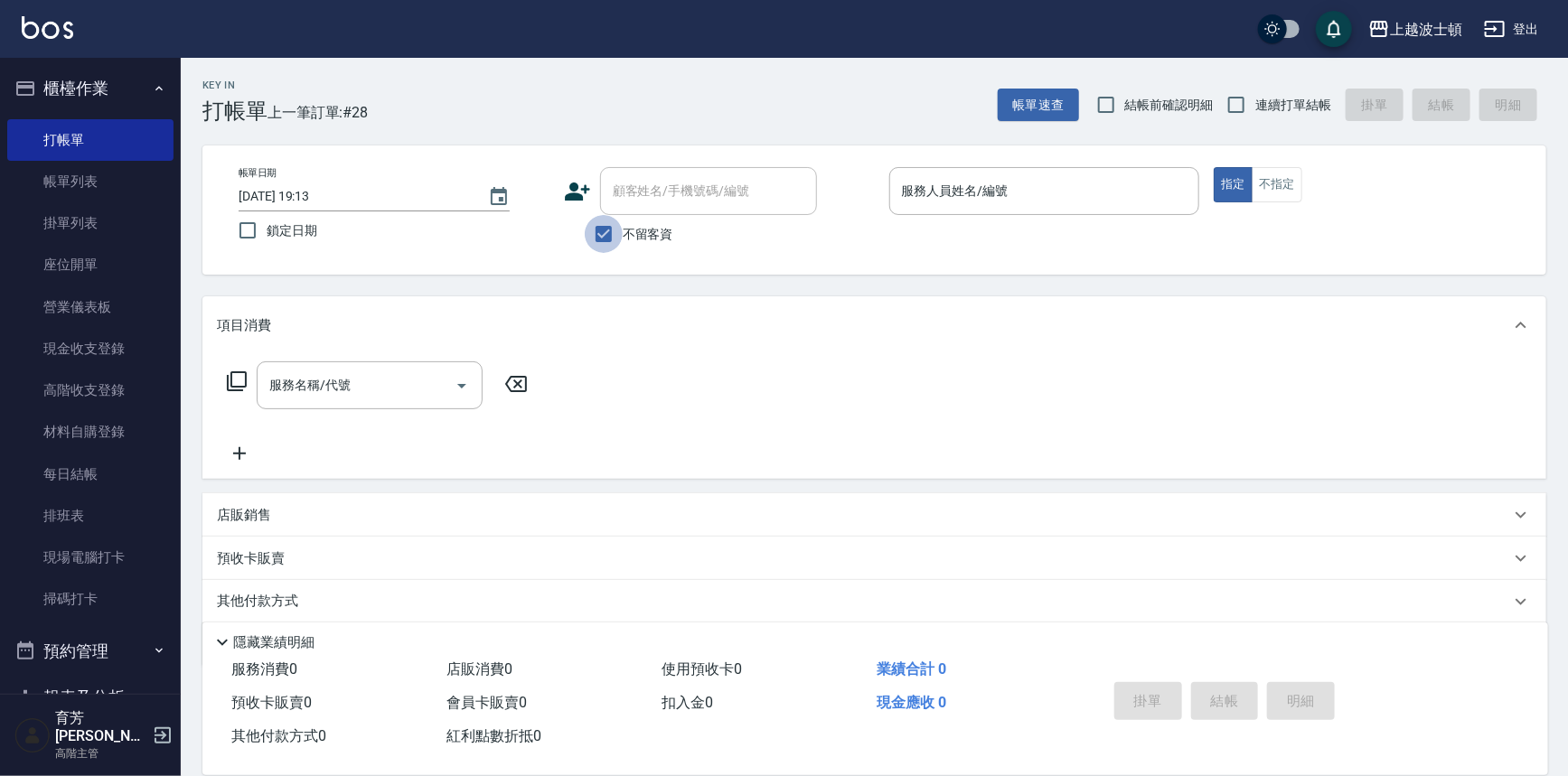
click at [602, 240] on input "不留客資" at bounding box center [603, 234] width 38 height 38
checkbox input "false"
click at [632, 200] on input "顧客姓名/手機號碼/編號" at bounding box center [695, 191] width 174 height 32
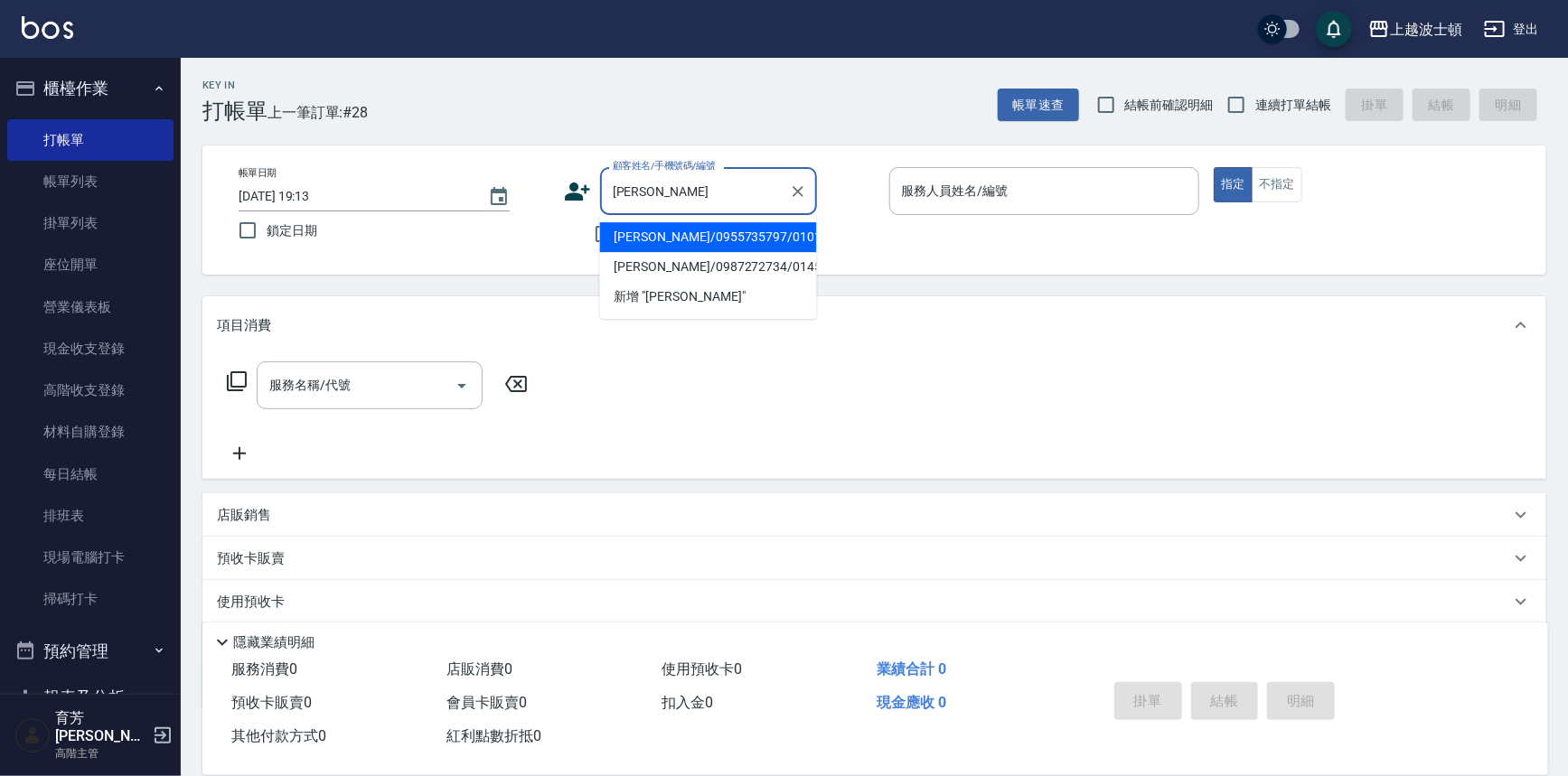
click at [733, 235] on li "張春玉/0955735797/010130" at bounding box center [708, 236] width 217 height 30
type input "張春玉/0955735797/010130"
type input "shirey-0"
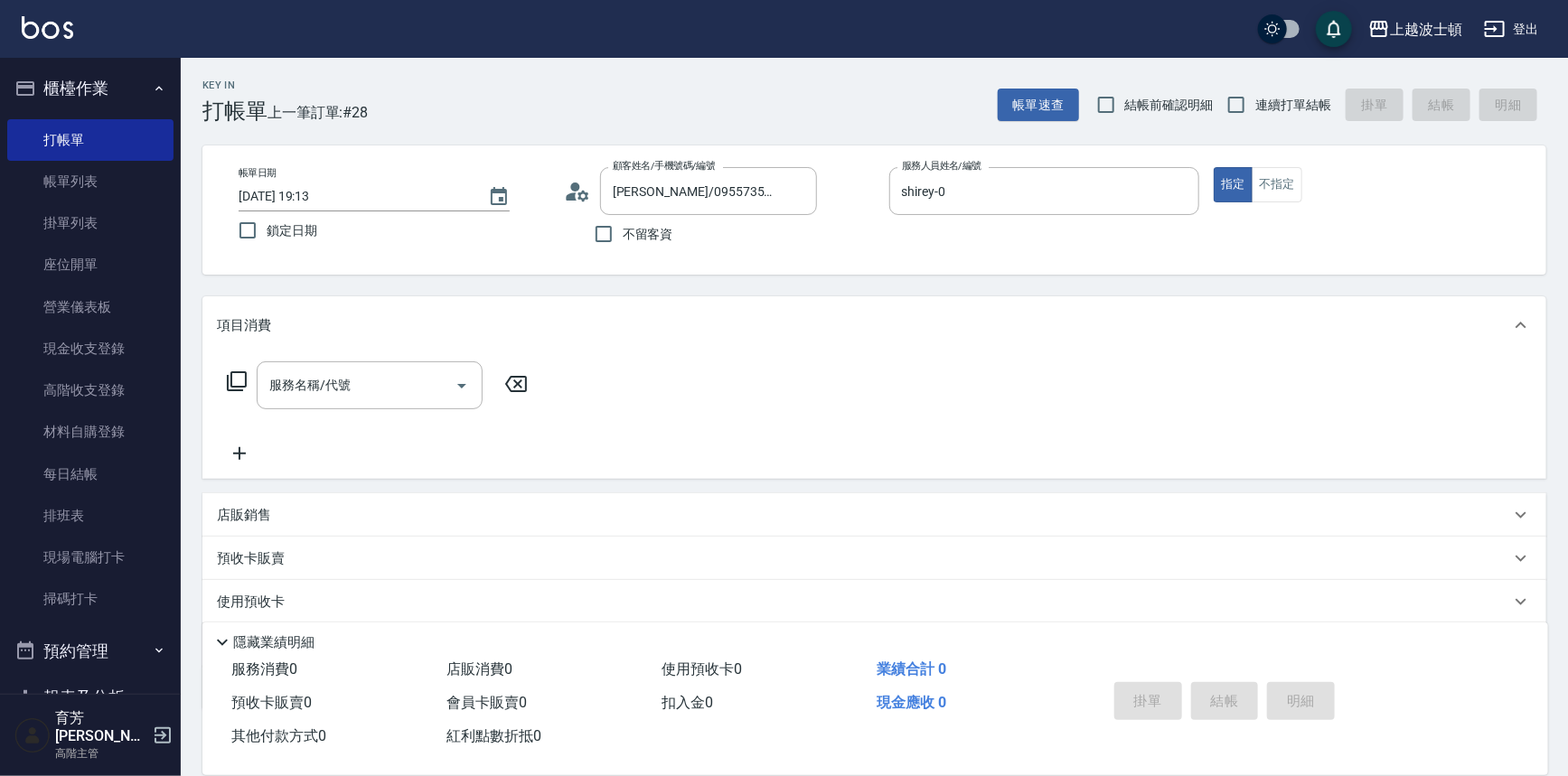
click at [240, 372] on icon at bounding box center [236, 381] width 20 height 20
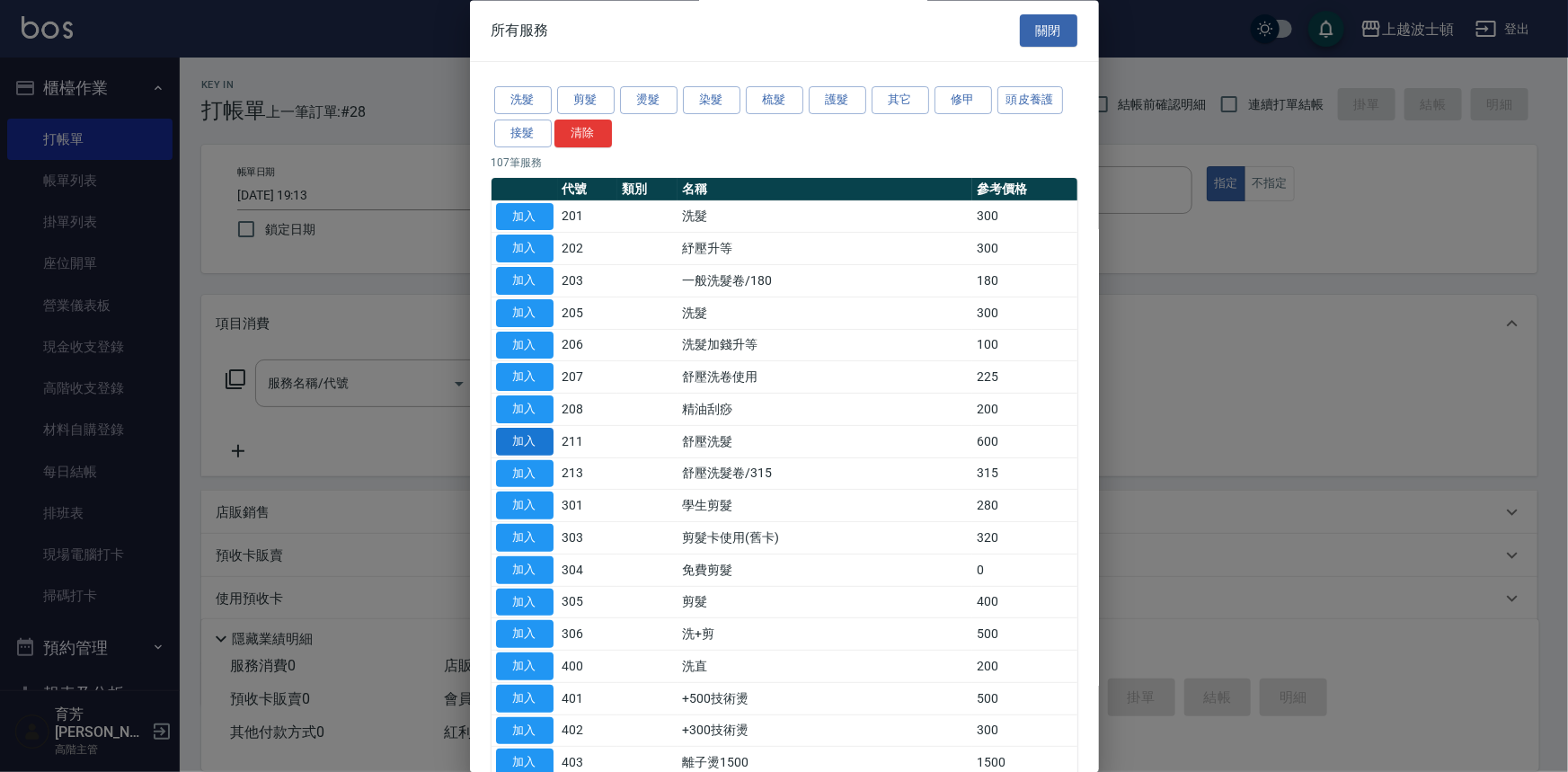
click at [538, 443] on button "加入" at bounding box center [525, 442] width 58 height 28
type input "舒壓洗髮(211)"
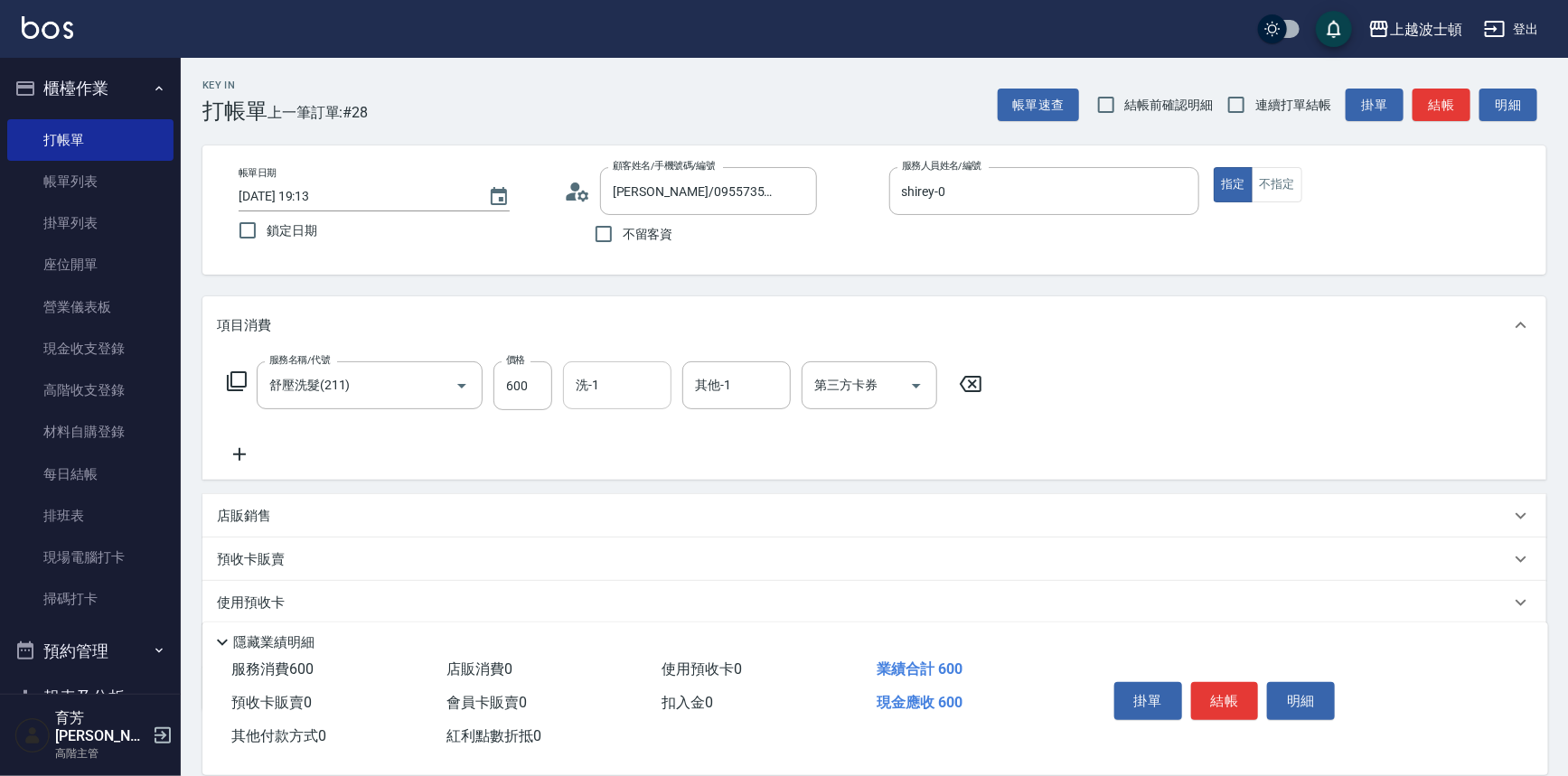
click at [622, 375] on input "洗-1" at bounding box center [618, 385] width 93 height 32
click at [630, 455] on span "林佩姍 -25" at bounding box center [605, 461] width 56 height 19
type input "林佩姍-25"
click at [750, 392] on input "其他-1" at bounding box center [736, 385] width 93 height 32
drag, startPoint x: 743, startPoint y: 458, endPoint x: 786, endPoint y: 465, distance: 43.6
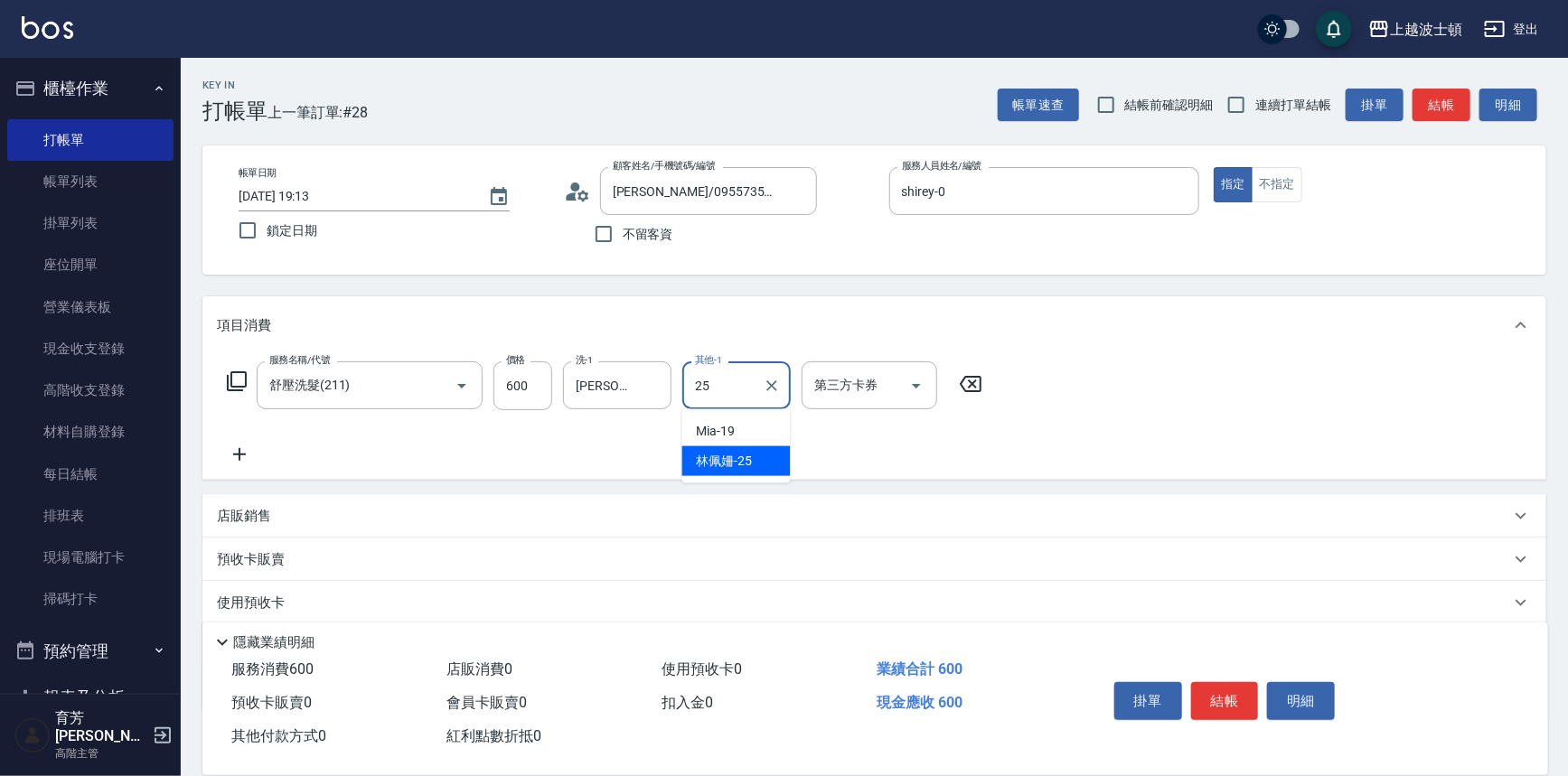
click at [743, 459] on span "林佩姍 -25" at bounding box center [725, 461] width 56 height 19
type input "林佩姍-25"
click at [1196, 658] on div "掛單 結帳 明細" at bounding box center [1306, 704] width 441 height 100
click at [1197, 696] on button "結帳" at bounding box center [1224, 701] width 68 height 38
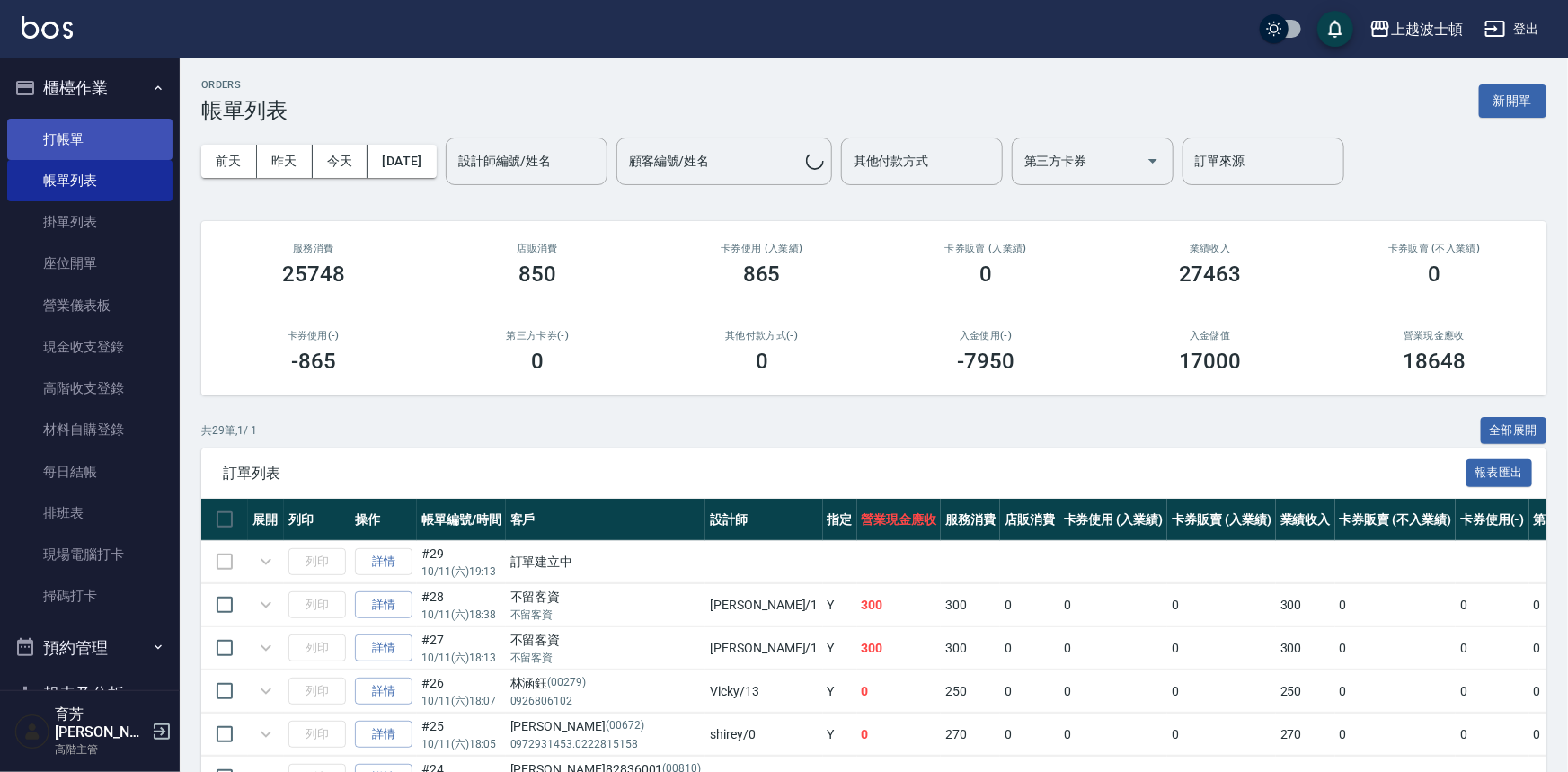
click at [120, 134] on link "打帳單" at bounding box center [89, 139] width 165 height 41
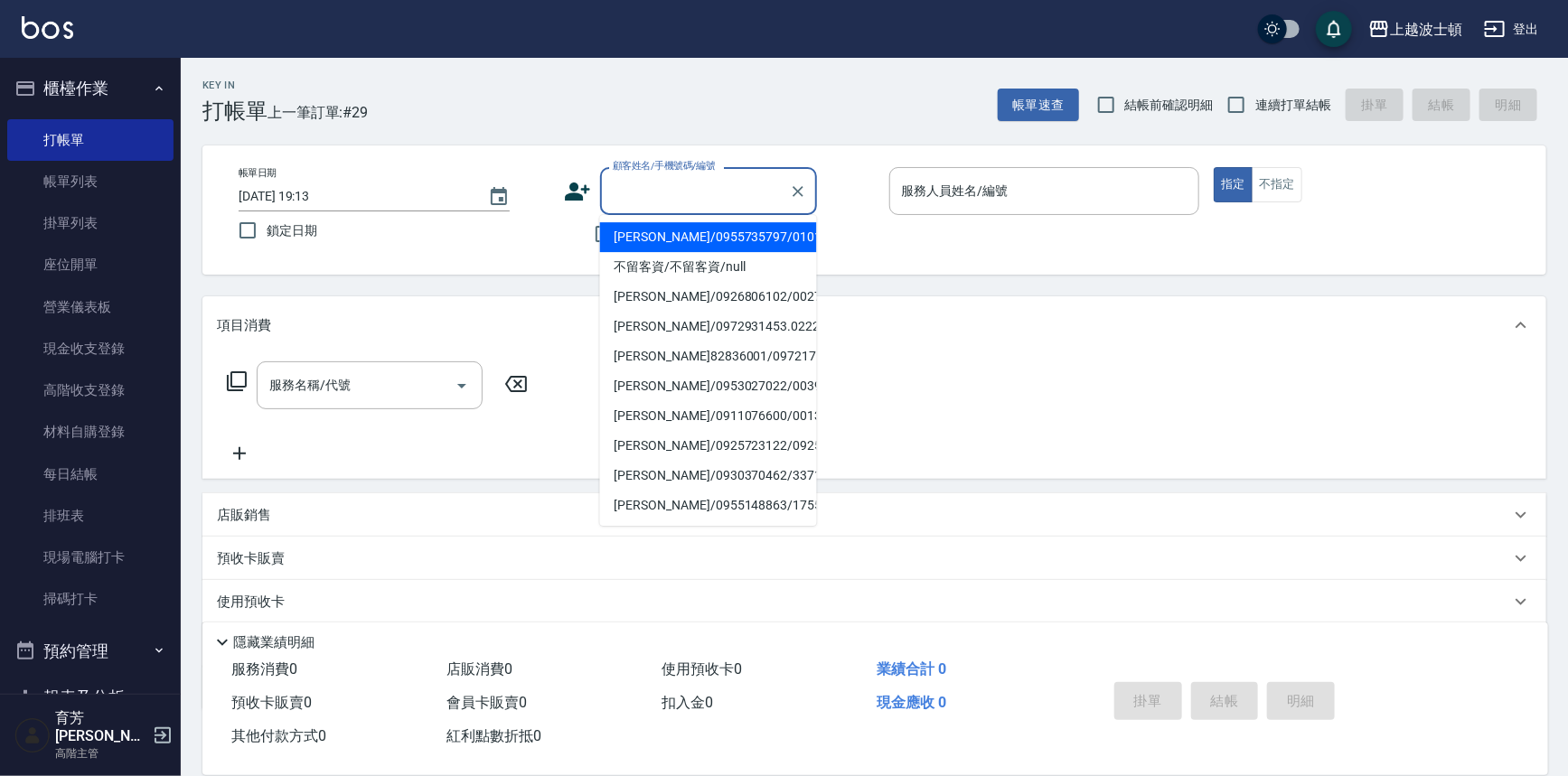
click at [717, 180] on input "顧客姓名/手機號碼/編號" at bounding box center [695, 191] width 174 height 32
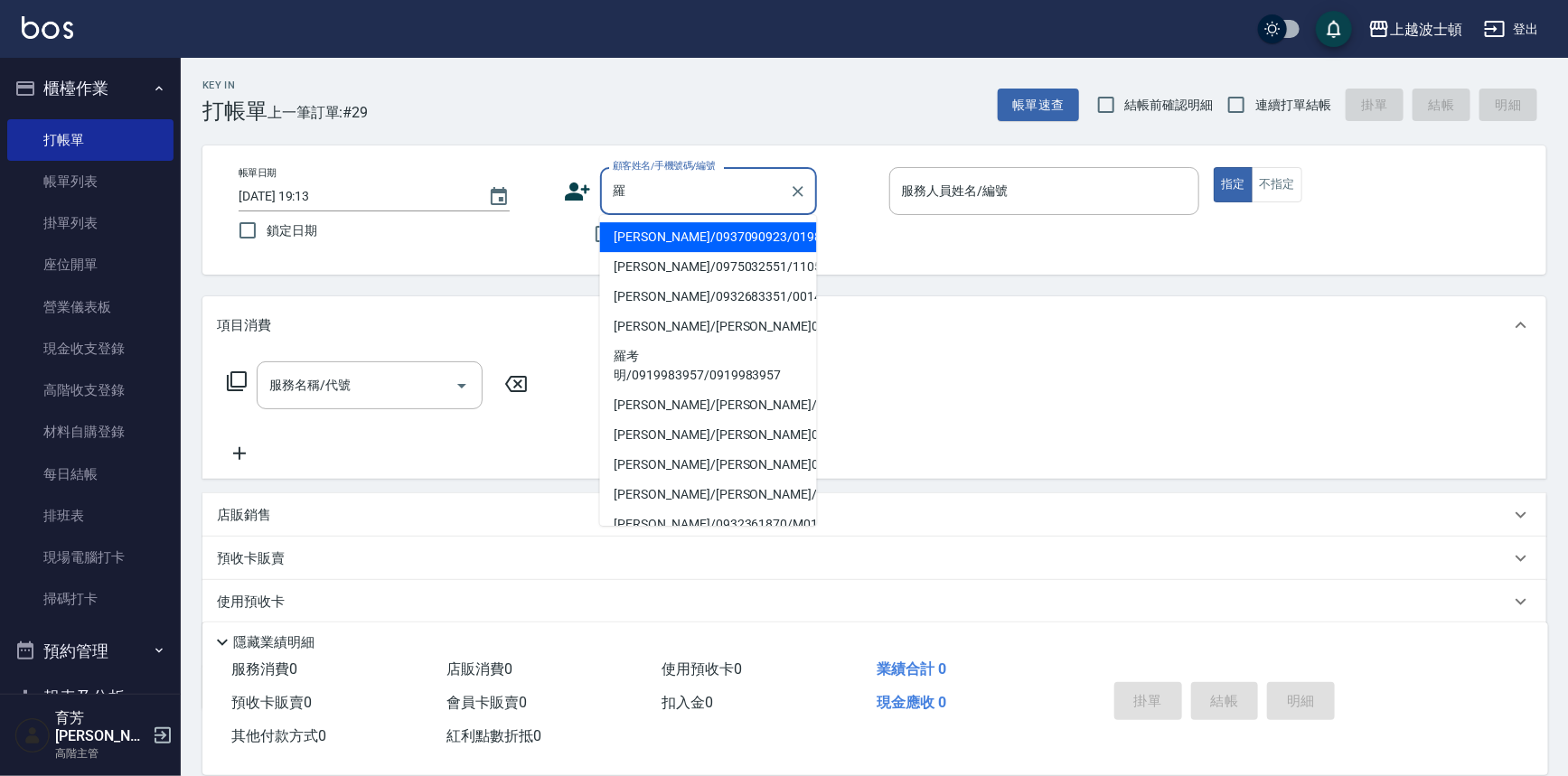
click at [692, 290] on li "羅怡茹/0932683351/0014011" at bounding box center [708, 296] width 217 height 30
type input "羅怡茹/0932683351/0014011"
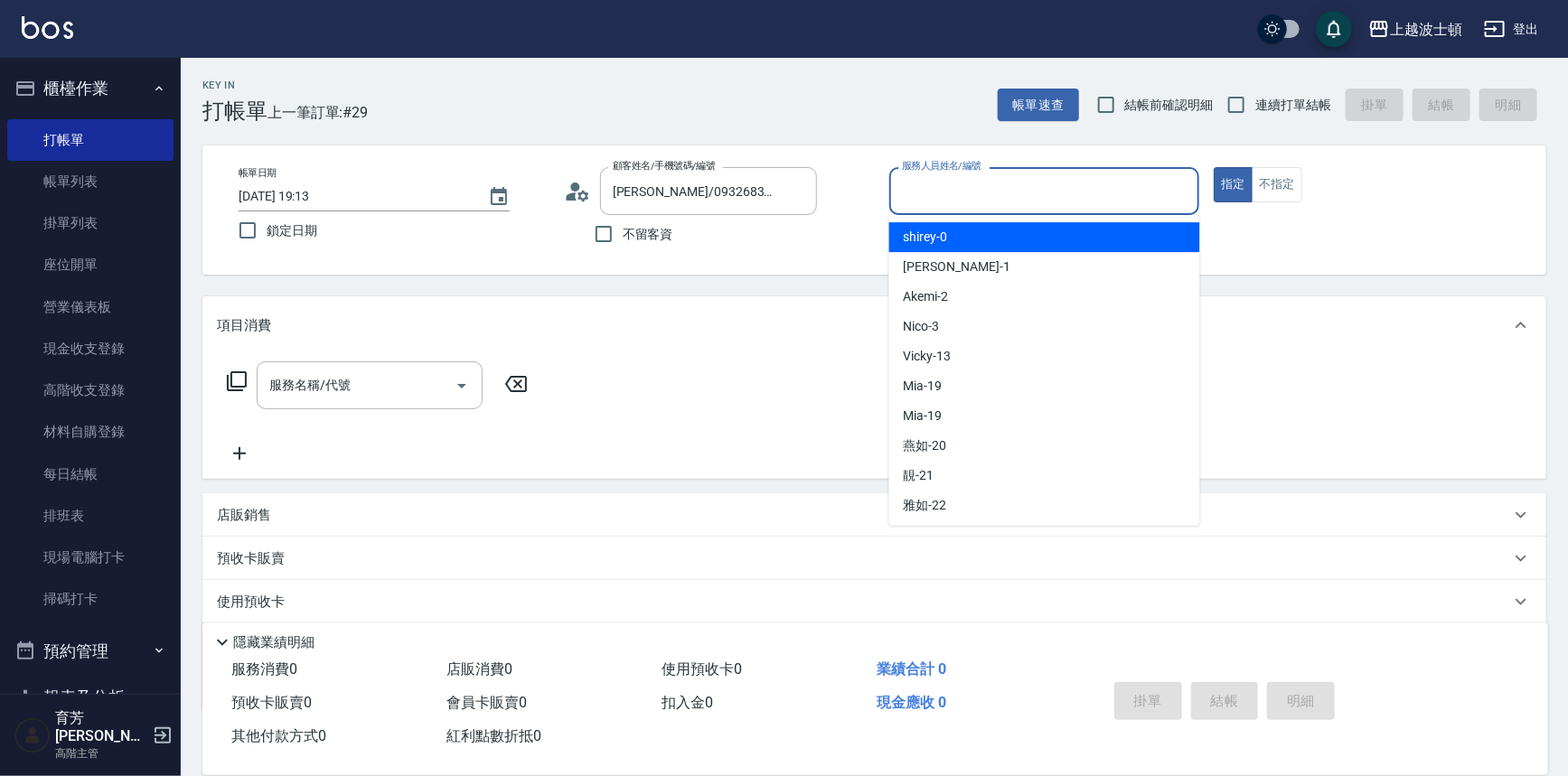
click at [968, 194] on input "服務人員姓名/編號" at bounding box center [1044, 191] width 294 height 32
click at [958, 236] on div "shirey -0" at bounding box center [1044, 236] width 311 height 30
type input "shirey-0"
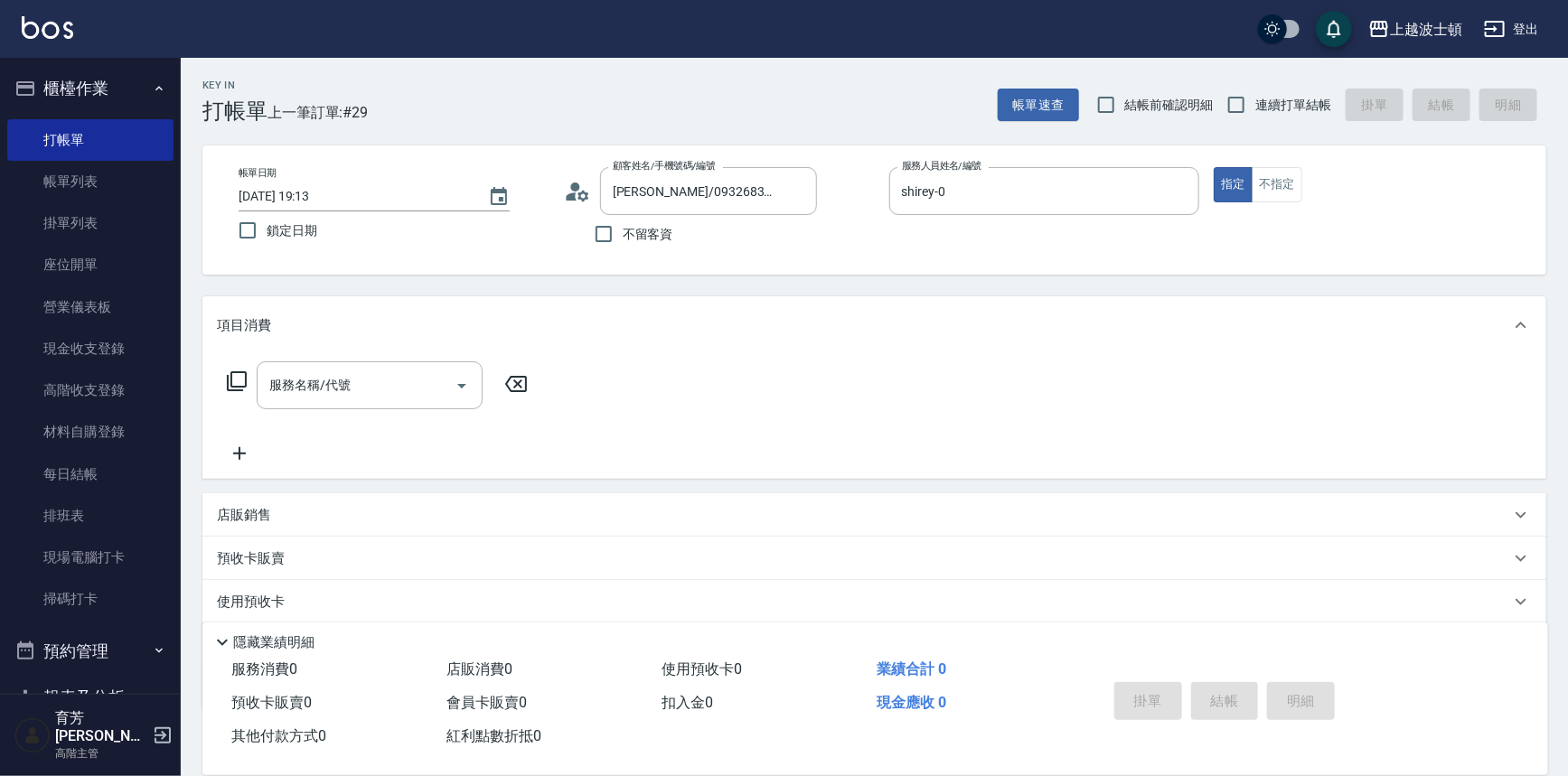
click at [234, 380] on icon at bounding box center [236, 381] width 21 height 21
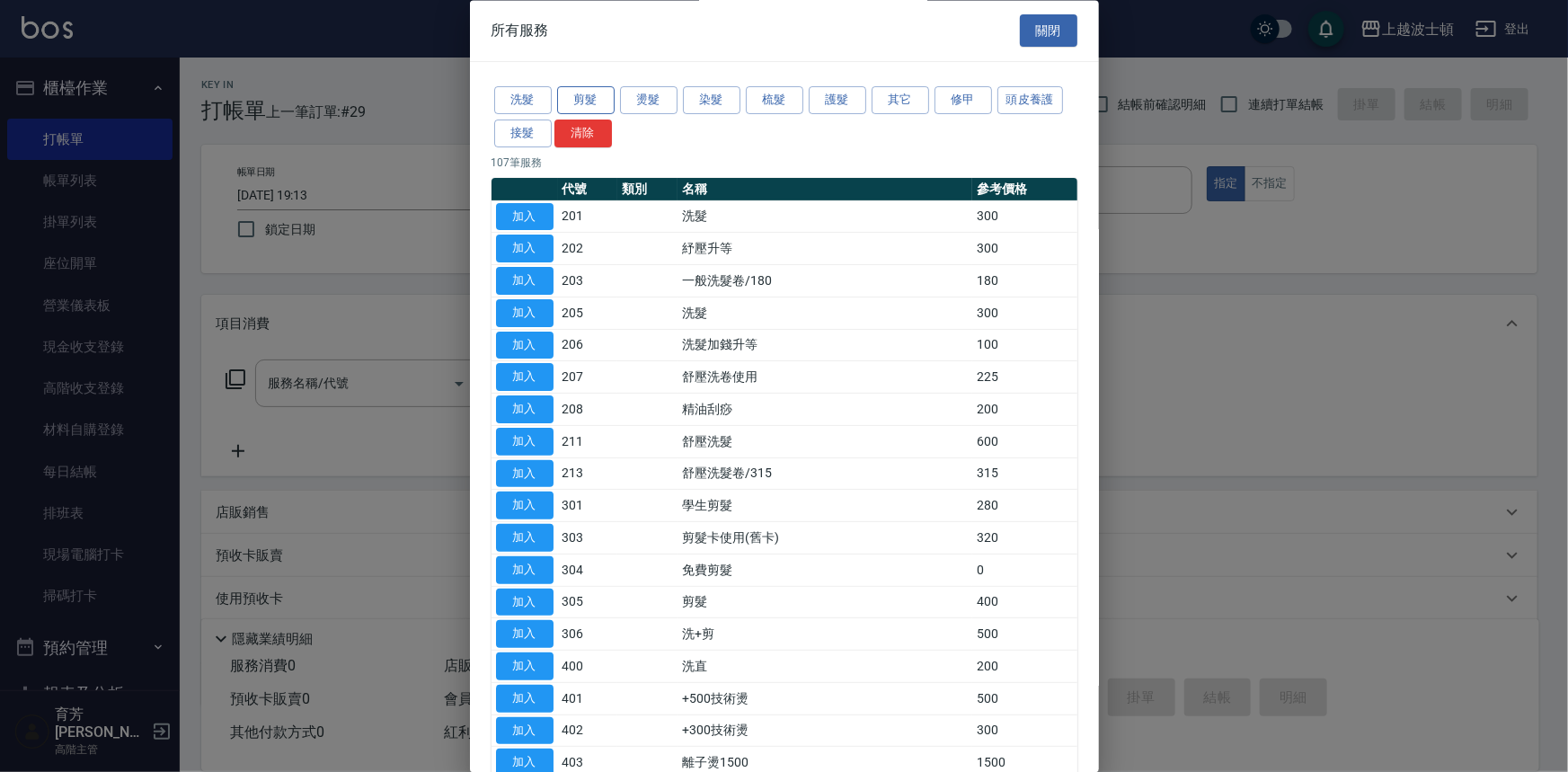
click at [566, 96] on button "剪髮" at bounding box center [586, 101] width 58 height 28
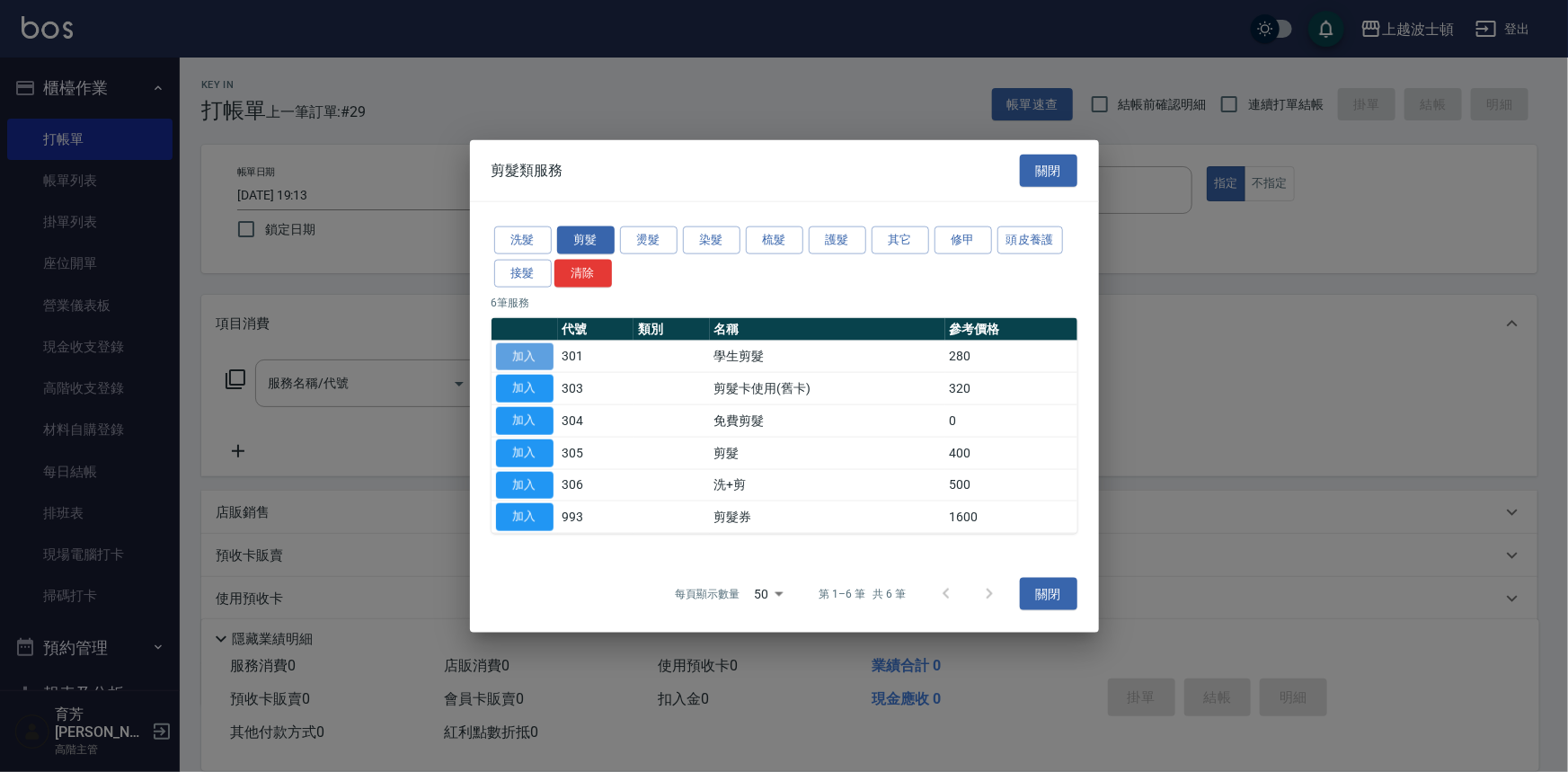
click at [544, 362] on button "加入" at bounding box center [525, 356] width 58 height 28
type input "學生剪髮(301)"
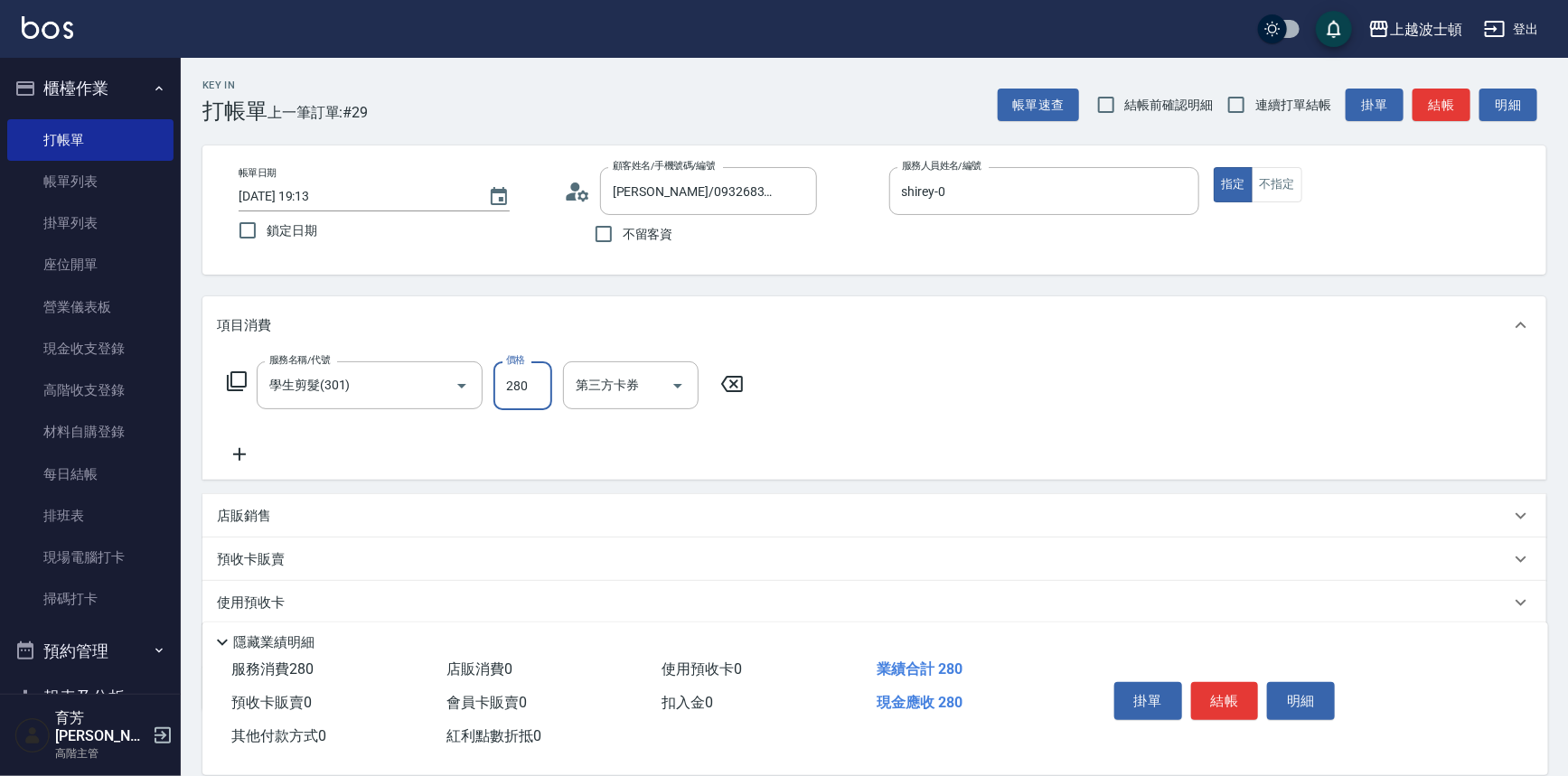
click at [545, 388] on input "280" at bounding box center [522, 386] width 59 height 49
type input "200"
click at [1226, 697] on button "結帳" at bounding box center [1224, 701] width 68 height 38
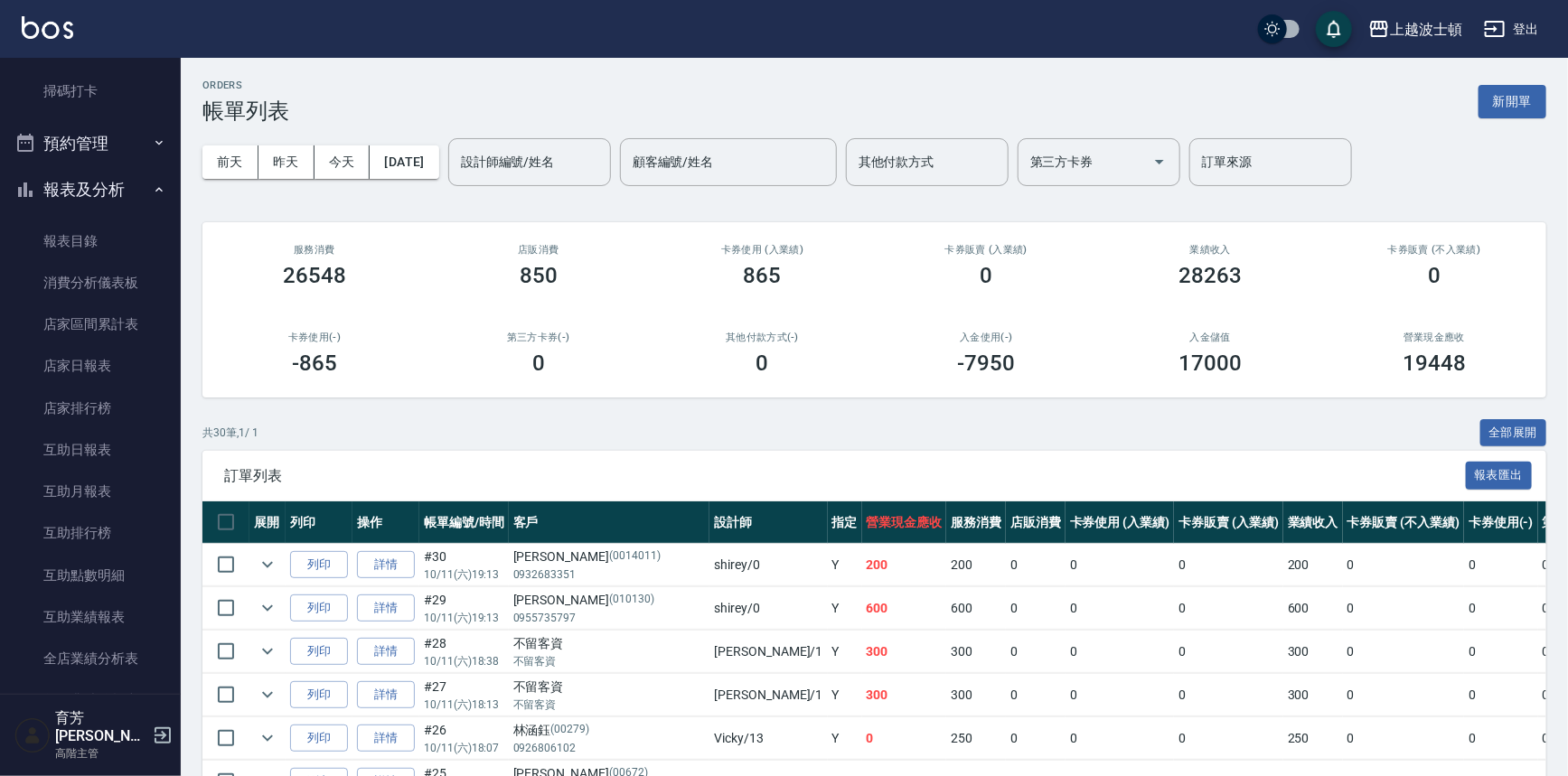
scroll to position [370, 0]
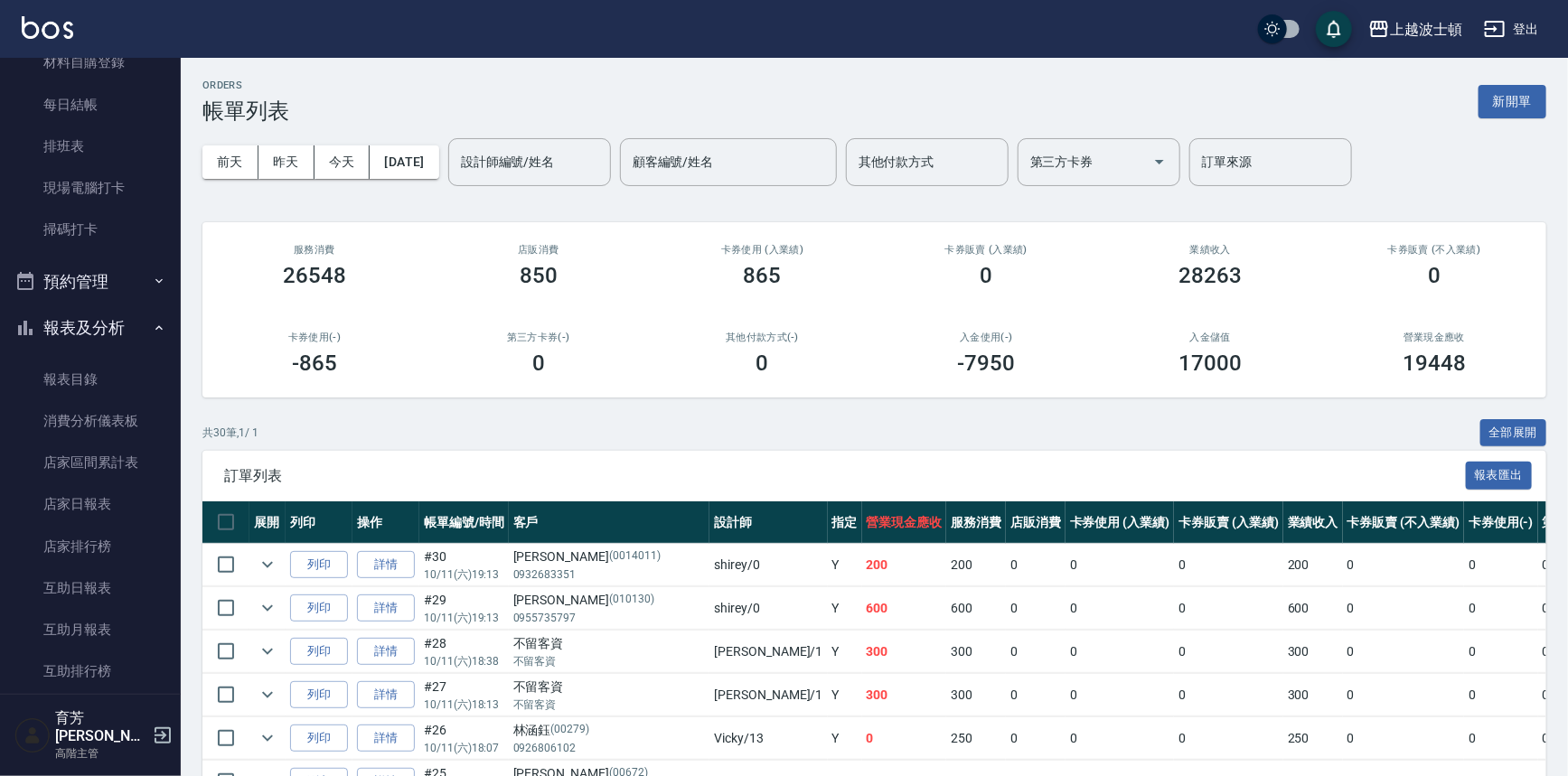
click at [148, 311] on button "報表及分析" at bounding box center [90, 328] width 166 height 47
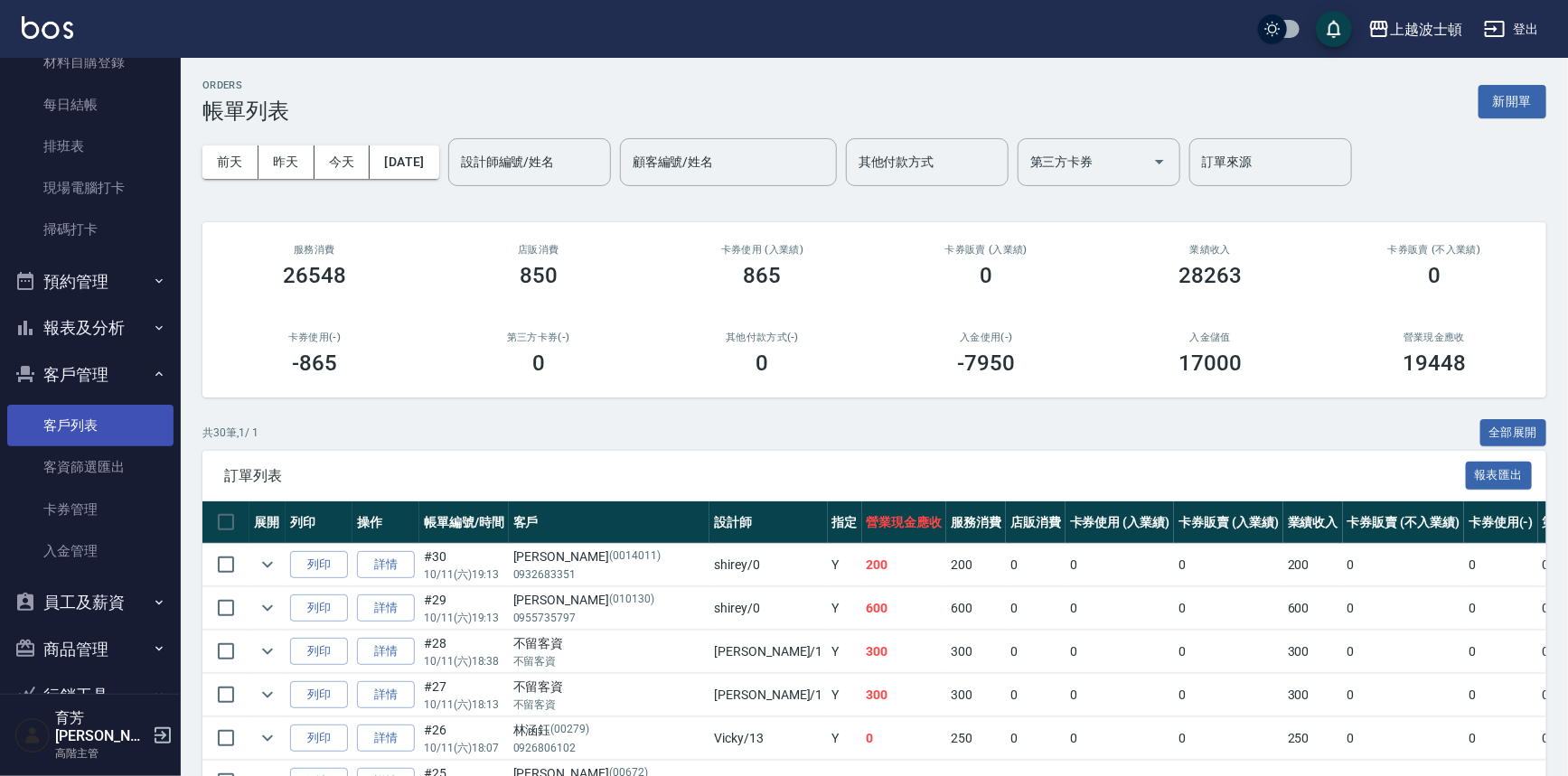
click at [127, 423] on link "客戶列表" at bounding box center [90, 425] width 166 height 42
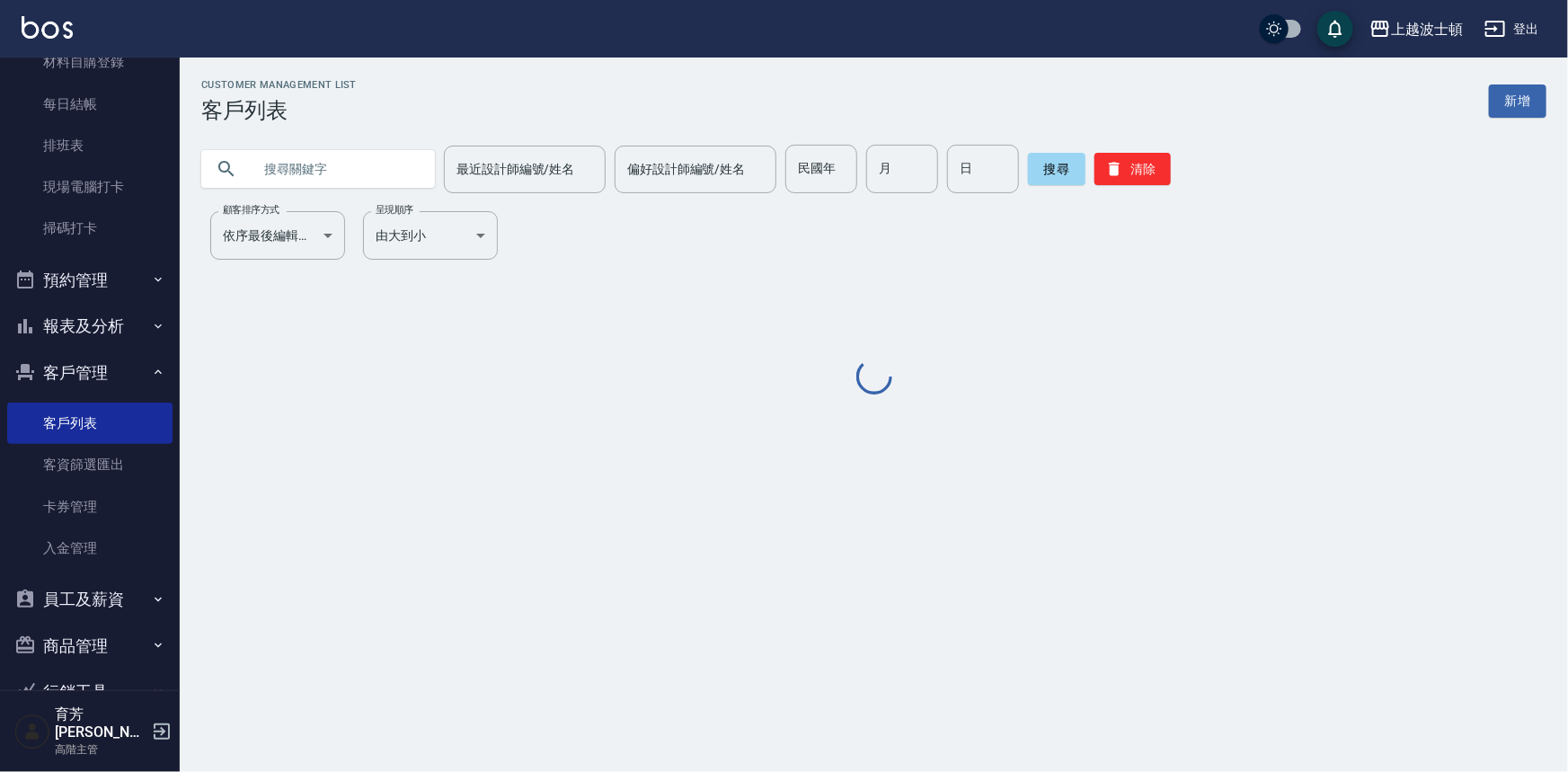
click at [298, 169] on input "text" at bounding box center [336, 169] width 169 height 49
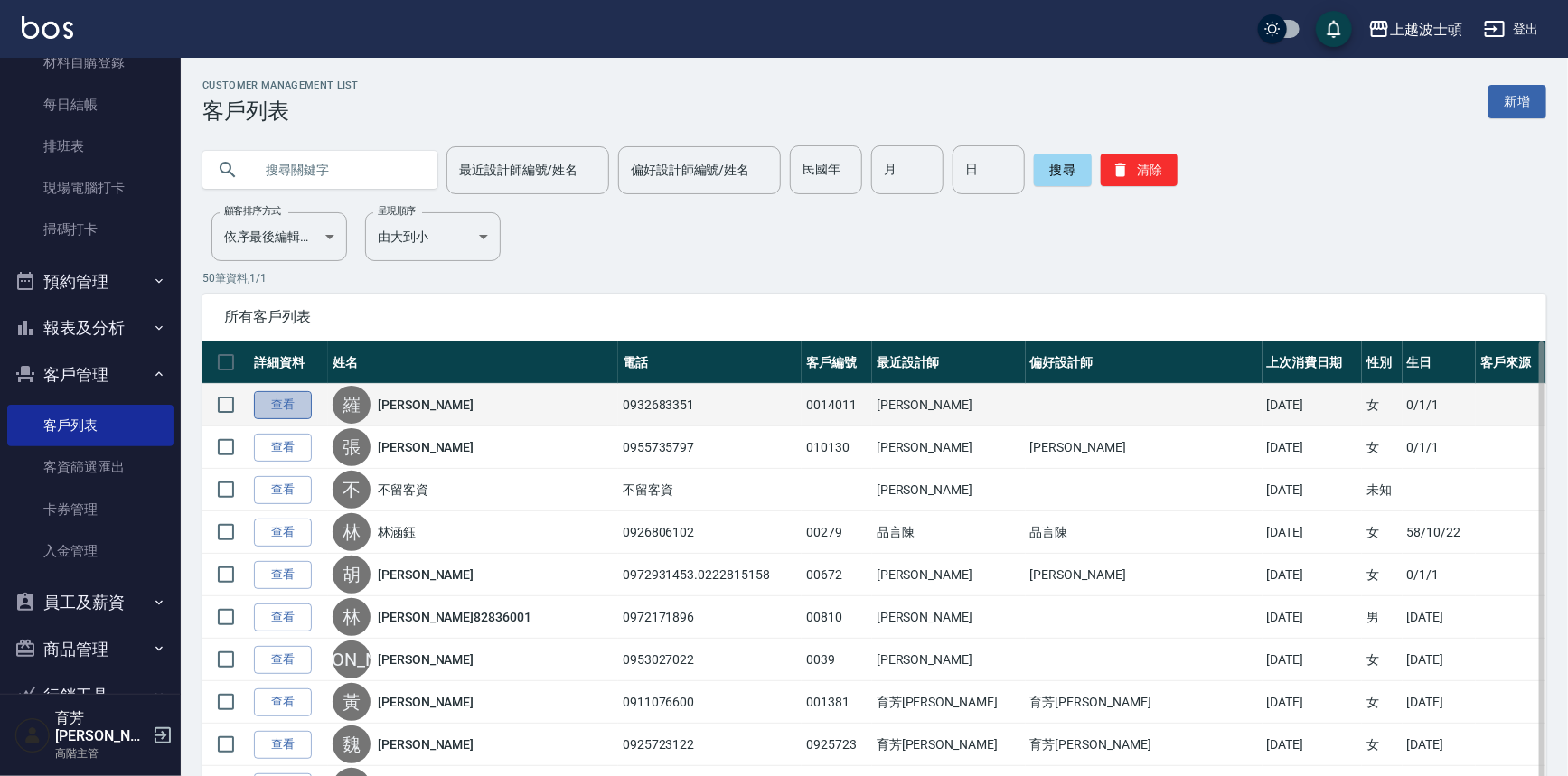
click at [308, 397] on link "查看" at bounding box center [283, 404] width 58 height 28
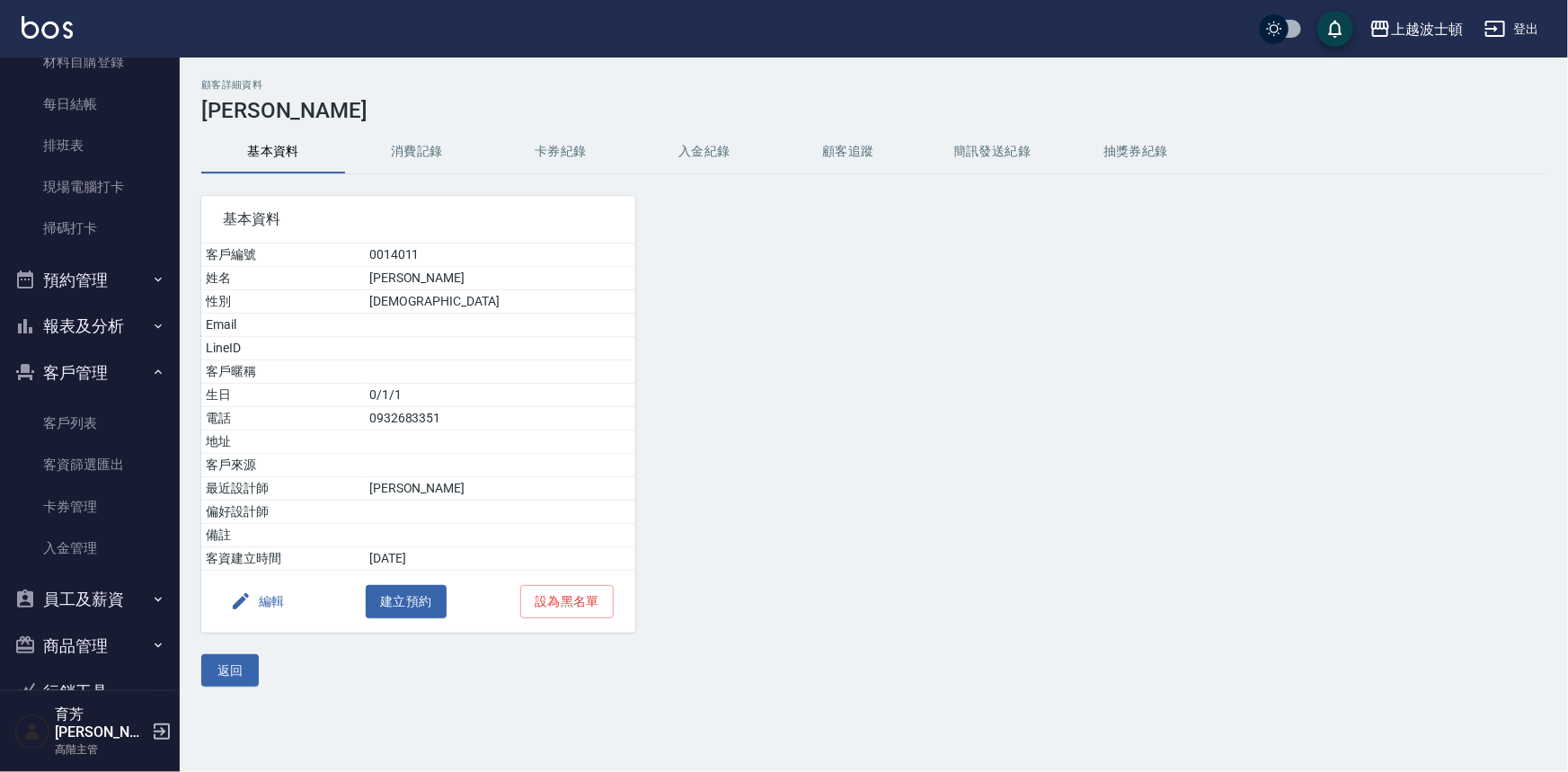
click at [440, 148] on button "消費記錄" at bounding box center [417, 152] width 144 height 43
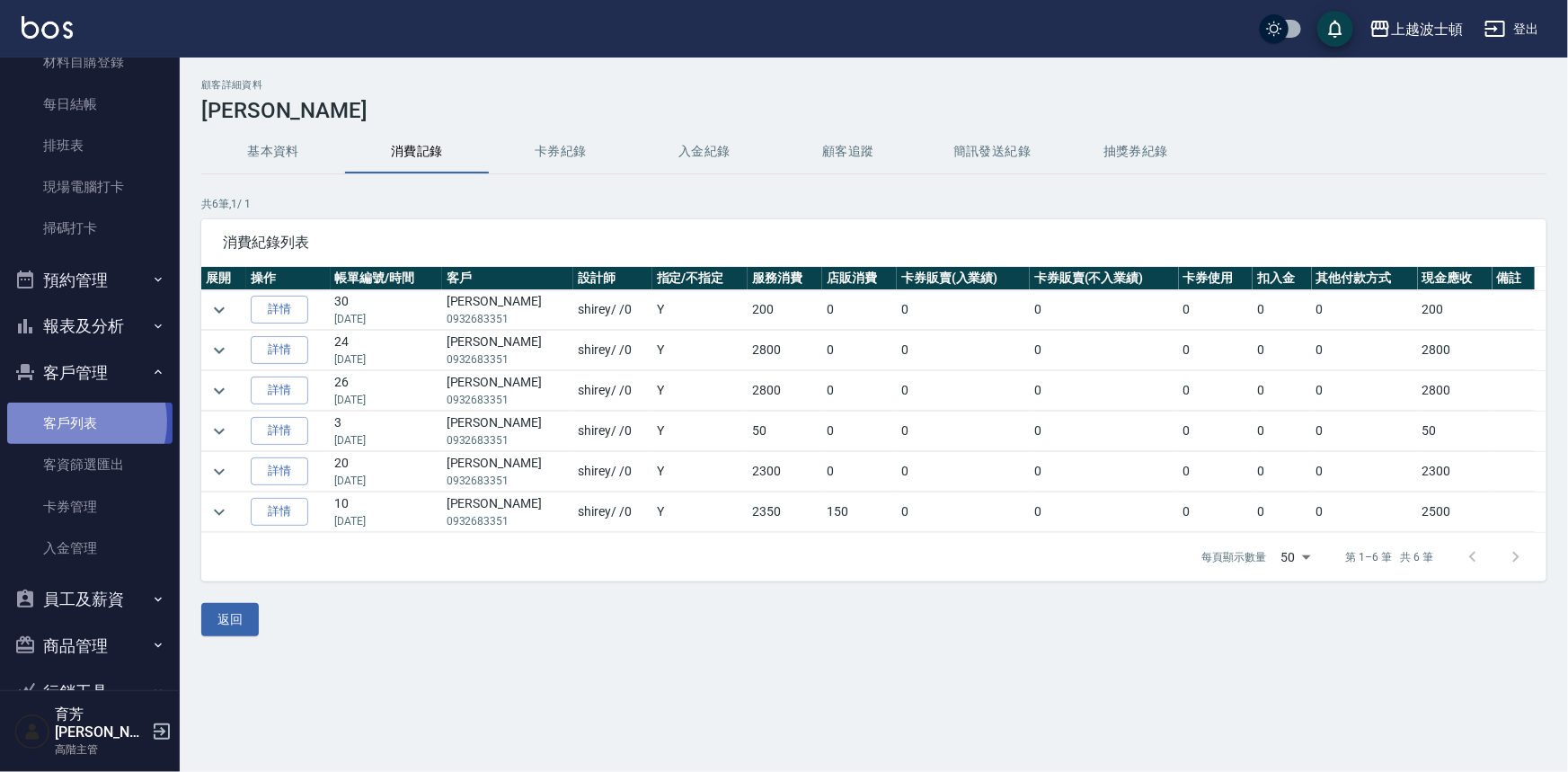
click at [73, 422] on link "客戶列表" at bounding box center [89, 422] width 165 height 41
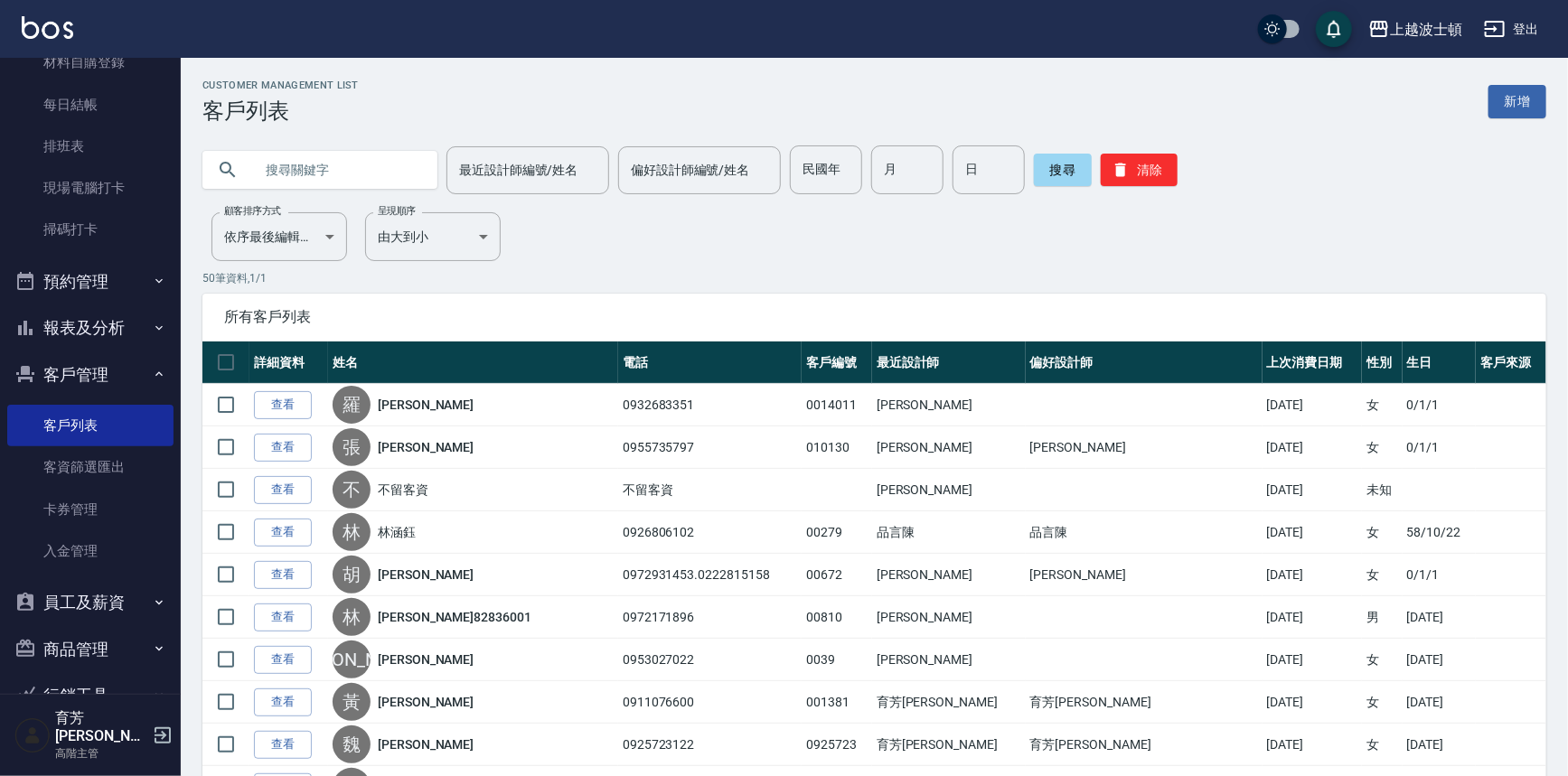
drag, startPoint x: 181, startPoint y: 280, endPoint x: 190, endPoint y: 207, distance: 73.6
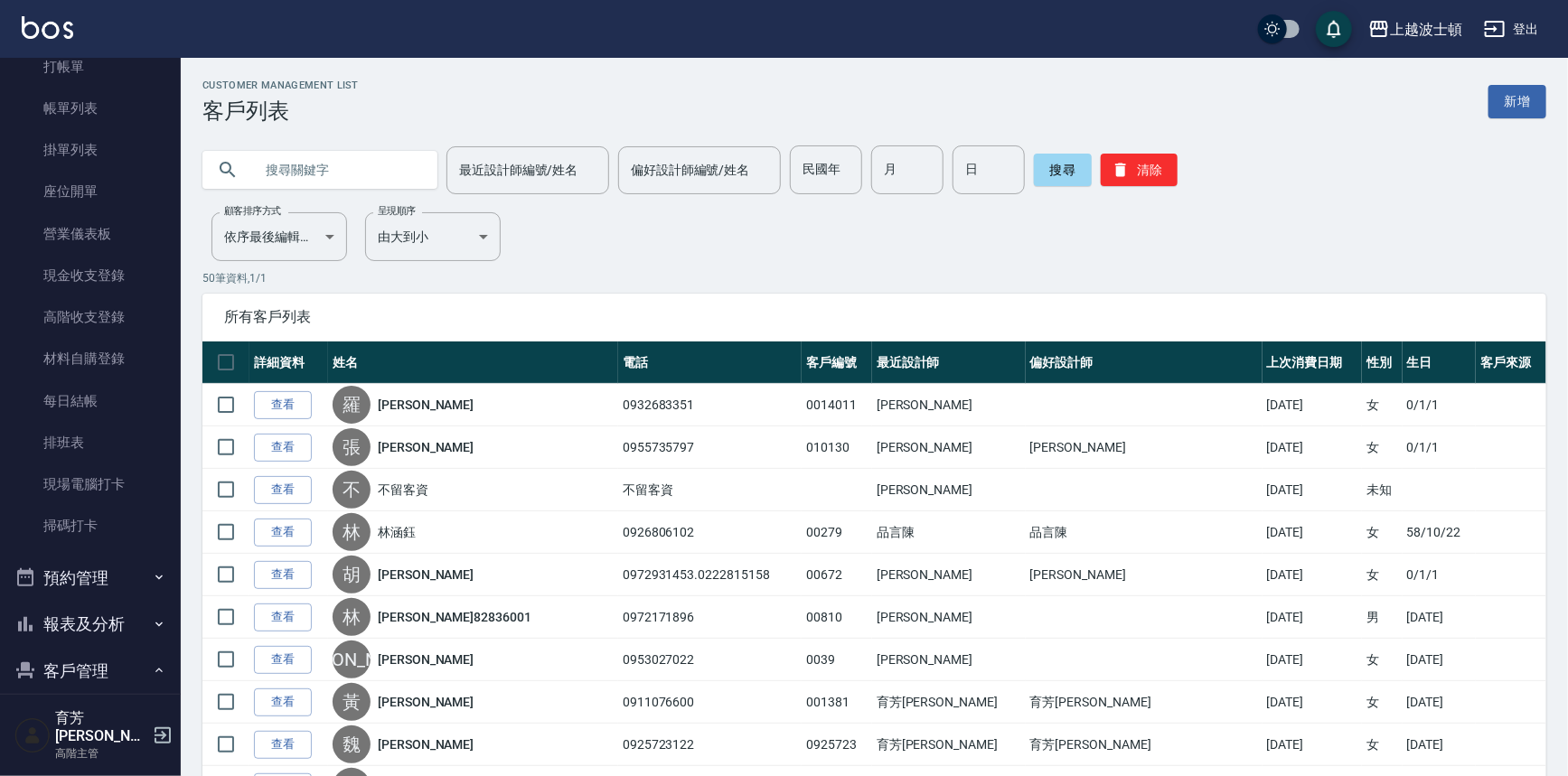
scroll to position [54, 0]
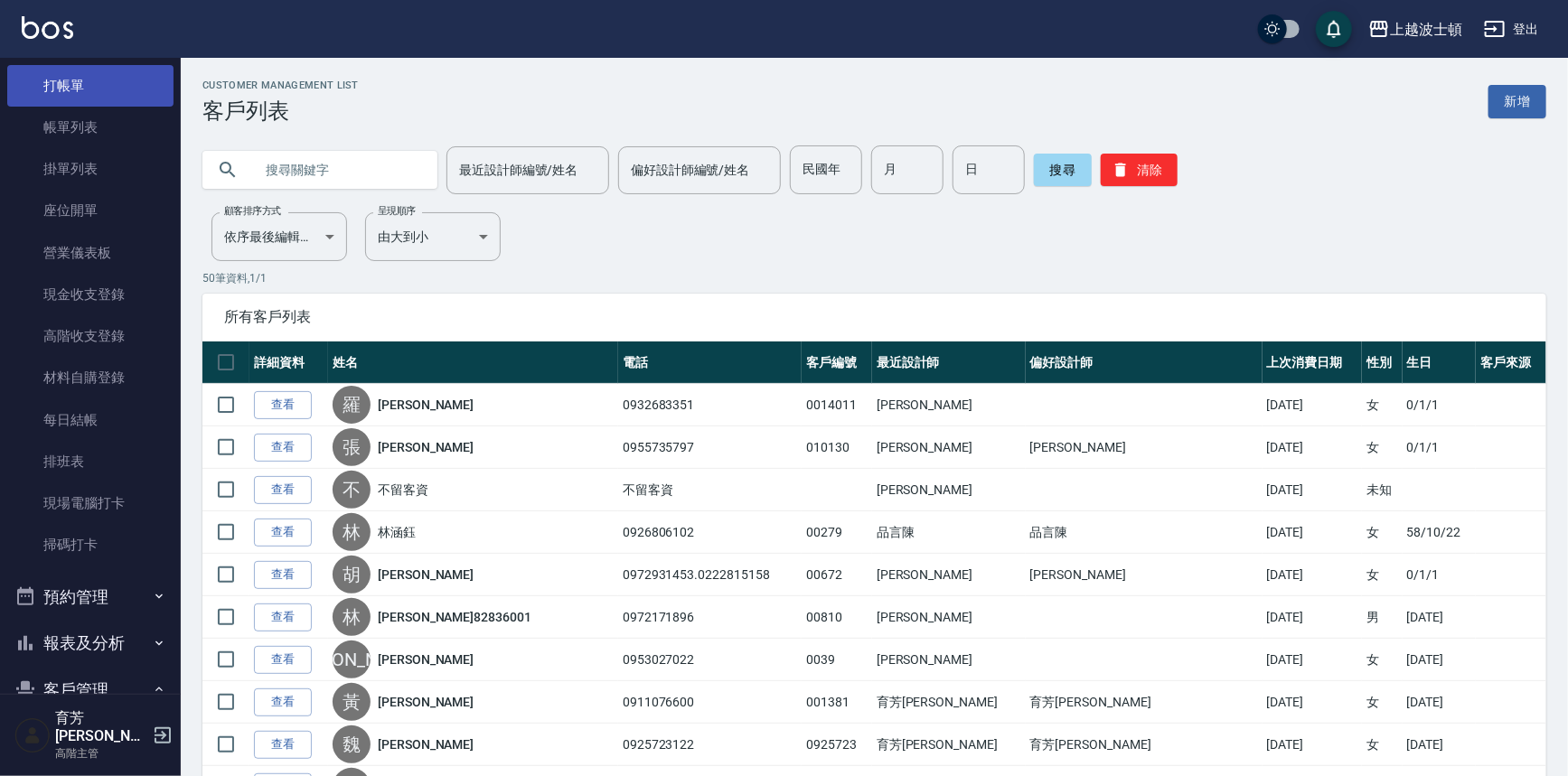
click at [126, 78] on link "打帳單" at bounding box center [90, 85] width 166 height 42
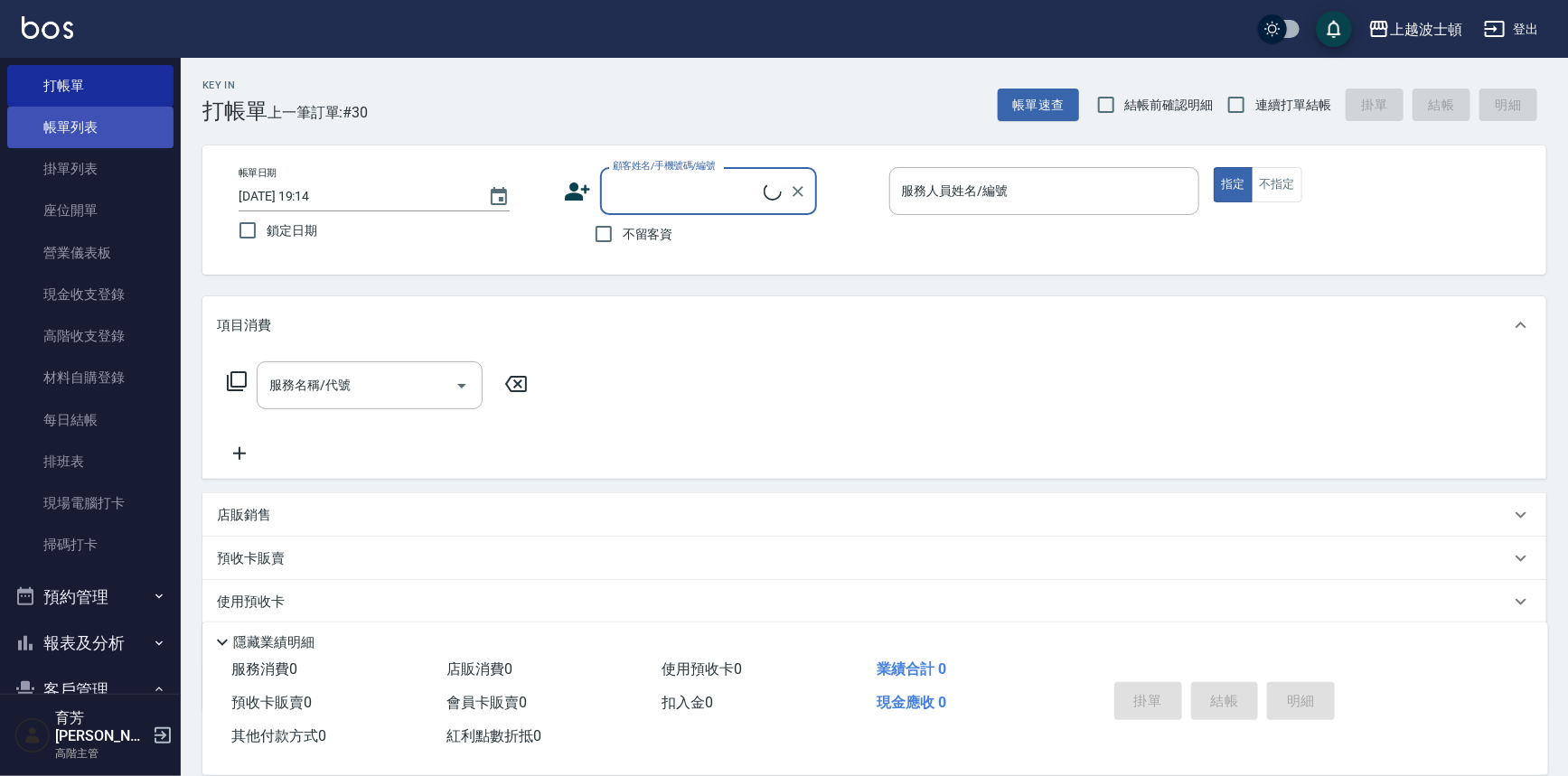
click at [96, 138] on link "帳單列表" at bounding box center [90, 126] width 166 height 42
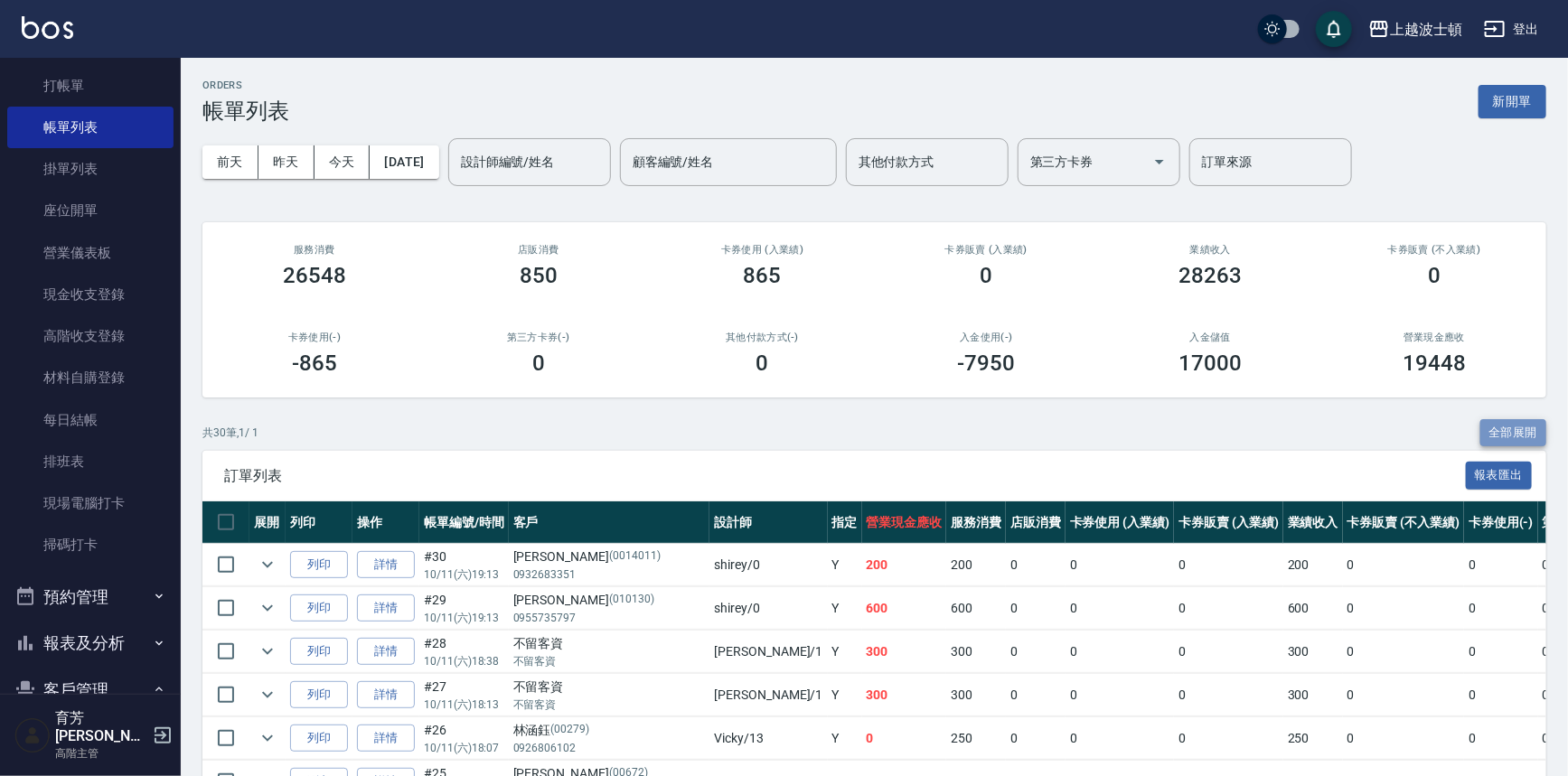
click at [1525, 421] on button "全部展開" at bounding box center [1513, 432] width 67 height 28
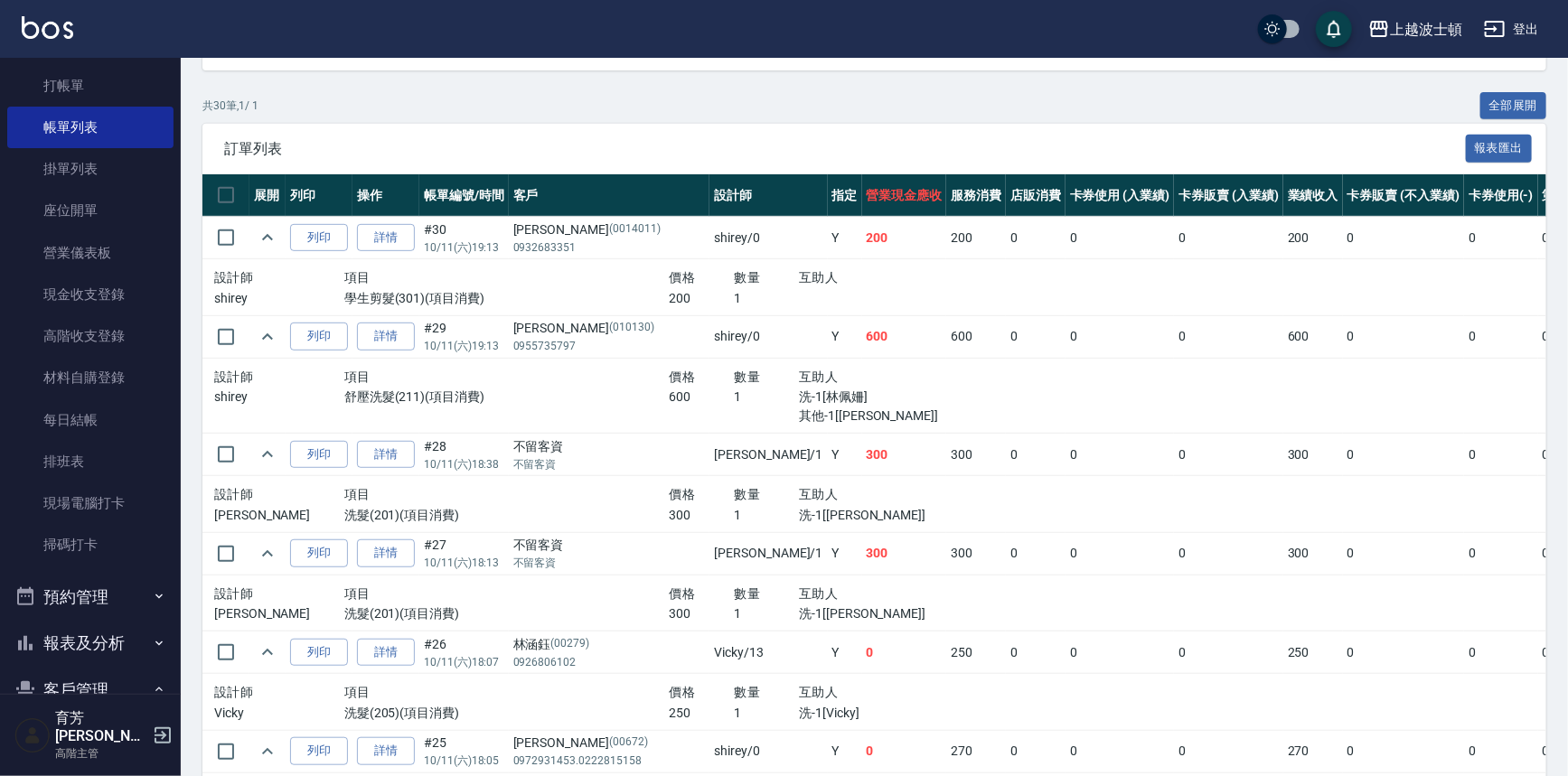
scroll to position [321, 0]
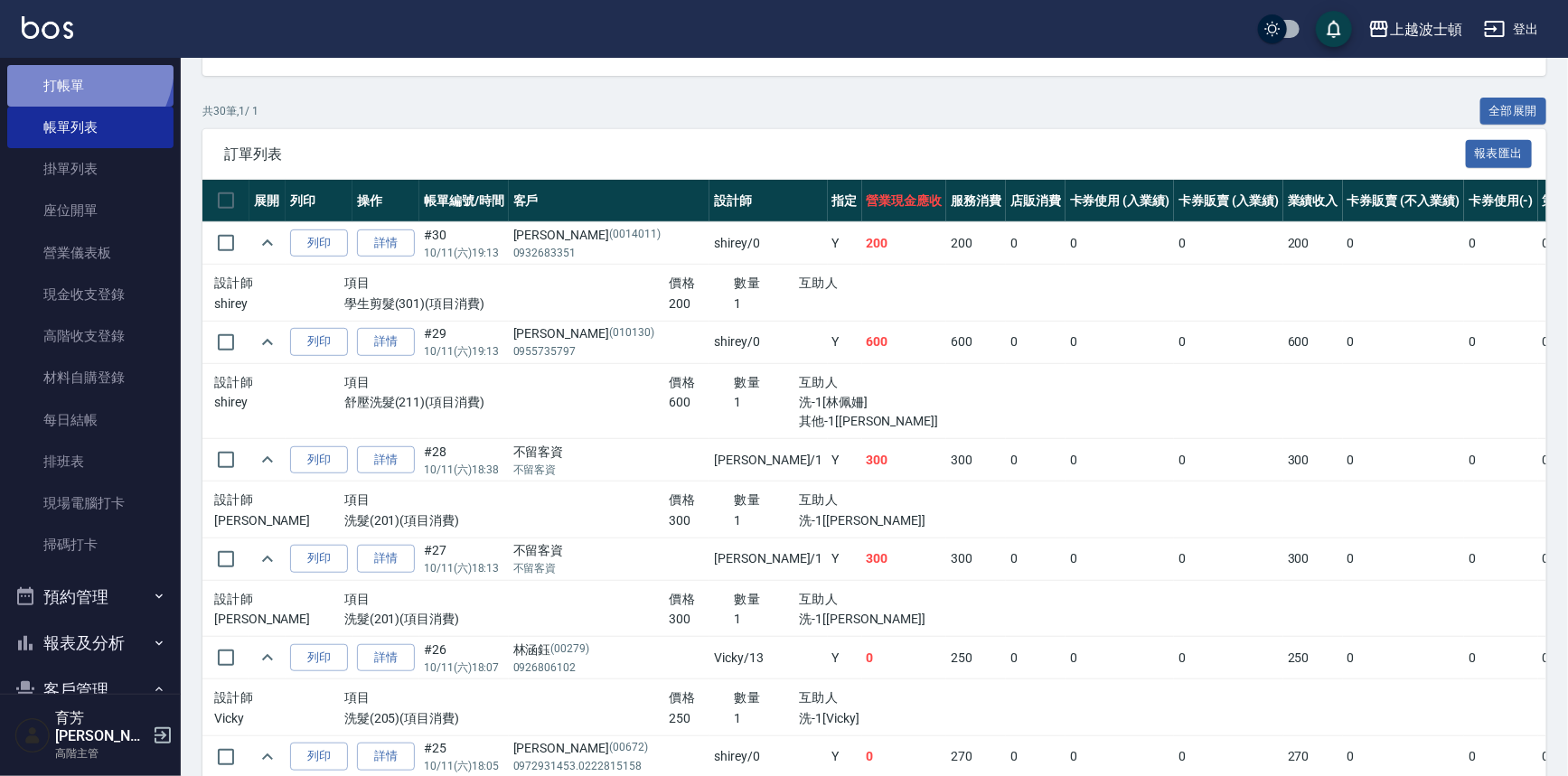
click at [73, 65] on link "打帳單" at bounding box center [90, 85] width 166 height 42
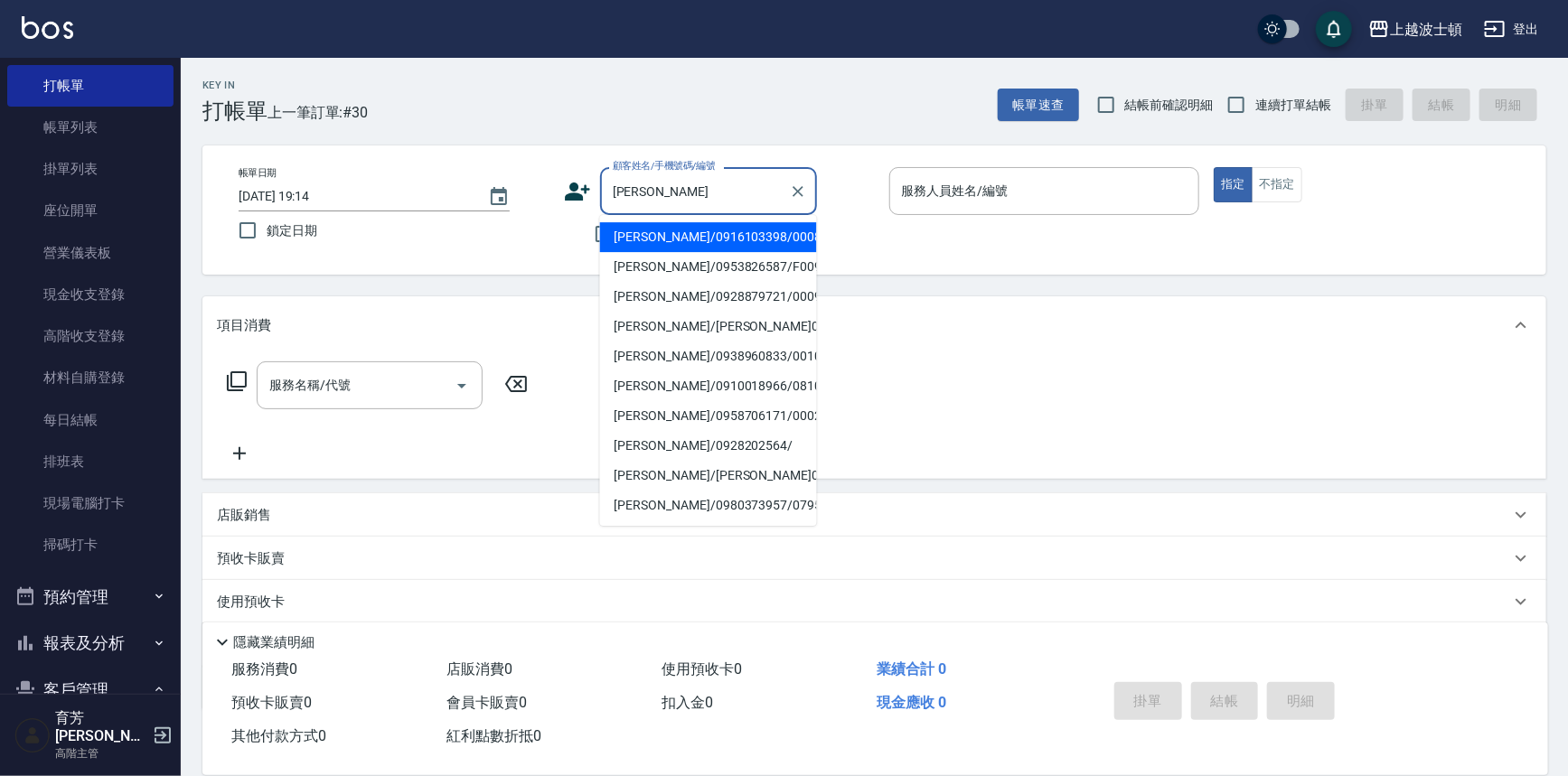
click at [701, 235] on li "楊淑敏/0916103398/000857" at bounding box center [708, 236] width 217 height 30
type input "楊淑敏/0916103398/000857"
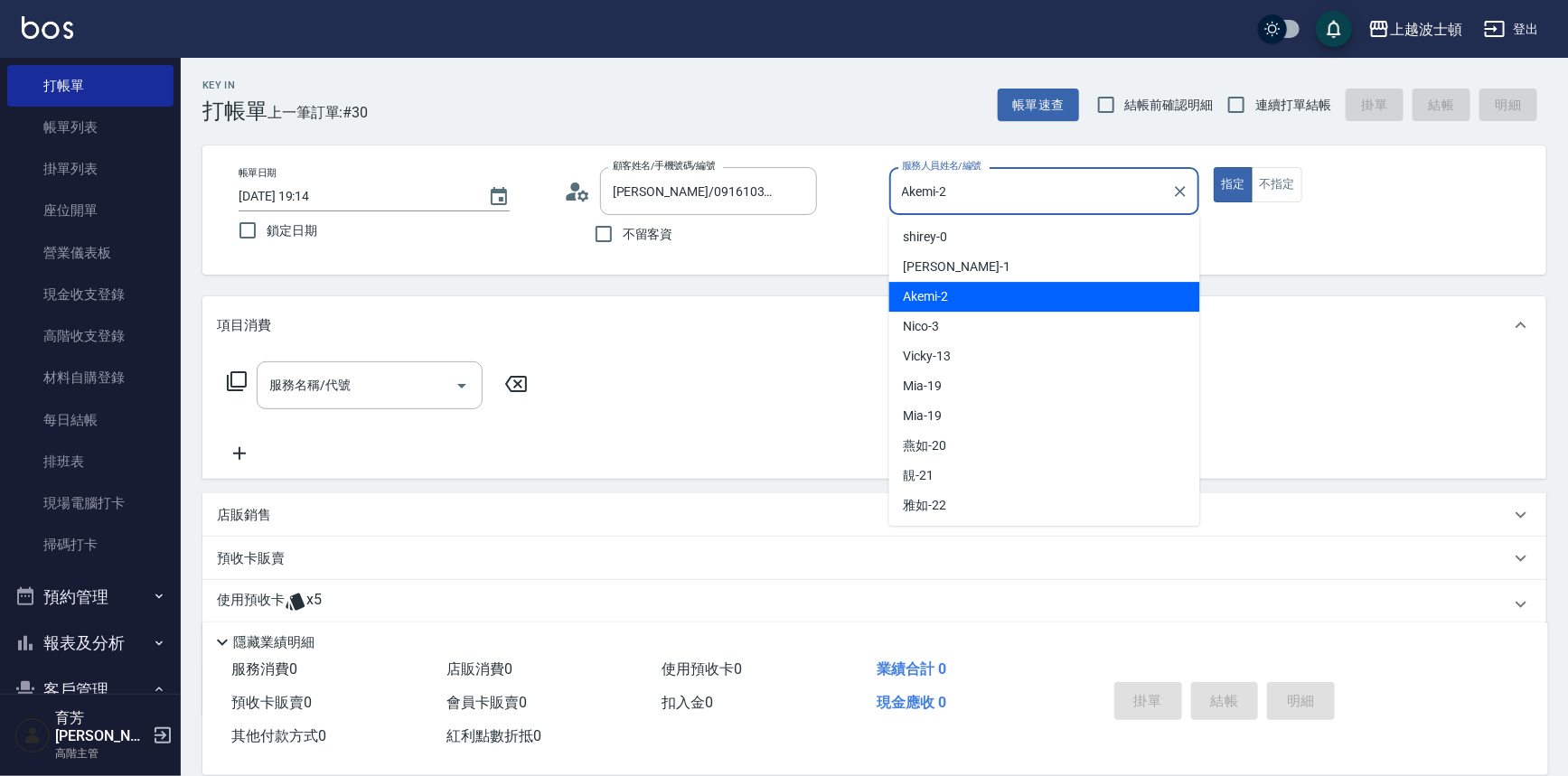
click at [966, 197] on input "Akemi-2" at bounding box center [1031, 191] width 267 height 32
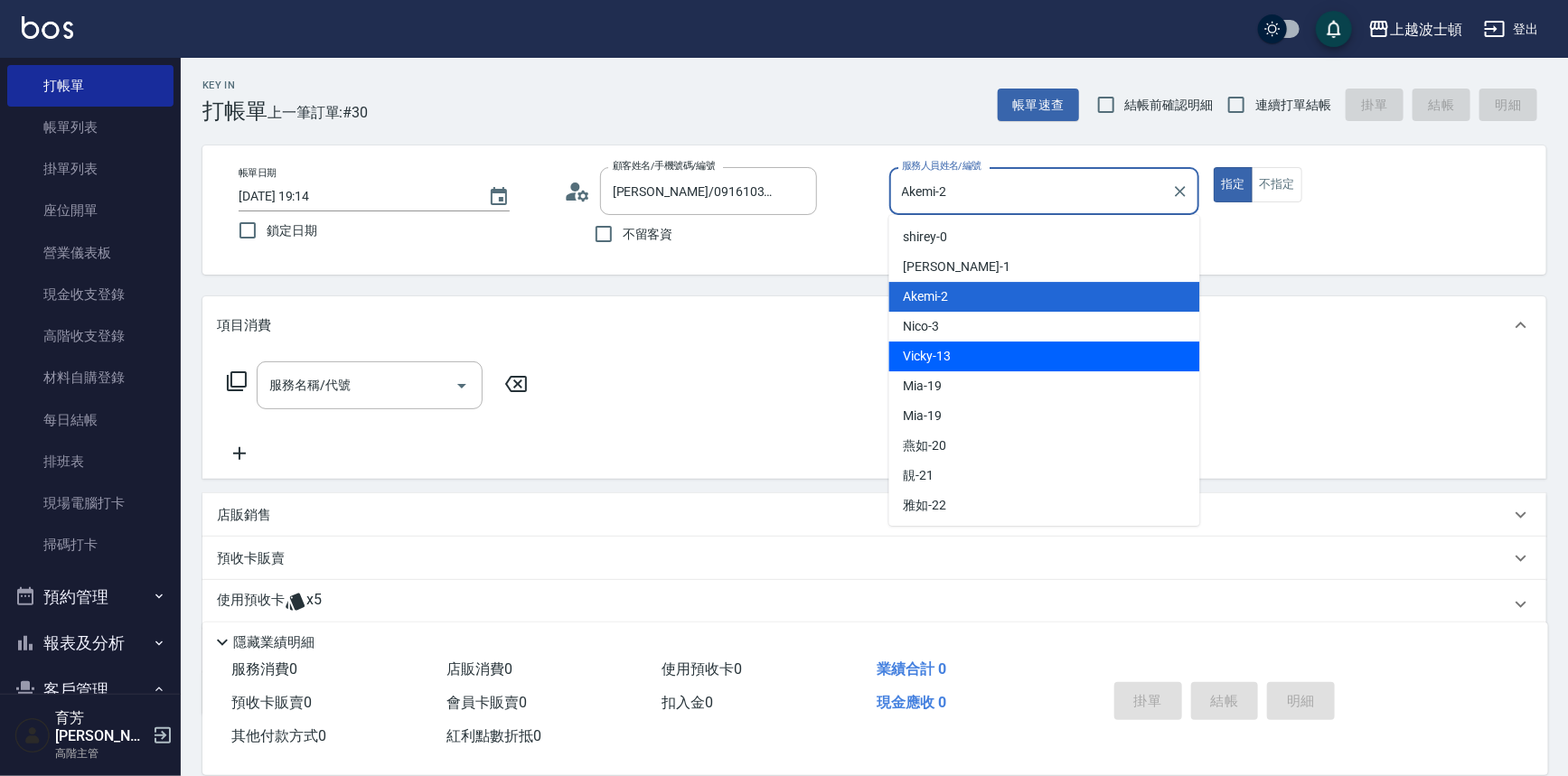
click at [964, 362] on div "Vicky -13" at bounding box center [1044, 356] width 311 height 30
type input "Vicky-13"
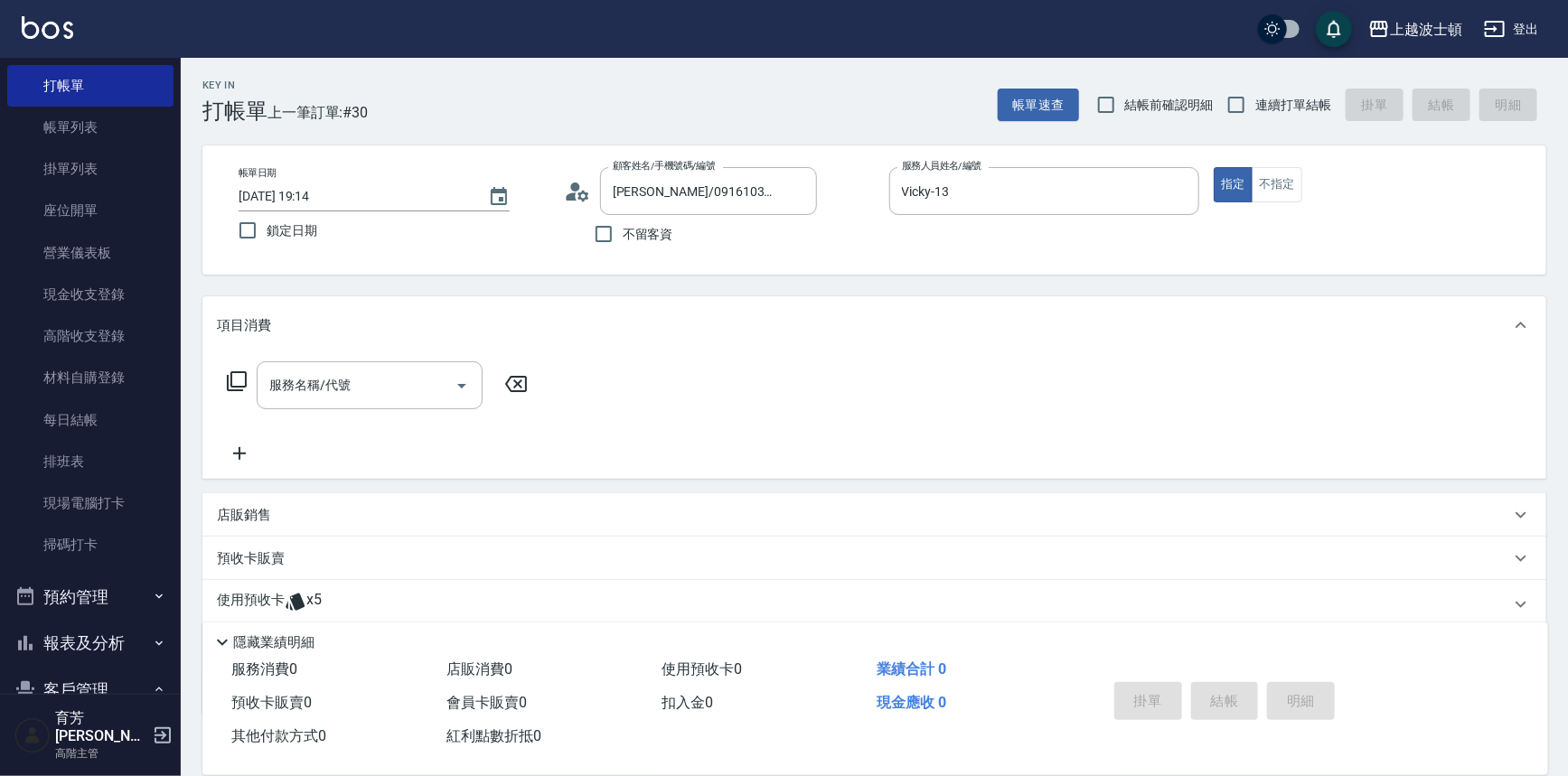
click at [264, 599] on p "使用預收卡" at bounding box center [251, 604] width 68 height 27
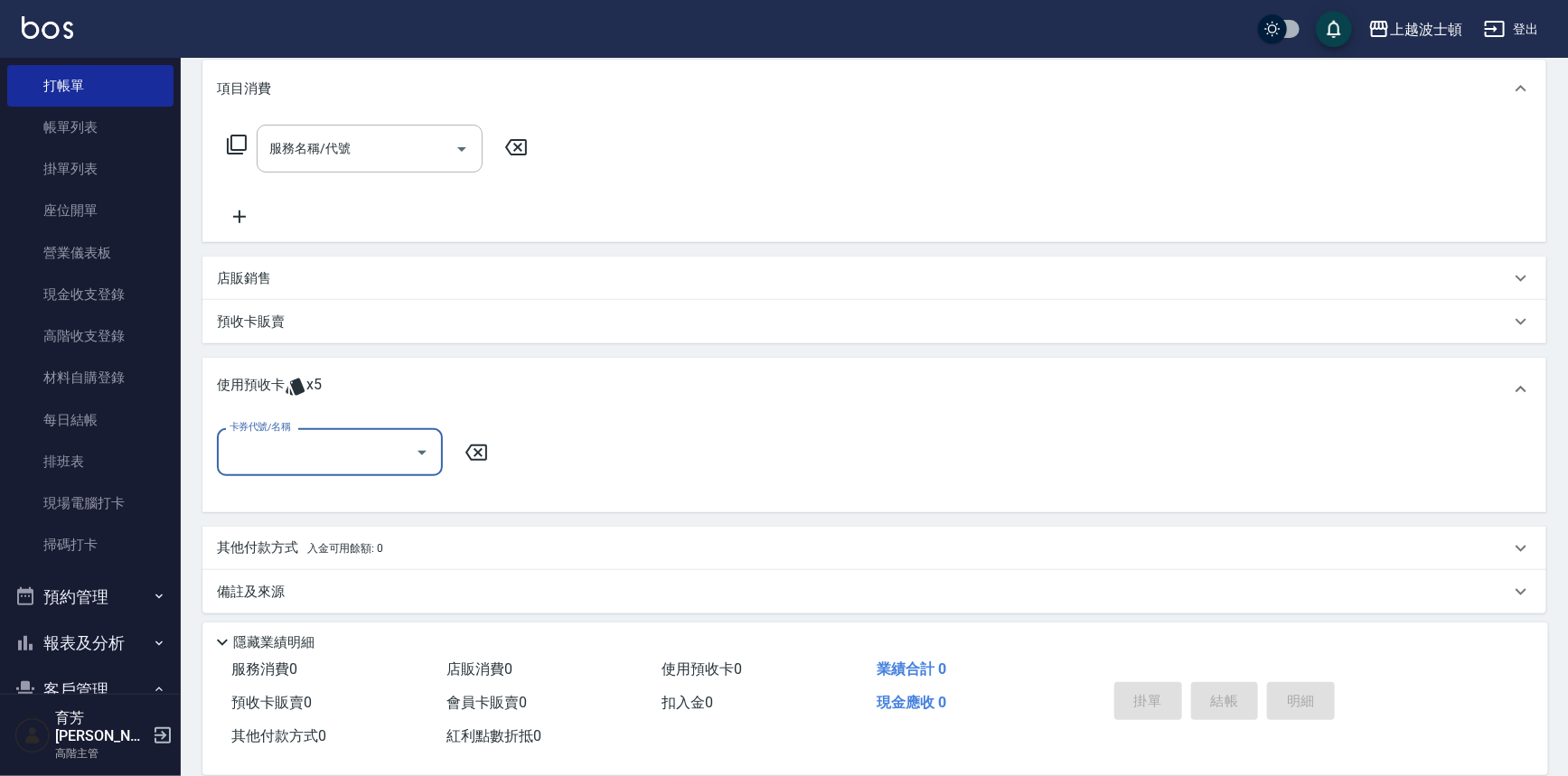
scroll to position [244, 0]
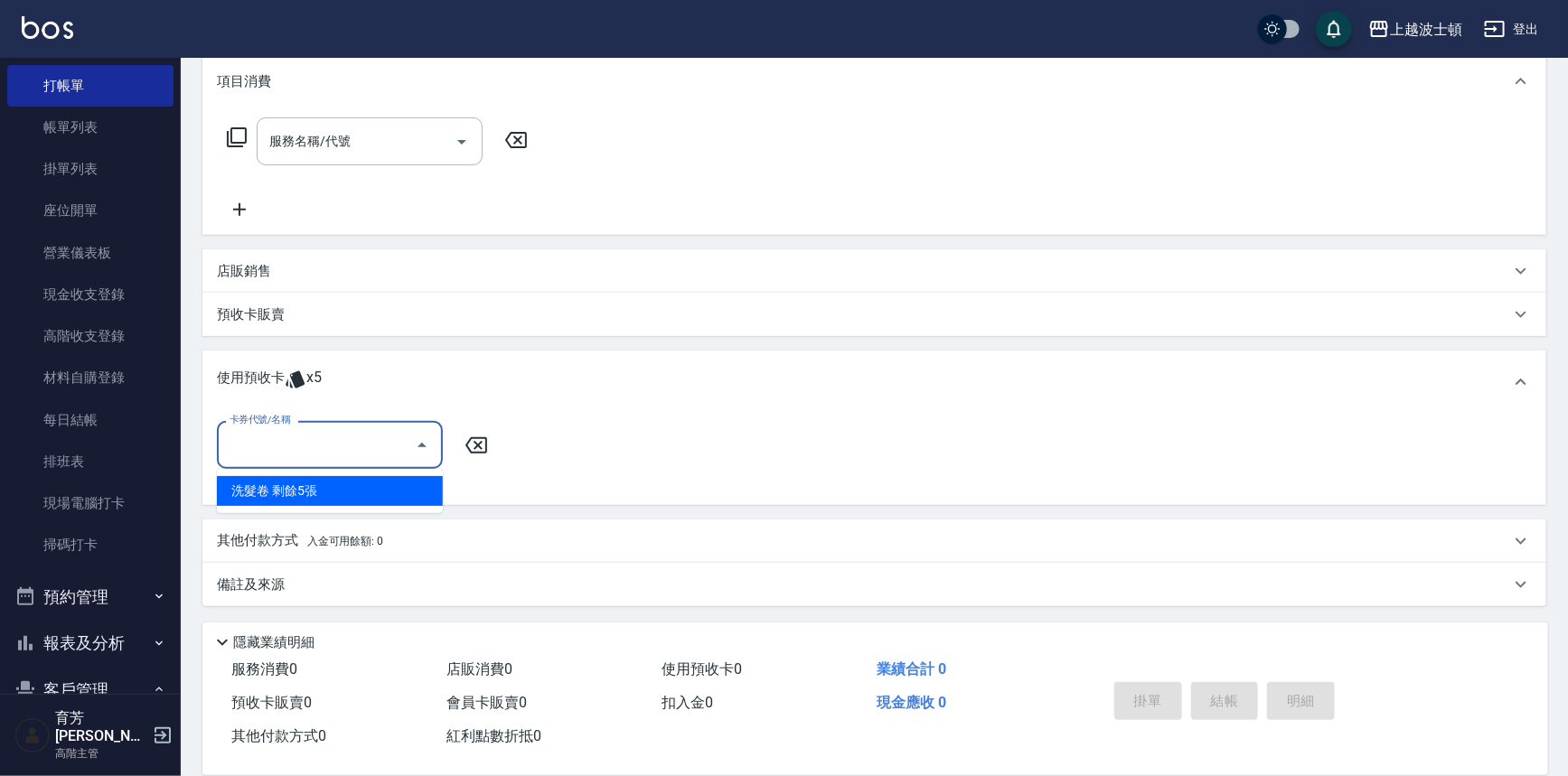
click at [375, 452] on input "卡券代號/名稱" at bounding box center [316, 445] width 182 height 32
click at [355, 488] on div "洗髮卷 剩餘5張" at bounding box center [330, 490] width 226 height 30
type input "洗髮卷"
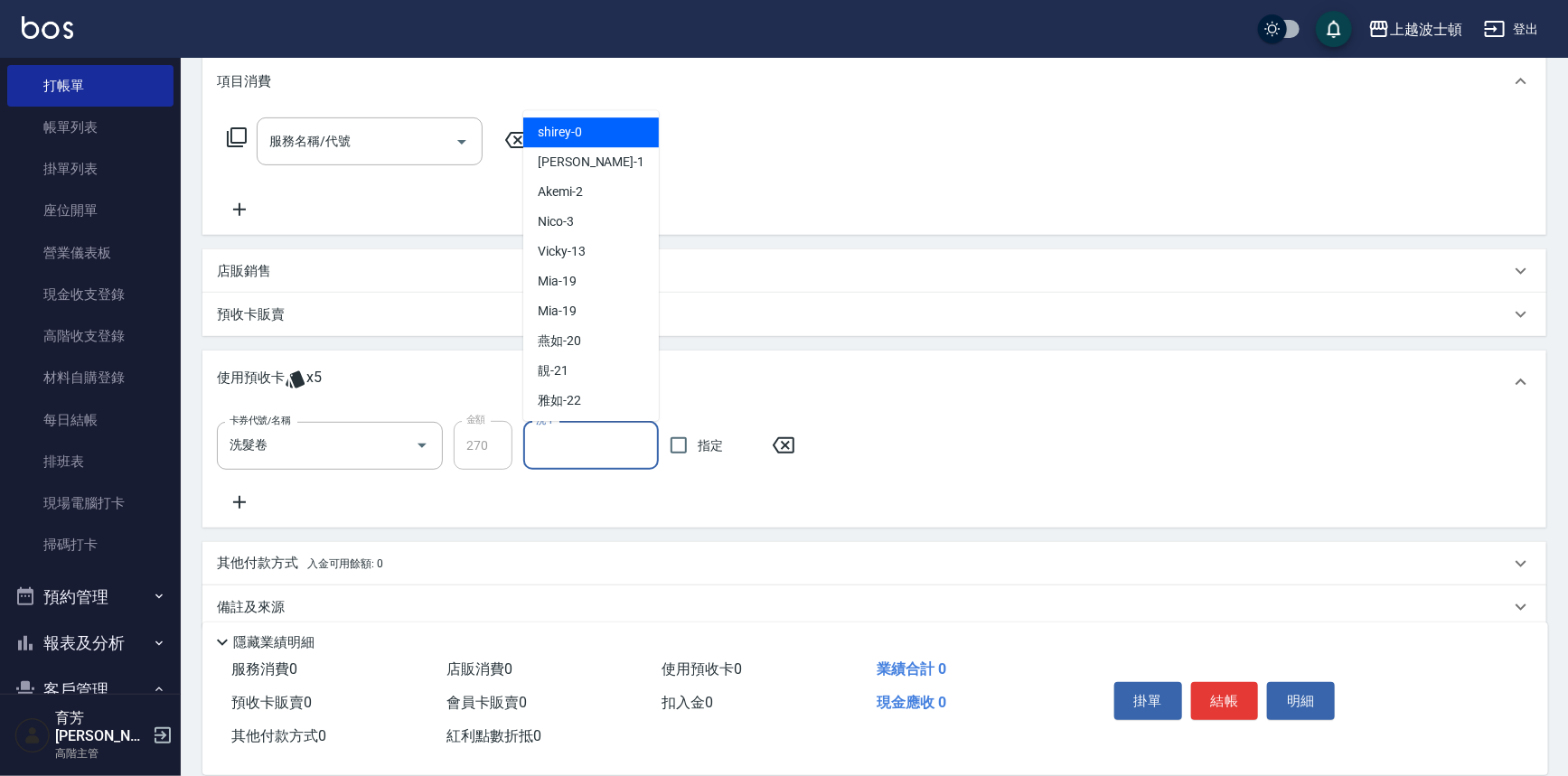
click at [572, 451] on input "洗-1" at bounding box center [591, 446] width 120 height 32
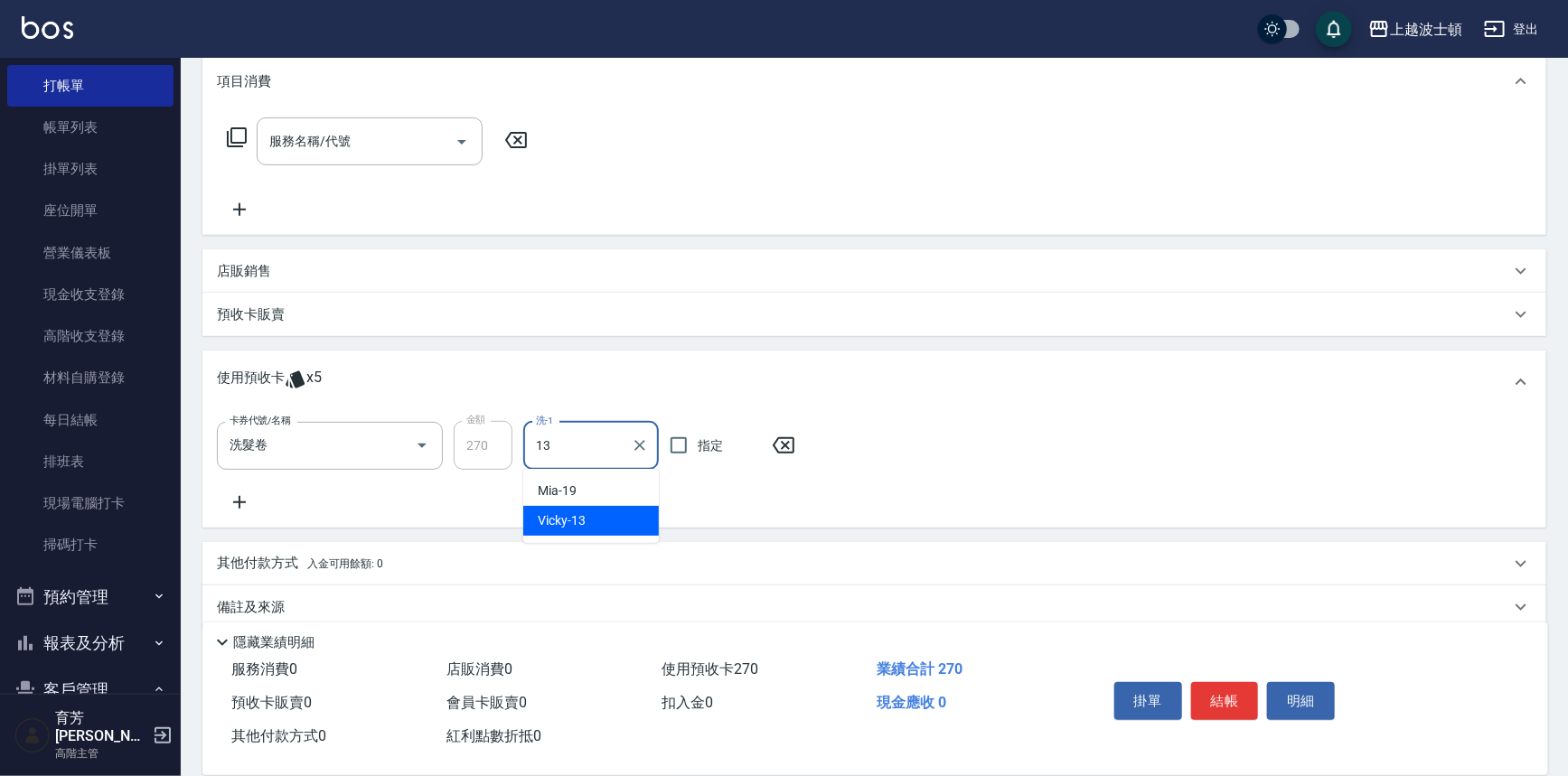
type input "Vicky-13"
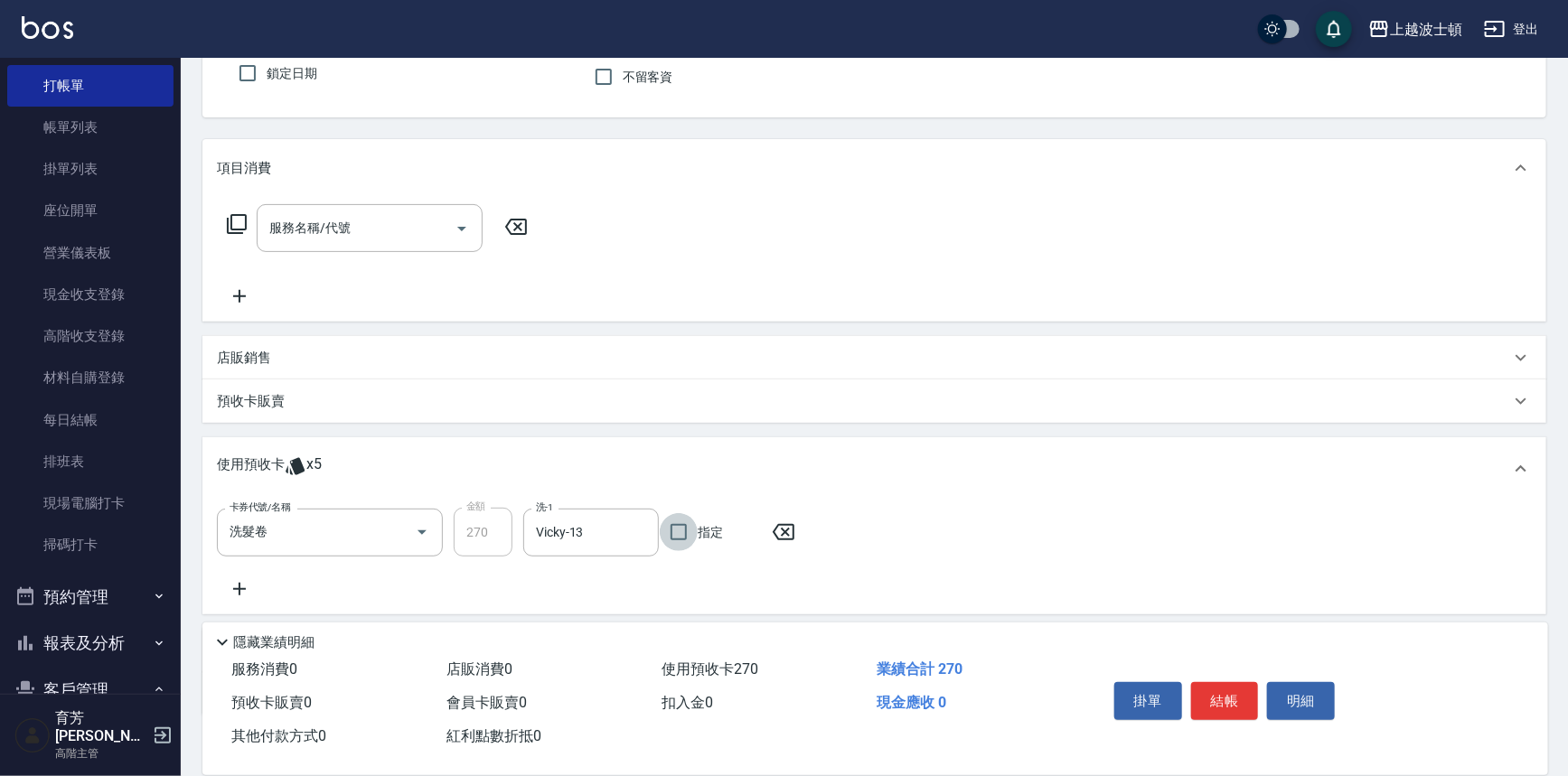
scroll to position [163, 0]
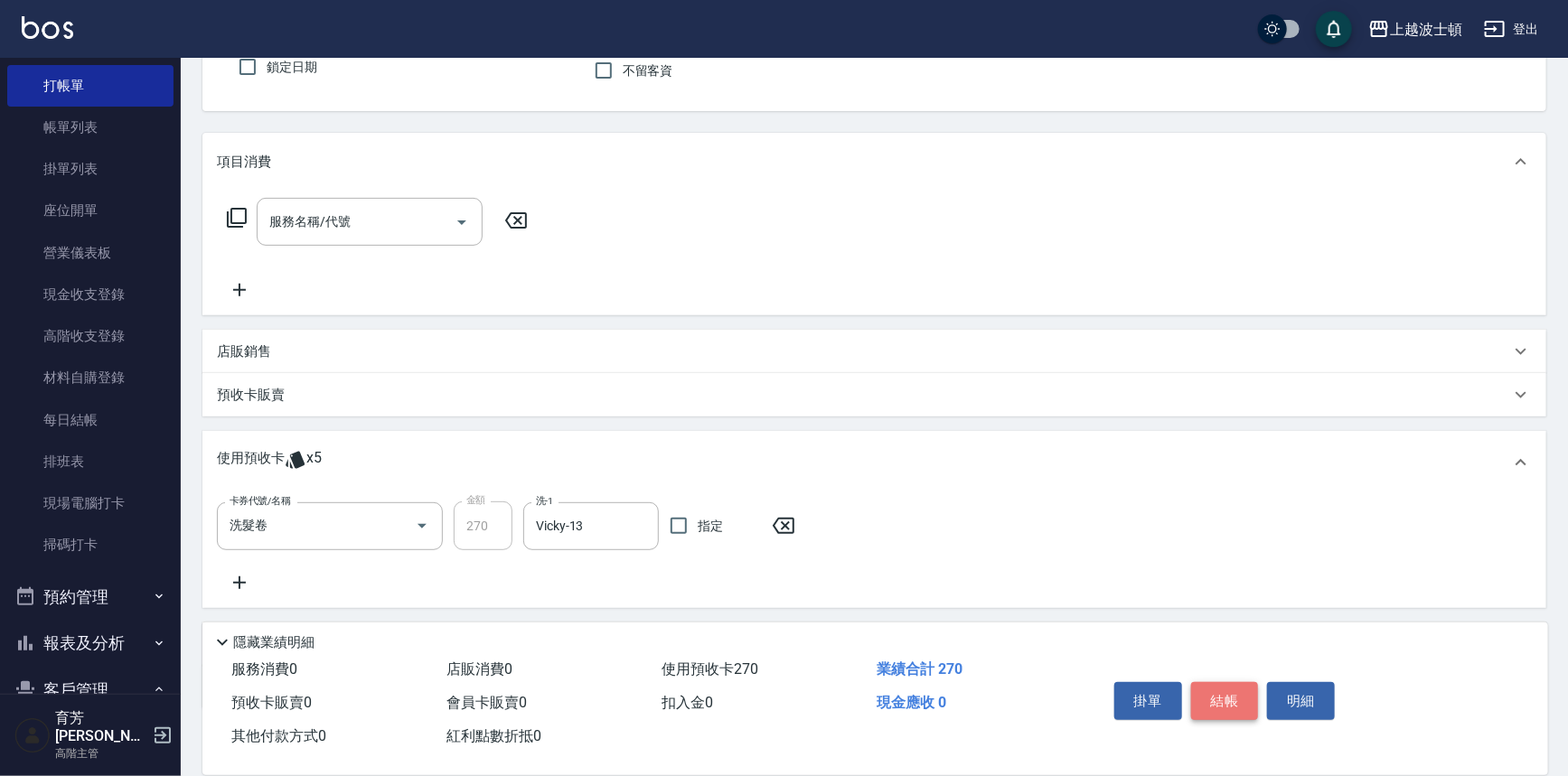
click at [1224, 688] on button "結帳" at bounding box center [1224, 701] width 68 height 38
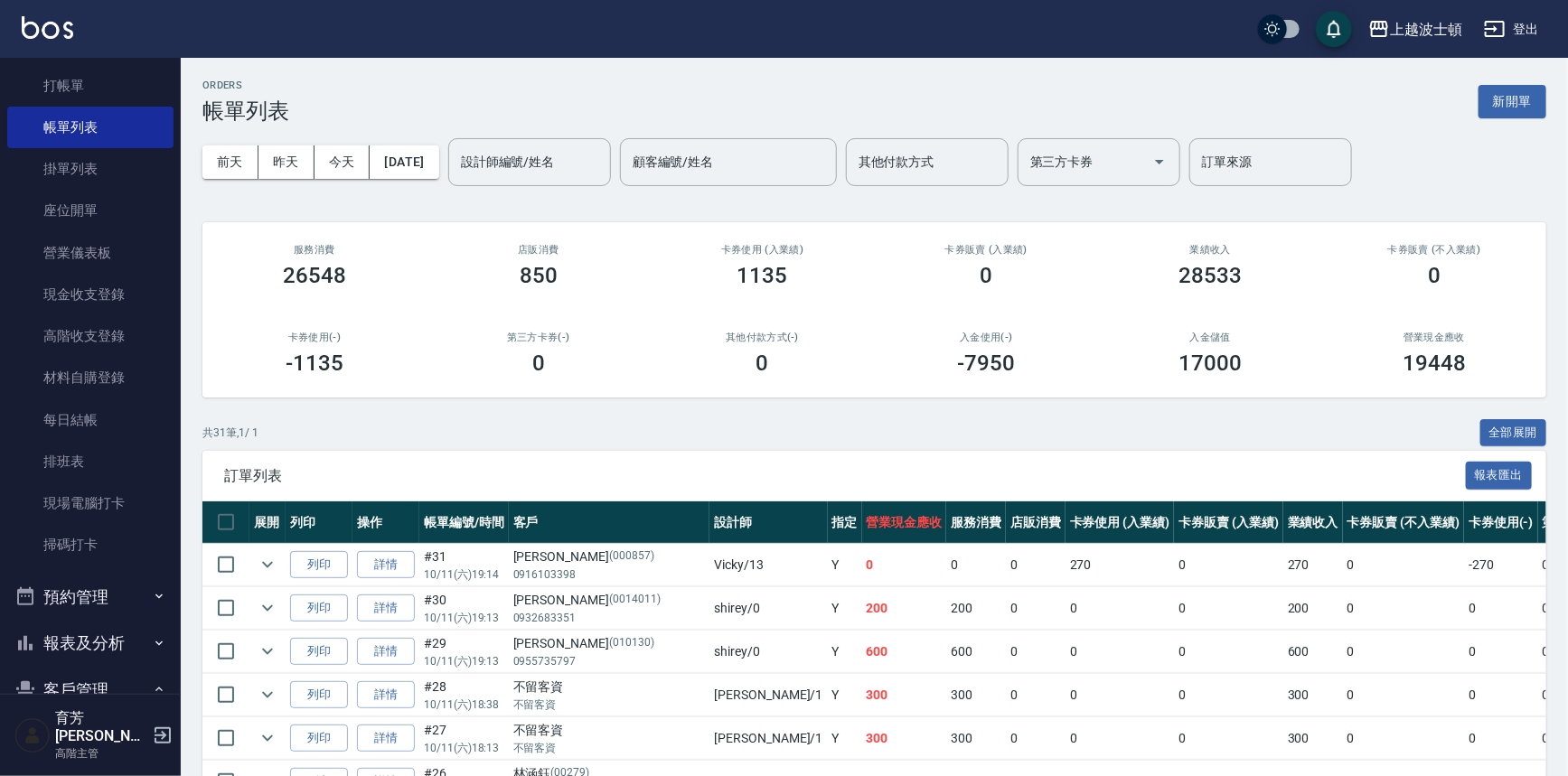
click at [576, 155] on input "設計師編號/姓名" at bounding box center [530, 162] width 147 height 32
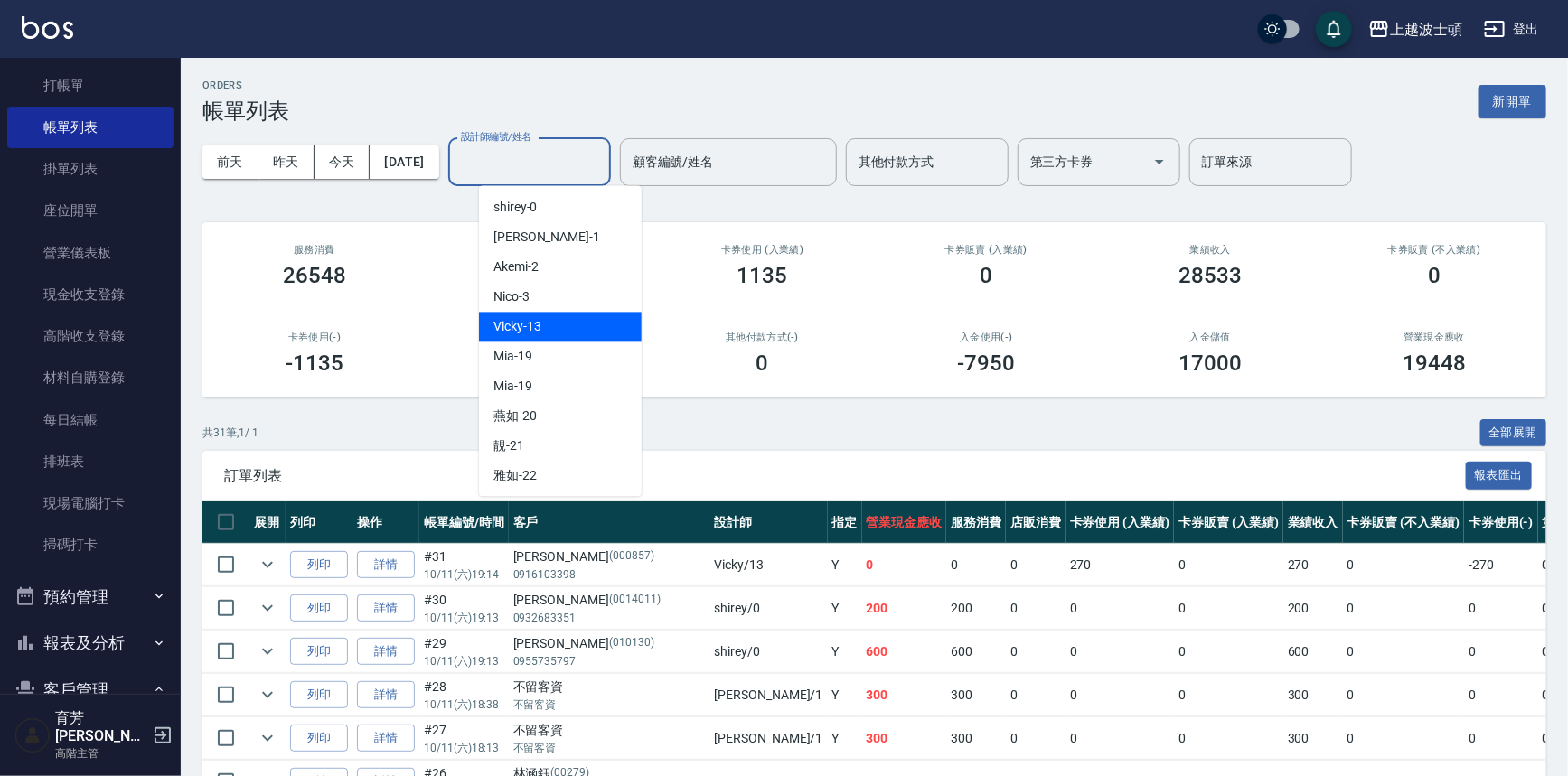
click at [540, 323] on span "Vicky -13" at bounding box center [517, 327] width 48 height 19
type input "Vicky-13"
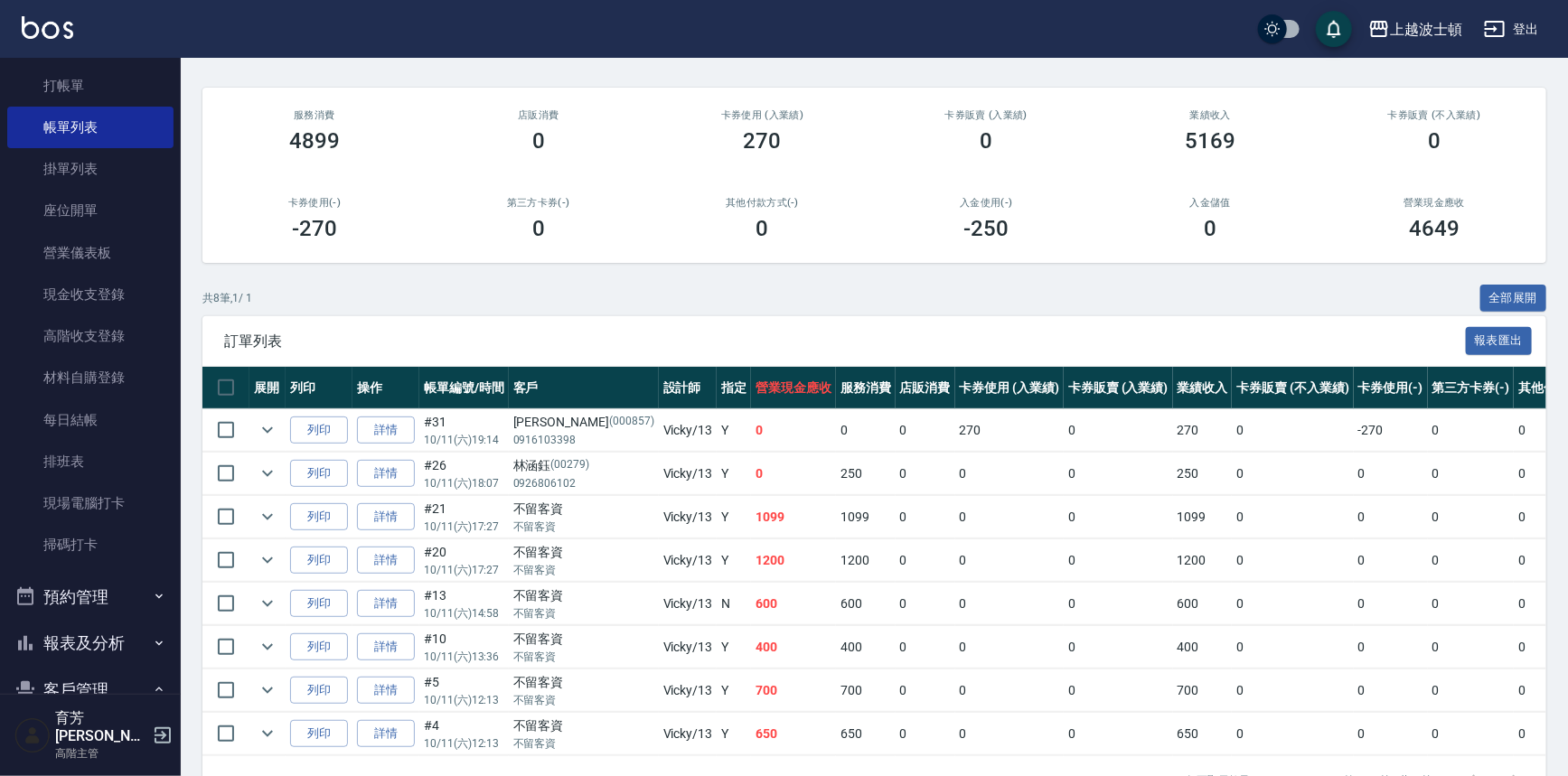
scroll to position [195, 0]
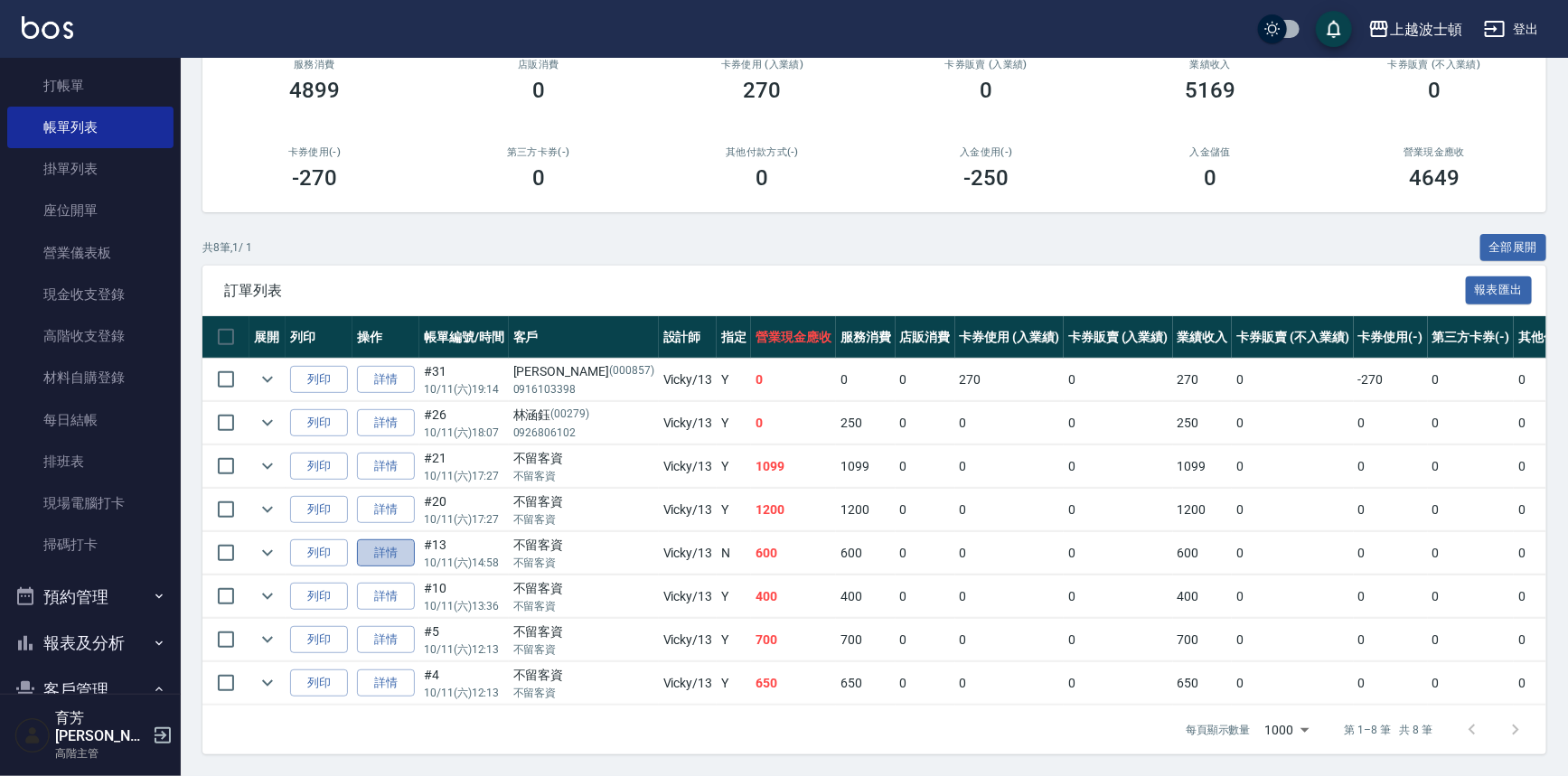
click at [377, 540] on link "詳情" at bounding box center [386, 553] width 58 height 28
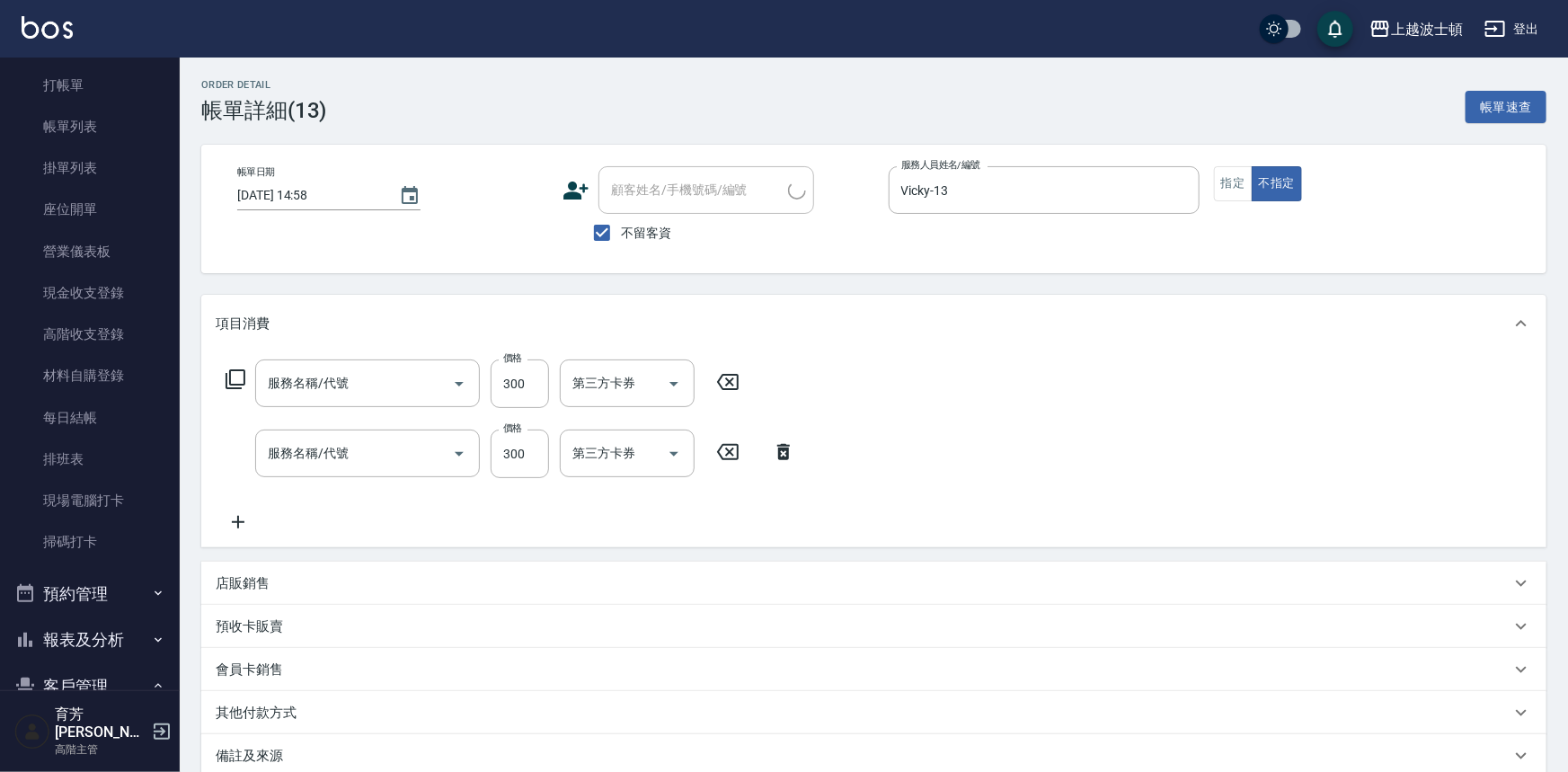
type input "2025/10/11 14:58"
checkbox input "true"
type input "Vicky-13"
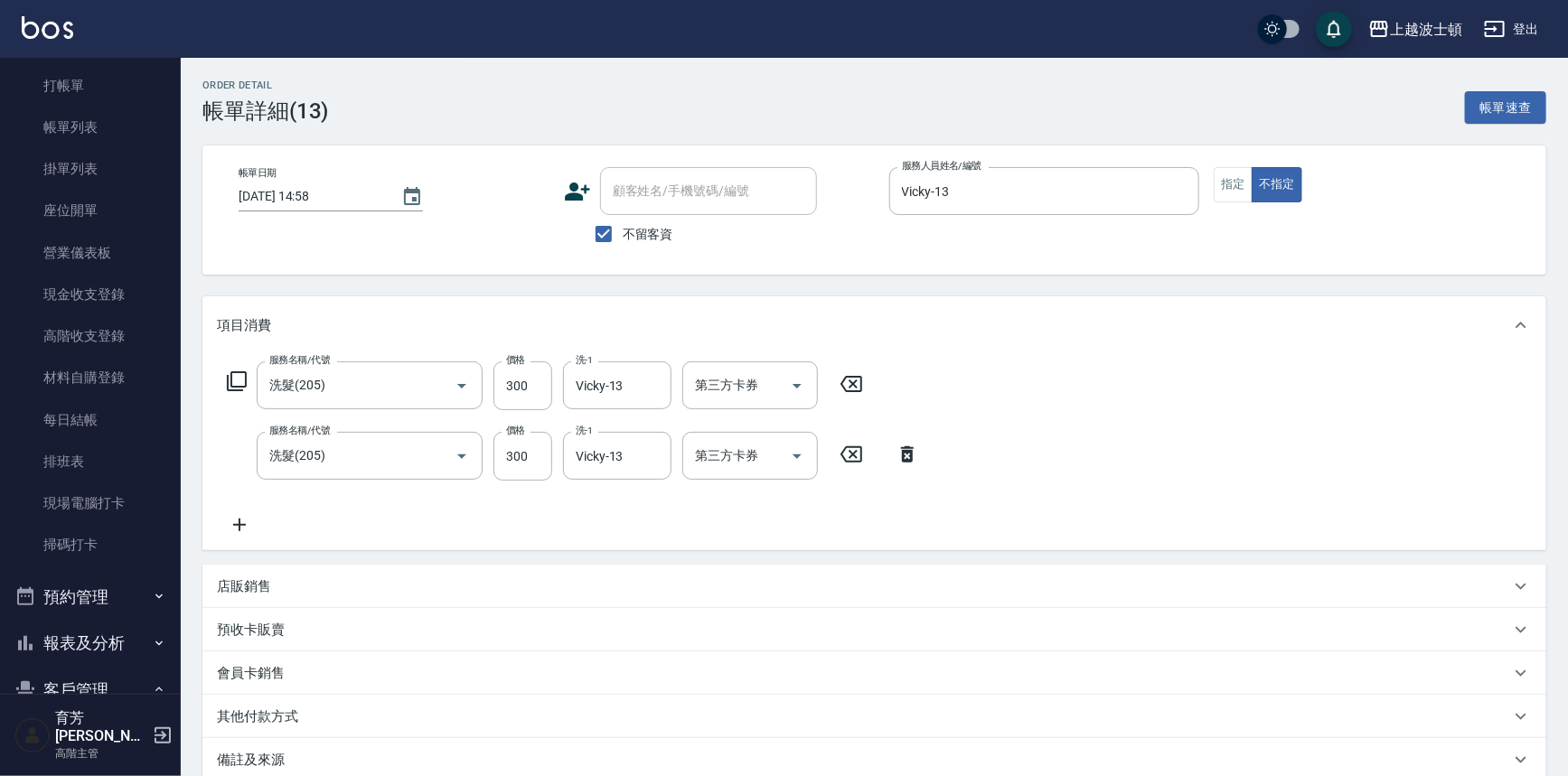
type input "洗髮(205)"
click at [234, 519] on icon at bounding box center [239, 525] width 45 height 21
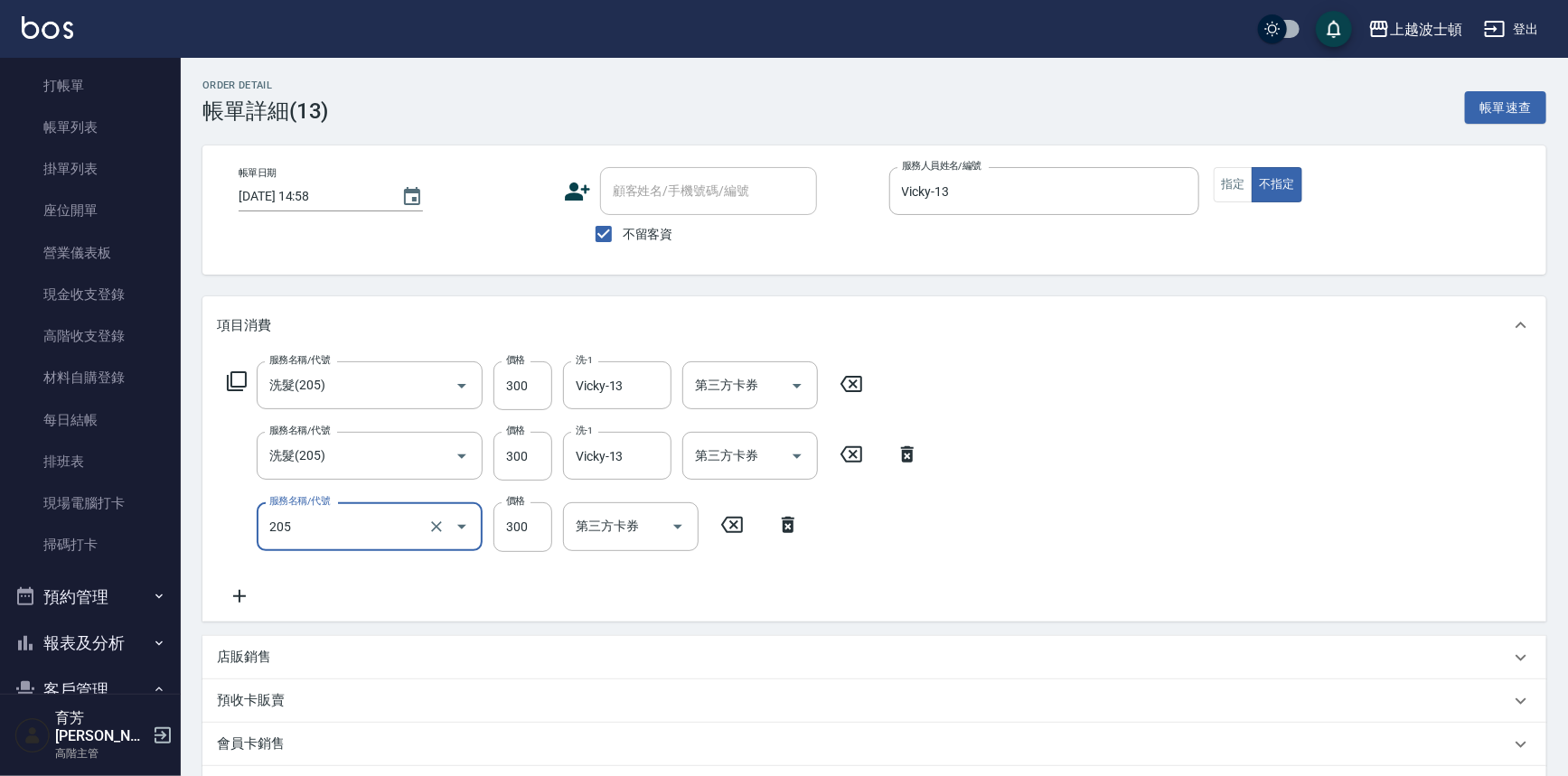
type input "洗髮(205)"
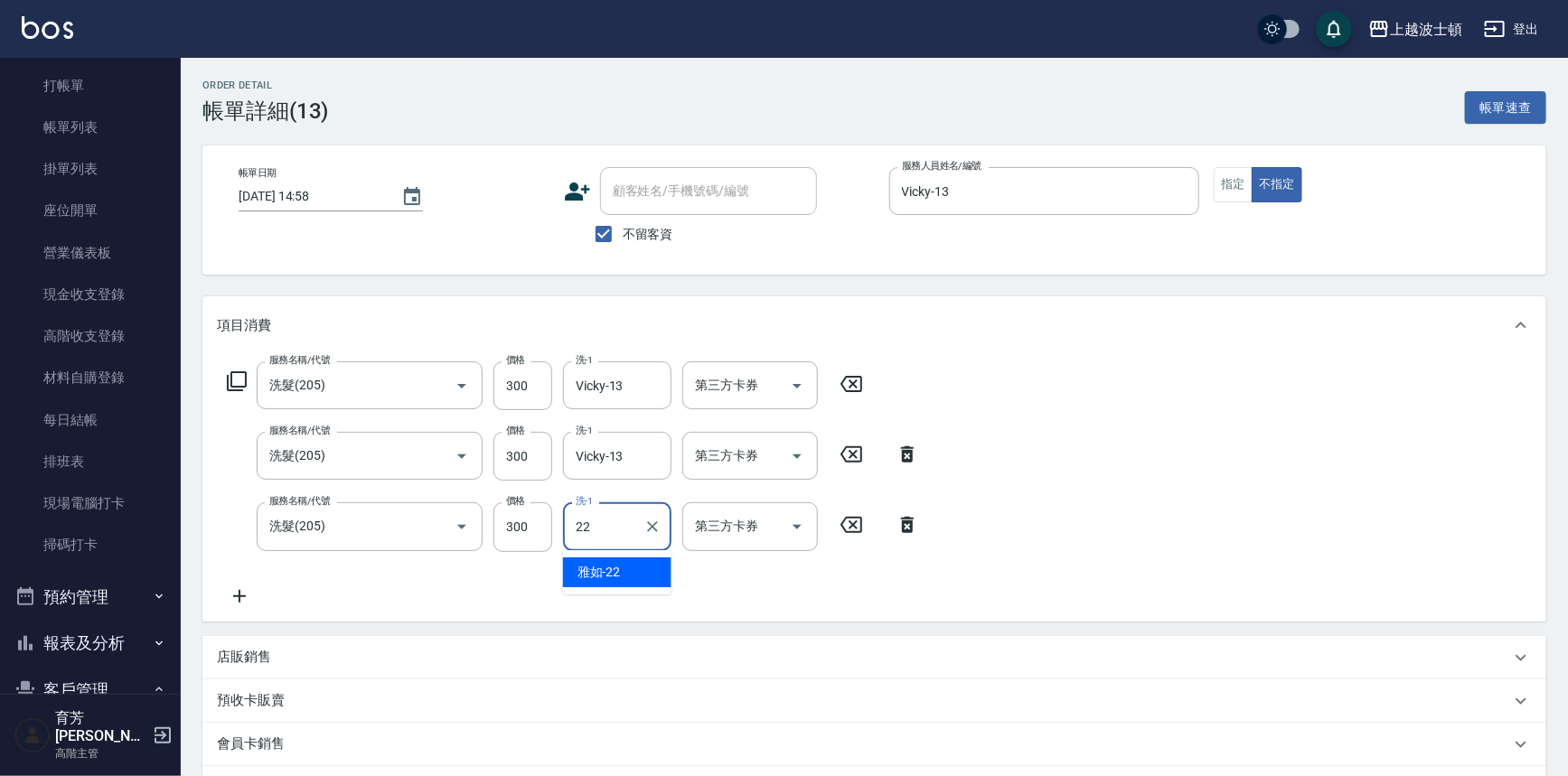
type input "雅如-22"
click at [234, 588] on icon at bounding box center [239, 596] width 45 height 21
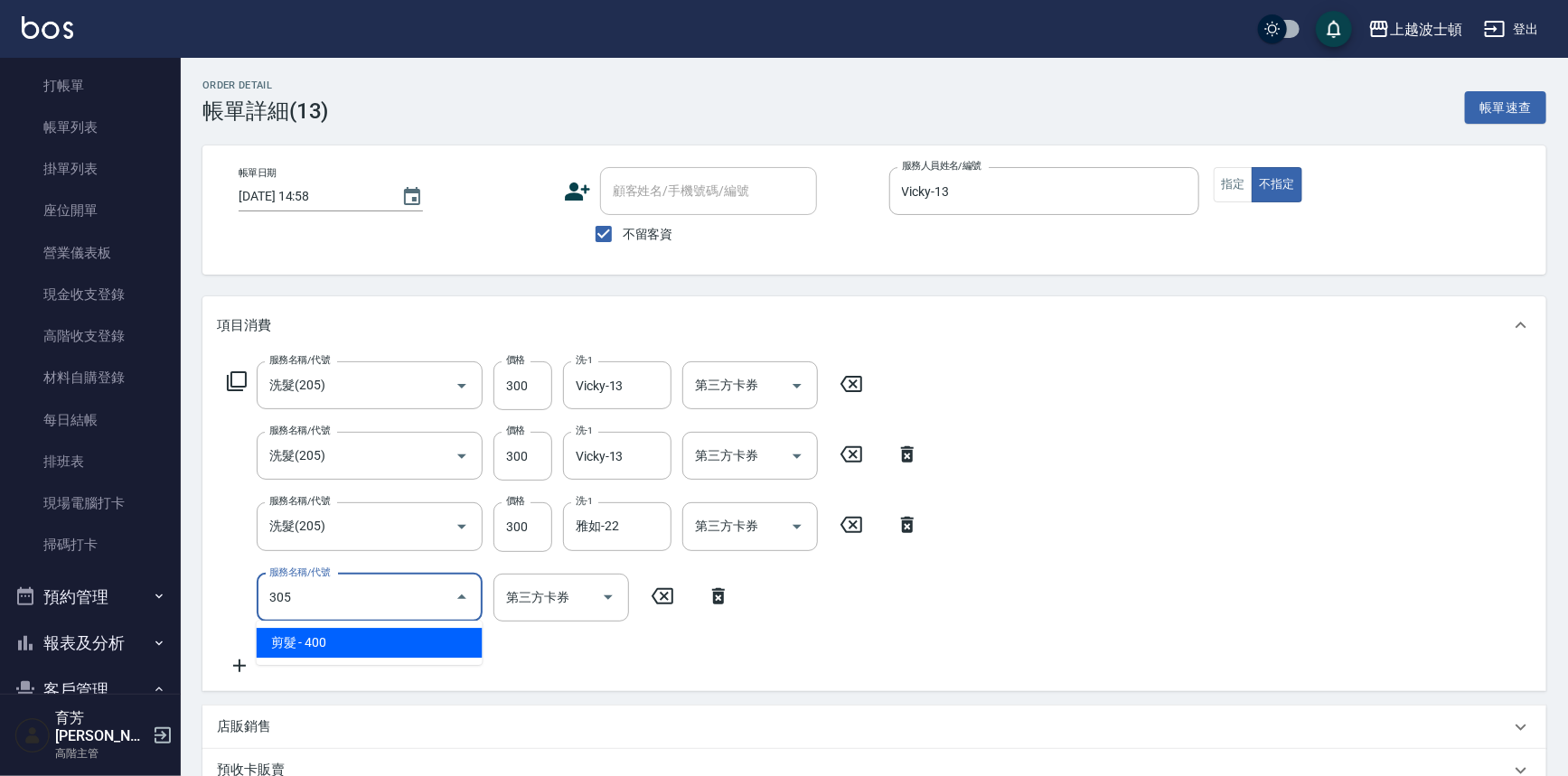
type input "剪髮(305)"
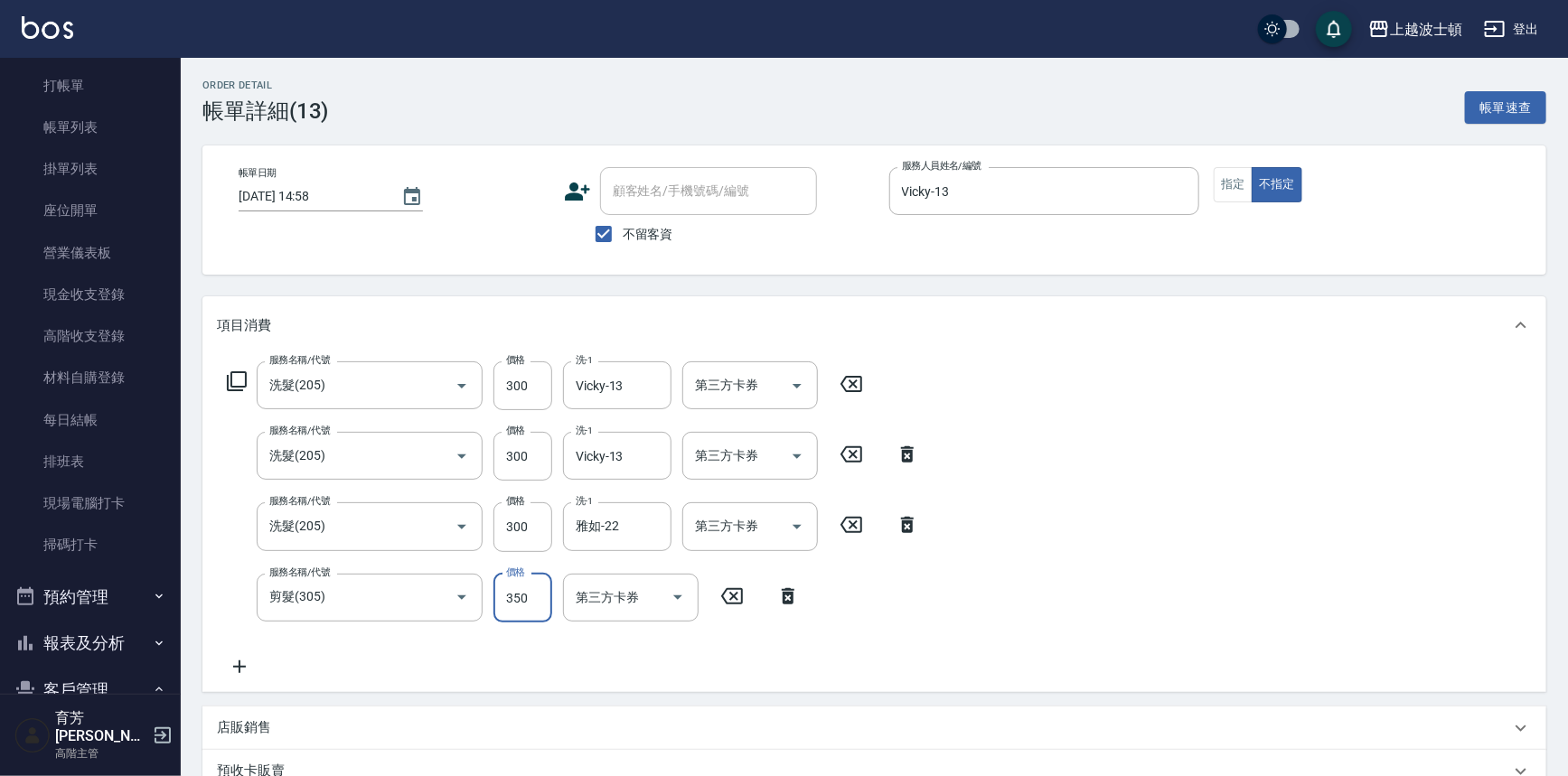
type input "350"
drag, startPoint x: 1247, startPoint y: 651, endPoint x: 1455, endPoint y: 533, distance: 239.1
click at [1248, 651] on div "服務名稱/代號 洗髮(205) 服務名稱/代號 價格 300 價格 洗-1 Vicky-13 洗-1 第三方卡券 第三方卡券 服務名稱/代號 洗髮(205) …" at bounding box center [874, 523] width 1343 height 338
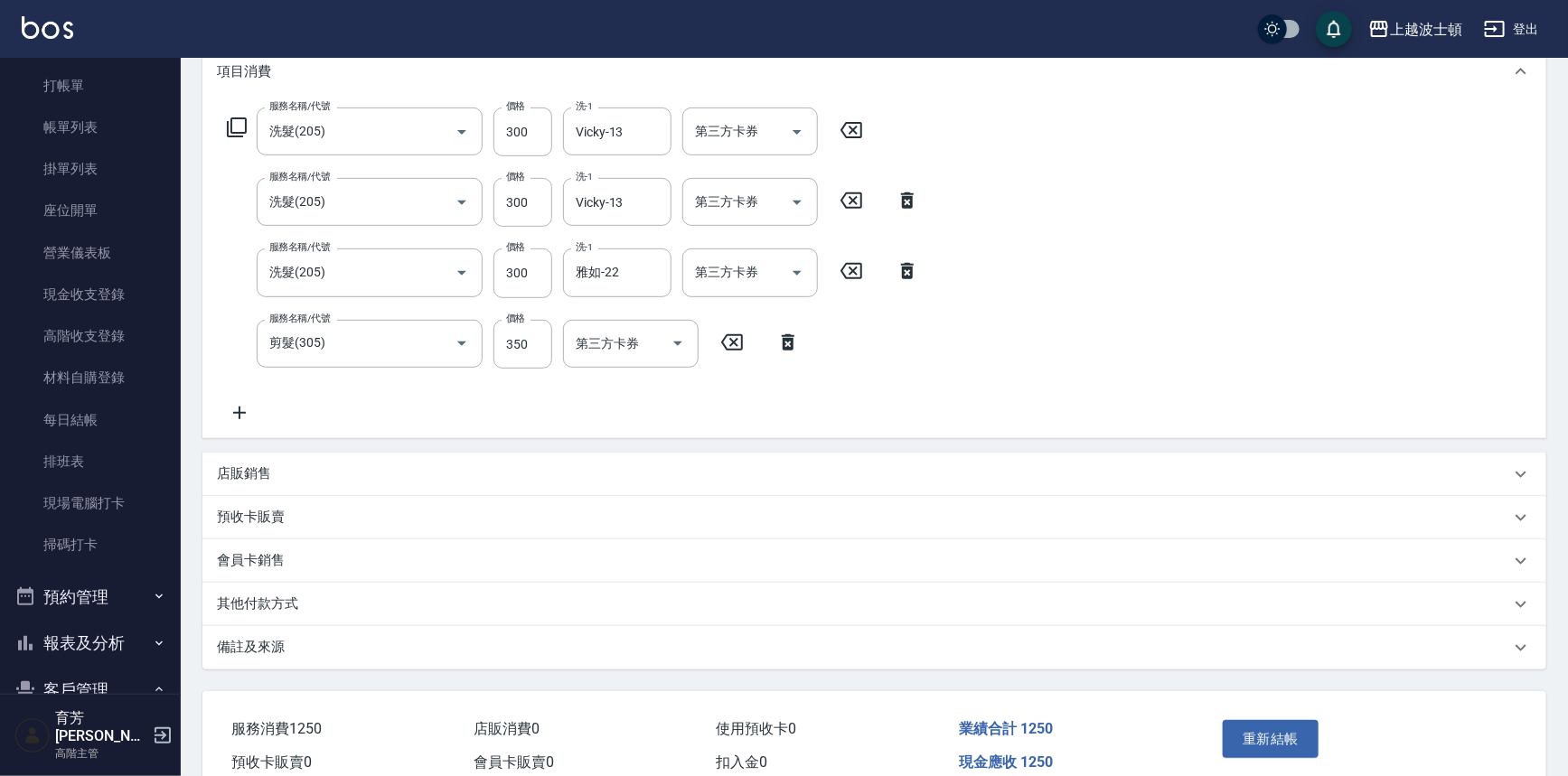
scroll to position [259, 0]
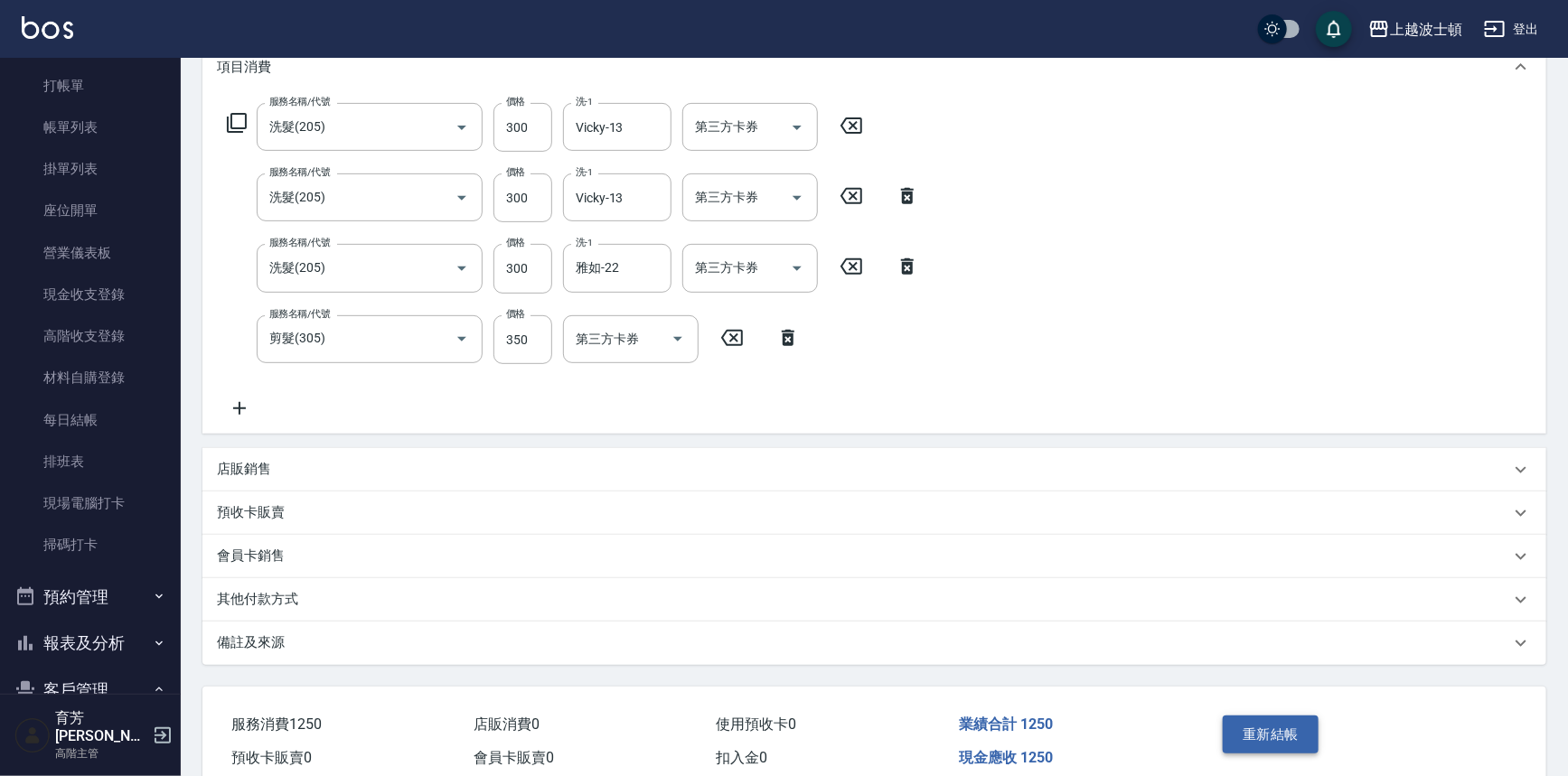
click at [1297, 732] on button "重新結帳" at bounding box center [1270, 734] width 96 height 38
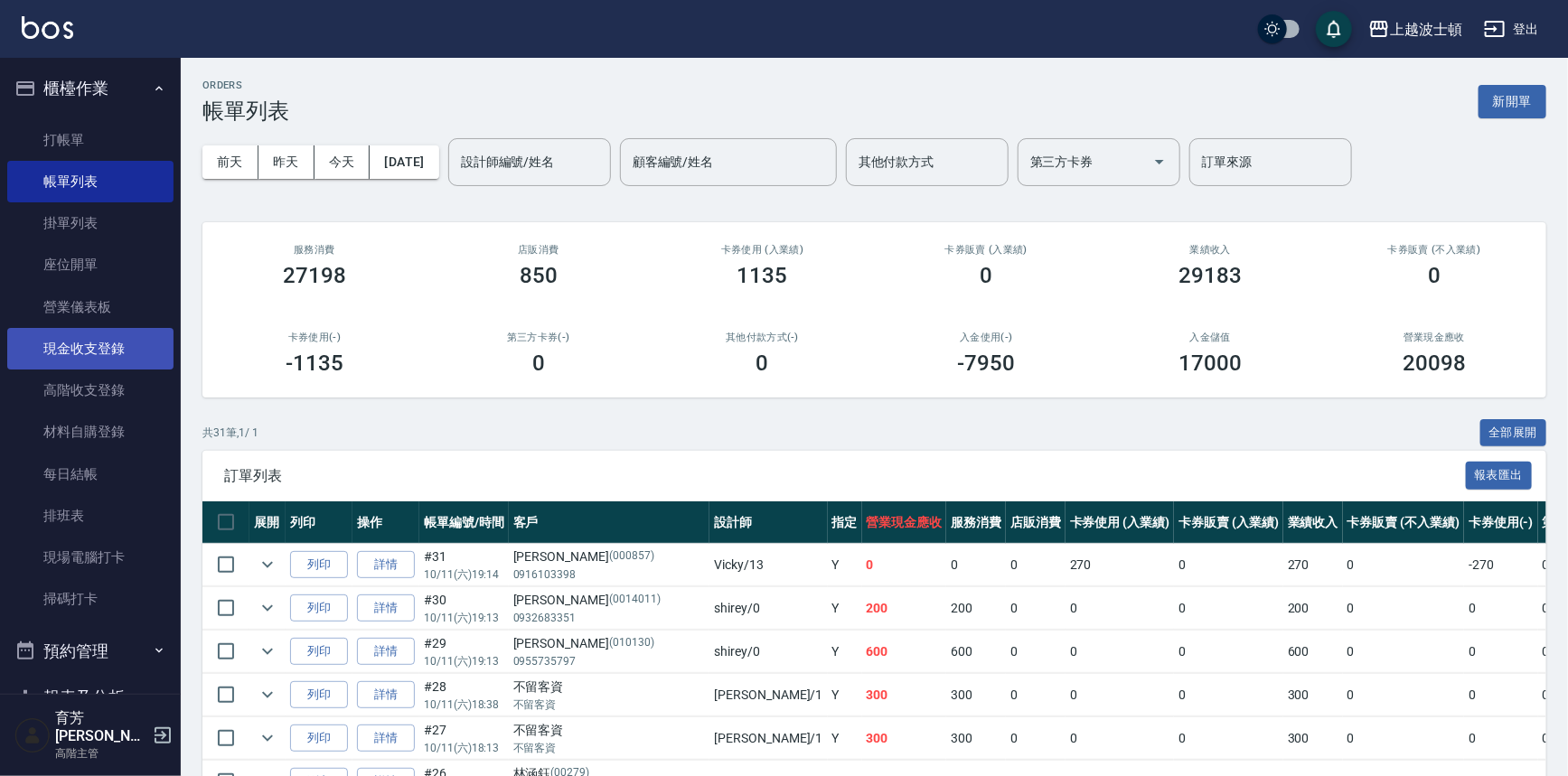
click at [70, 355] on link "現金收支登錄" at bounding box center [90, 348] width 166 height 42
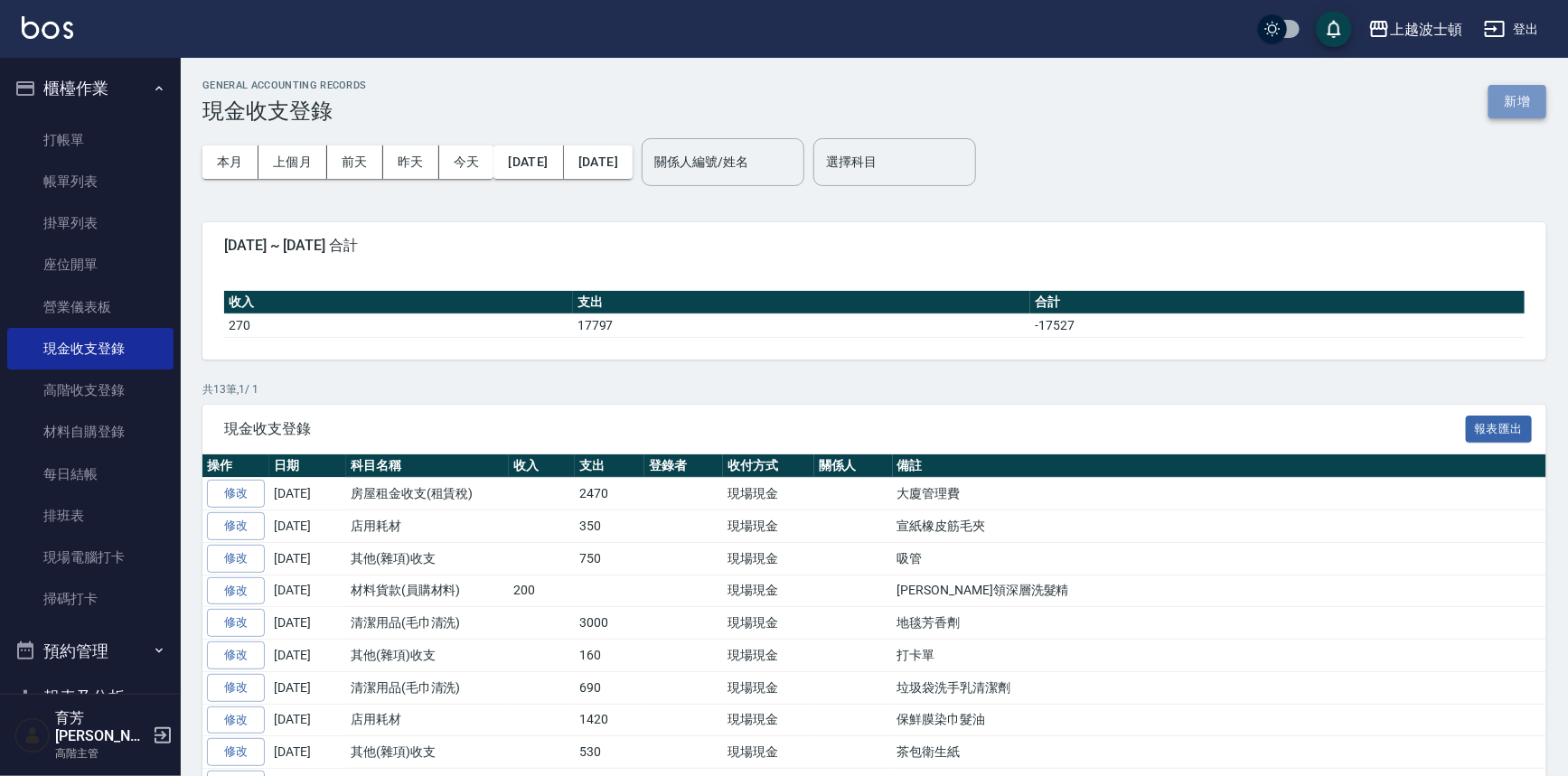
click at [1507, 91] on button "新增" at bounding box center [1517, 101] width 58 height 34
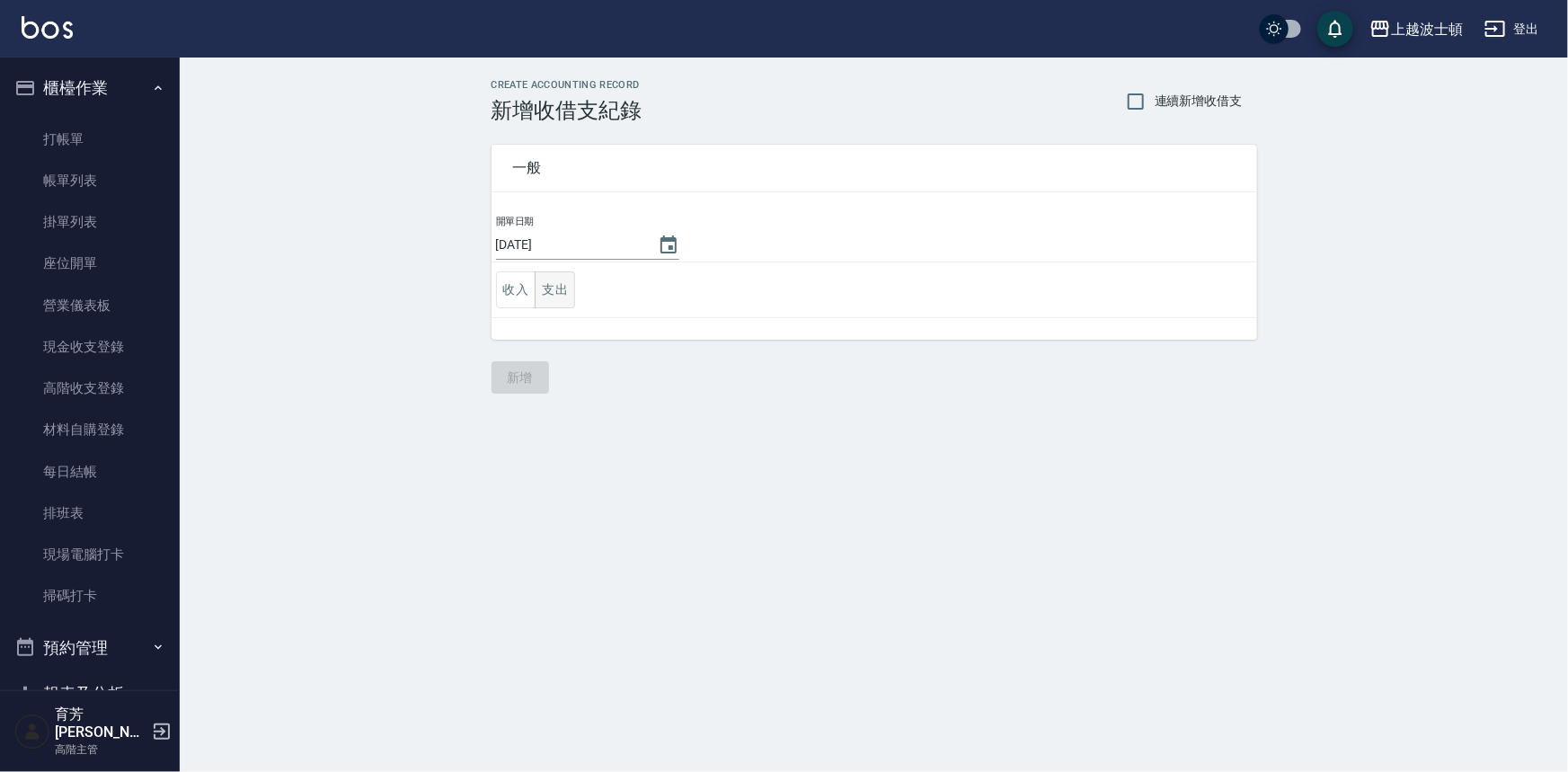
click at [571, 273] on td "收入 支出" at bounding box center [874, 290] width 766 height 56
click at [563, 286] on button "支出" at bounding box center [555, 290] width 40 height 36
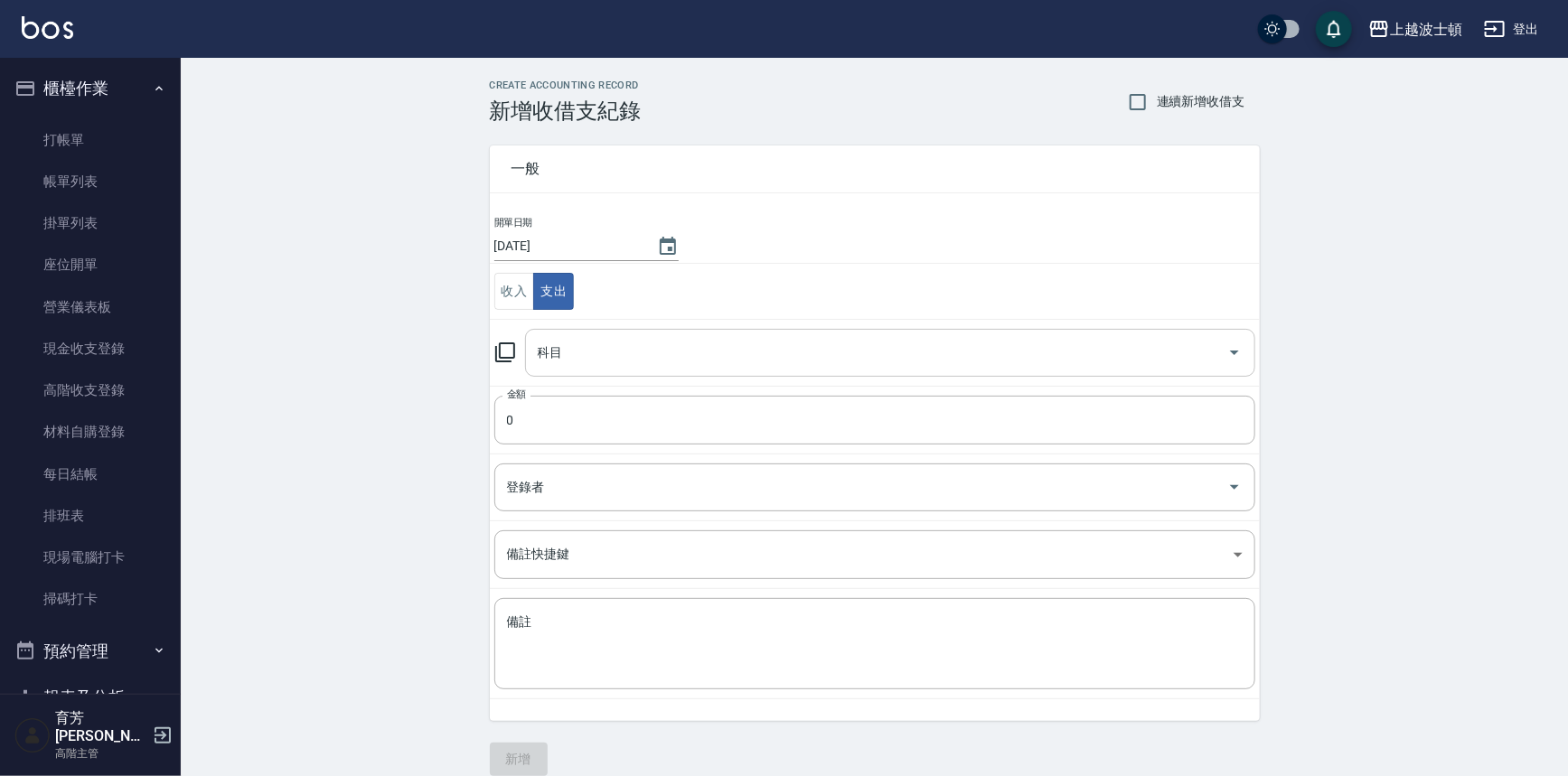
click at [585, 351] on input "科目" at bounding box center [876, 352] width 687 height 32
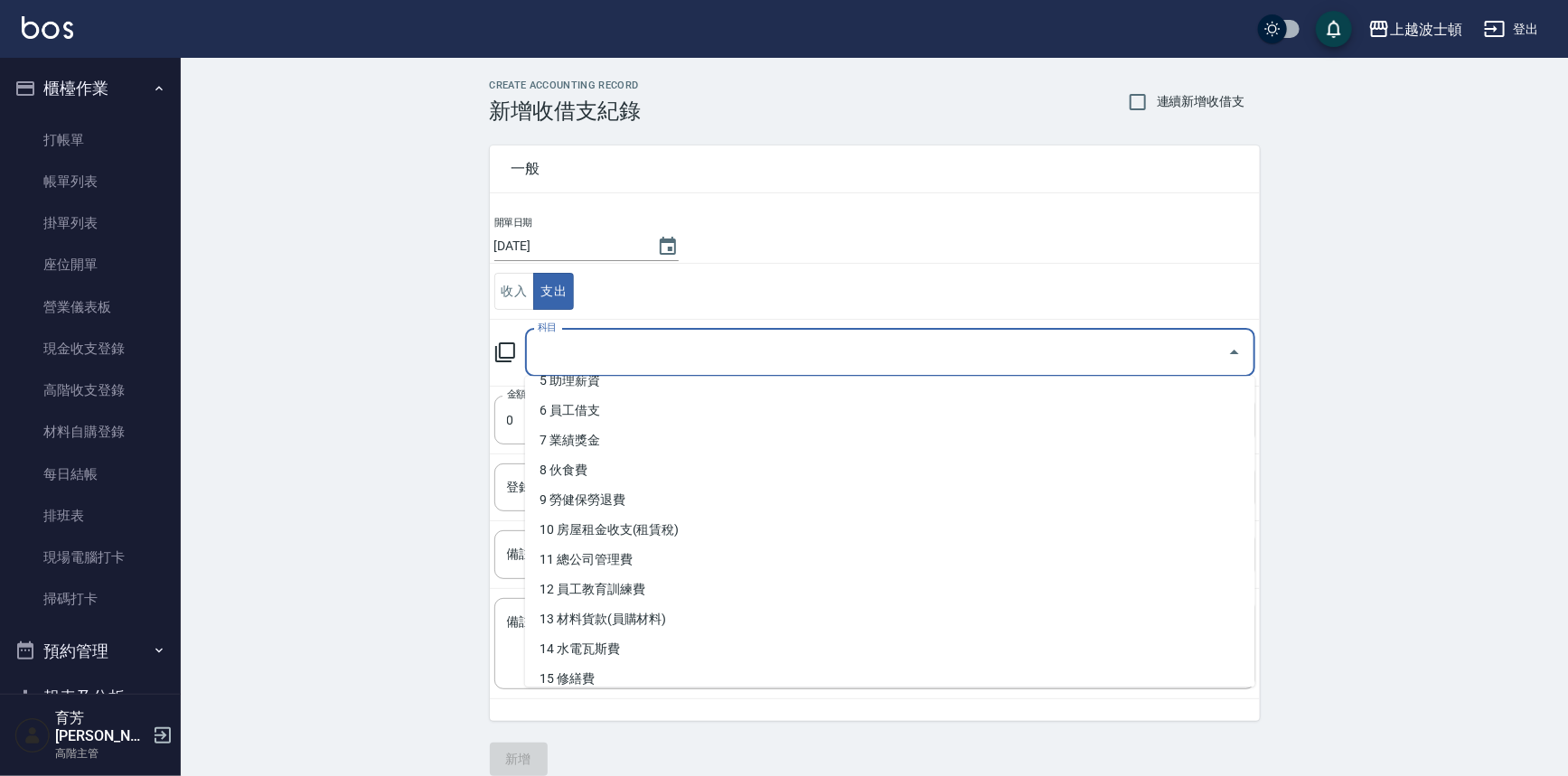
scroll to position [246, 0]
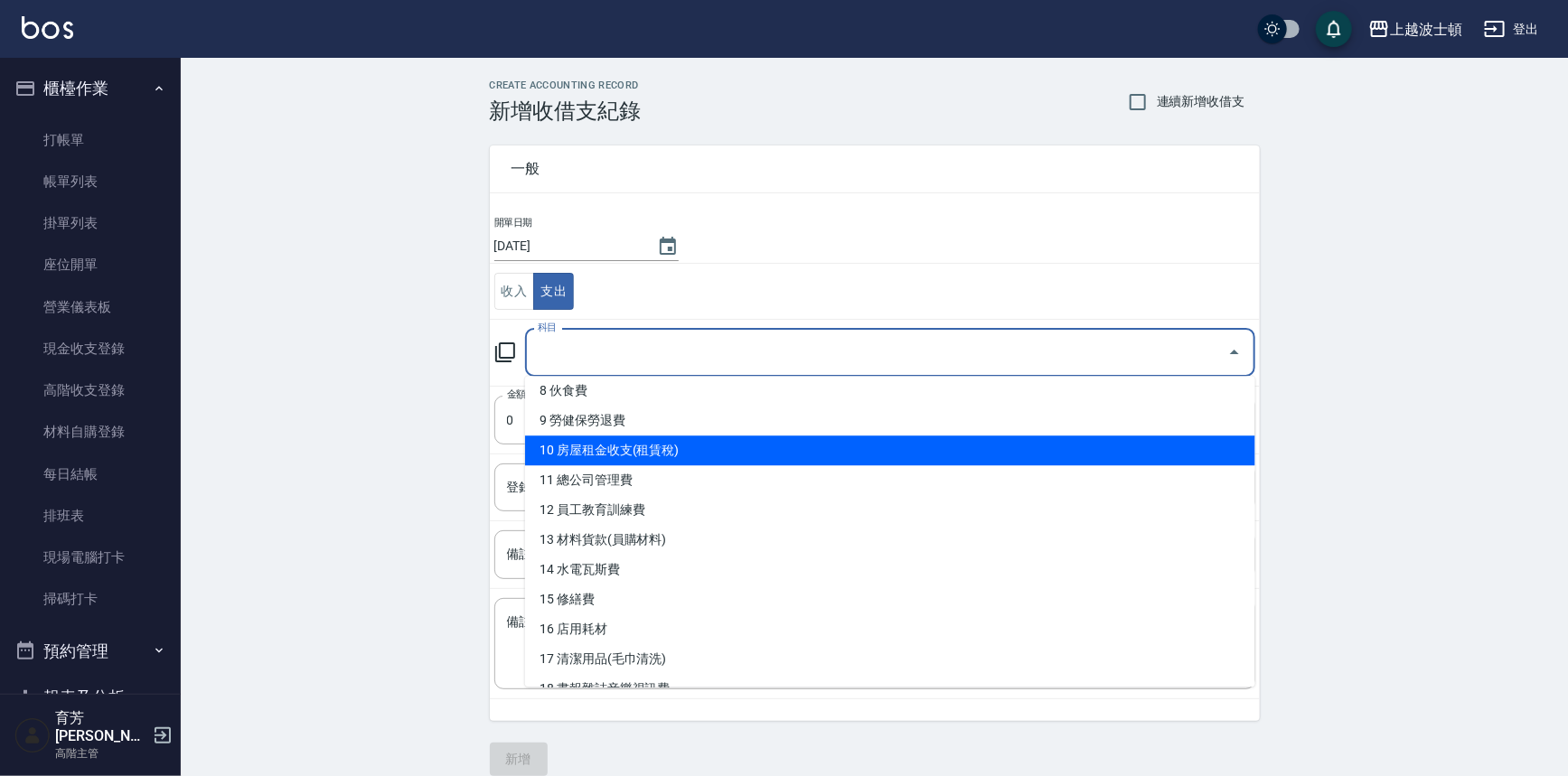
click at [614, 456] on li "10 房屋租金收支(租賃稅)" at bounding box center [890, 450] width 730 height 30
type input "10 房屋租金收支(租賃稅)"
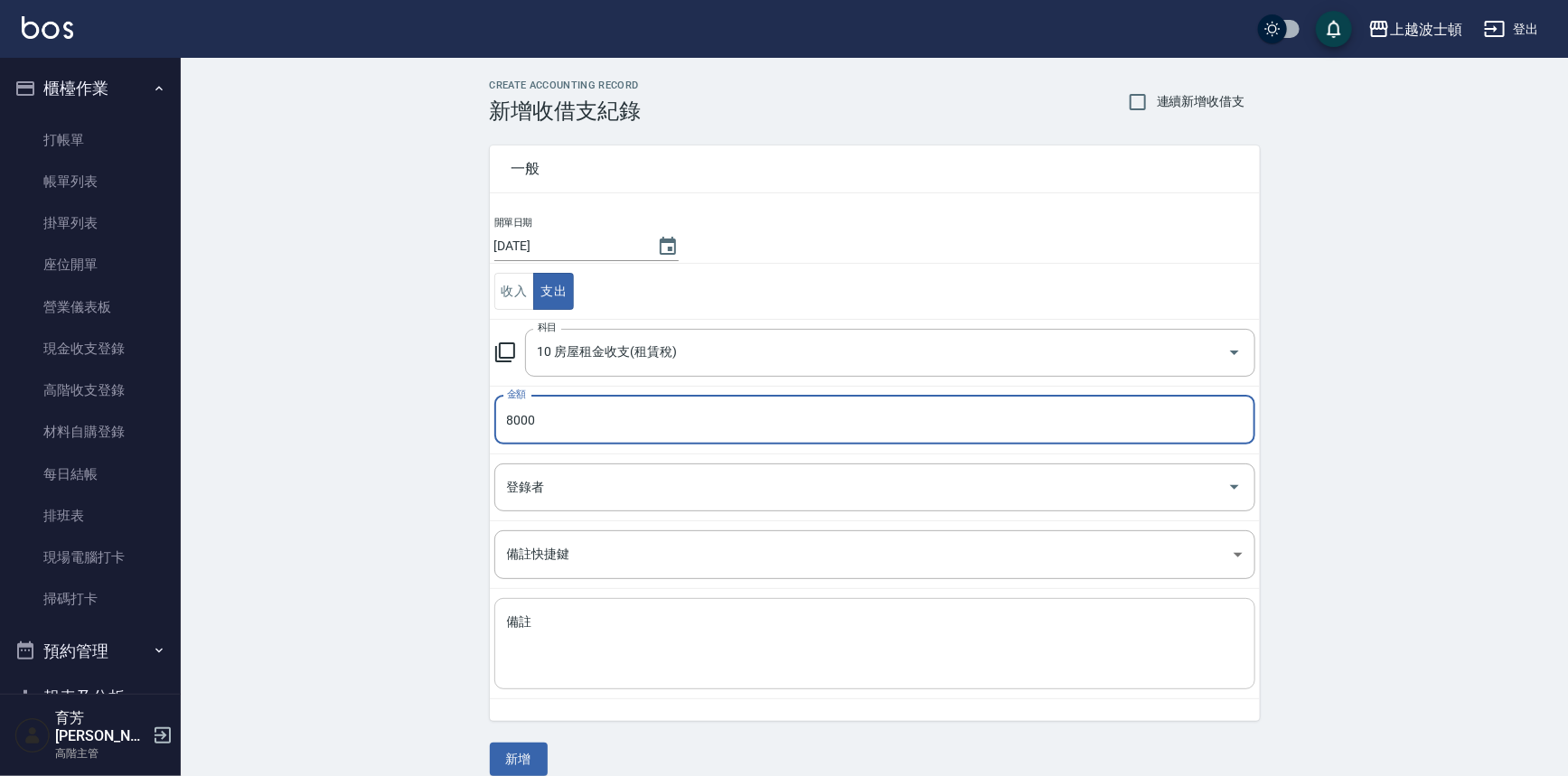
type input "8000"
click at [604, 627] on textarea "備註" at bounding box center [874, 645] width 735 height 62
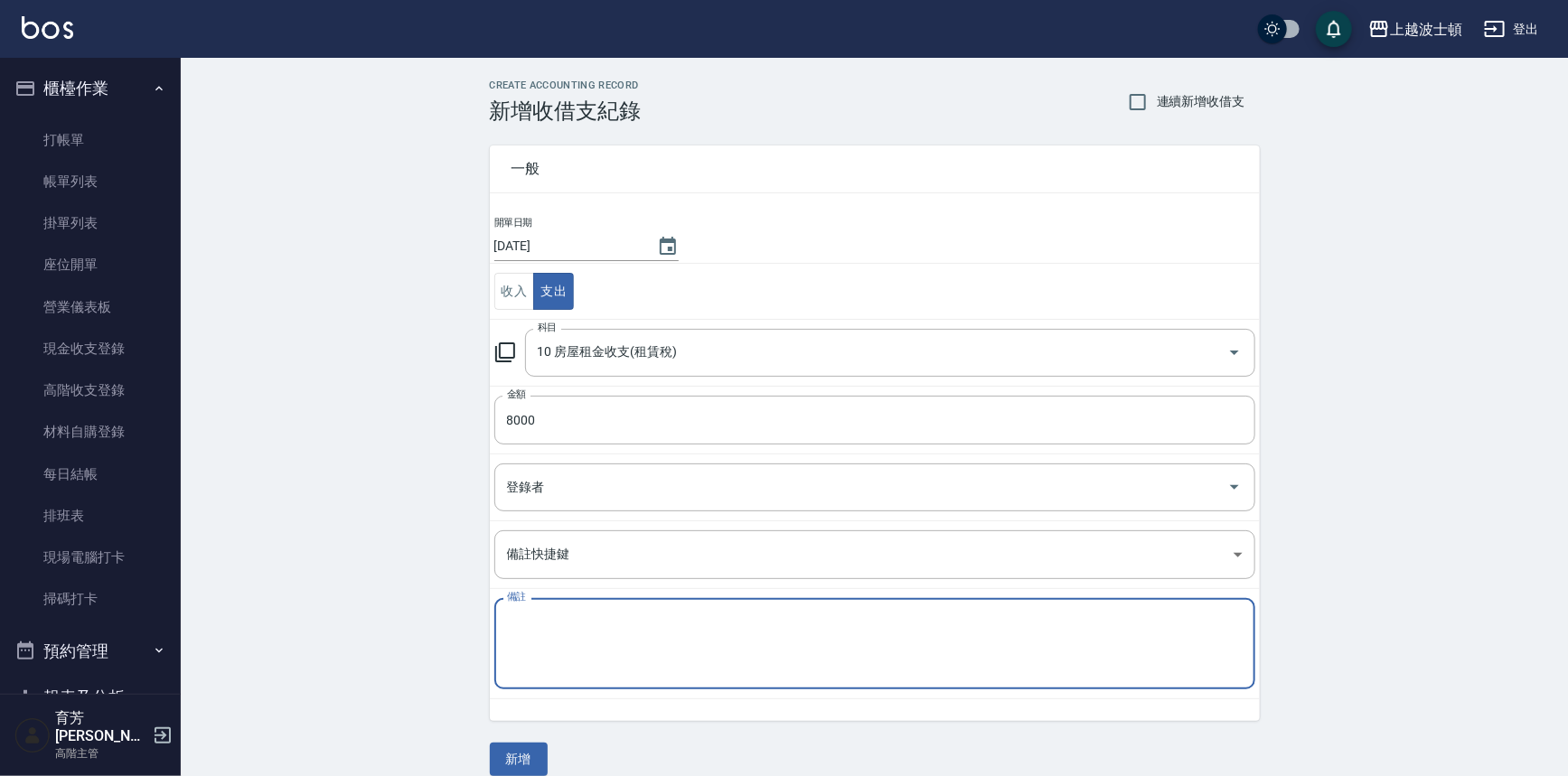
click at [563, 651] on textarea "備註" at bounding box center [874, 645] width 735 height 62
click at [563, 651] on textarea "宿舍" at bounding box center [874, 645] width 735 height 62
type textarea "宿舍"
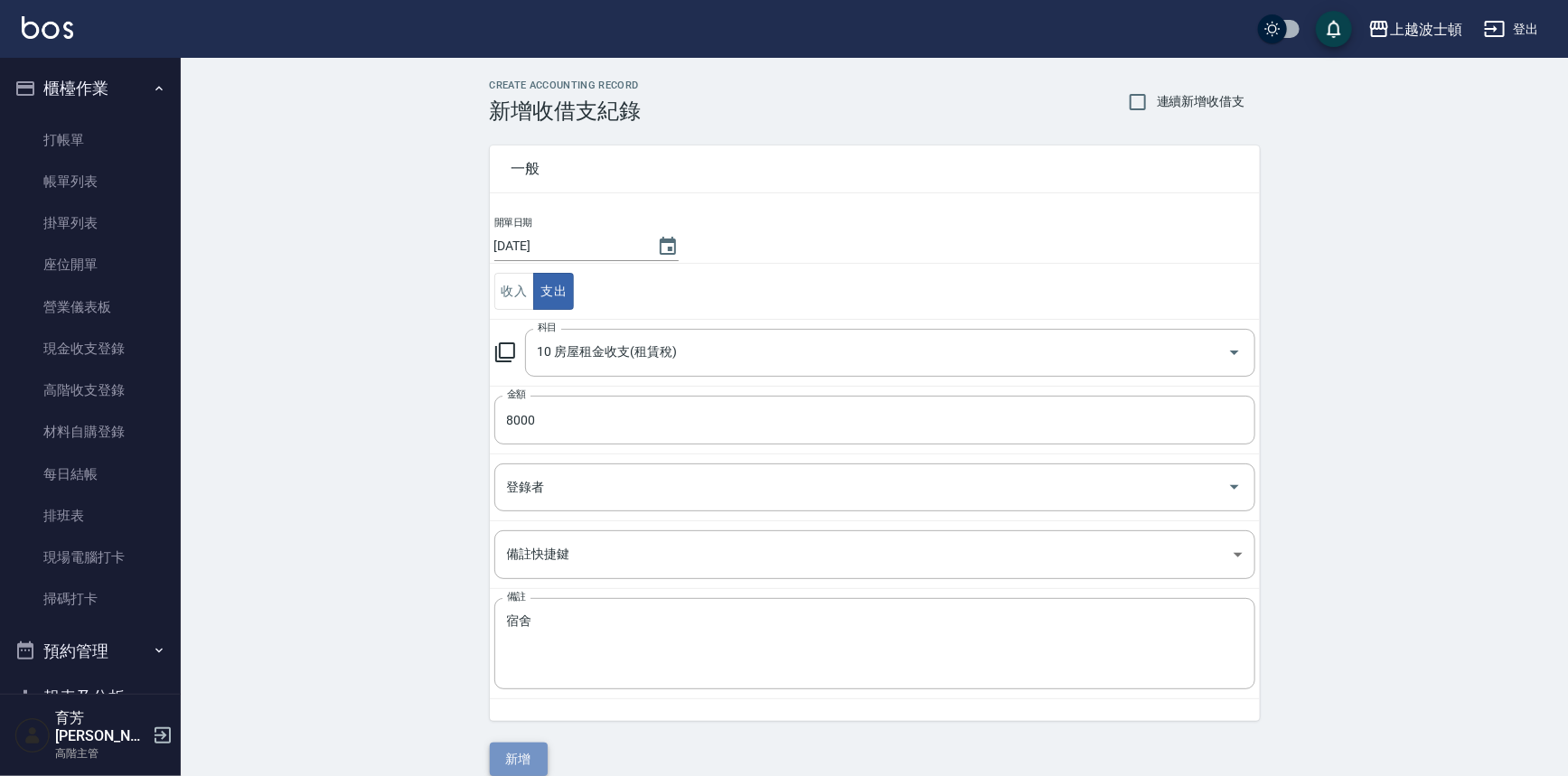
click at [532, 752] on button "新增" at bounding box center [518, 760] width 58 height 34
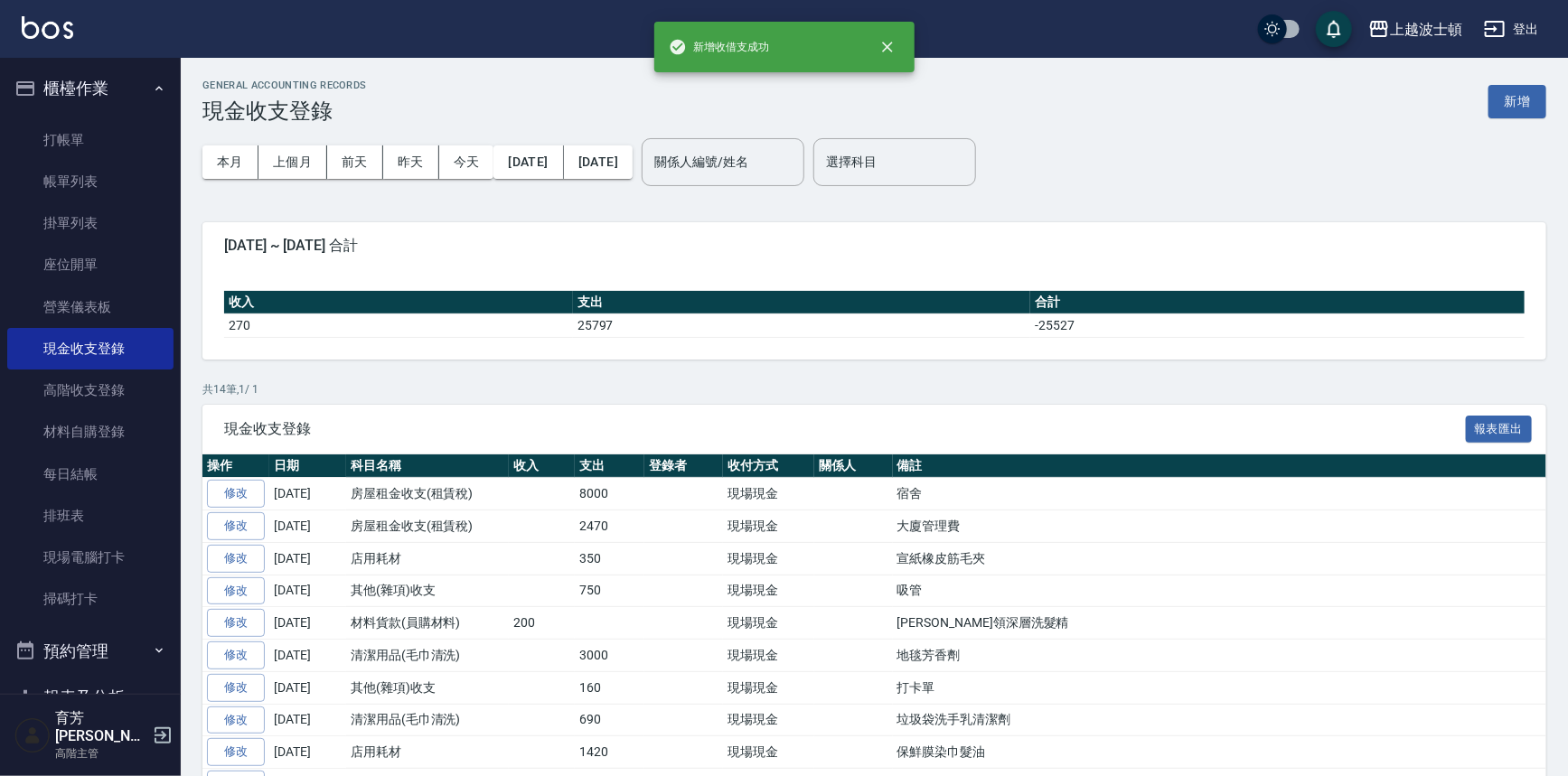
drag, startPoint x: 83, startPoint y: 81, endPoint x: 91, endPoint y: 94, distance: 15.3
click at [83, 81] on button "櫃檯作業" at bounding box center [90, 88] width 166 height 47
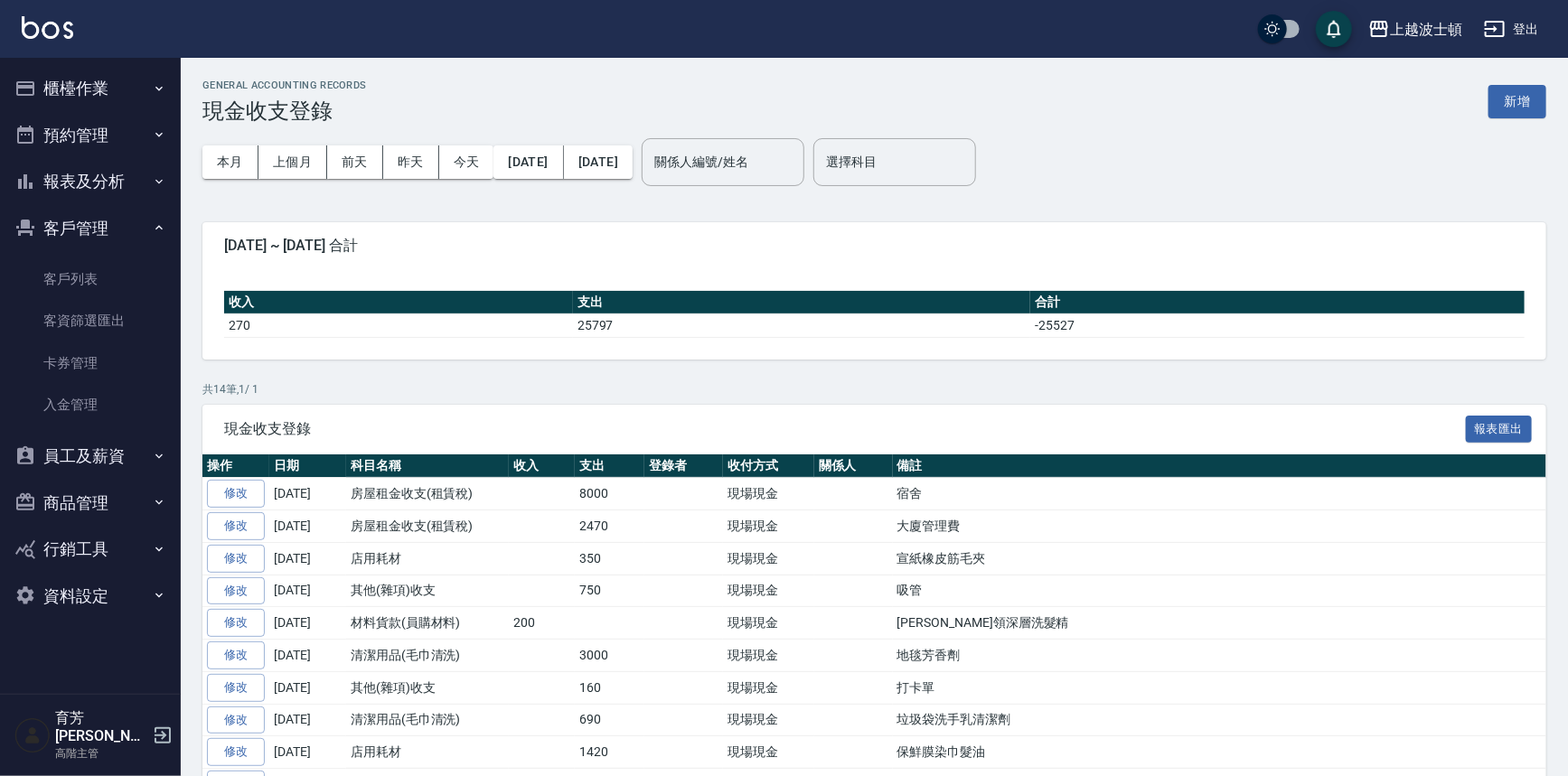
click at [87, 229] on button "客戶管理" at bounding box center [90, 229] width 166 height 47
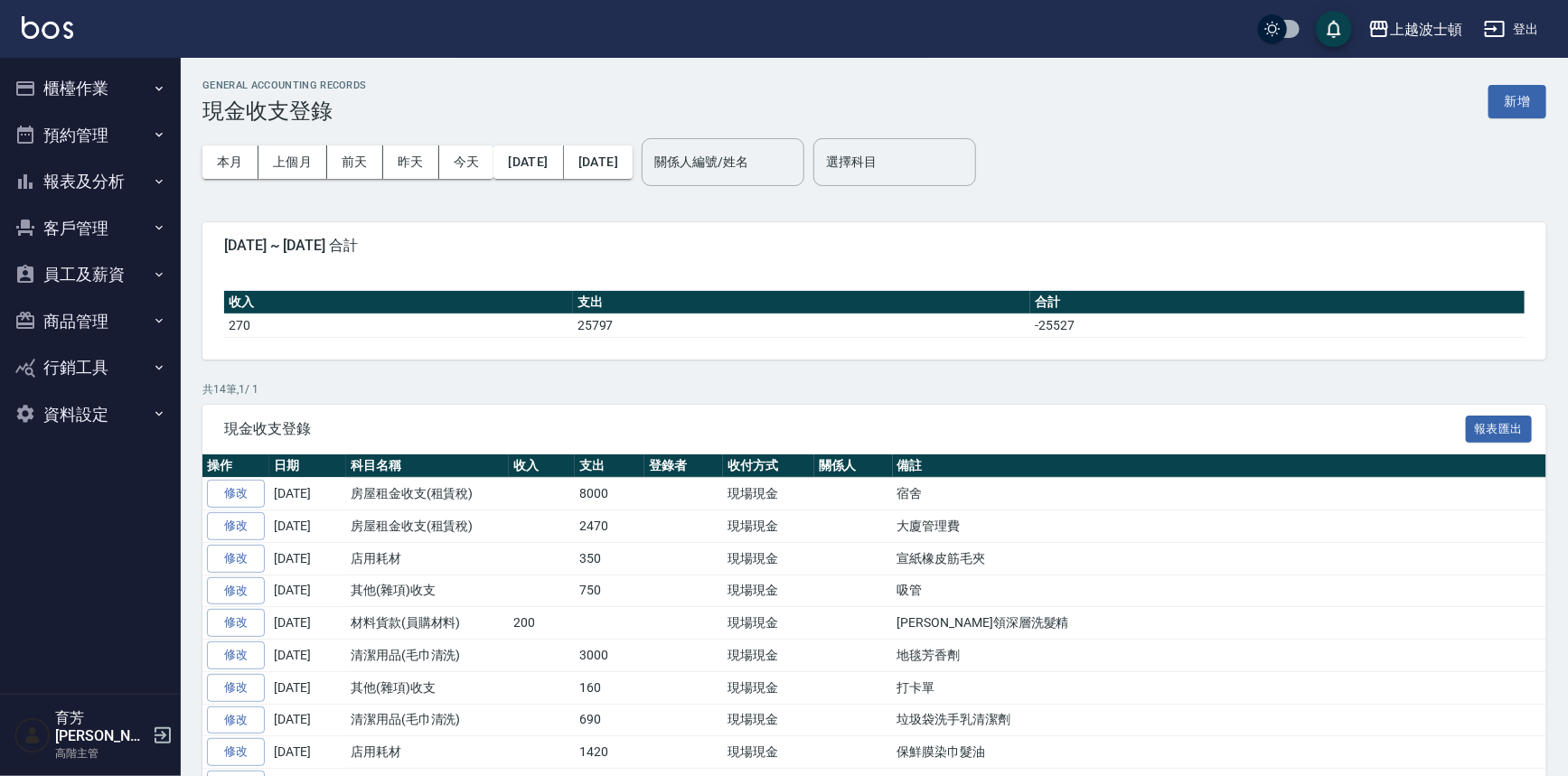
click at [93, 172] on button "報表及分析" at bounding box center [90, 181] width 166 height 47
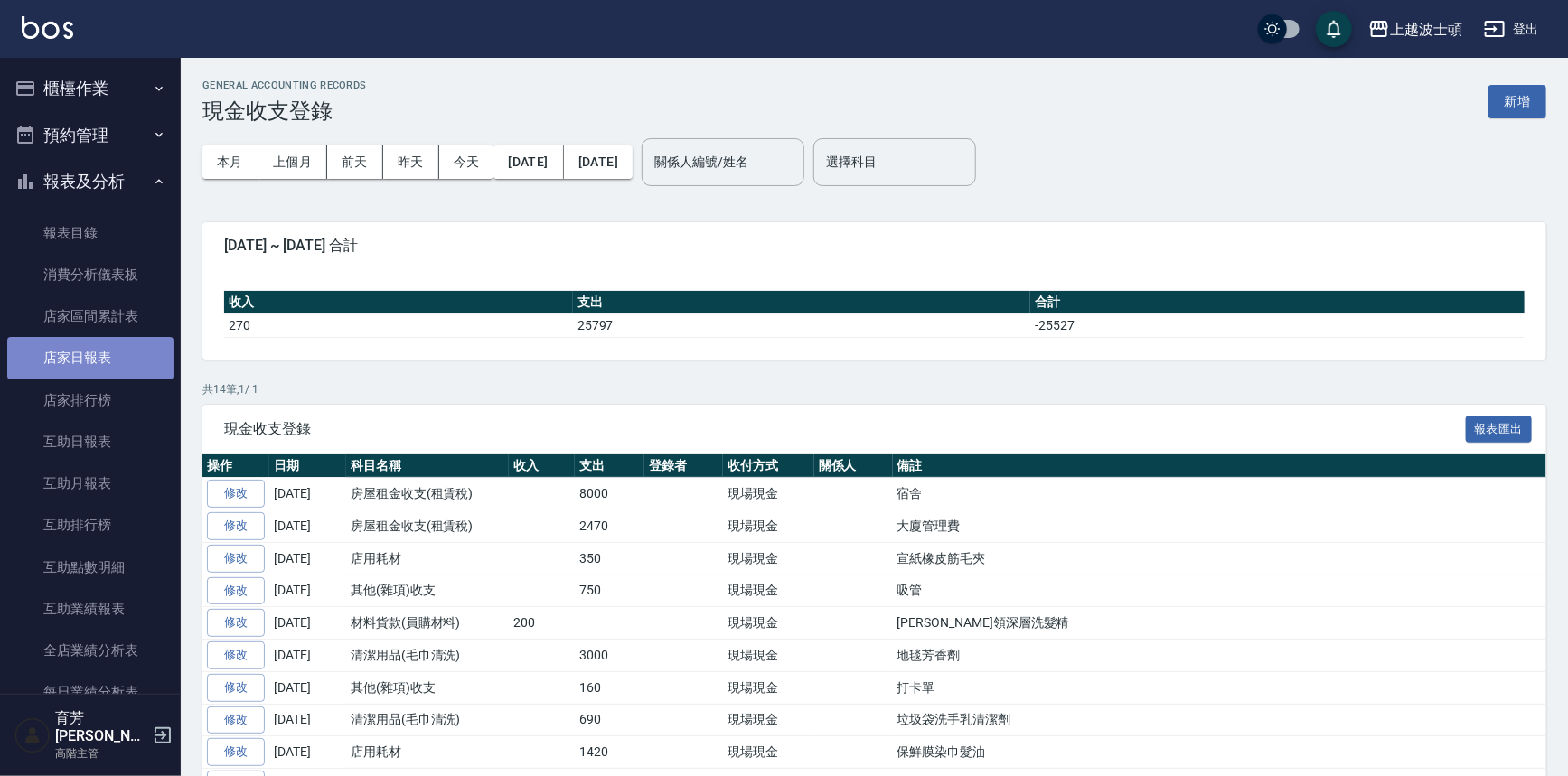
click at [97, 362] on link "店家日報表" at bounding box center [90, 357] width 166 height 42
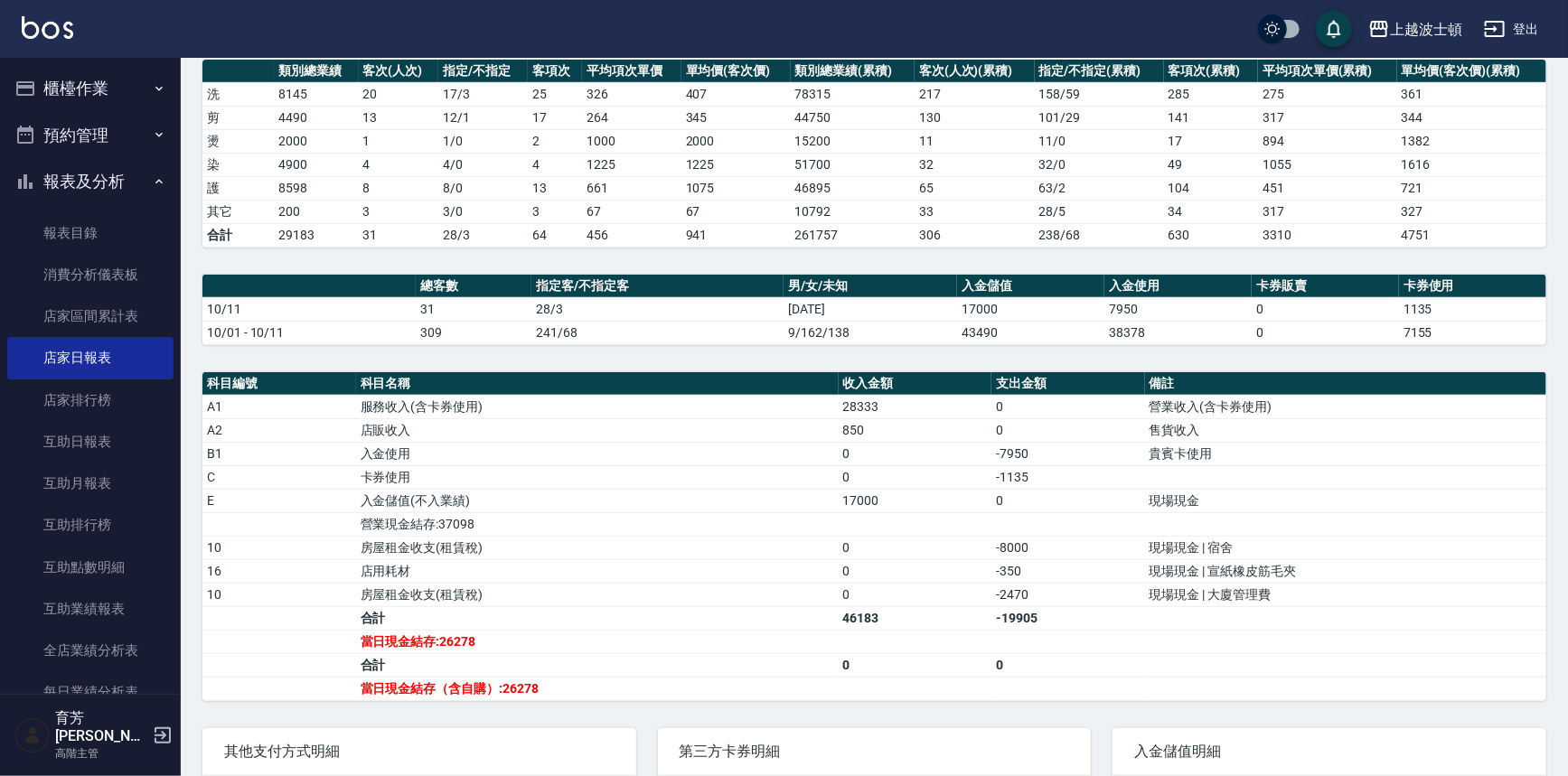
scroll to position [265, 0]
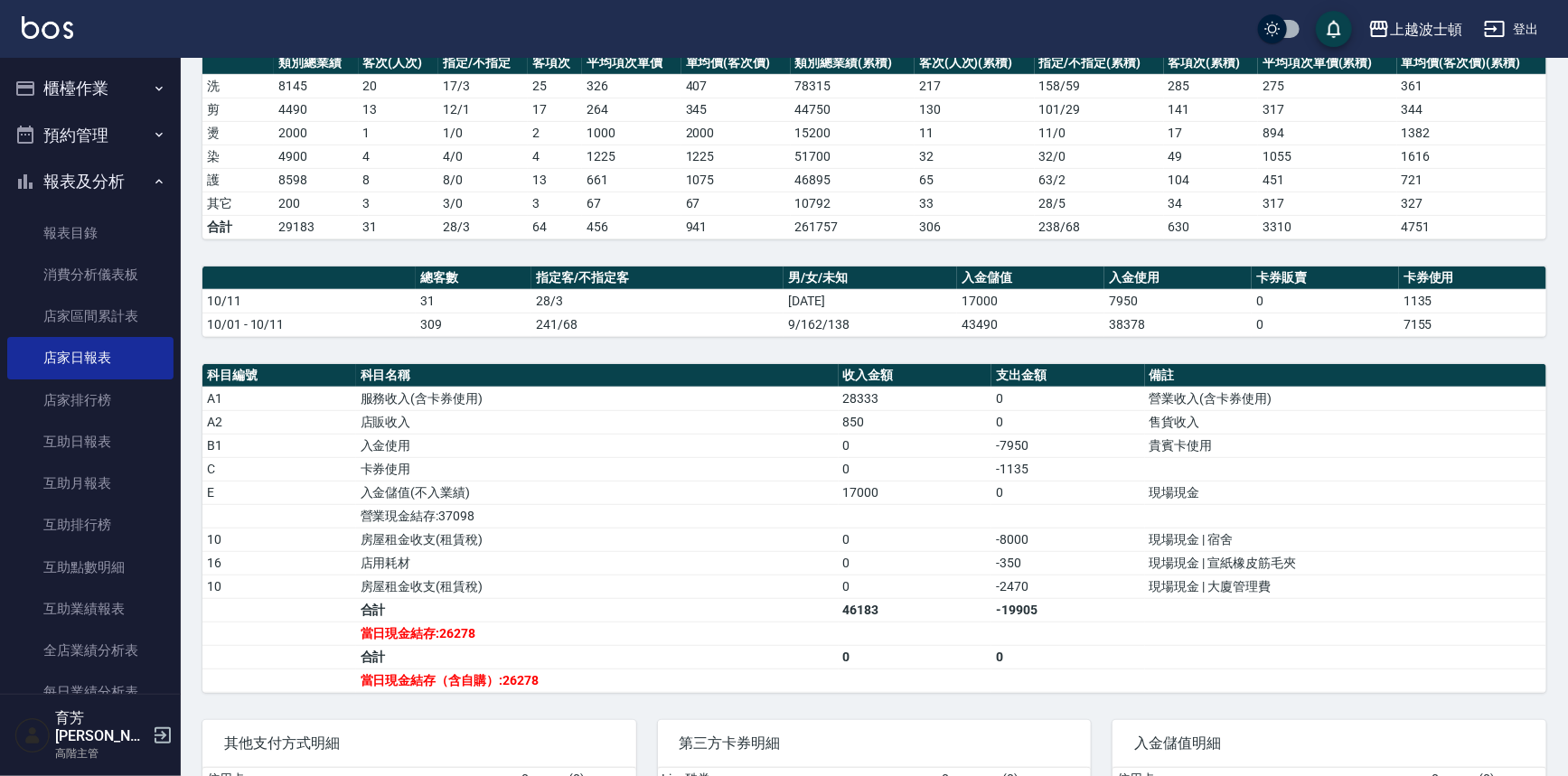
click at [81, 184] on button "報表及分析" at bounding box center [90, 181] width 166 height 47
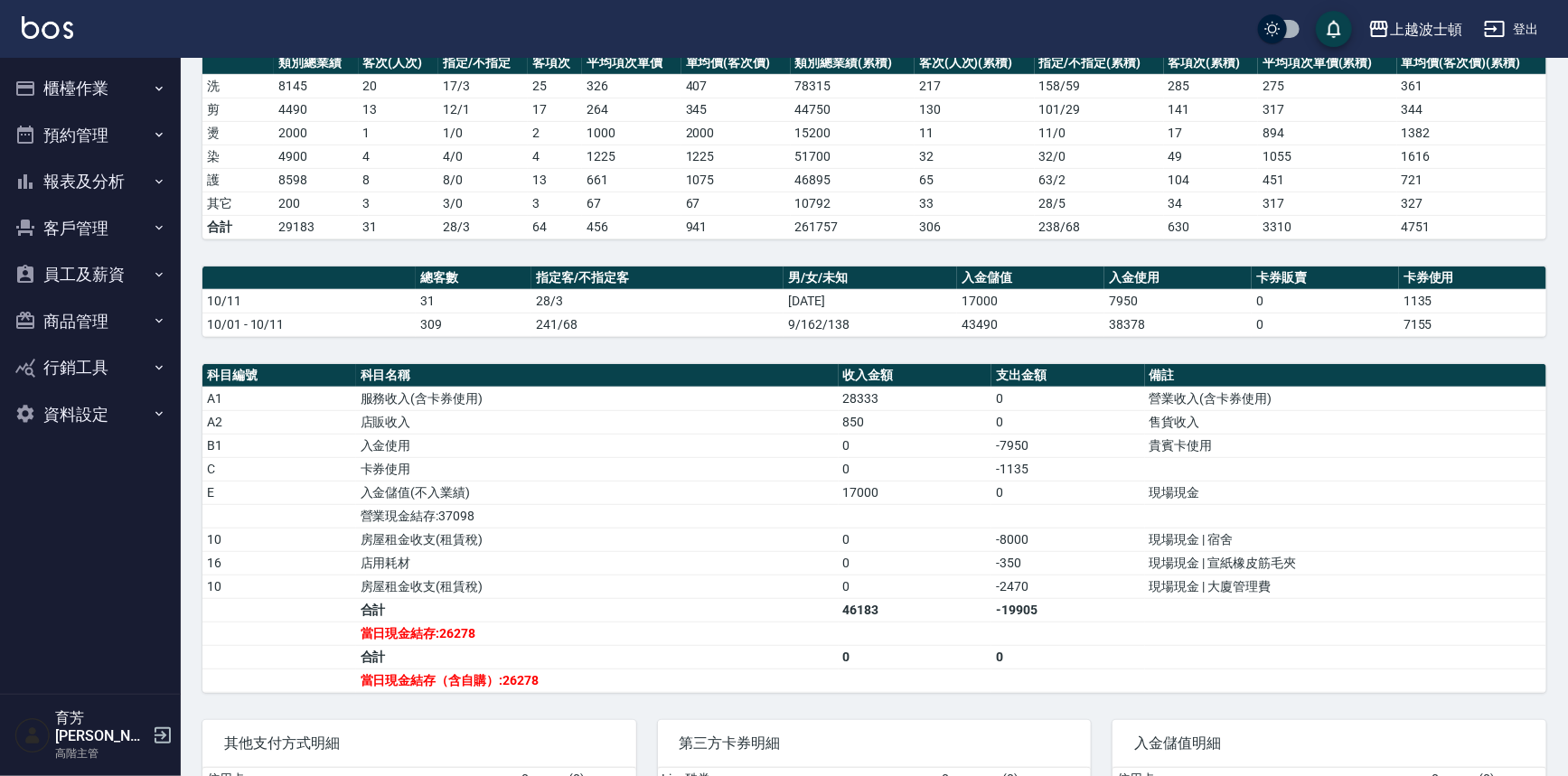
click at [75, 97] on button "櫃檯作業" at bounding box center [90, 88] width 166 height 47
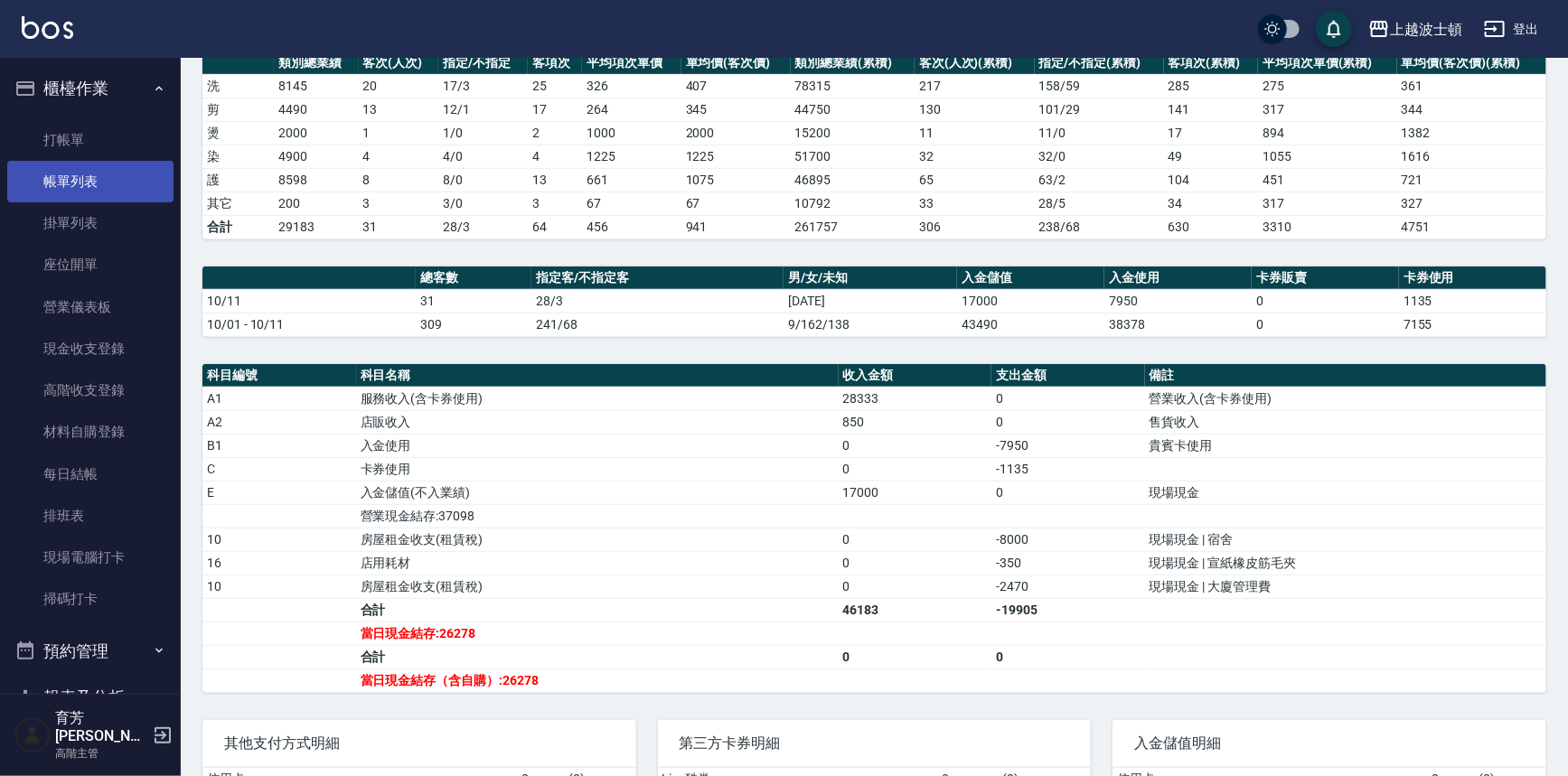
click at [67, 198] on link "帳單列表" at bounding box center [90, 181] width 166 height 42
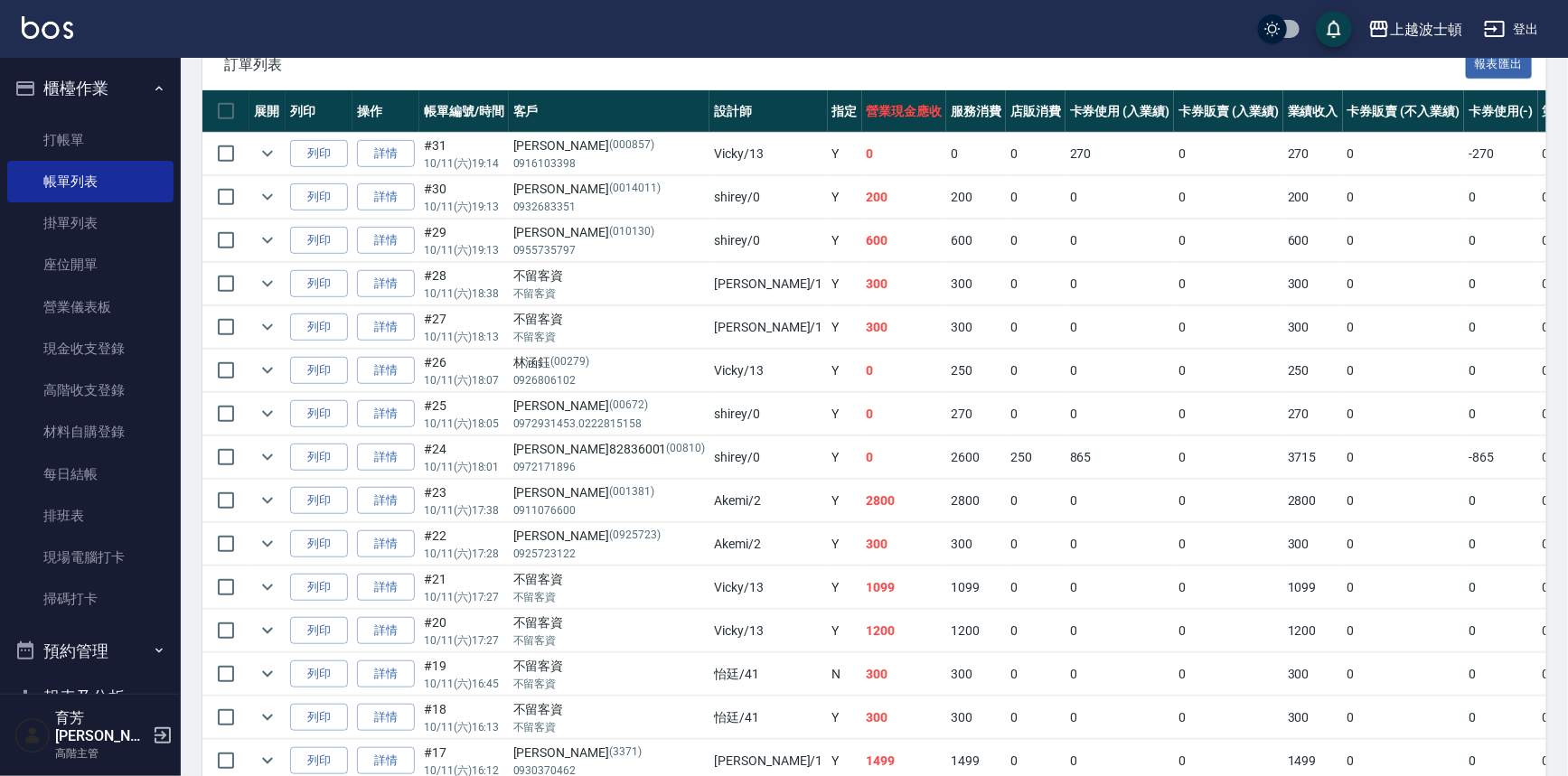
scroll to position [424, 0]
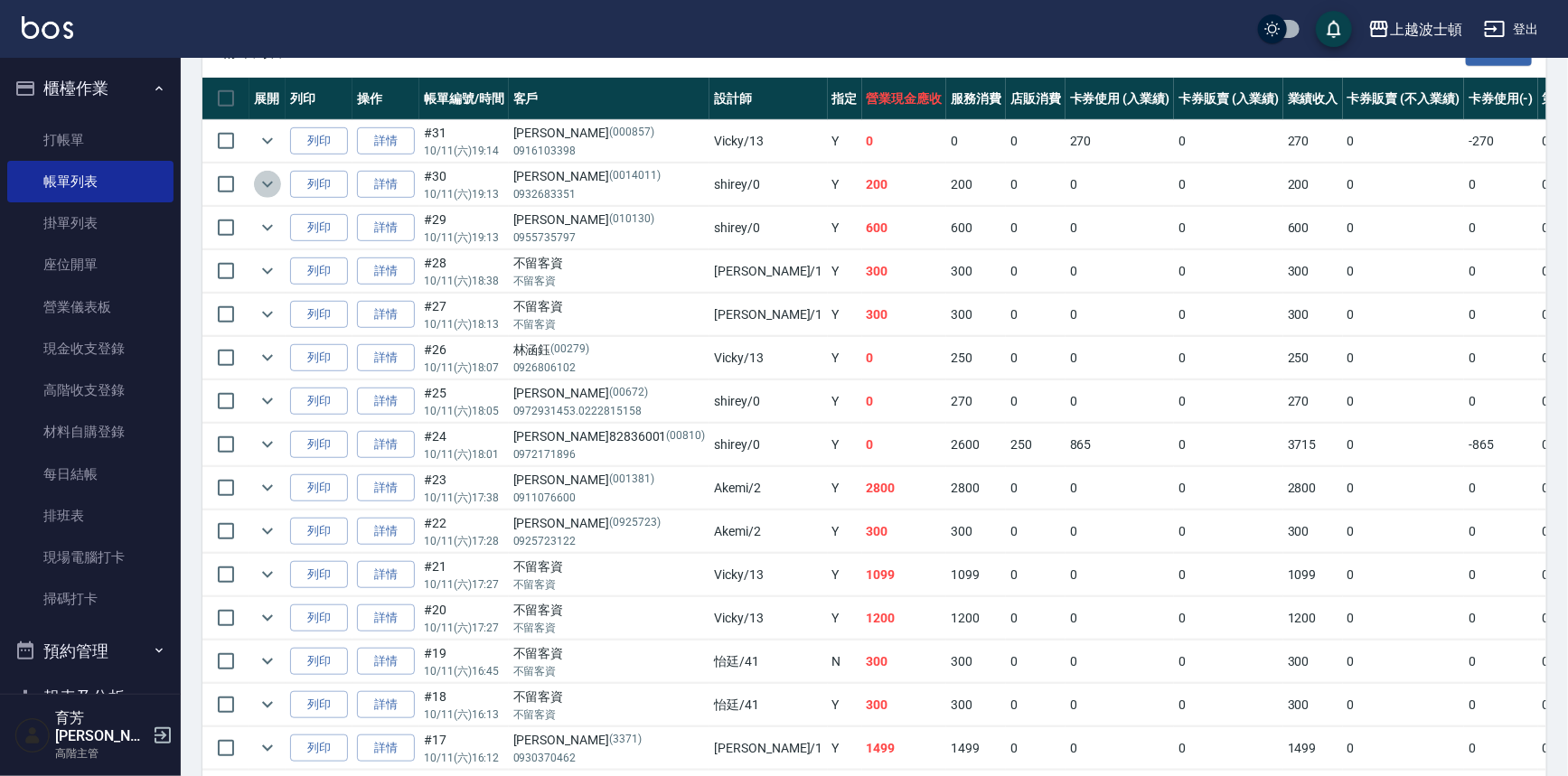
click at [272, 185] on icon "expand row" at bounding box center [267, 184] width 21 height 21
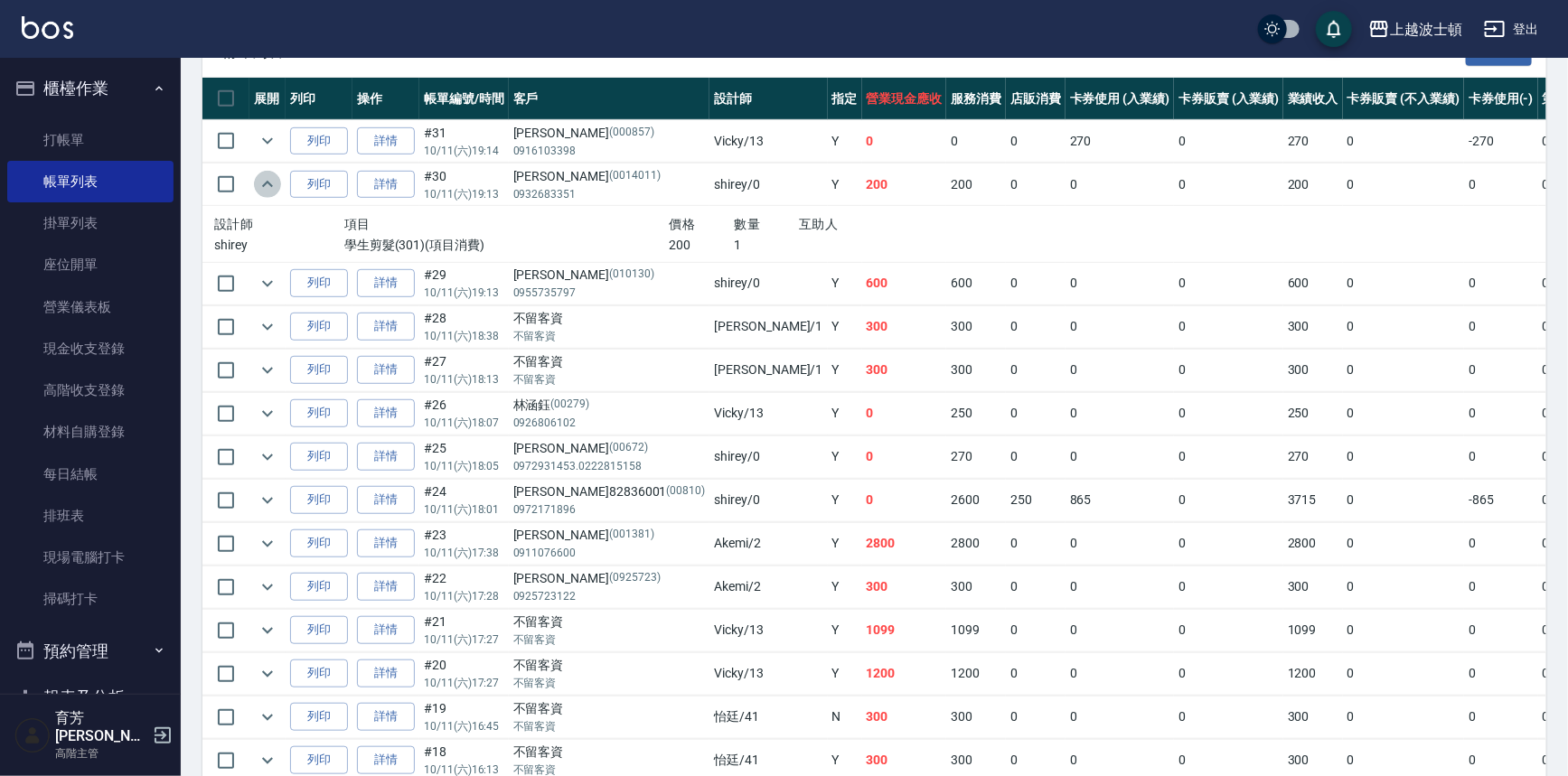
click at [272, 185] on icon "expand row" at bounding box center [267, 184] width 21 height 21
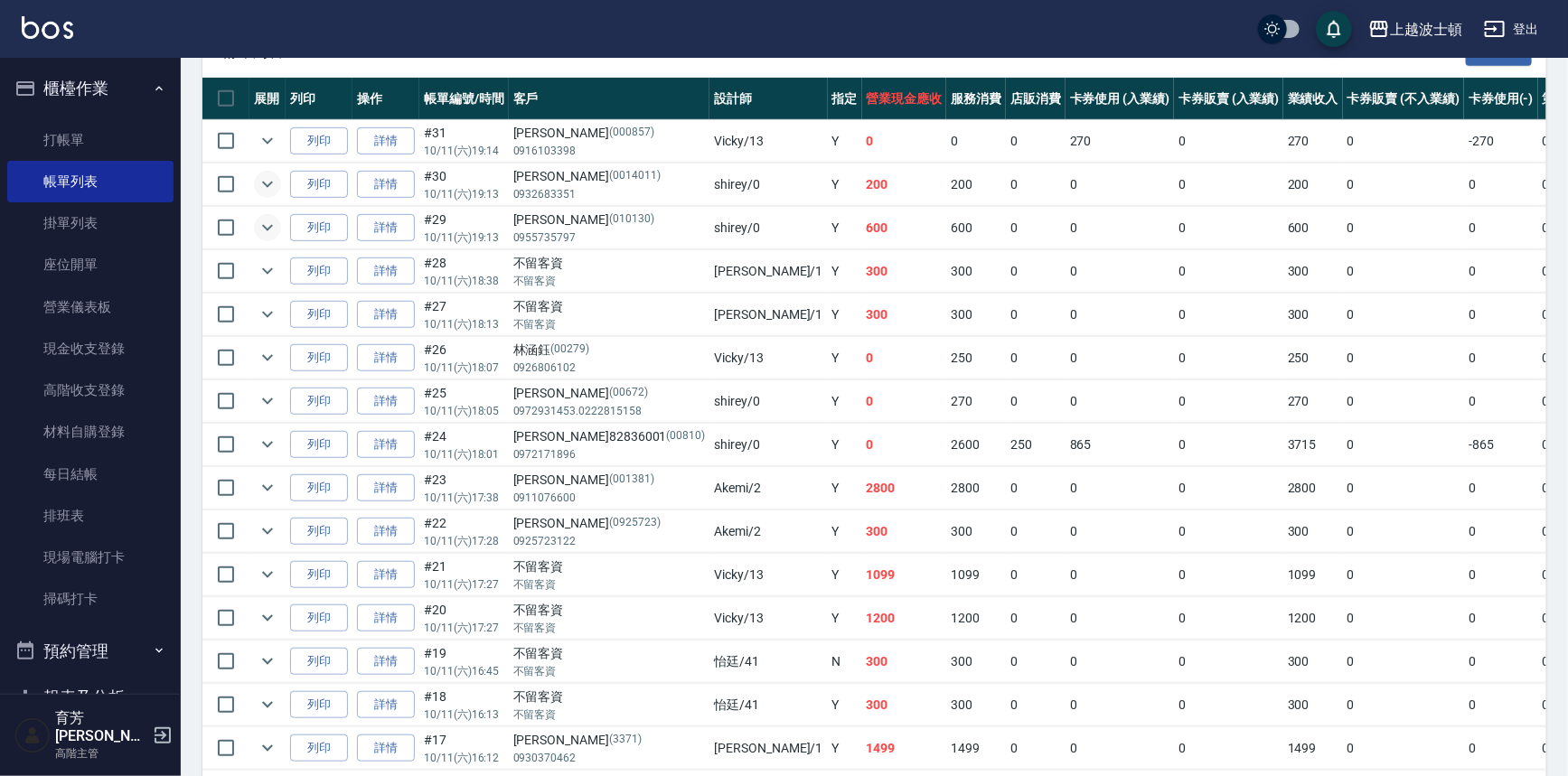
click at [262, 223] on icon "expand row" at bounding box center [267, 228] width 21 height 21
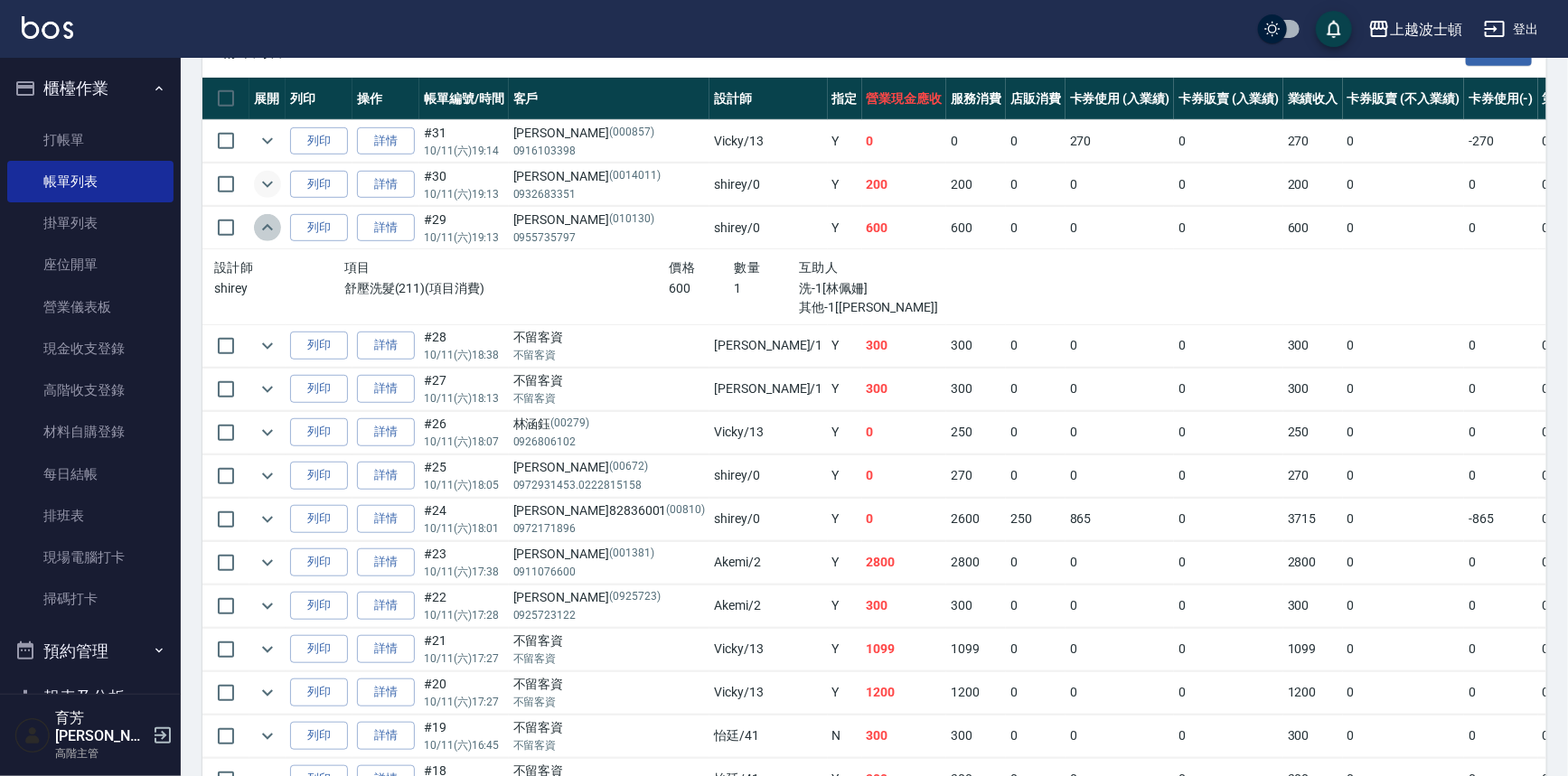
click at [262, 224] on icon "expand row" at bounding box center [267, 228] width 21 height 21
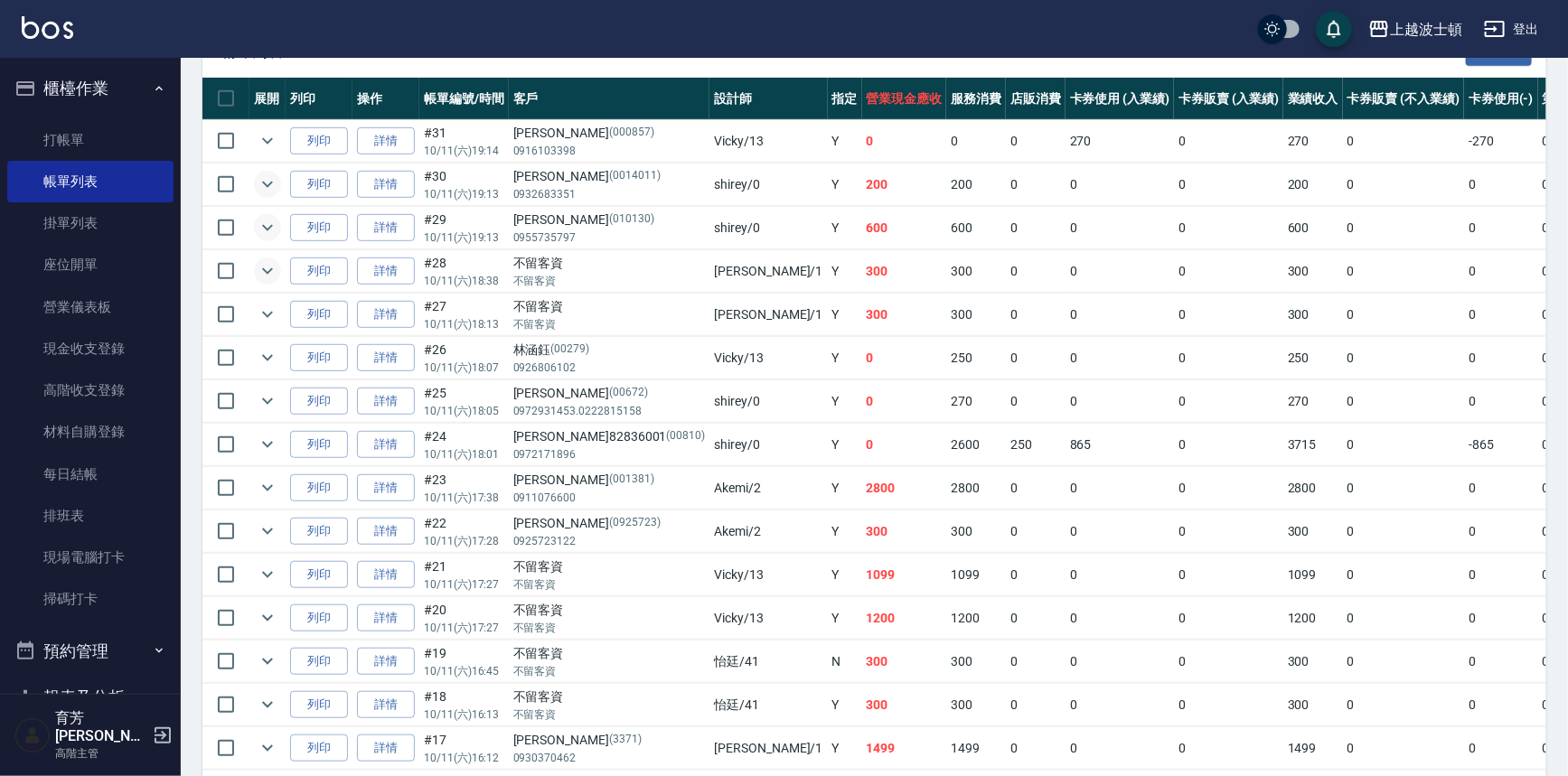
click at [266, 274] on icon "expand row" at bounding box center [267, 271] width 21 height 21
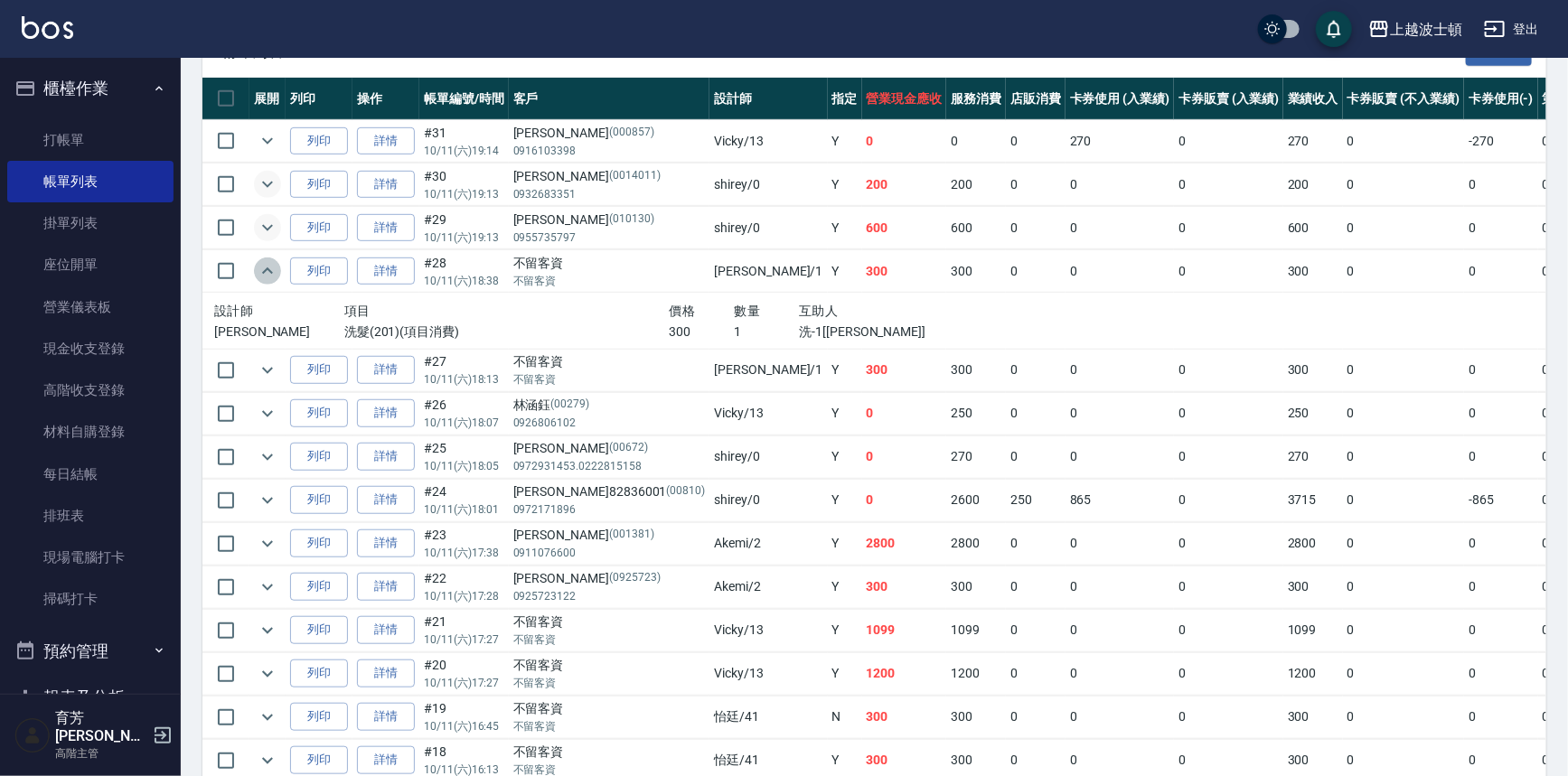
click at [266, 274] on icon "expand row" at bounding box center [267, 271] width 21 height 21
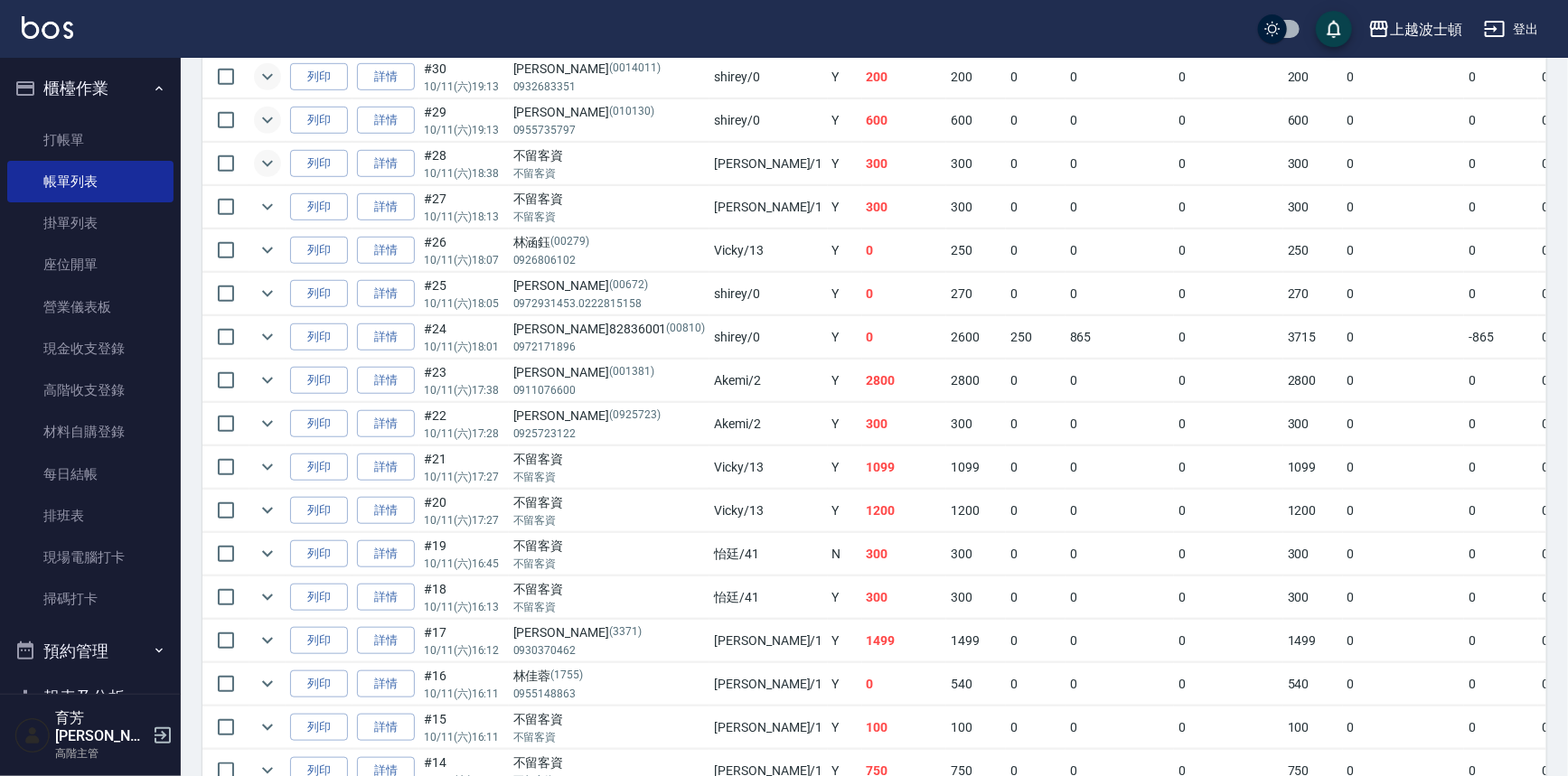
scroll to position [0, 0]
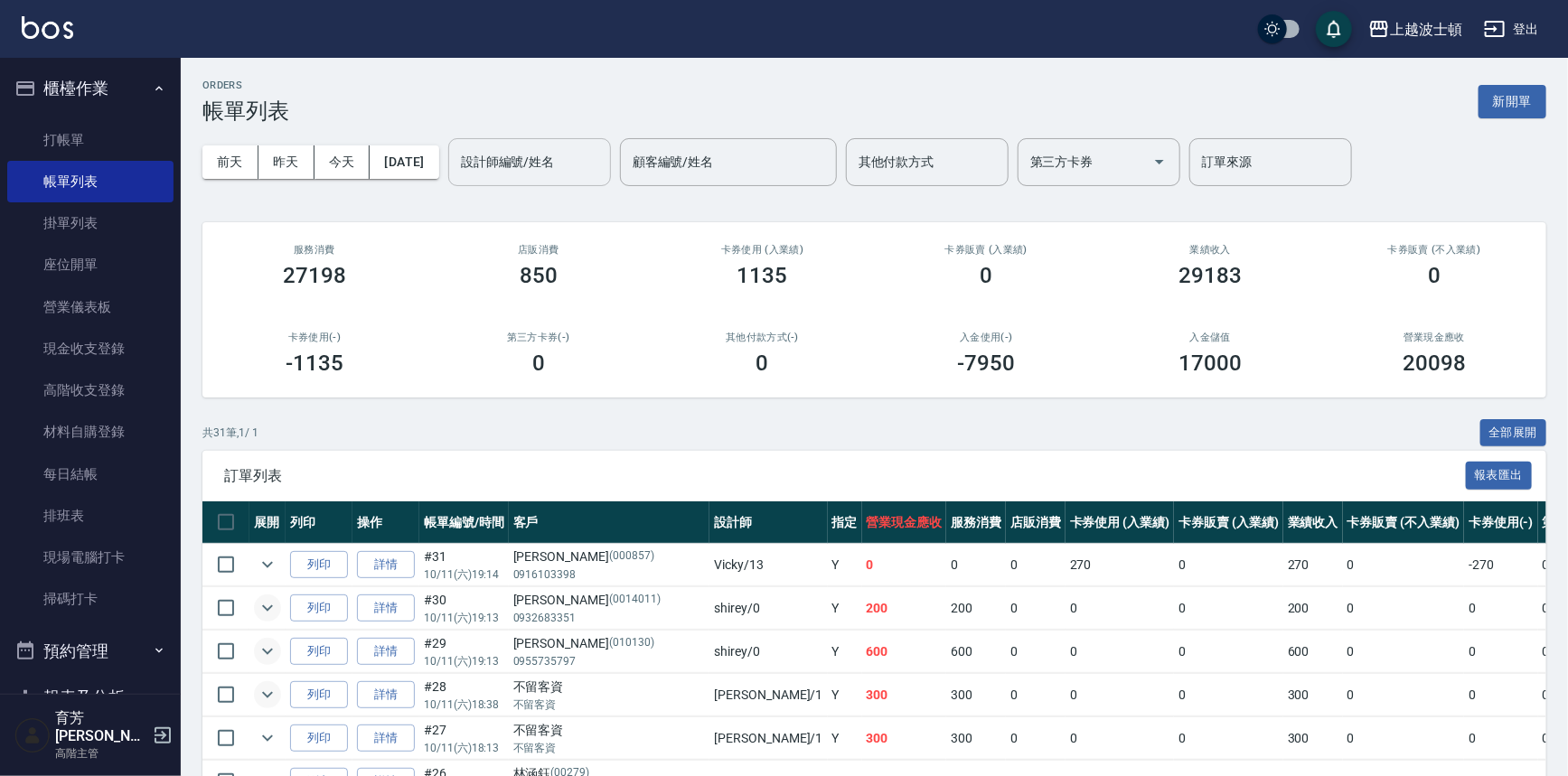
click at [478, 152] on div "設計師編號/姓名" at bounding box center [529, 162] width 163 height 48
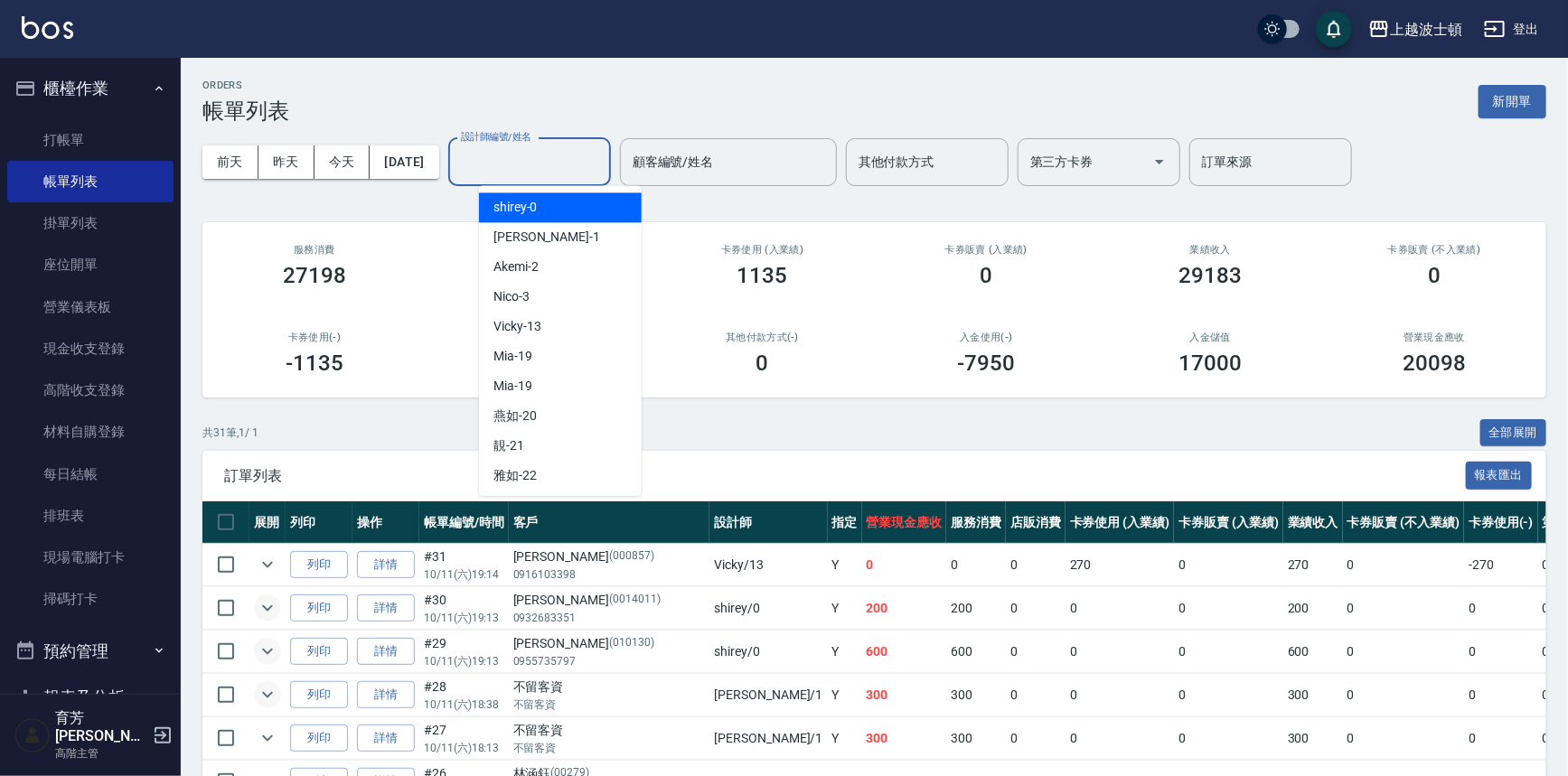
click at [524, 207] on span "shirey -0" at bounding box center [515, 208] width 44 height 19
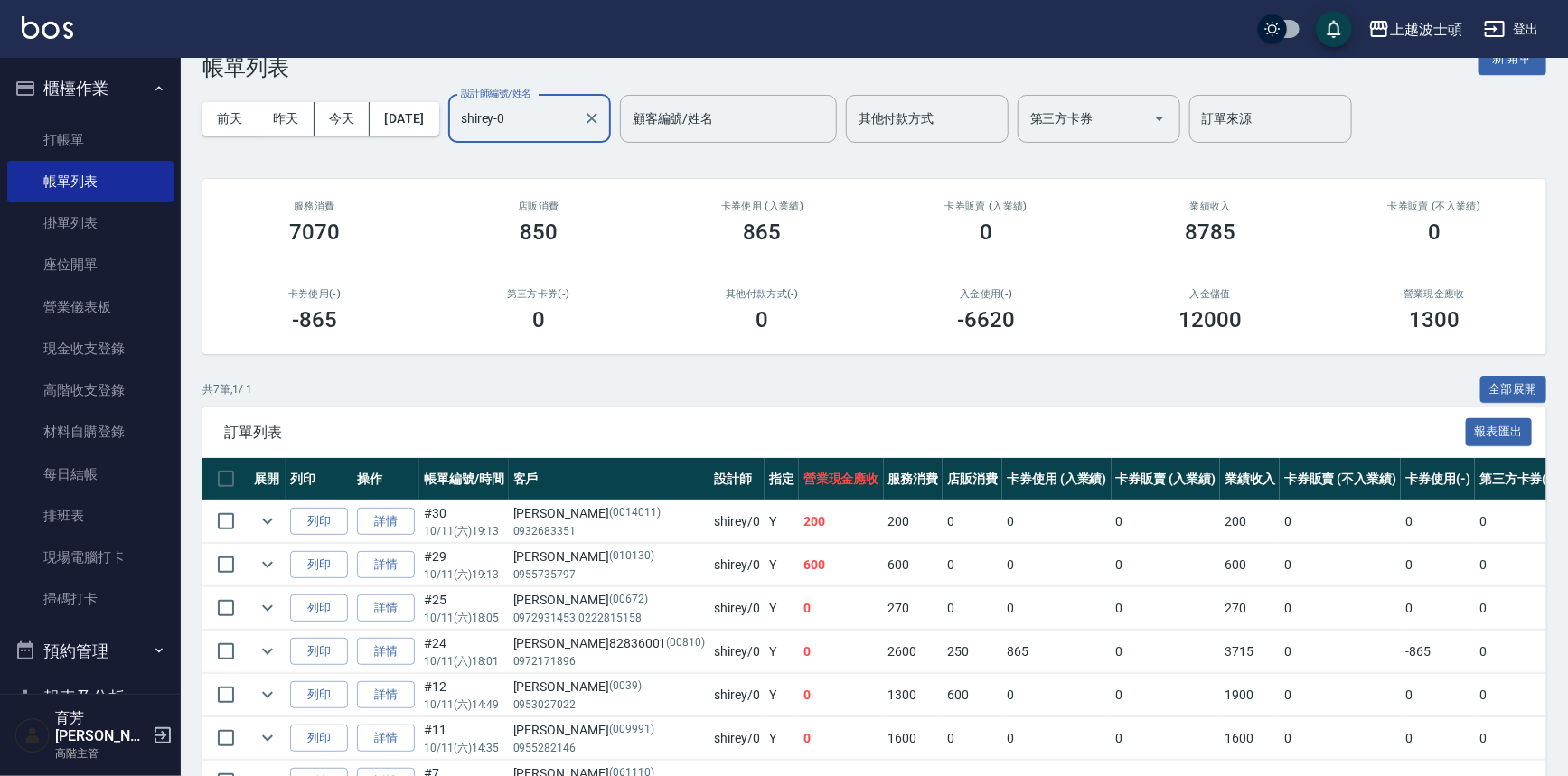
scroll to position [152, 0]
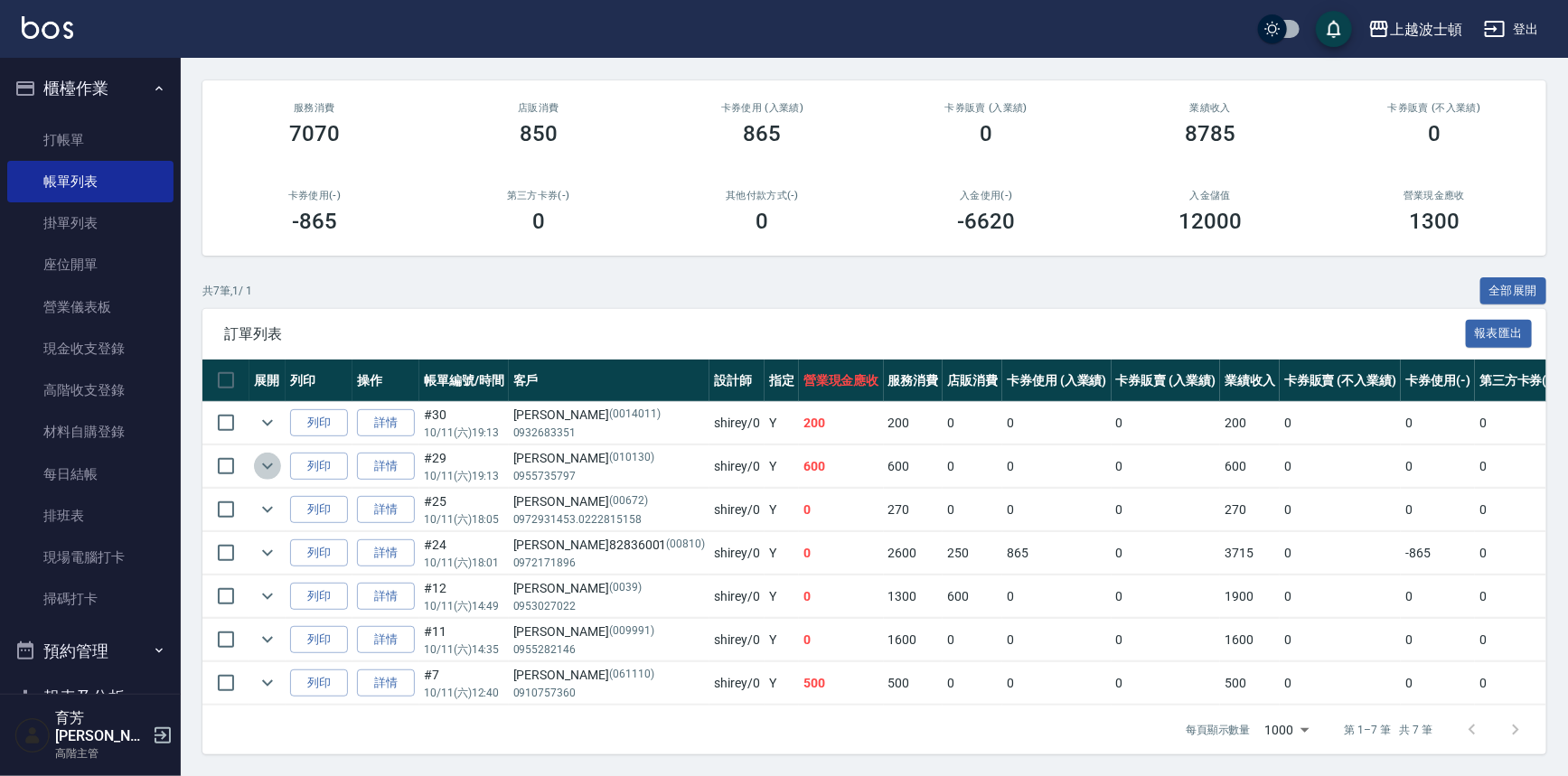
click at [257, 459] on icon "expand row" at bounding box center [267, 466] width 21 height 21
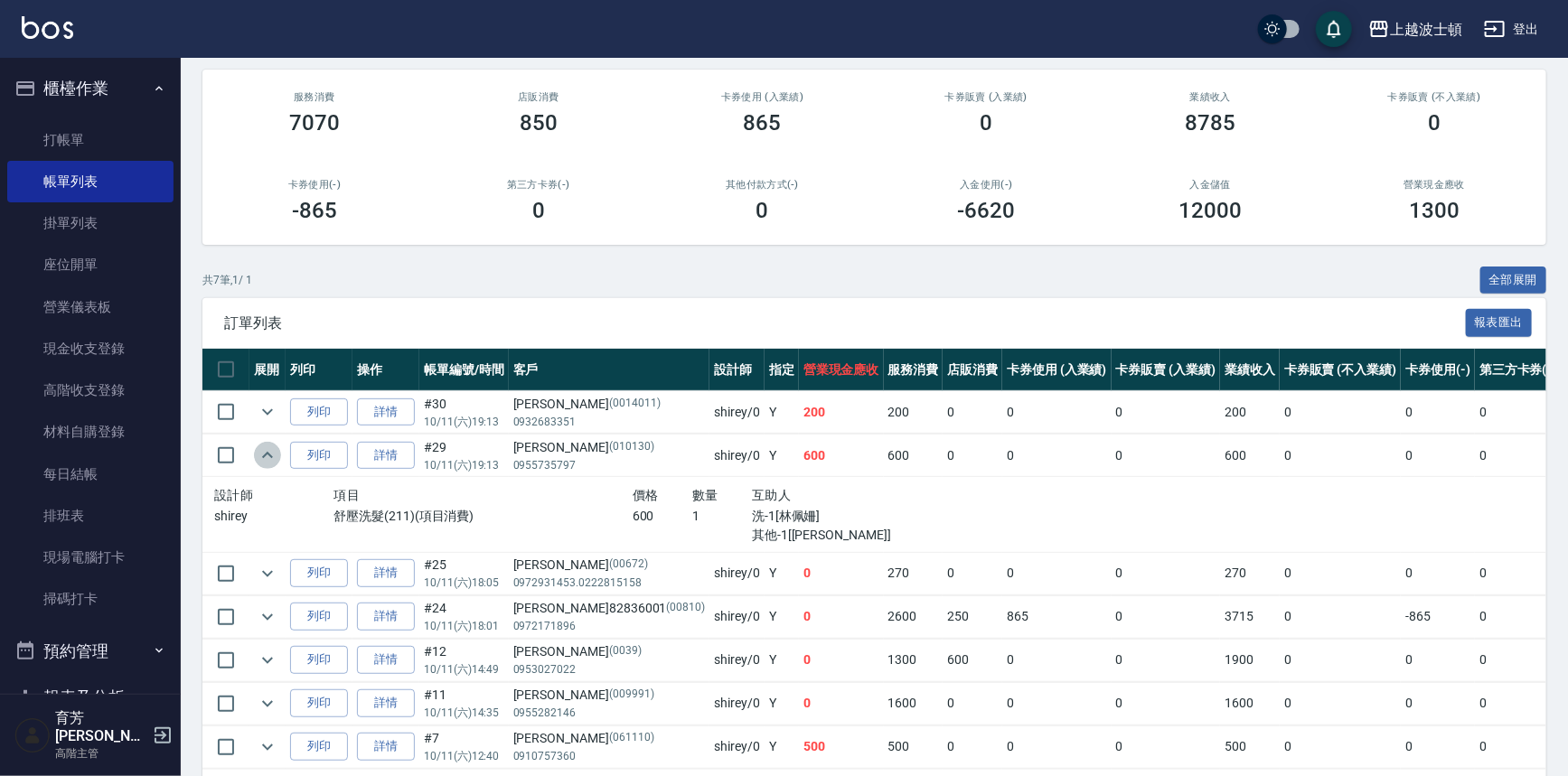
click at [257, 459] on icon "expand row" at bounding box center [267, 456] width 21 height 21
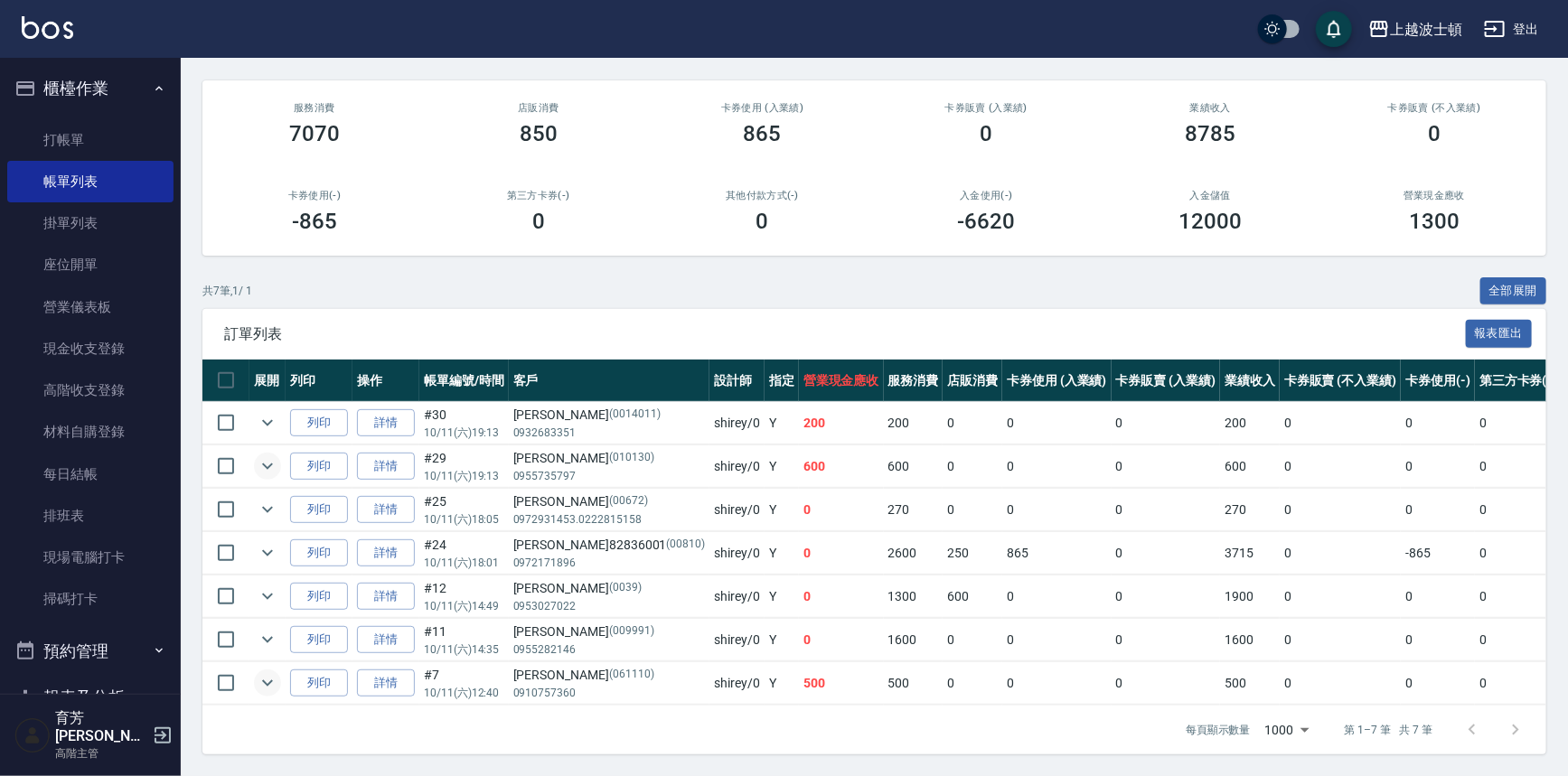
click at [270, 673] on icon "expand row" at bounding box center [267, 683] width 21 height 21
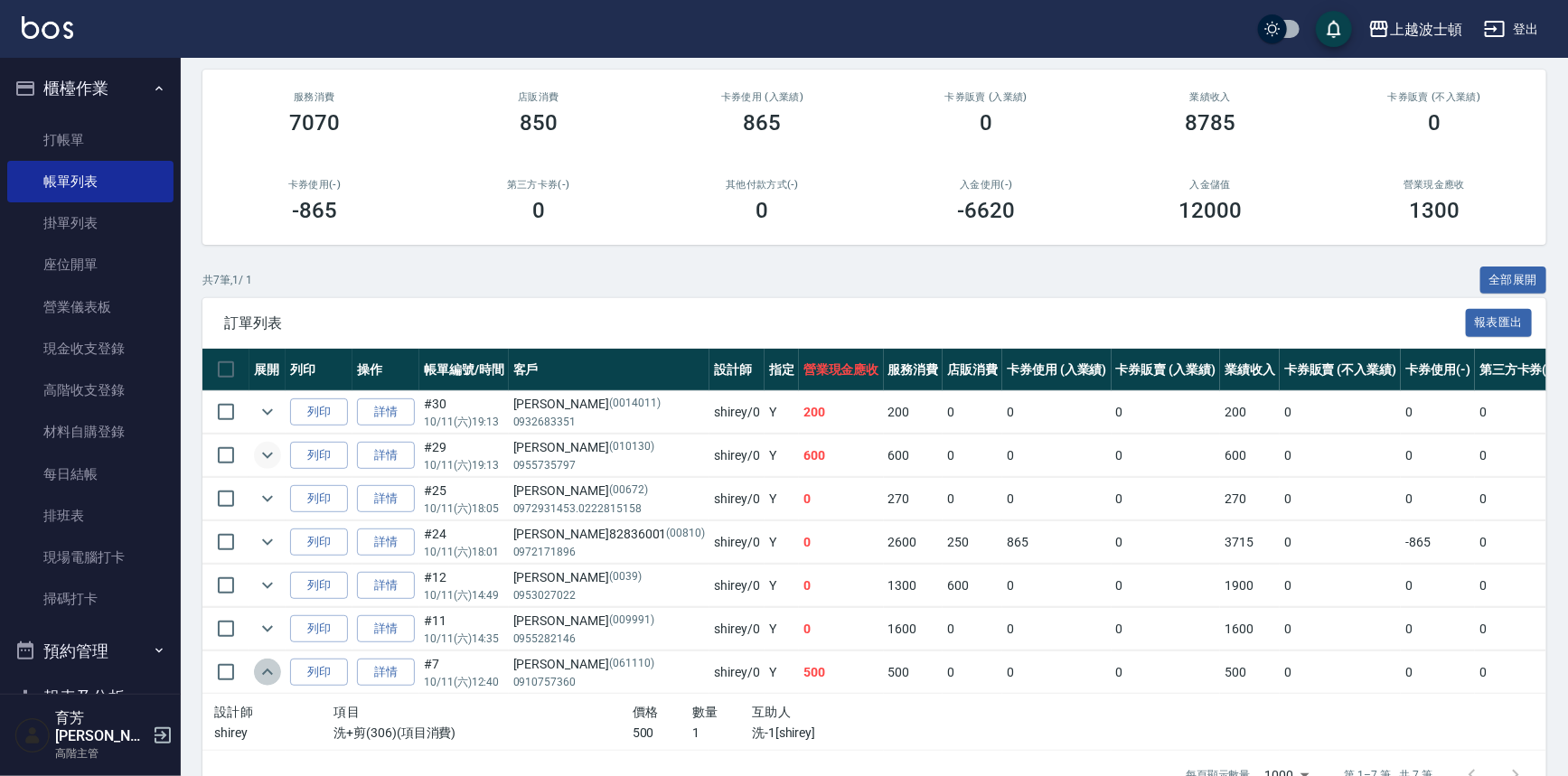
click at [270, 661] on icon "expand row" at bounding box center [267, 672] width 21 height 21
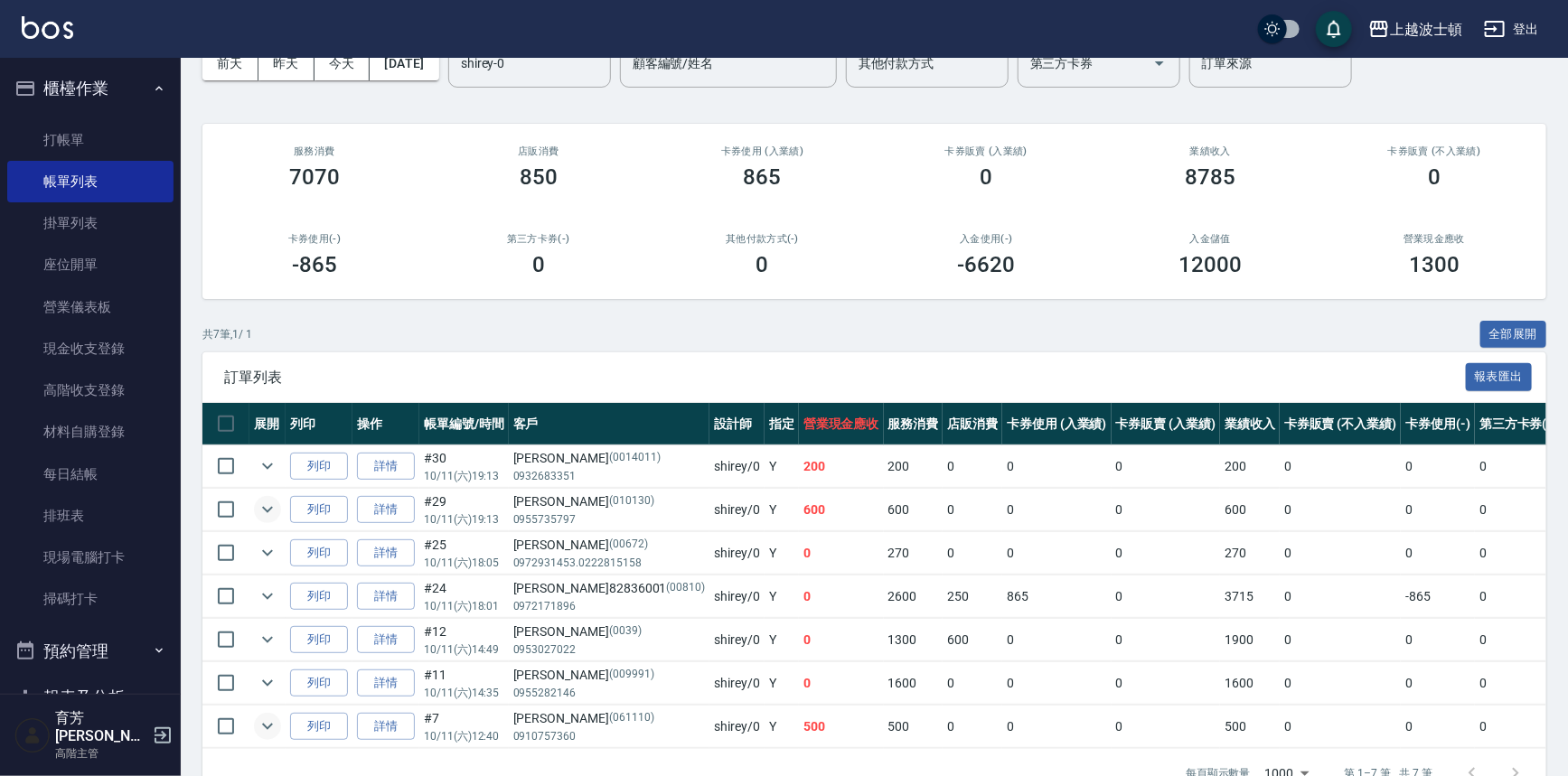
scroll to position [70, 0]
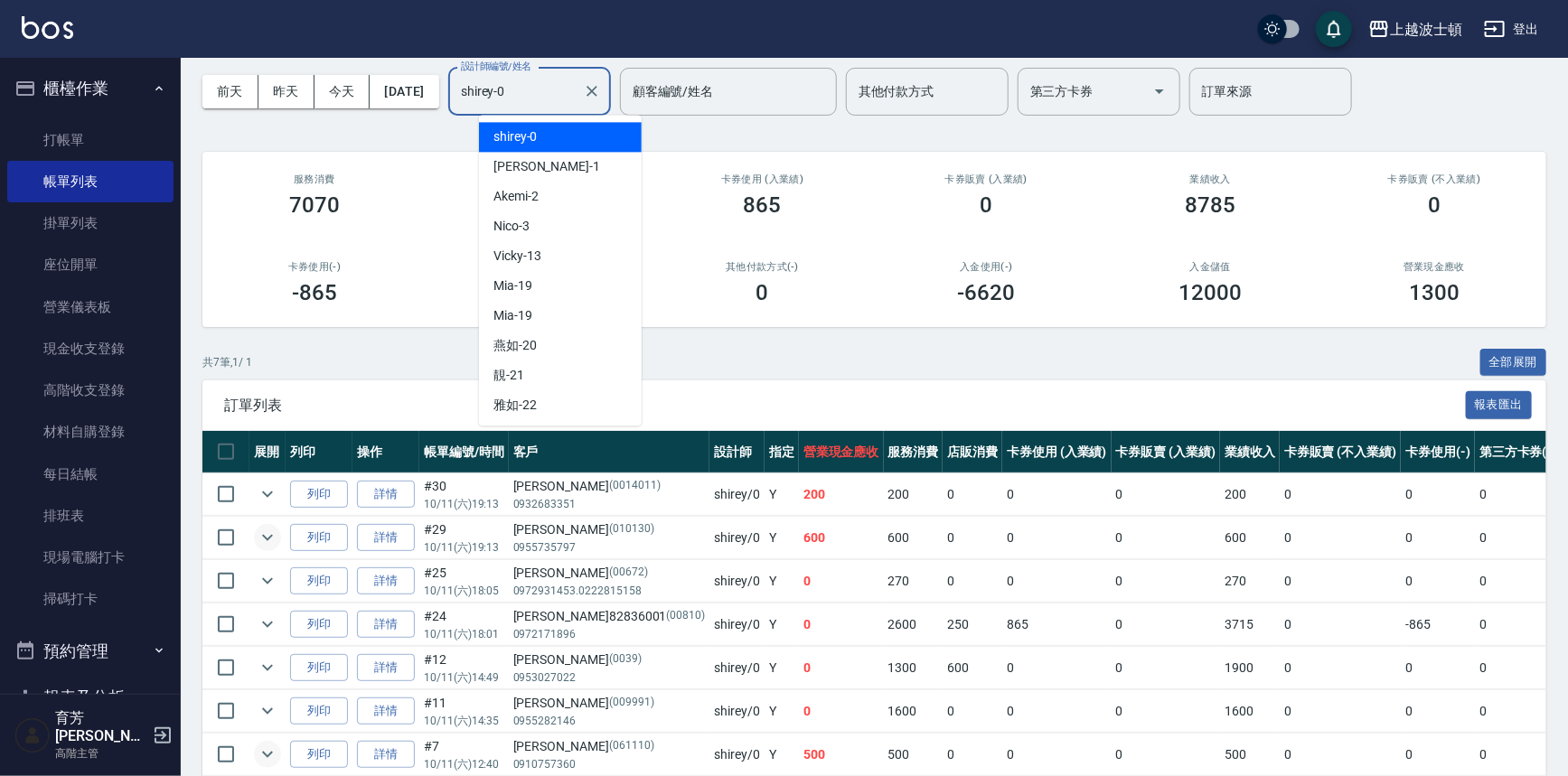
click at [575, 105] on input "shirey-0" at bounding box center [516, 92] width 120 height 32
click at [533, 179] on div "麥可 -1" at bounding box center [560, 166] width 163 height 30
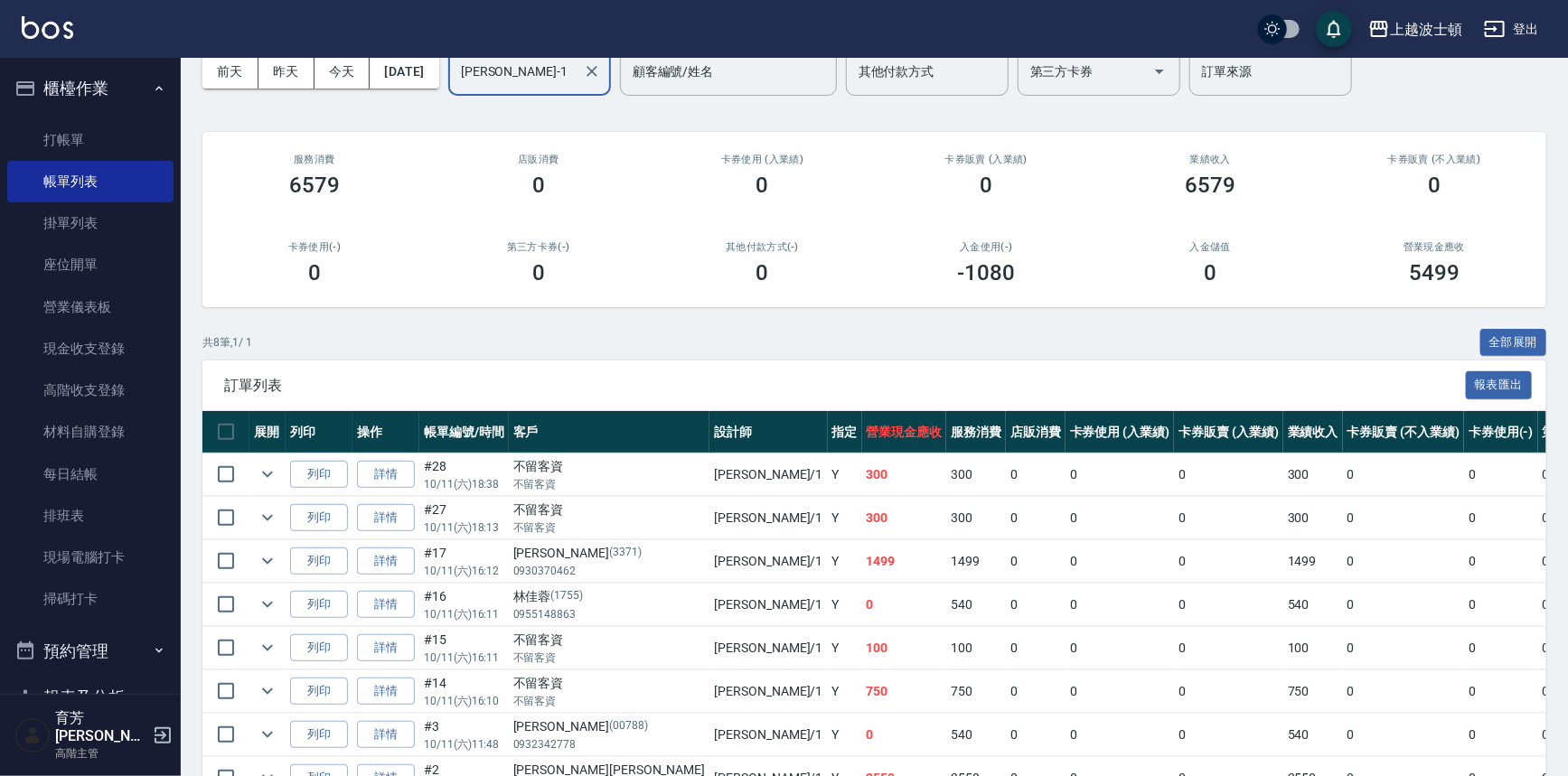
scroll to position [195, 0]
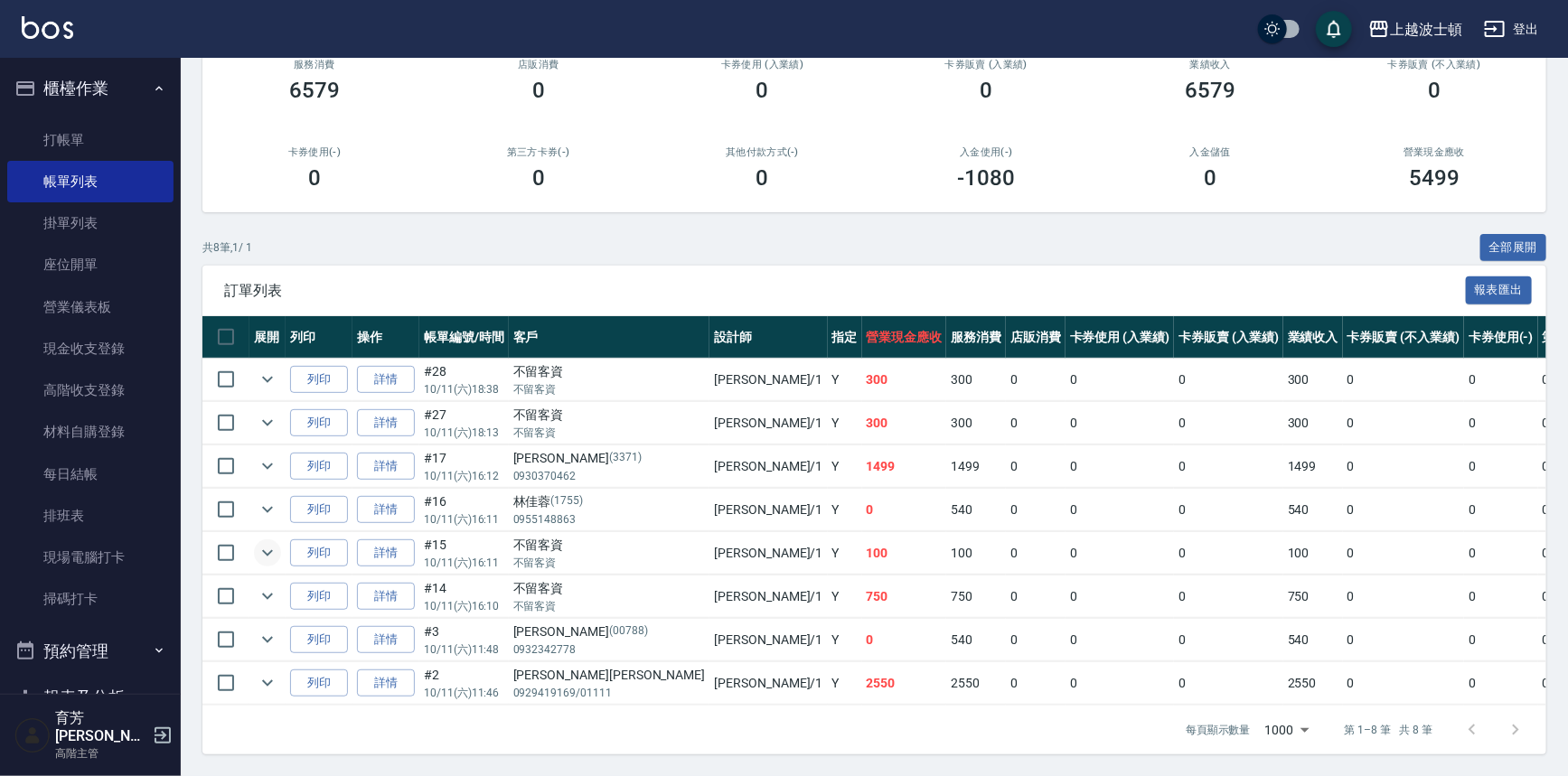
click at [262, 550] on icon "expand row" at bounding box center [267, 553] width 11 height 7
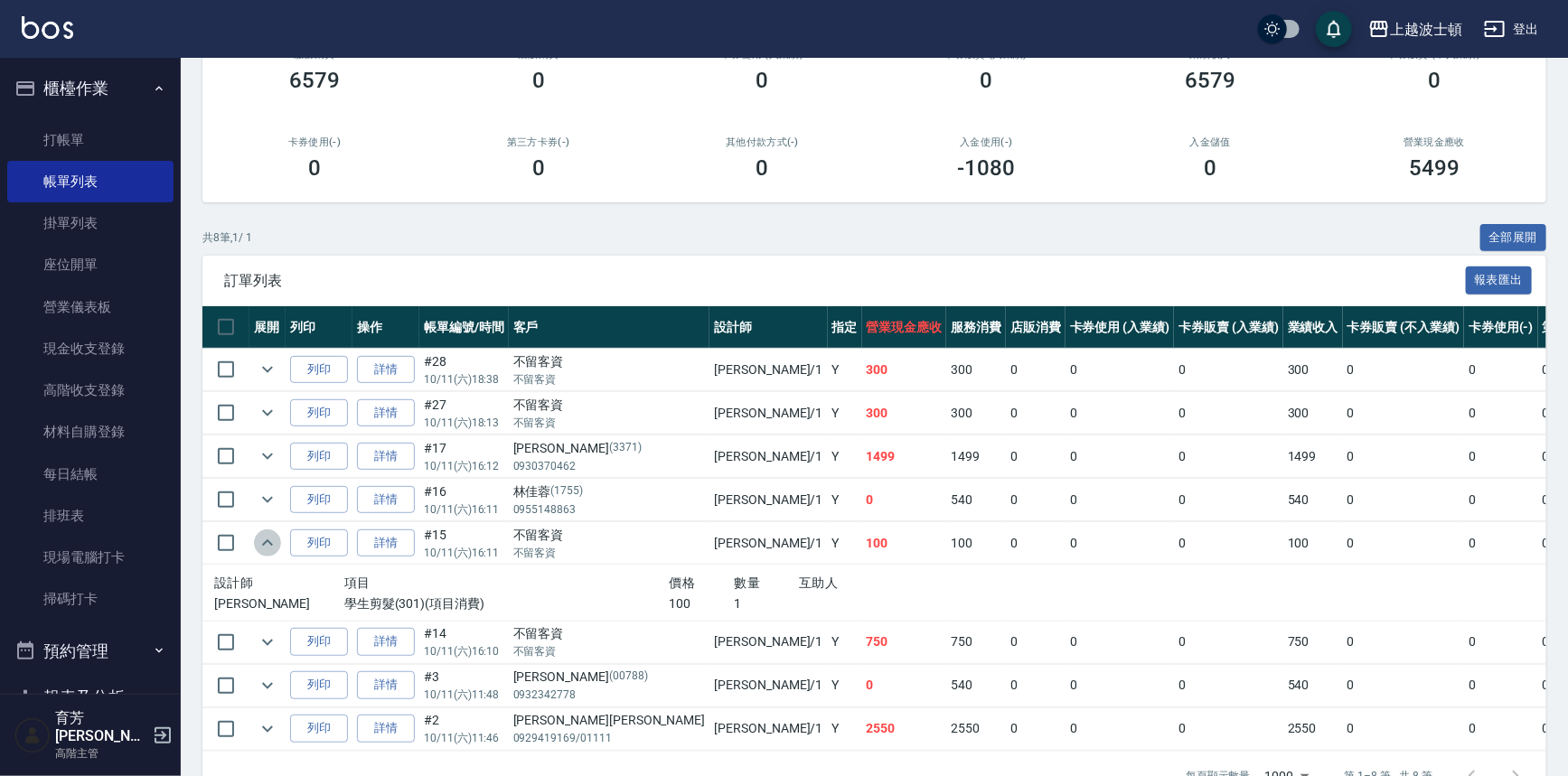
click at [264, 540] on icon "expand row" at bounding box center [267, 543] width 21 height 21
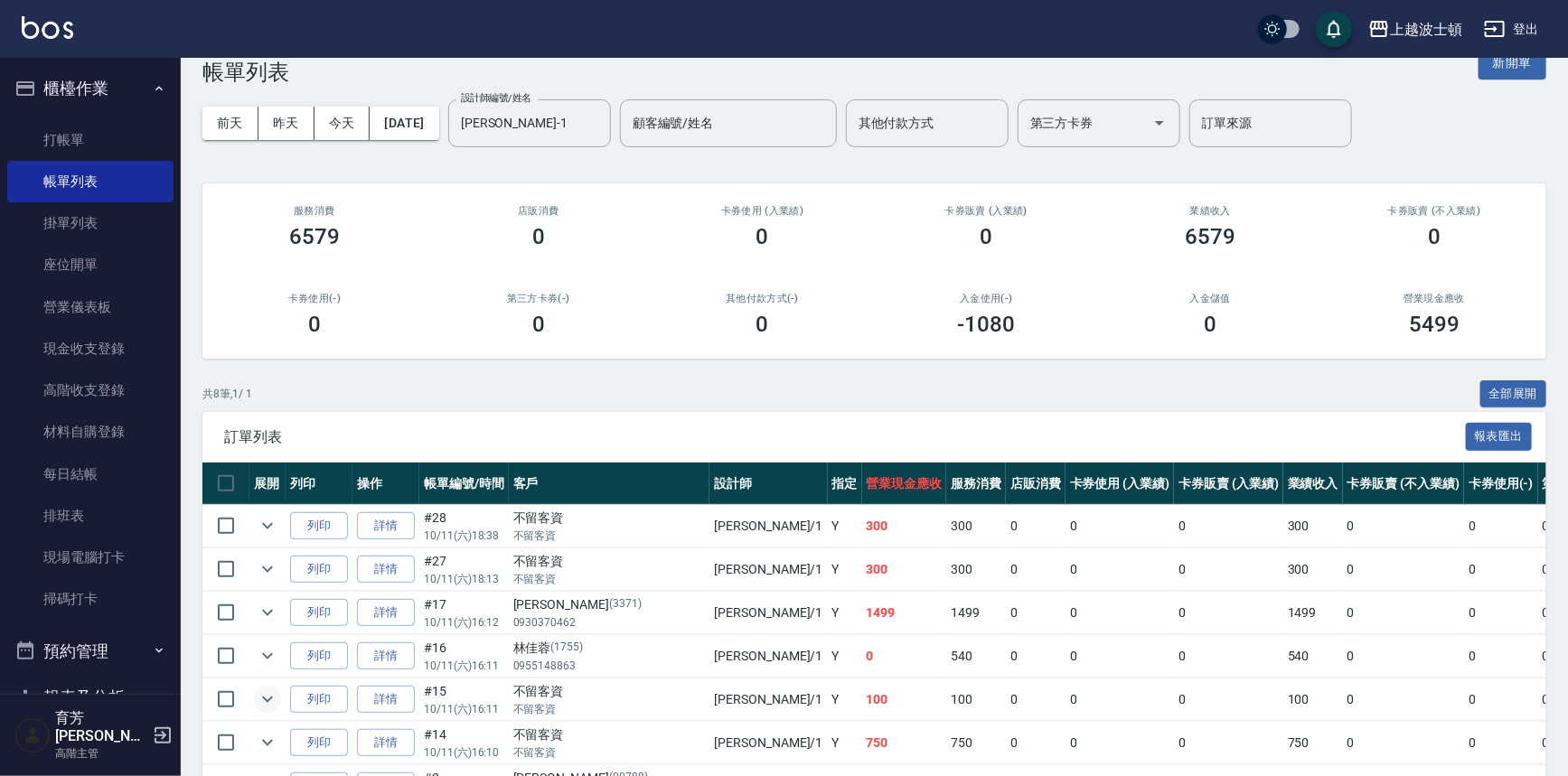
scroll to position [31, 0]
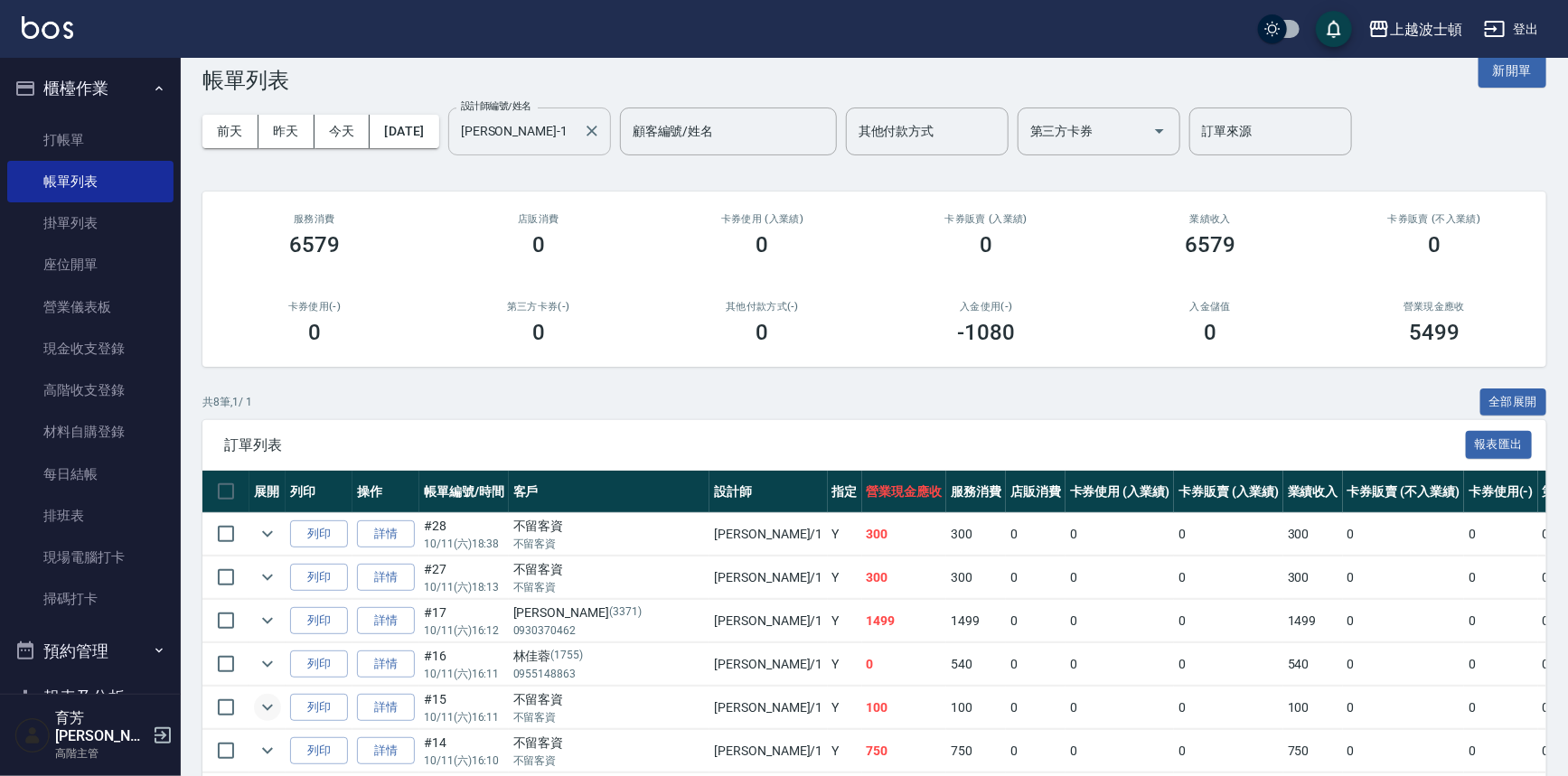
click at [546, 138] on input "麥可-1" at bounding box center [516, 131] width 120 height 32
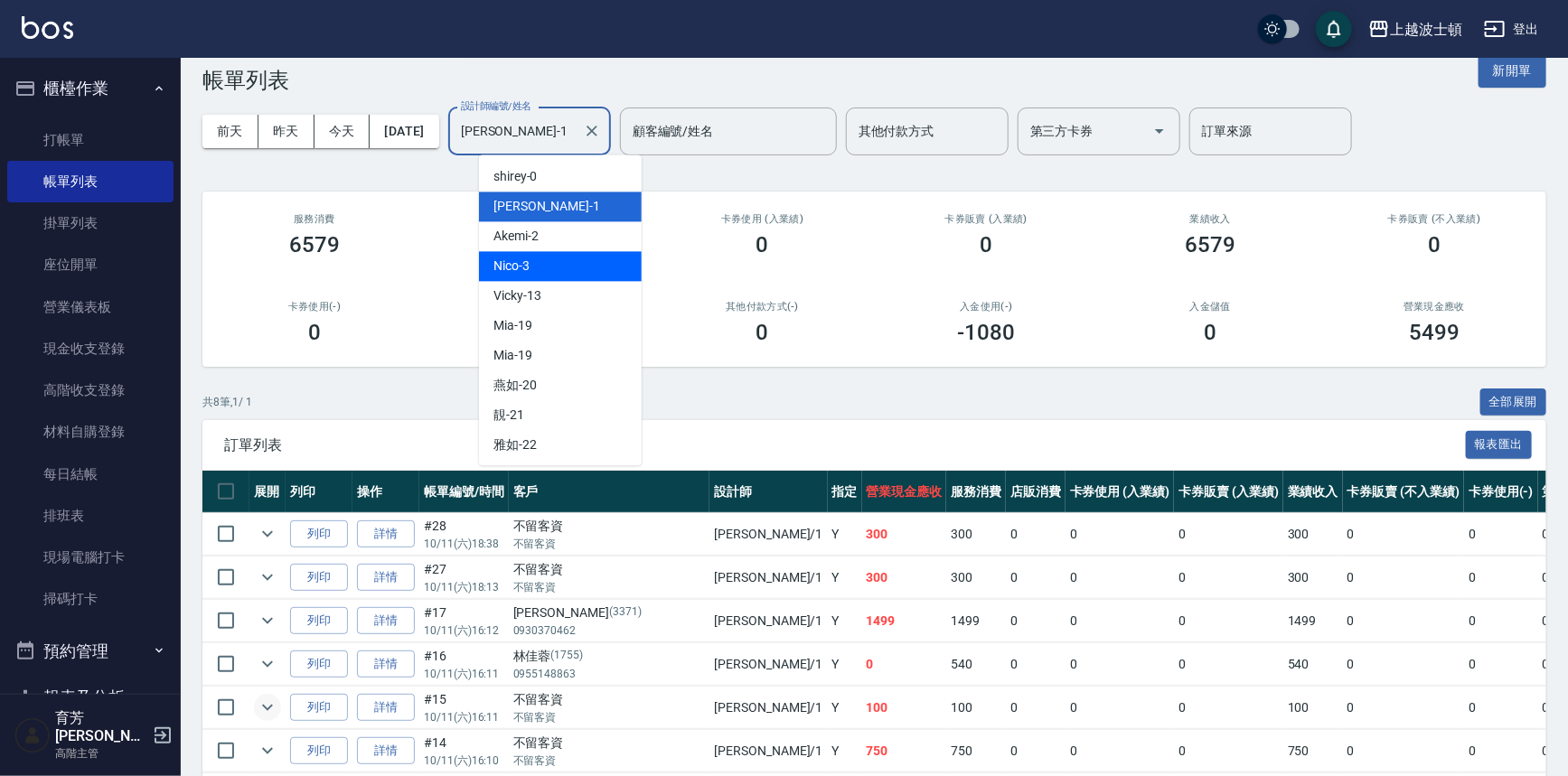
click at [546, 246] on div "Akemi -2" at bounding box center [560, 236] width 163 height 30
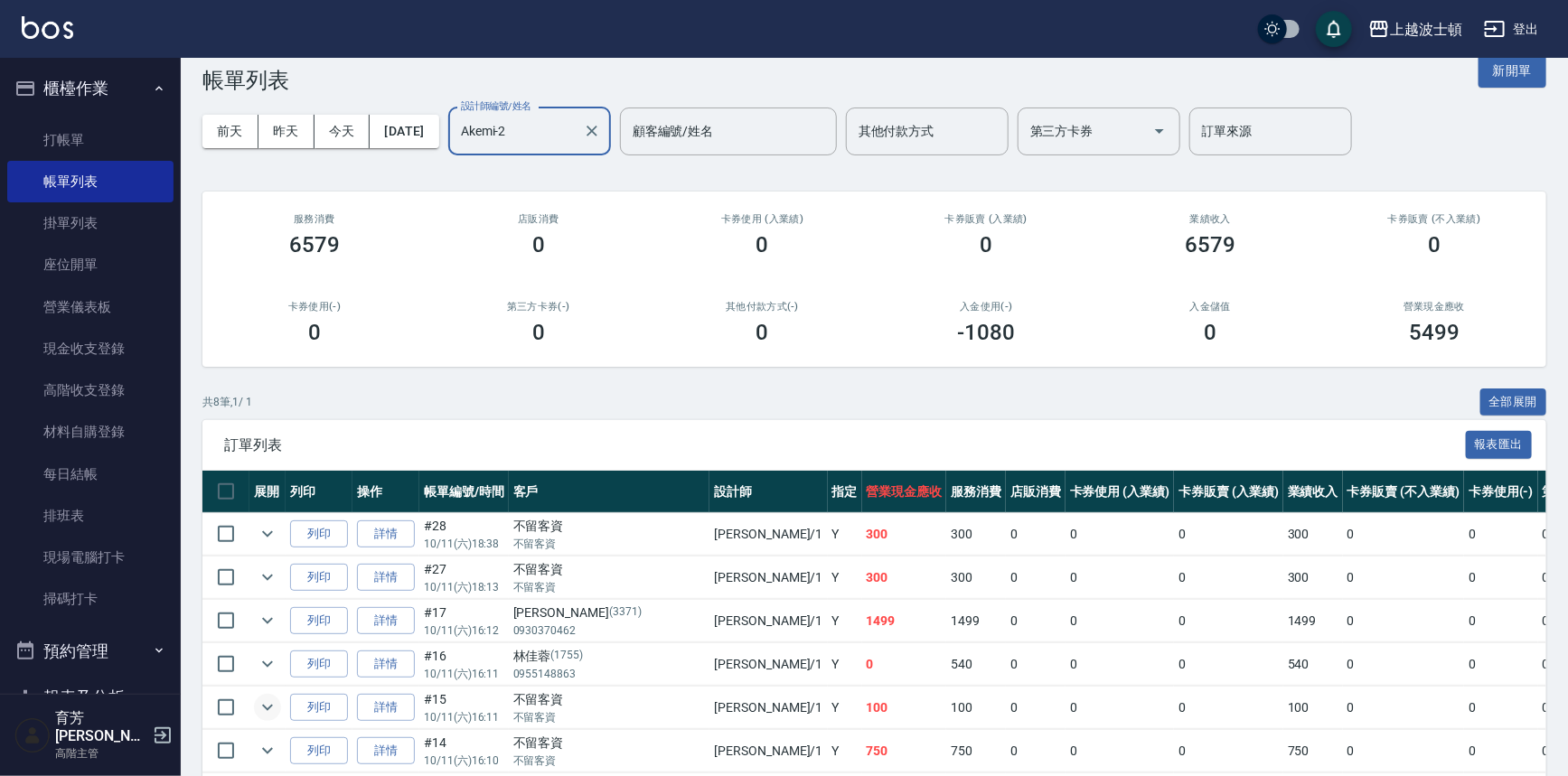
scroll to position [0, 0]
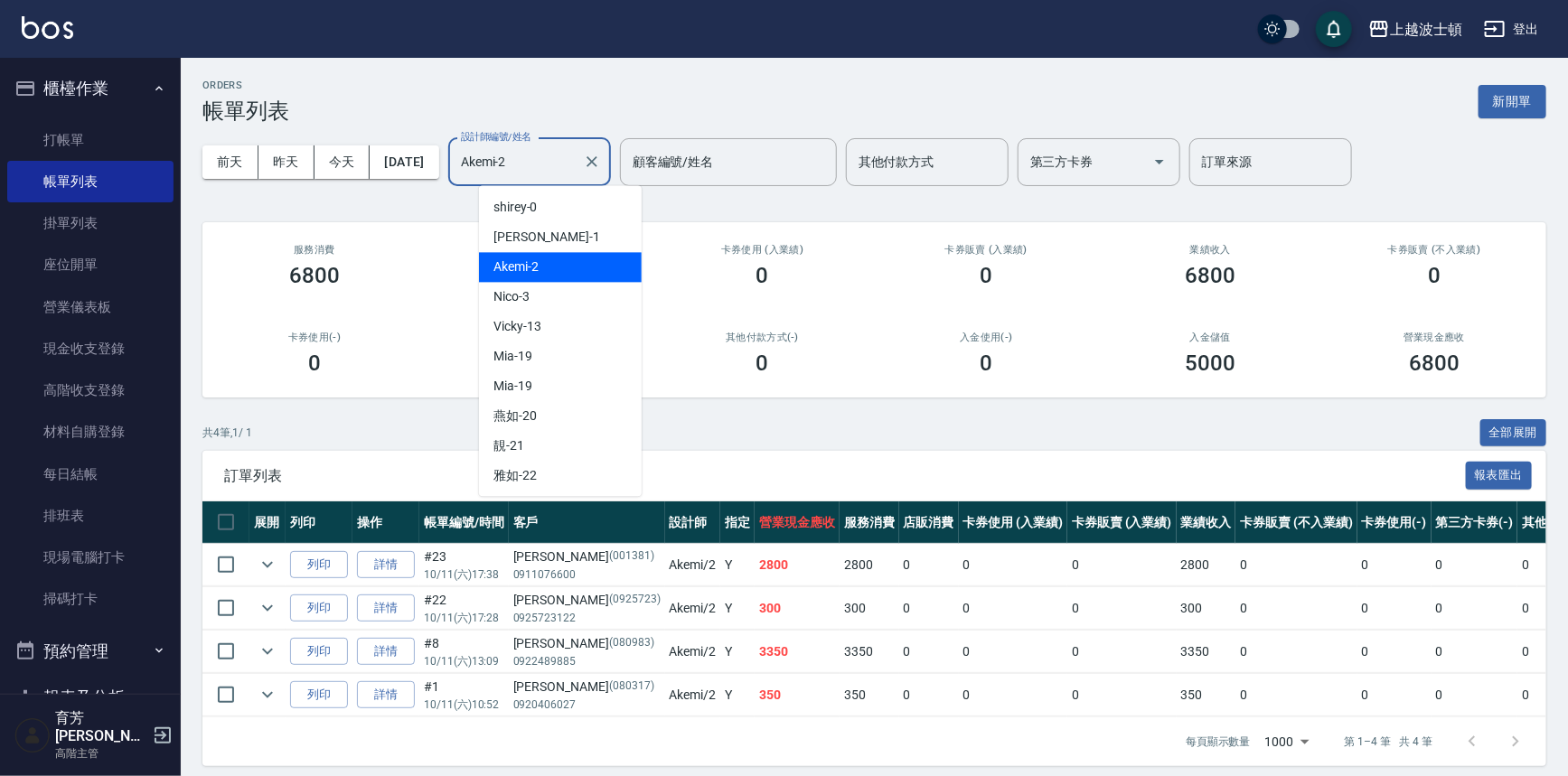
click at [575, 170] on input "Akemi-2" at bounding box center [516, 162] width 120 height 32
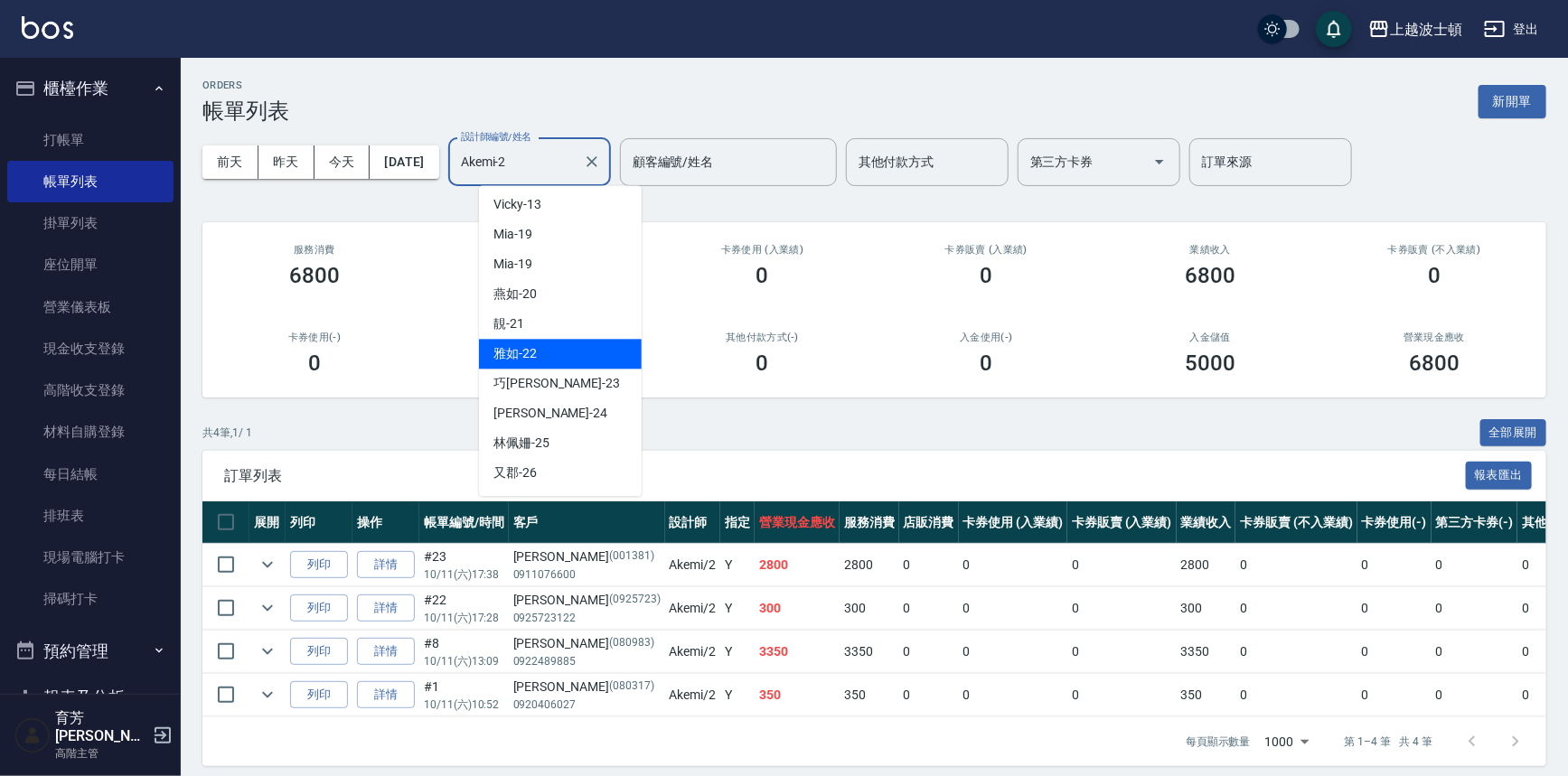
scroll to position [240, 0]
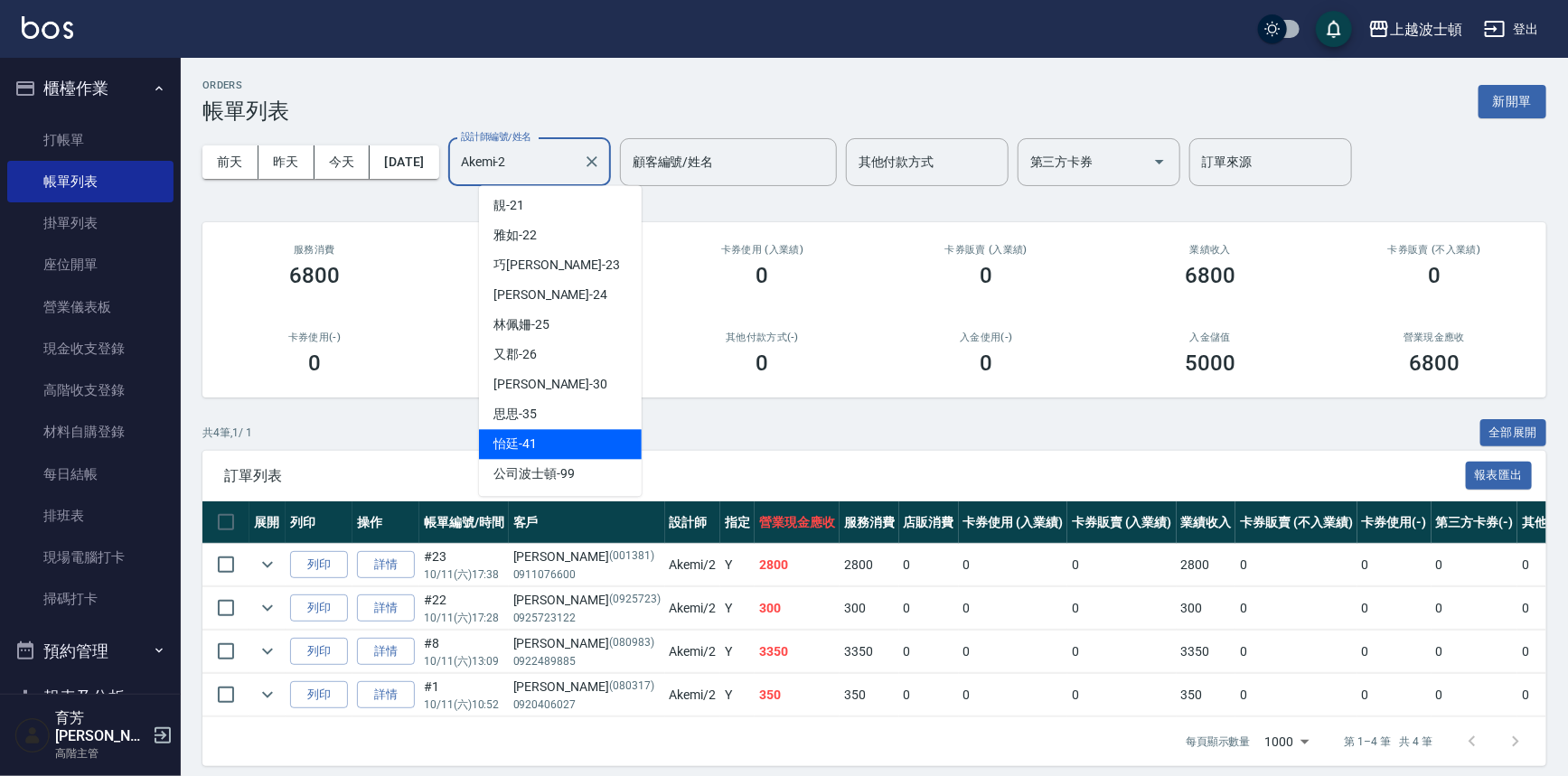
click at [573, 448] on div "怡廷 -41" at bounding box center [560, 444] width 163 height 30
type input "怡廷-41"
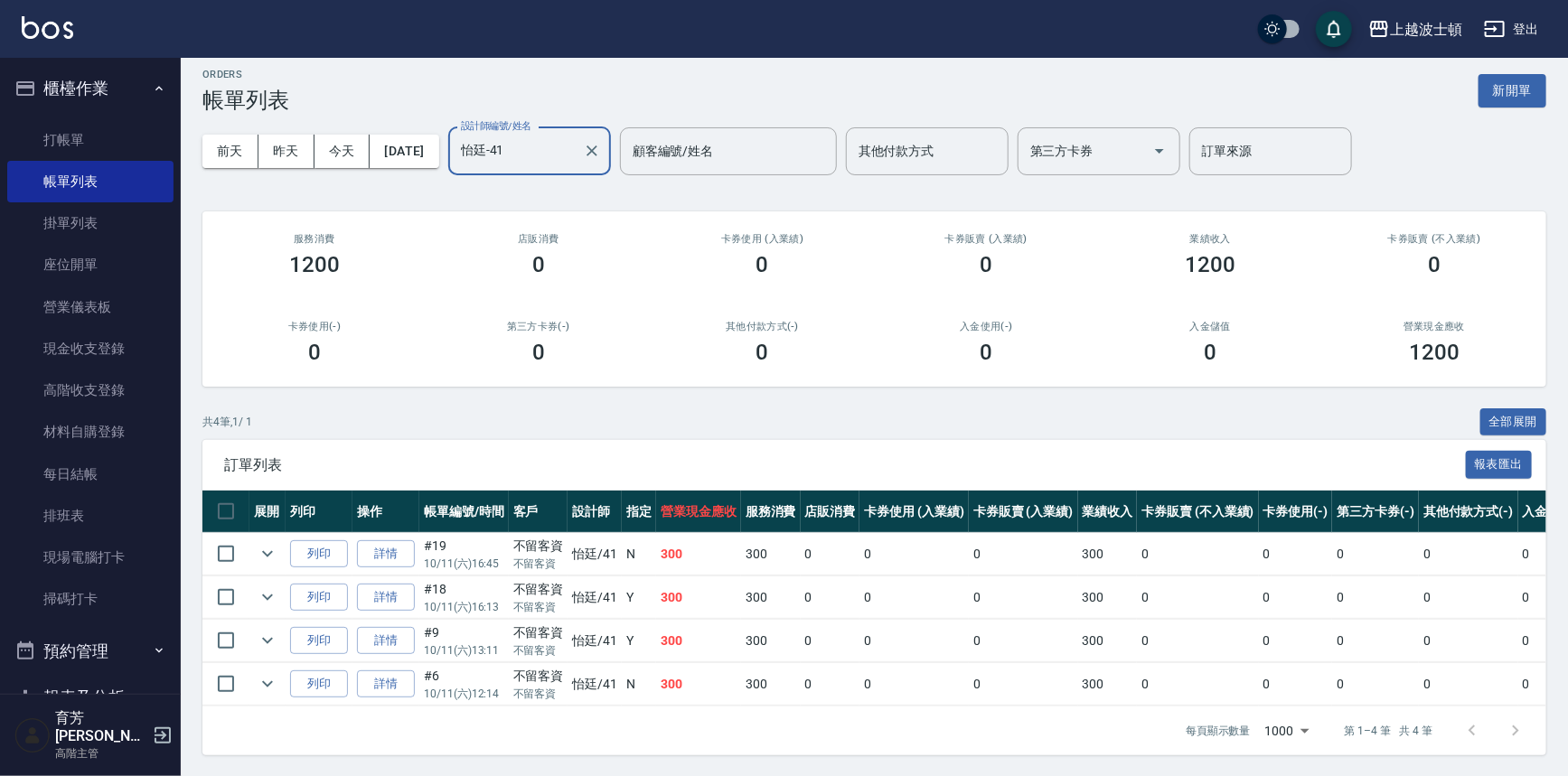
scroll to position [22, 0]
click at [88, 129] on link "打帳單" at bounding box center [90, 140] width 166 height 42
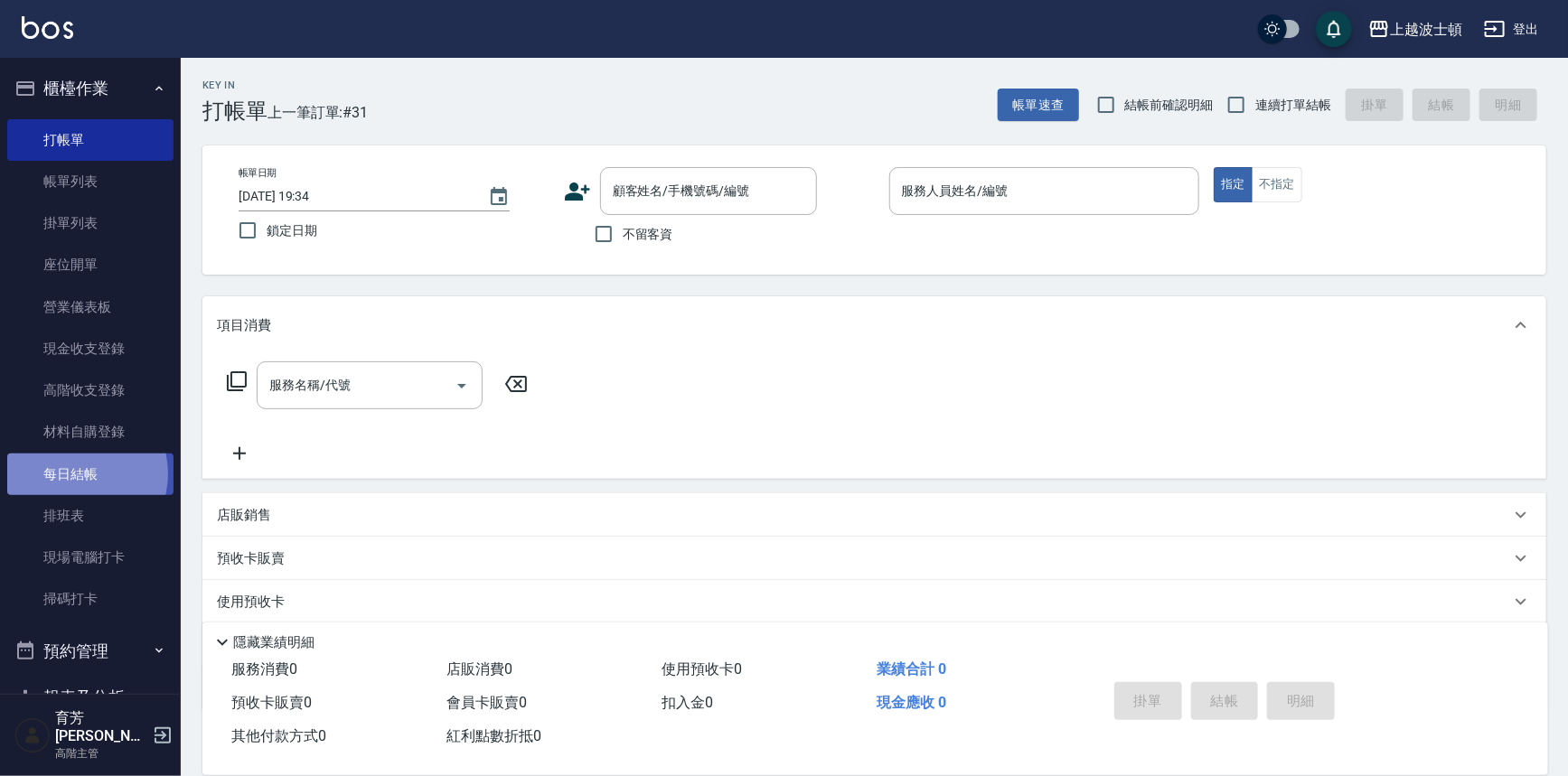
click at [74, 474] on link "每日結帳" at bounding box center [90, 474] width 166 height 42
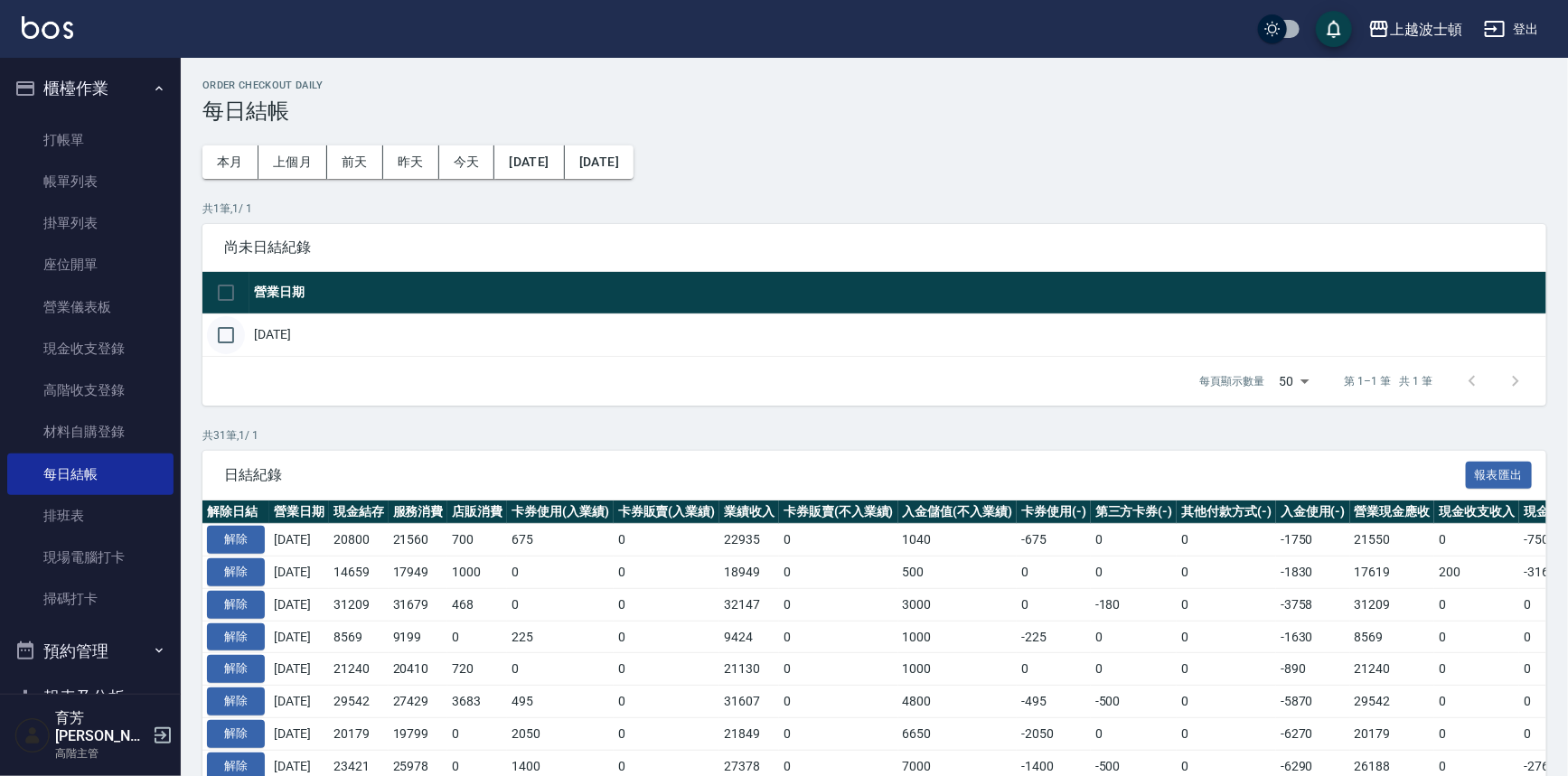
click at [230, 342] on input "checkbox" at bounding box center [225, 335] width 38 height 38
checkbox input "true"
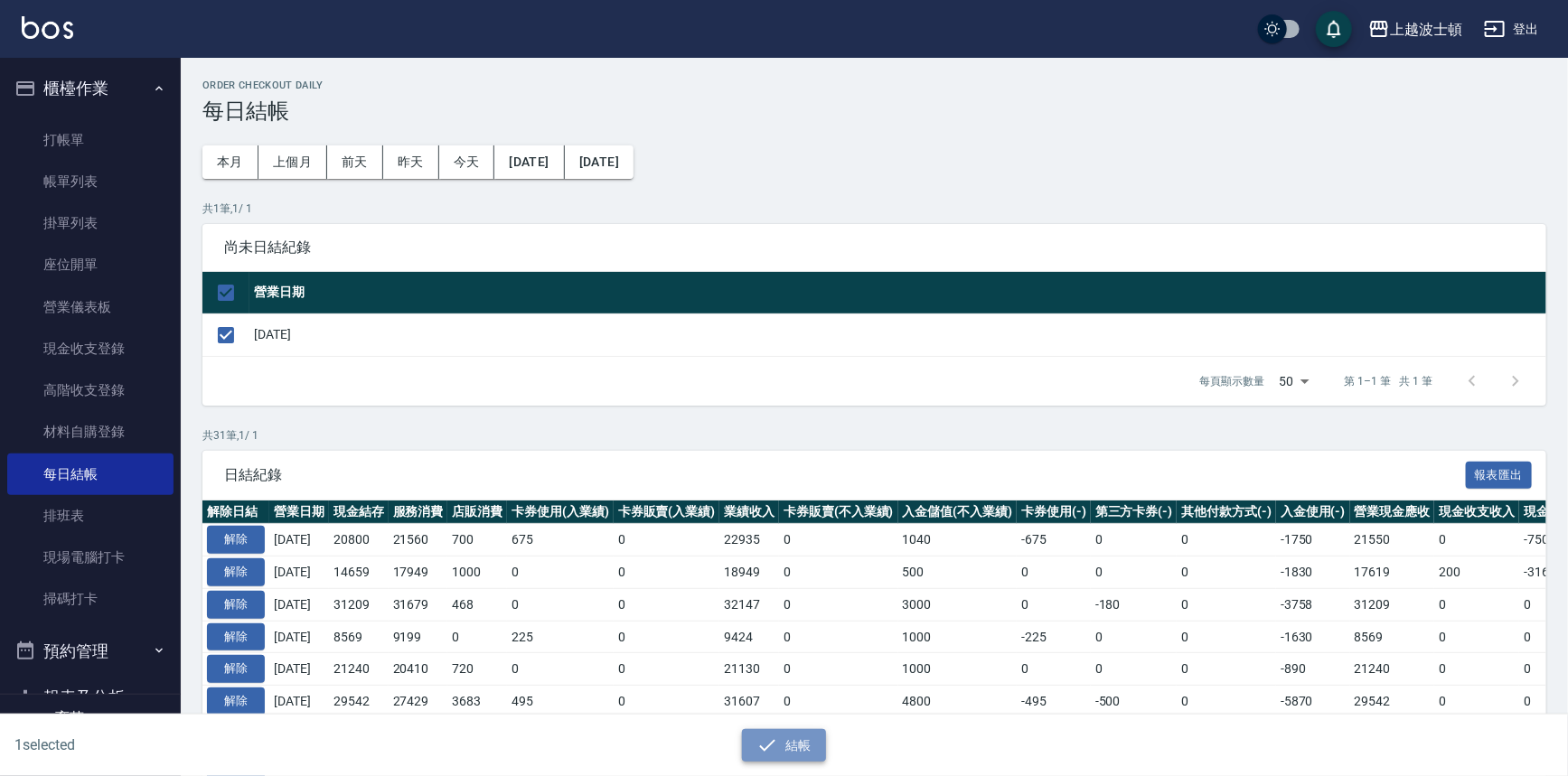
click at [799, 742] on button "結帳" at bounding box center [784, 746] width 84 height 34
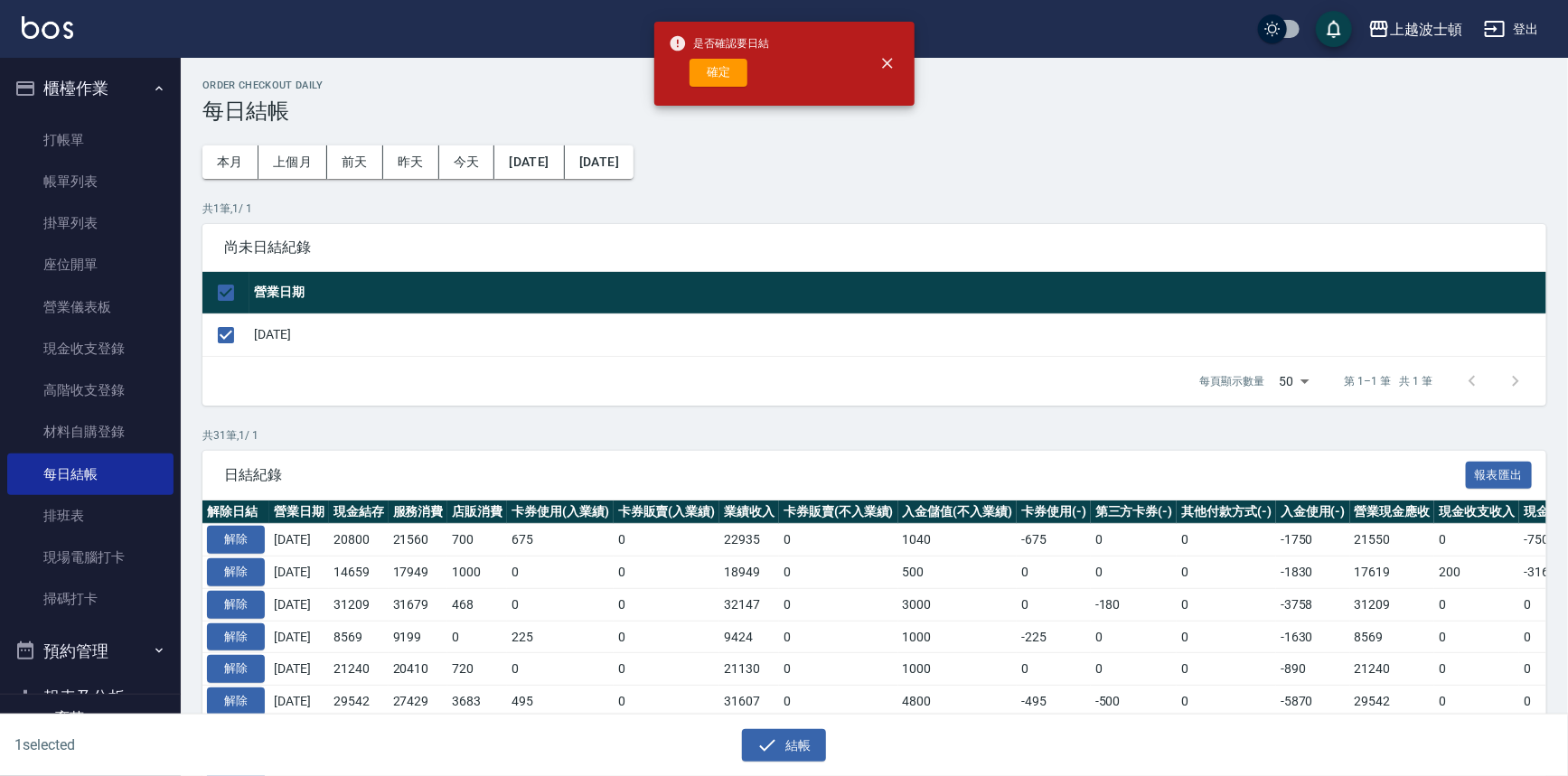
click at [714, 87] on div "是否確認要日結 確定" at bounding box center [719, 64] width 101 height 73
click at [721, 79] on button "確定" at bounding box center [718, 72] width 58 height 28
checkbox input "false"
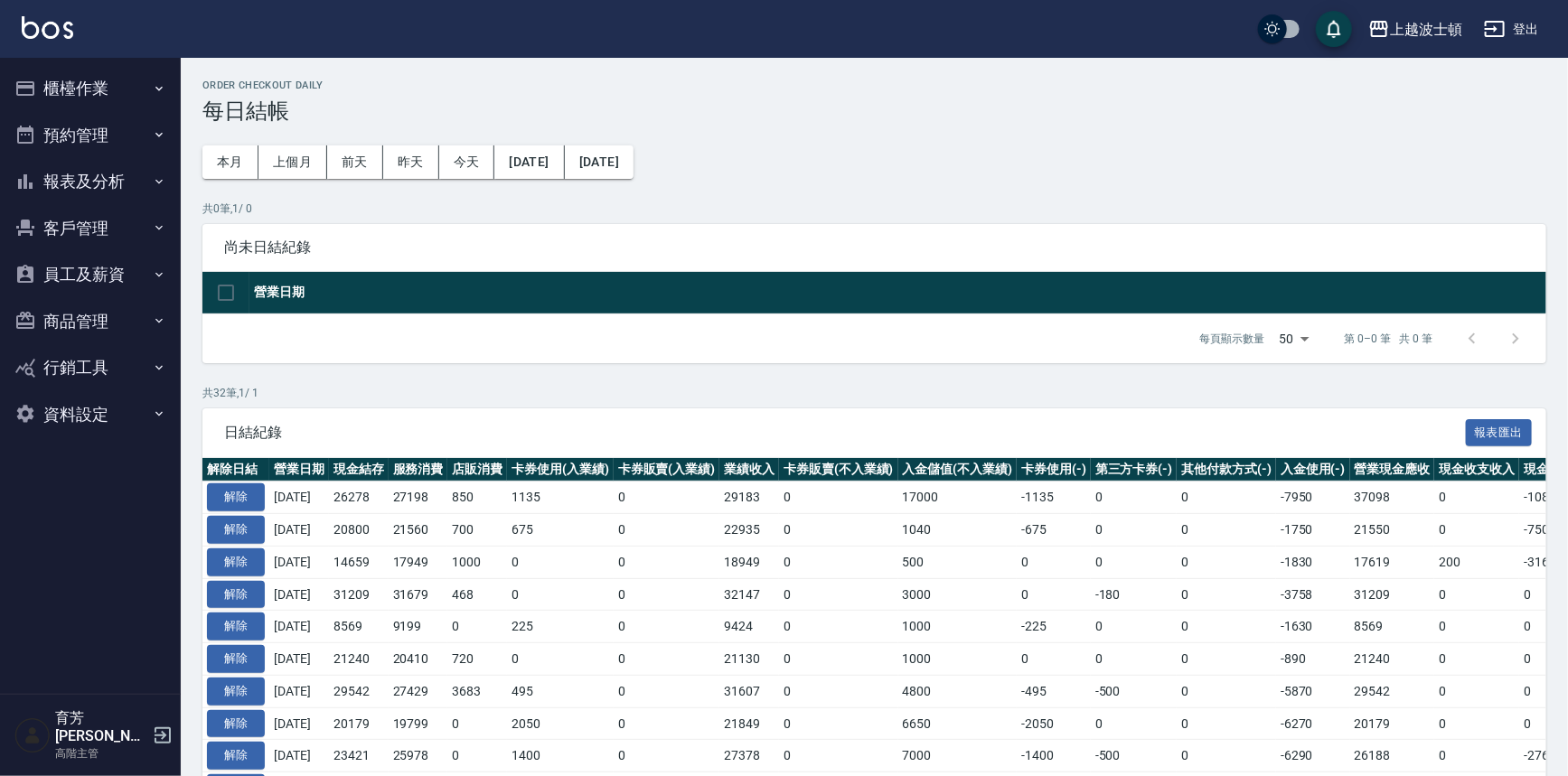
click at [128, 165] on button "報表及分析" at bounding box center [90, 181] width 166 height 47
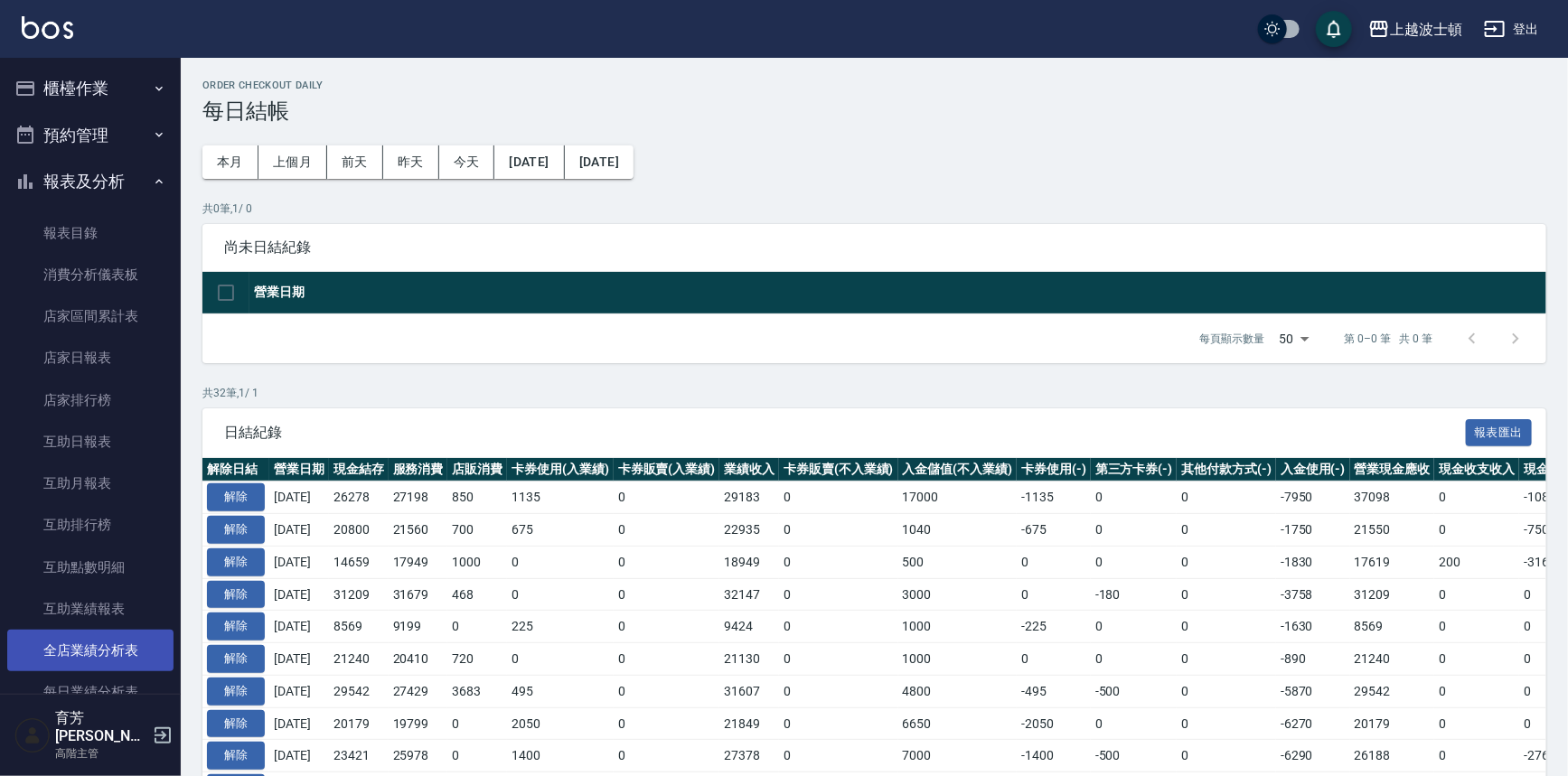
click at [79, 637] on link "全店業績分析表" at bounding box center [90, 651] width 166 height 42
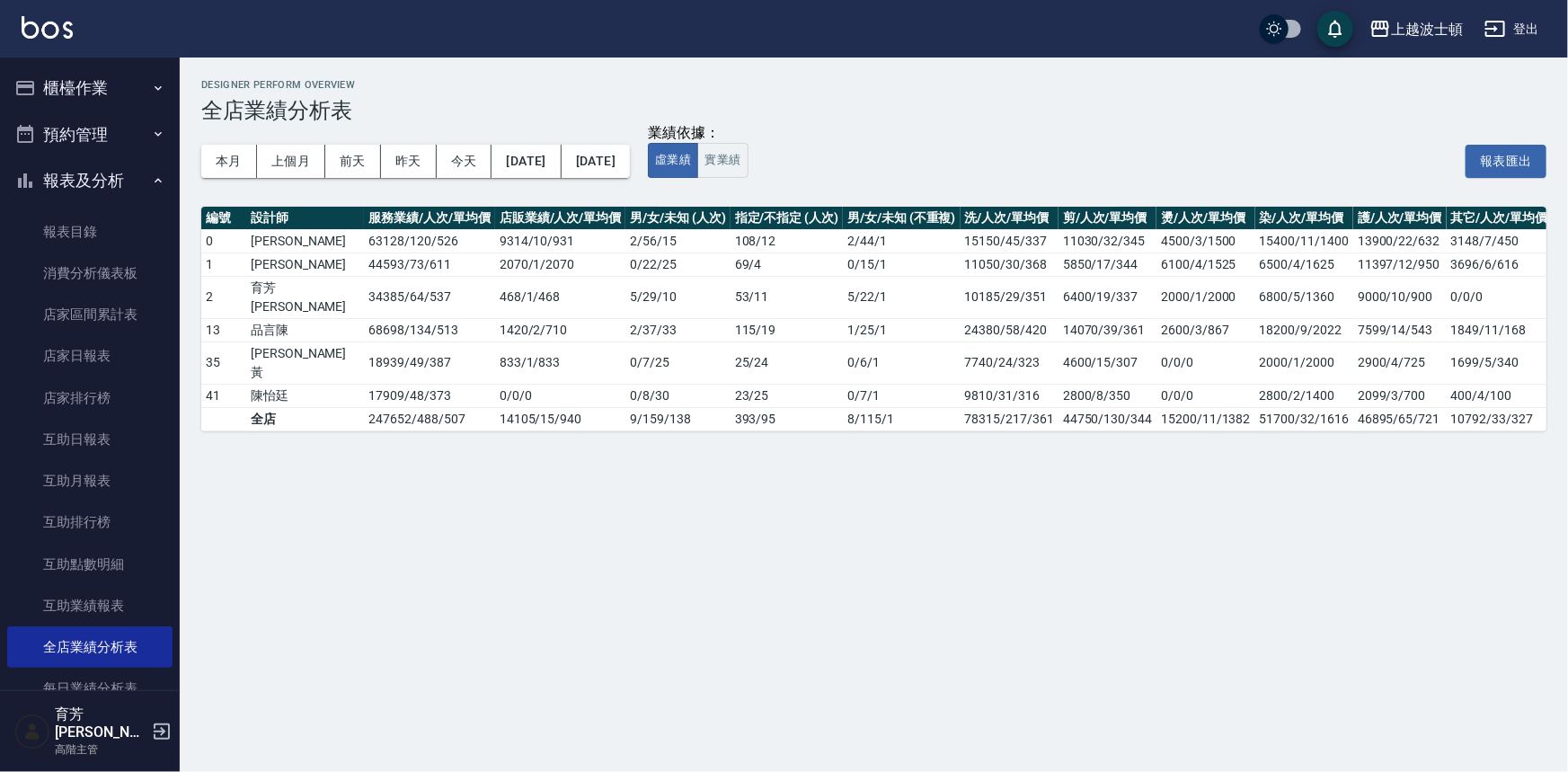
click at [118, 189] on button "報表及分析" at bounding box center [89, 181] width 165 height 47
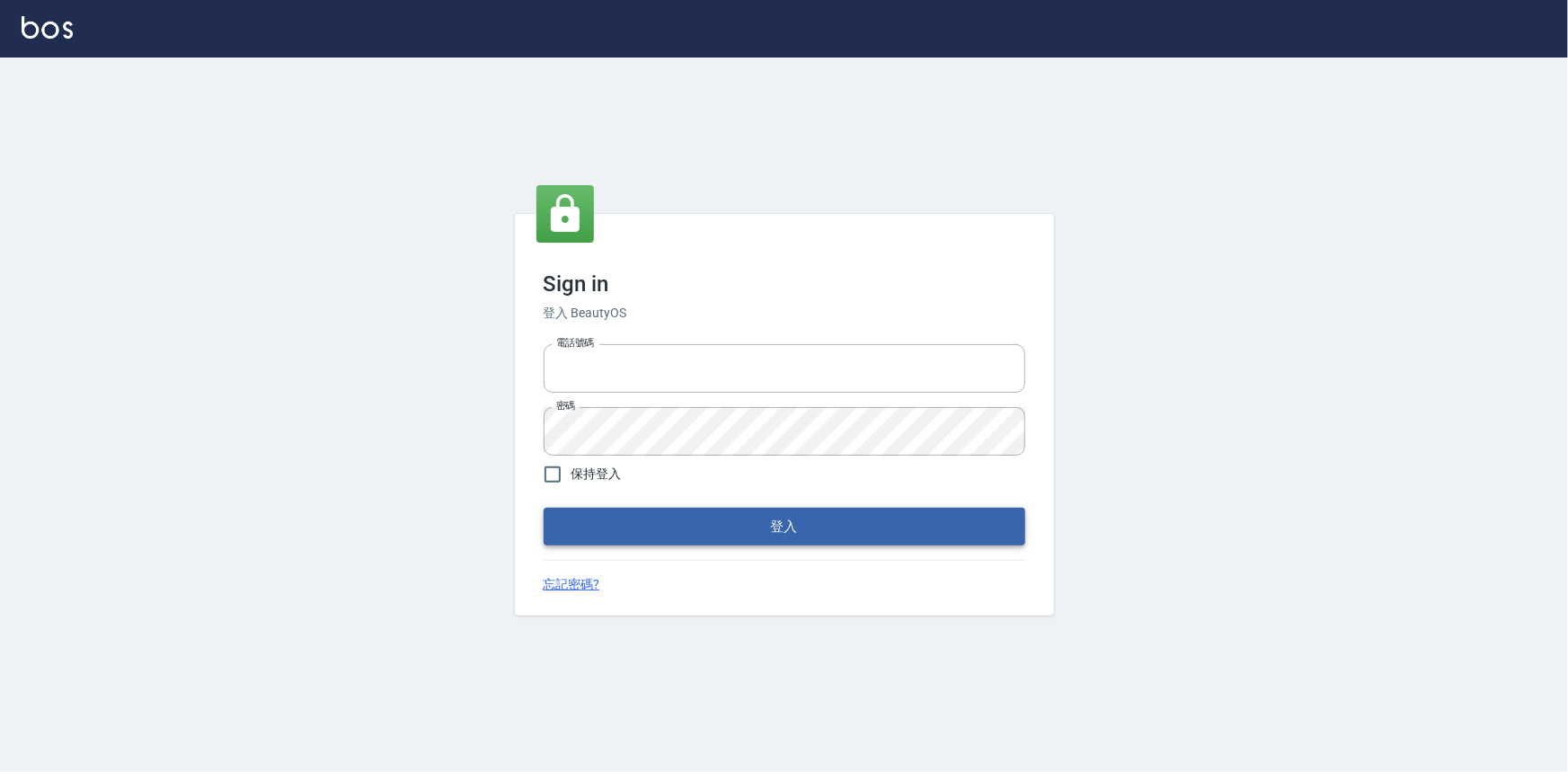
type input "0922670776"
click at [652, 530] on button "登入" at bounding box center [784, 526] width 482 height 37
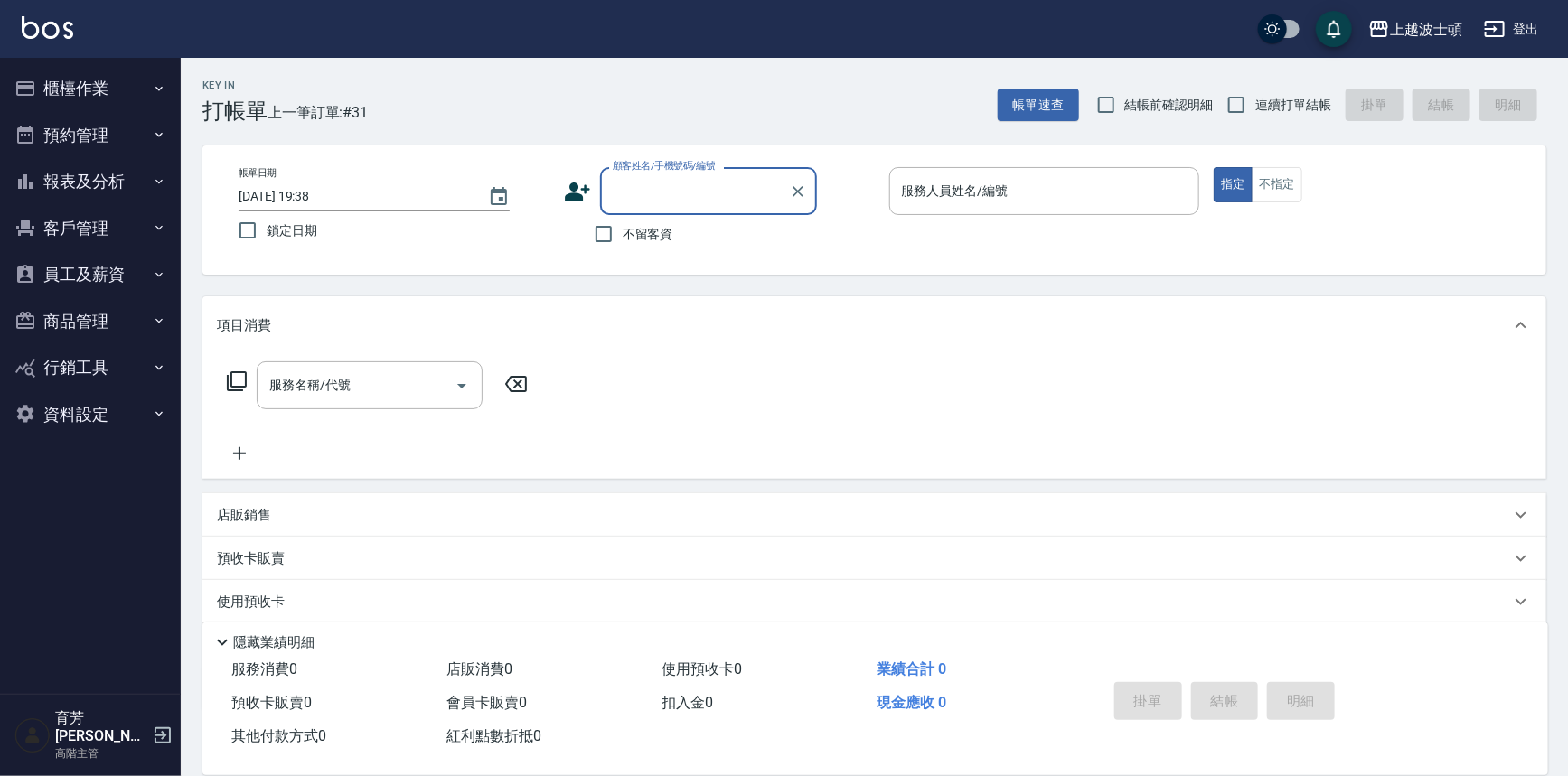
click at [74, 82] on button "櫃檯作業" at bounding box center [90, 88] width 166 height 47
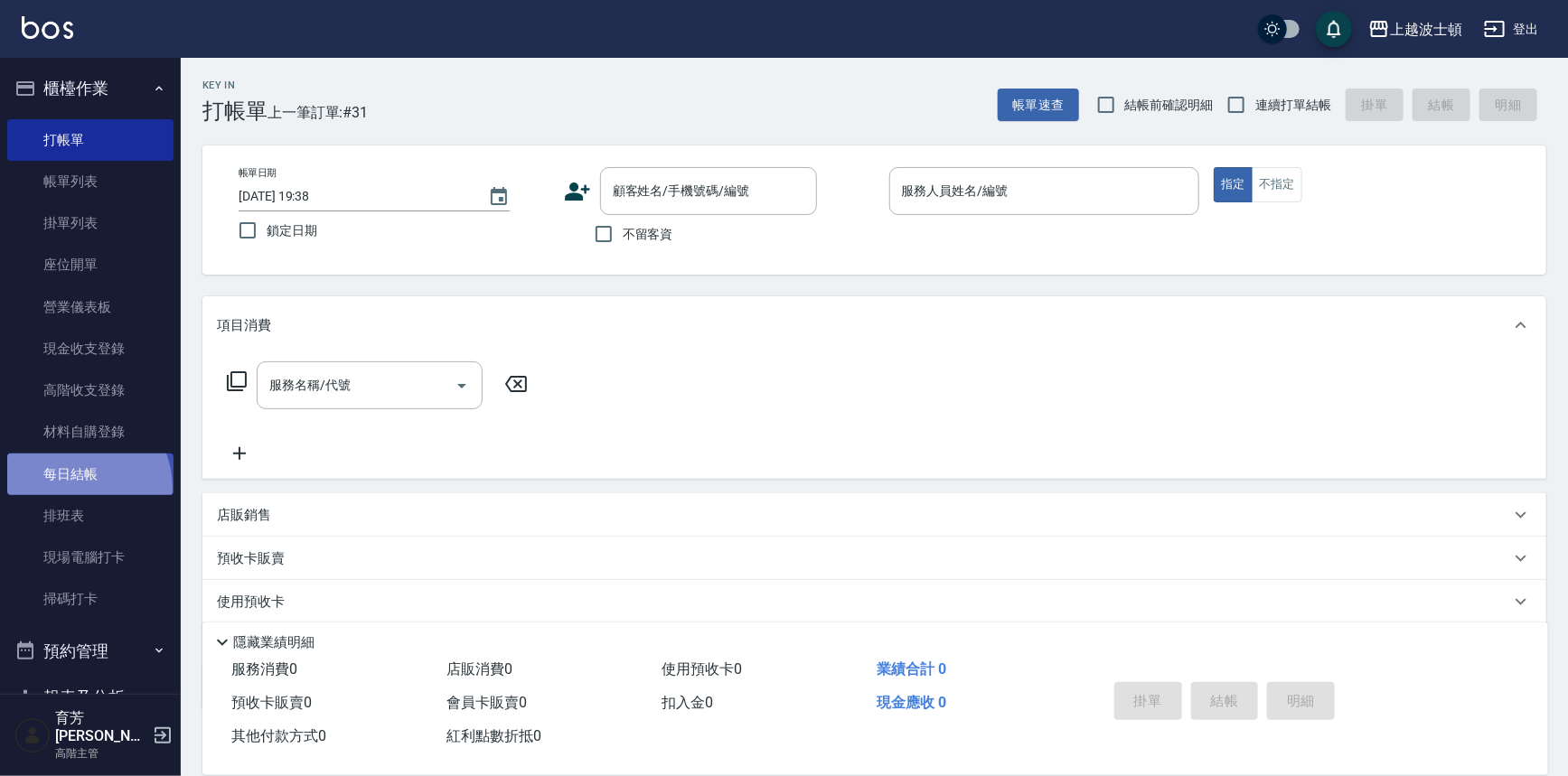
click at [72, 488] on link "每日結帳" at bounding box center [90, 474] width 166 height 42
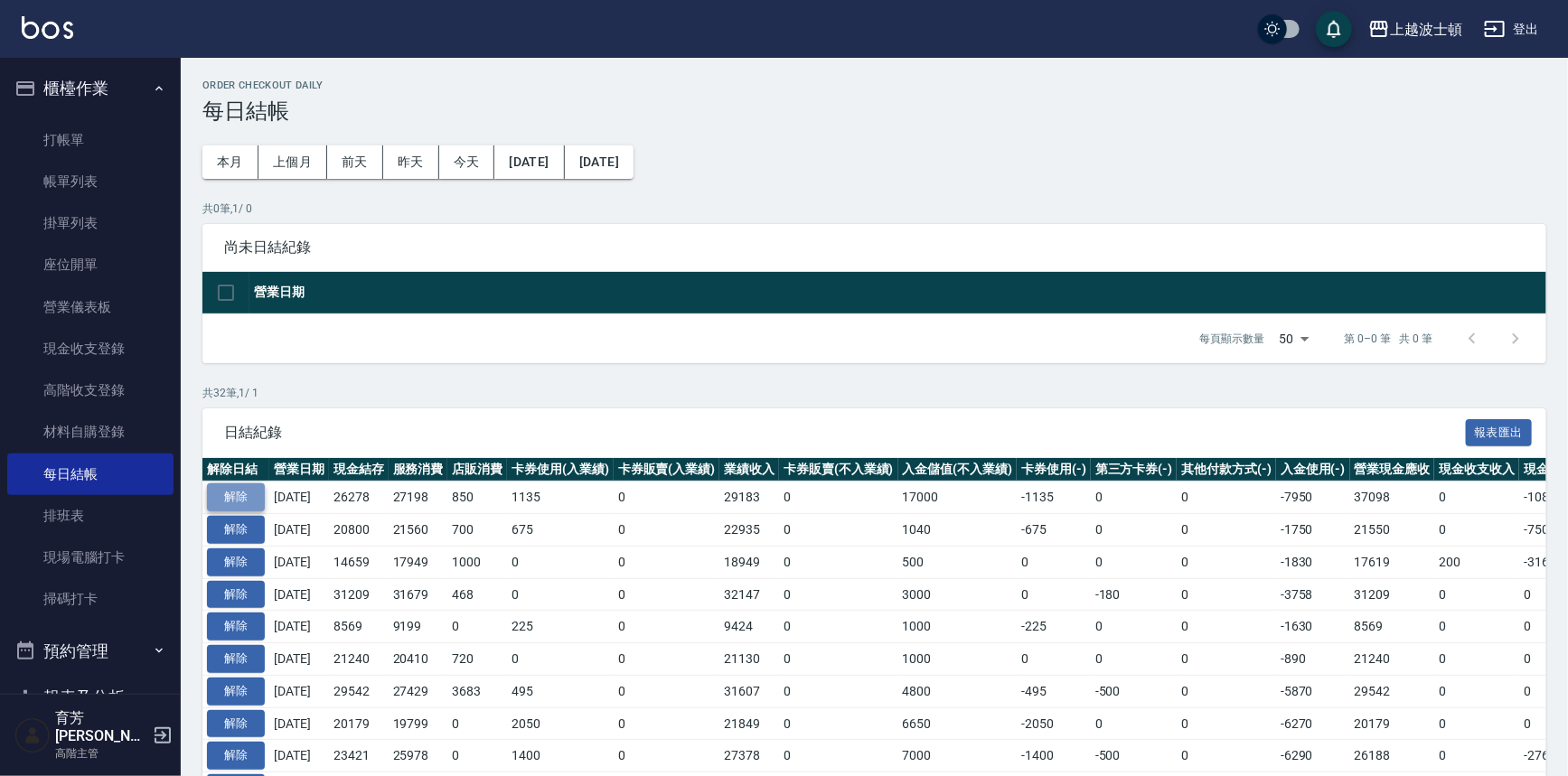
click at [233, 499] on button "解除" at bounding box center [235, 497] width 58 height 28
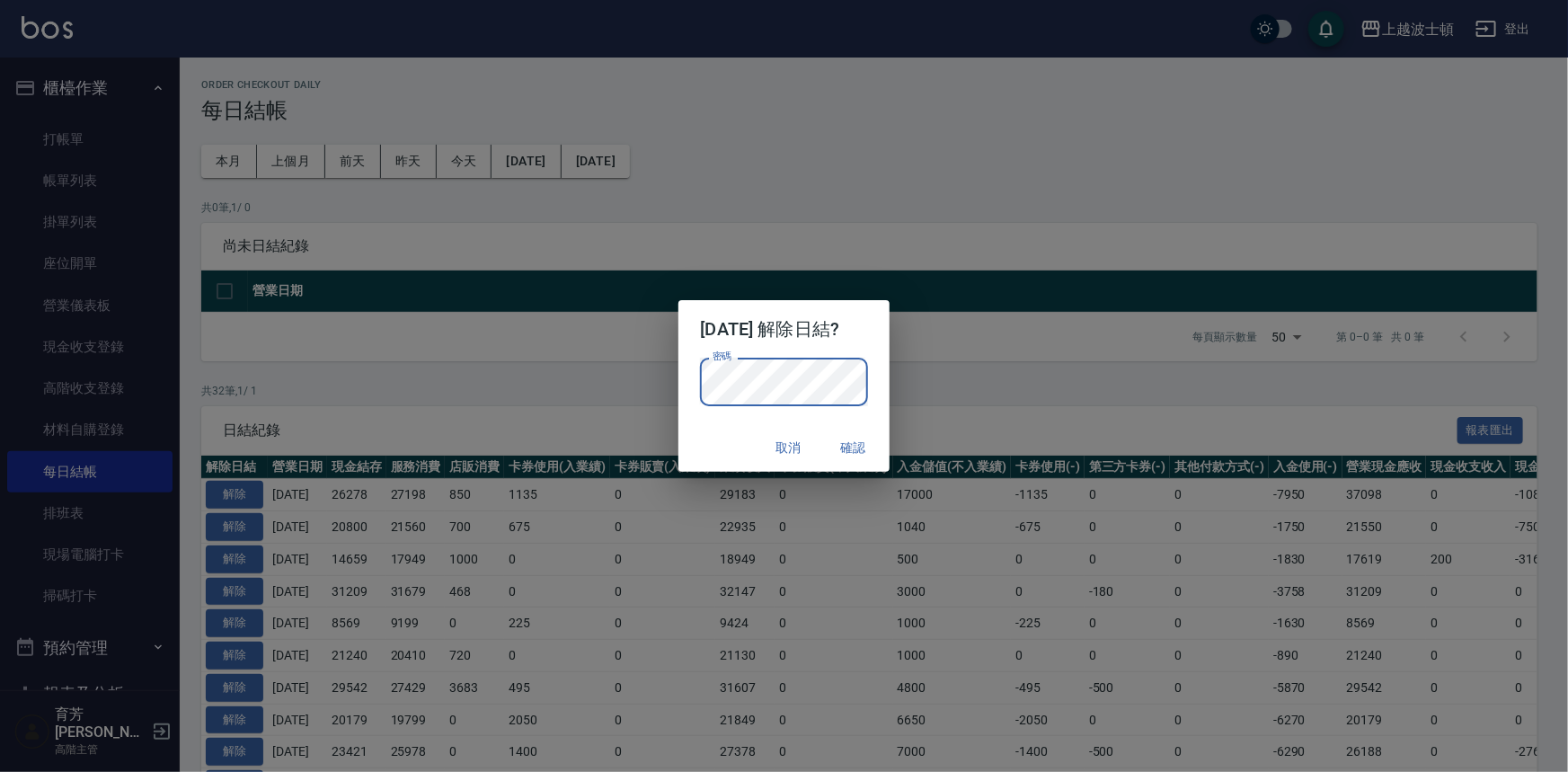
click at [861, 372] on p "密碼 密碼" at bounding box center [783, 382] width 167 height 49
click at [855, 445] on button "確認" at bounding box center [854, 447] width 58 height 34
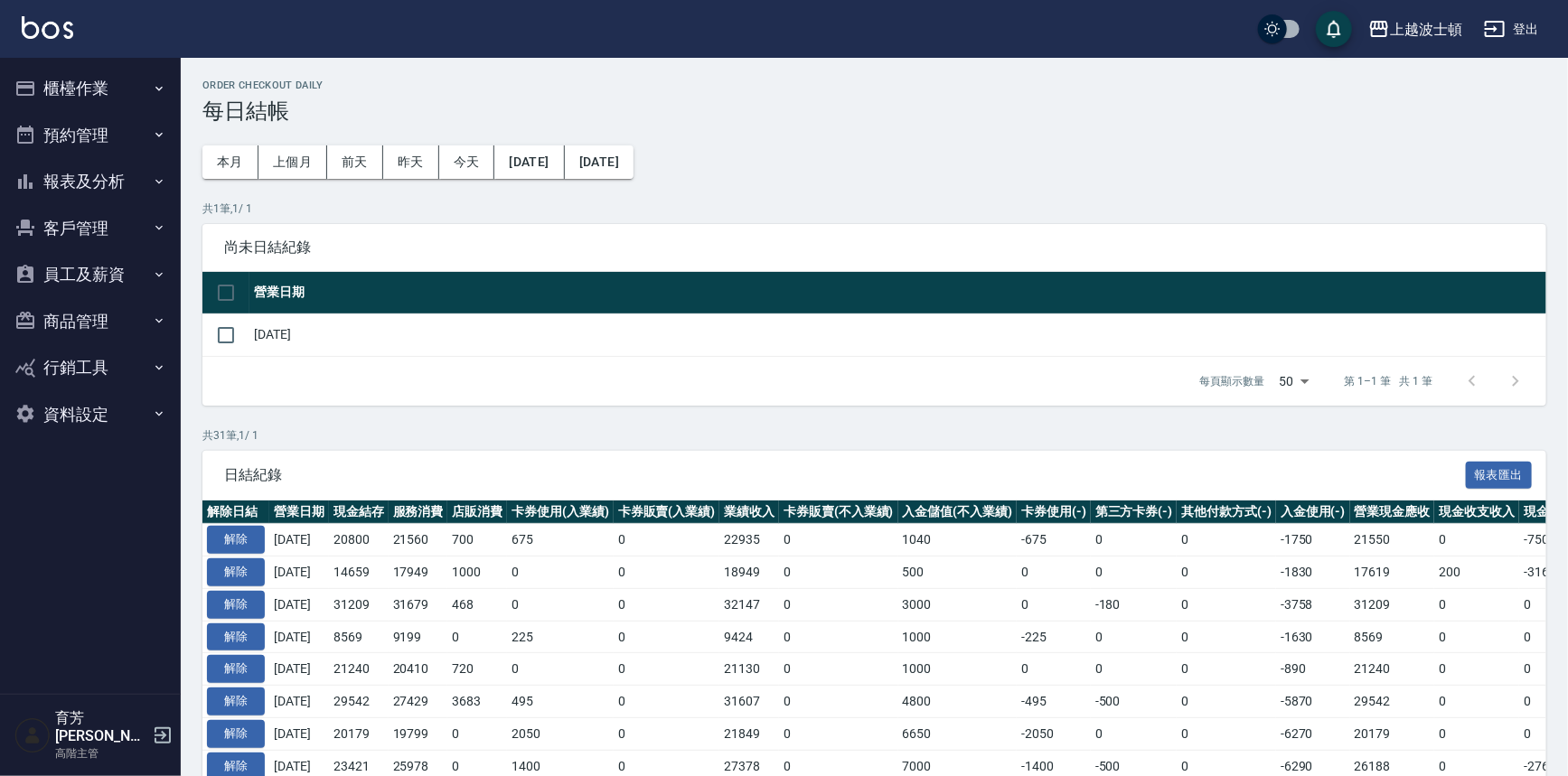
click at [91, 87] on button "櫃檯作業" at bounding box center [90, 88] width 166 height 47
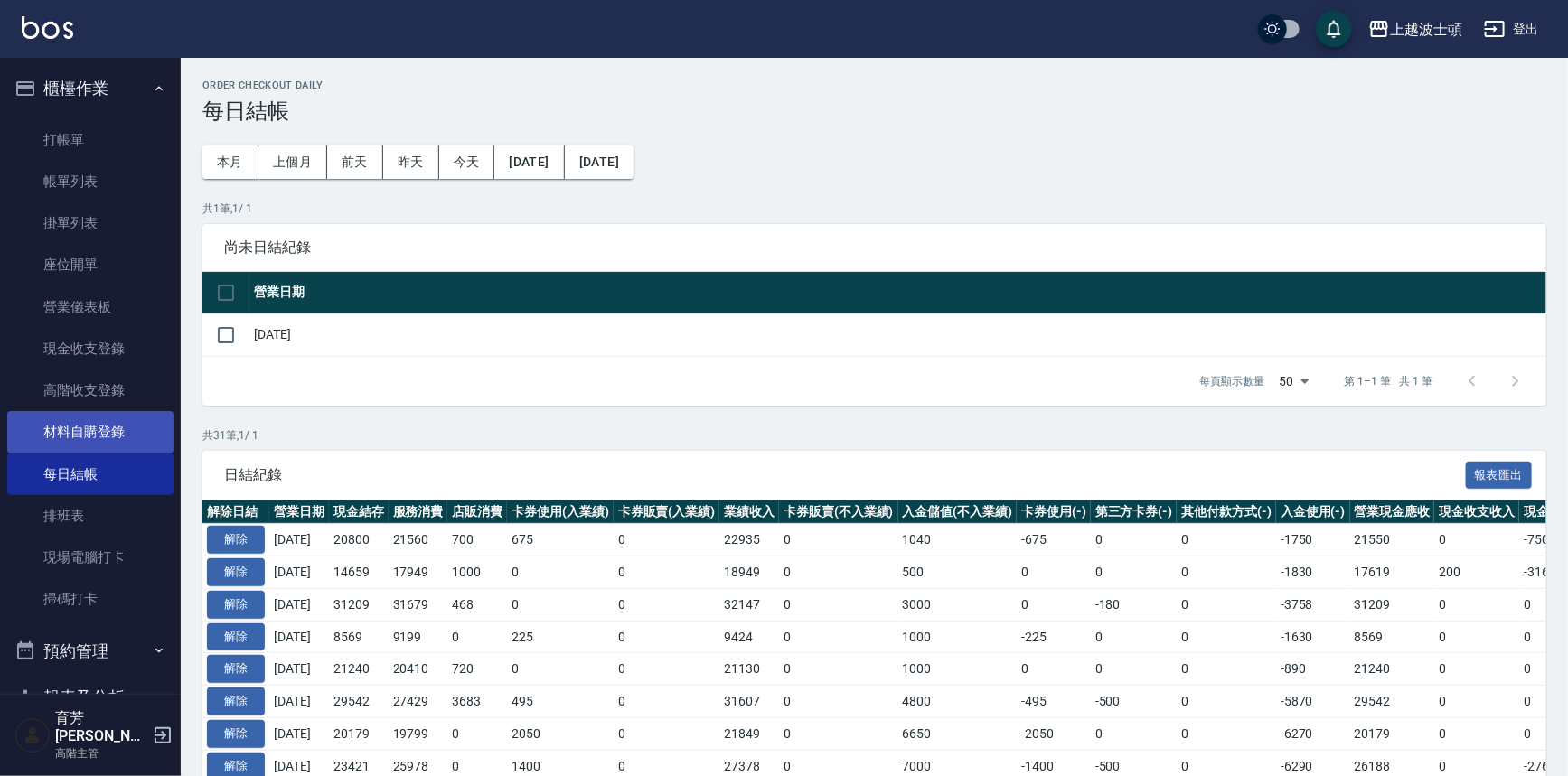
click at [87, 433] on link "材料自購登錄" at bounding box center [90, 431] width 166 height 42
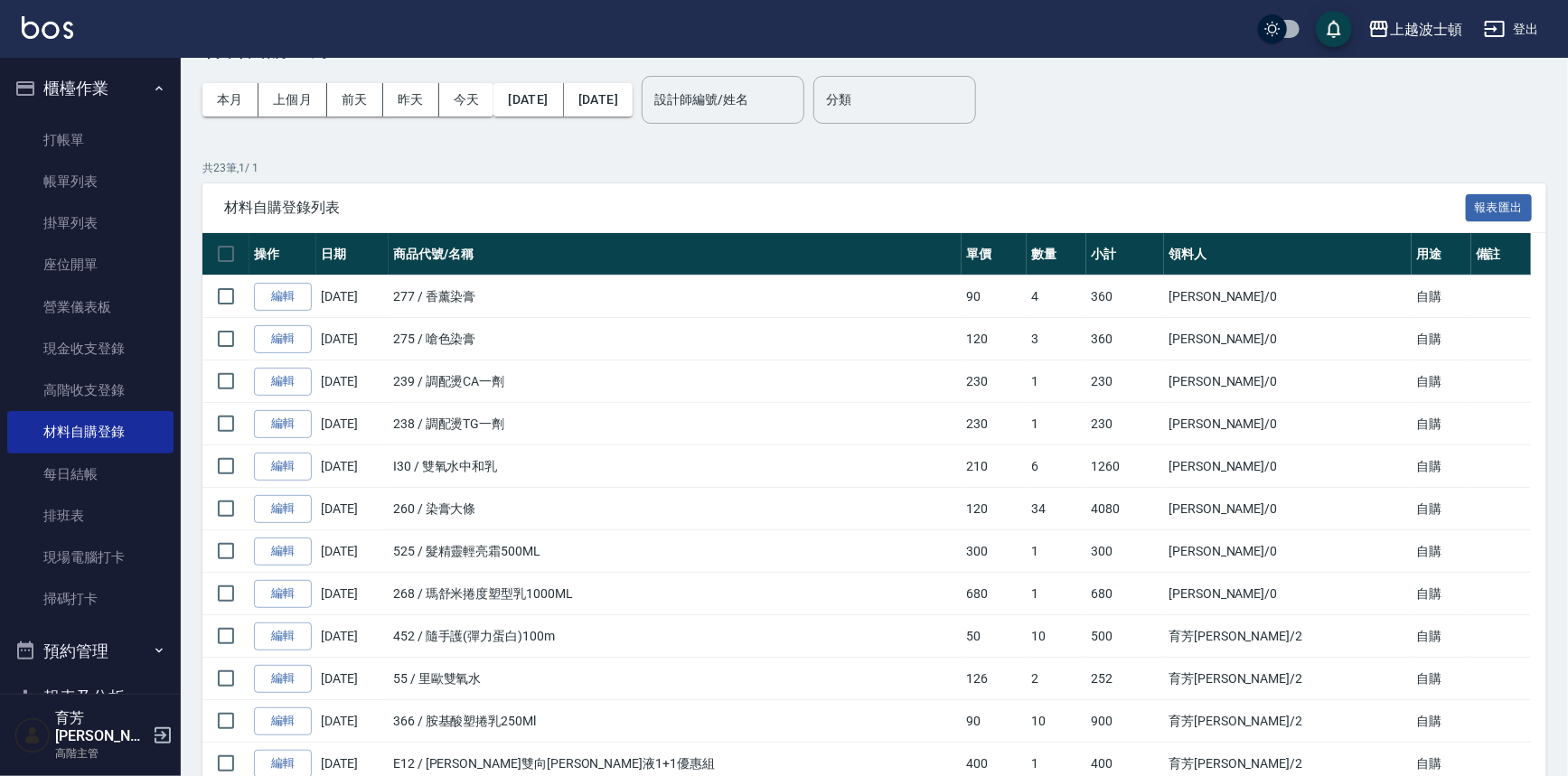
scroll to position [64, 0]
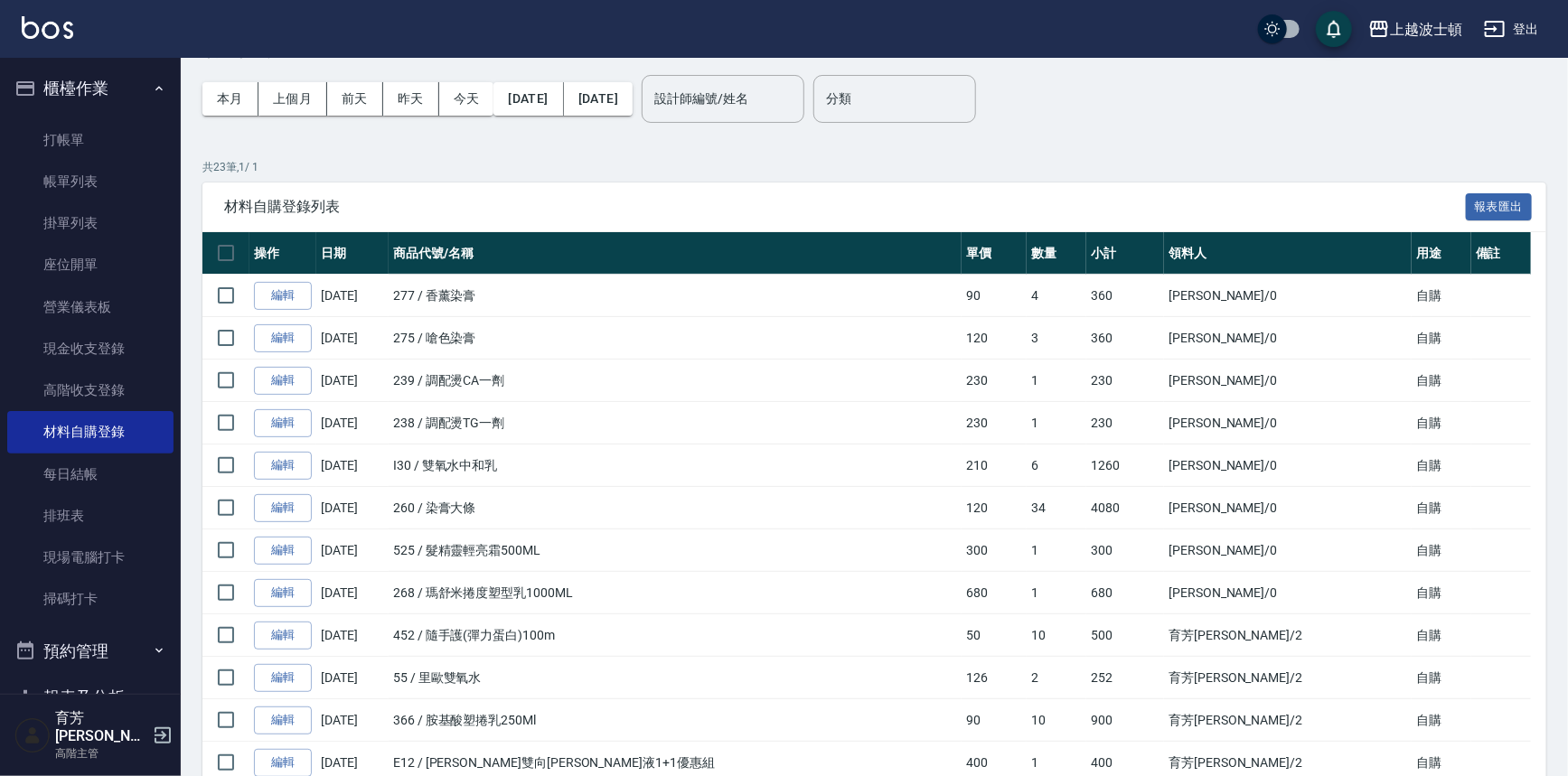
click at [106, 80] on button "櫃檯作業" at bounding box center [90, 88] width 166 height 47
